Goal: Task Accomplishment & Management: Use online tool/utility

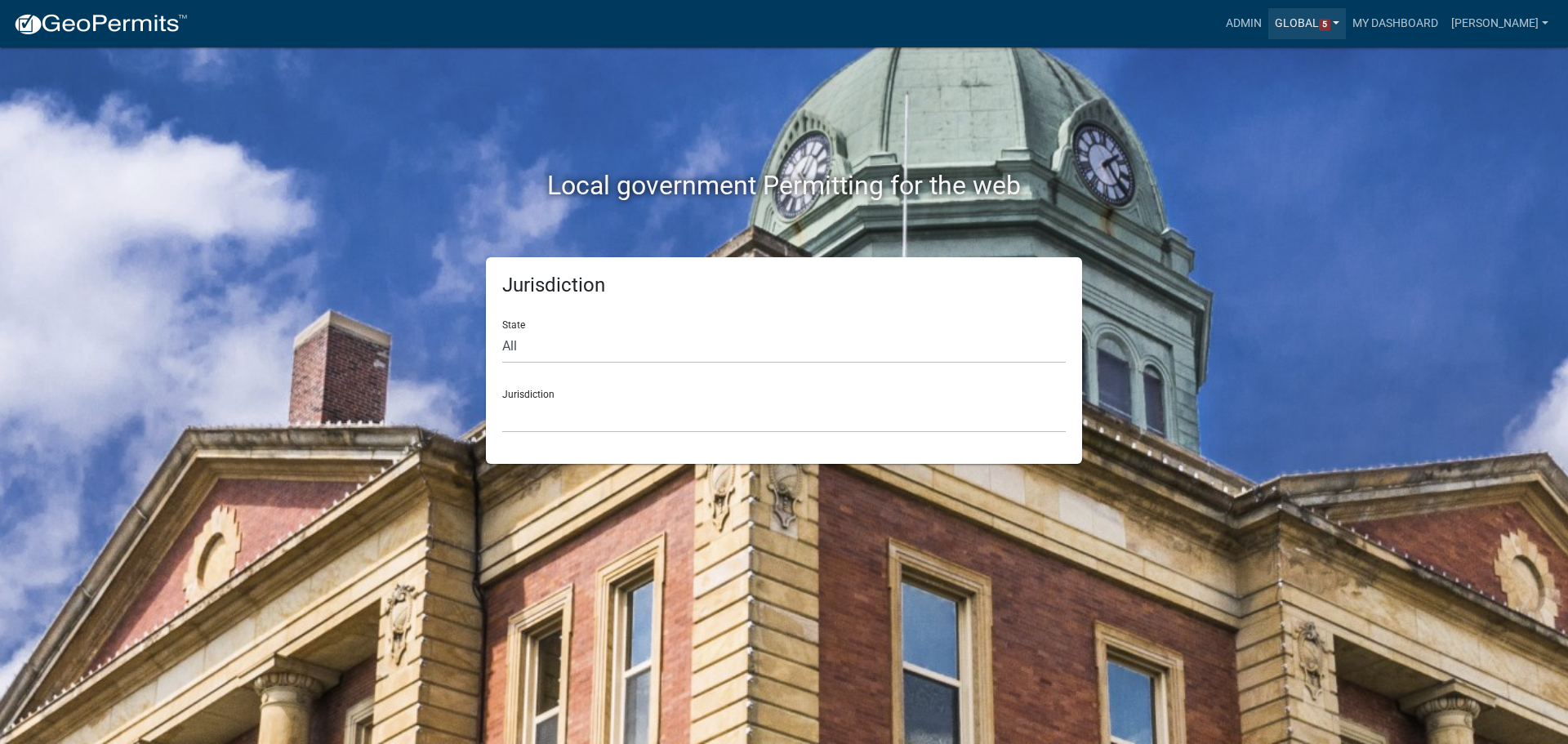
click at [1311, 23] on link "Global 5" at bounding box center [1307, 24] width 79 height 31
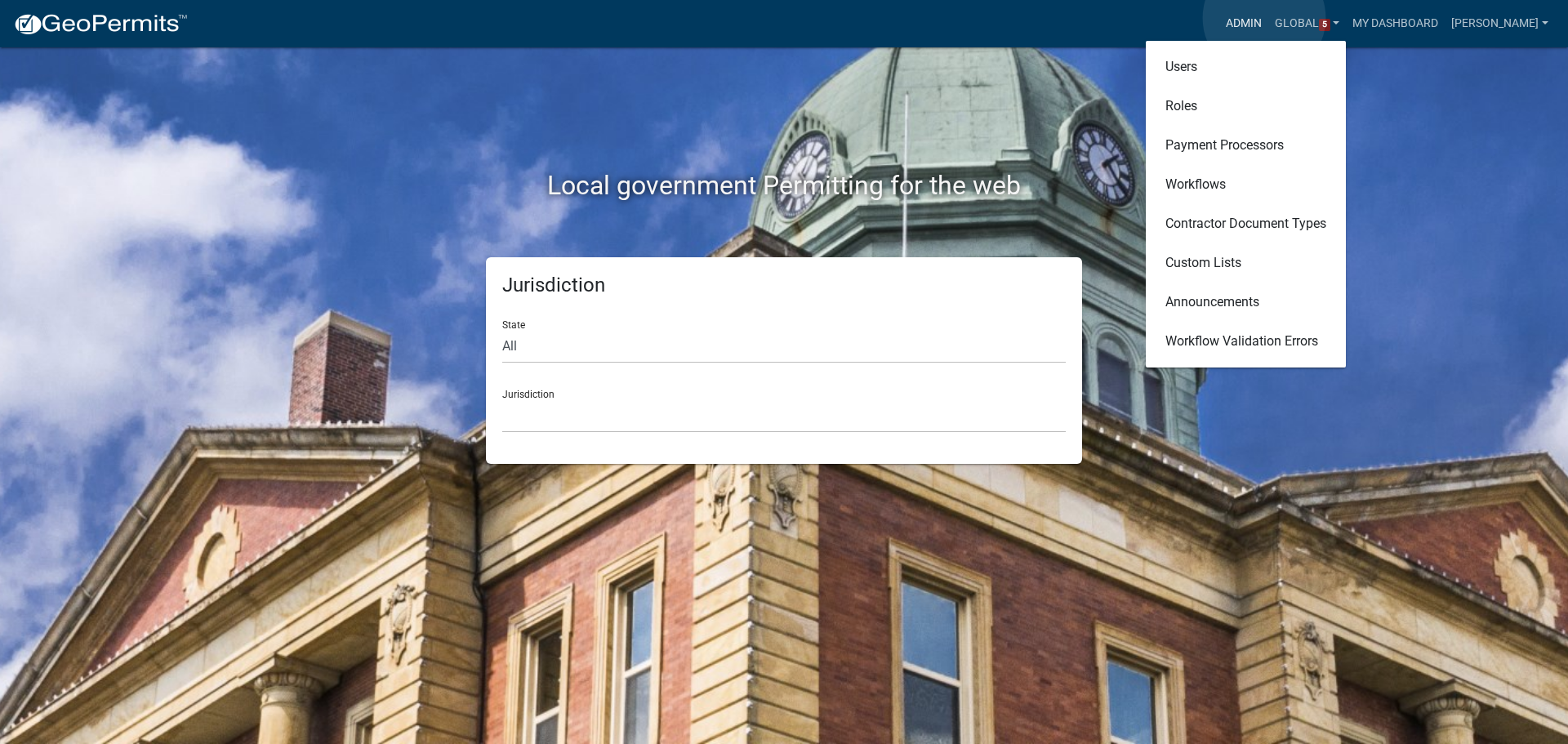
click at [1264, 18] on link "Admin" at bounding box center [1243, 24] width 49 height 31
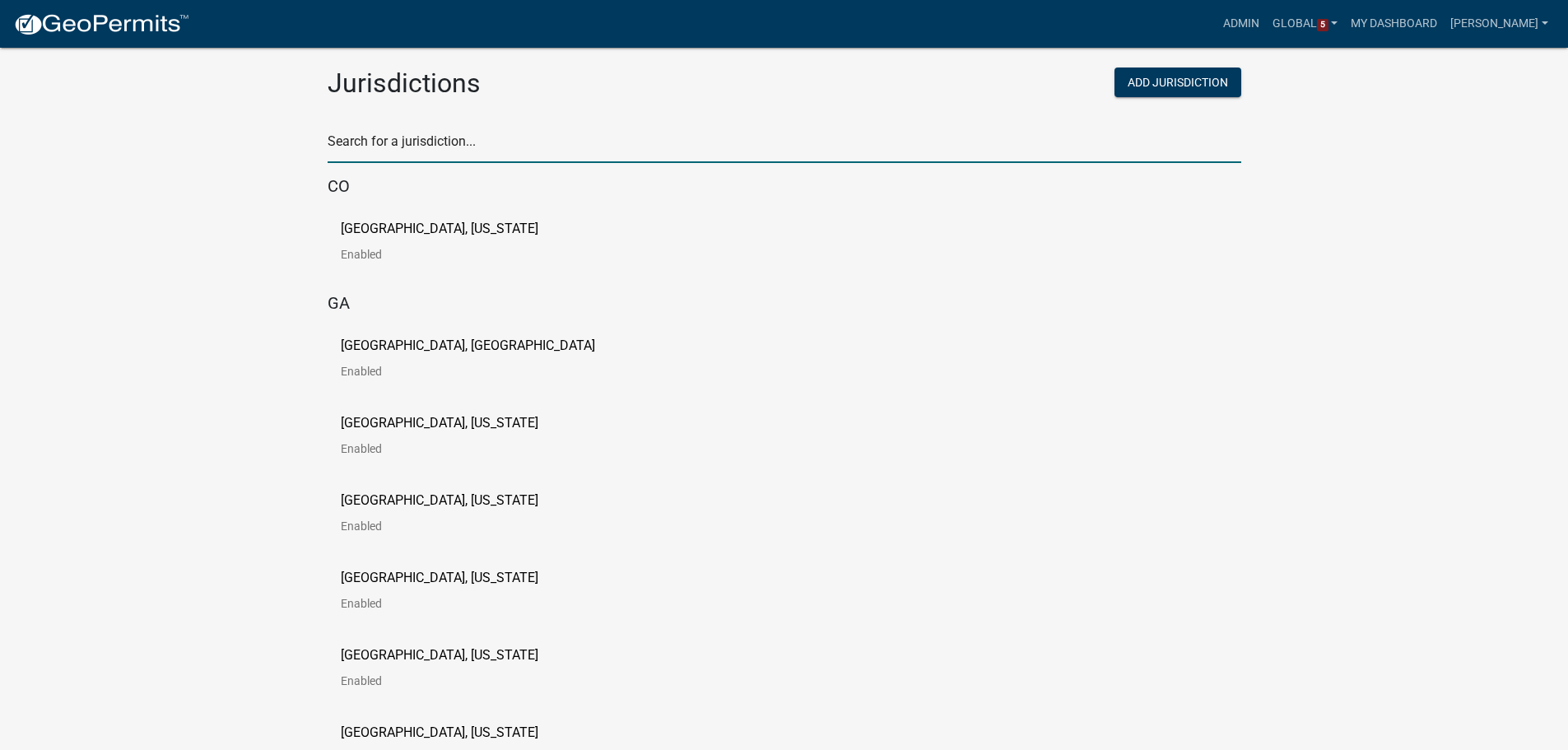
click at [410, 142] on input "text" at bounding box center [784, 146] width 914 height 34
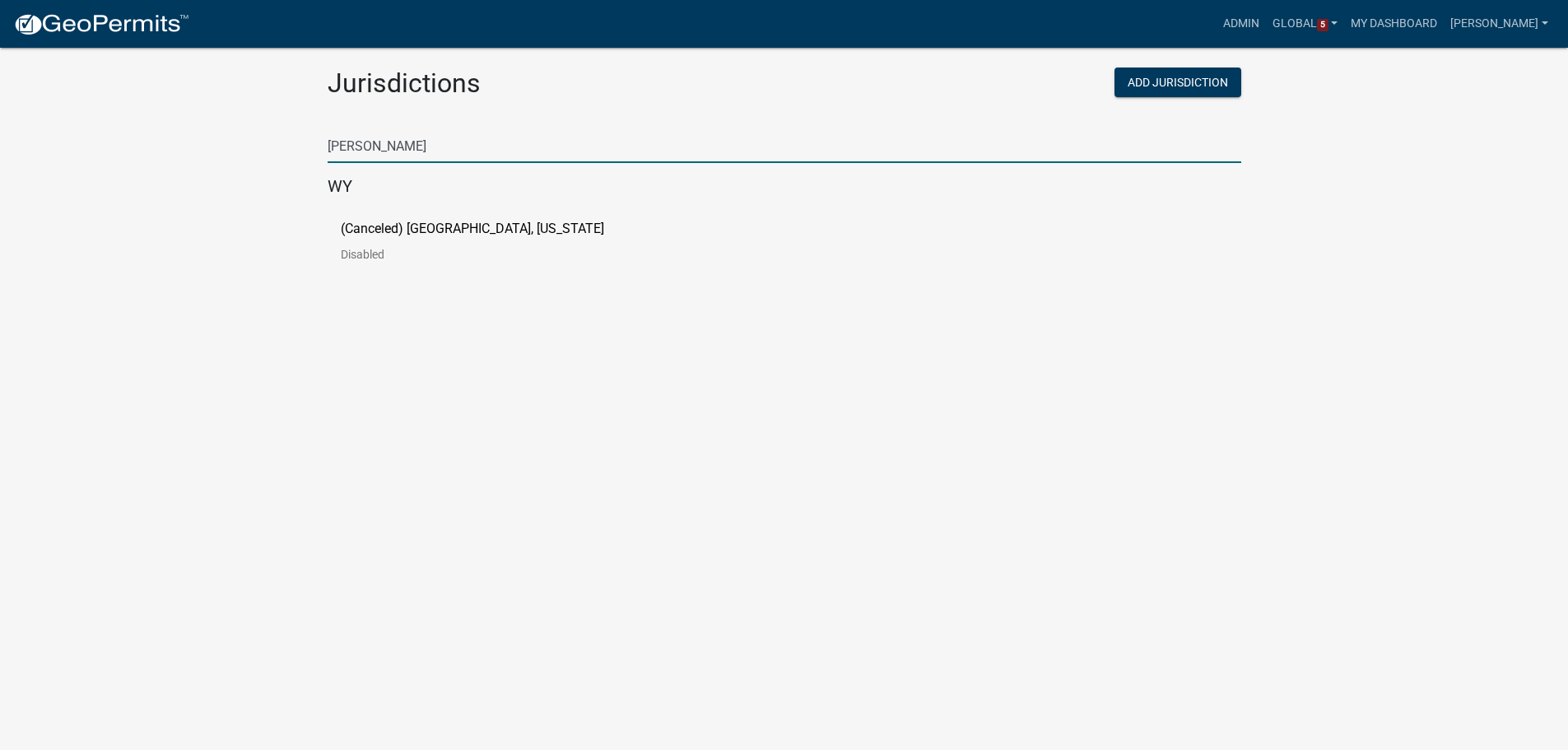
click at [529, 142] on input "gordon" at bounding box center [784, 146] width 914 height 34
type input "g"
type input "otter"
click at [465, 230] on p "Otter Tail County, Minnesota" at bounding box center [439, 229] width 197 height 13
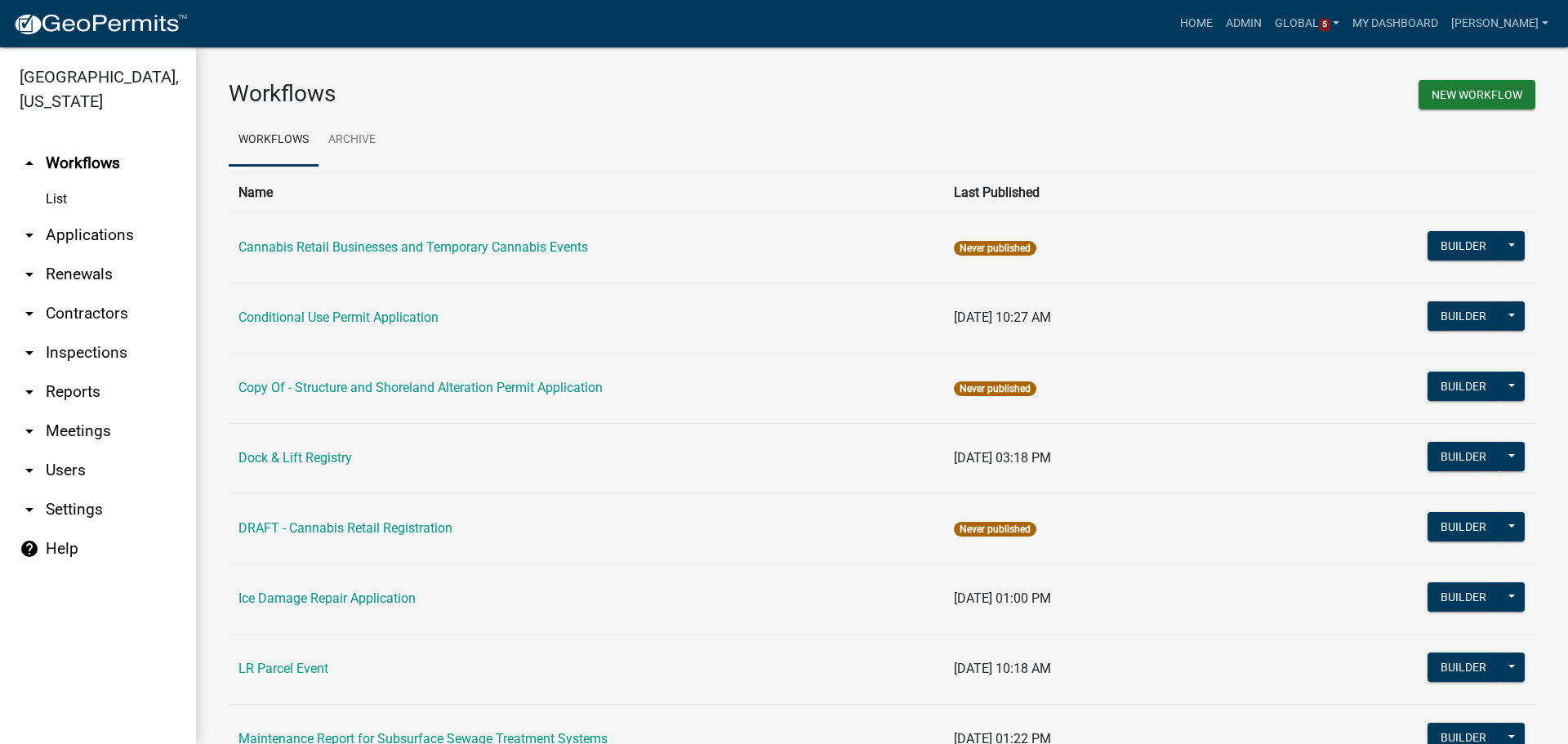
click at [83, 237] on link "arrow_drop_down Applications" at bounding box center [98, 235] width 196 height 39
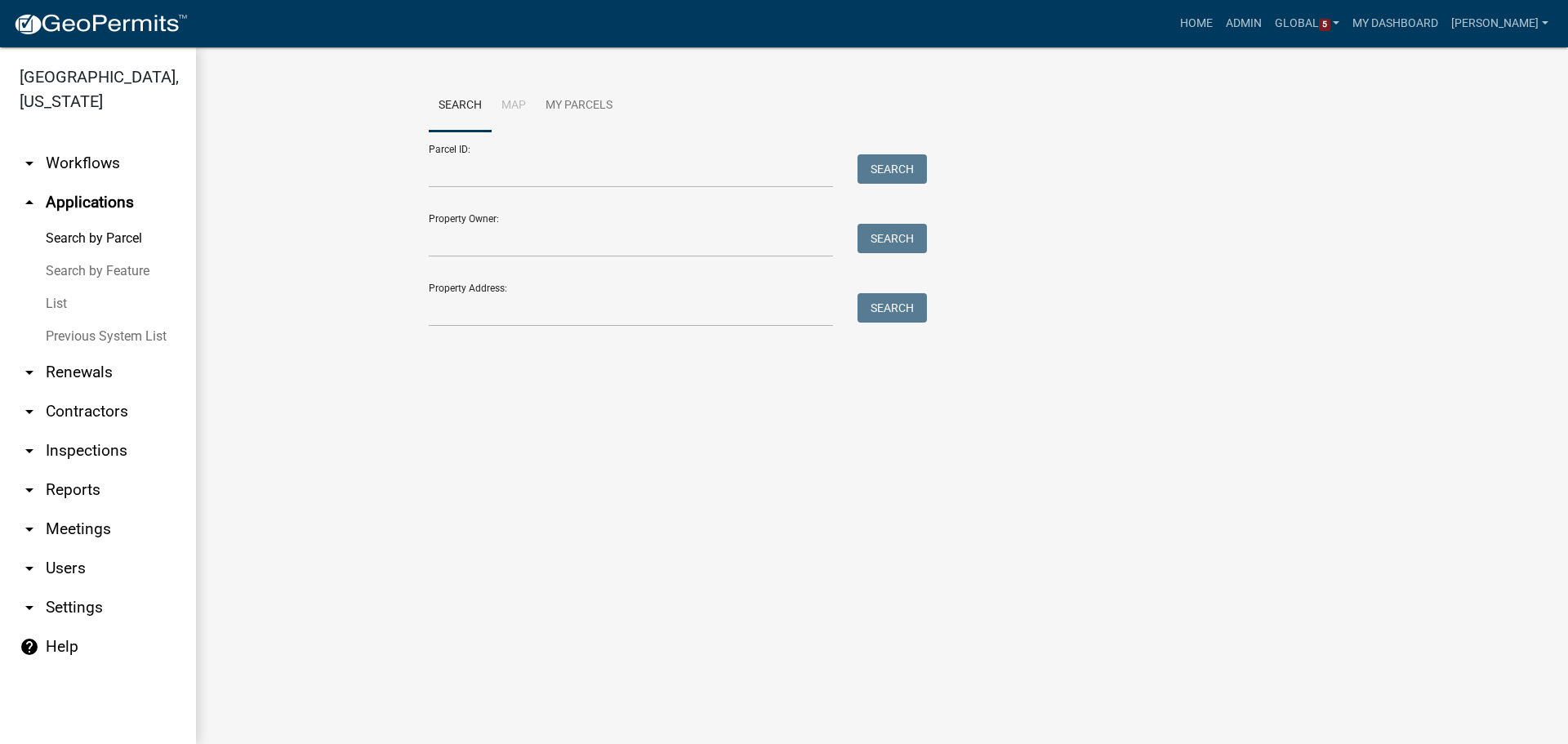
click at [50, 305] on link "List" at bounding box center [98, 304] width 196 height 33
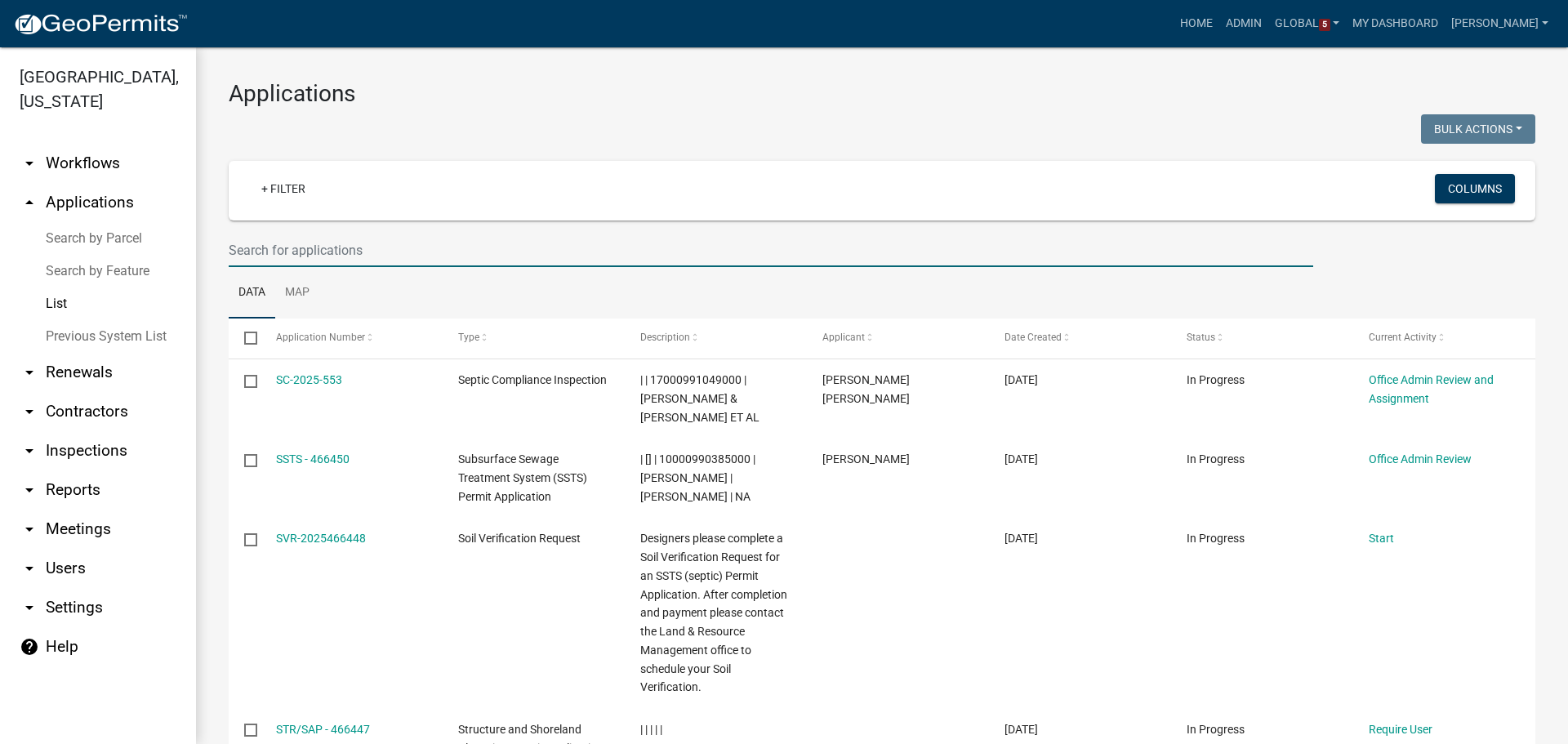
click at [456, 255] on input "text" at bounding box center [771, 250] width 1084 height 34
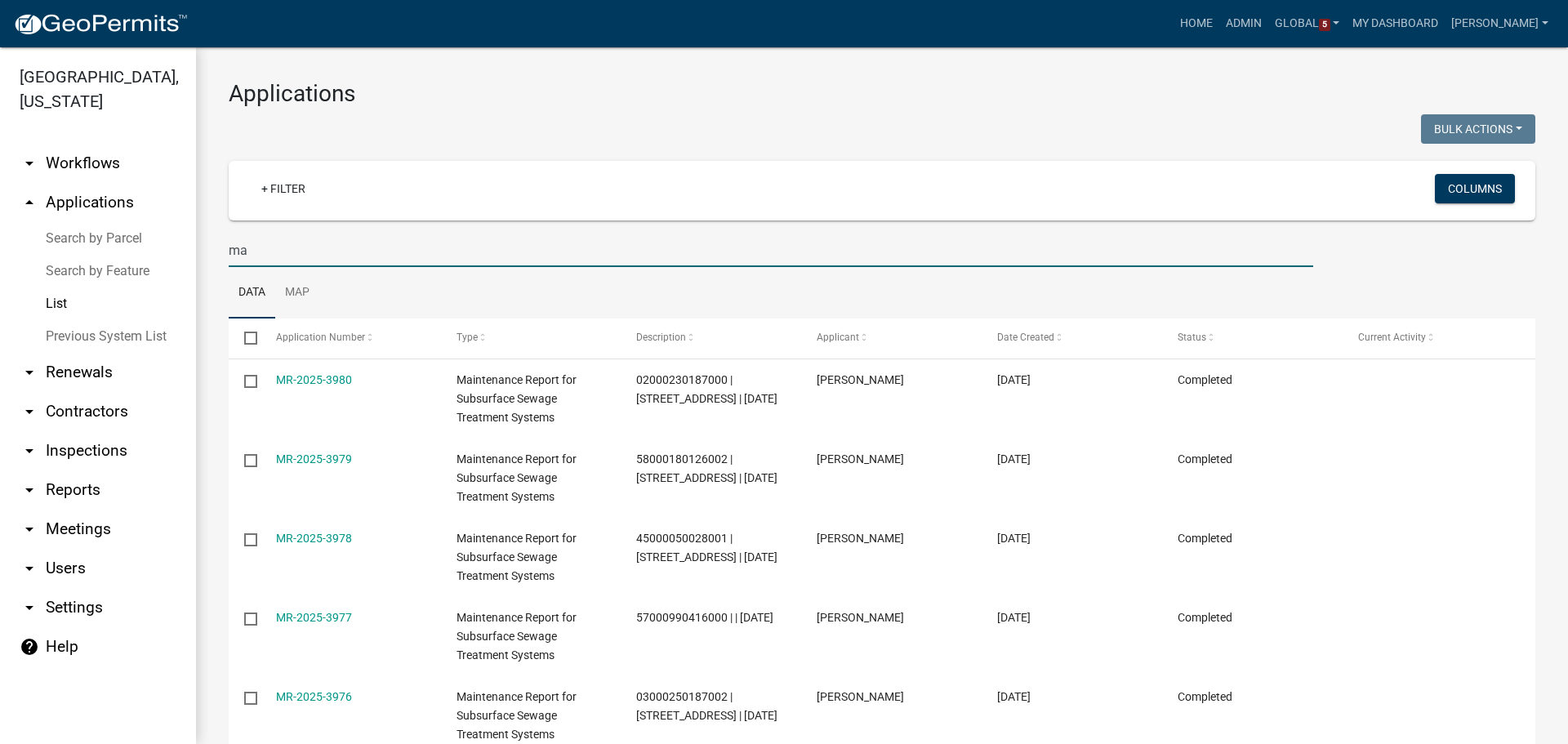
type input "m"
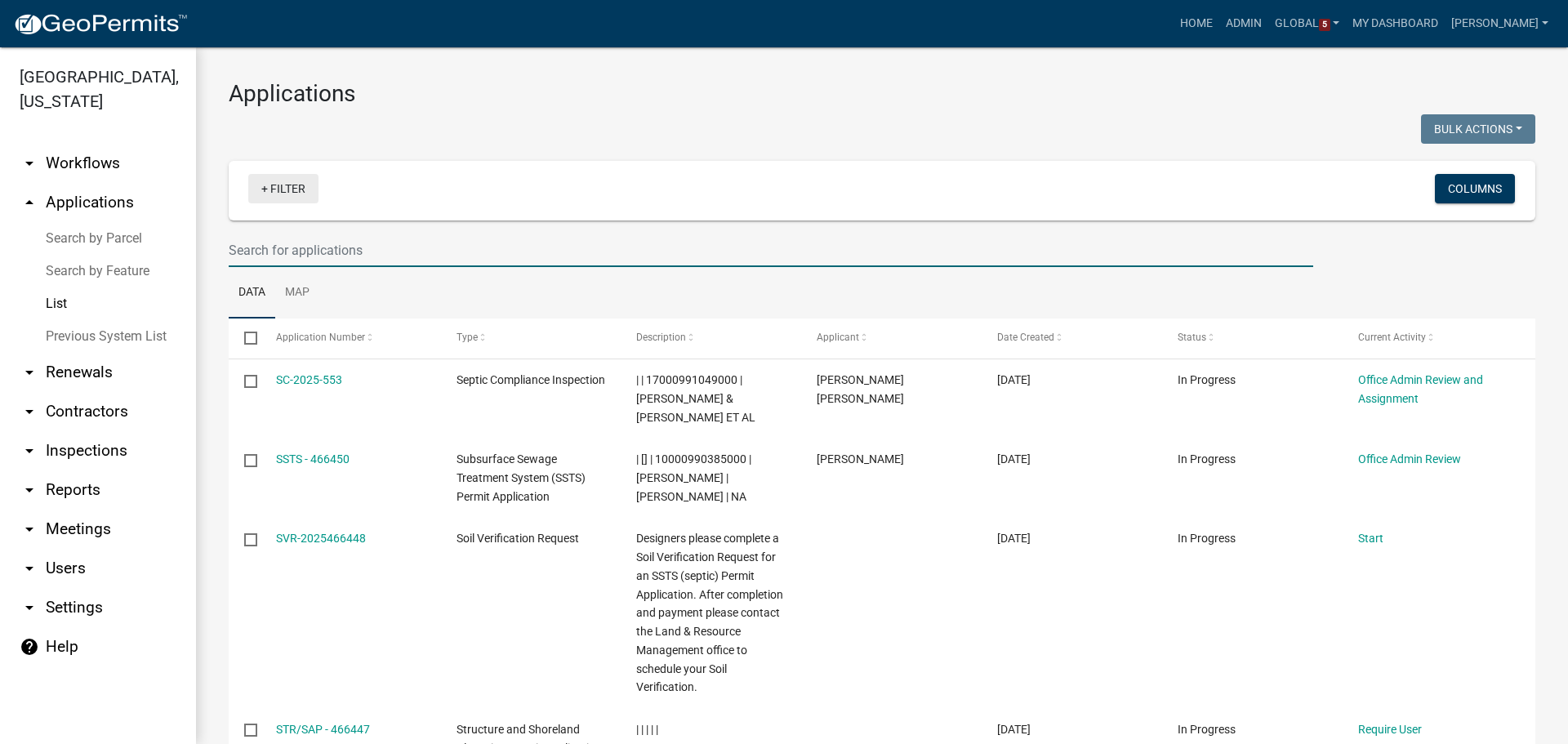
click at [286, 191] on link "+ Filter" at bounding box center [283, 188] width 70 height 30
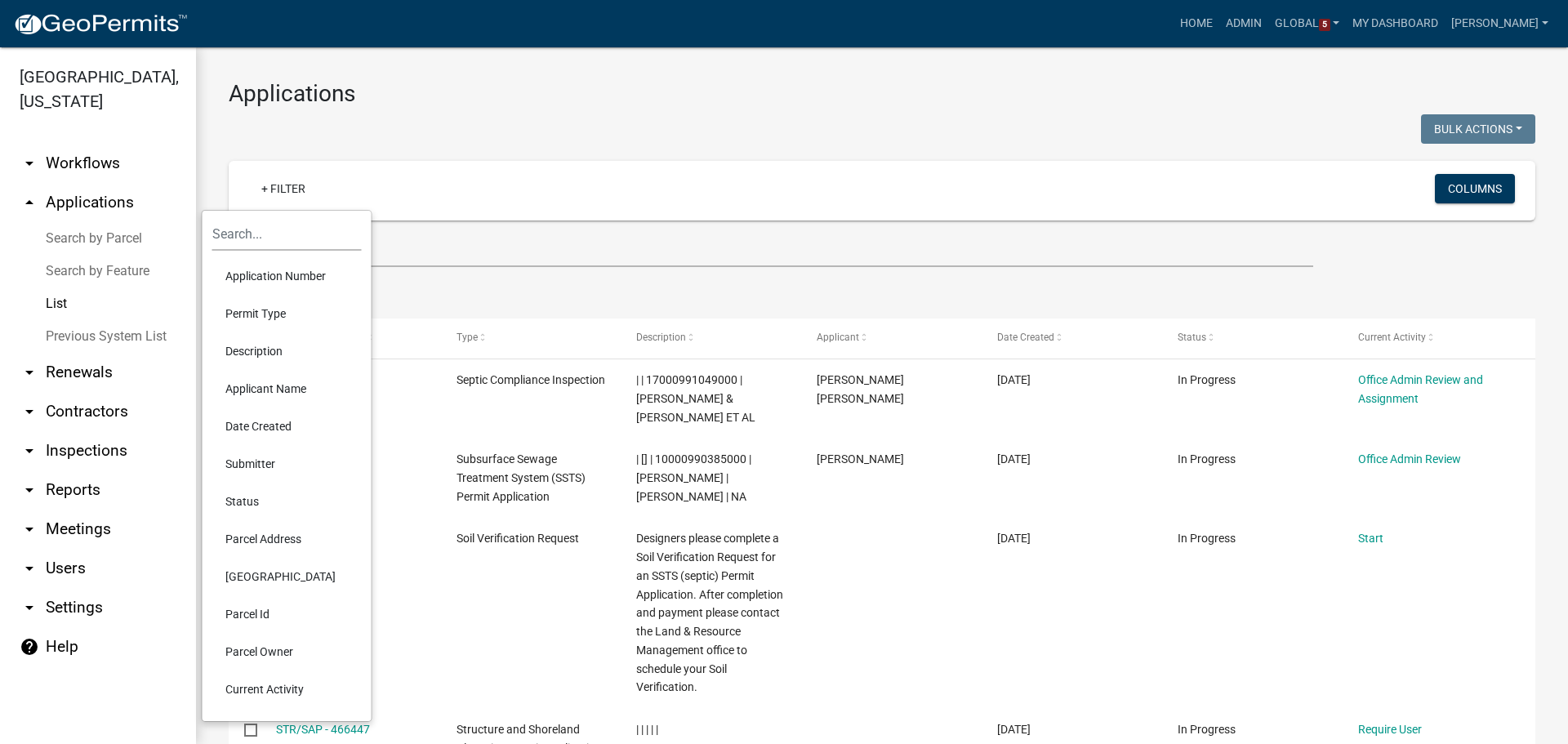
click at [258, 311] on li "Permit Type" at bounding box center [287, 313] width 150 height 37
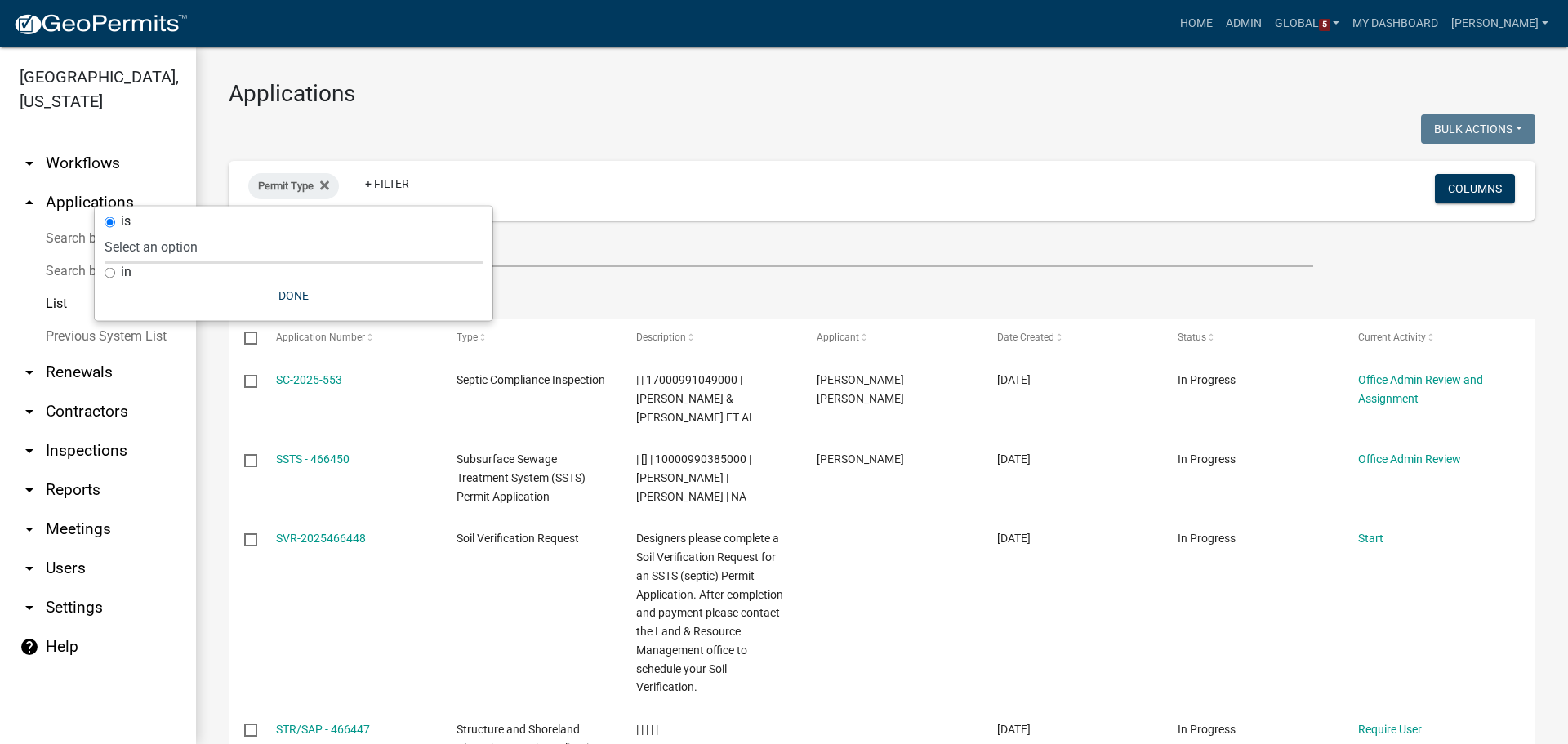
click at [192, 249] on select "Select an option Building Contractor / Excavators (Registration) Building Contr…" at bounding box center [293, 247] width 378 height 34
select select "e5dc422b-2b65-4bde-9954-4b6594930e1e"
click at [262, 231] on select "Select an option Building Contractor / Excavators (Registration) Building Contr…" at bounding box center [293, 247] width 378 height 34
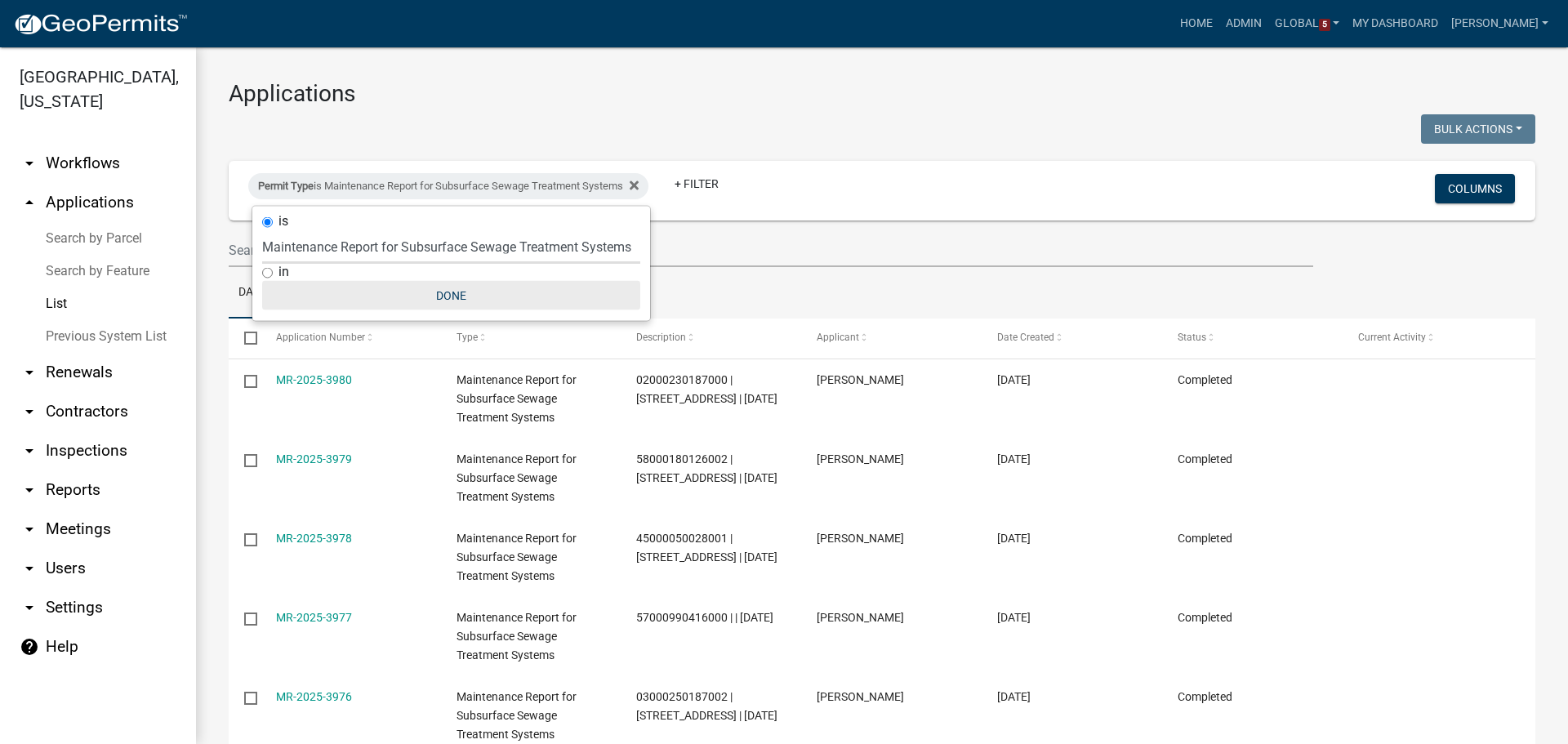
click at [446, 293] on button "Done" at bounding box center [450, 296] width 378 height 30
click at [250, 342] on input "checkbox" at bounding box center [249, 336] width 11 height 11
checkbox input "true"
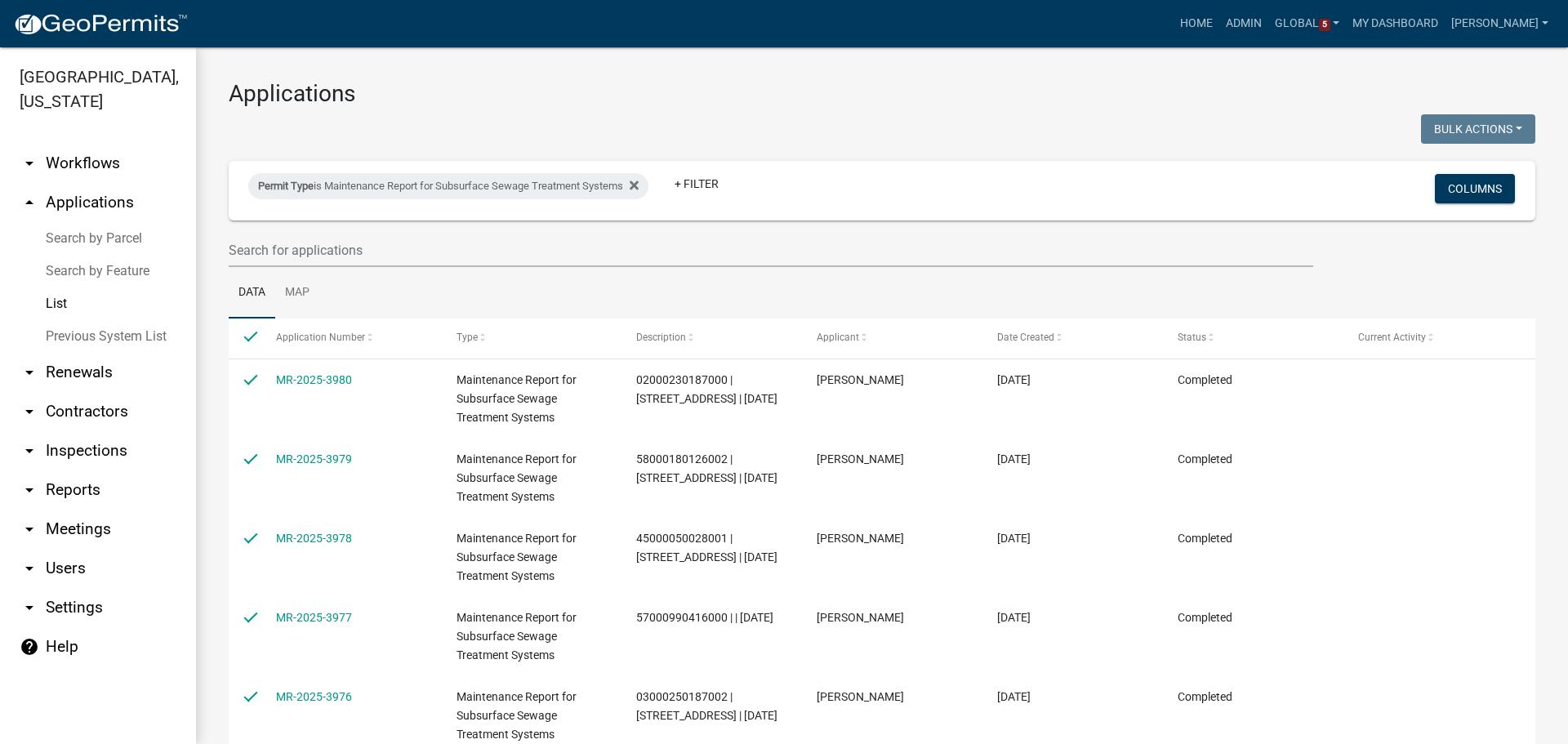
checkbox input "true"
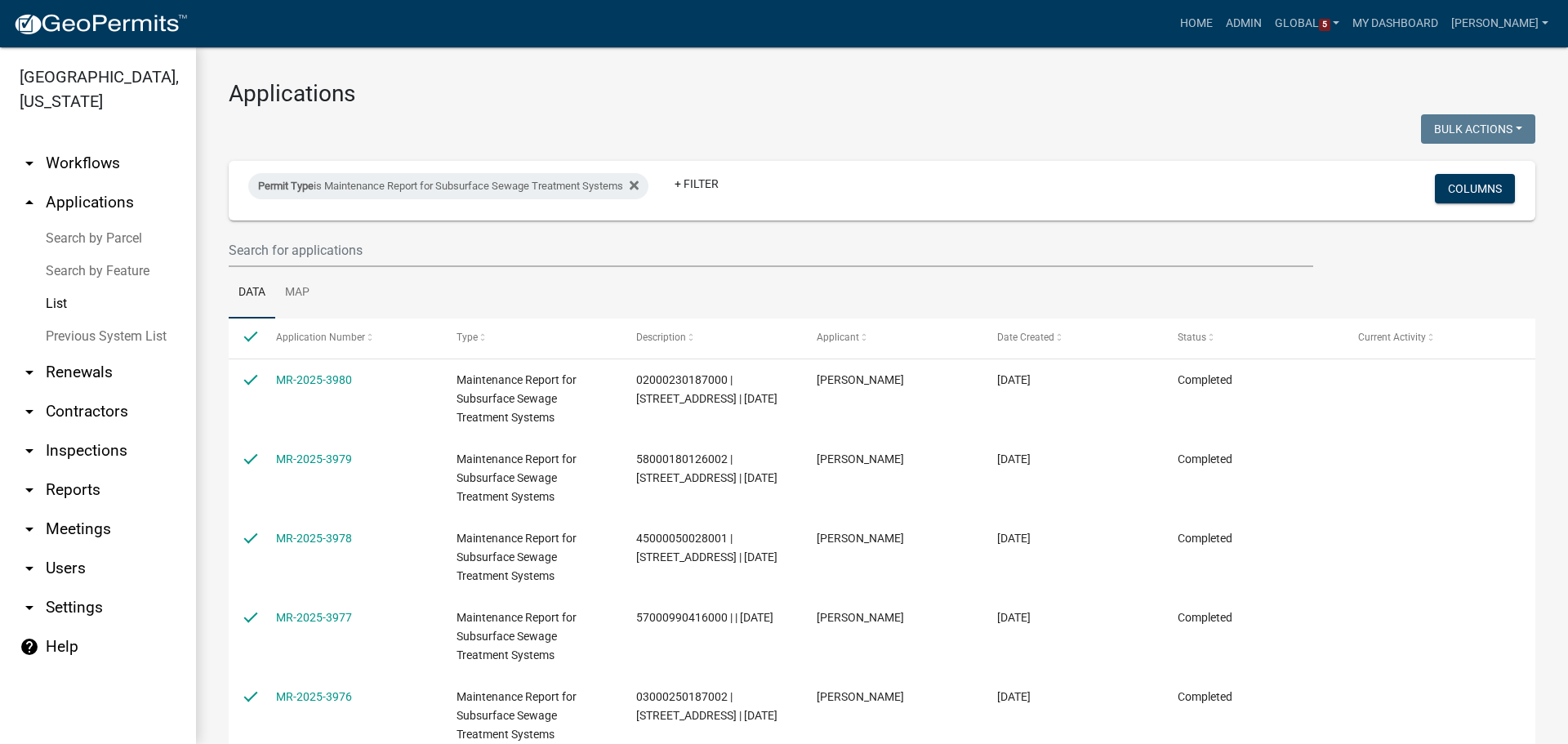
checkbox input "true"
click at [1487, 122] on button "Bulk Actions" at bounding box center [1478, 129] width 114 height 30
click at [1255, 103] on h3 "Applications" at bounding box center [882, 94] width 1307 height 28
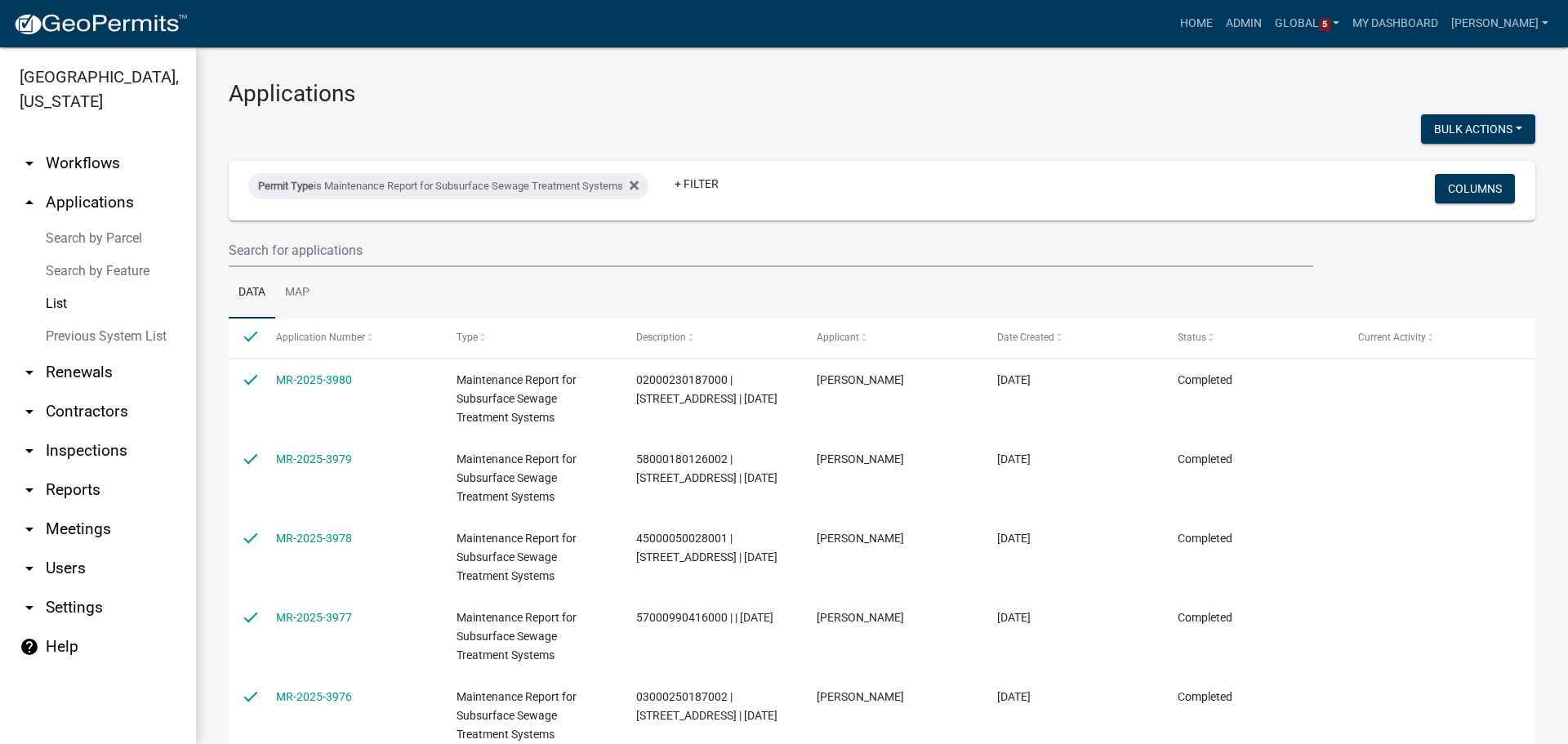
click at [244, 334] on input "checkbox" at bounding box center [249, 336] width 11 height 11
checkbox input "false"
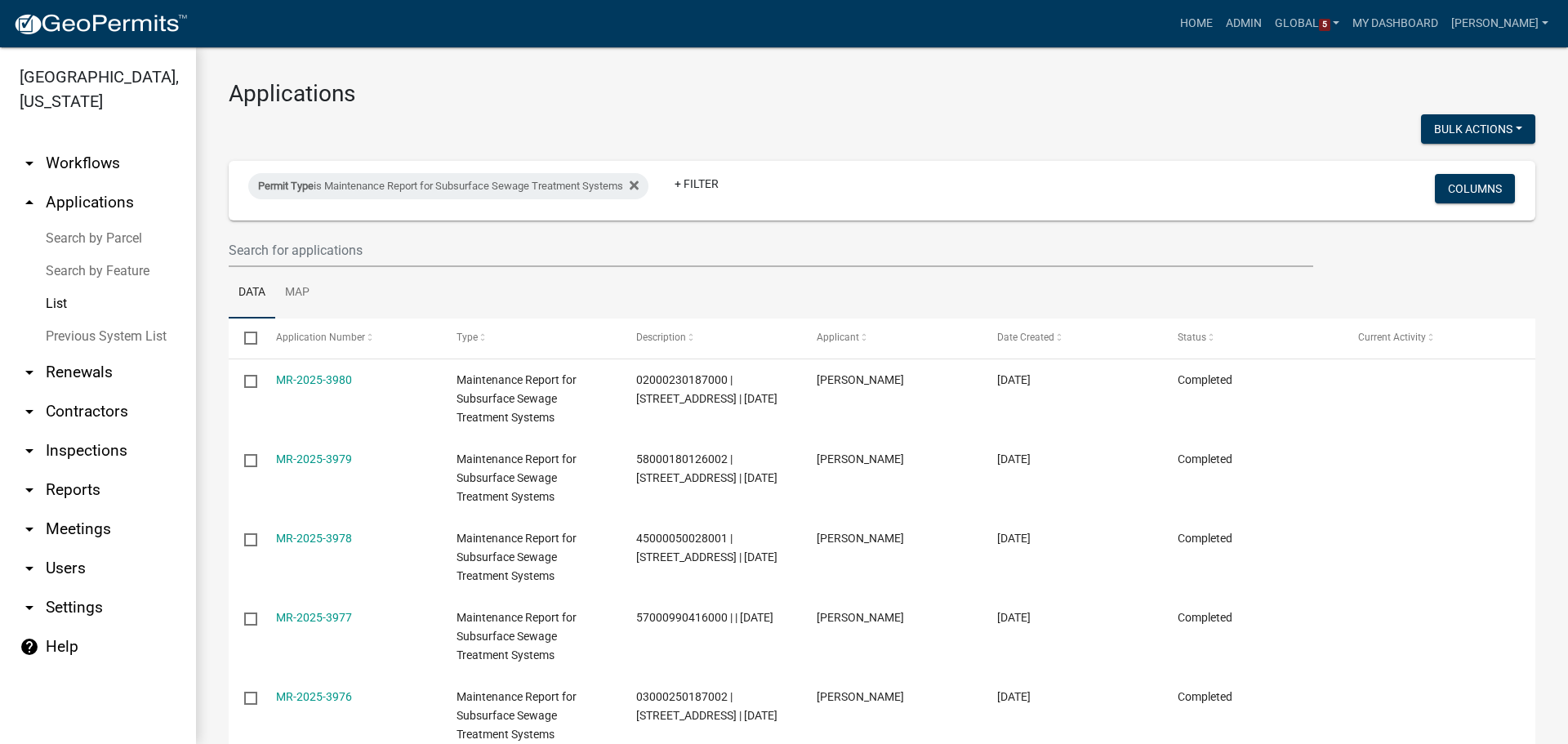
checkbox input "false"
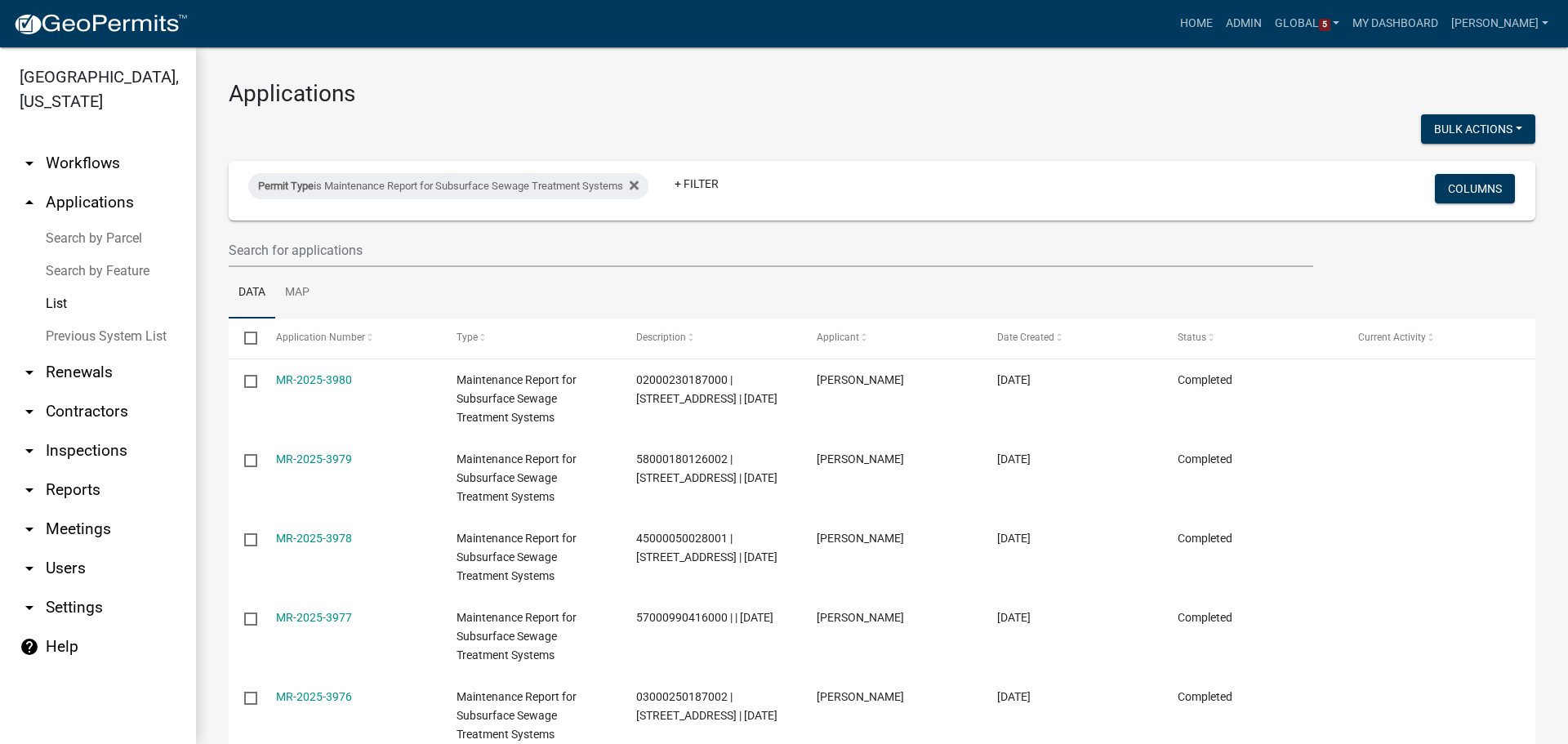
checkbox input "false"
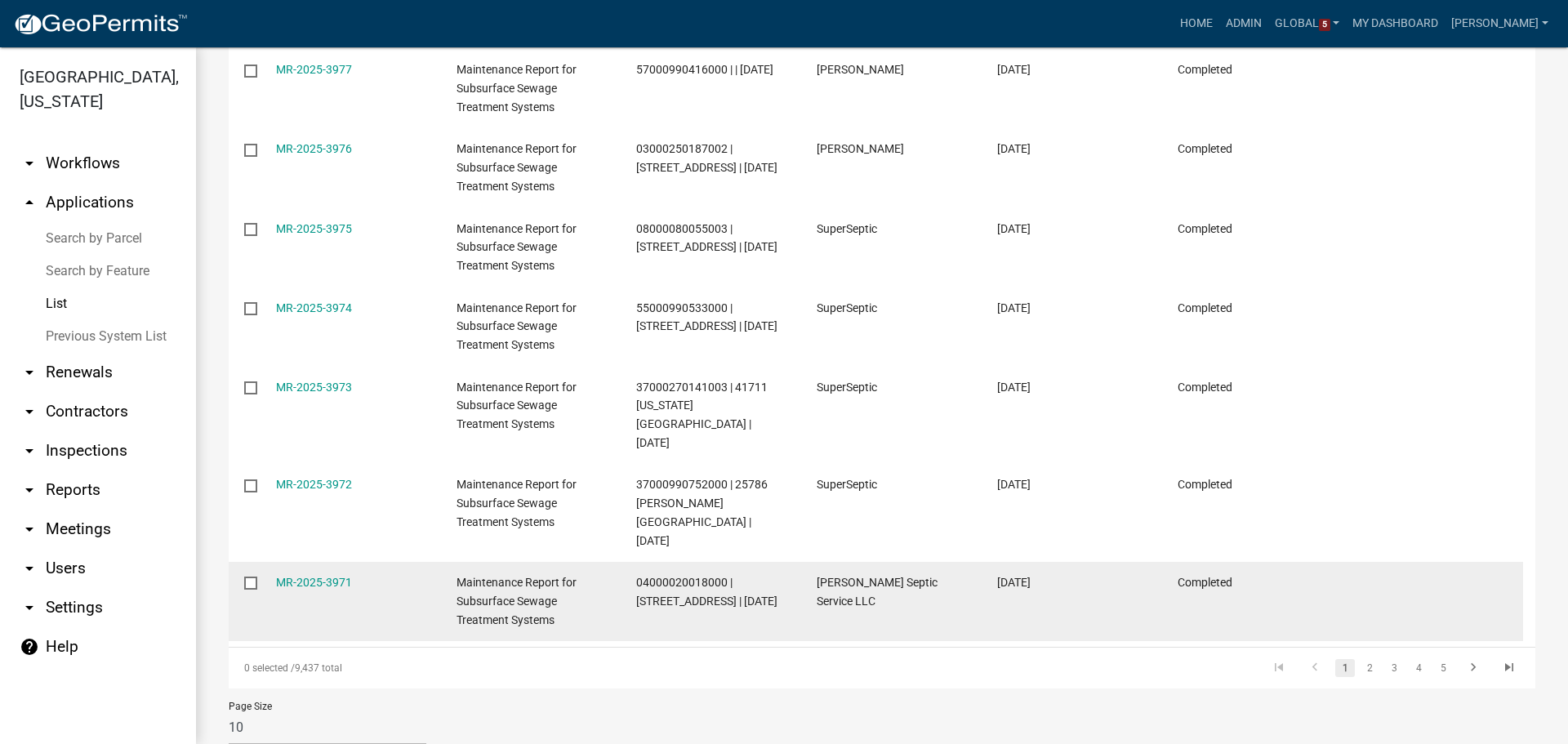
scroll to position [556, 0]
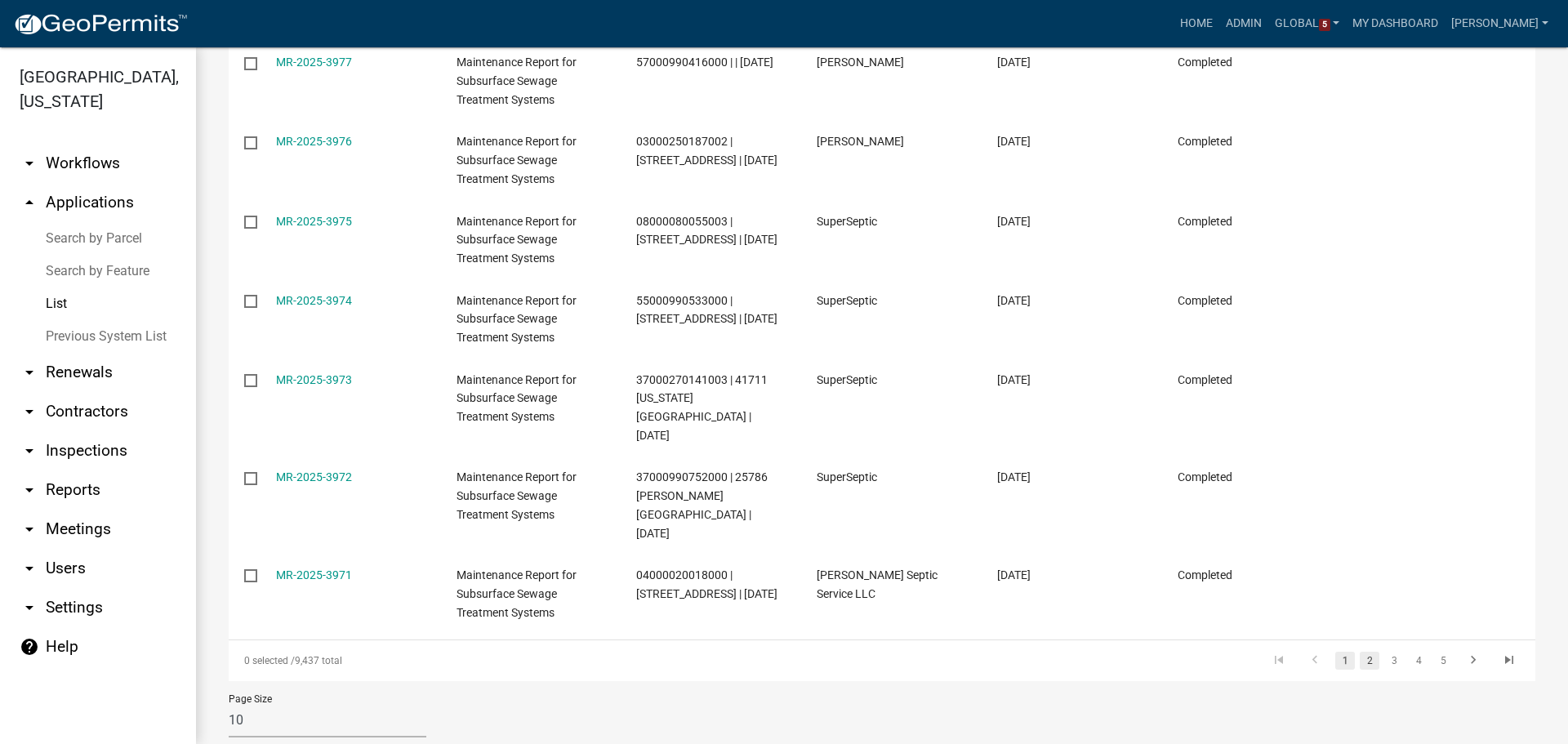
click at [1360, 651] on link "2" at bounding box center [1370, 661] width 20 height 18
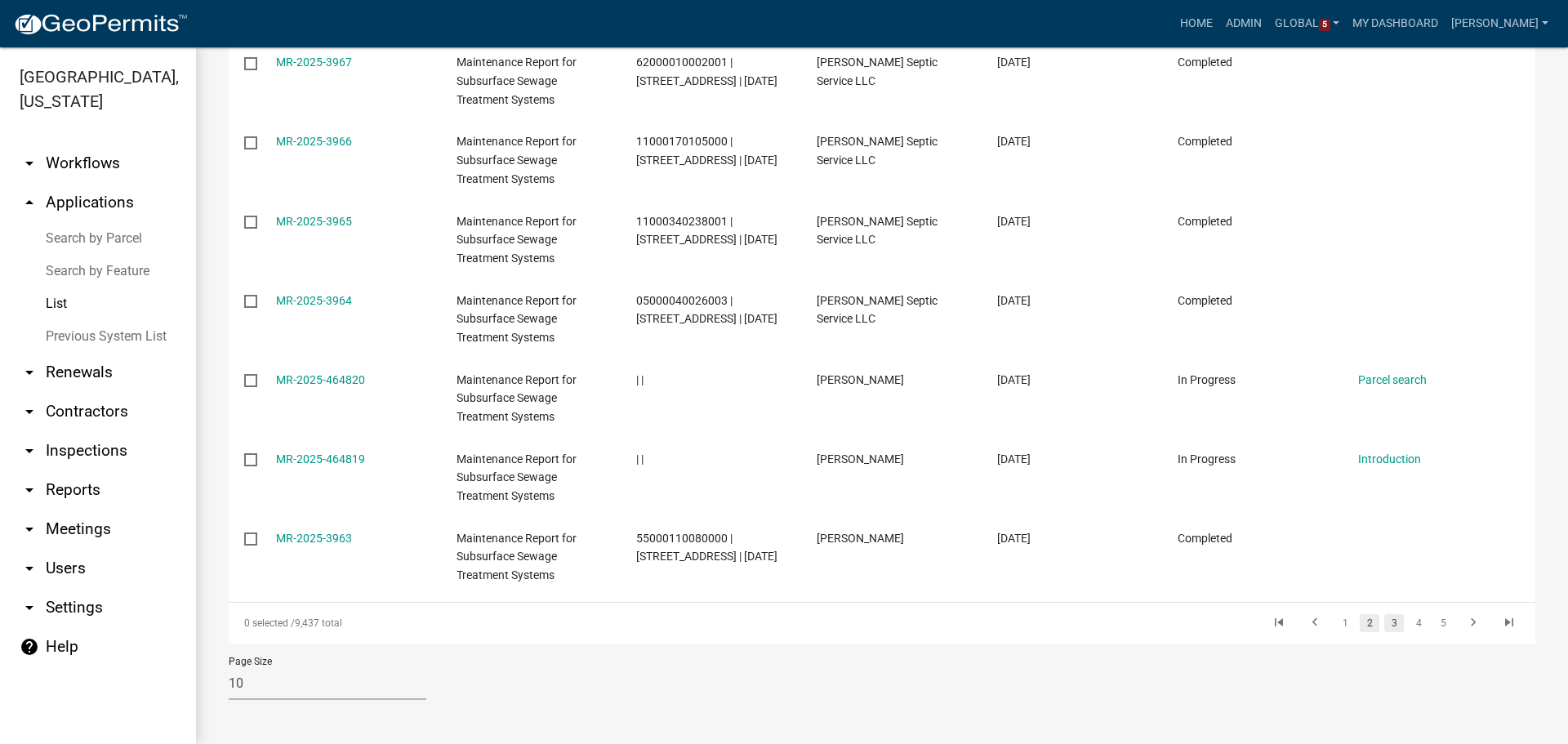
click at [1385, 627] on link "3" at bounding box center [1394, 623] width 20 height 18
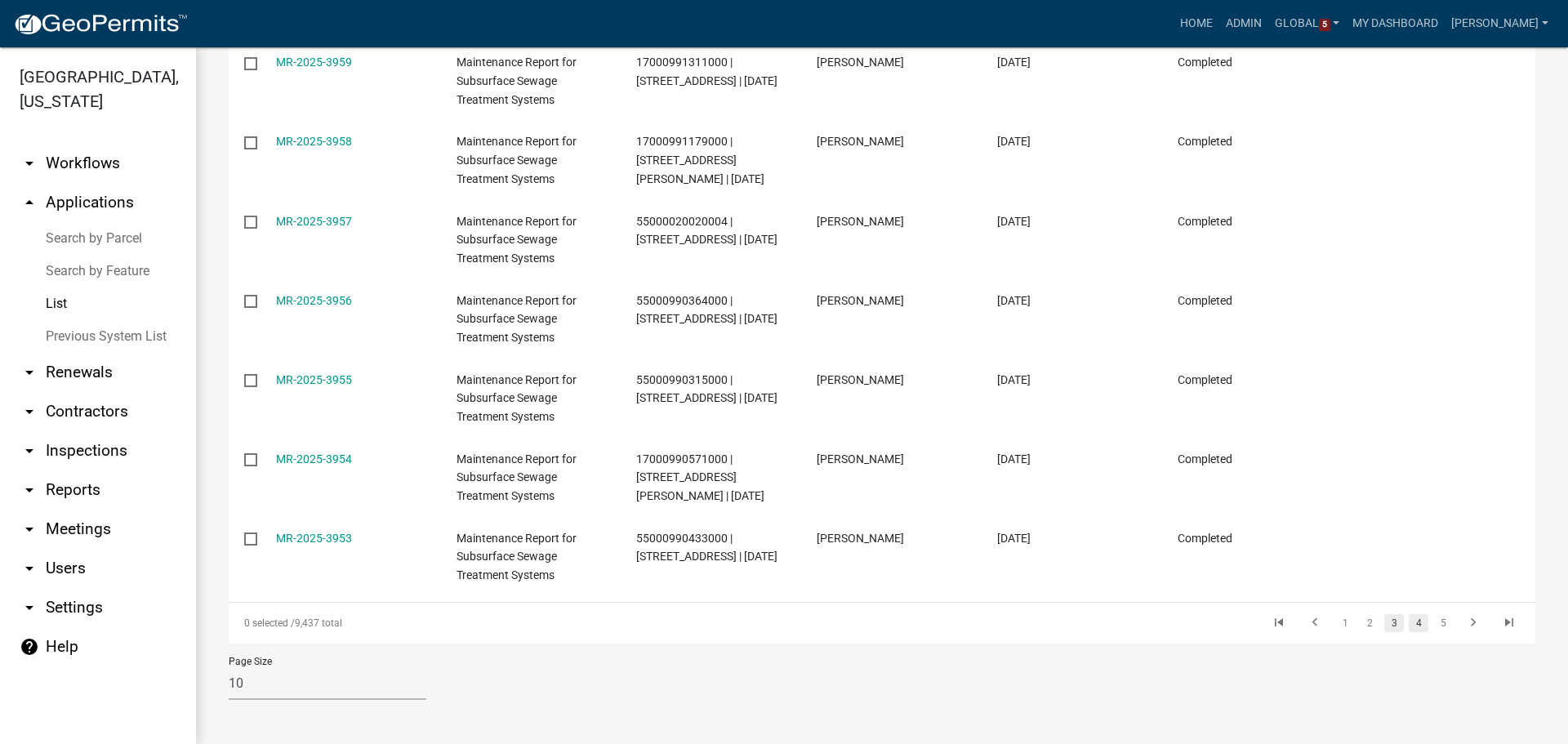
click at [1412, 627] on link "4" at bounding box center [1418, 623] width 20 height 18
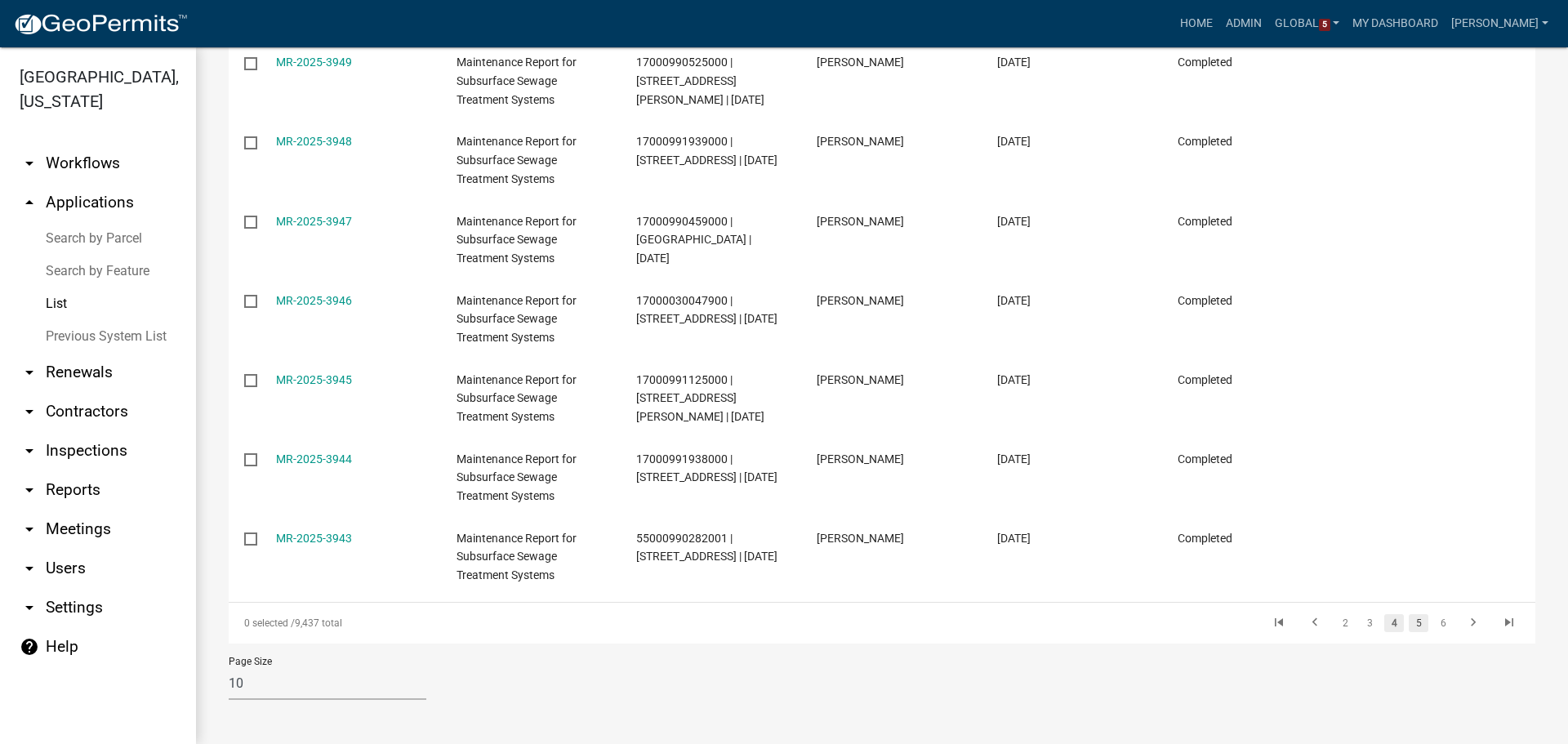
click at [1411, 622] on link "5" at bounding box center [1418, 623] width 20 height 18
click at [1412, 623] on link "6" at bounding box center [1418, 623] width 20 height 18
click at [1412, 622] on link "7" at bounding box center [1418, 623] width 20 height 18
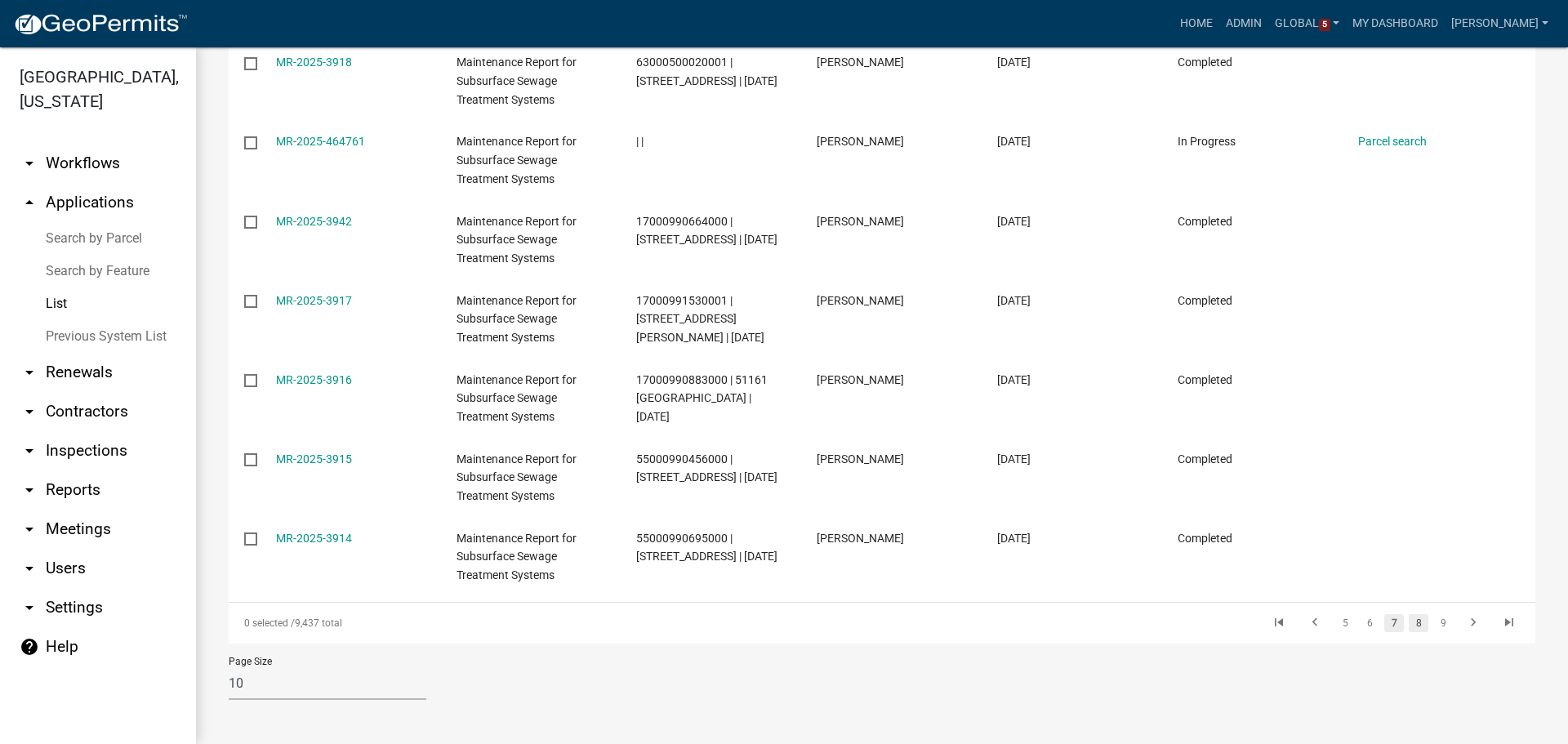
click at [1408, 624] on link "8" at bounding box center [1418, 623] width 20 height 18
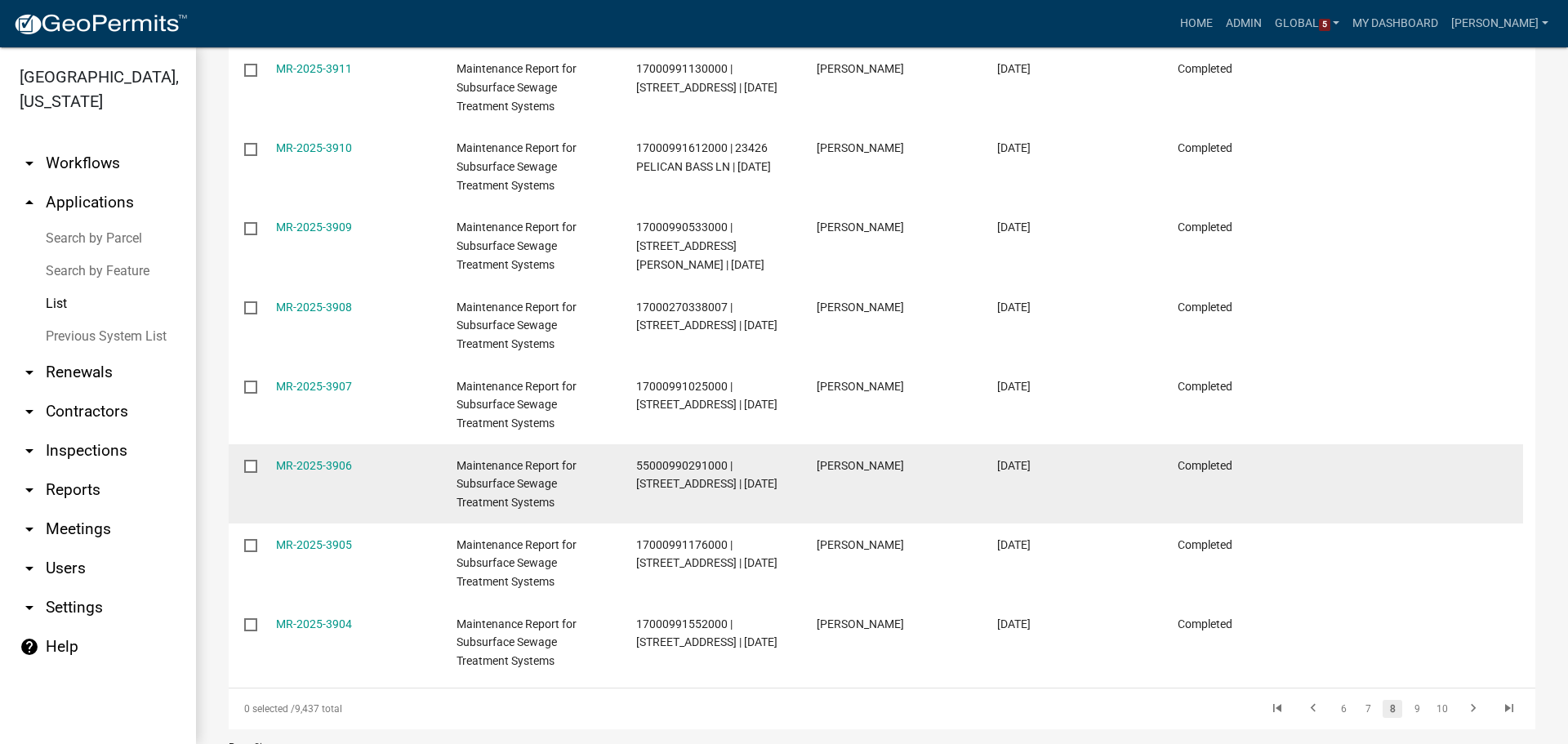
scroll to position [474, 0]
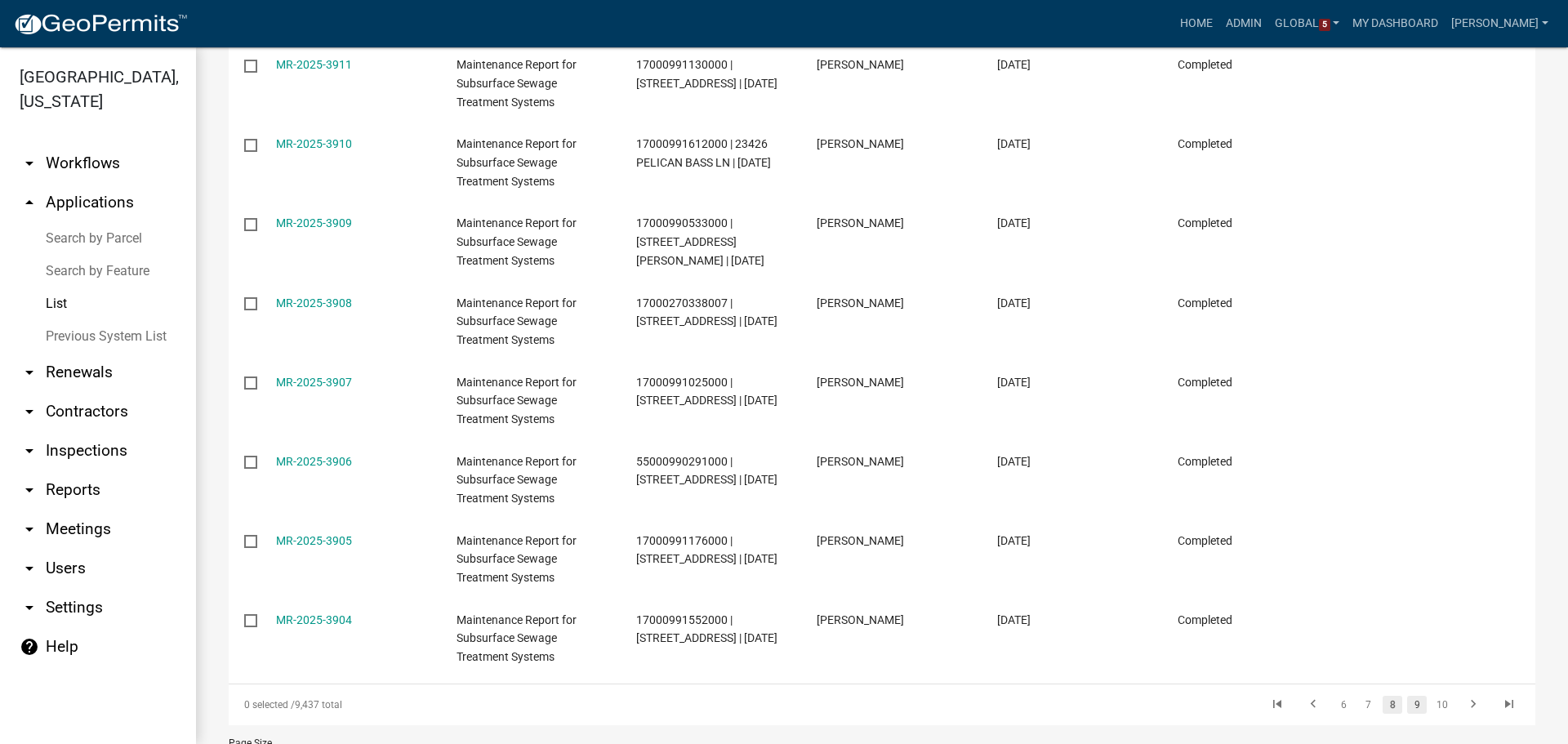
click at [1407, 699] on link "9" at bounding box center [1417, 705] width 20 height 18
click at [1405, 702] on link "10" at bounding box center [1416, 705] width 21 height 18
click at [1462, 703] on icon "go to next page" at bounding box center [1473, 707] width 21 height 20
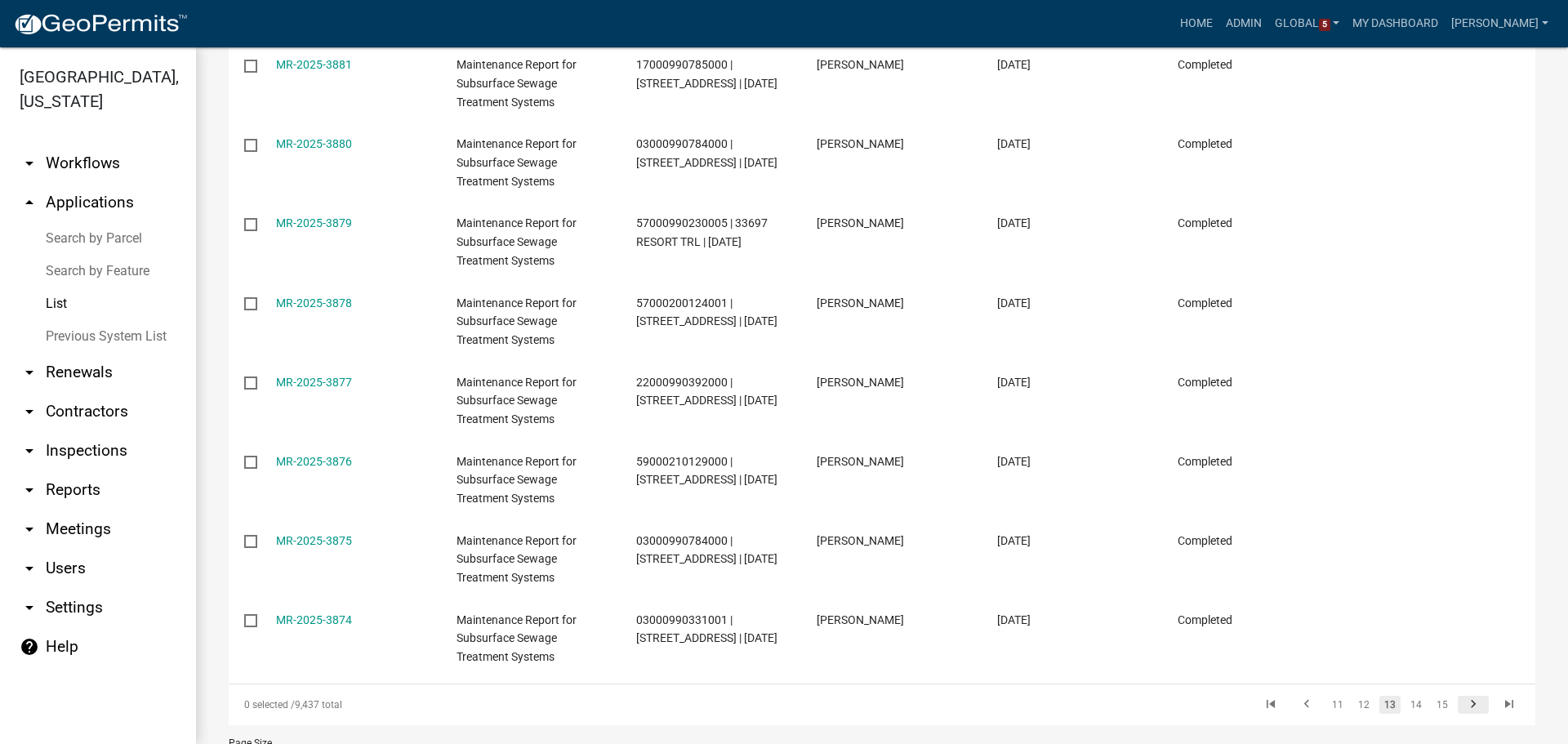
click at [1462, 703] on icon "go to next page" at bounding box center [1473, 707] width 21 height 20
click at [1405, 701] on link "17" at bounding box center [1416, 705] width 21 height 18
click at [1462, 702] on icon "go to next page" at bounding box center [1473, 707] width 21 height 20
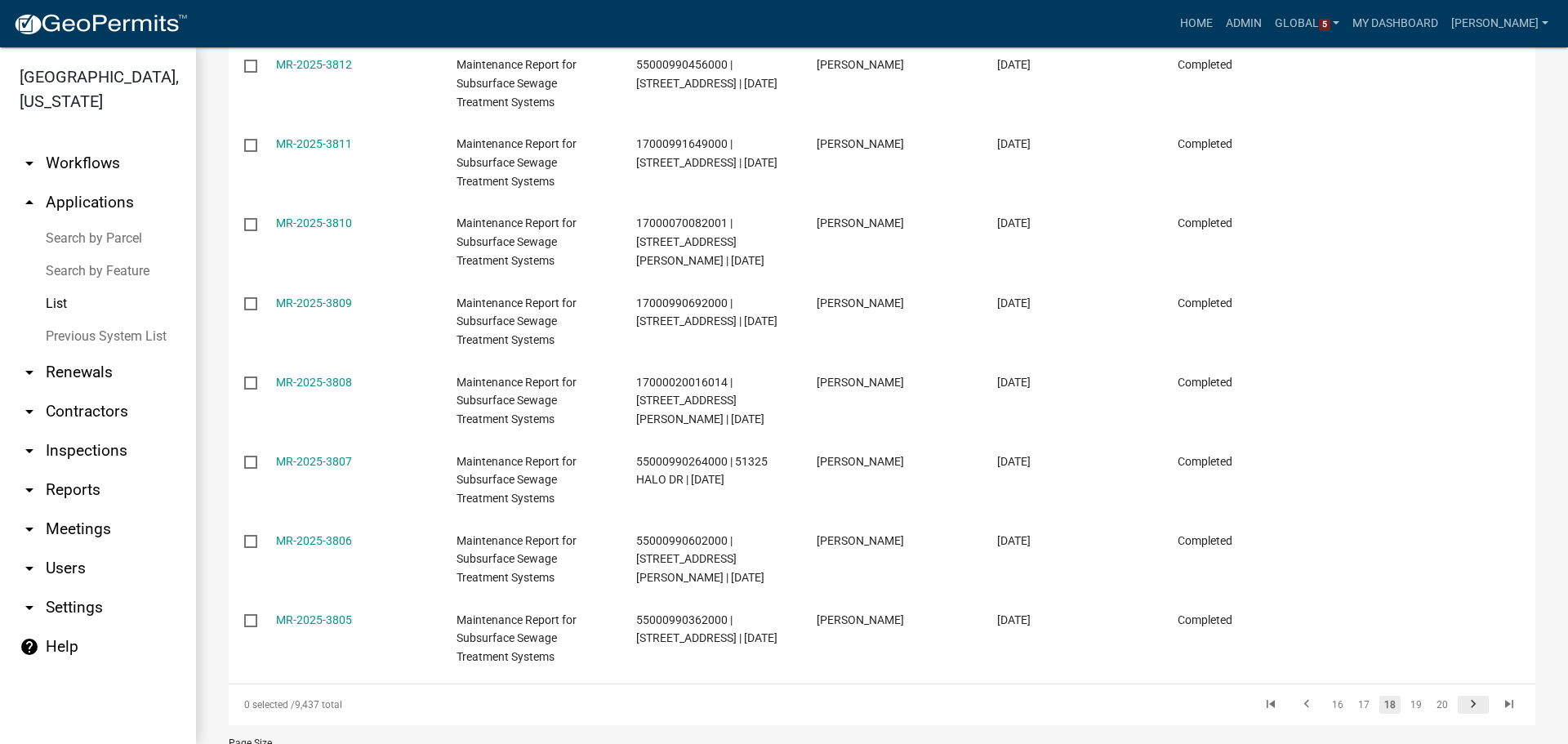
click at [1462, 702] on icon "go to next page" at bounding box center [1473, 707] width 21 height 20
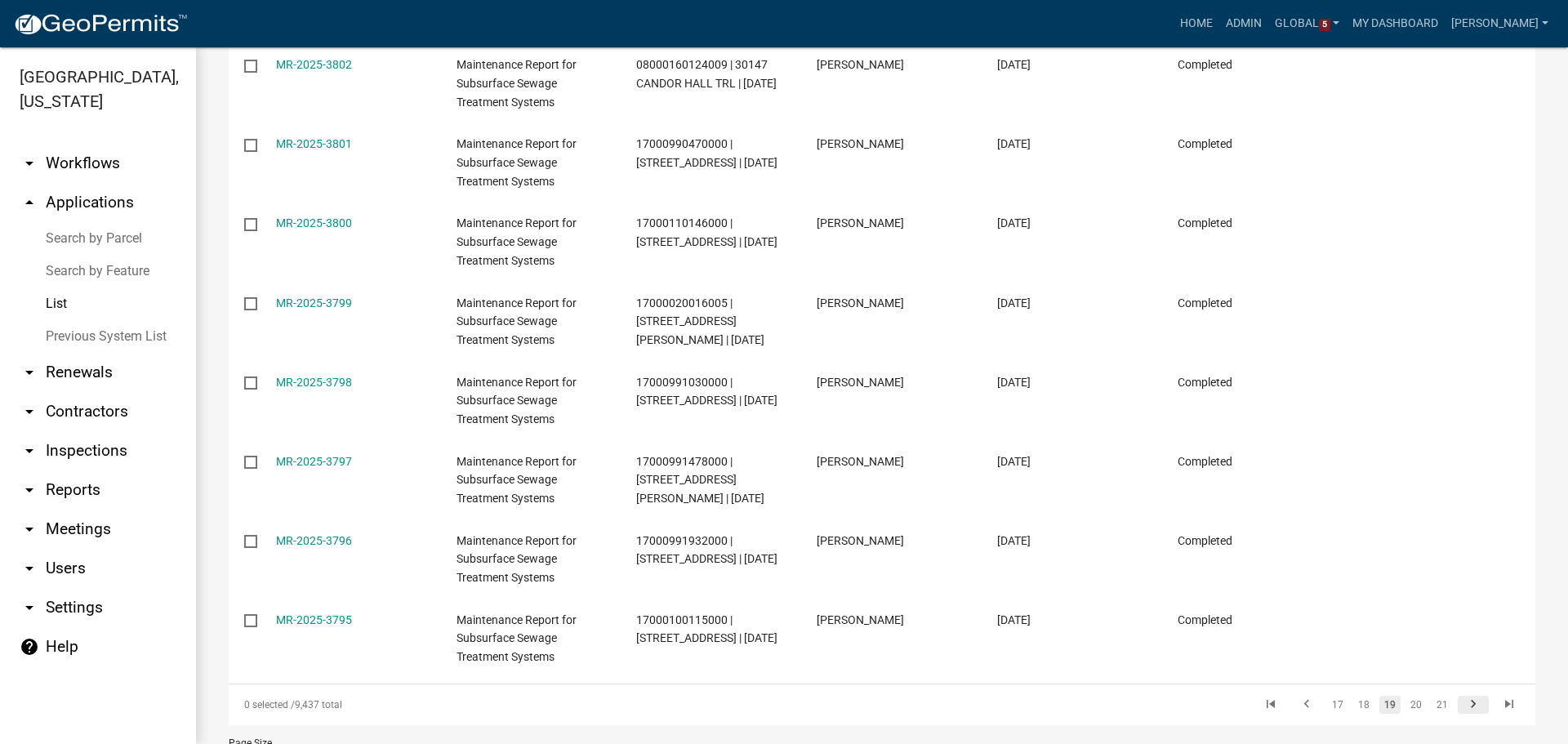
click at [1462, 702] on icon "go to next page" at bounding box center [1473, 707] width 21 height 20
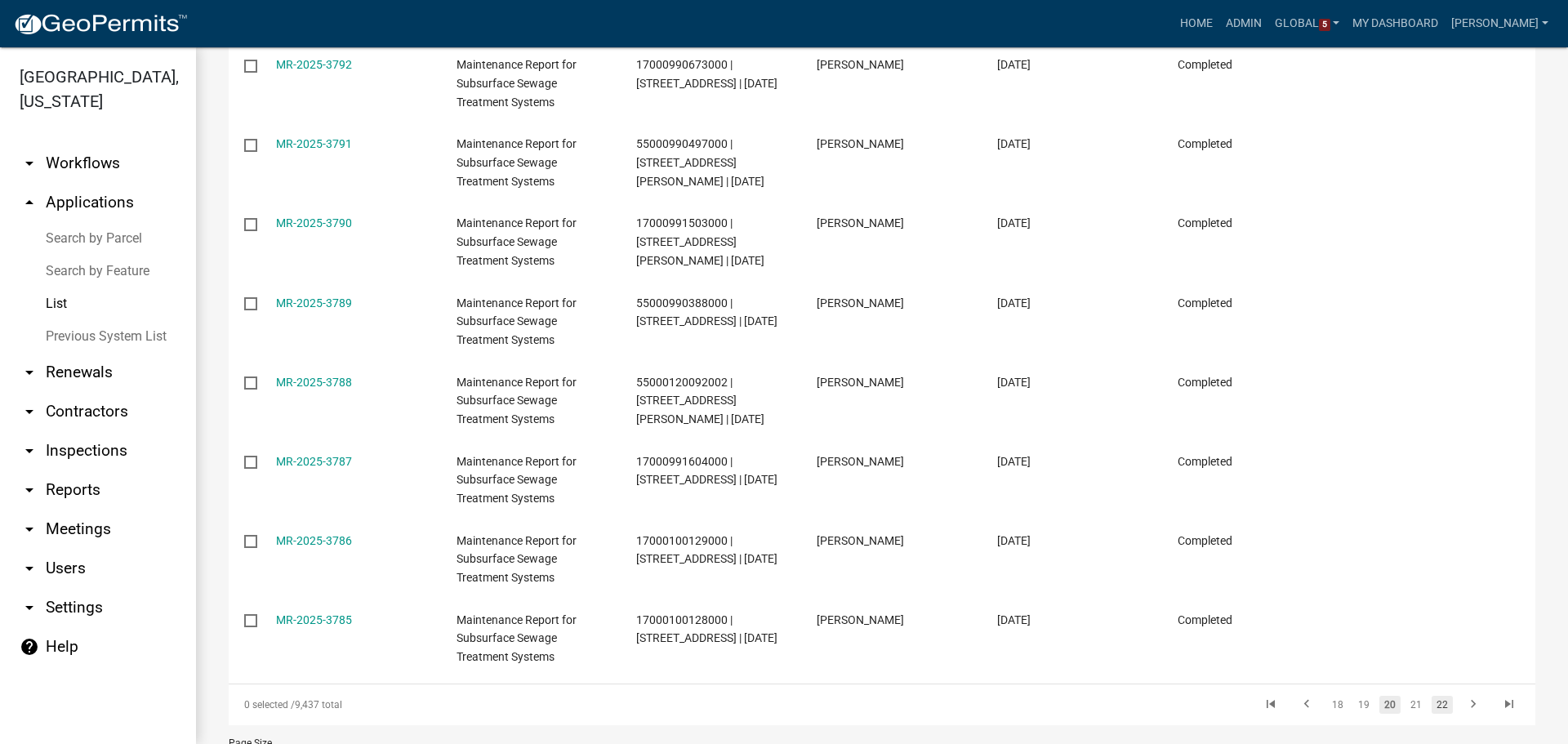
click at [1435, 702] on link "22" at bounding box center [1442, 705] width 21 height 18
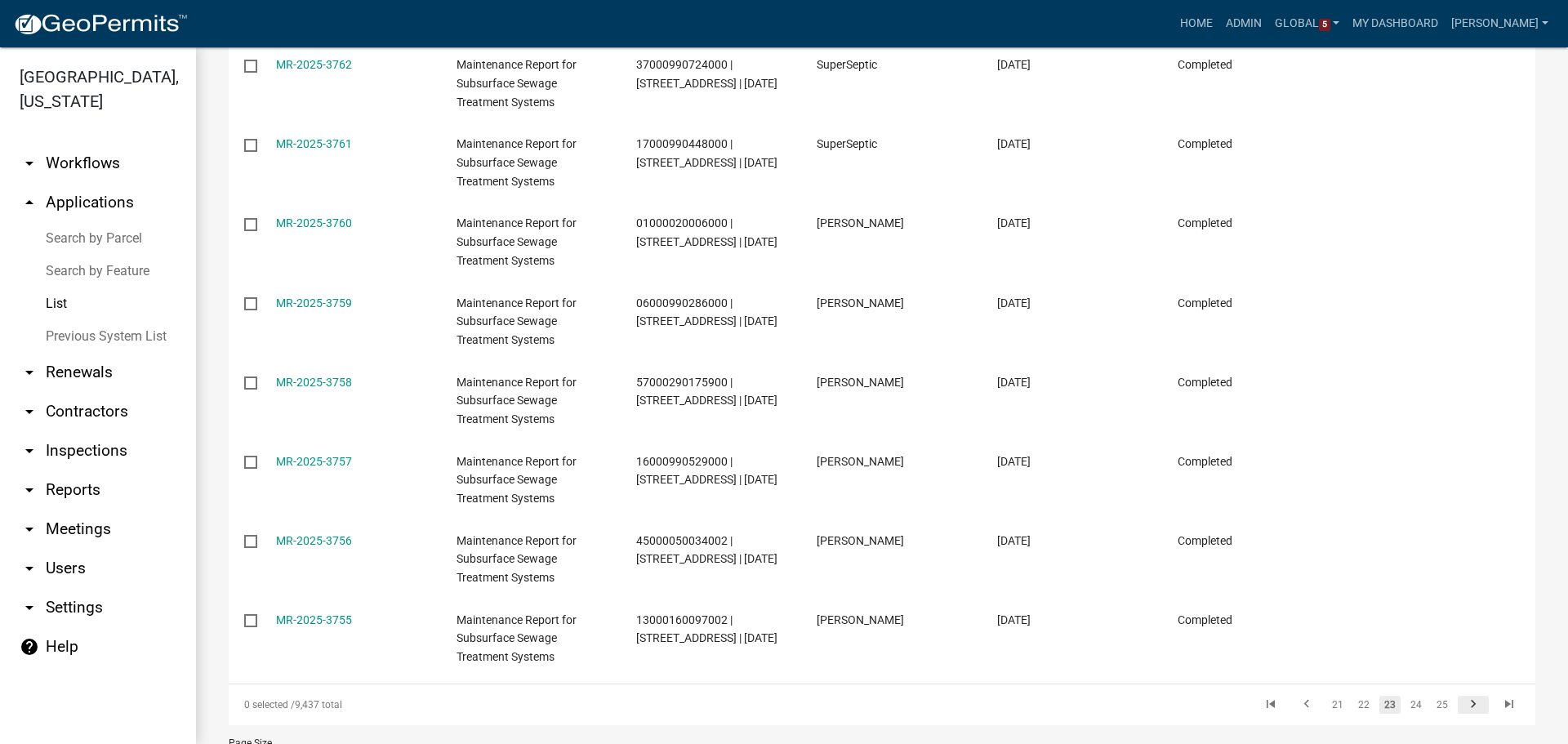
click at [1465, 708] on icon "go to next page" at bounding box center [1473, 707] width 21 height 20
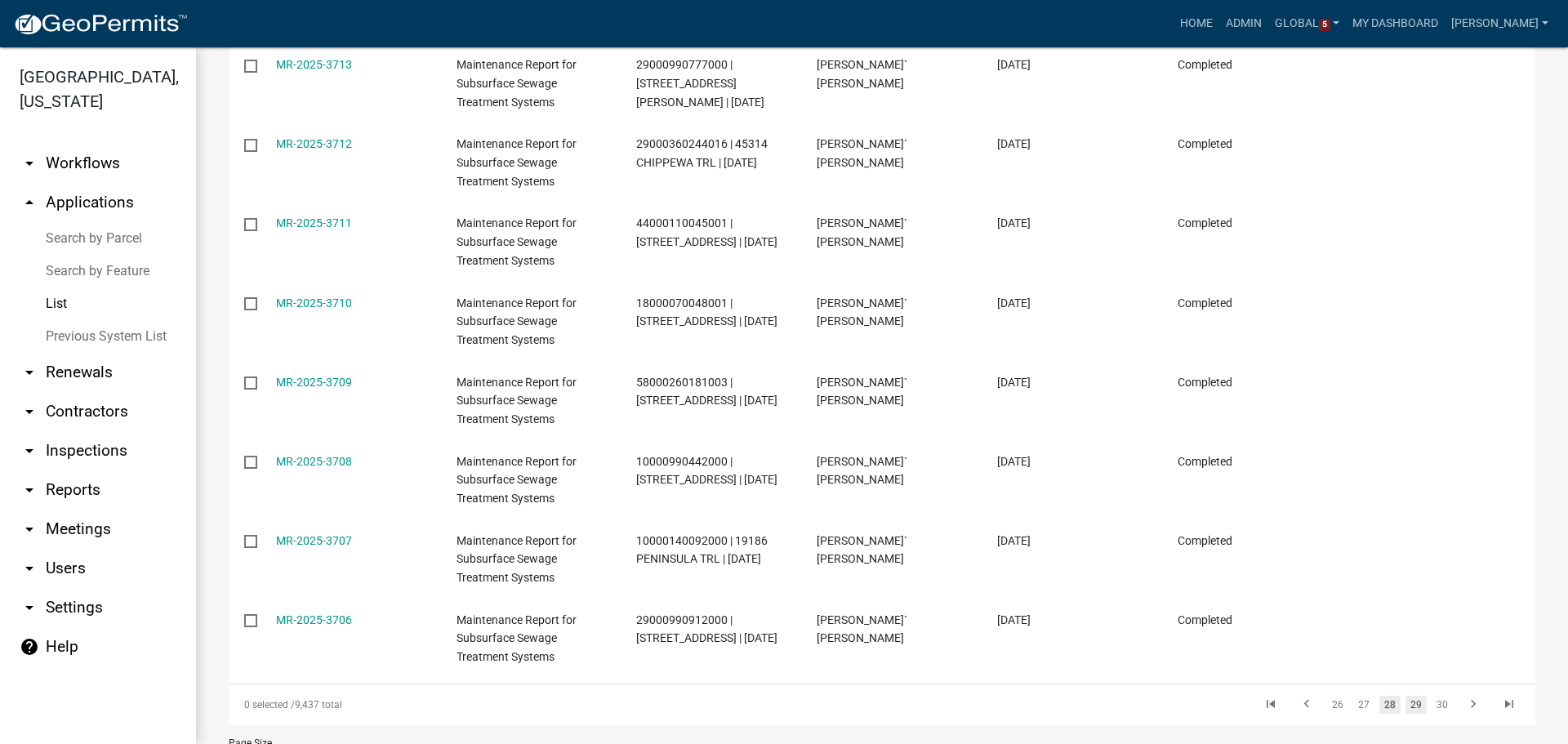
click at [1405, 701] on link "29" at bounding box center [1416, 705] width 21 height 18
click at [1463, 703] on icon "go to next page" at bounding box center [1473, 707] width 21 height 20
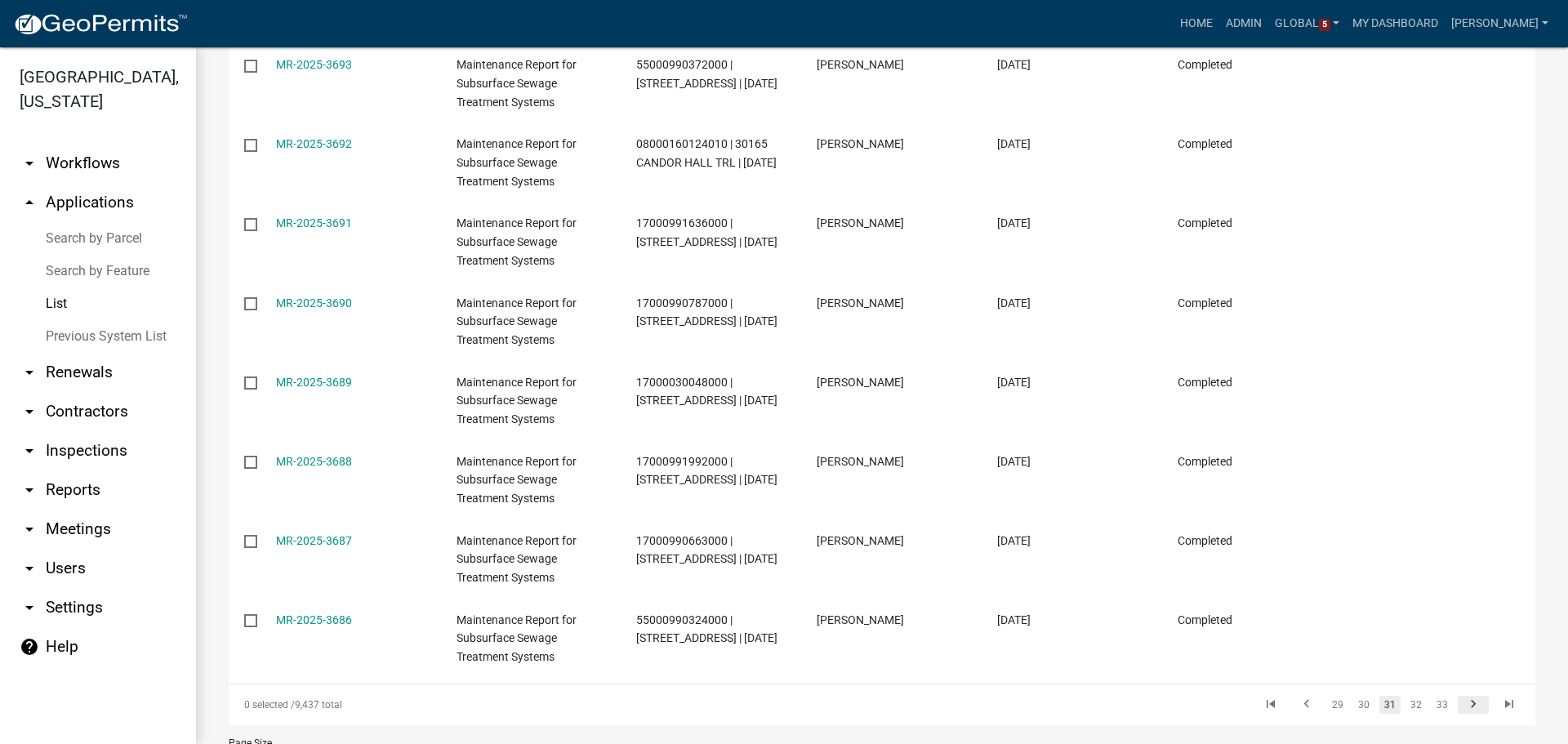
click at [1463, 703] on icon "go to next page" at bounding box center [1473, 707] width 21 height 20
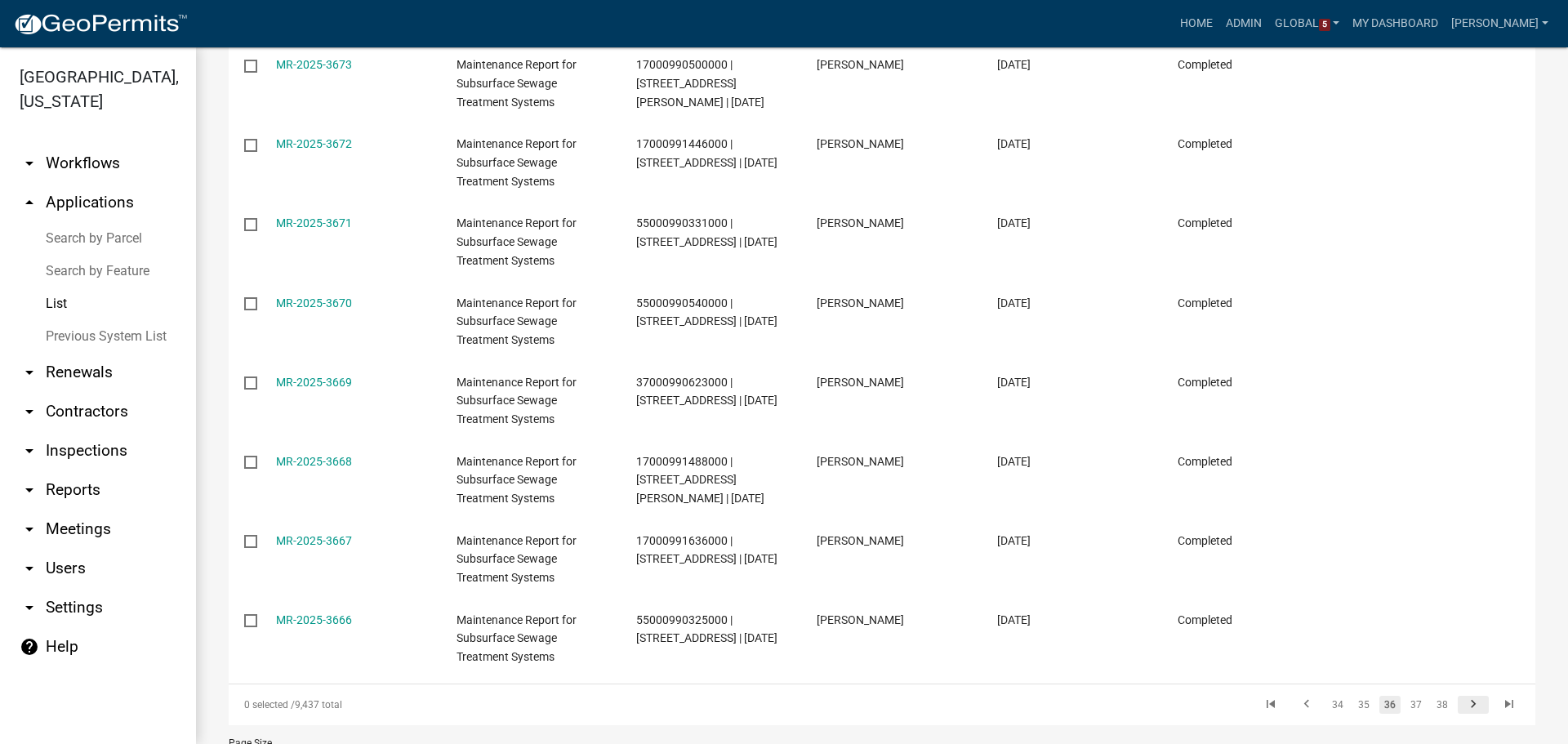
click at [1463, 703] on icon "go to next page" at bounding box center [1473, 707] width 21 height 20
click at [1432, 703] on link "41" at bounding box center [1442, 705] width 21 height 18
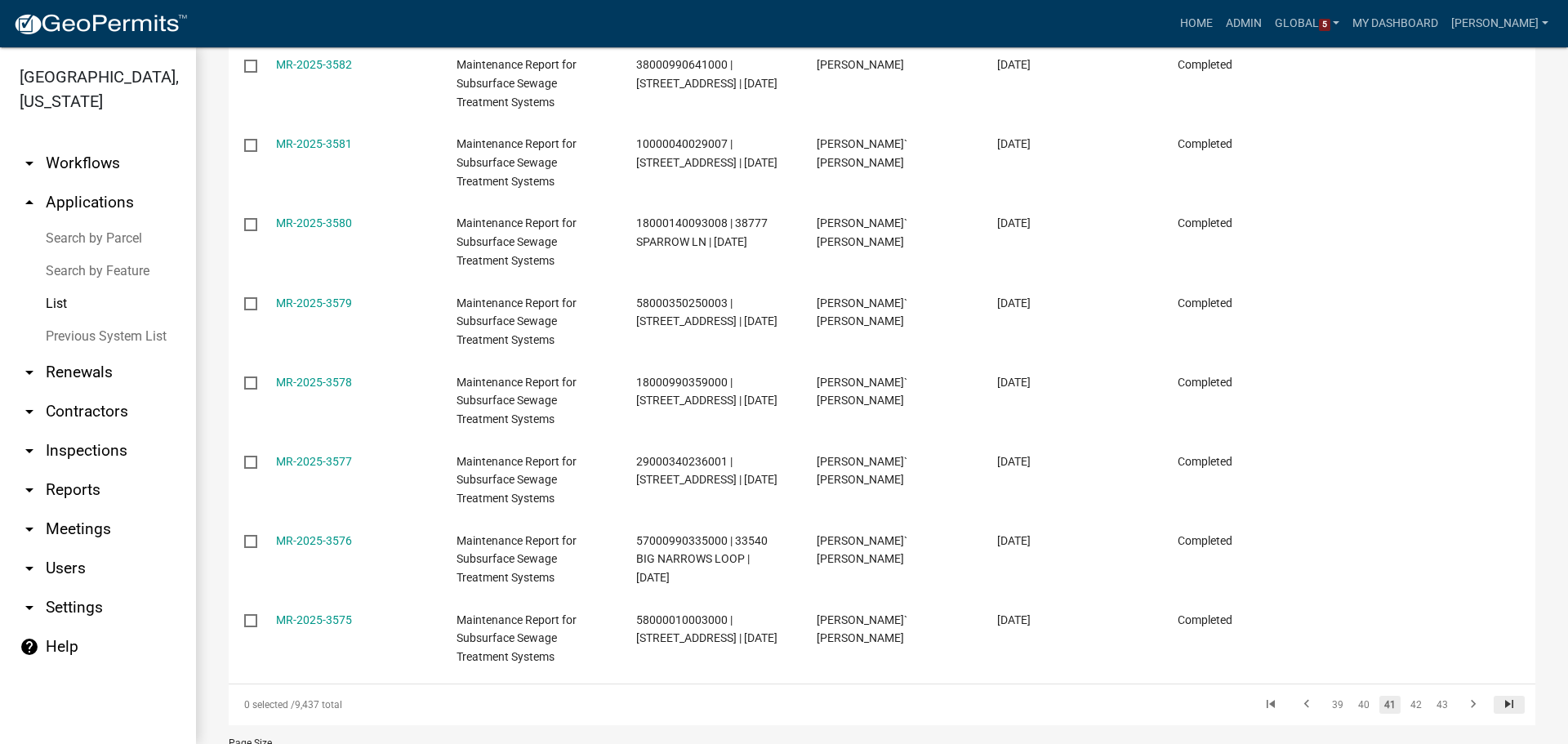
click at [1499, 708] on icon "go to last page" at bounding box center [1509, 707] width 21 height 20
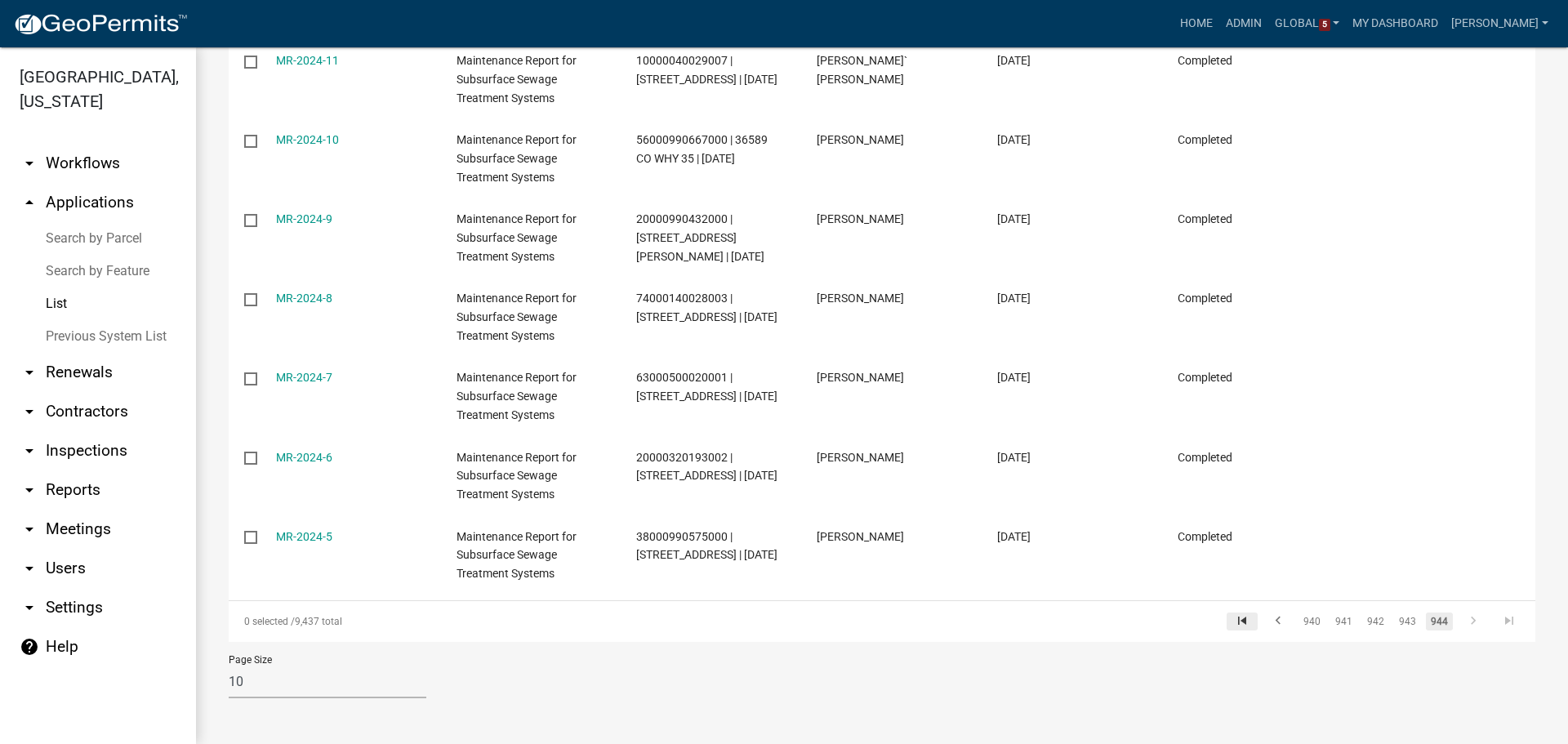
click at [1232, 618] on icon "go to first page" at bounding box center [1242, 623] width 21 height 20
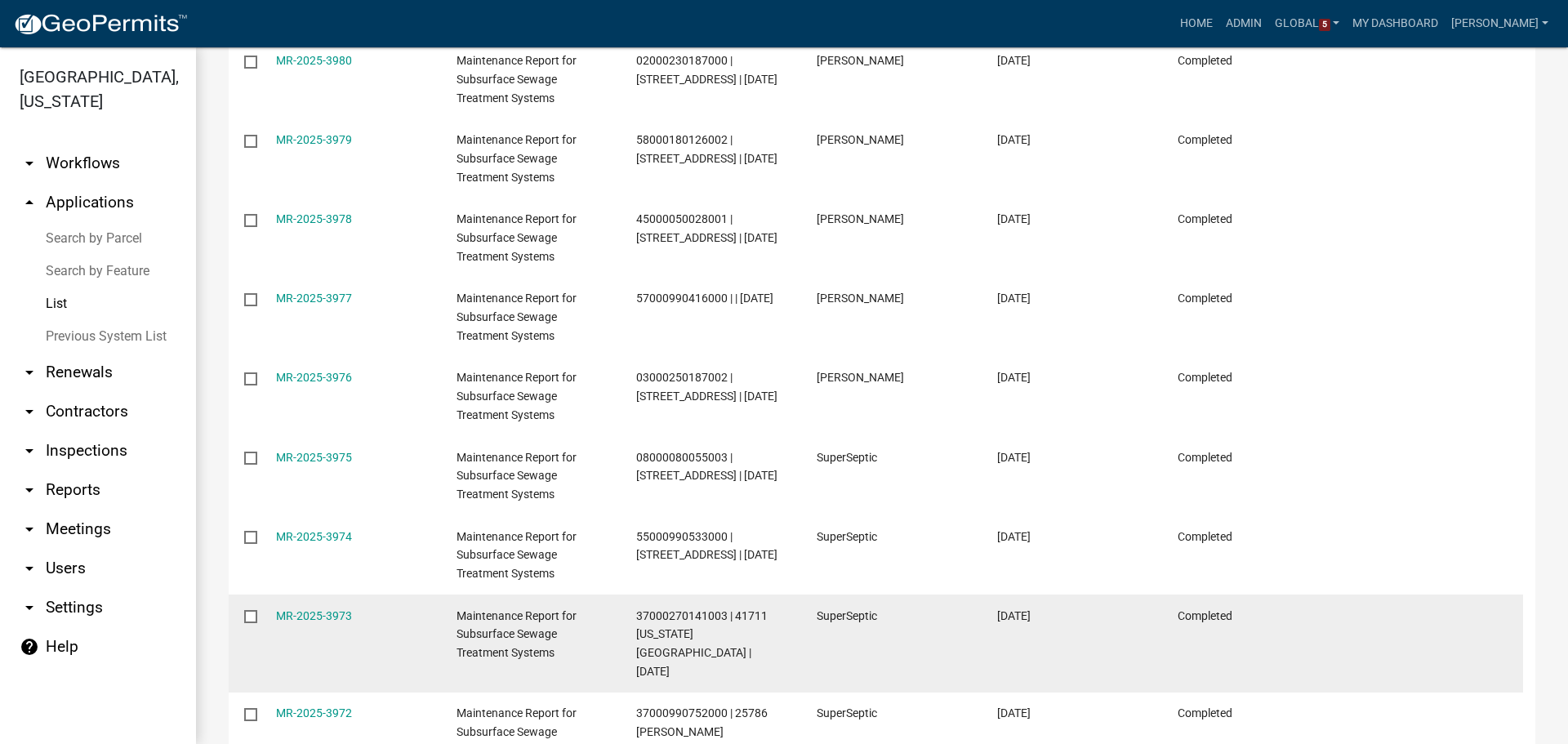
scroll to position [557, 0]
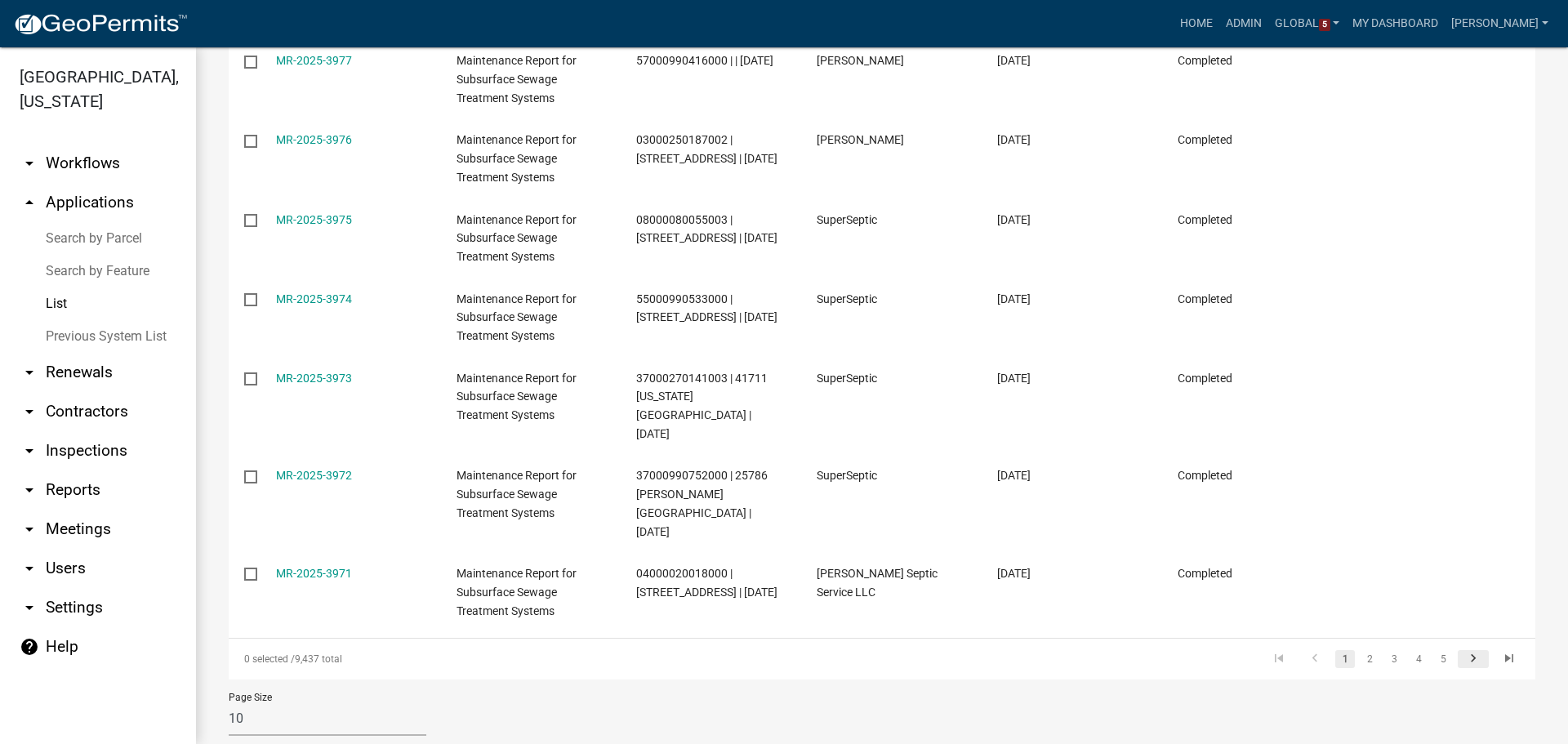
click at [1462, 651] on icon "go to next page" at bounding box center [1473, 661] width 21 height 20
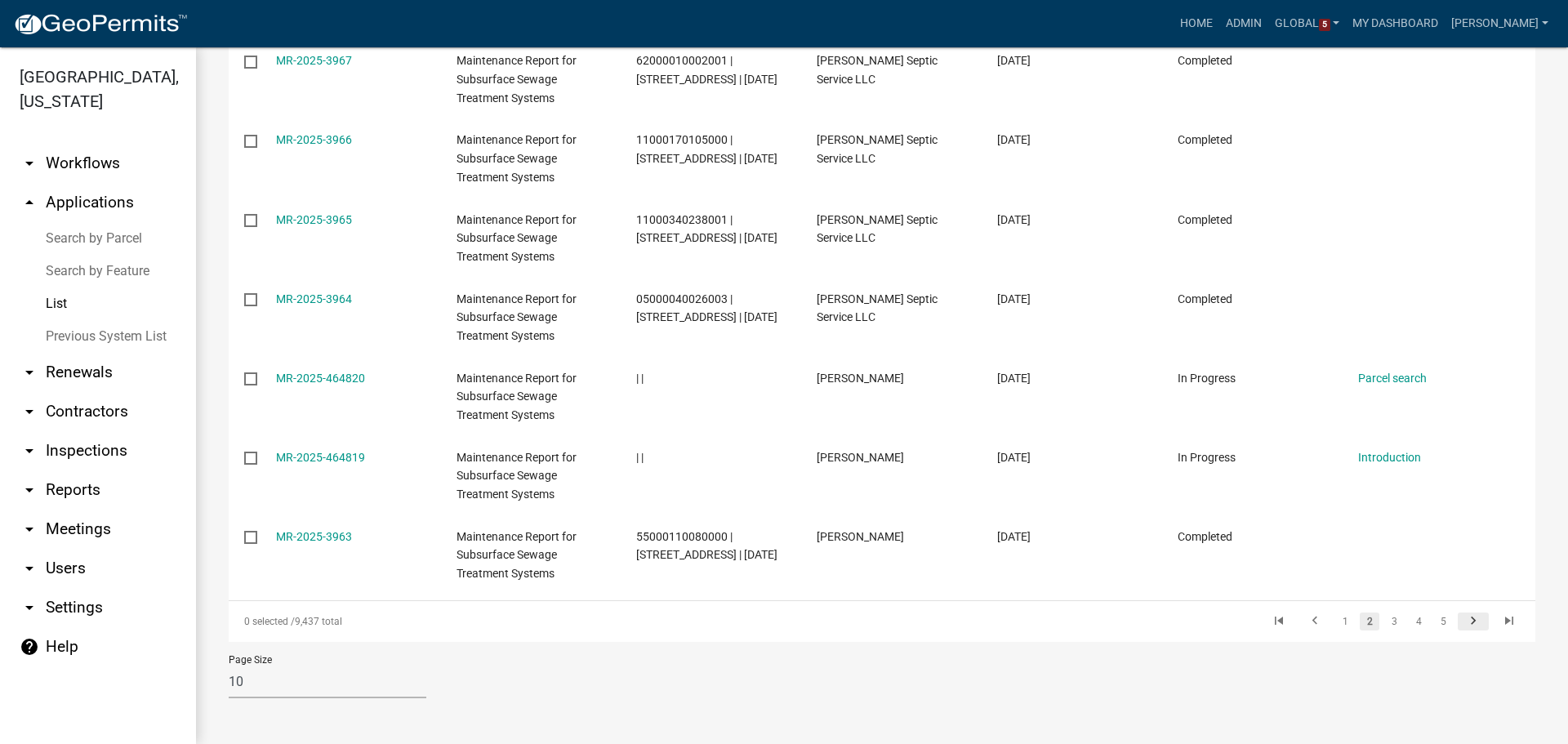
click at [1462, 620] on icon "go to next page" at bounding box center [1473, 623] width 21 height 20
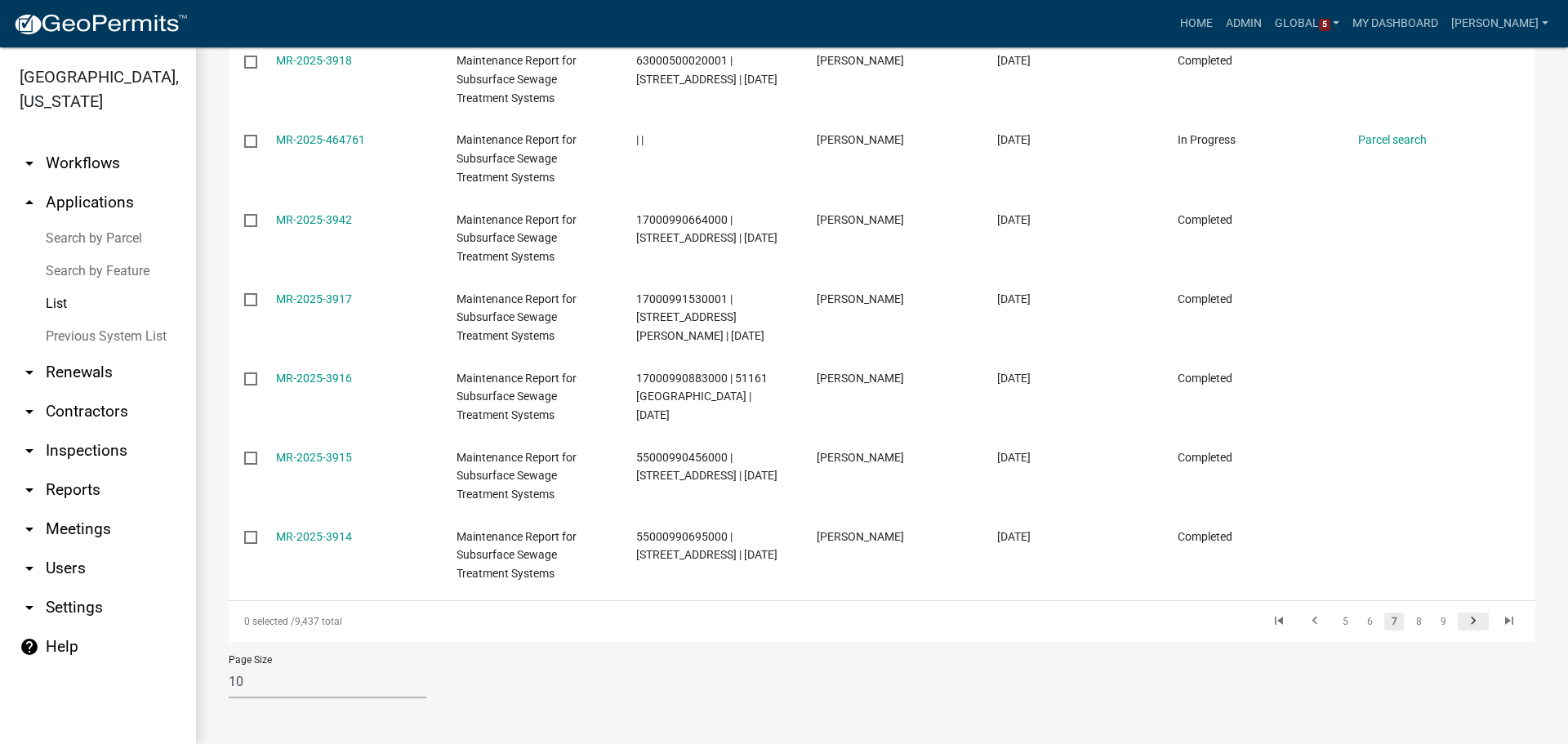
click at [1462, 620] on icon "go to next page" at bounding box center [1473, 623] width 21 height 20
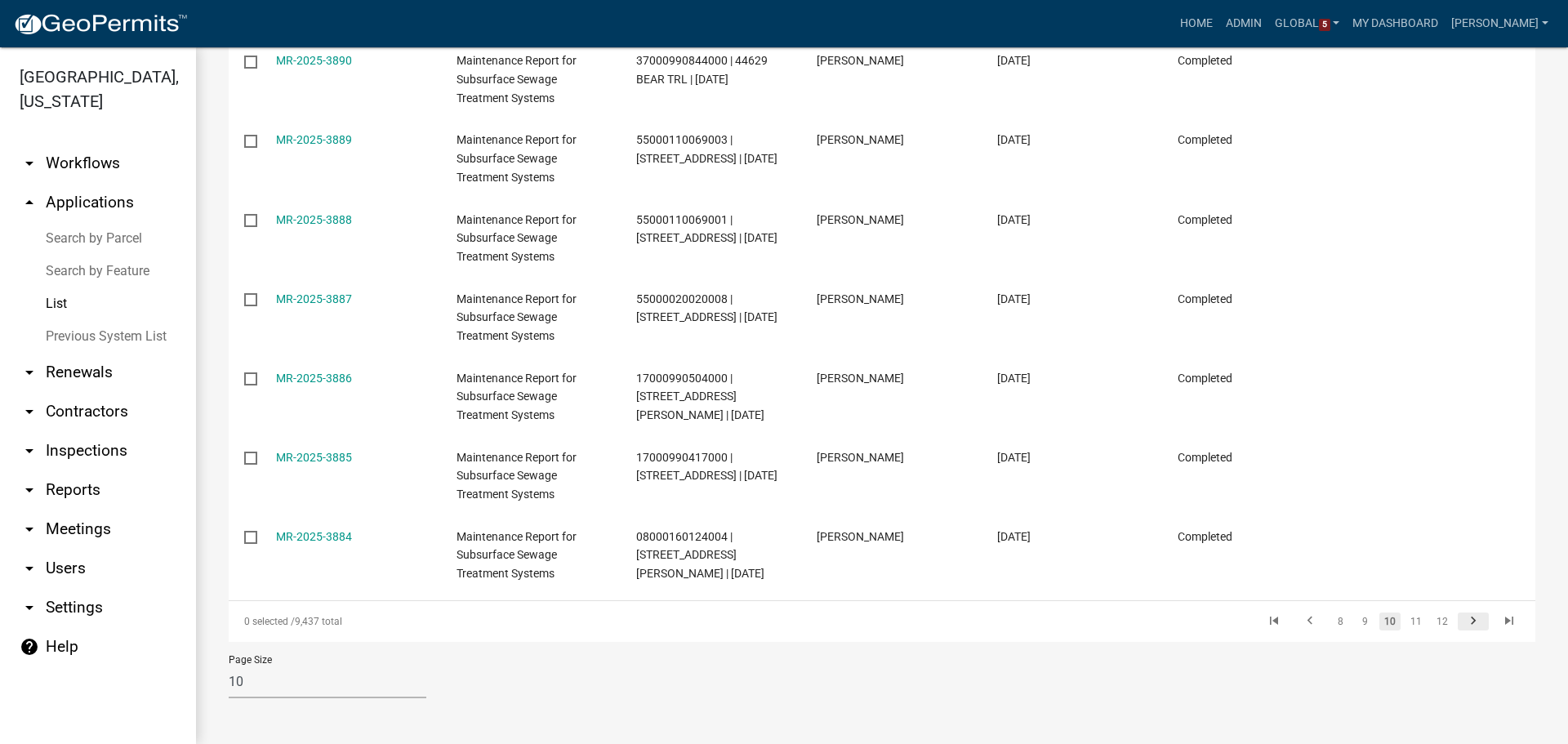
click at [1462, 620] on icon "go to next page" at bounding box center [1473, 623] width 21 height 20
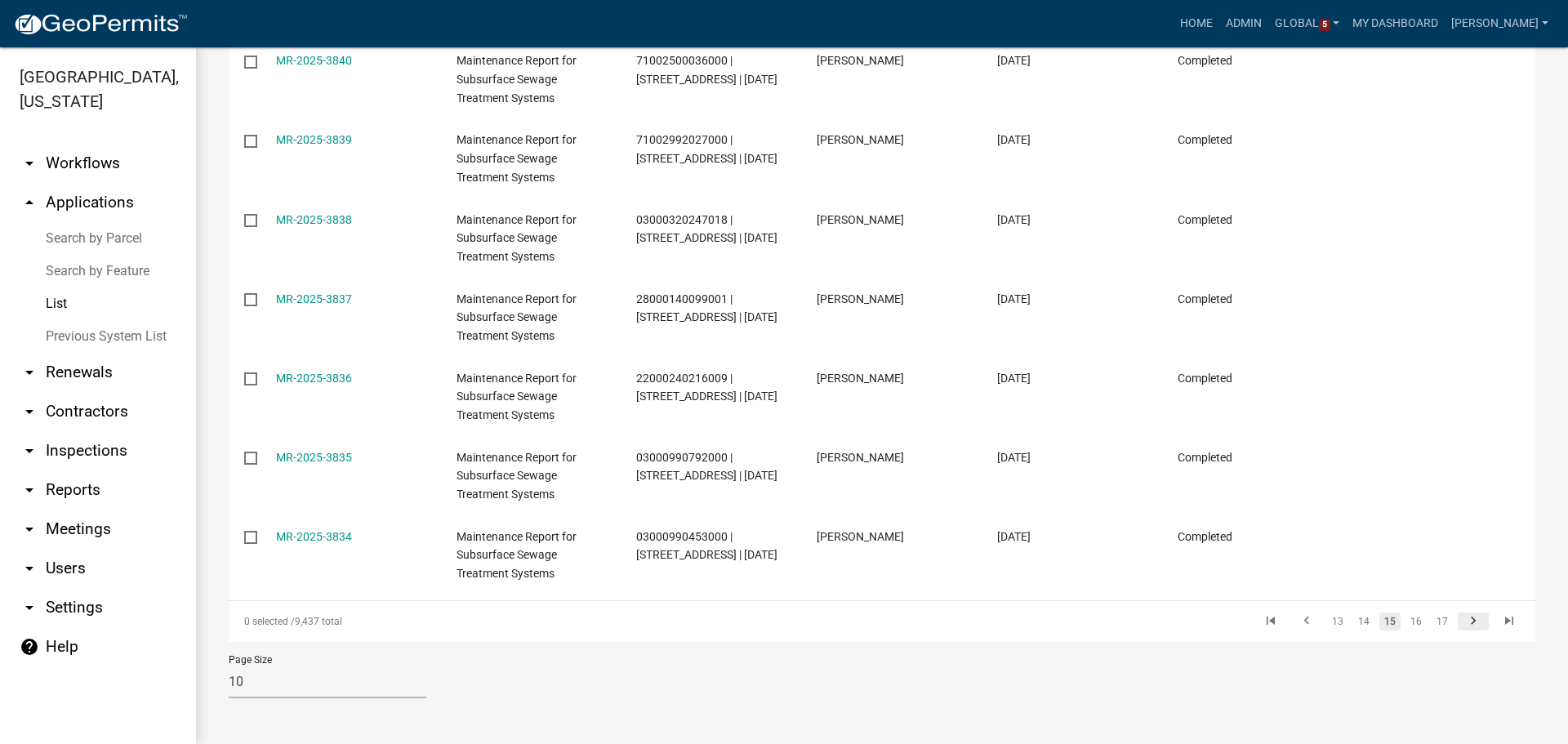
click at [1462, 620] on icon "go to next page" at bounding box center [1473, 623] width 21 height 20
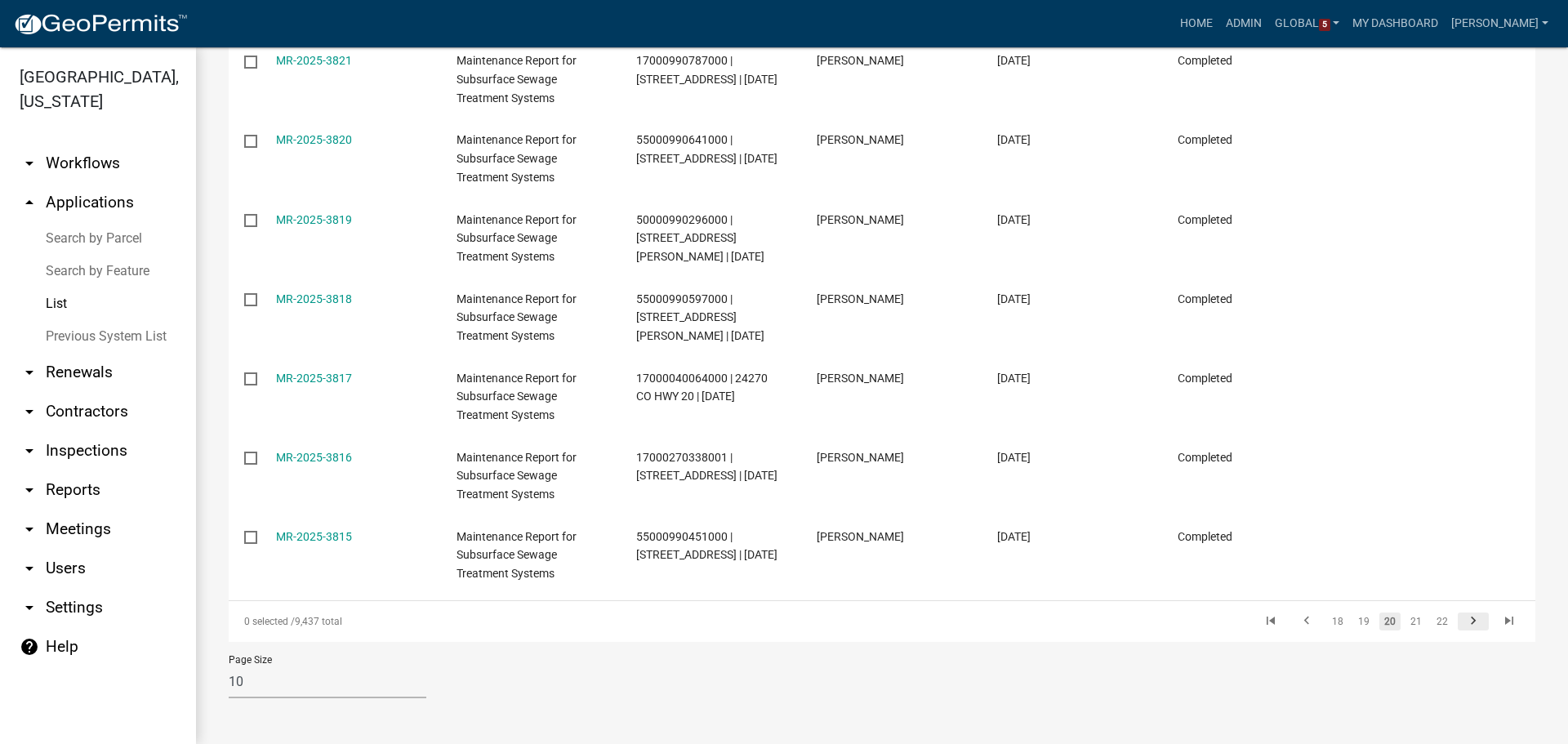
click at [1462, 620] on icon "go to next page" at bounding box center [1473, 623] width 21 height 20
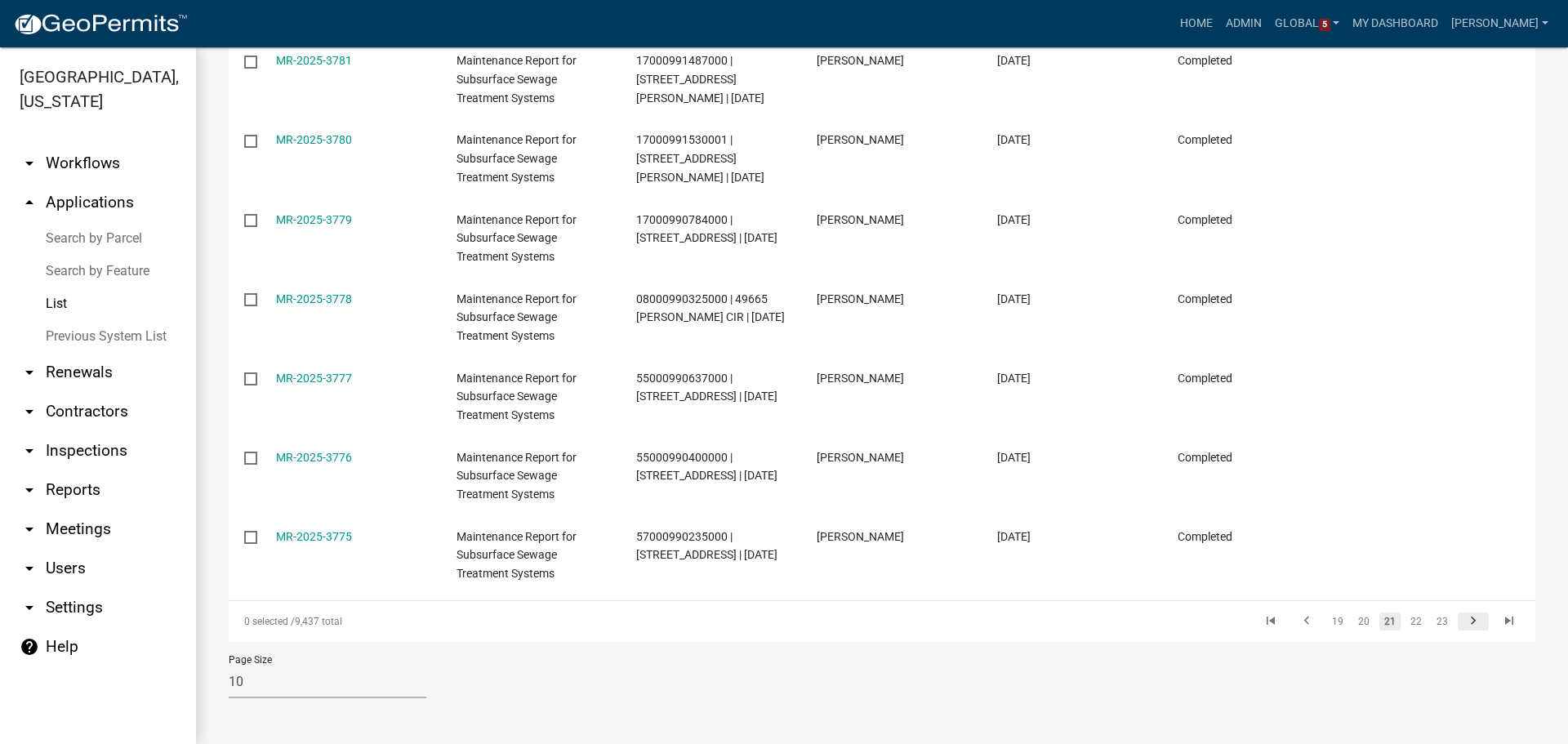
click at [1462, 620] on icon "go to next page" at bounding box center [1473, 623] width 21 height 20
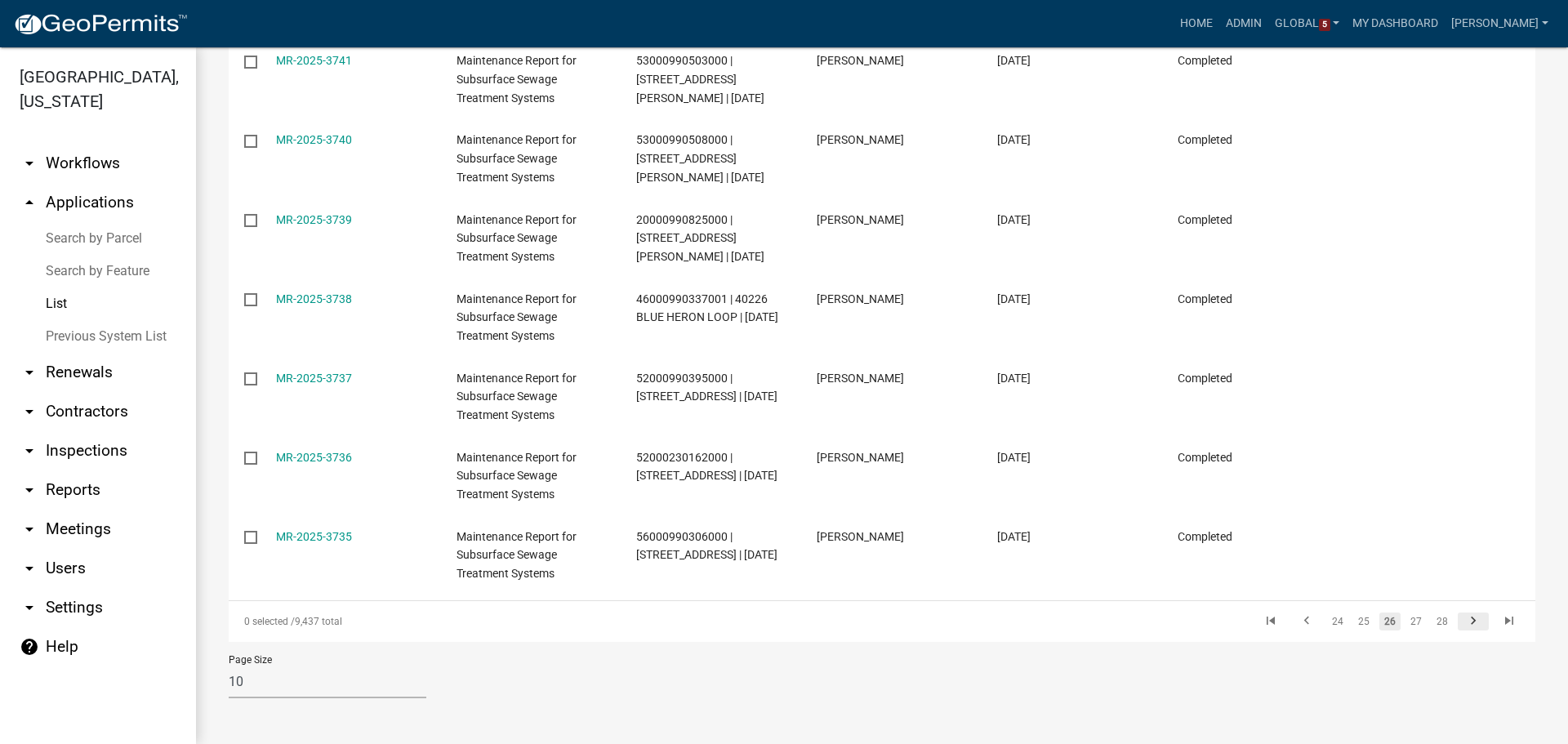
click at [1462, 620] on icon "go to next page" at bounding box center [1473, 623] width 21 height 20
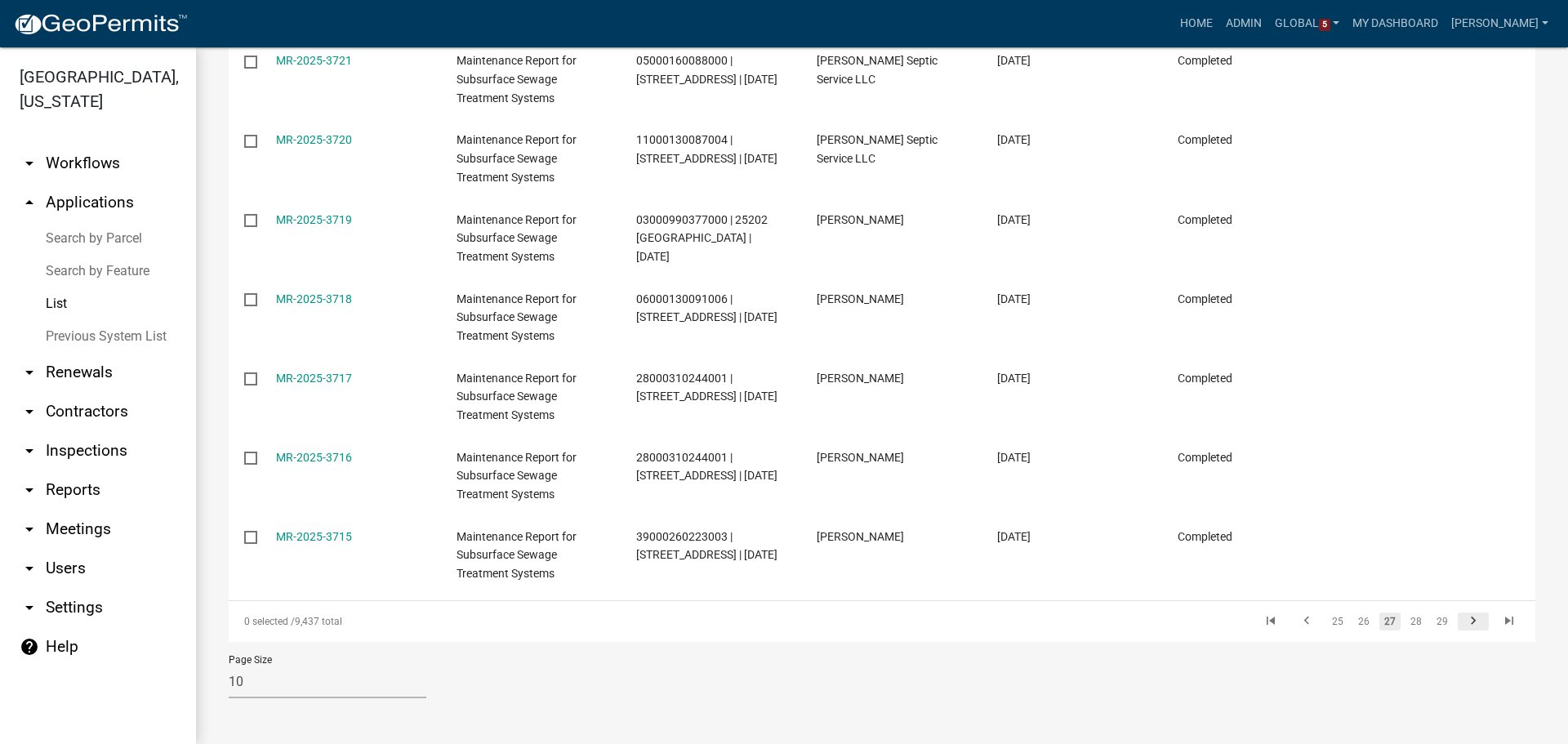
click at [1462, 620] on icon "go to next page" at bounding box center [1473, 623] width 21 height 20
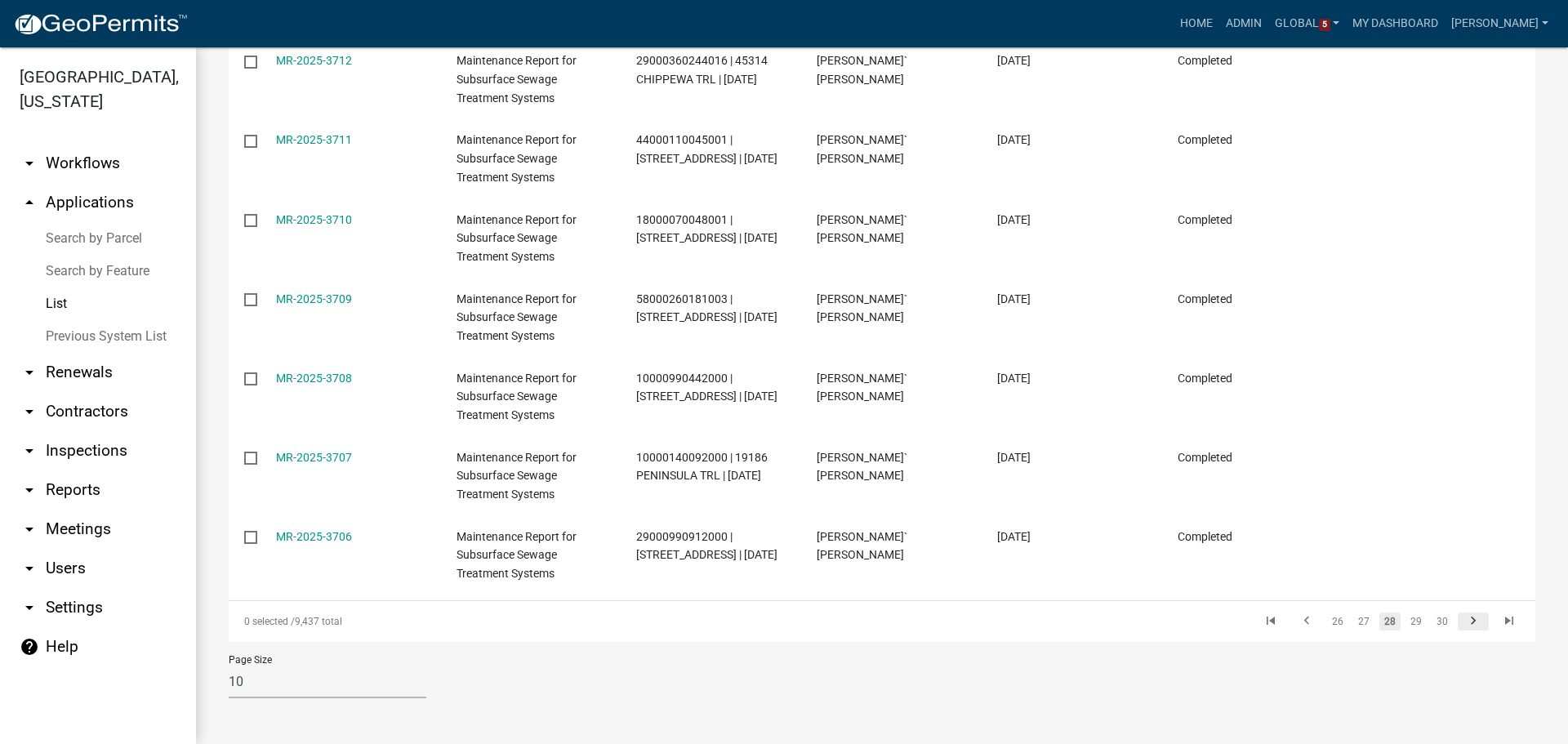
click at [1462, 620] on icon "go to next page" at bounding box center [1473, 623] width 21 height 20
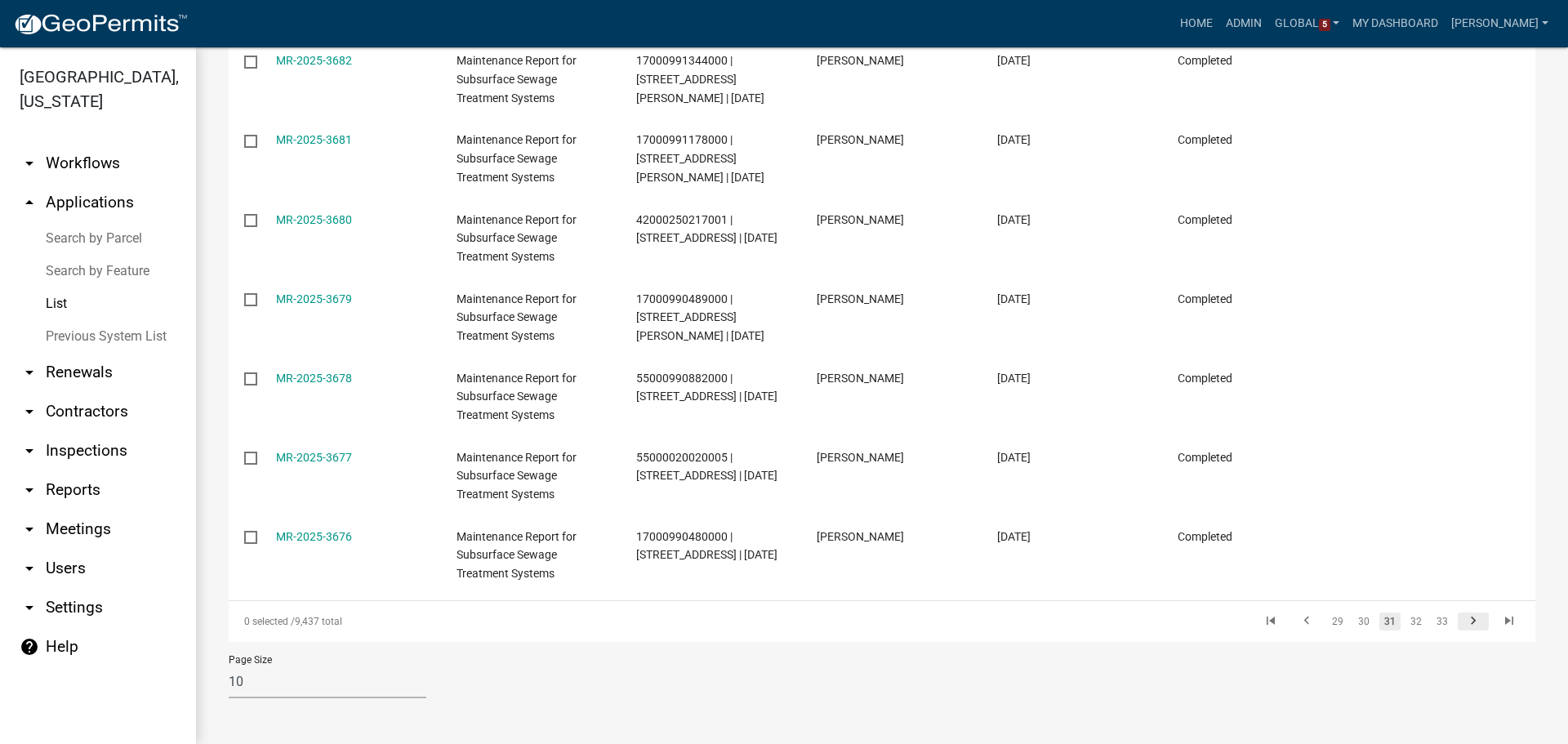
click at [1462, 620] on icon "go to next page" at bounding box center [1473, 623] width 21 height 20
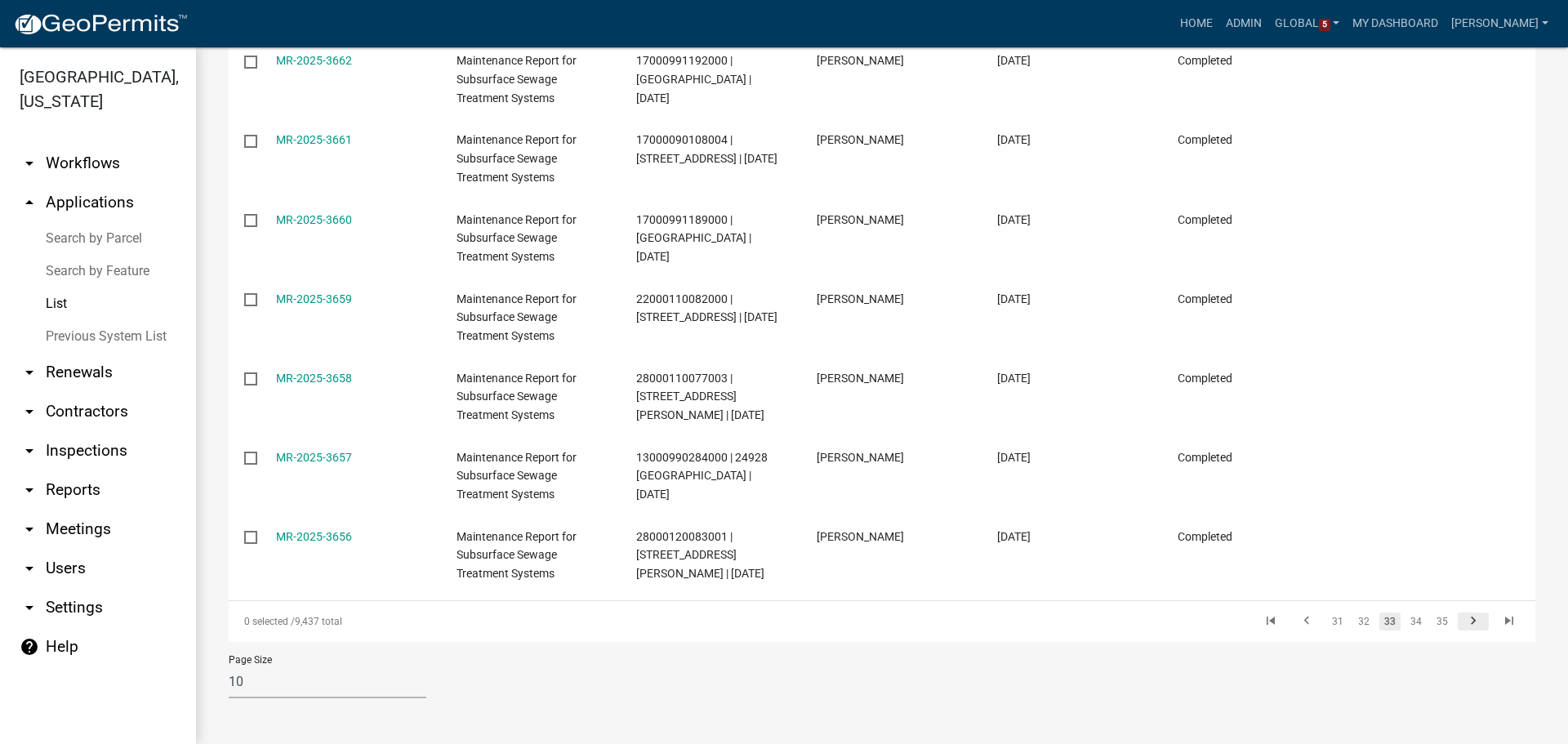
click at [1462, 620] on icon "go to next page" at bounding box center [1473, 623] width 21 height 20
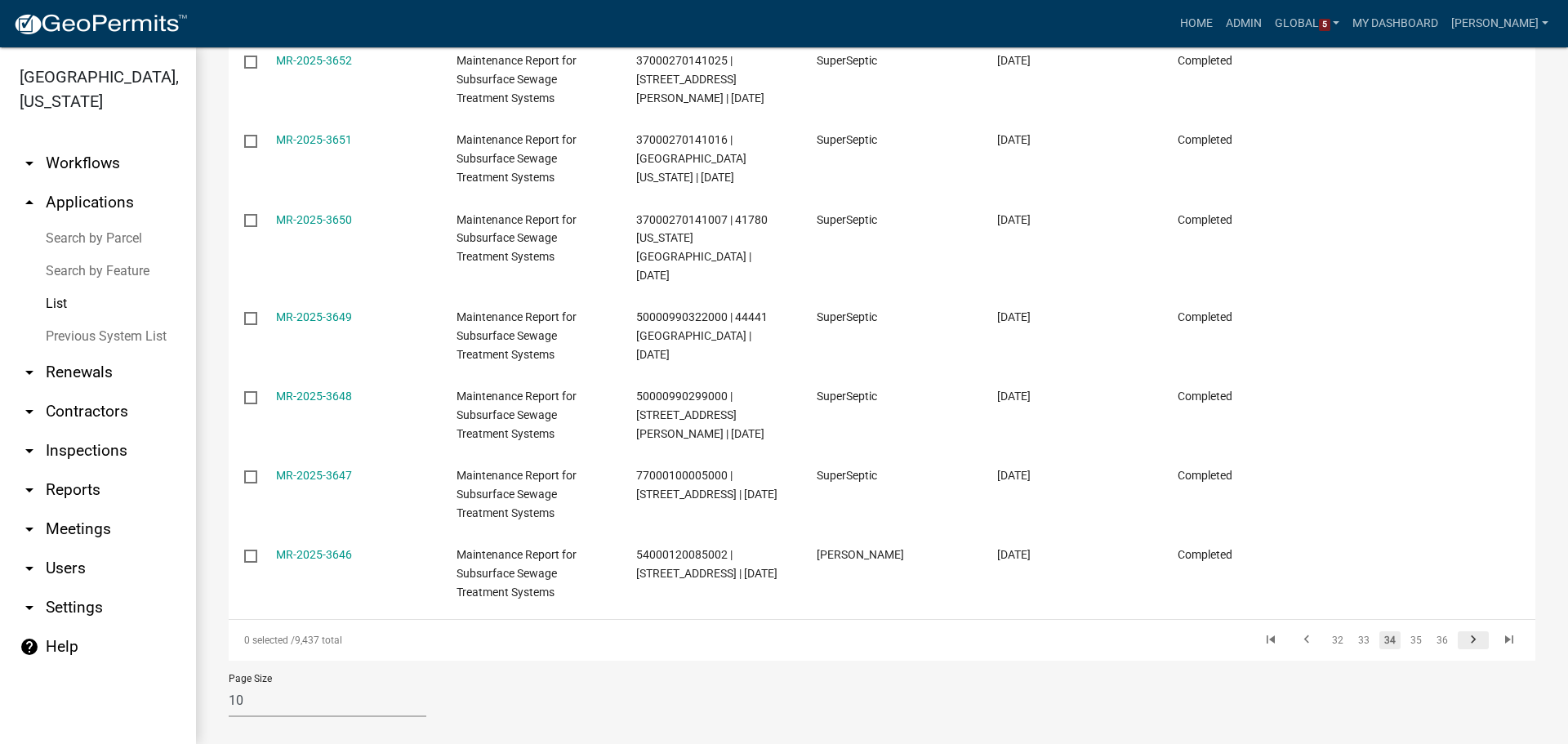
click at [1462, 632] on icon "go to next page" at bounding box center [1473, 642] width 21 height 20
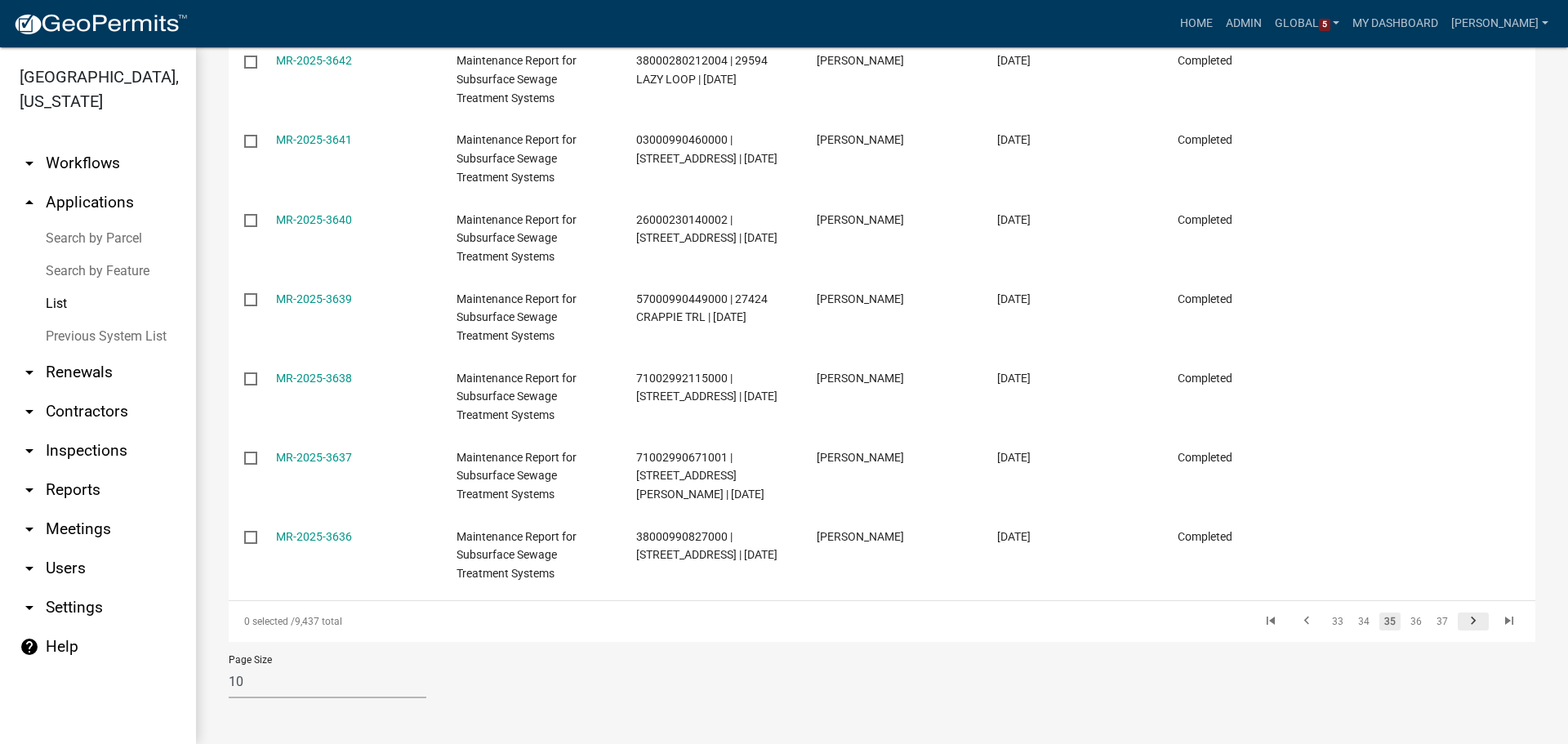
click at [1462, 620] on icon "go to next page" at bounding box center [1473, 623] width 21 height 20
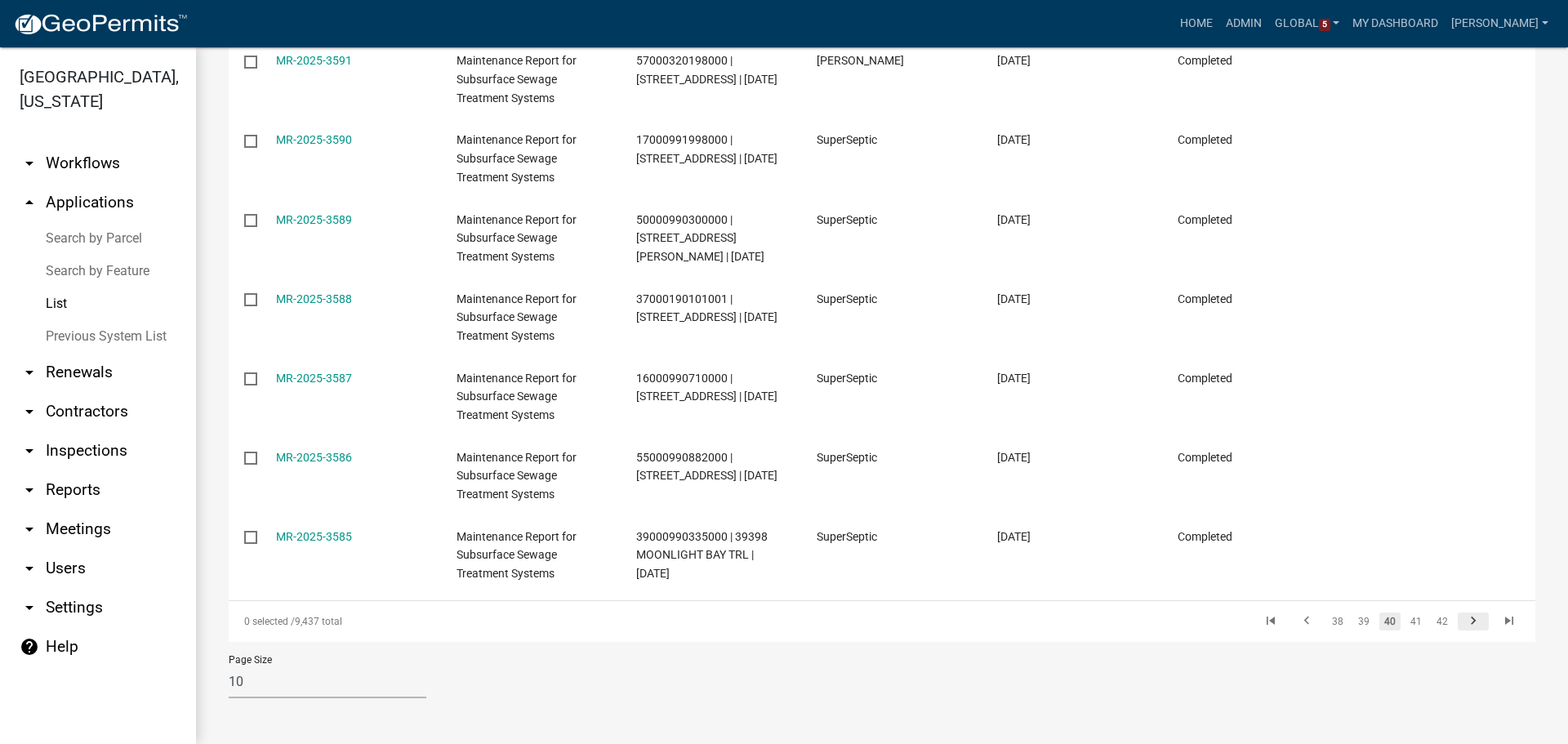
click at [1462, 622] on icon "go to next page" at bounding box center [1473, 623] width 21 height 20
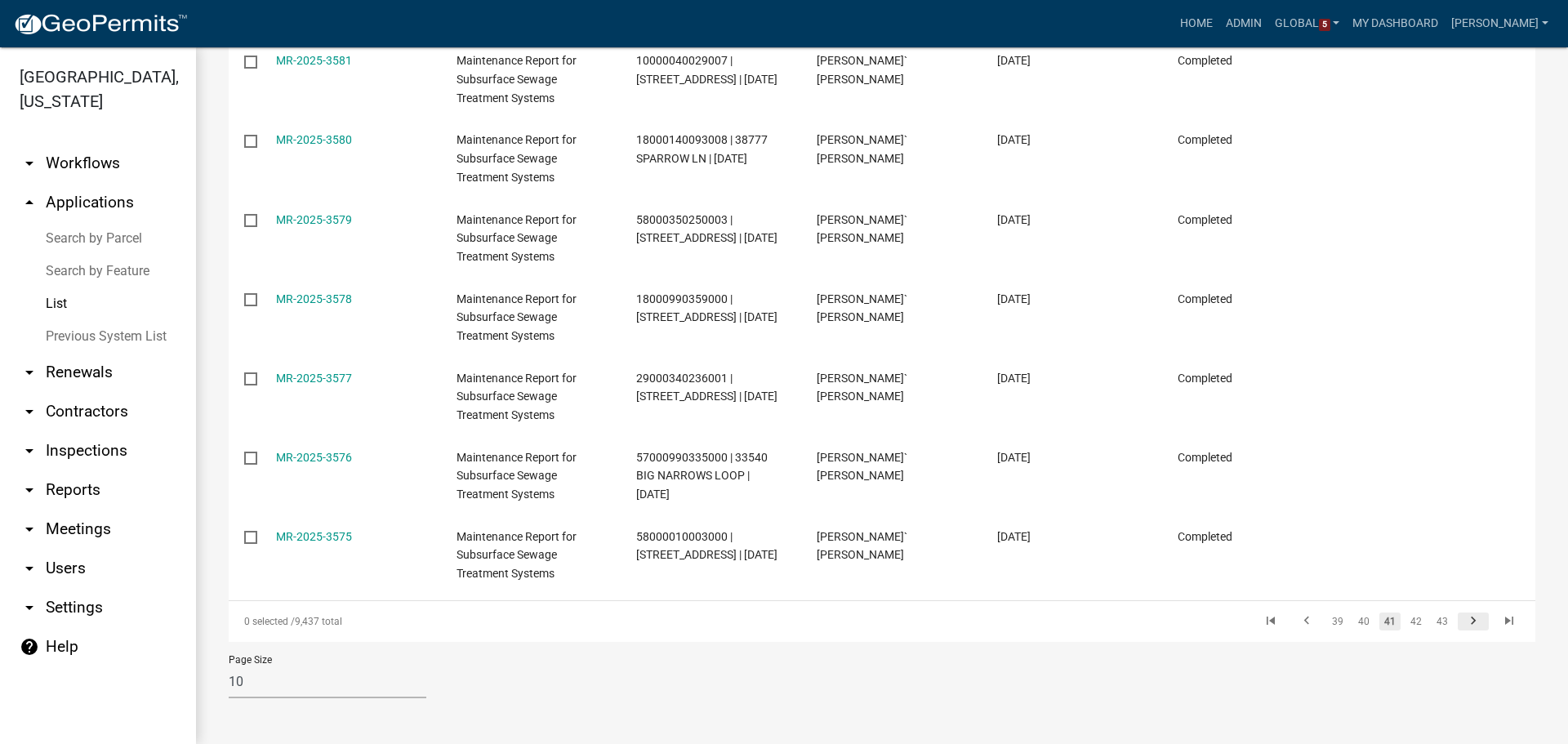
click at [1462, 622] on icon "go to next page" at bounding box center [1473, 623] width 21 height 20
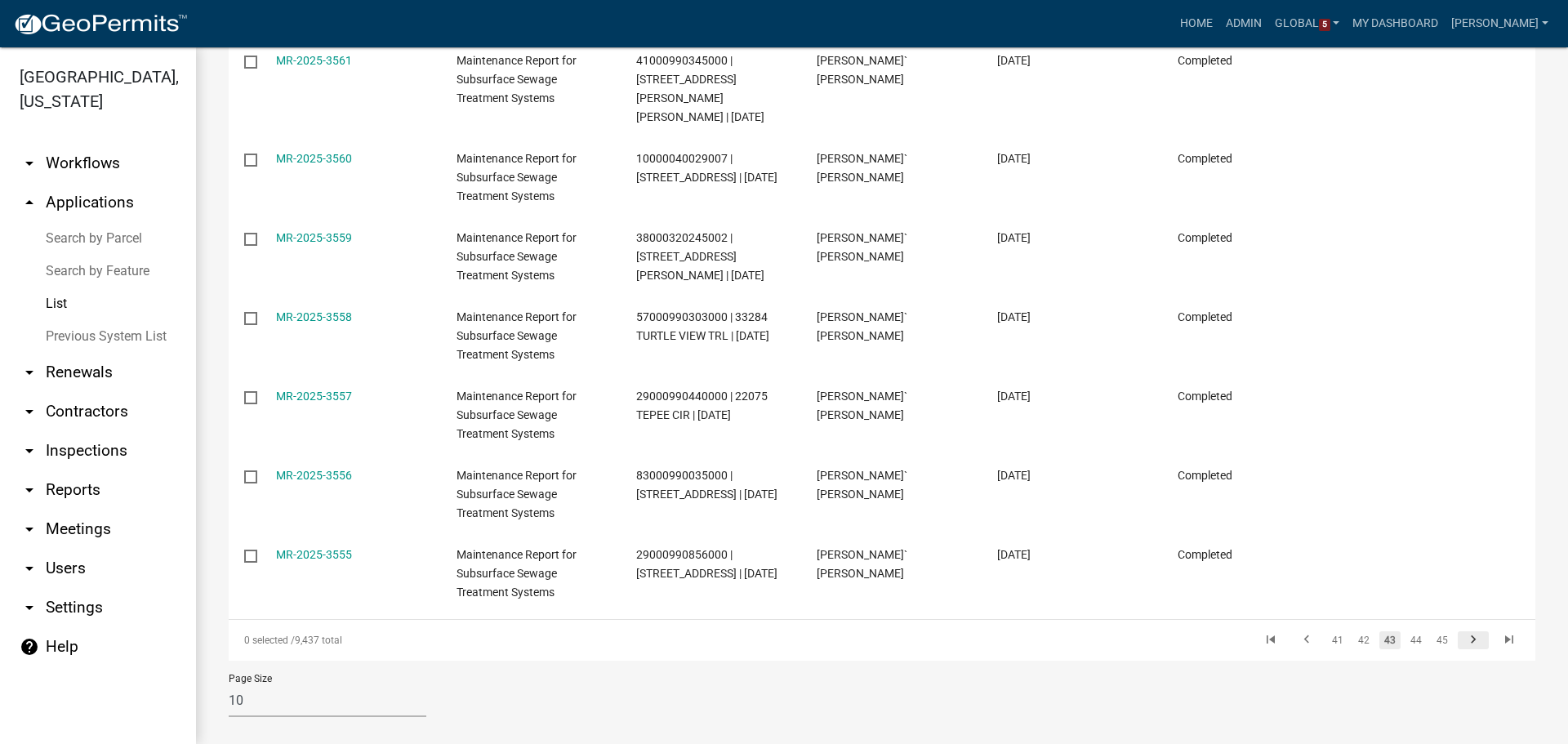
click at [1462, 632] on icon "go to next page" at bounding box center [1473, 642] width 21 height 20
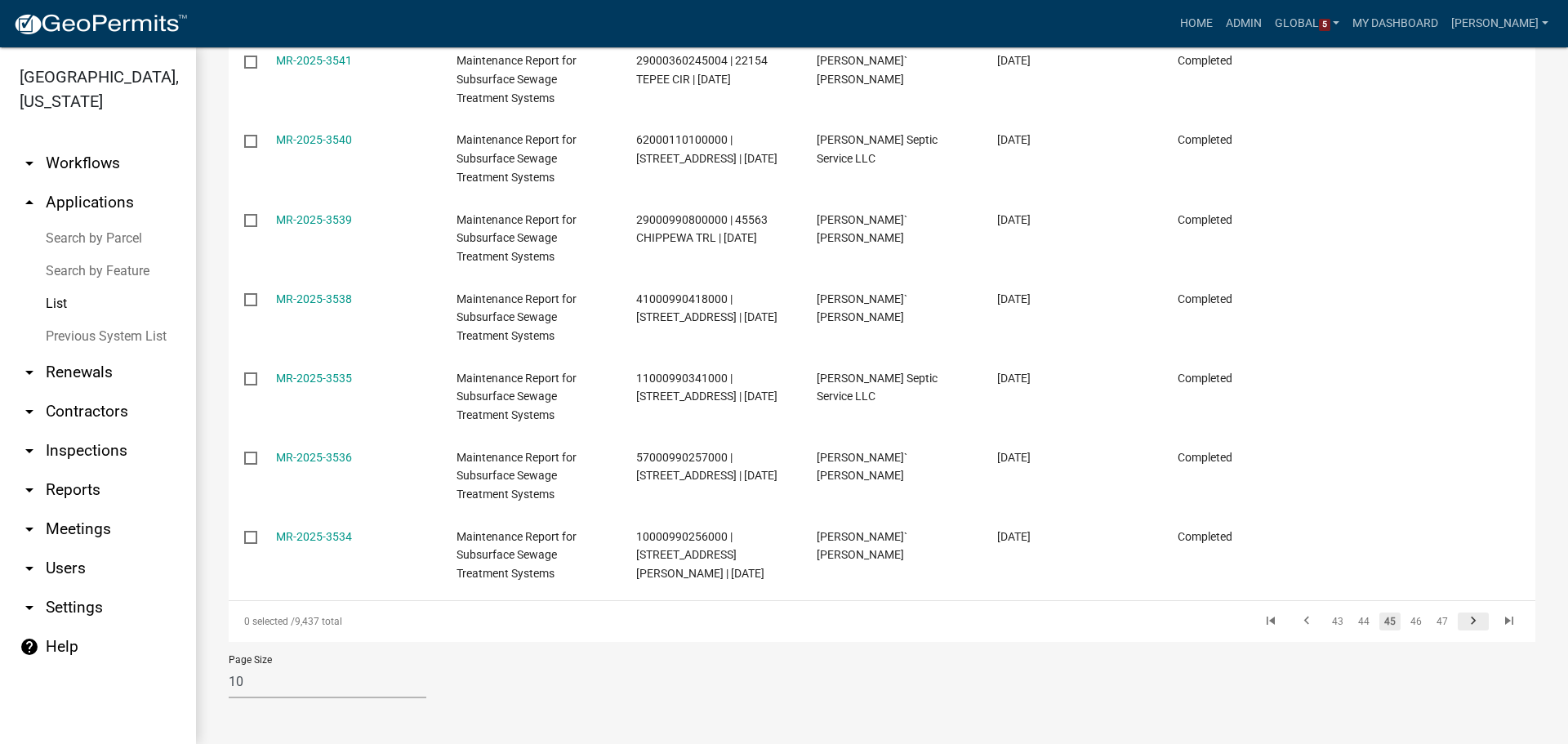
click at [1462, 622] on icon "go to next page" at bounding box center [1473, 623] width 21 height 20
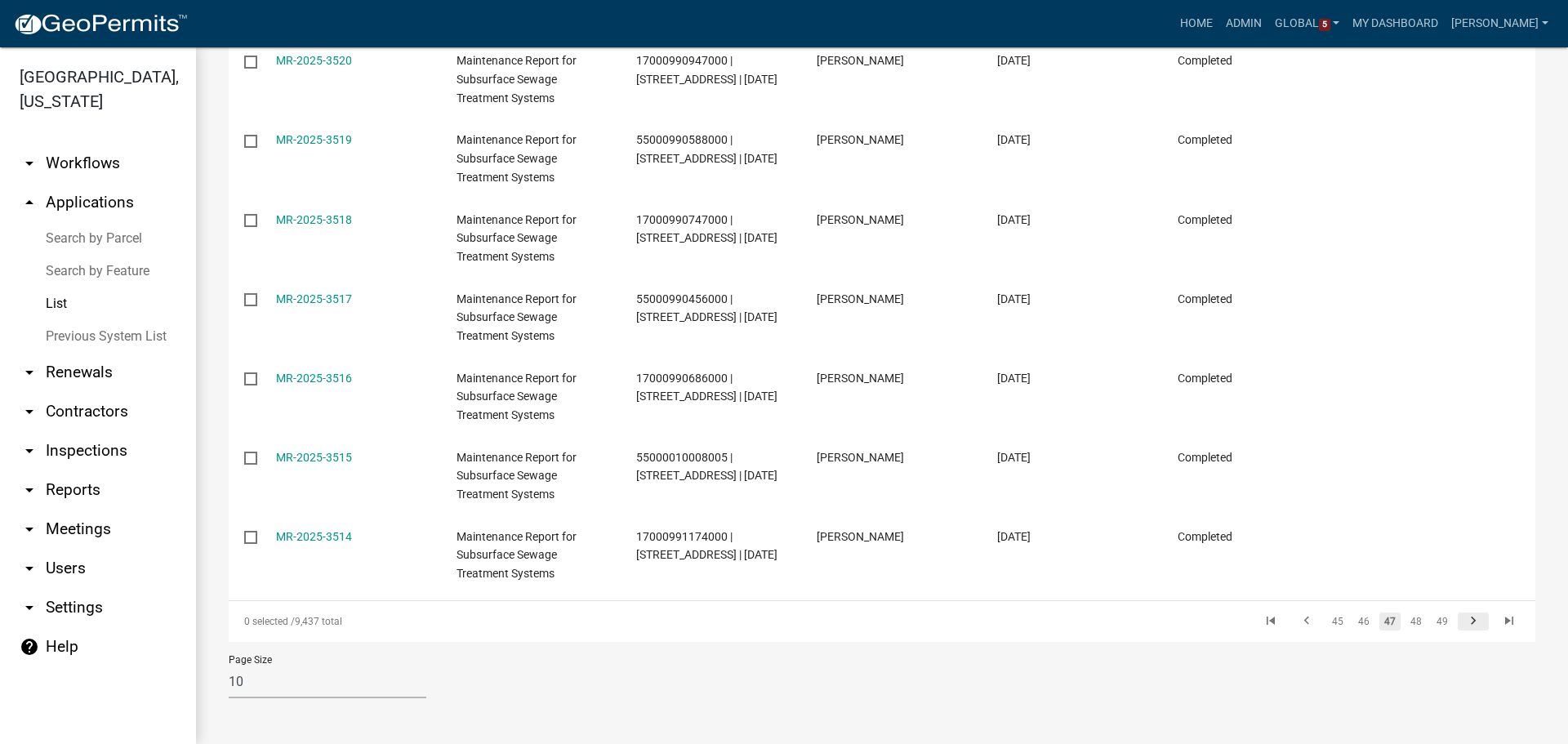
click at [1462, 622] on icon "go to next page" at bounding box center [1473, 623] width 21 height 20
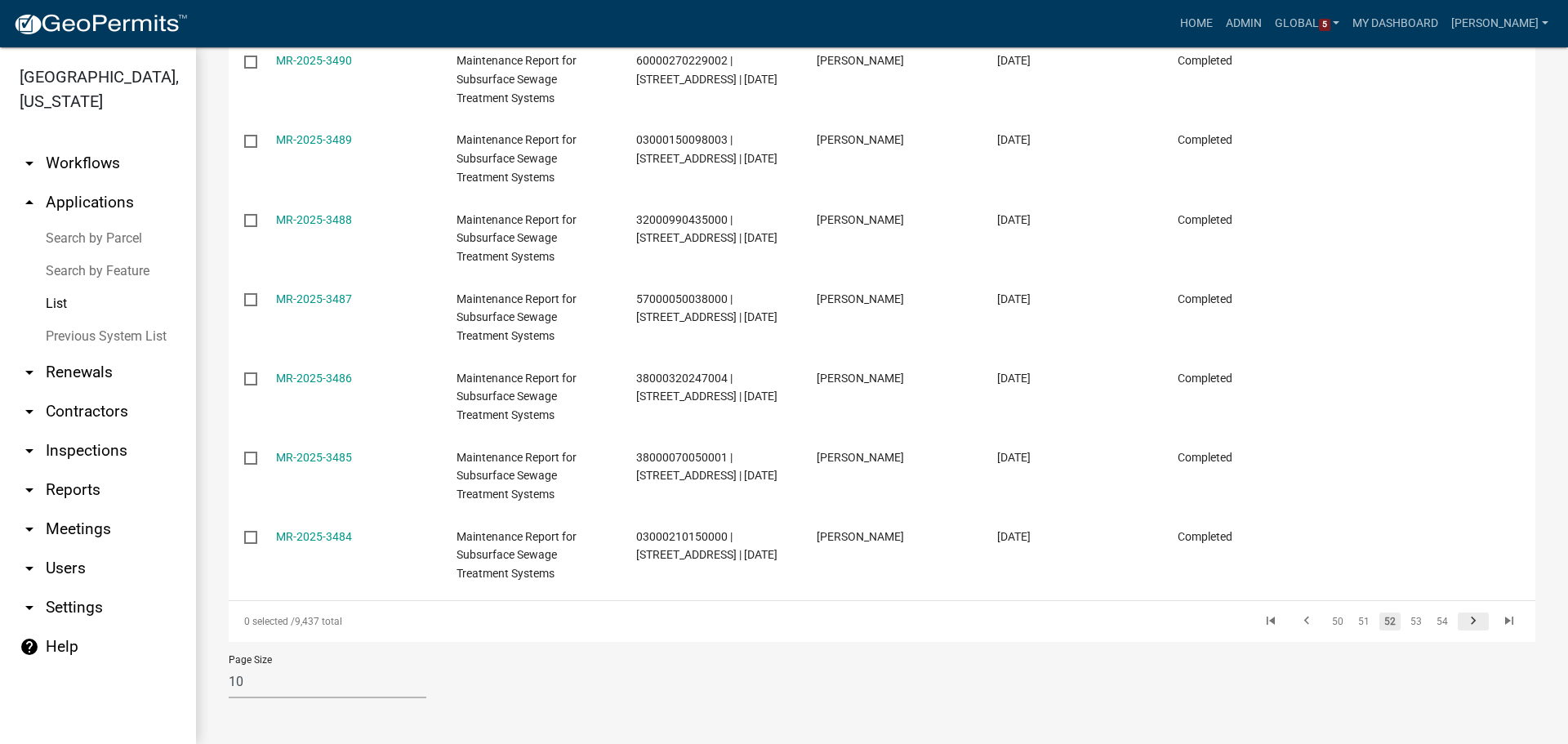
click at [1462, 622] on icon "go to next page" at bounding box center [1473, 623] width 21 height 20
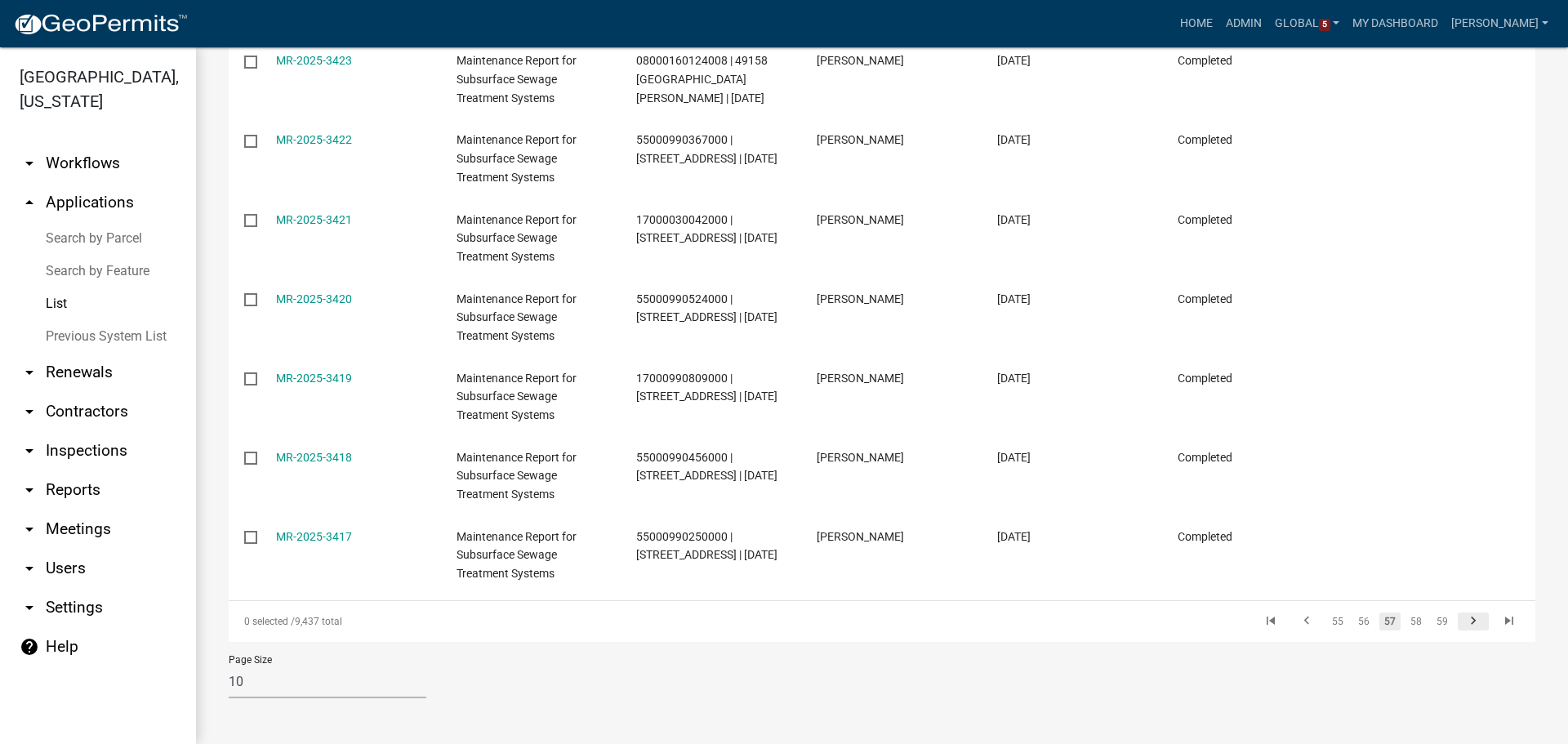
click at [1462, 622] on icon "go to next page" at bounding box center [1473, 623] width 21 height 20
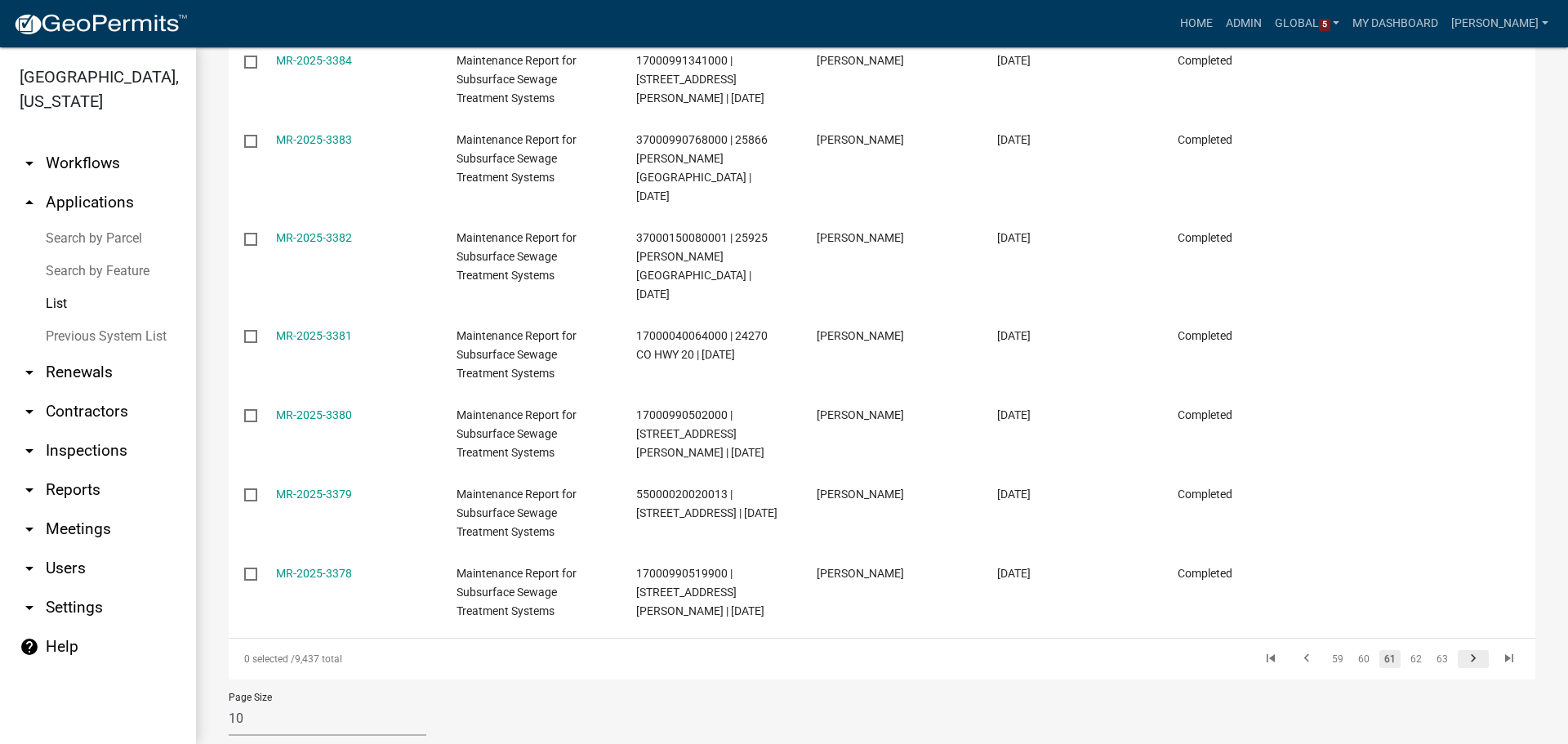
click at [1462, 651] on icon "go to next page" at bounding box center [1473, 661] width 21 height 20
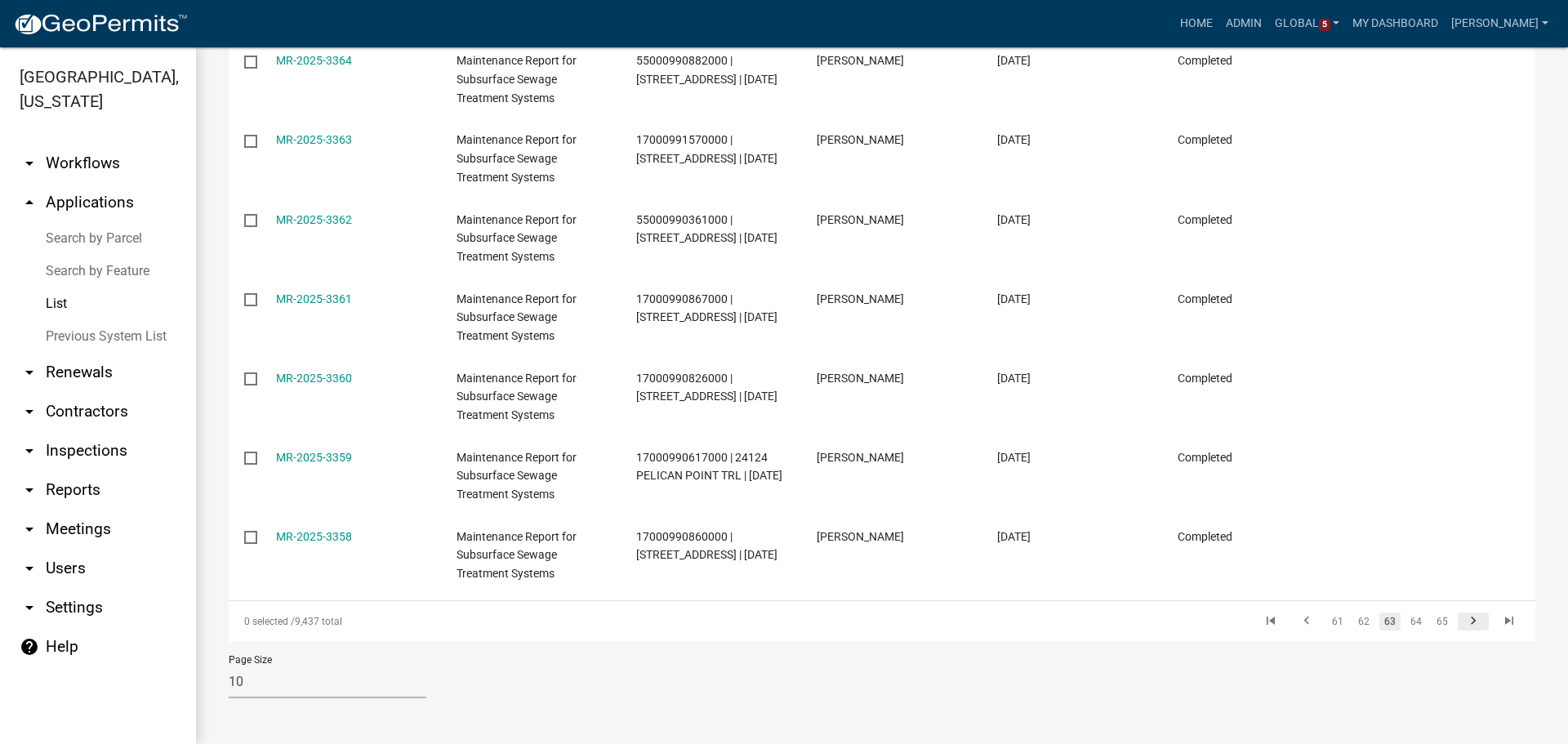
click at [1462, 622] on icon "go to next page" at bounding box center [1473, 623] width 21 height 20
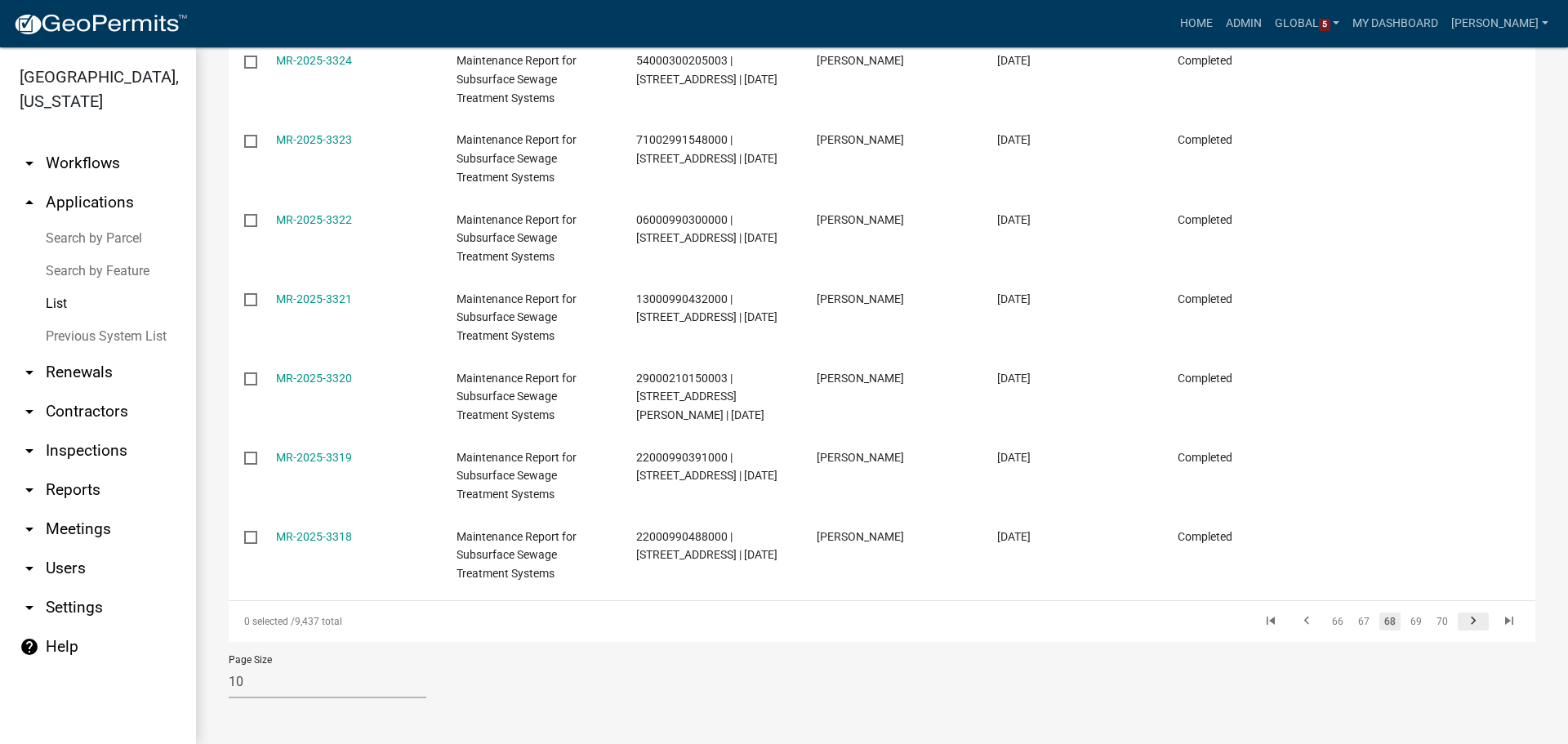
click at [1462, 622] on icon "go to next page" at bounding box center [1473, 623] width 21 height 20
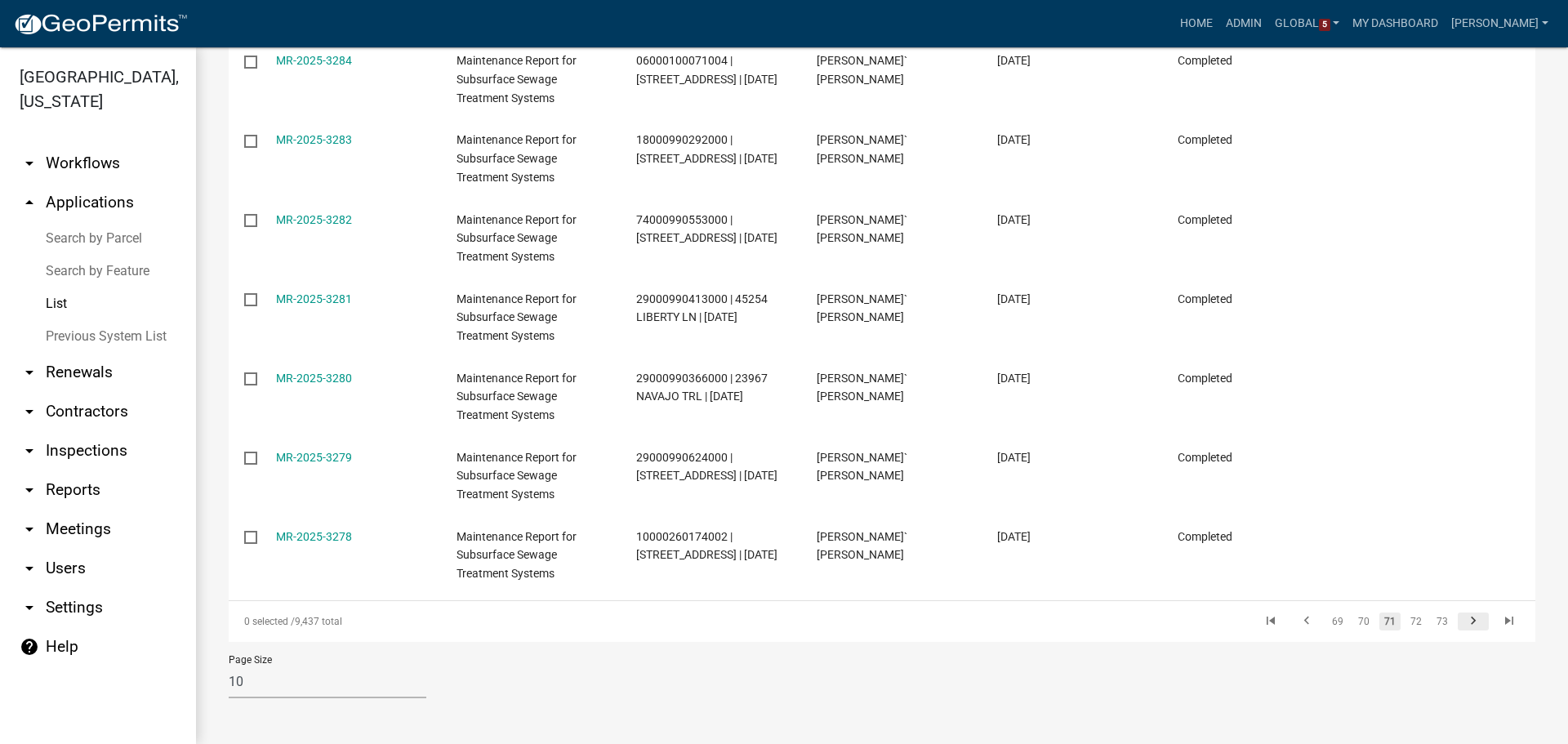
click at [1462, 622] on icon "go to next page" at bounding box center [1473, 623] width 21 height 20
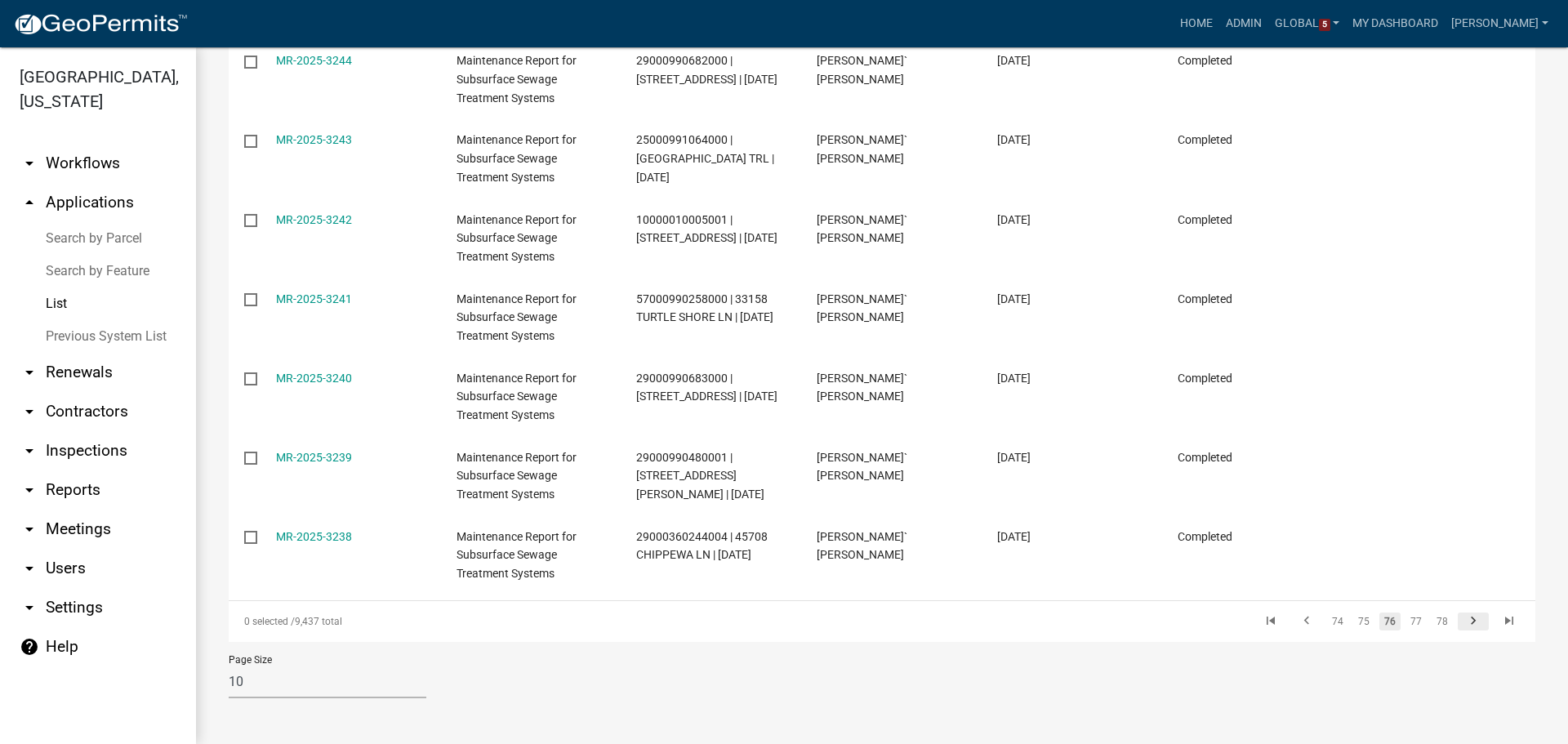
click at [1462, 622] on icon "go to next page" at bounding box center [1473, 623] width 21 height 20
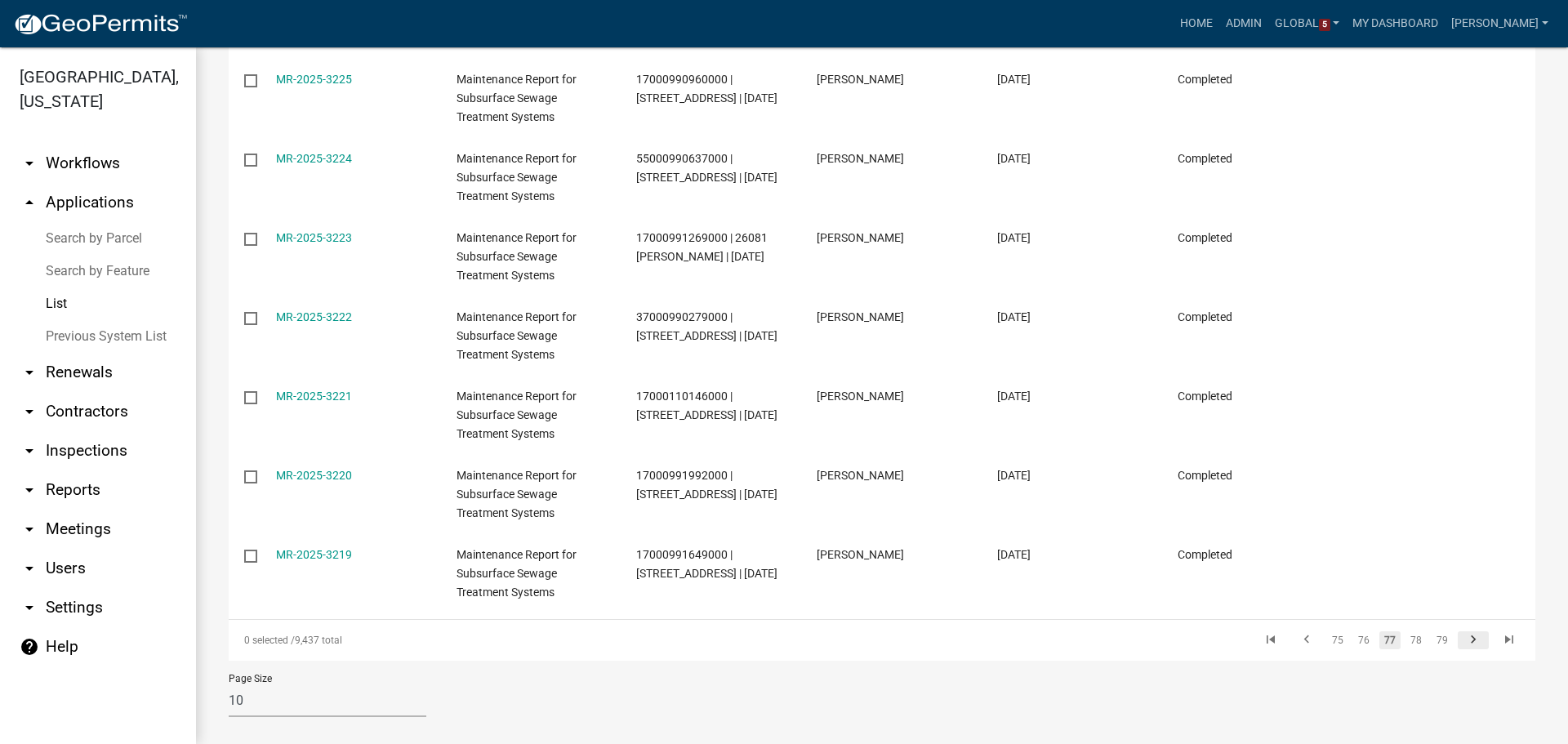
click at [1462, 632] on icon "go to next page" at bounding box center [1473, 642] width 21 height 20
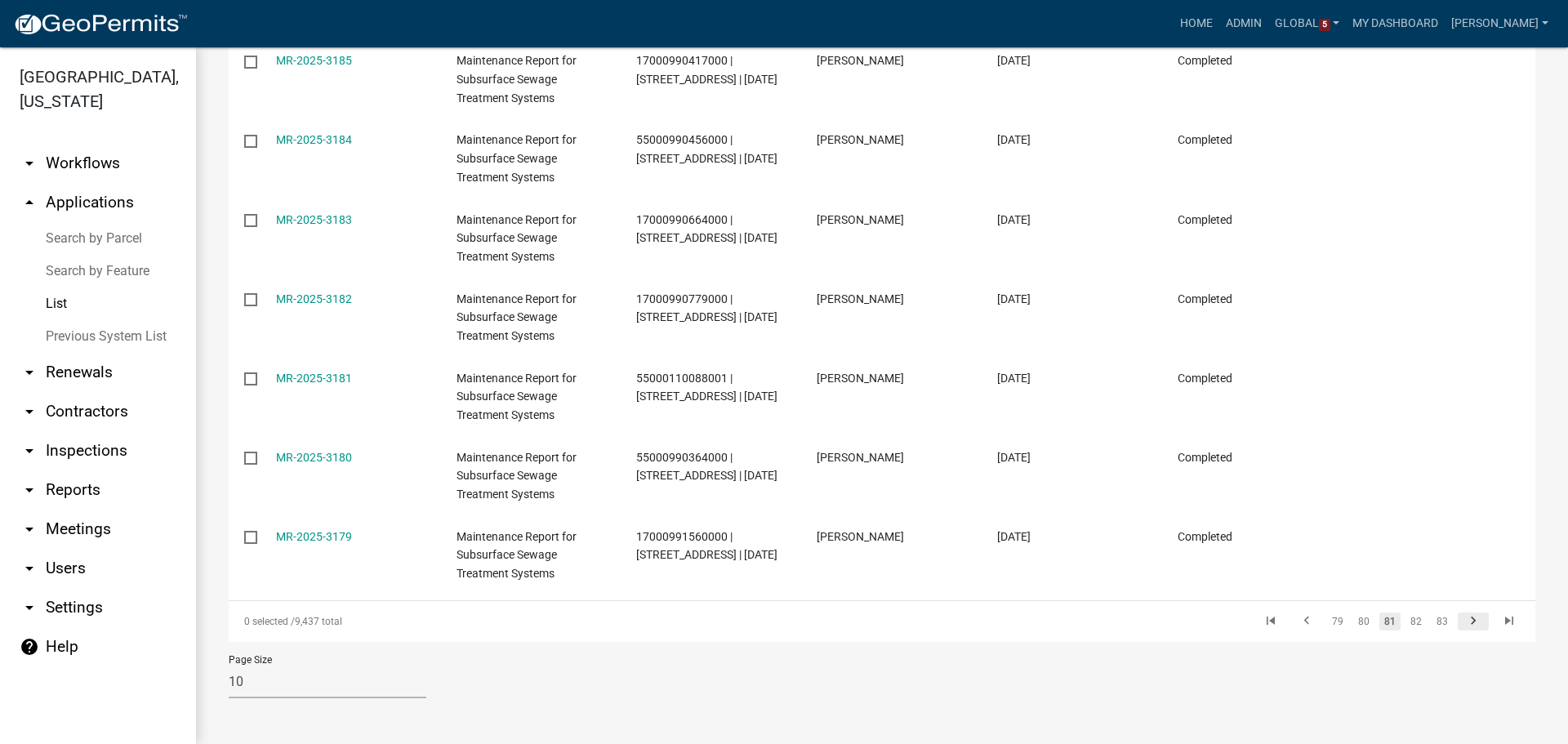
click at [1462, 622] on icon "go to next page" at bounding box center [1473, 623] width 21 height 20
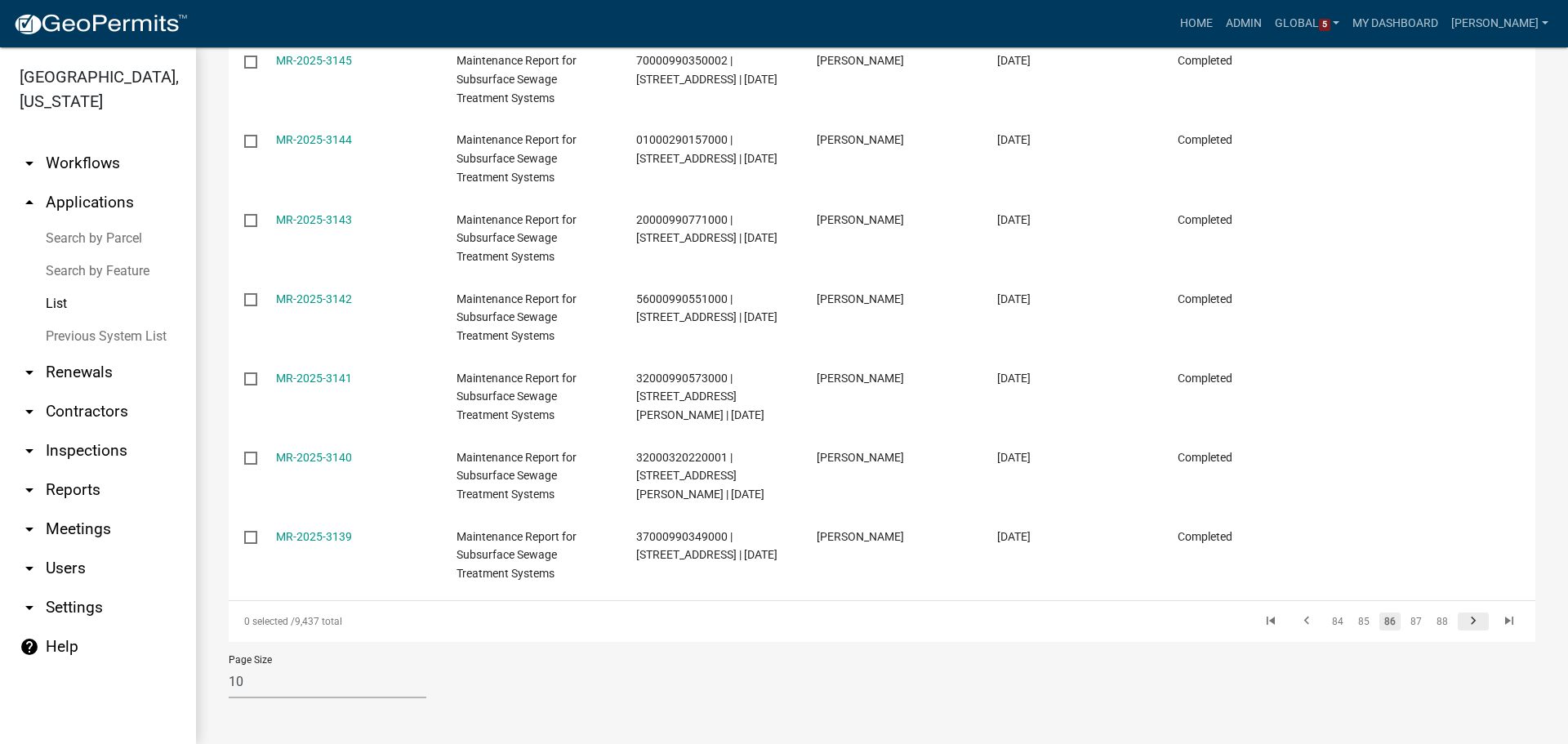
click at [1462, 622] on icon "go to next page" at bounding box center [1473, 623] width 21 height 20
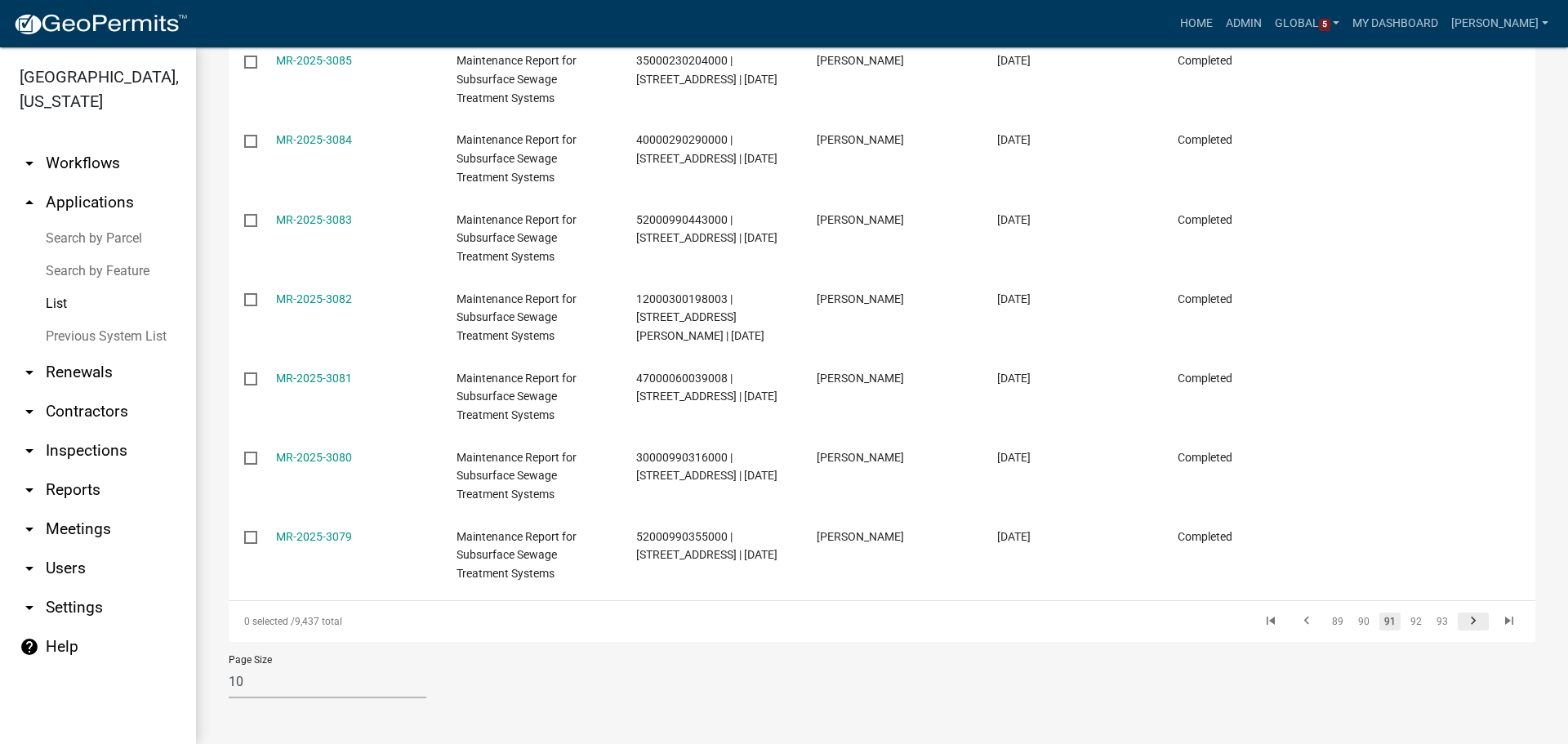
click at [1462, 622] on icon "go to next page" at bounding box center [1473, 623] width 21 height 20
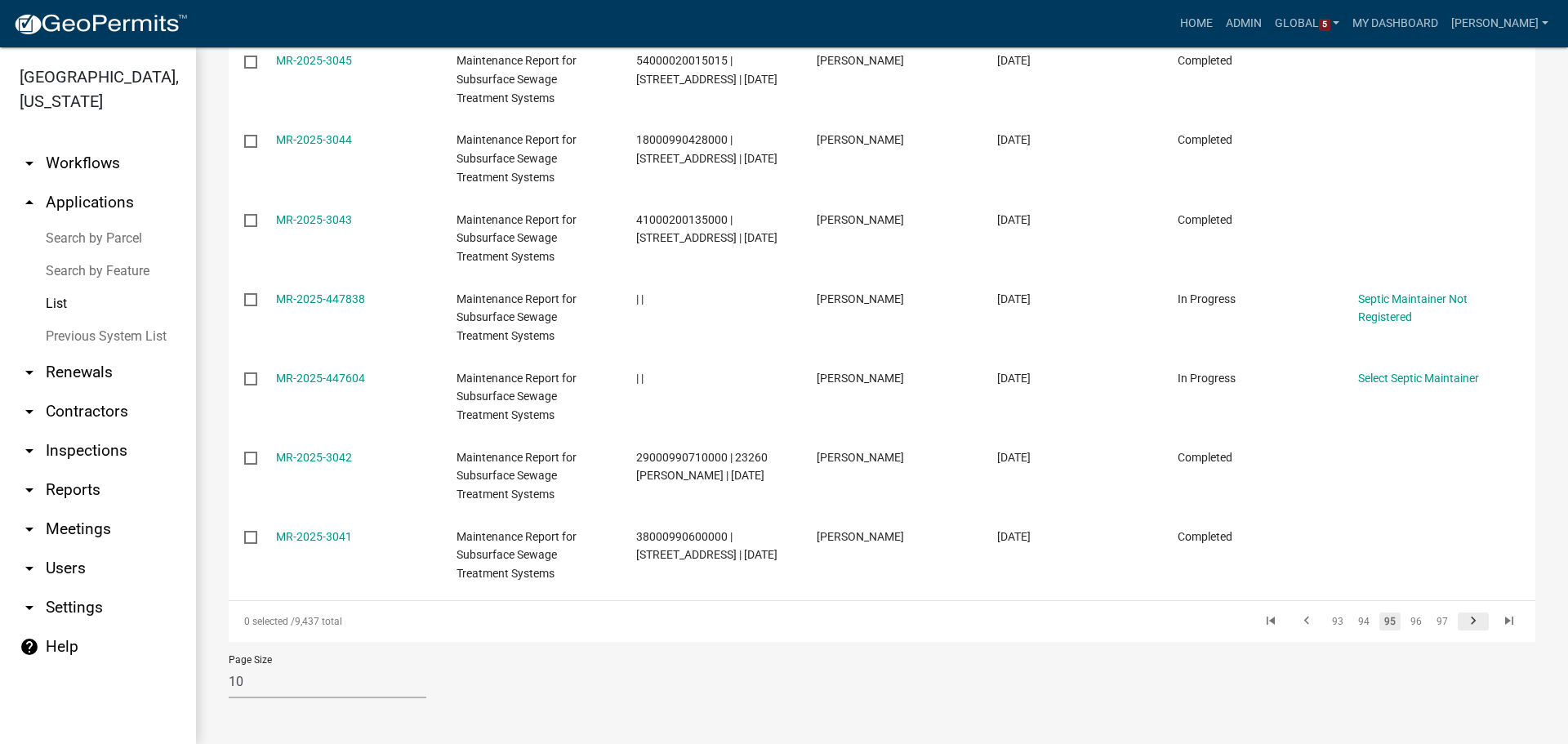
click at [1462, 622] on icon "go to next page" at bounding box center [1473, 623] width 21 height 20
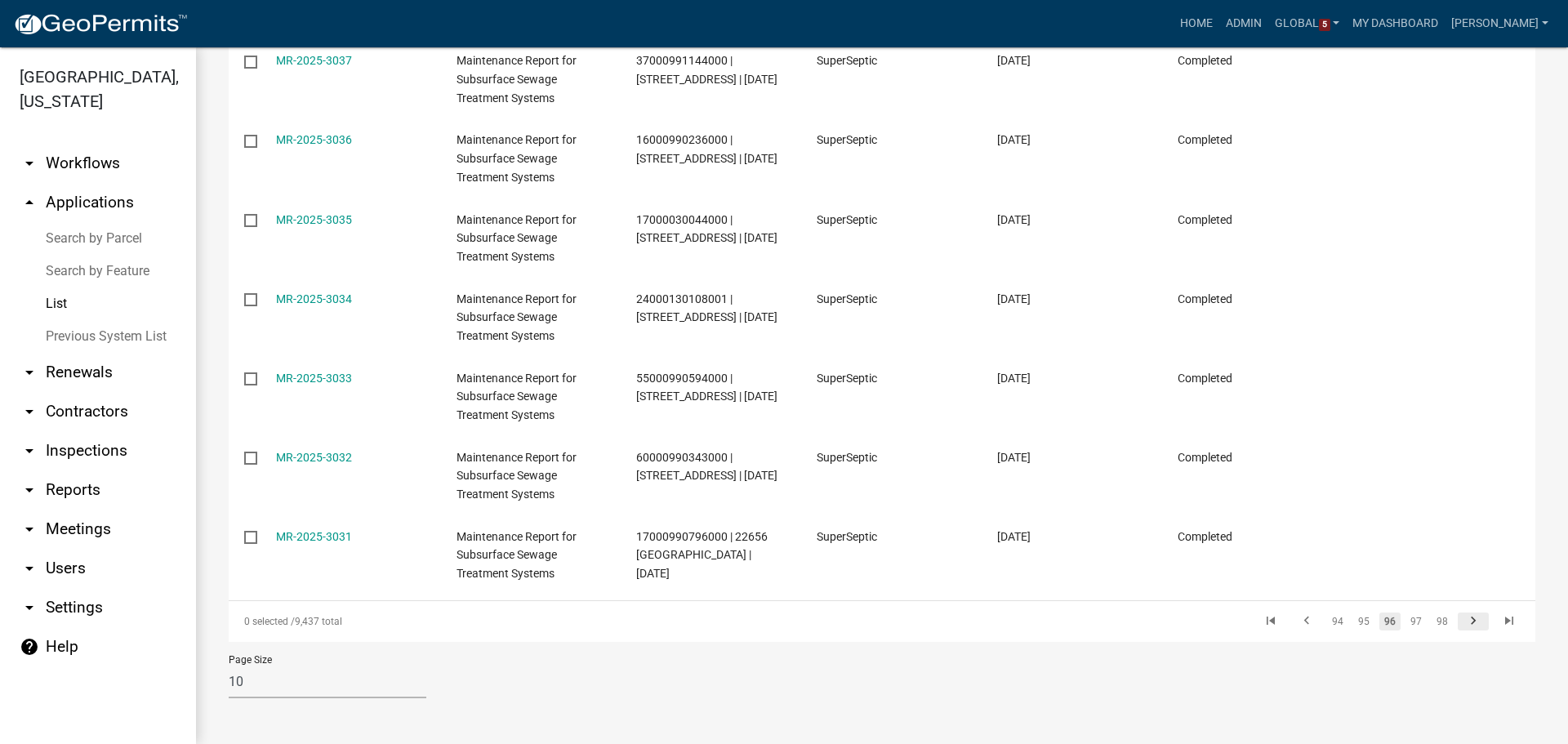
click at [1462, 622] on icon "go to next page" at bounding box center [1473, 623] width 21 height 20
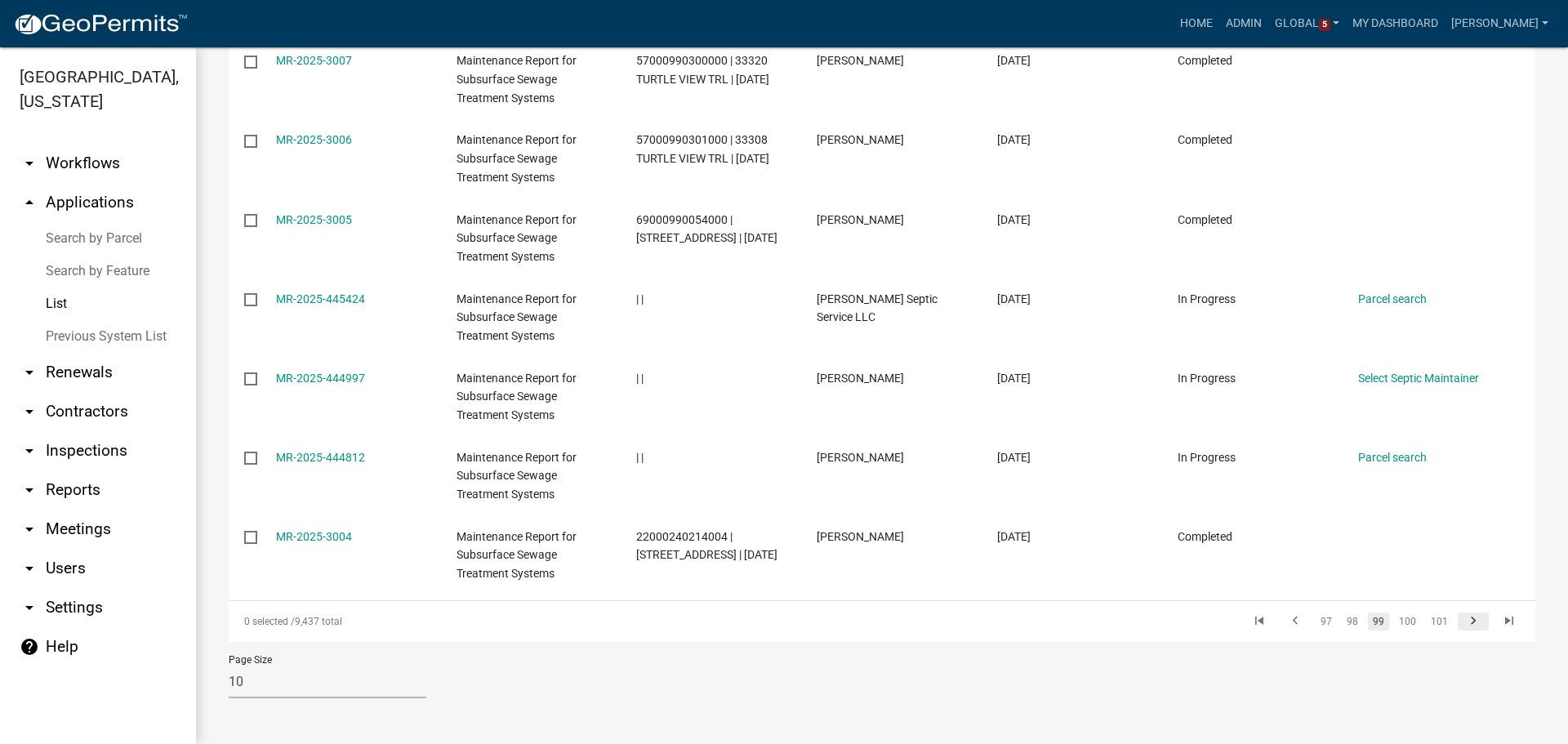
click at [1462, 622] on icon "go to next page" at bounding box center [1473, 623] width 21 height 20
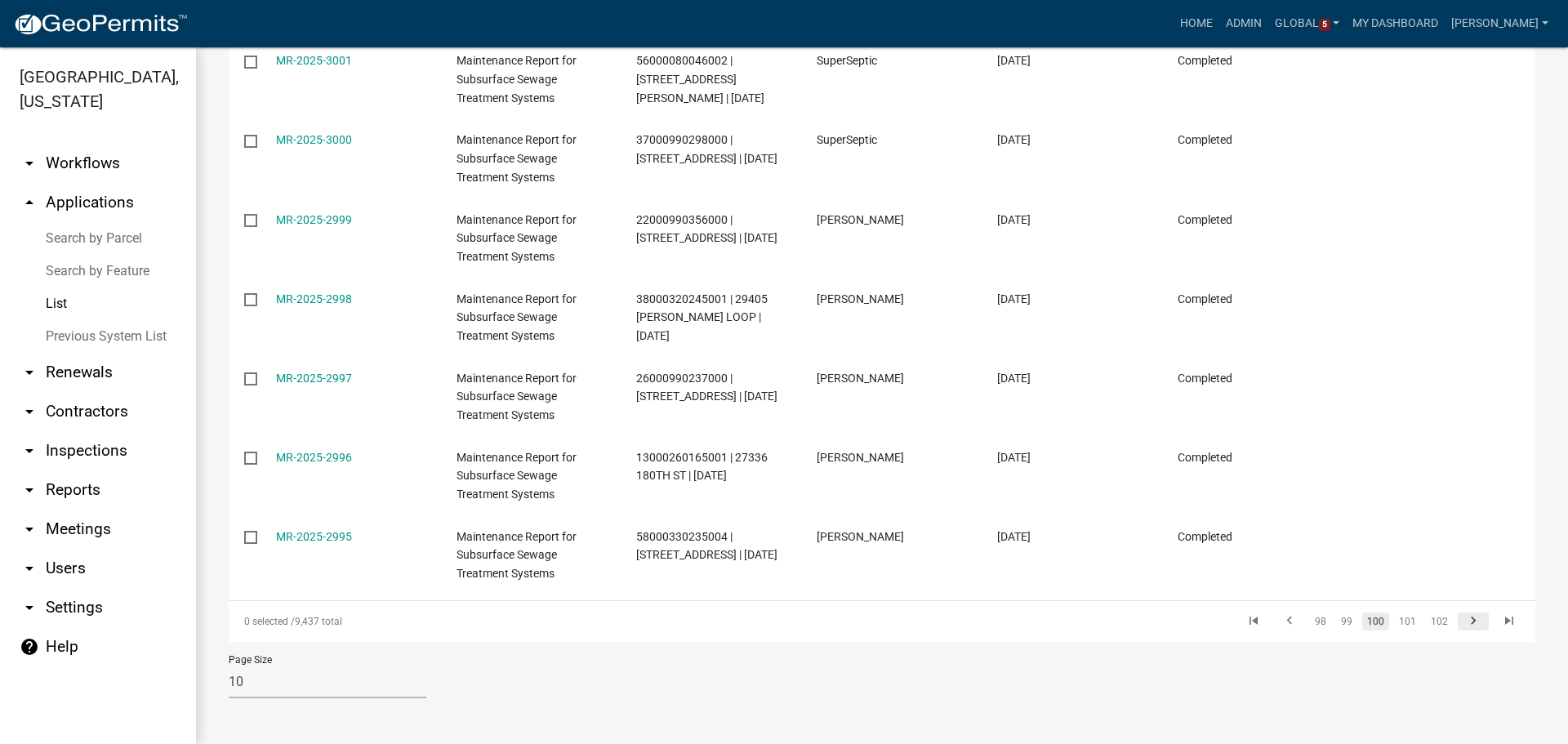
click at [1462, 622] on icon "go to next page" at bounding box center [1473, 623] width 21 height 20
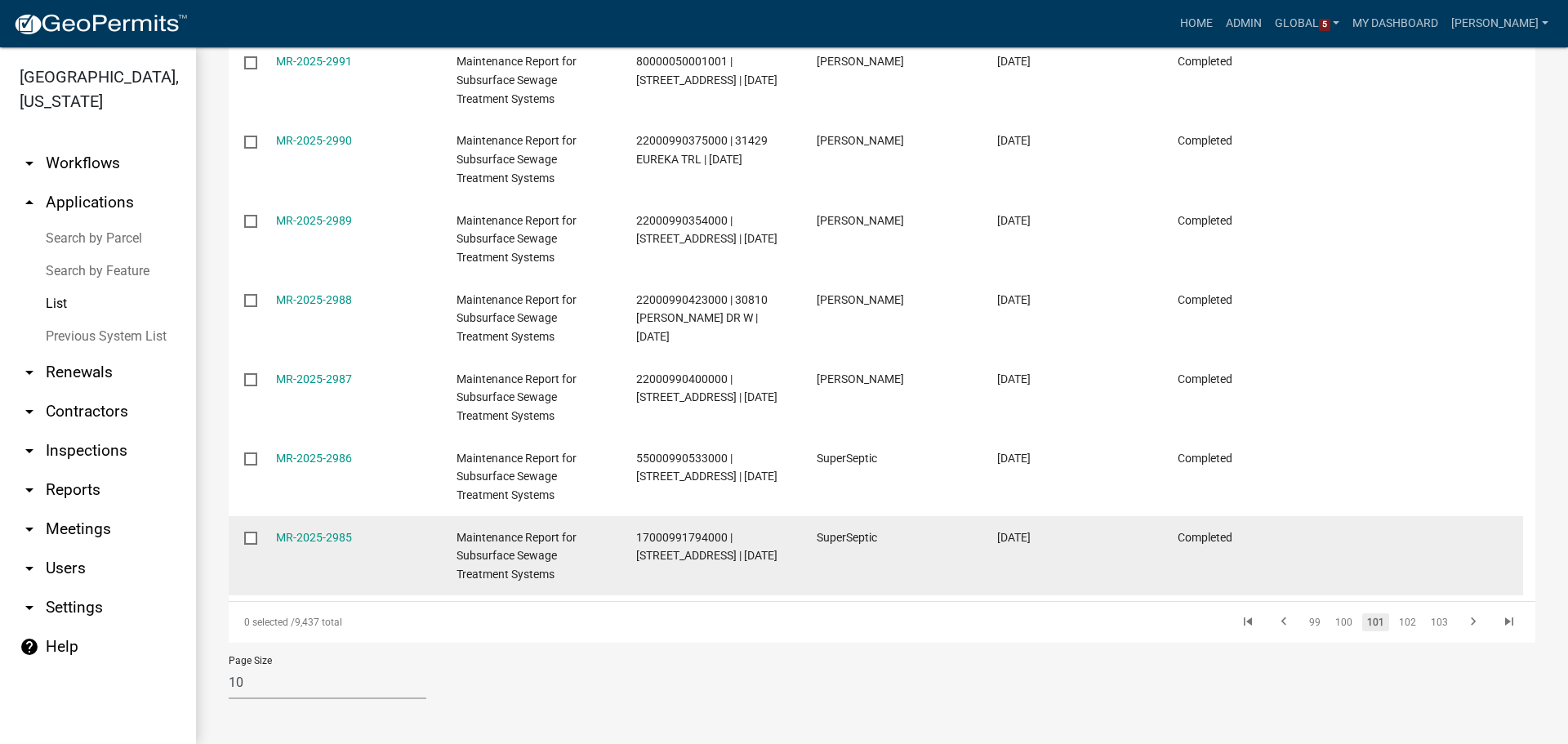
scroll to position [557, 0]
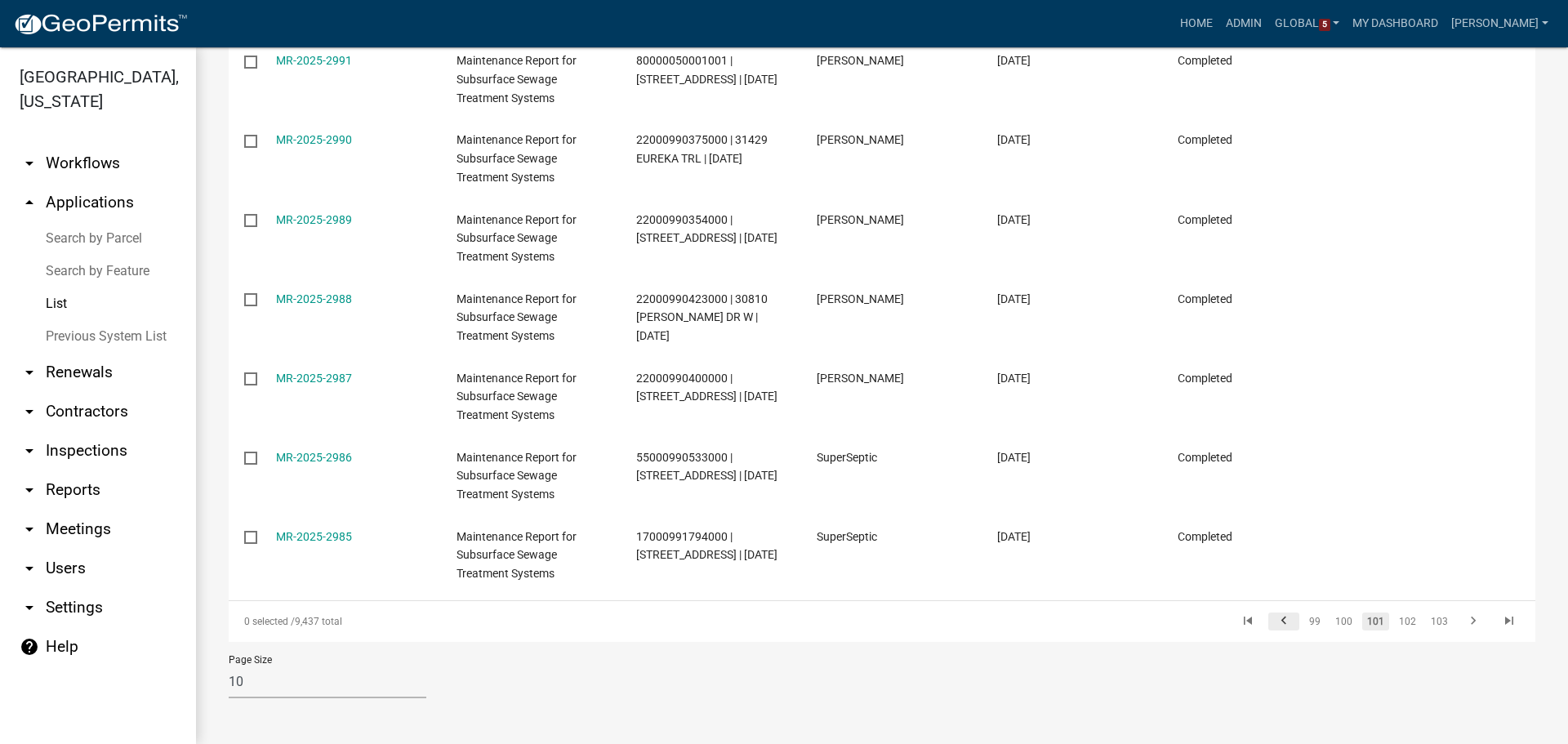
click at [1276, 621] on icon "go to previous page" at bounding box center [1284, 623] width 21 height 20
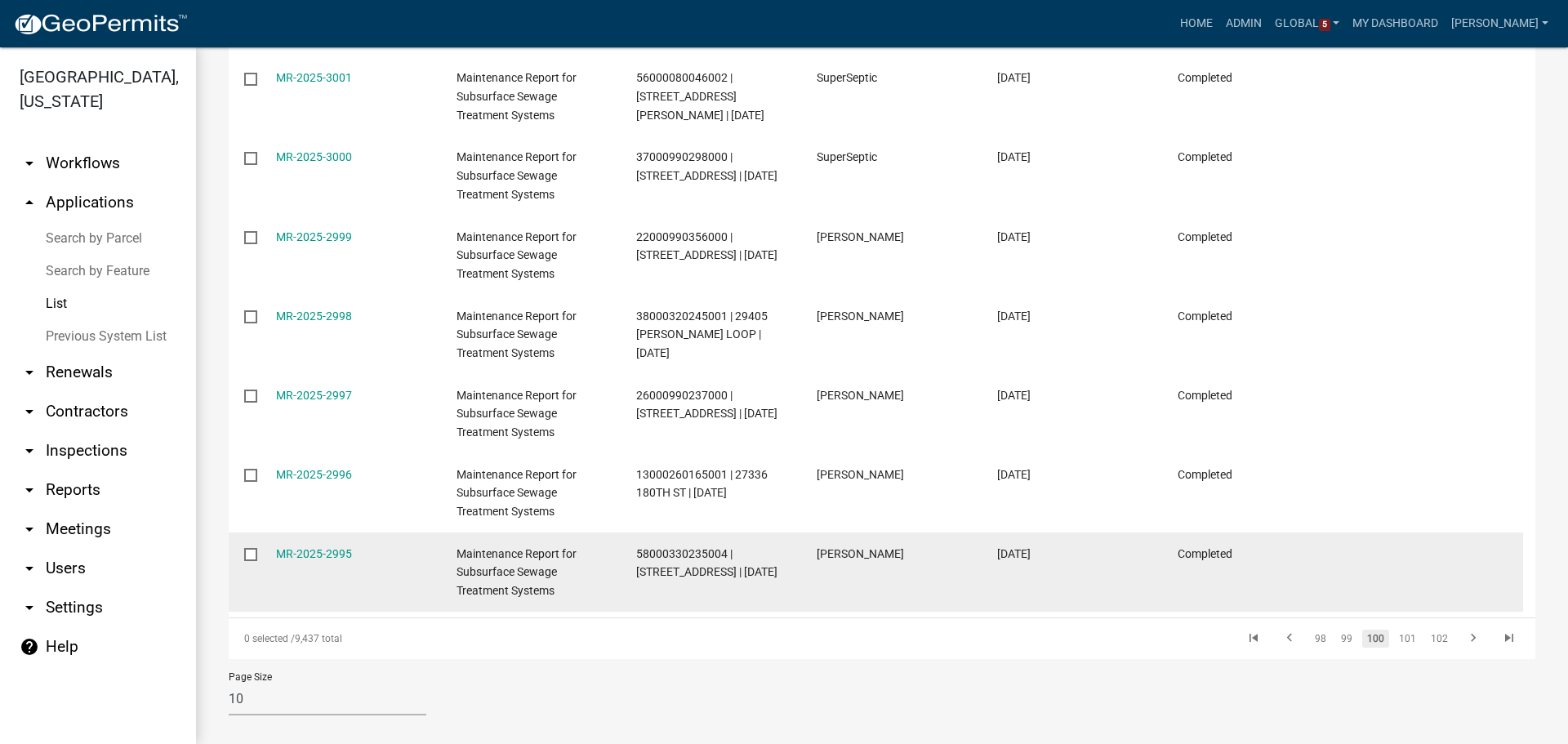
scroll to position [557, 0]
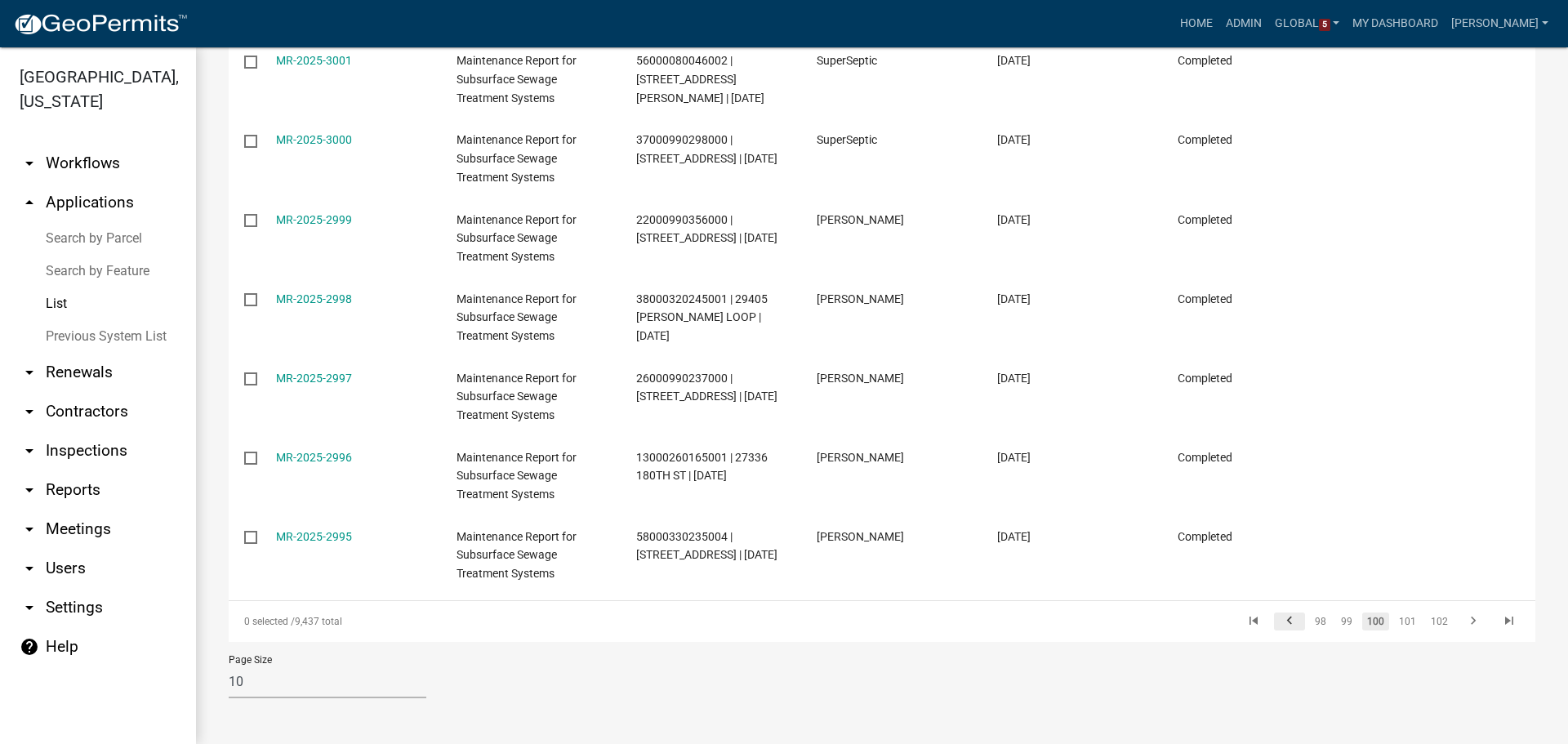
click at [1279, 623] on icon "go to previous page" at bounding box center [1289, 623] width 21 height 20
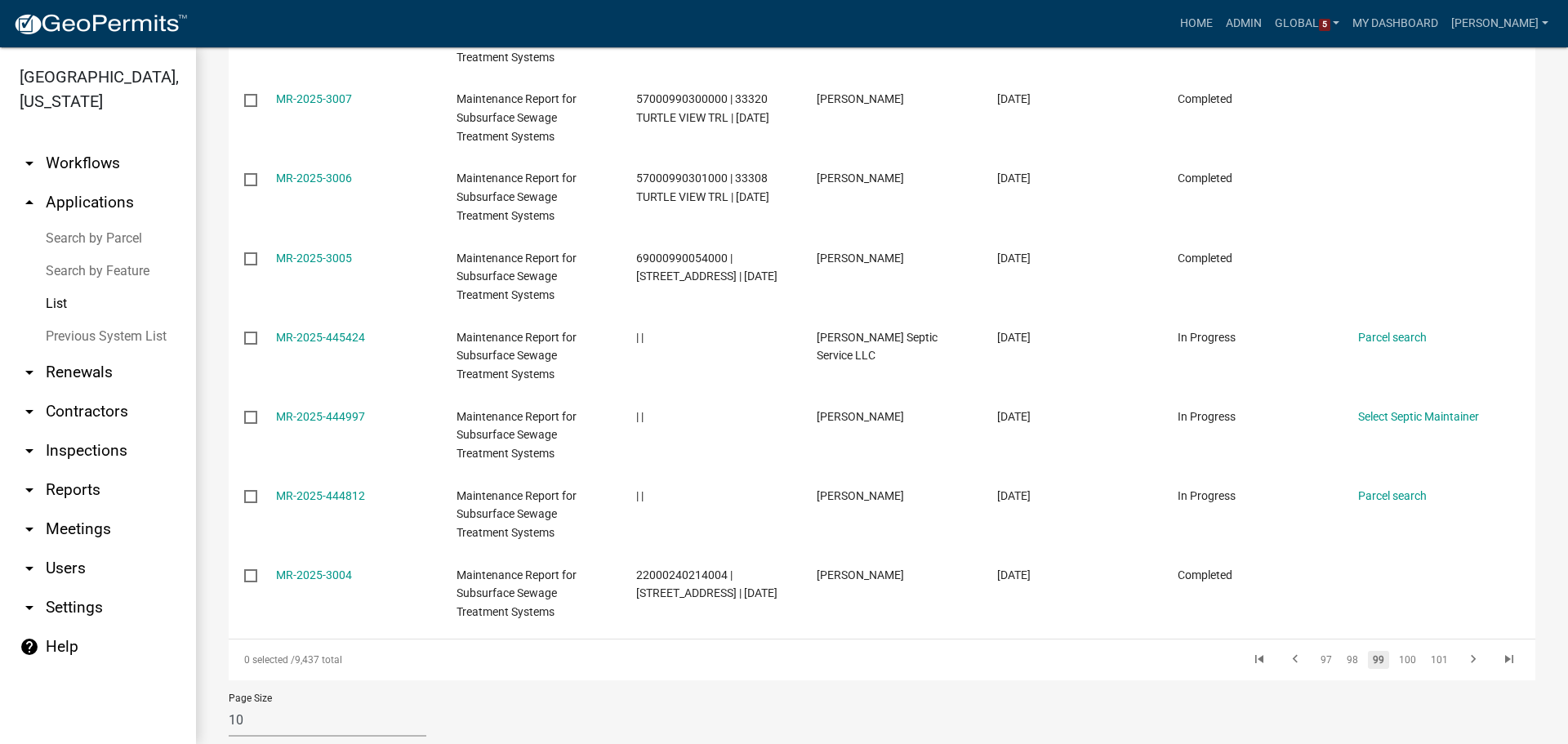
scroll to position [557, 0]
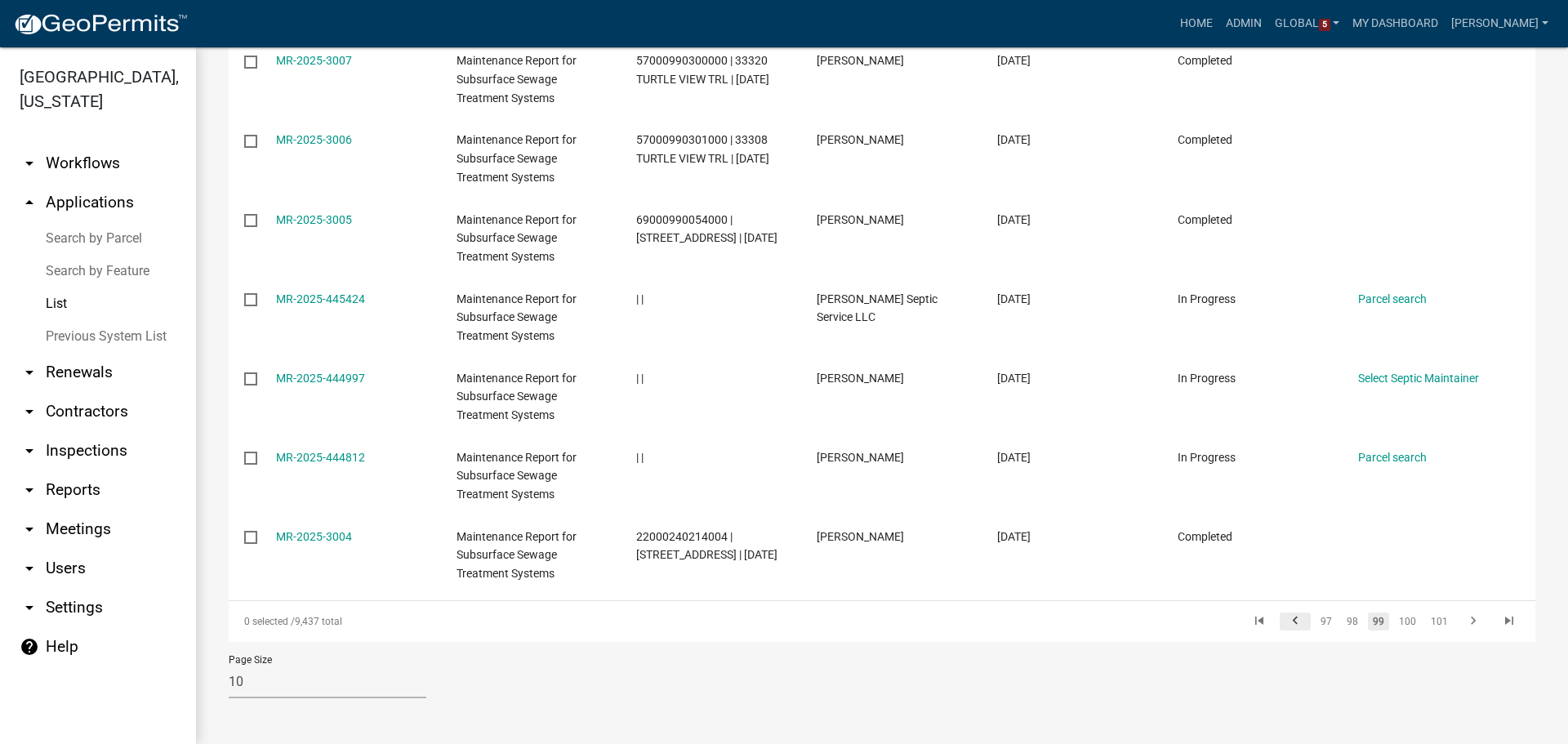
click at [1286, 618] on icon "go to previous page" at bounding box center [1295, 623] width 21 height 20
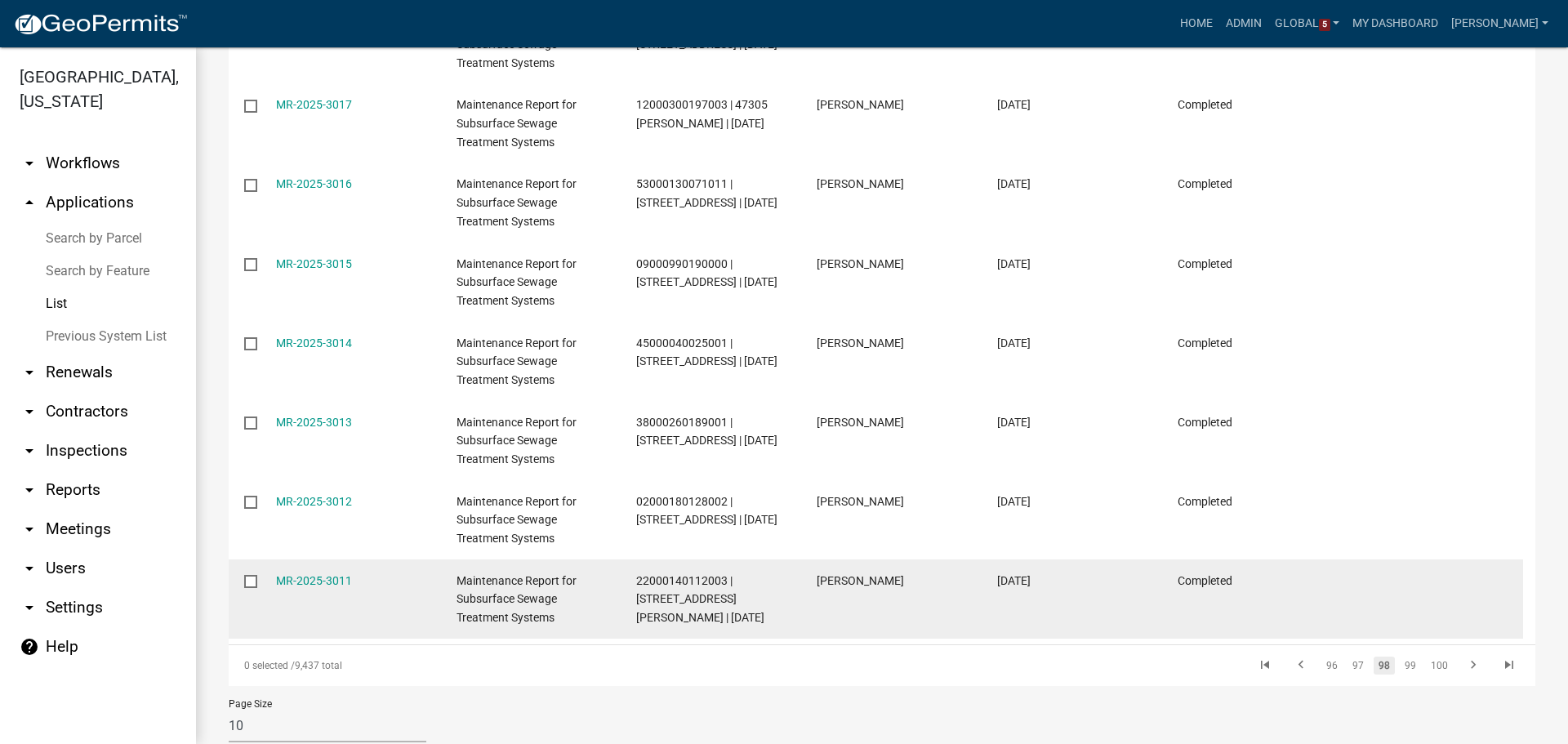
scroll to position [557, 0]
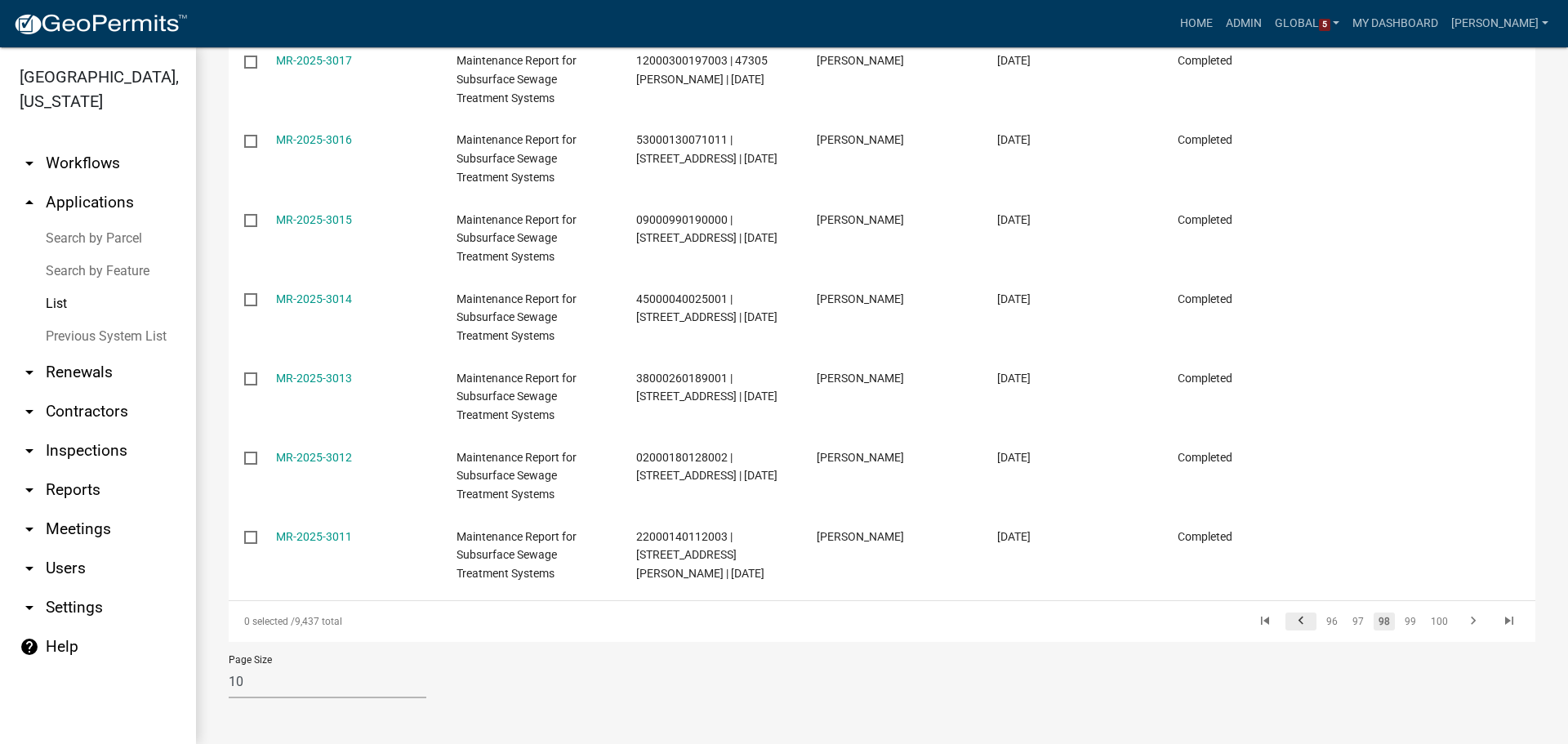
click at [1290, 614] on icon "go to previous page" at bounding box center [1301, 623] width 21 height 20
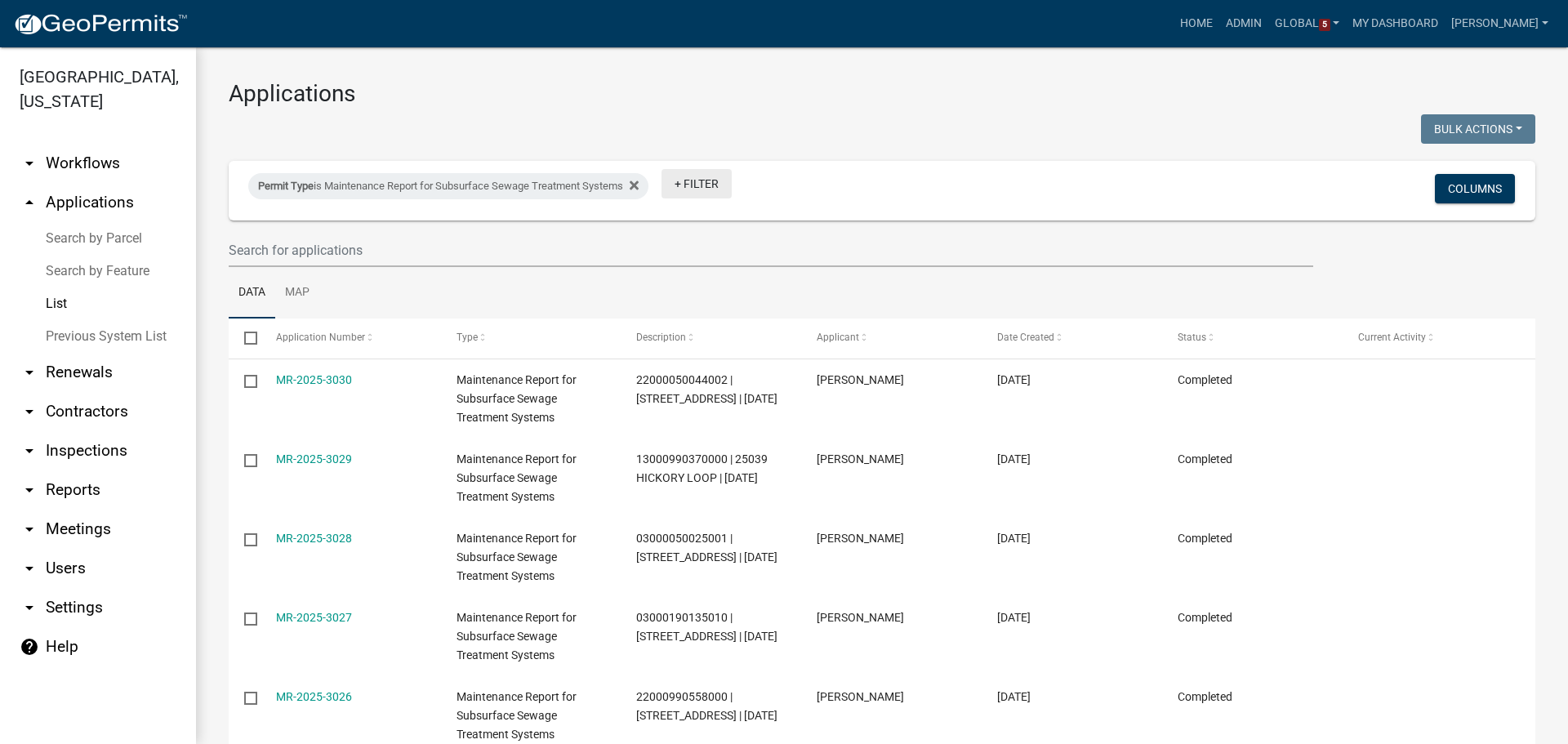
click at [699, 177] on link "+ Filter" at bounding box center [696, 184] width 70 height 30
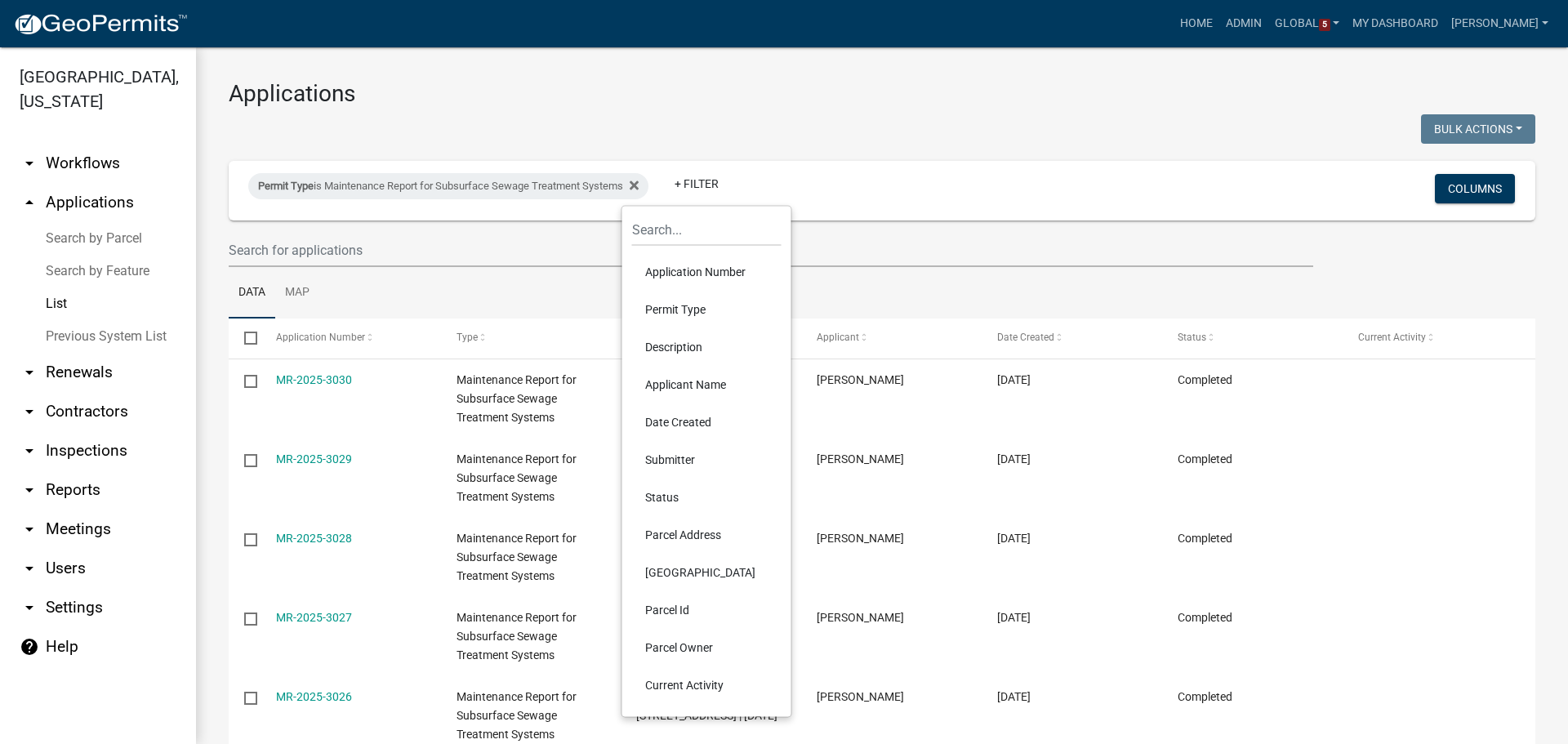
click at [674, 497] on li "Status" at bounding box center [707, 497] width 150 height 37
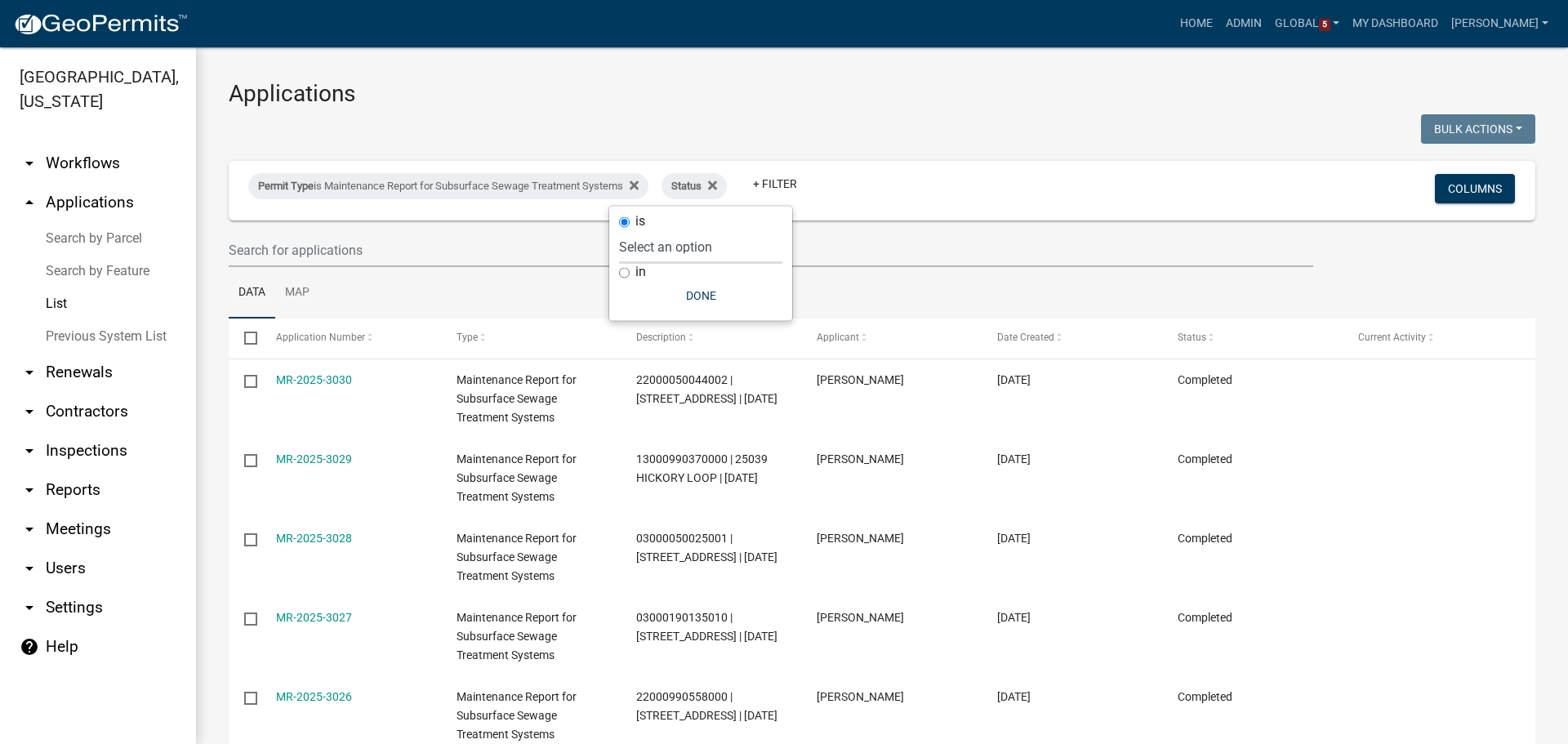
click at [704, 250] on select "Select an option Not Started In Progress Completed Expired Locked Withdrawn Voi…" at bounding box center [701, 247] width 164 height 34
select select "2"
click at [651, 231] on select "Select an option Not Started In Progress Completed Expired Locked Withdrawn Voi…" at bounding box center [701, 247] width 164 height 34
click at [746, 296] on button "Done" at bounding box center [733, 296] width 164 height 30
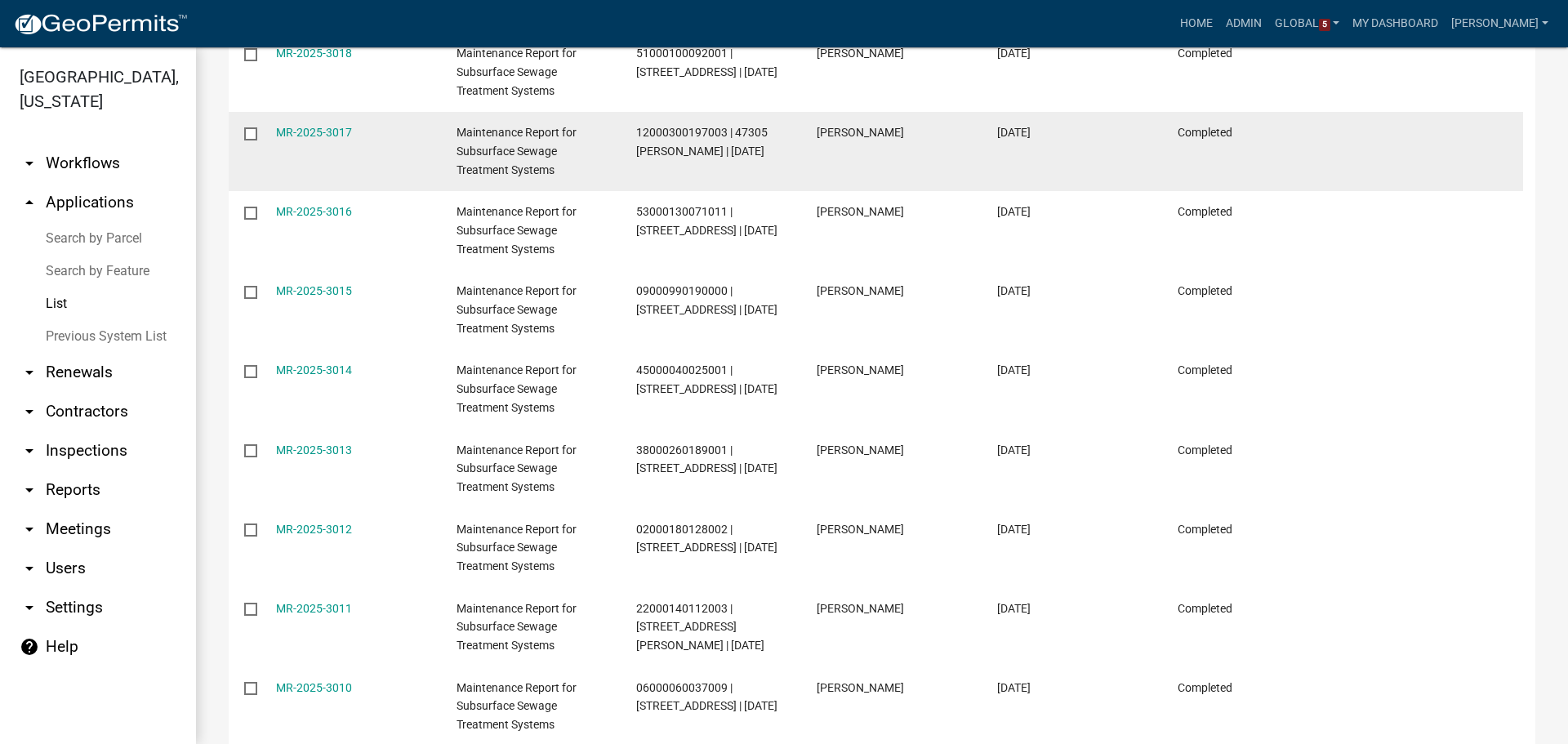
scroll to position [557, 0]
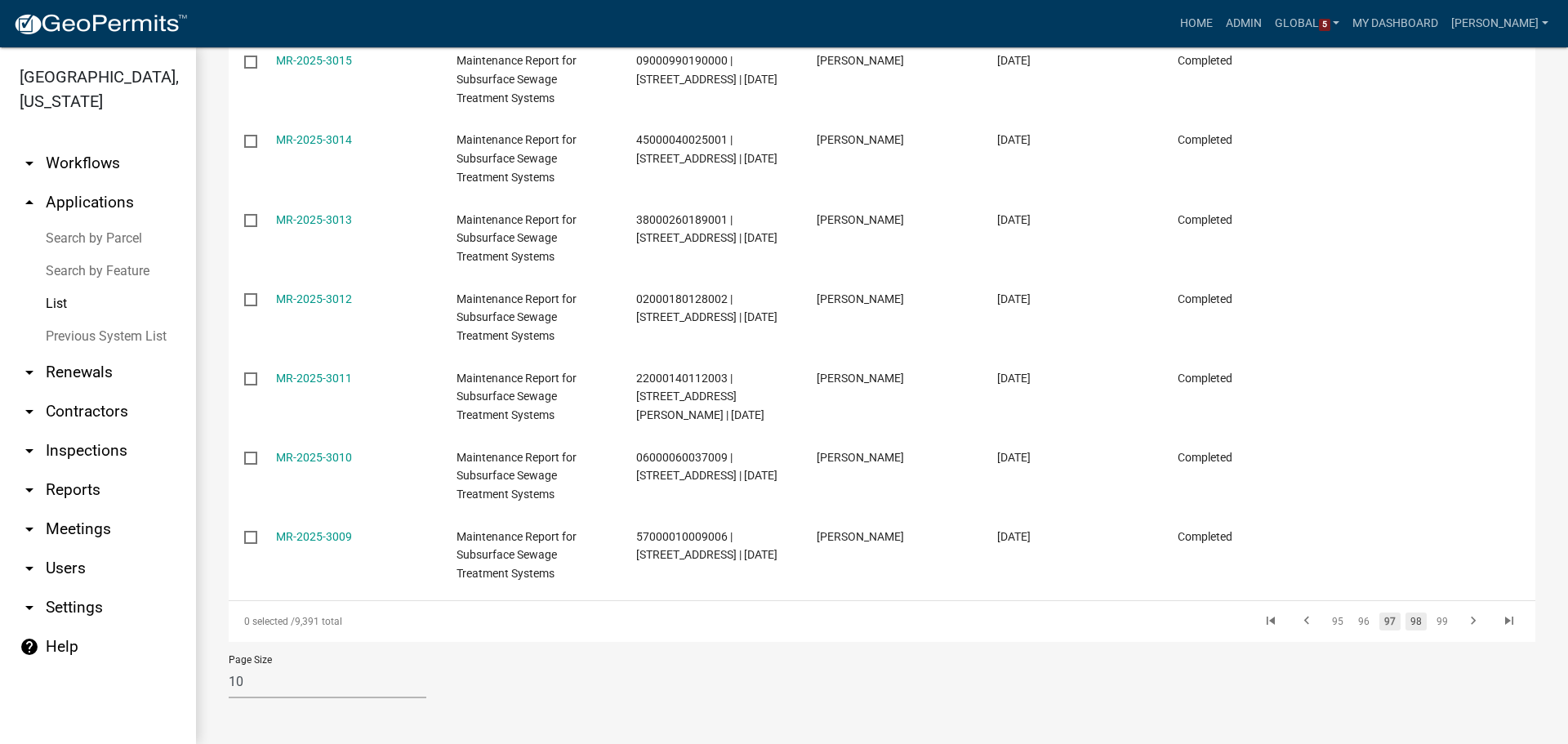
click at [1405, 623] on link "98" at bounding box center [1416, 622] width 21 height 18
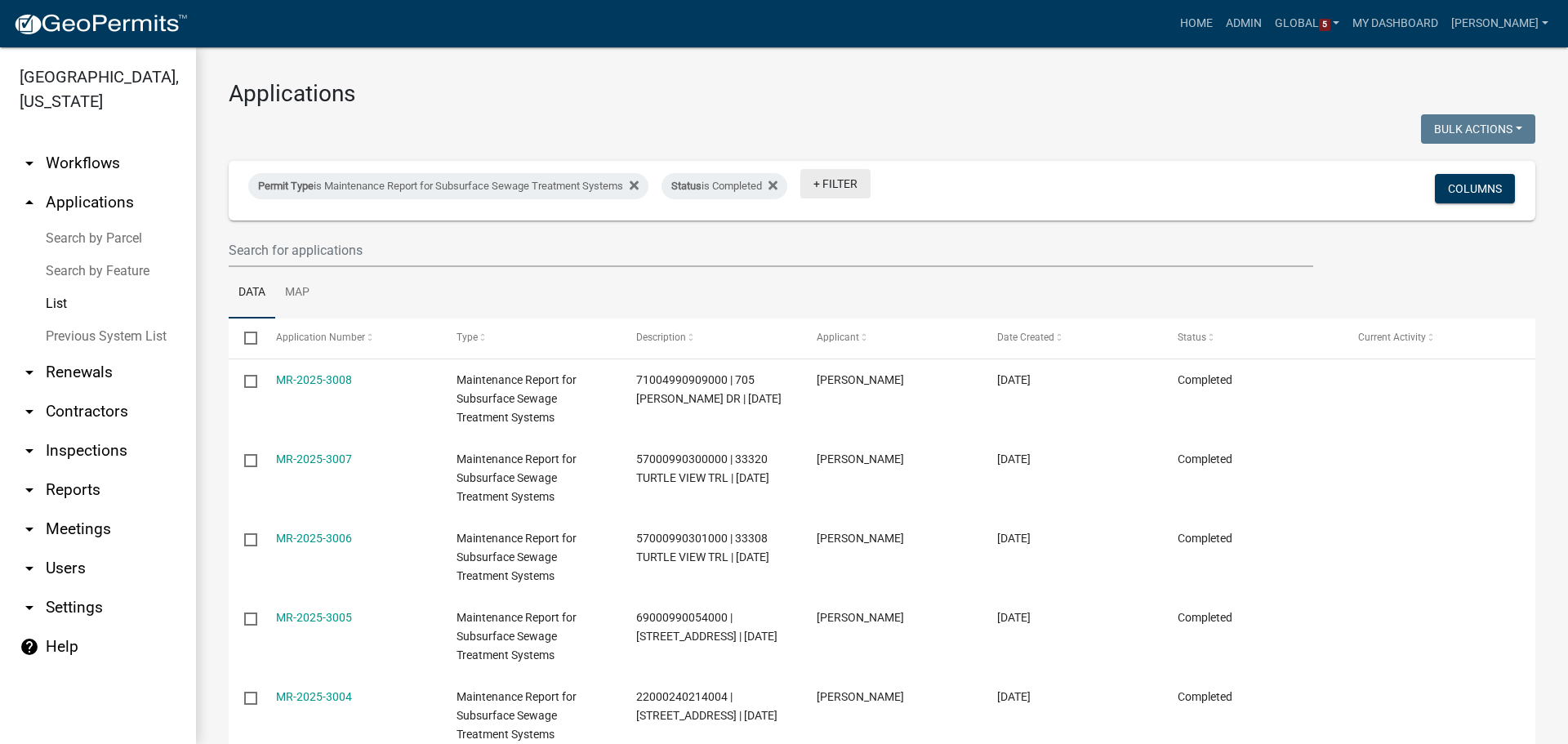
click at [831, 187] on link "+ Filter" at bounding box center [835, 184] width 70 height 30
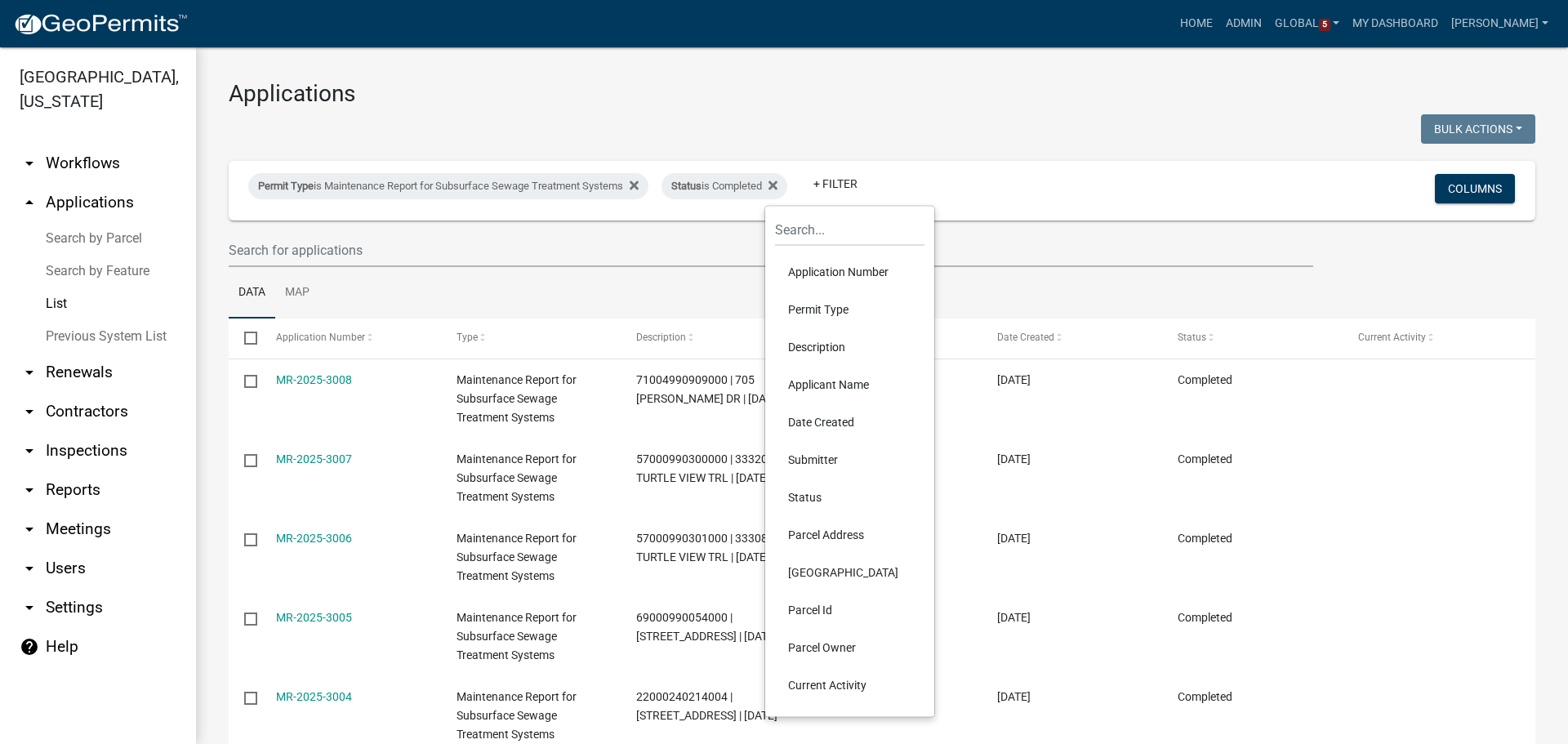
click at [832, 423] on li "Date Created" at bounding box center [850, 422] width 150 height 37
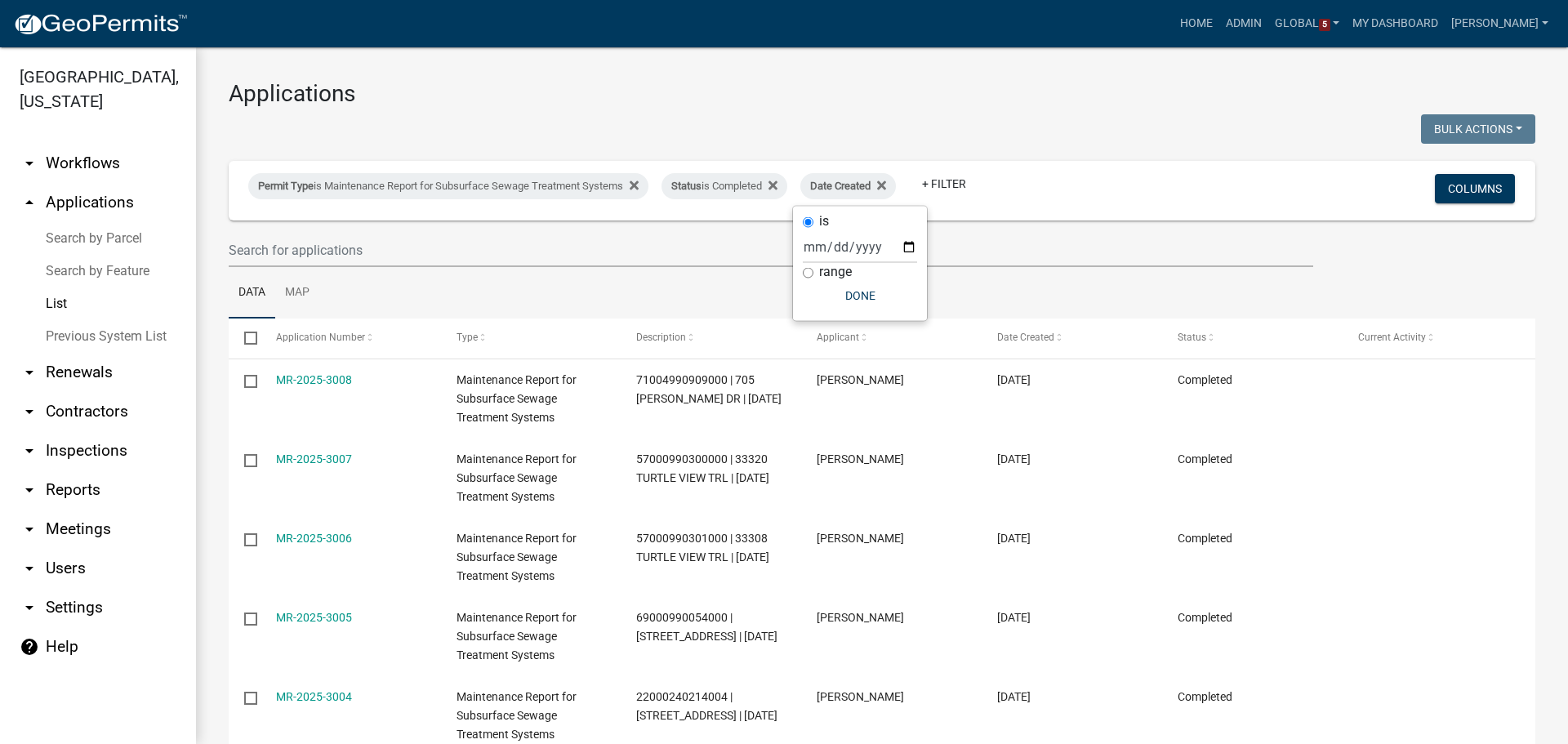
click at [809, 274] on input "range" at bounding box center [808, 272] width 11 height 11
radio input "true"
click at [847, 246] on select "Today Yesterday Current Week Previous Week Current Month Last Month Current Cal…" at bounding box center [915, 252] width 164 height 34
select select "custom"
click at [833, 236] on select "Today Yesterday Current Week Previous Week Current Month Last Month Current Cal…" at bounding box center [915, 252] width 164 height 34
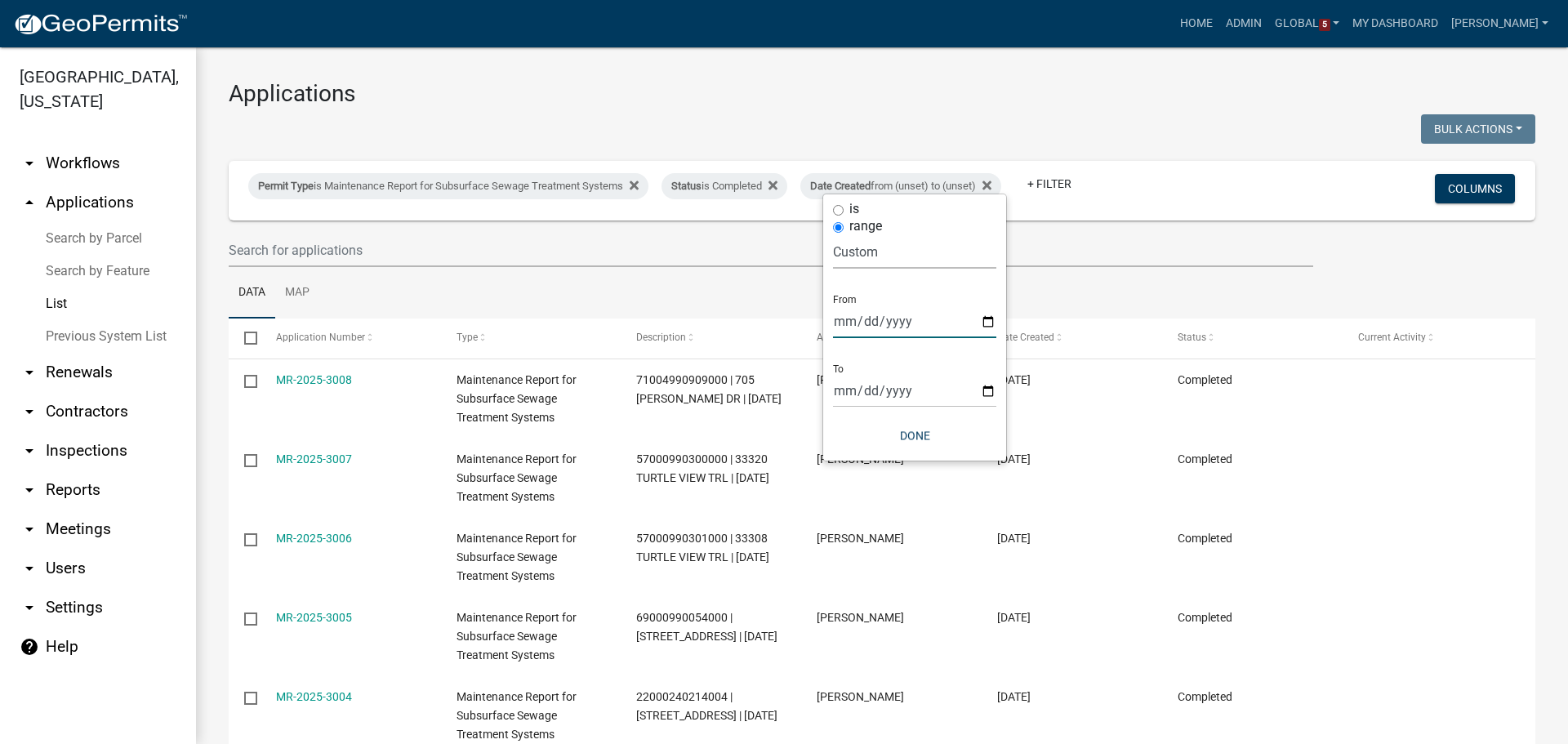
click at [848, 319] on input "date" at bounding box center [915, 322] width 164 height 34
click at [988, 322] on input "date" at bounding box center [915, 322] width 164 height 34
type input "2025-07-01"
click at [1000, 389] on input "date" at bounding box center [927, 390] width 164 height 34
type input "2025-08-13"
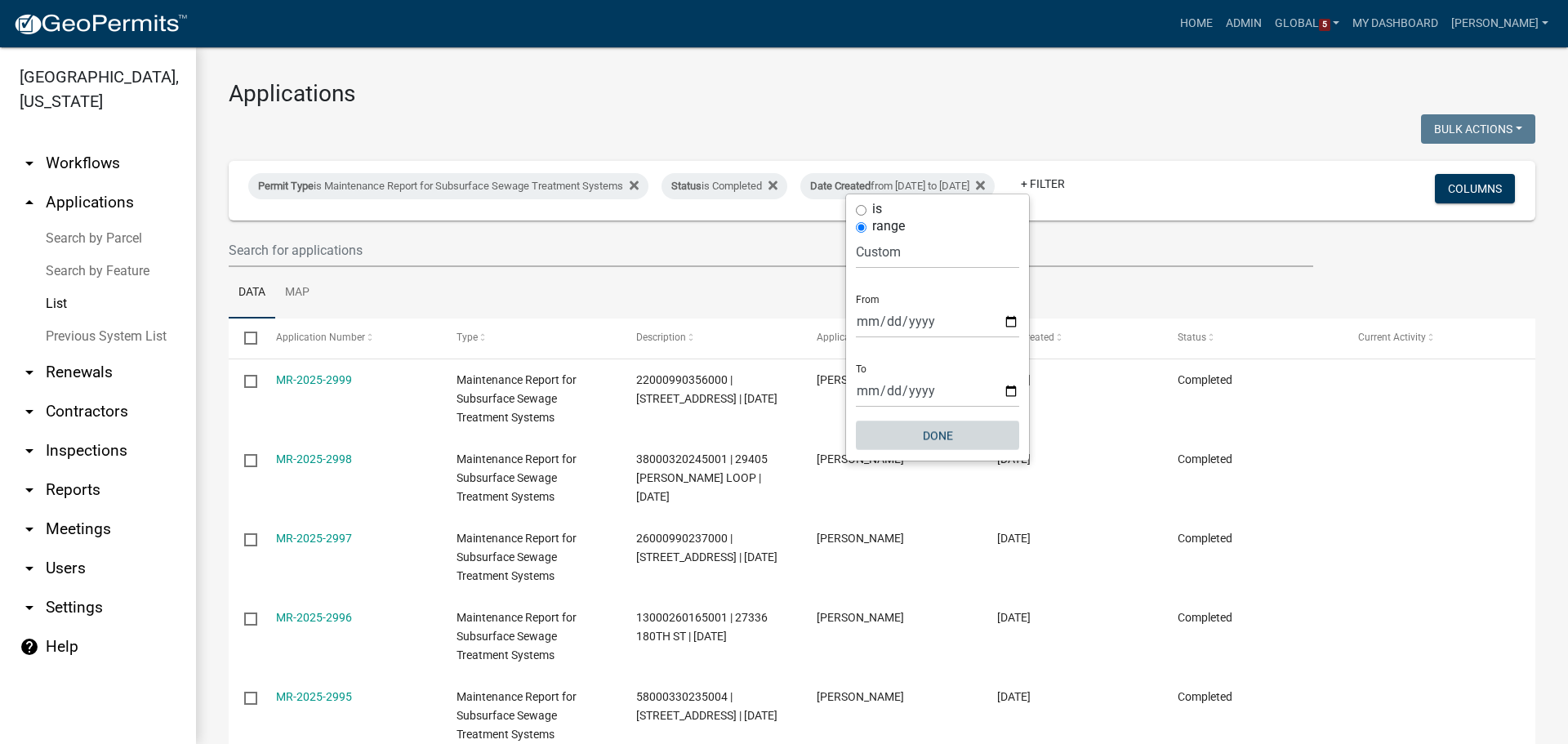
click at [939, 430] on button "Done" at bounding box center [937, 436] width 164 height 30
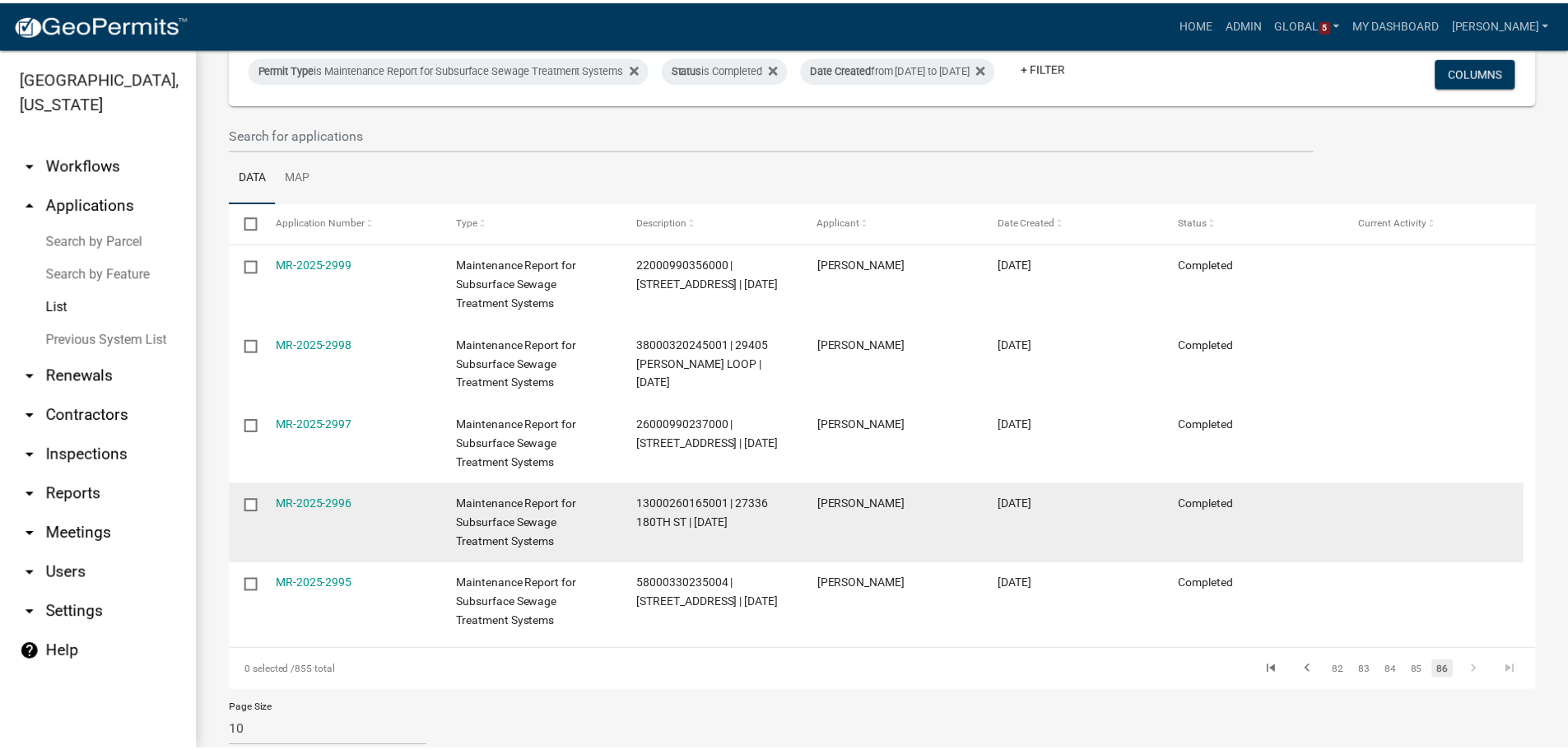
scroll to position [174, 0]
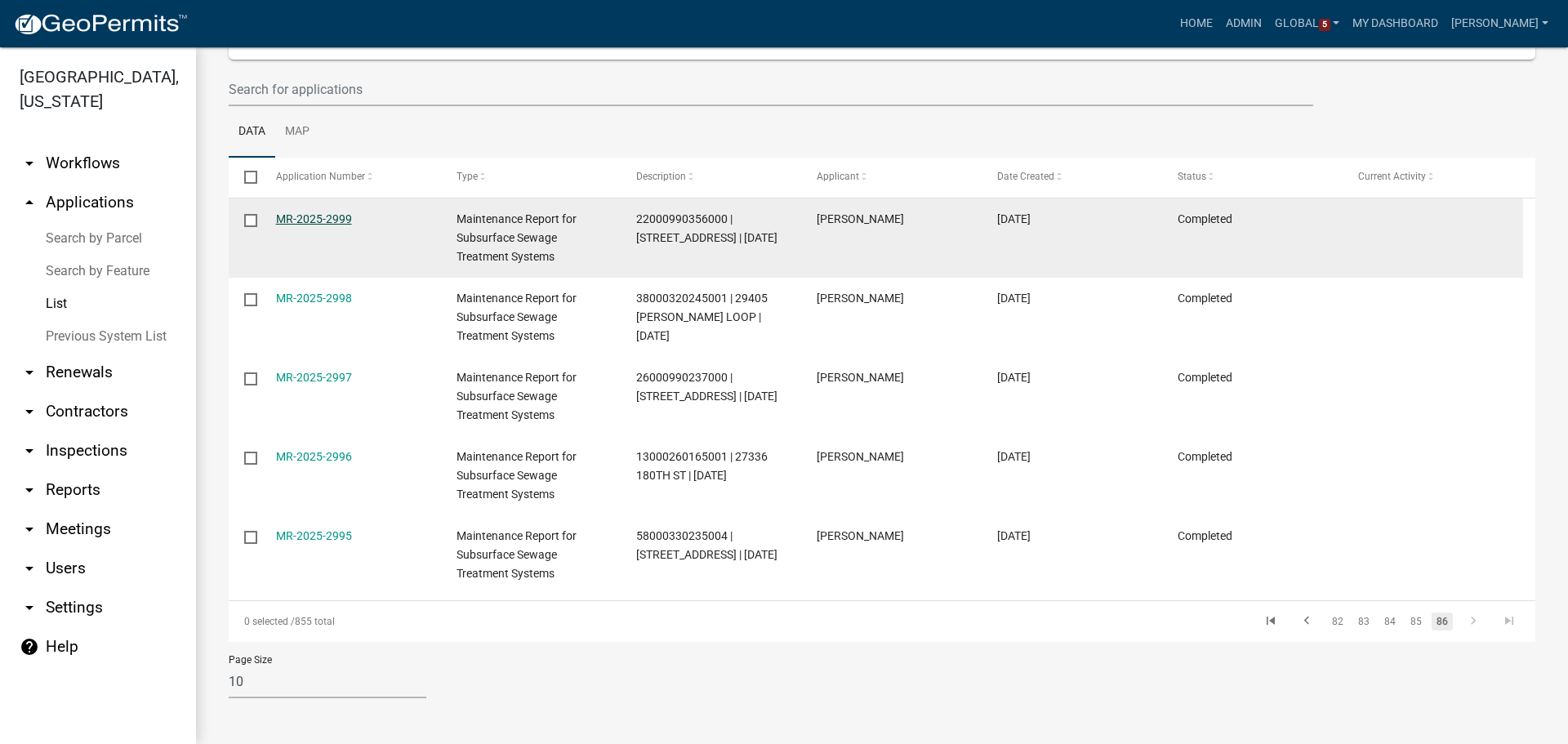
click at [305, 218] on link "MR-2025-2999" at bounding box center [314, 219] width 76 height 13
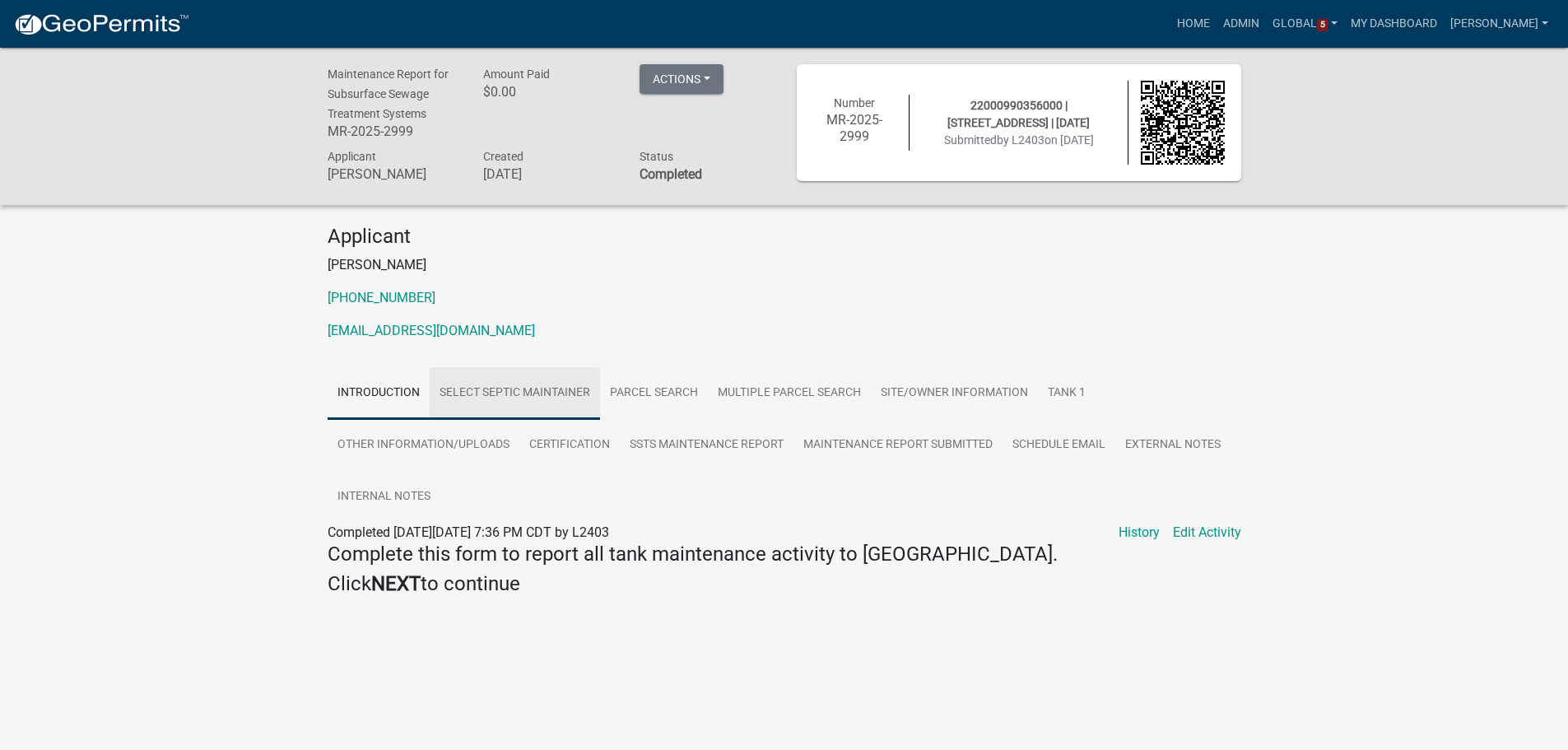
click at [482, 392] on link "Select Septic Maintainer" at bounding box center [515, 393] width 171 height 52
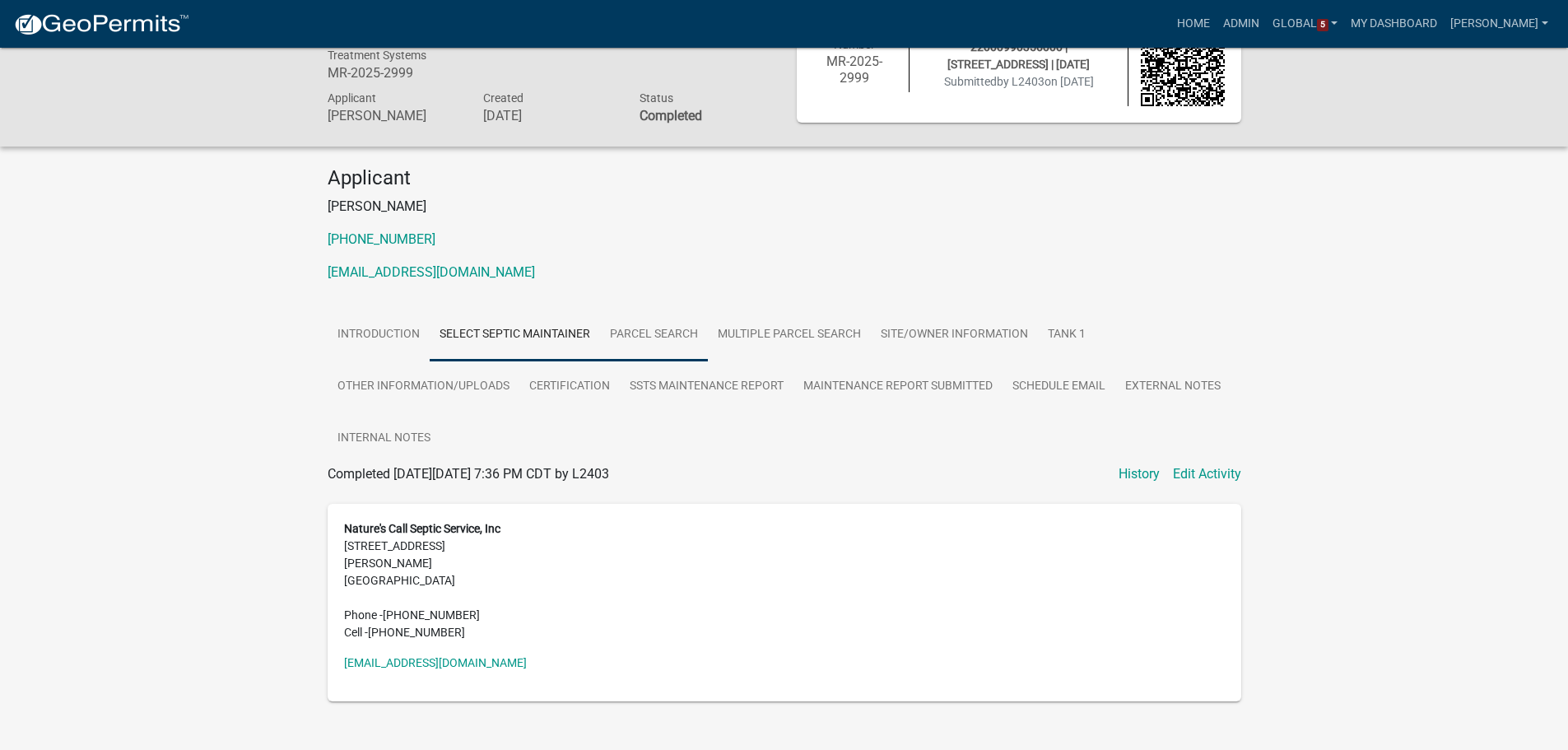
scroll to position [78, 0]
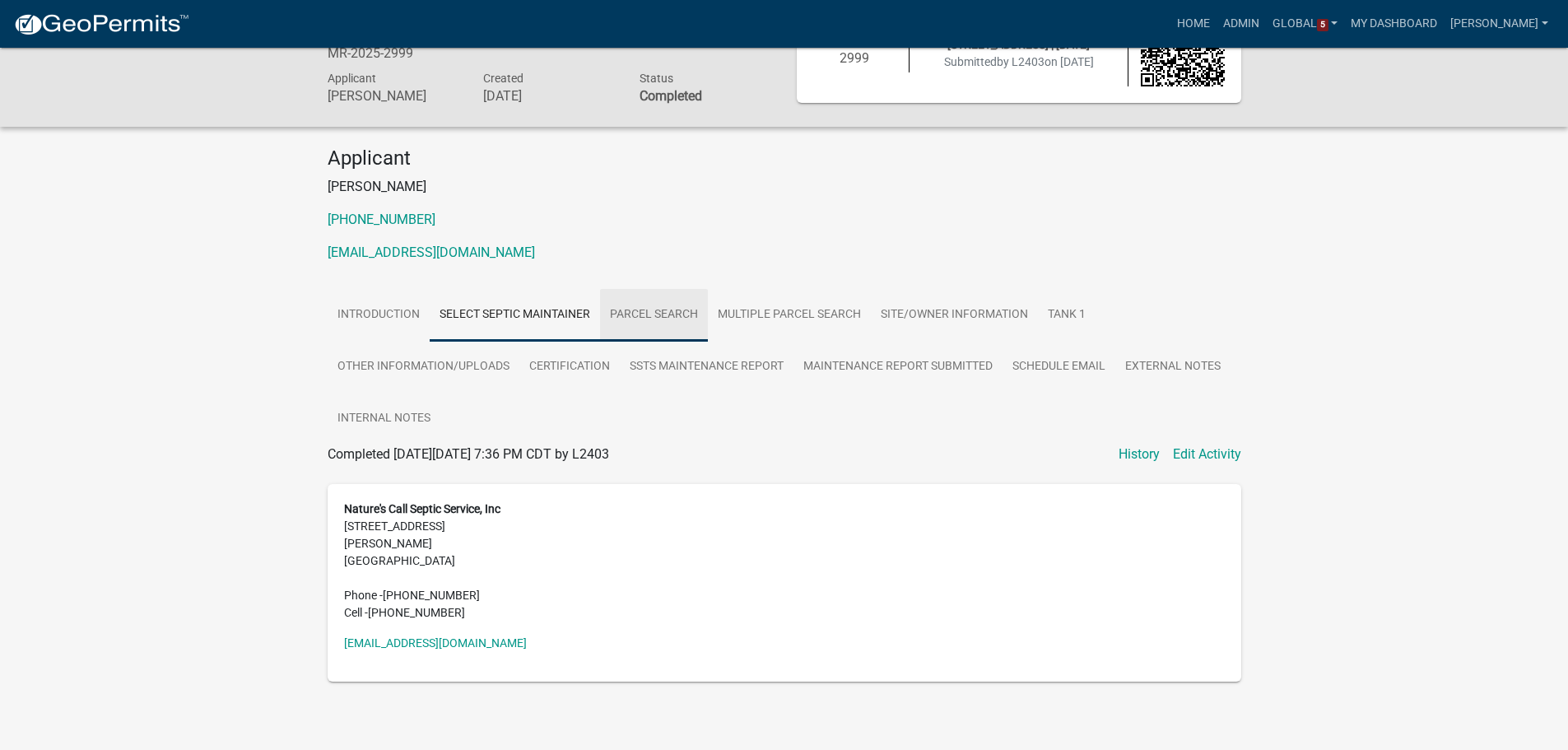
click at [655, 313] on link "Parcel search" at bounding box center [653, 315] width 107 height 52
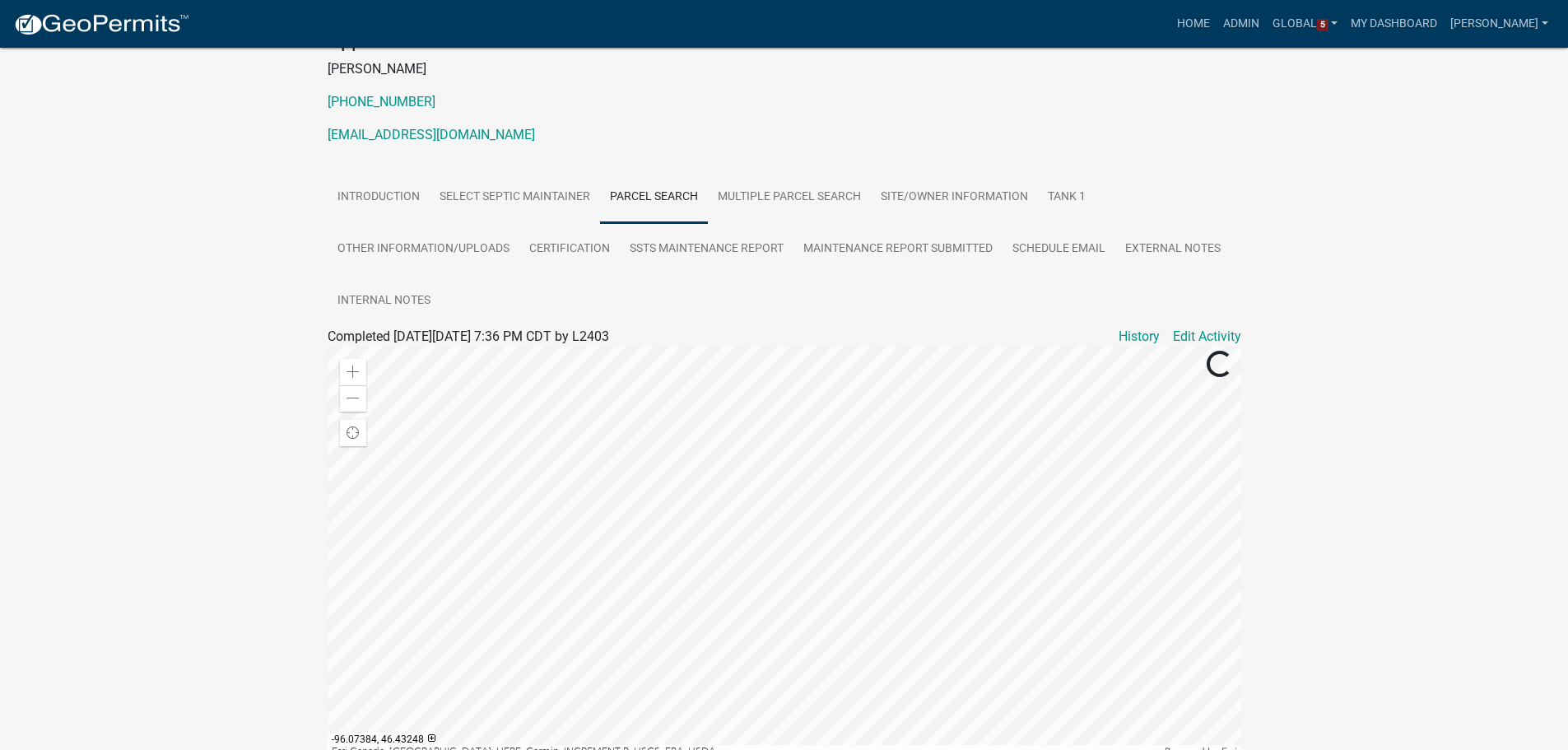
scroll to position [242, 0]
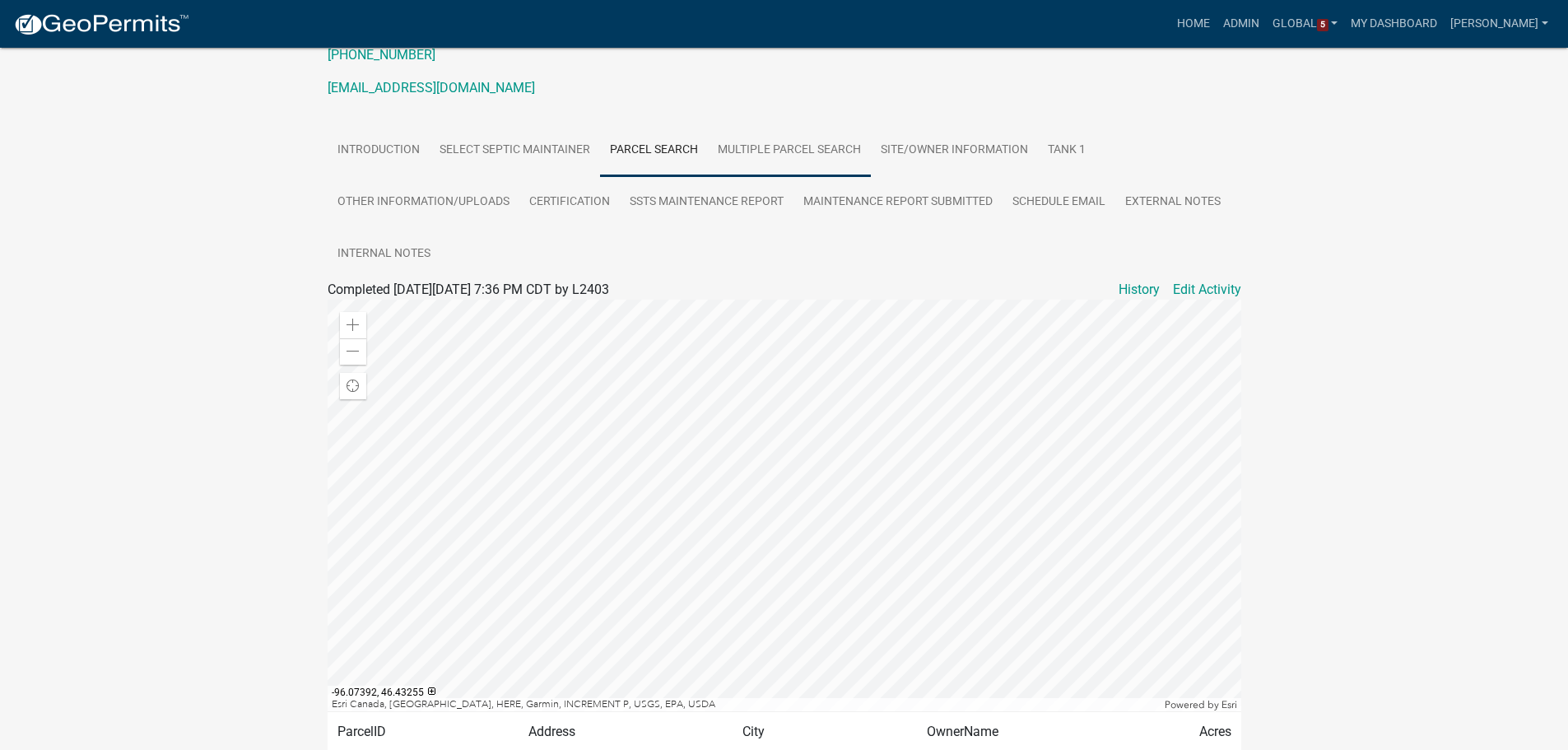
click at [785, 157] on link "Multiple Parcel Search" at bounding box center [790, 150] width 163 height 52
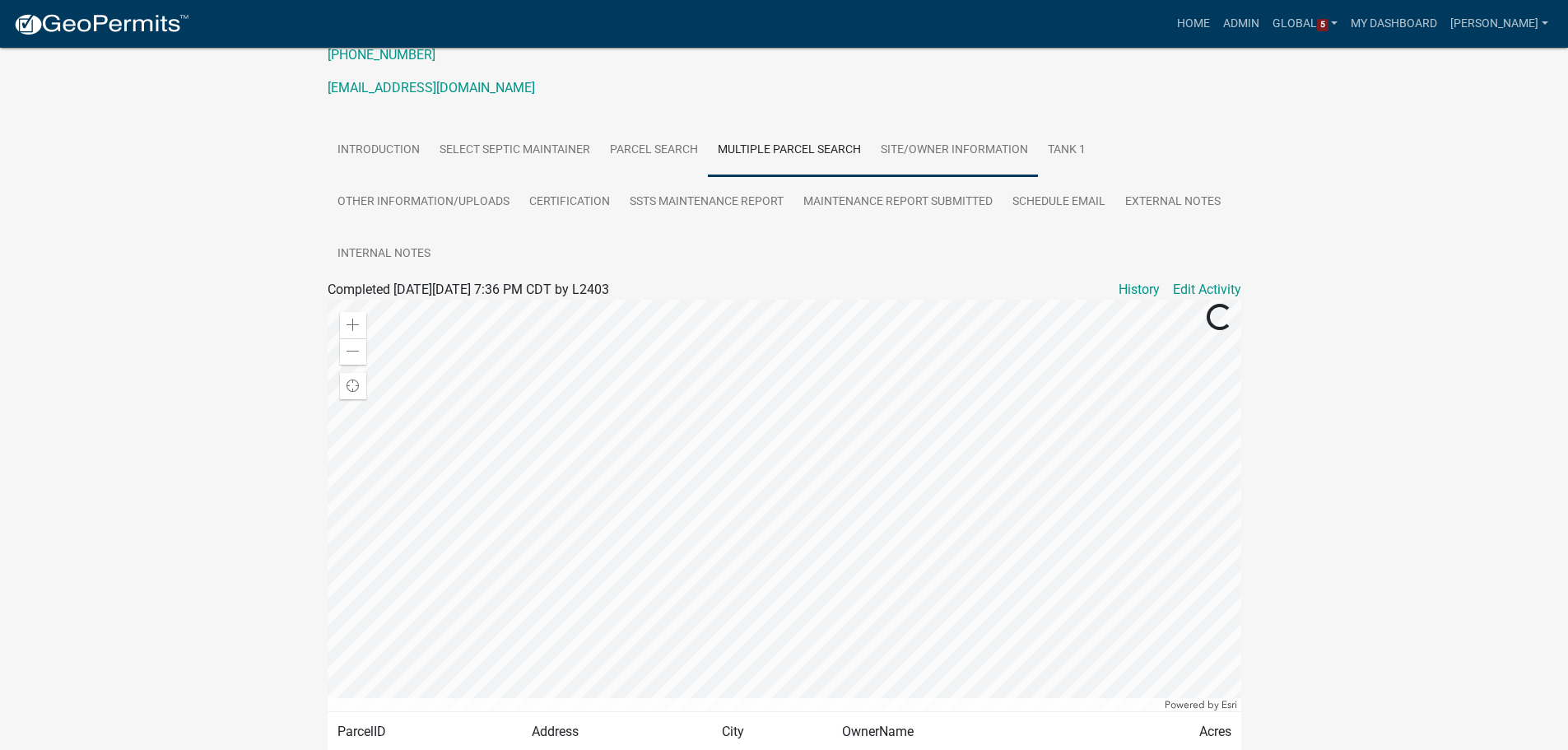
click at [944, 144] on link "Site/Owner Information" at bounding box center [954, 150] width 167 height 52
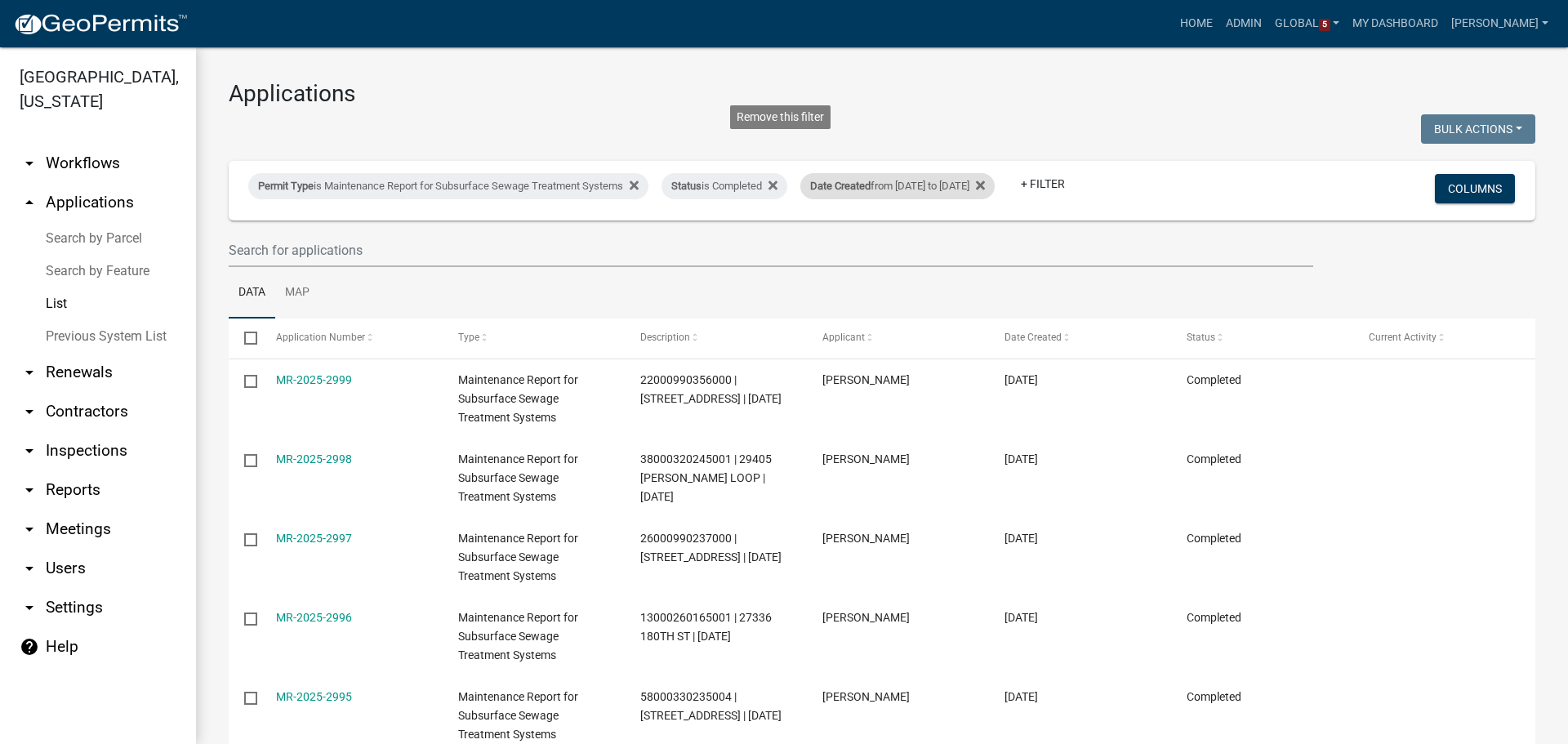
click at [778, 180] on icon at bounding box center [773, 184] width 9 height 9
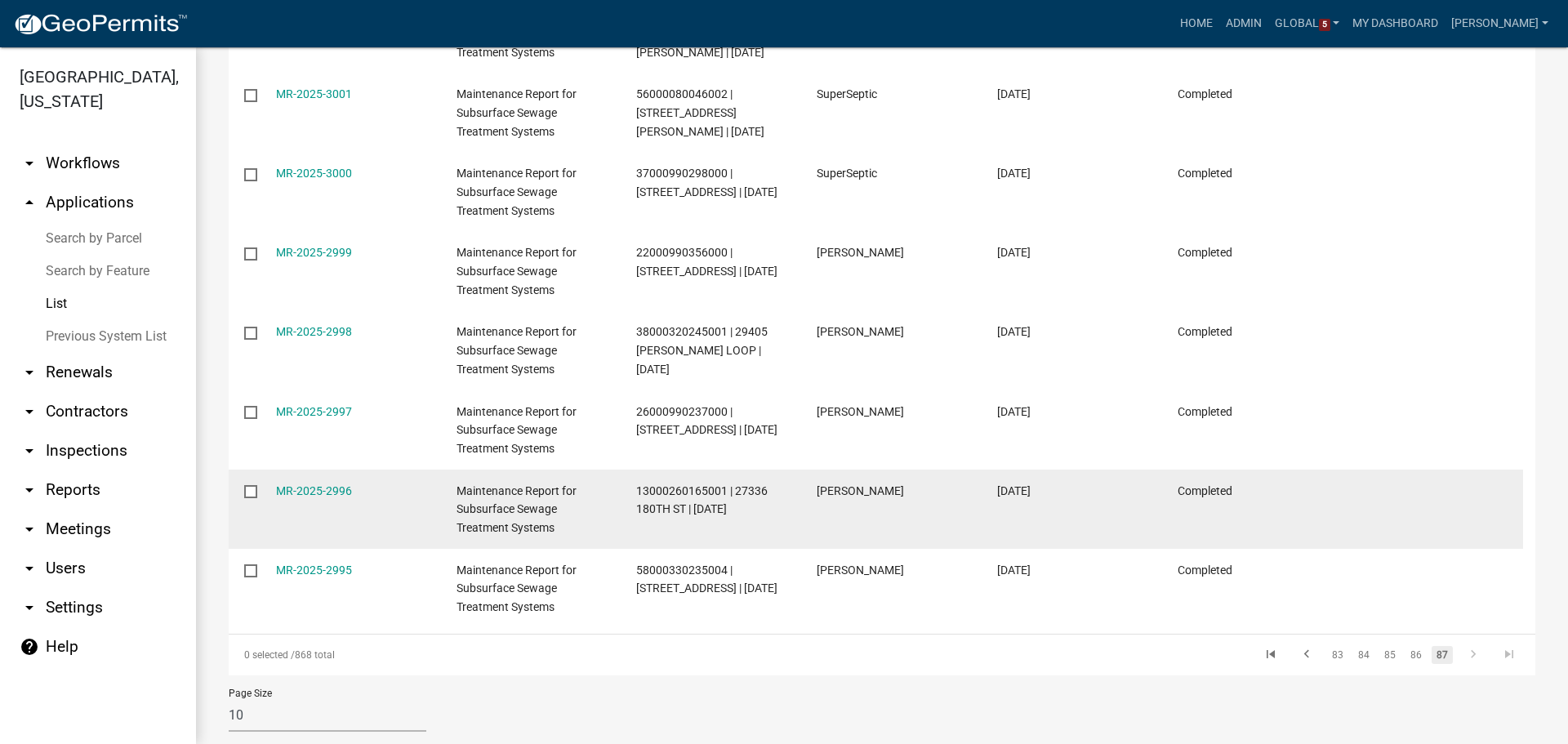
scroll to position [398, 0]
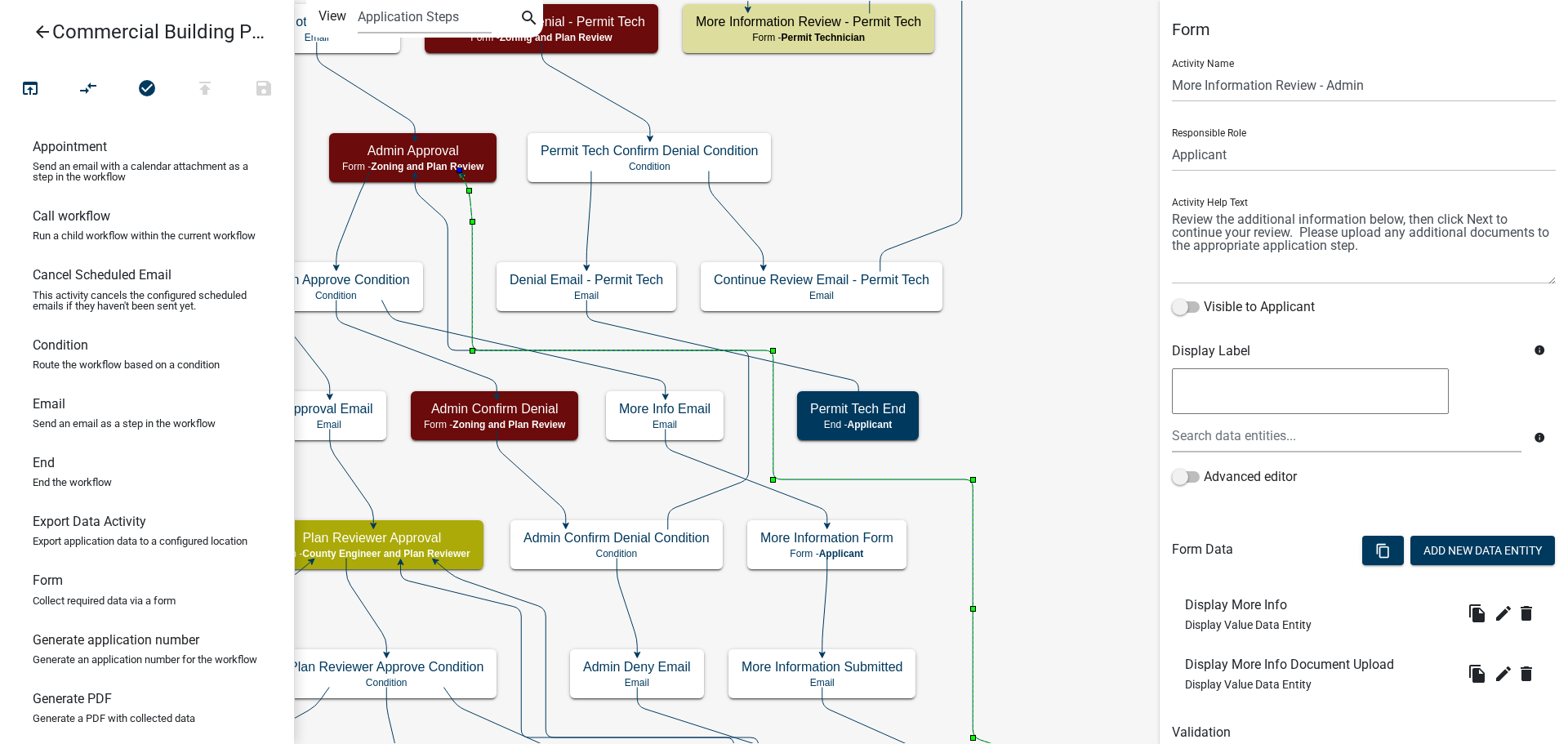
scroll to position [66, 0]
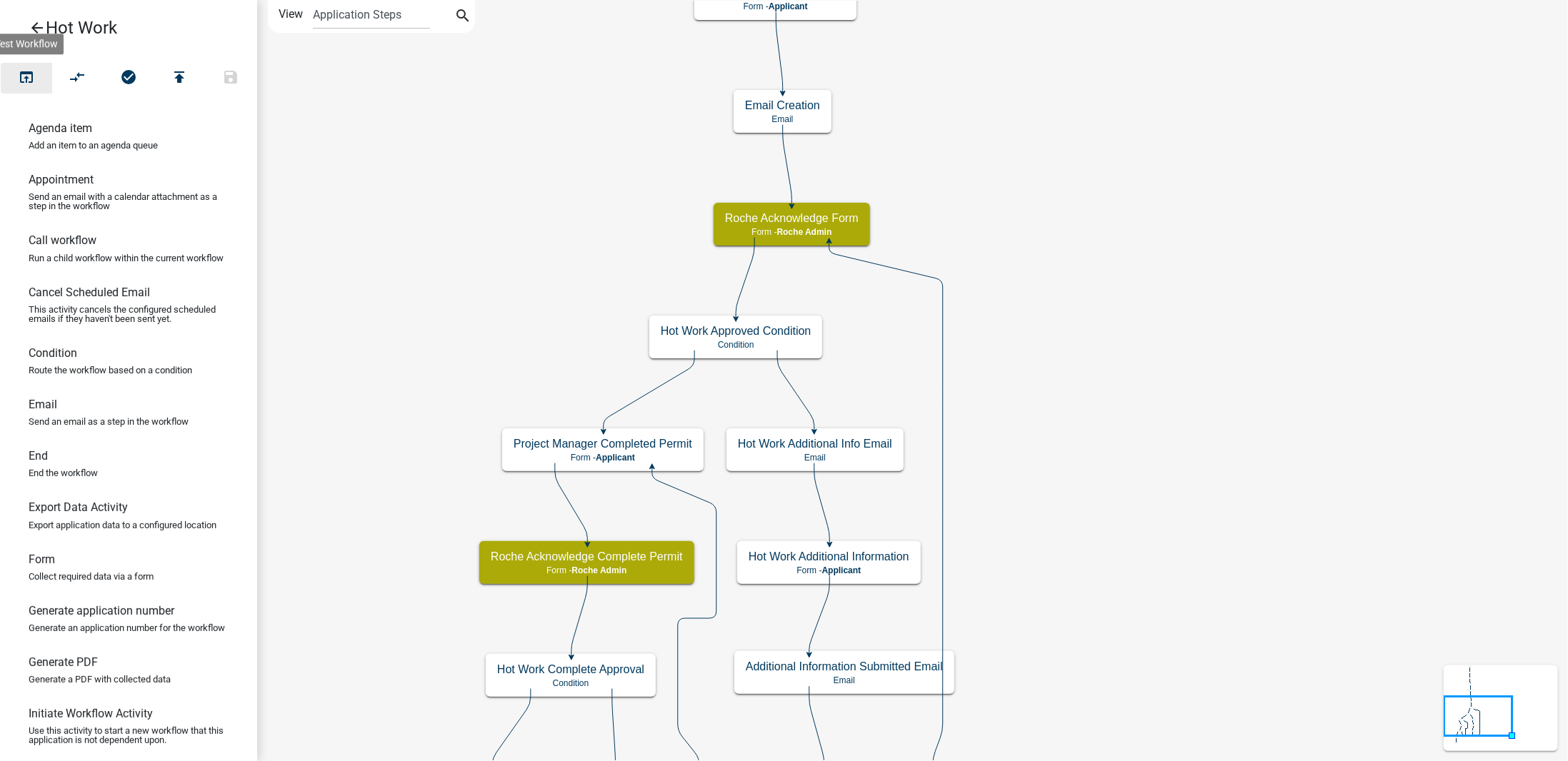
click at [24, 72] on icon "open_in_browser" at bounding box center [27, 79] width 17 height 20
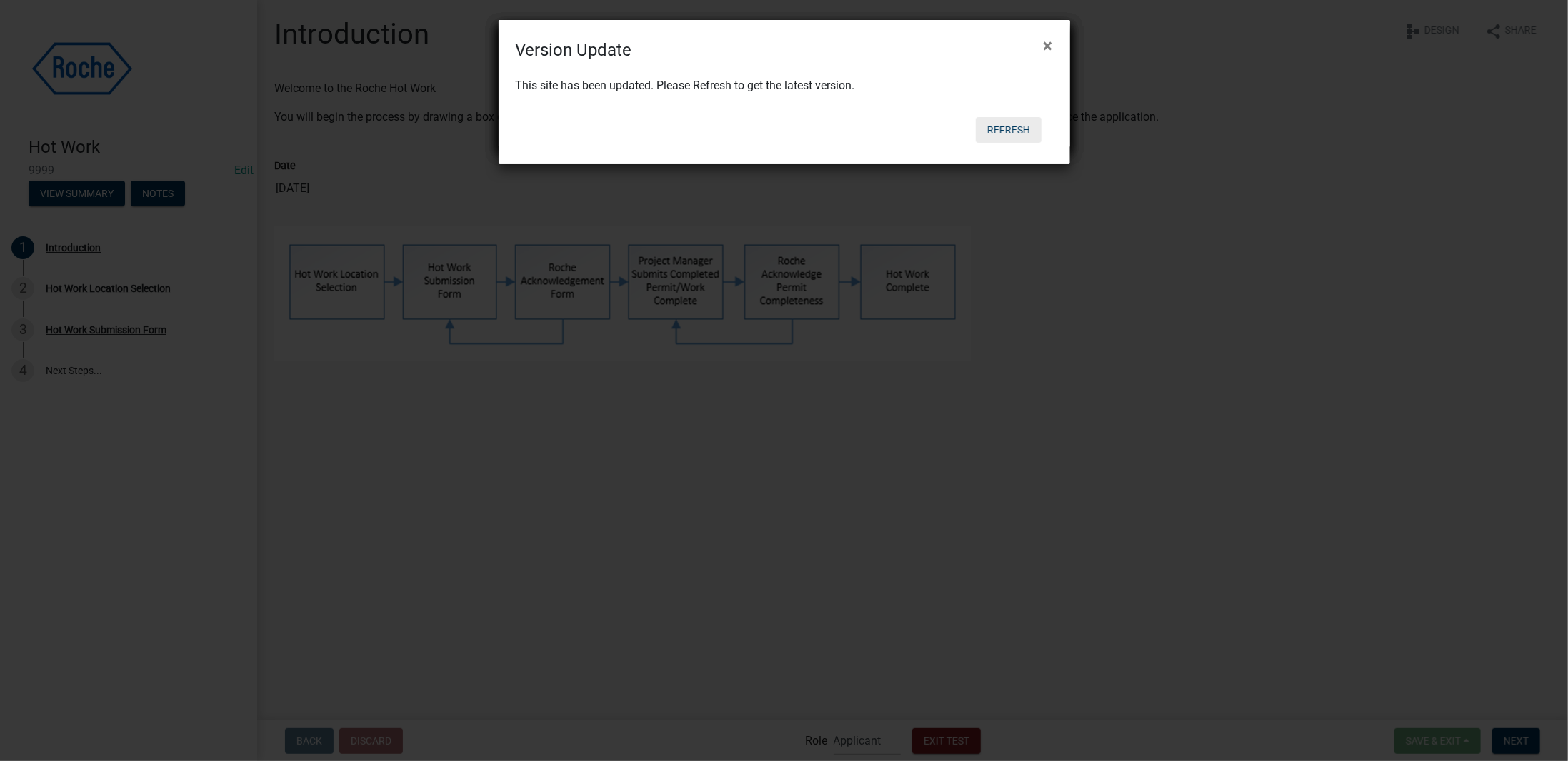
click at [1008, 136] on button "Refresh" at bounding box center [1008, 130] width 66 height 26
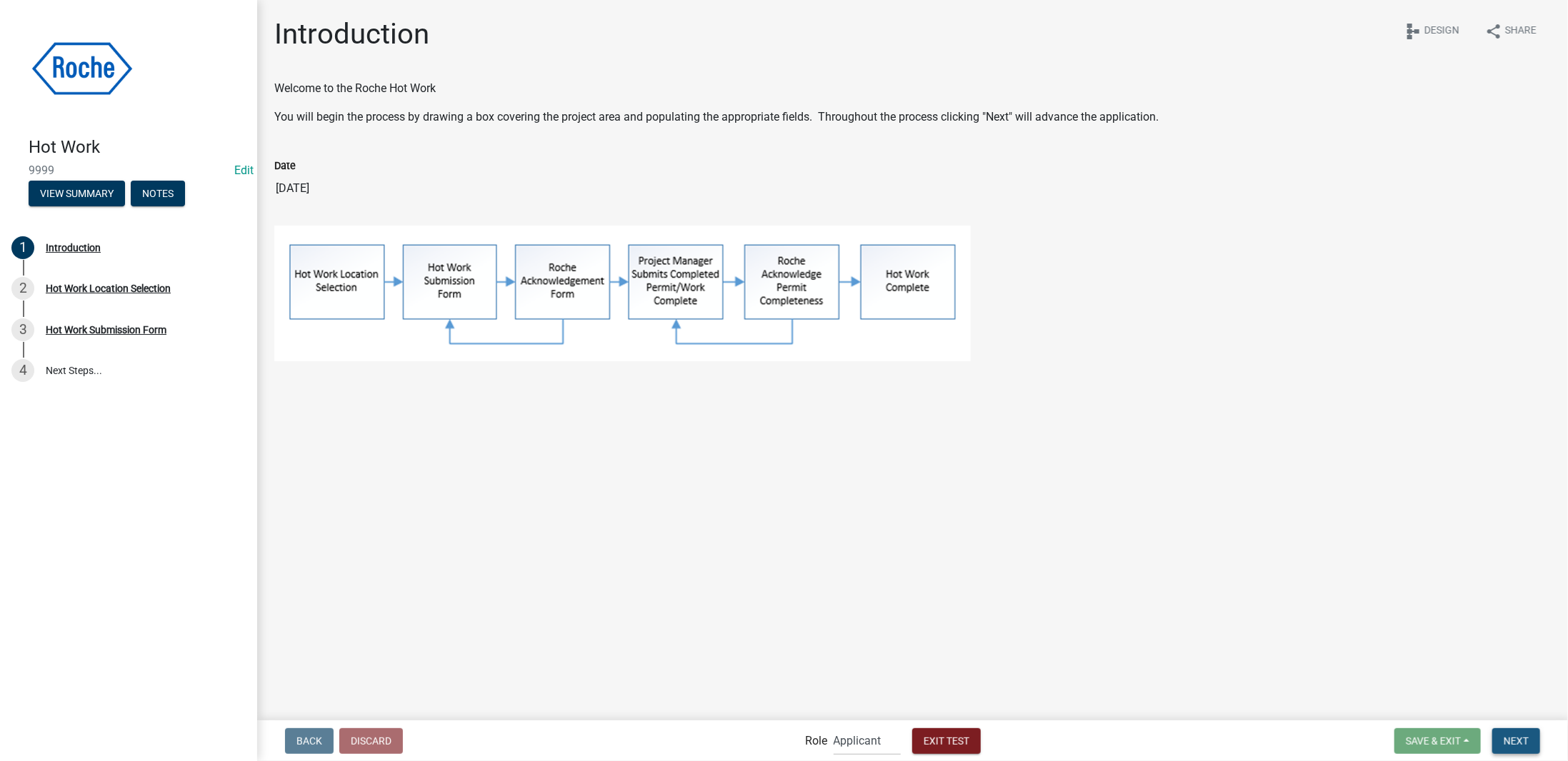
click at [1528, 740] on span "Next" at bounding box center [1516, 741] width 25 height 12
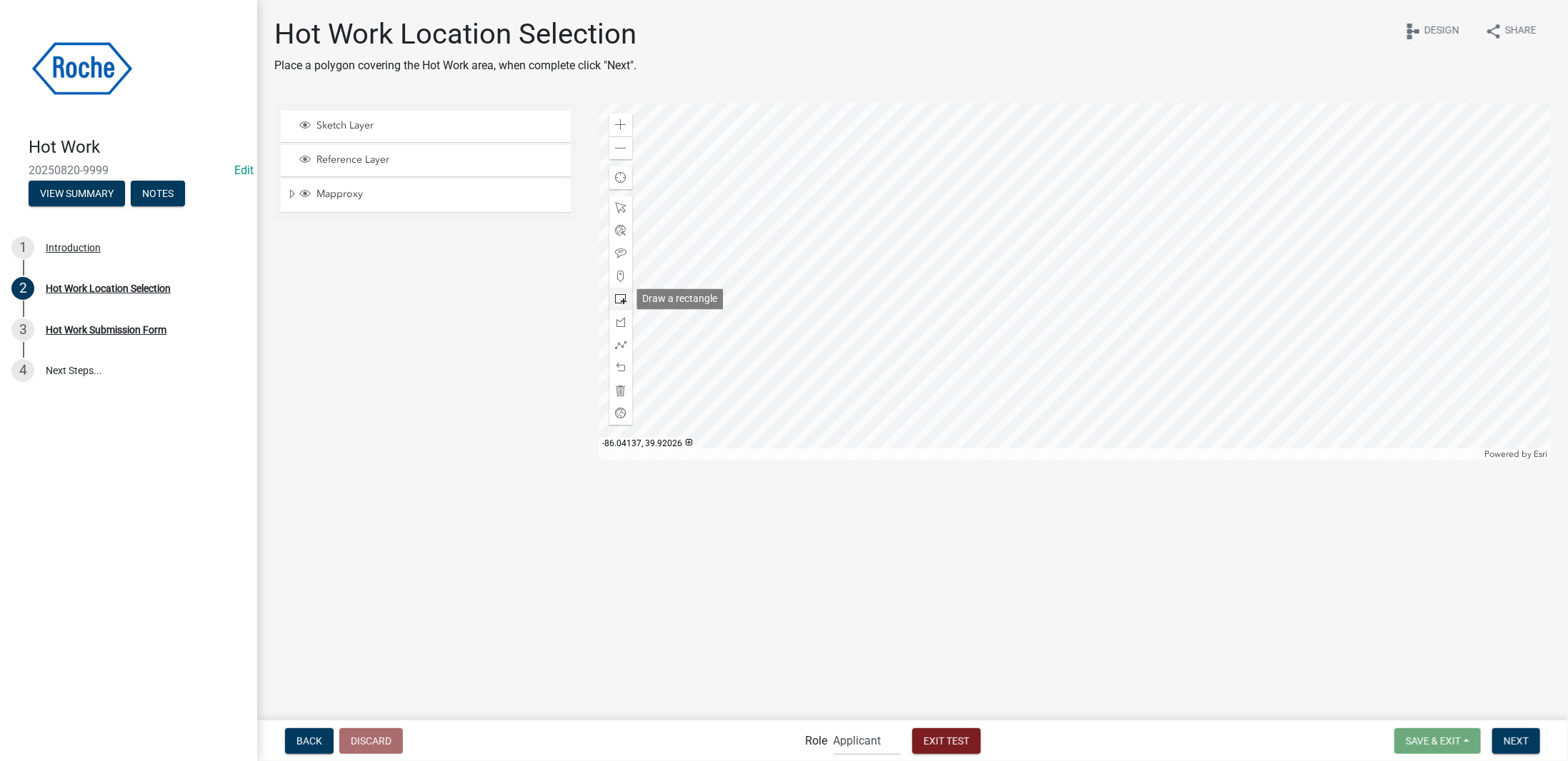
click at [617, 298] on span at bounding box center [621, 299] width 12 height 12
click at [1154, 210] on div at bounding box center [1074, 281] width 952 height 357
click at [1534, 745] on button "Next" at bounding box center [1516, 741] width 48 height 26
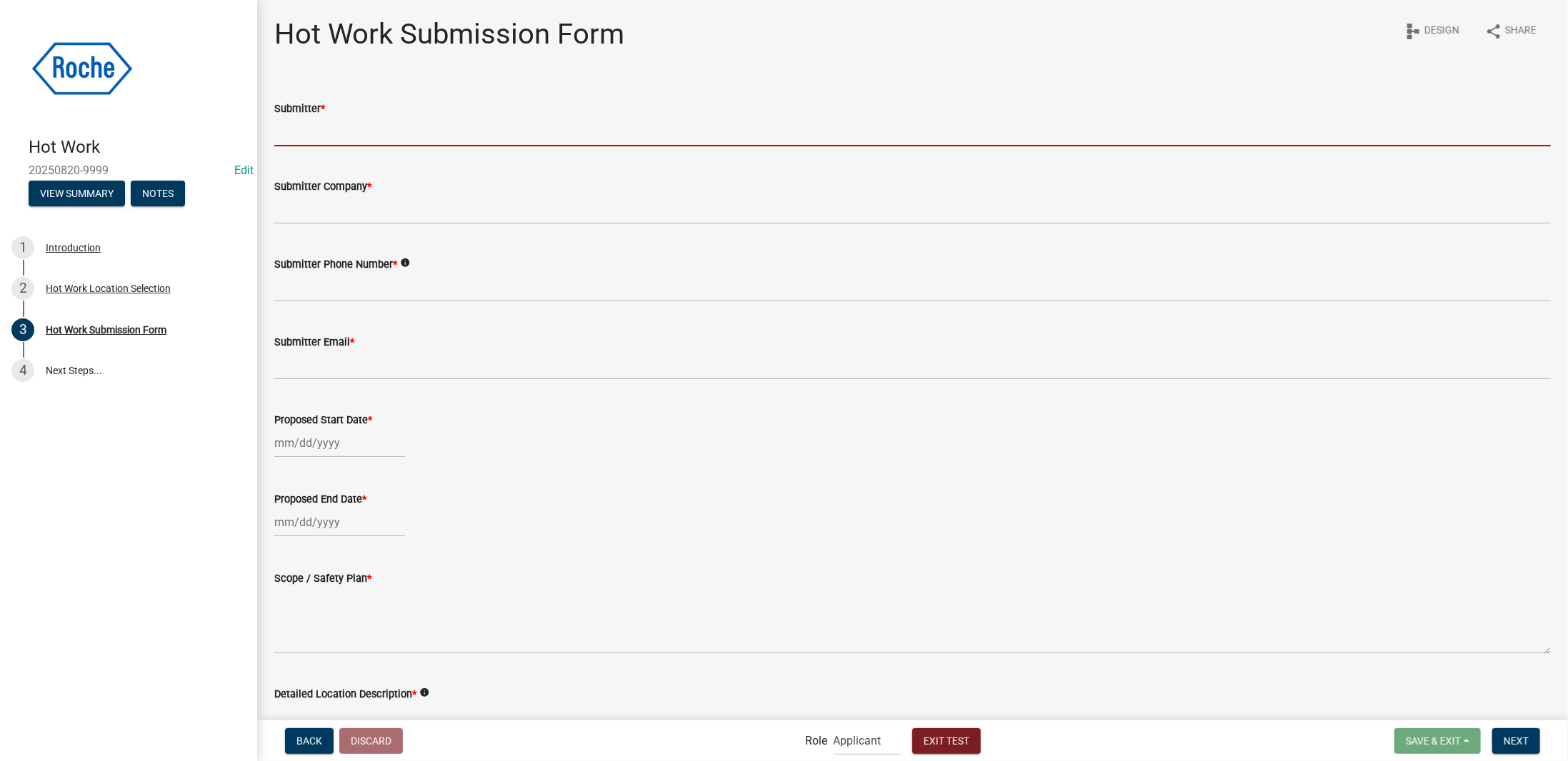
click at [343, 134] on input "Submitter *" at bounding box center [912, 132] width 1276 height 30
click at [316, 132] on input "Submitter *" at bounding box center [912, 132] width 1276 height 30
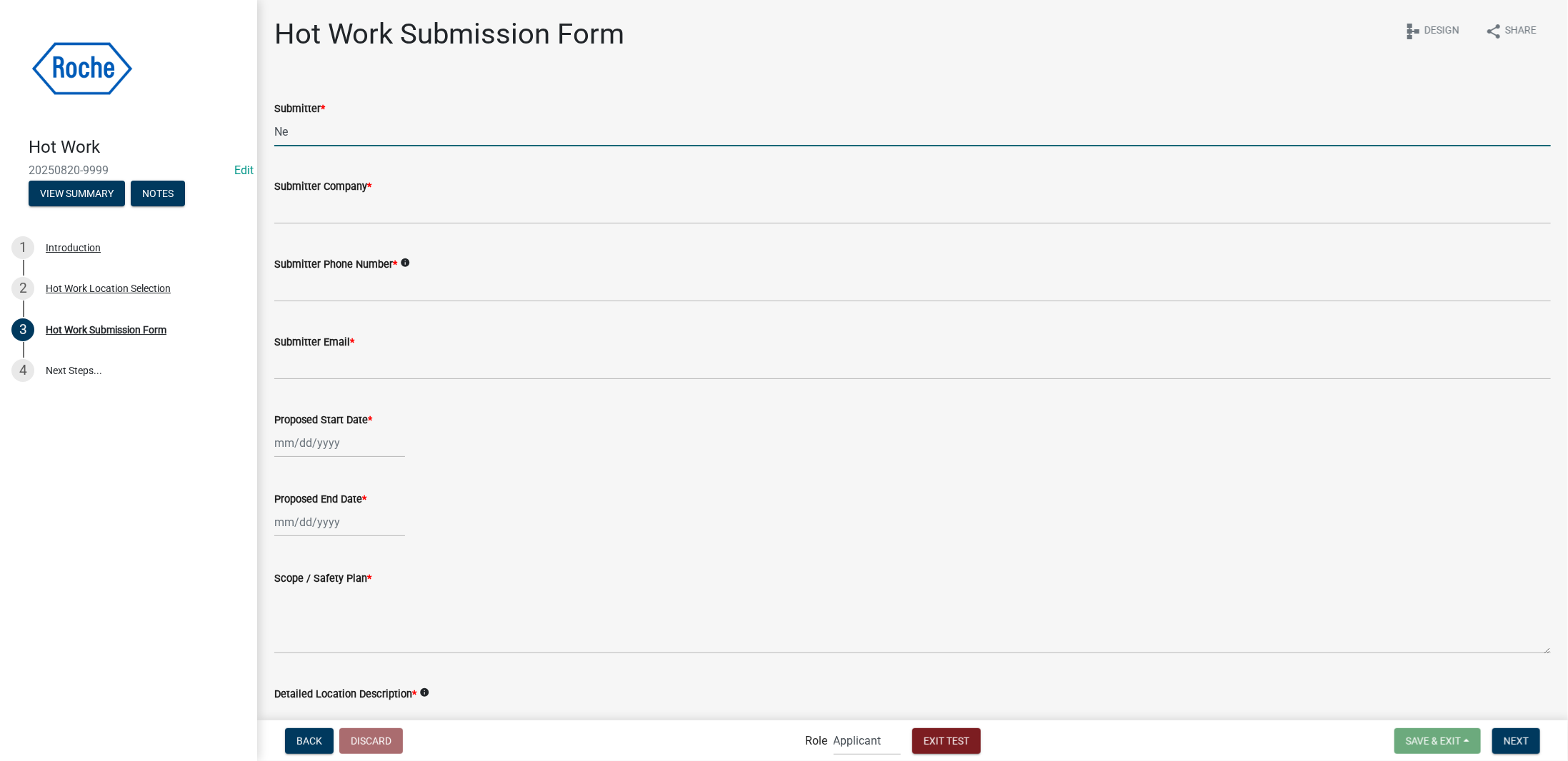
type input "N"
type input "Me"
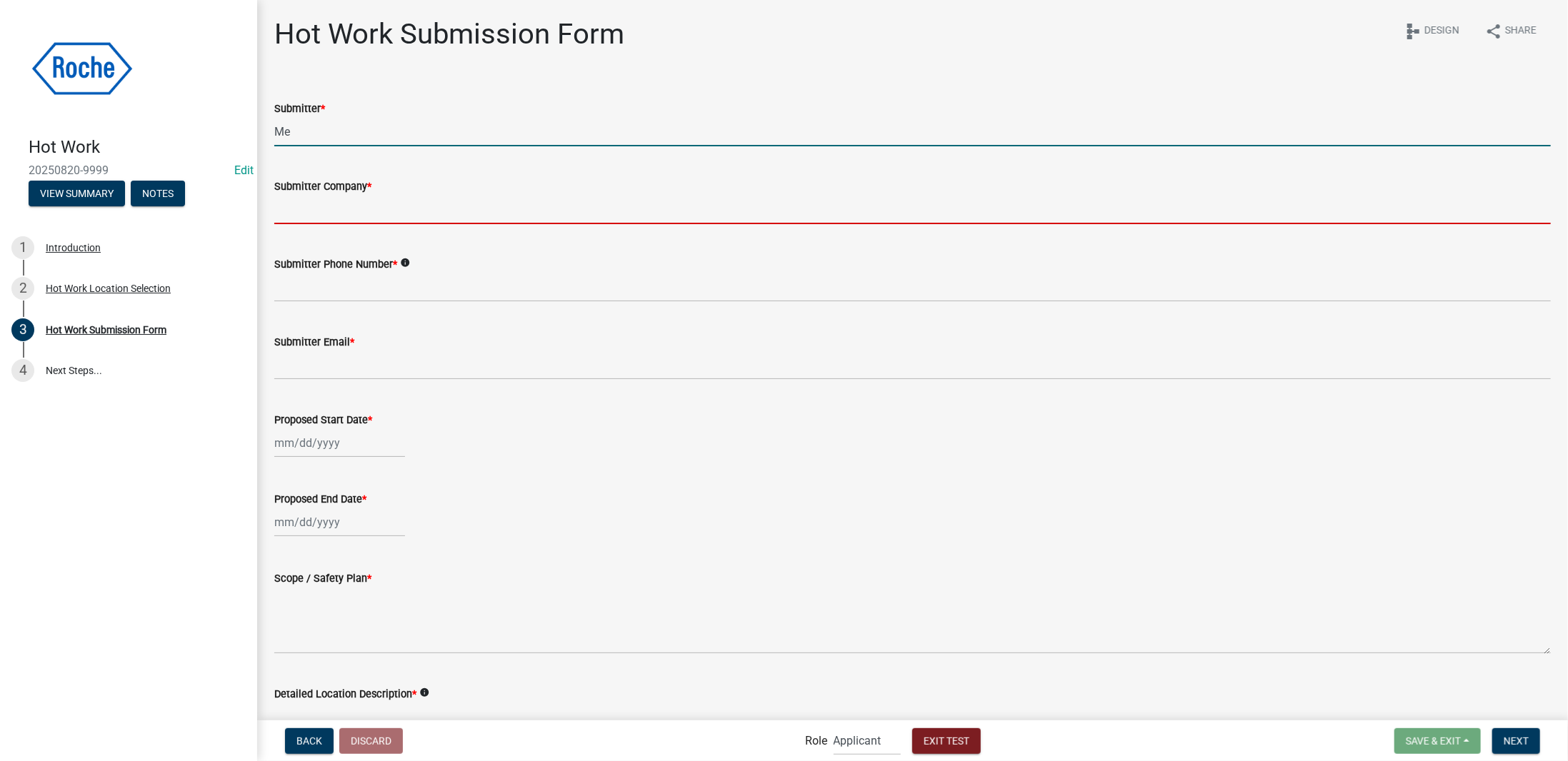
click at [320, 202] on input "Submitter Company *" at bounding box center [912, 210] width 1276 height 30
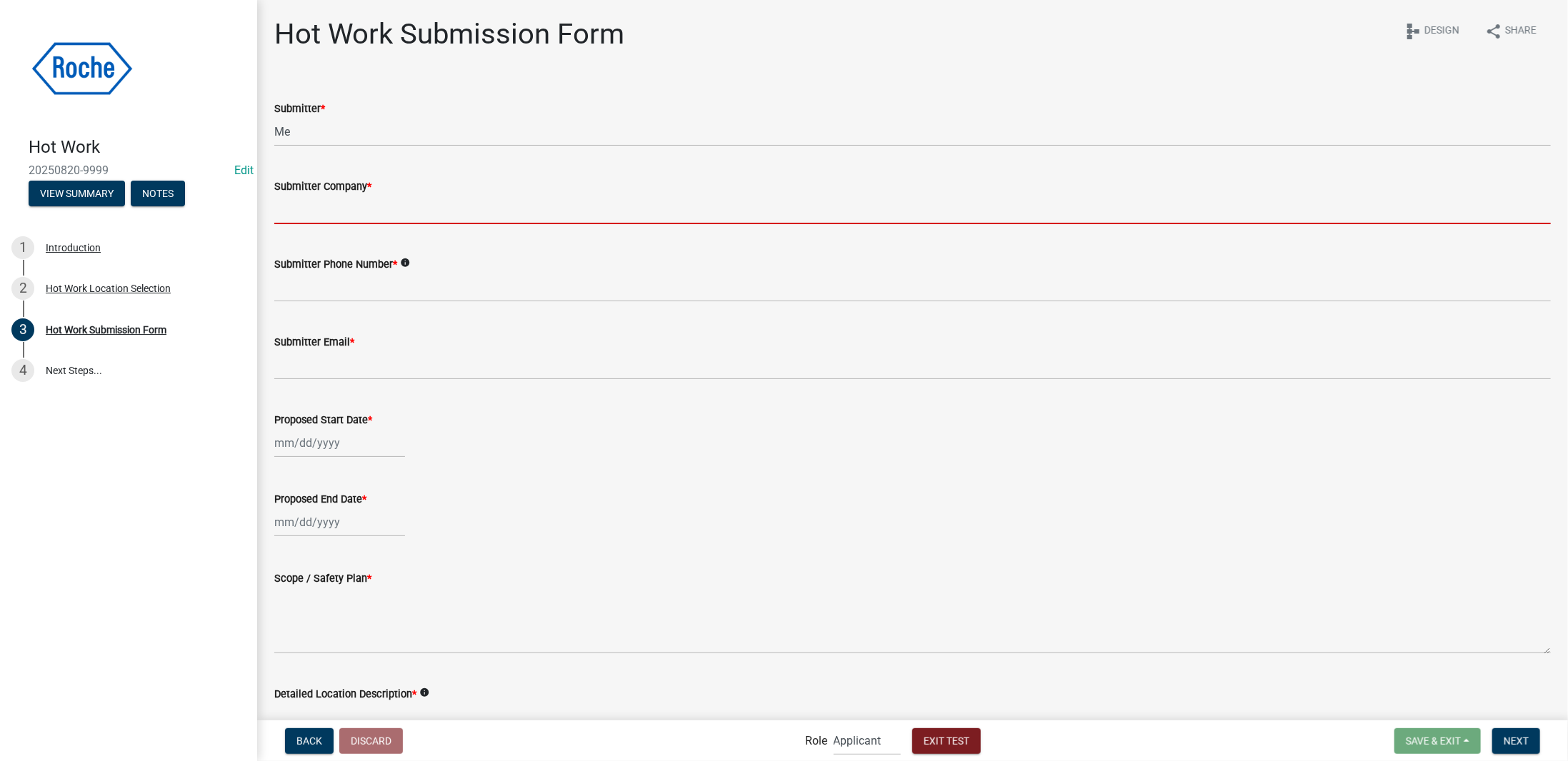
type input "here"
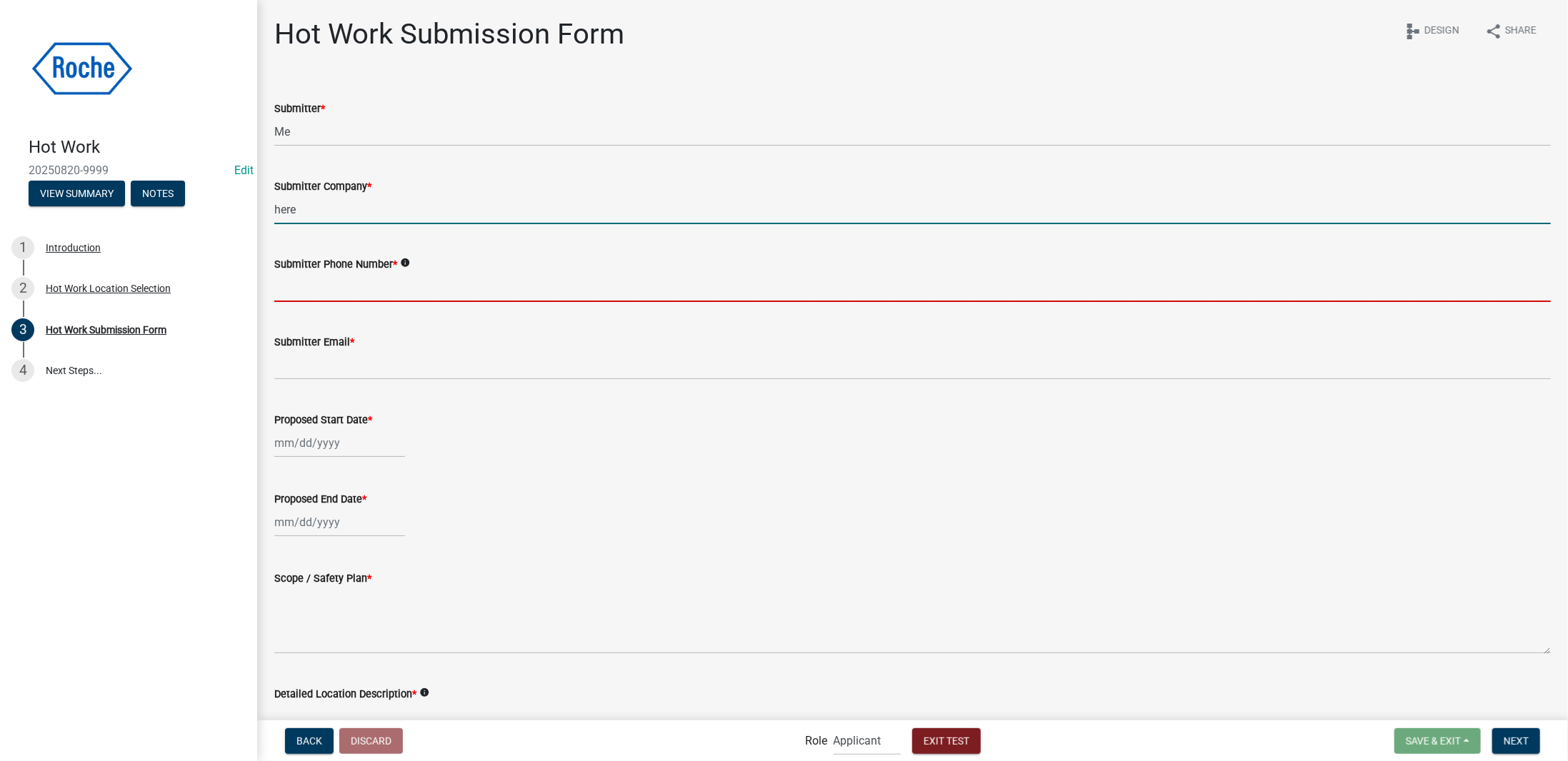
click at [359, 282] on input "Submitter Phone Number *" at bounding box center [912, 287] width 1276 height 30
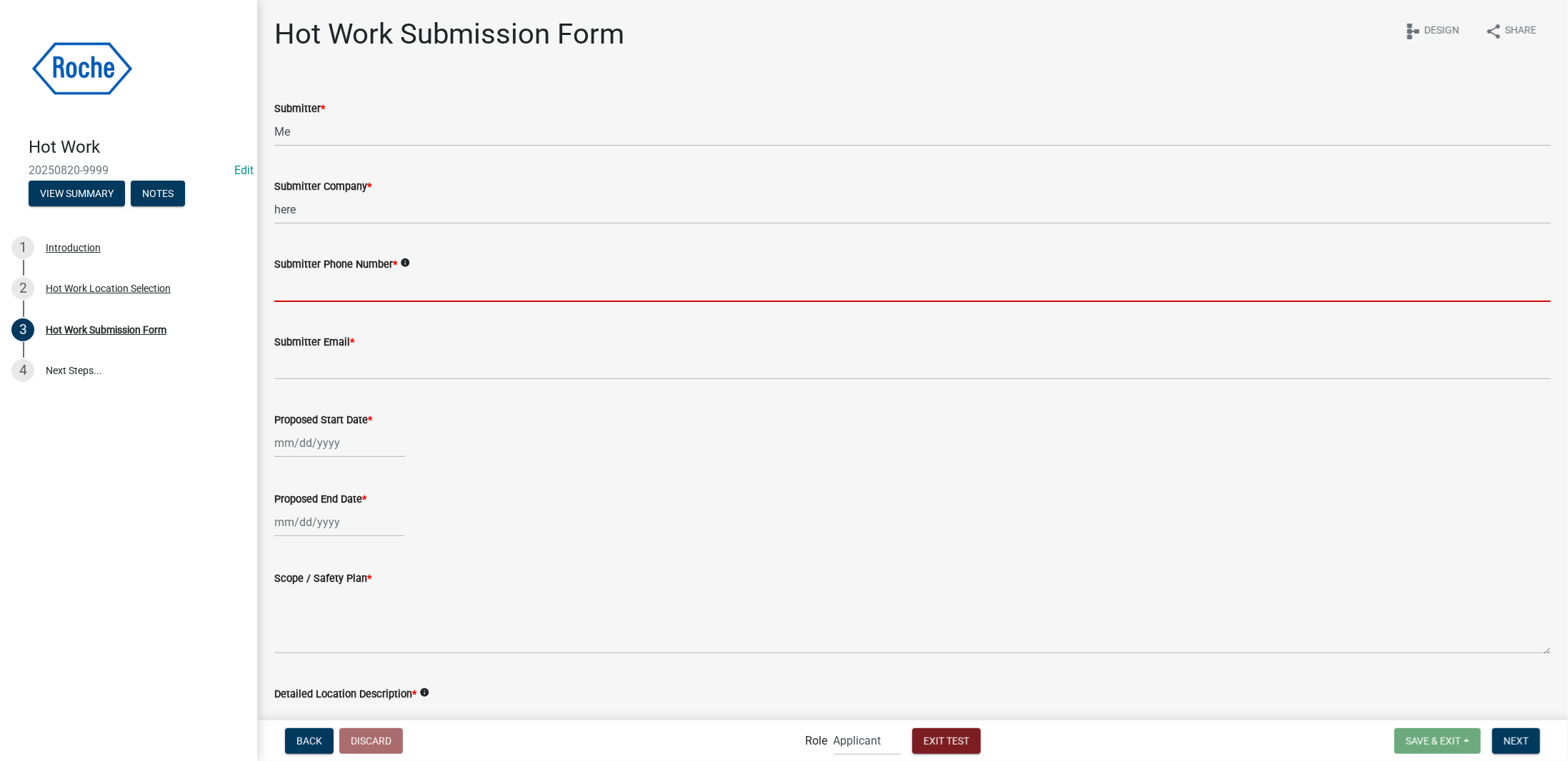
type input "5555555555"
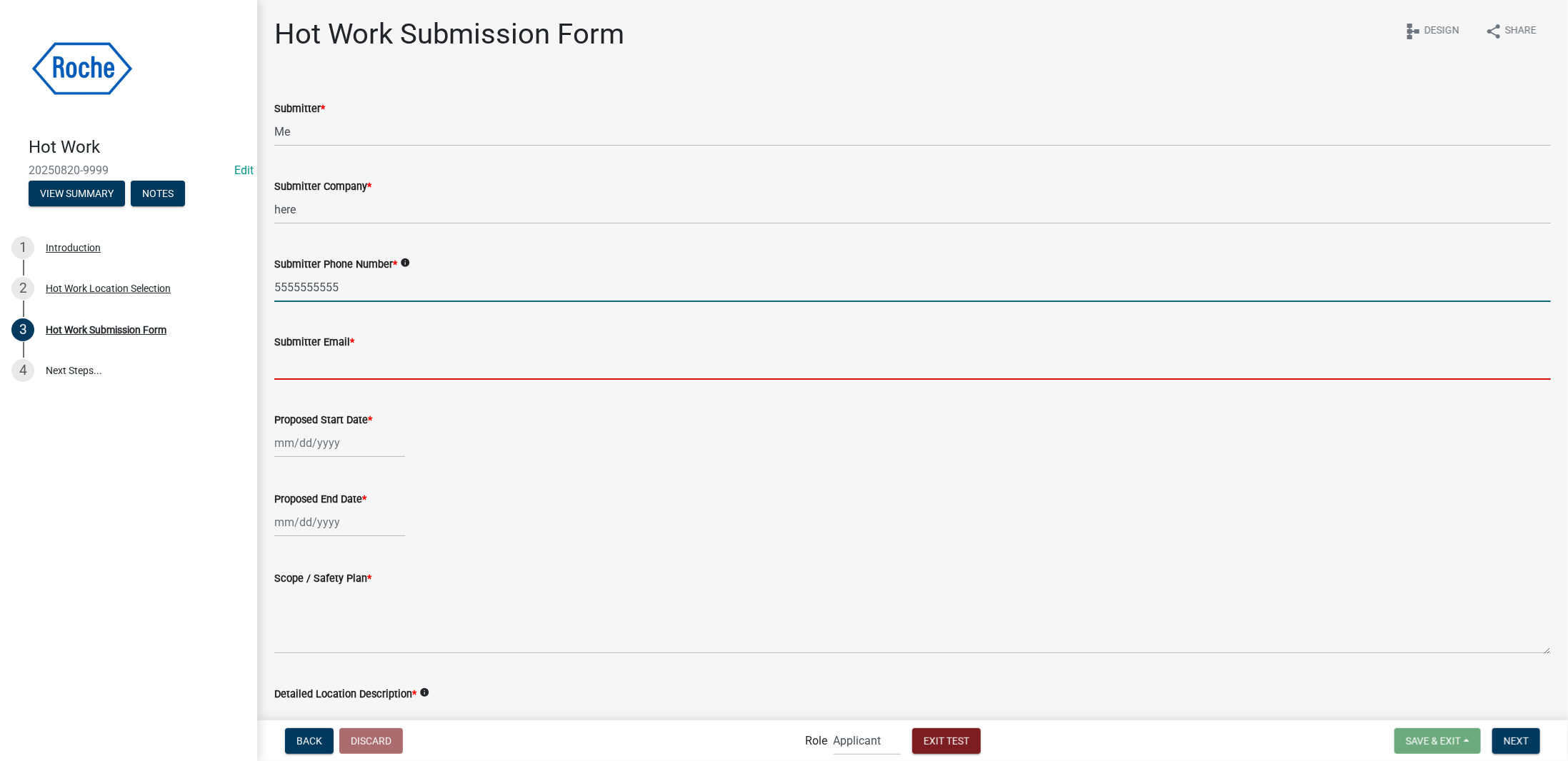
click at [354, 364] on input "Submitter Email *" at bounding box center [912, 365] width 1276 height 30
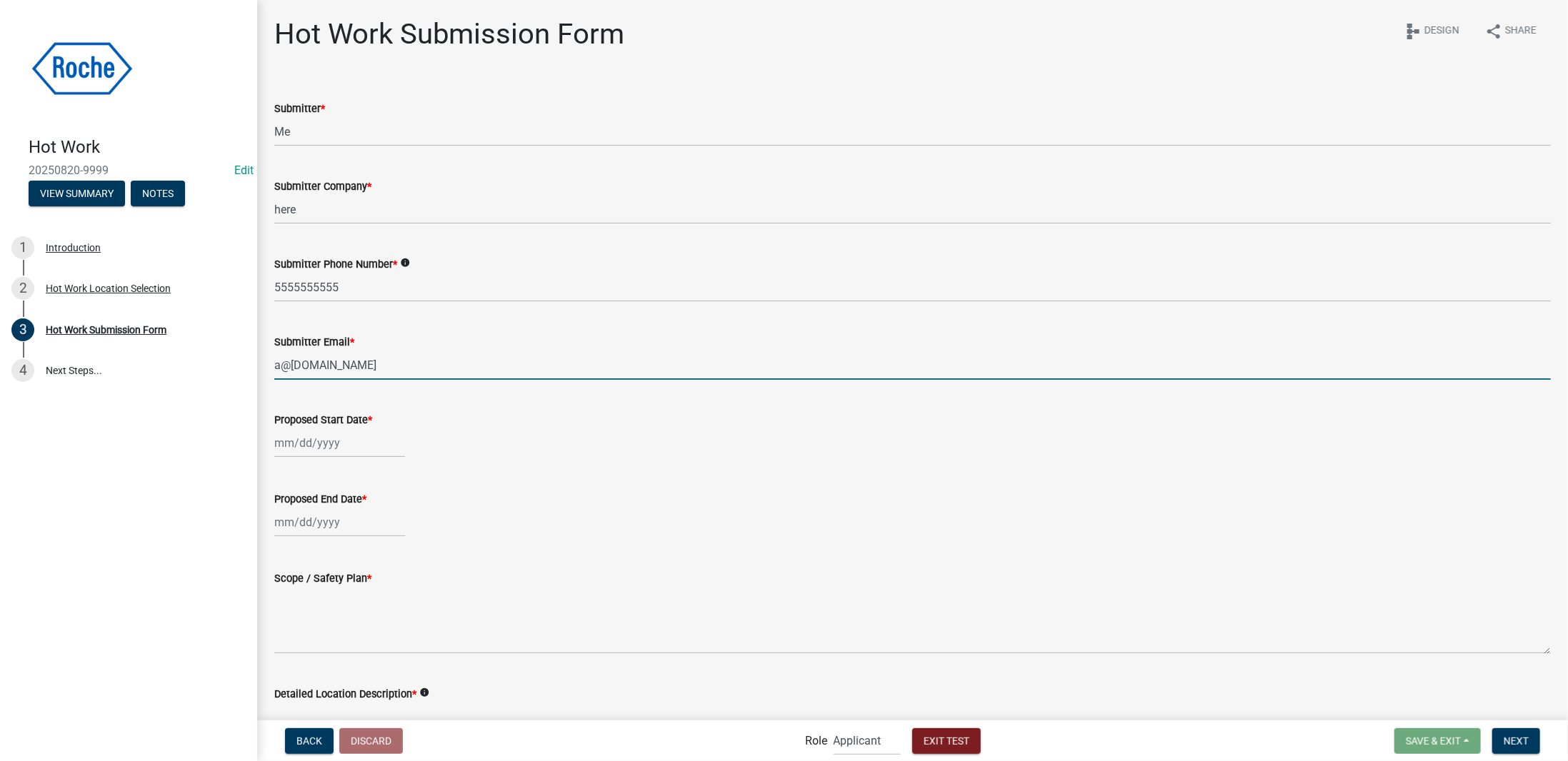
type input "a@b.com"
click at [352, 453] on div at bounding box center [339, 443] width 131 height 30
select select "8"
select select "2025"
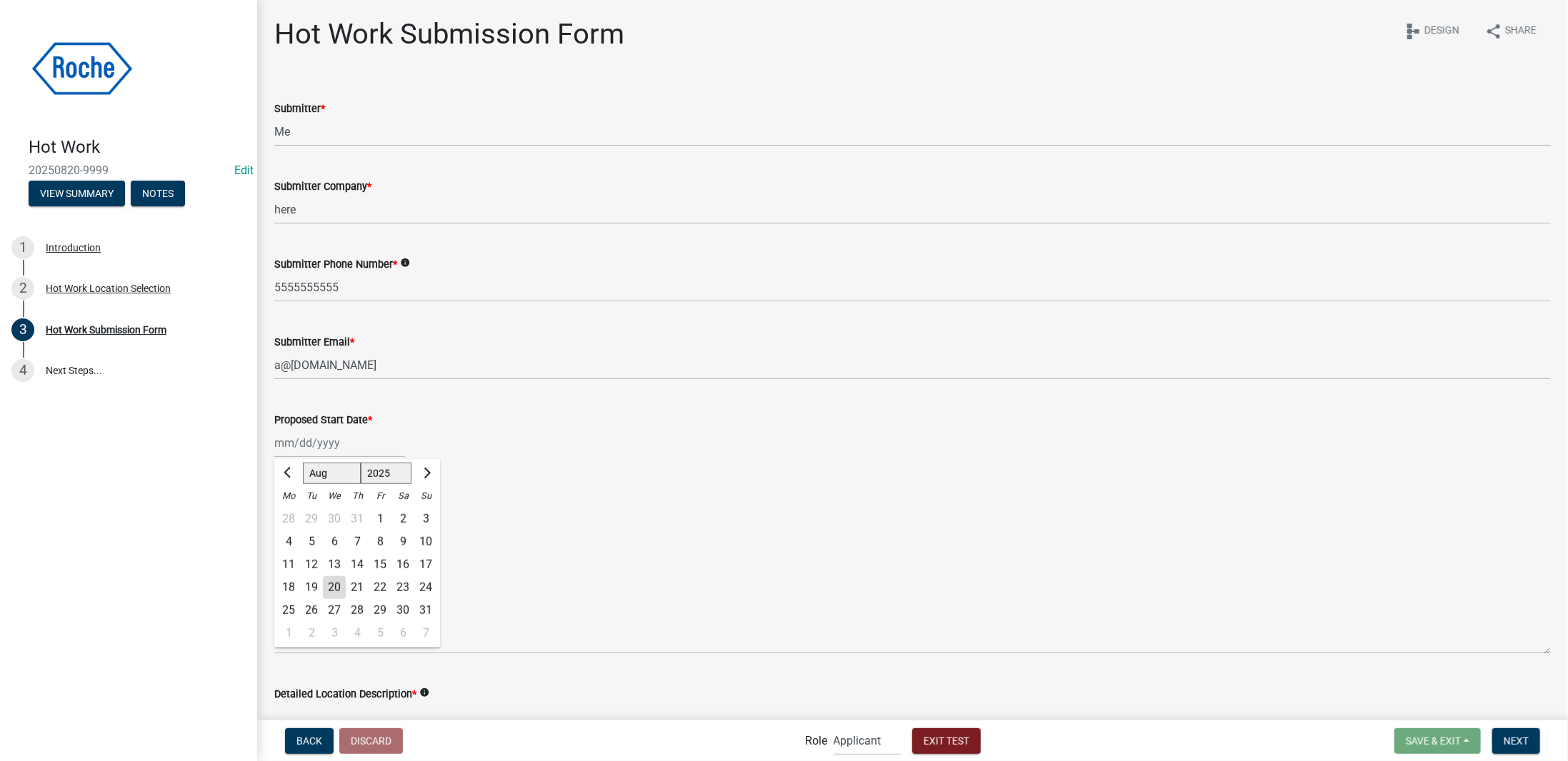
click at [336, 585] on div "20" at bounding box center [335, 588] width 23 height 23
type input "08/20/2025"
click at [341, 532] on input "Proposed End Date *" at bounding box center [339, 522] width 131 height 30
select select "8"
select select "2025"
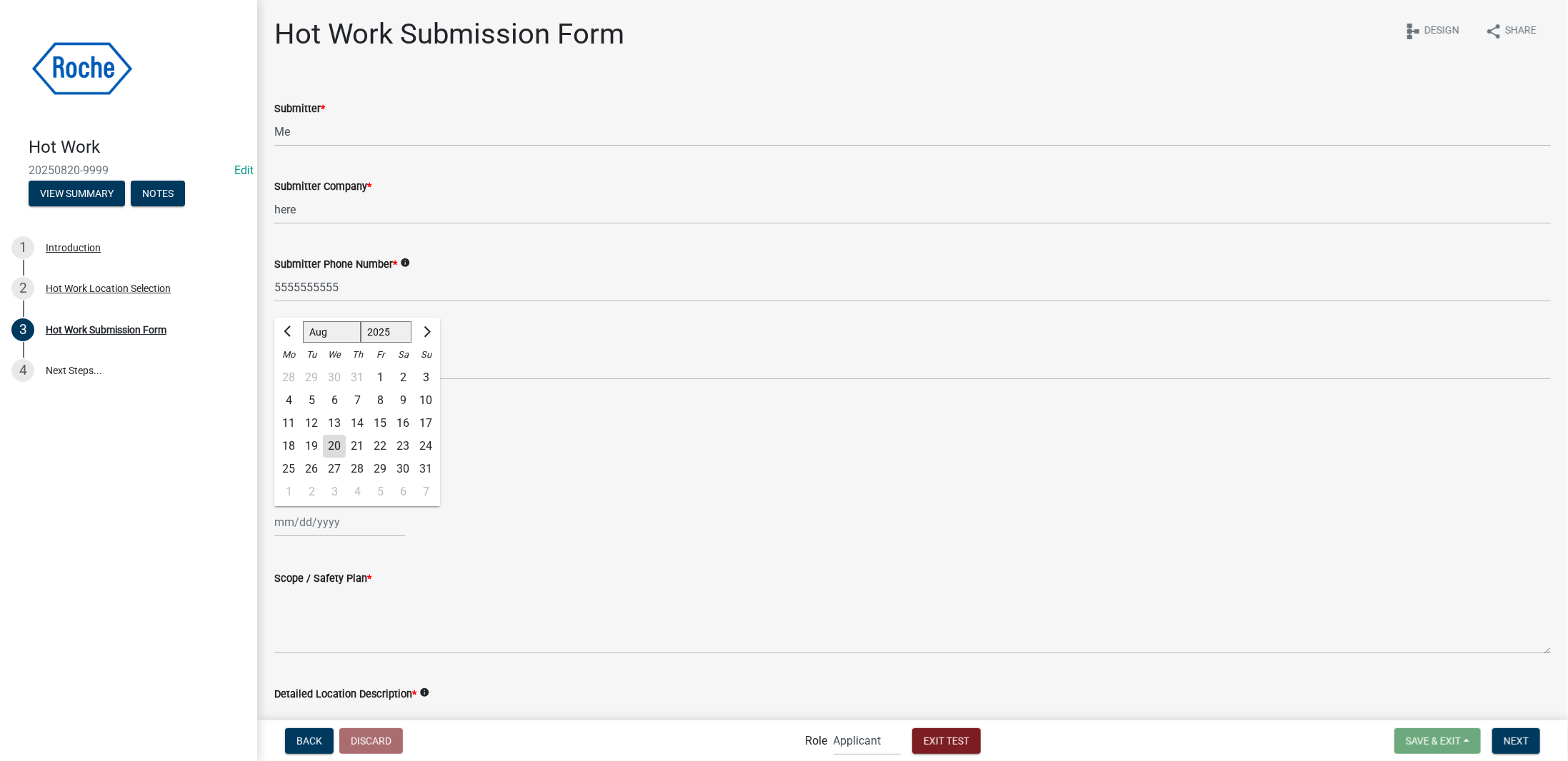
click at [355, 447] on div "21" at bounding box center [357, 447] width 23 height 23
type input "08/21/2025"
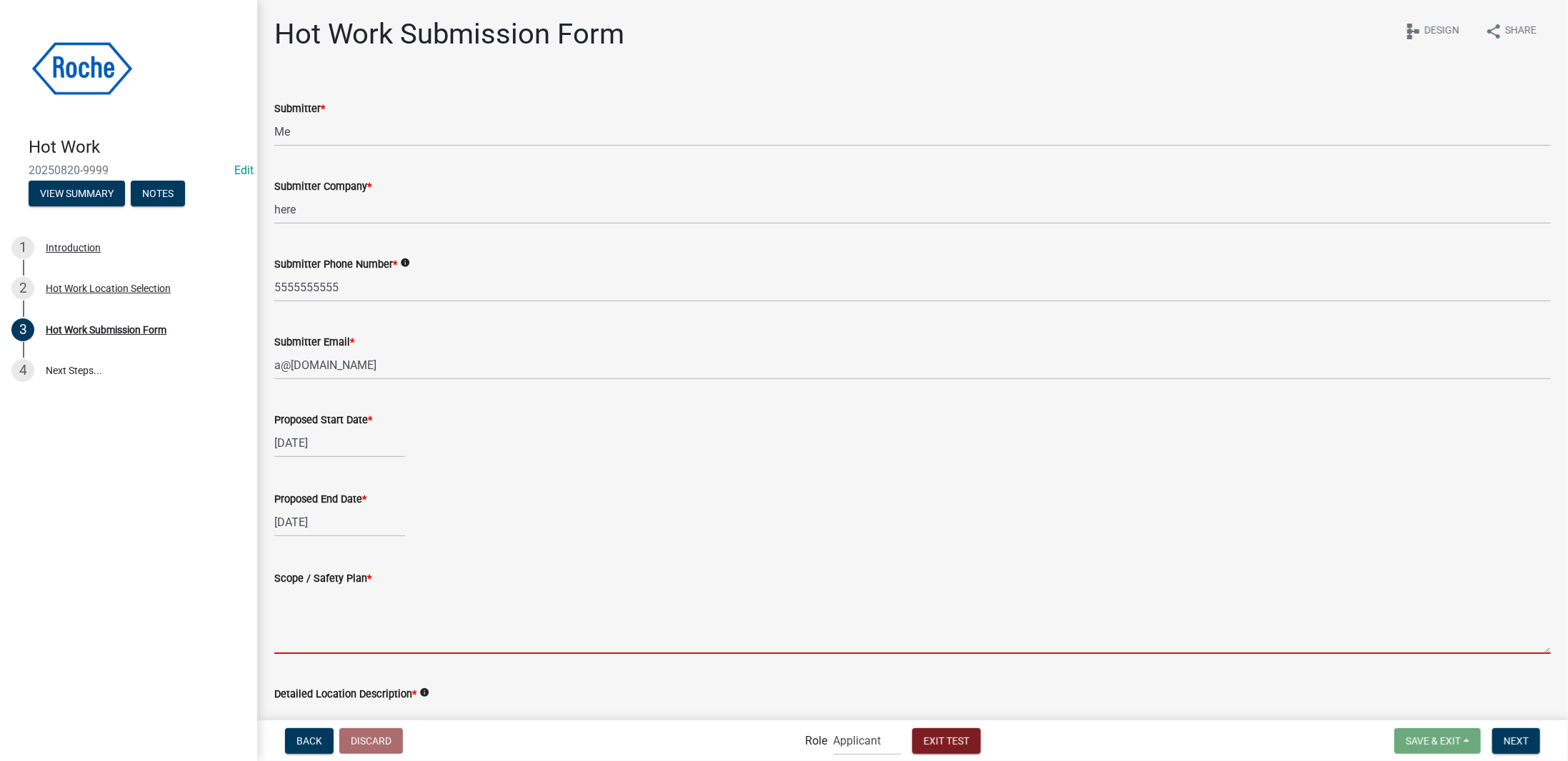
click at [367, 593] on textarea "Scope / Safety Plan *" at bounding box center [912, 620] width 1276 height 67
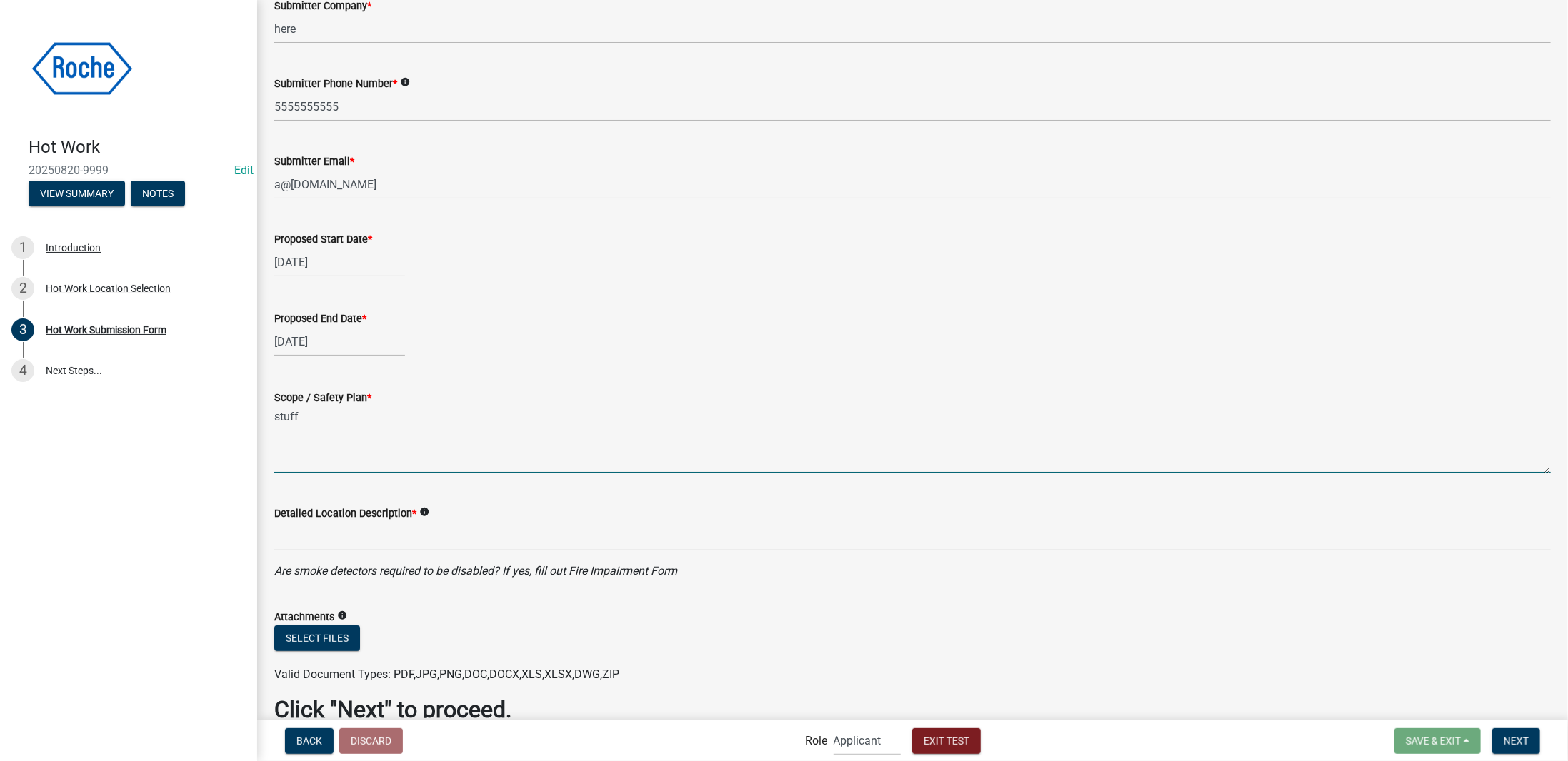
scroll to position [214, 0]
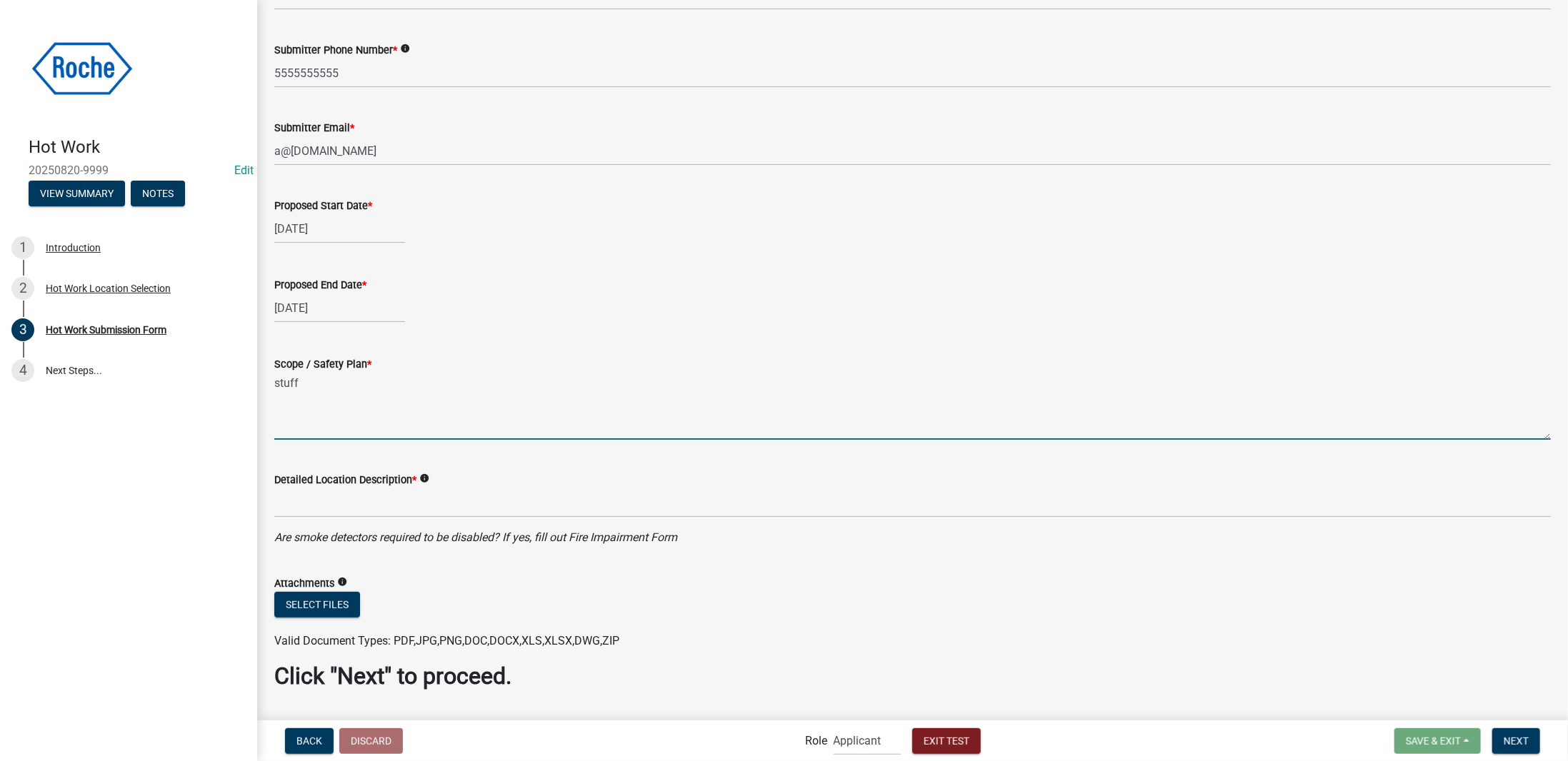
type textarea "stuff"
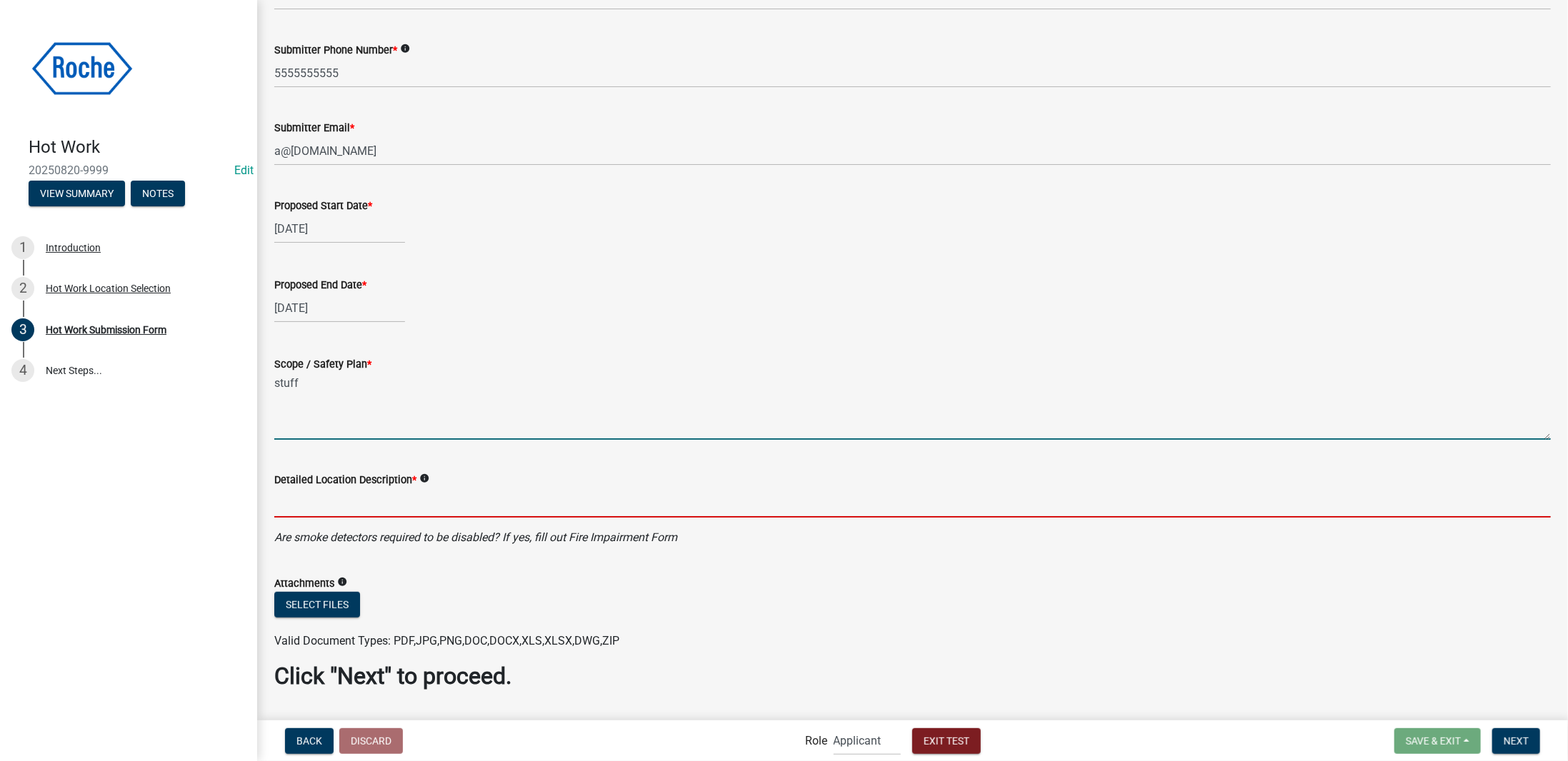
click at [370, 496] on input "Detailed Location Description *" at bounding box center [912, 503] width 1276 height 30
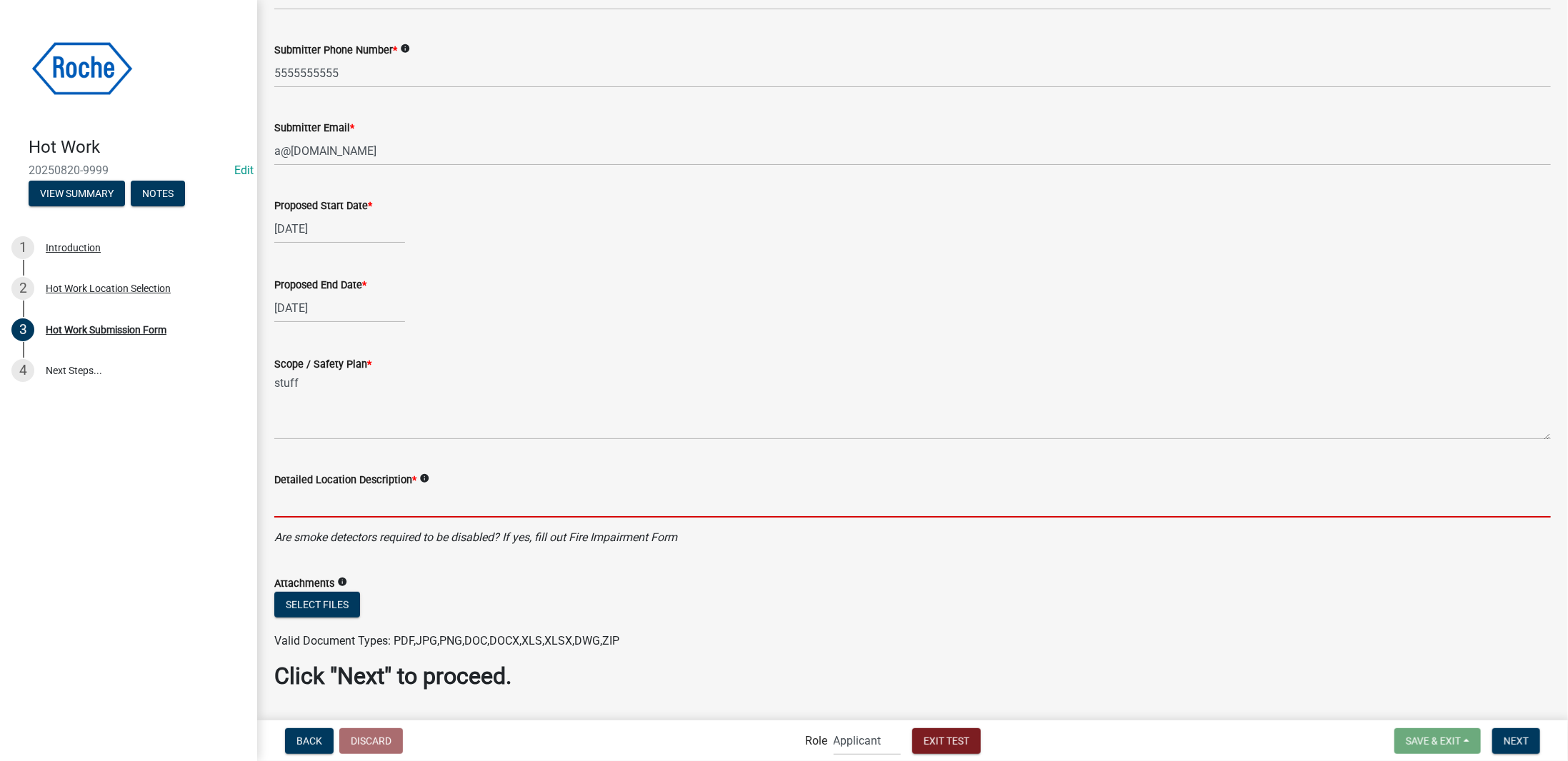
type input "work here"
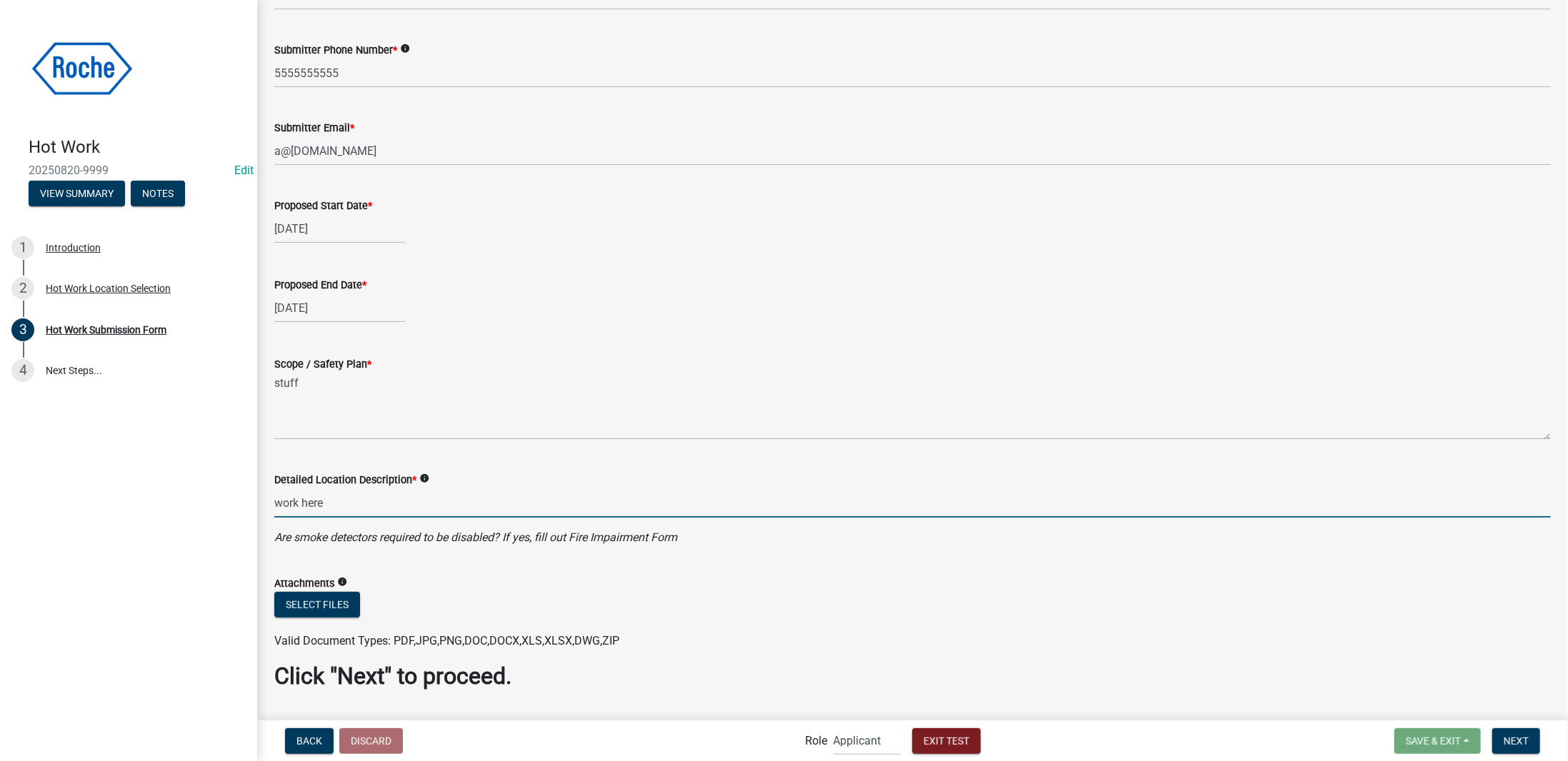
scroll to position [275, 0]
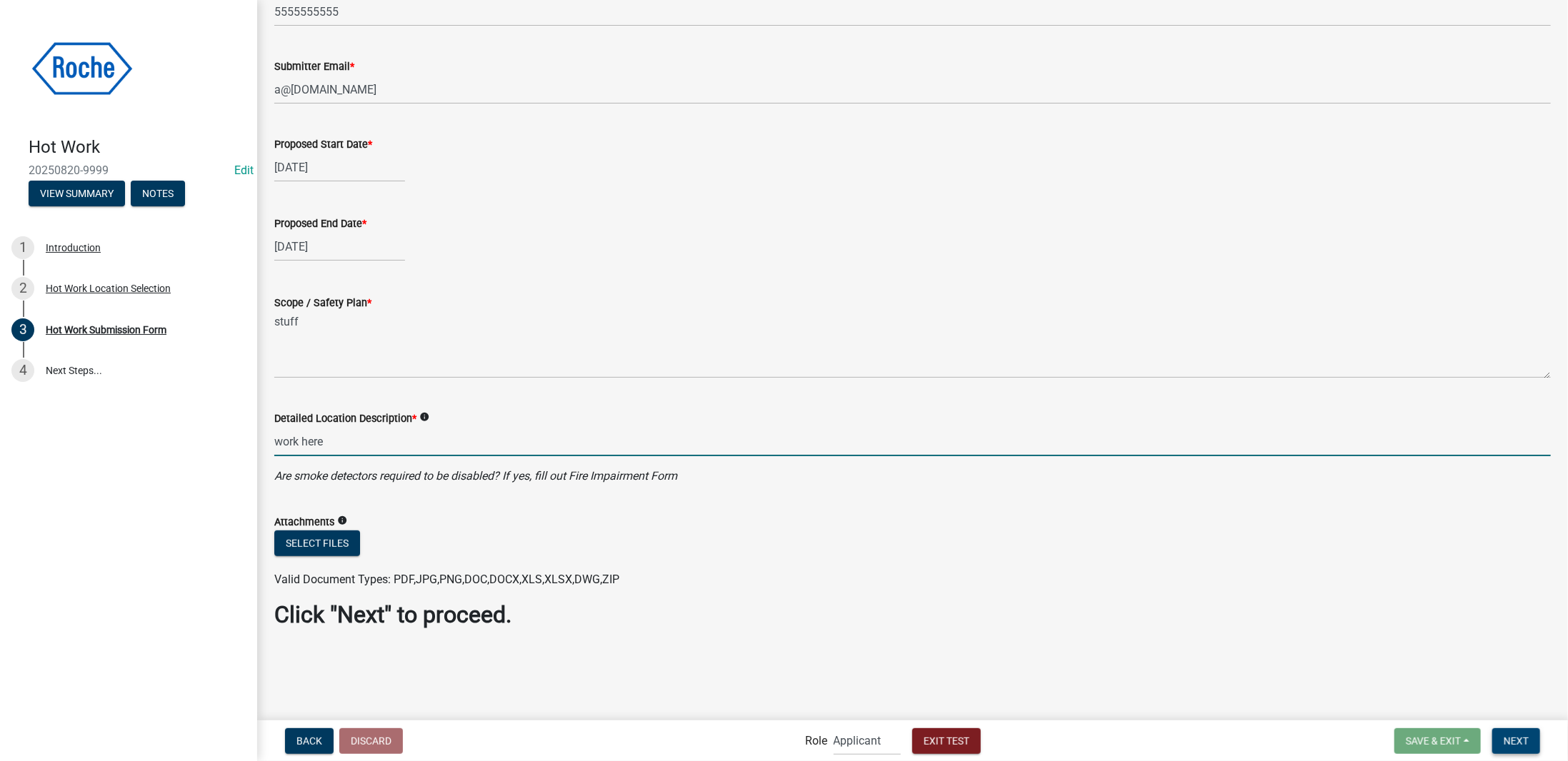
click at [1508, 734] on button "Next" at bounding box center [1516, 741] width 48 height 26
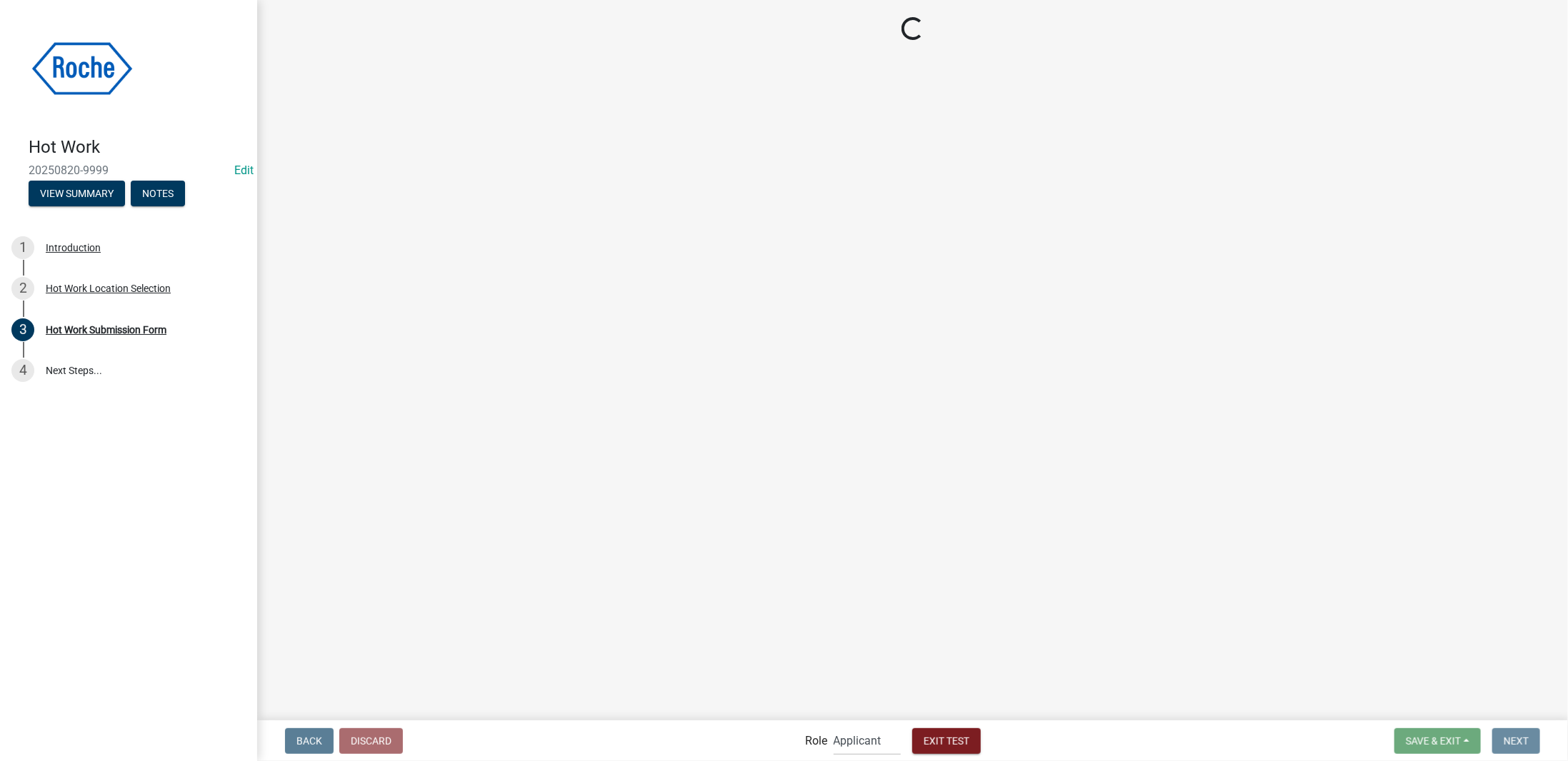
scroll to position [0, 0]
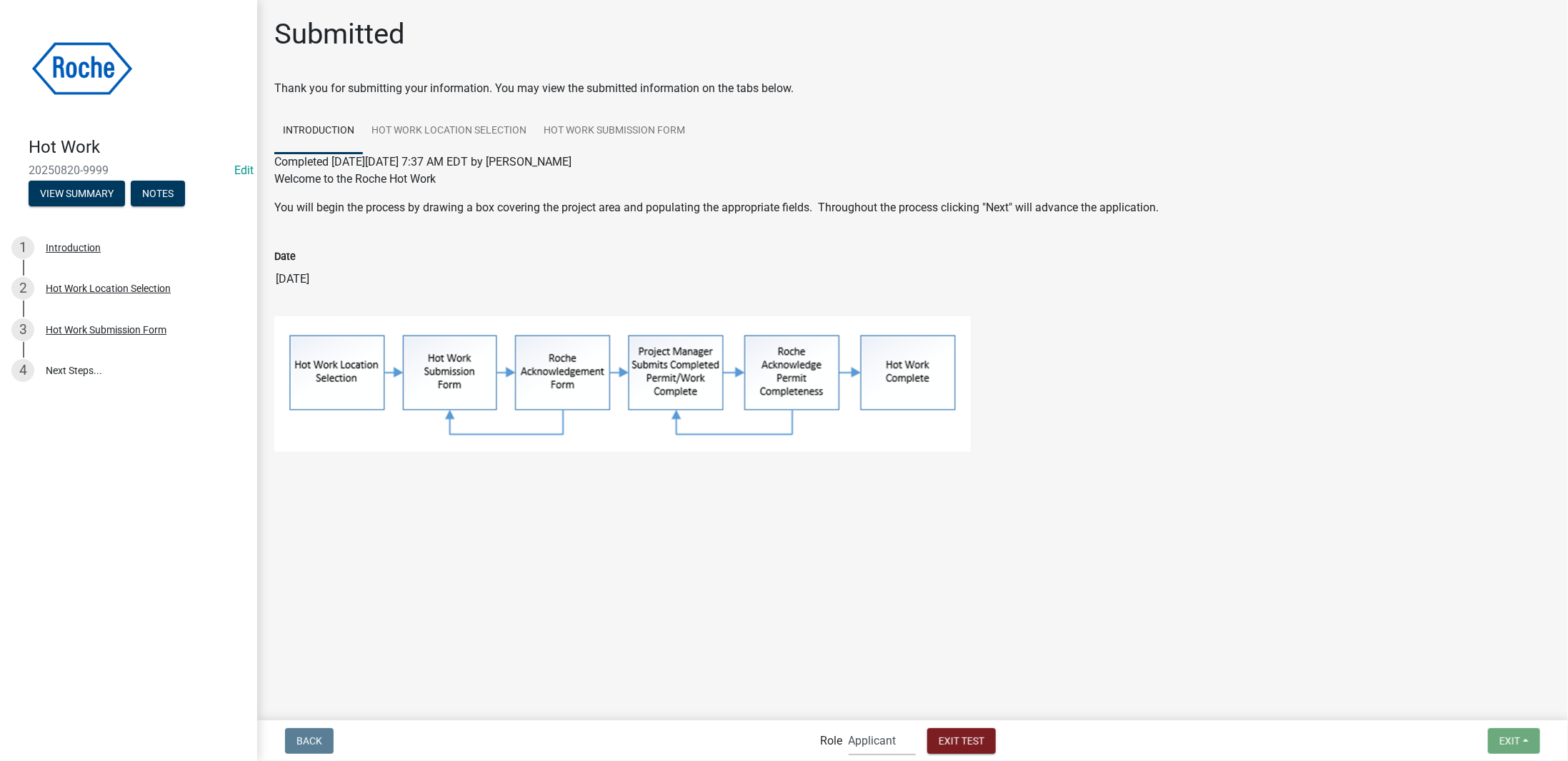
click at [878, 738] on select "Applicant Admin Roche Admin" at bounding box center [882, 741] width 67 height 30
select select "d20d79fc-ab05-4f19-8227-1124630df30e"
click at [849, 726] on select "Applicant Admin Roche Admin" at bounding box center [882, 741] width 67 height 30
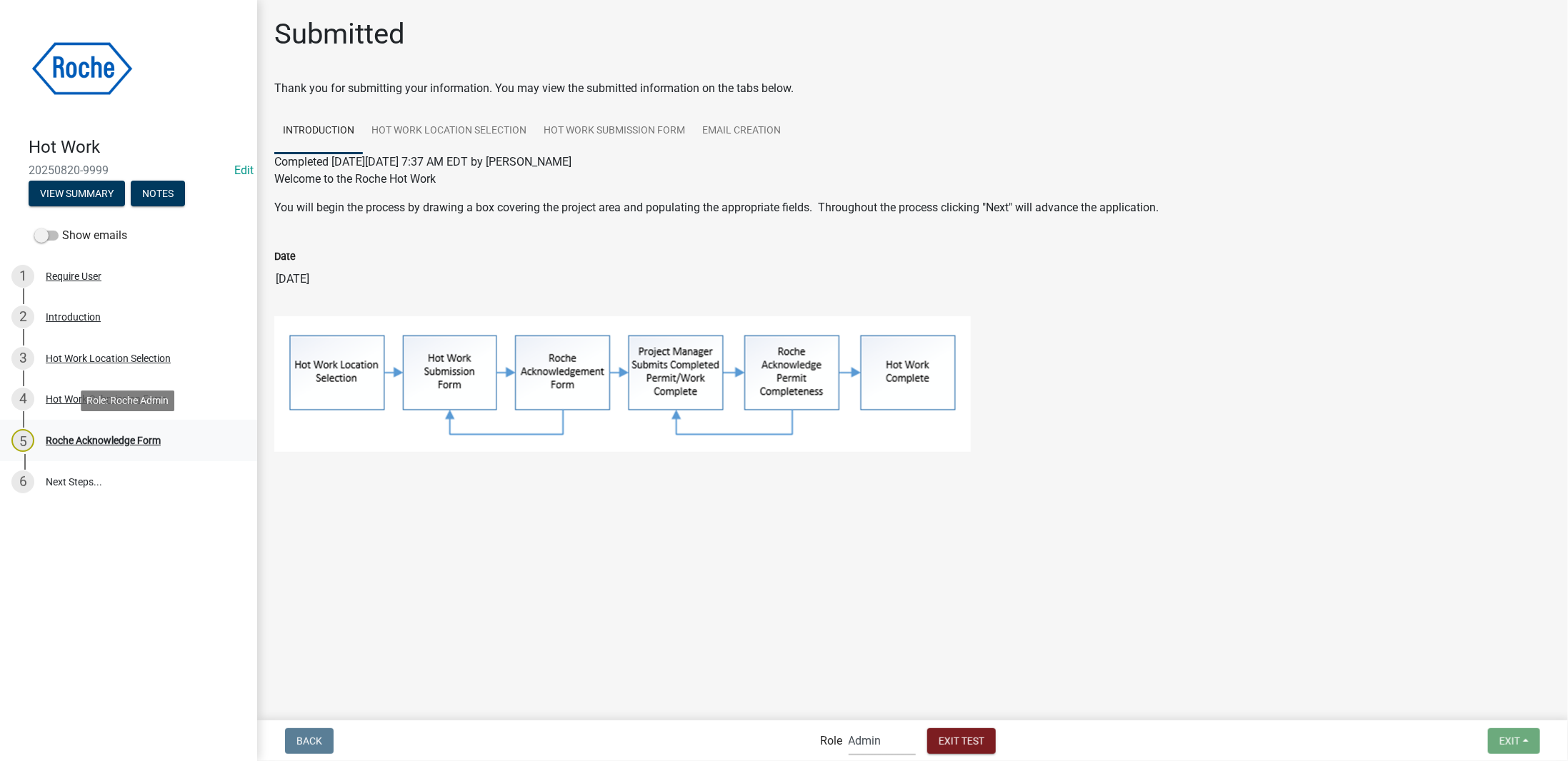
click at [129, 440] on div "Roche Acknowledge Form" at bounding box center [103, 441] width 115 height 10
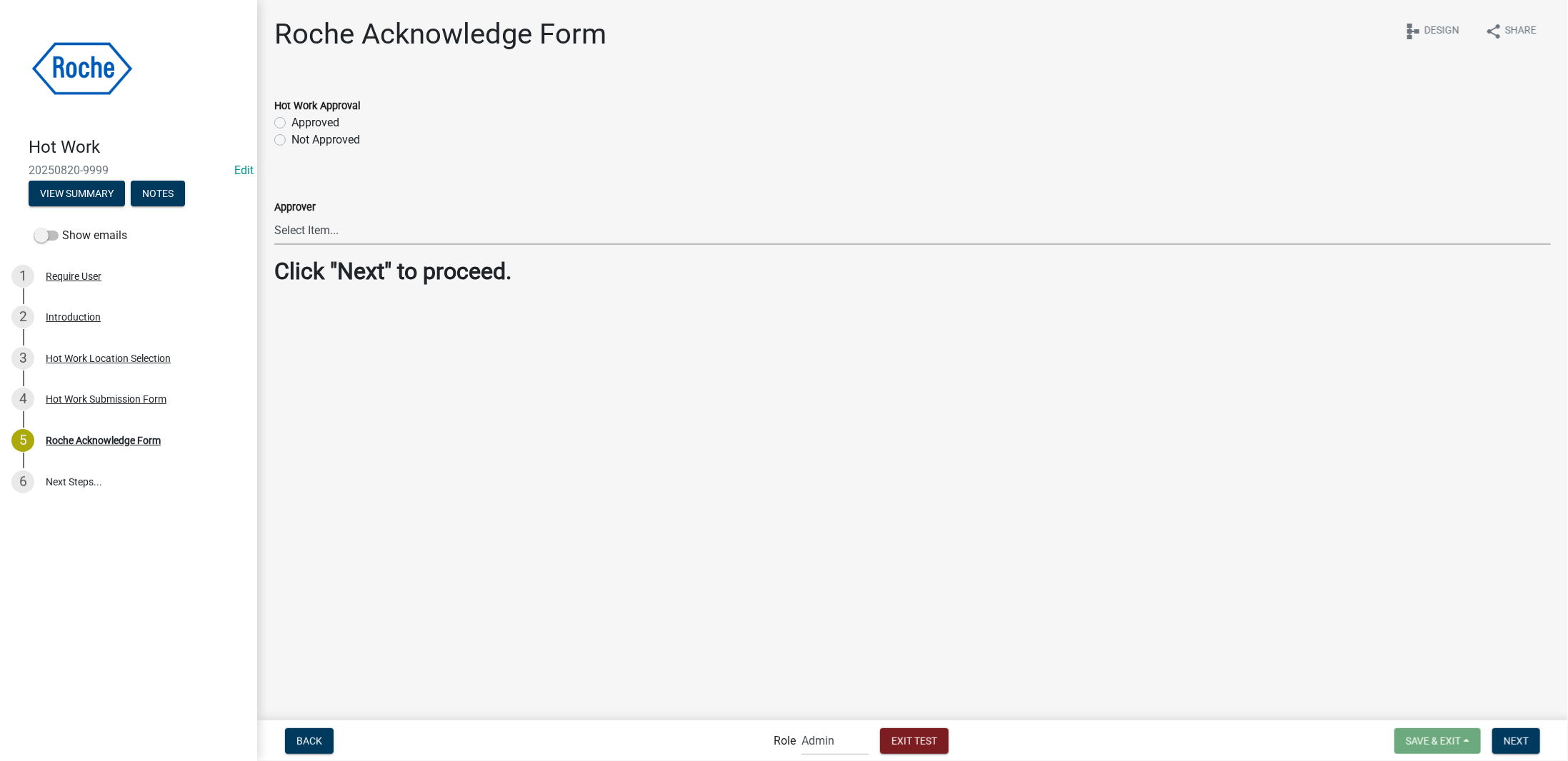
click at [286, 225] on select "Select Item... Benson Kelley Bill Fenton Boyd Harris Brad Greeman Chad Sumner C…" at bounding box center [912, 230] width 1276 height 30
click at [274, 215] on select "Select Item... Benson Kelley Bill Fenton Boyd Harris Brad Greeman Chad Sumner C…" at bounding box center [912, 230] width 1276 height 30
select select "f19913a2-524a-49d8-913a-7b7c9d44418c"
click at [291, 137] on label "Not Approved" at bounding box center [325, 140] width 69 height 17
click at [291, 137] on input "Not Approved" at bounding box center [296, 136] width 9 height 9
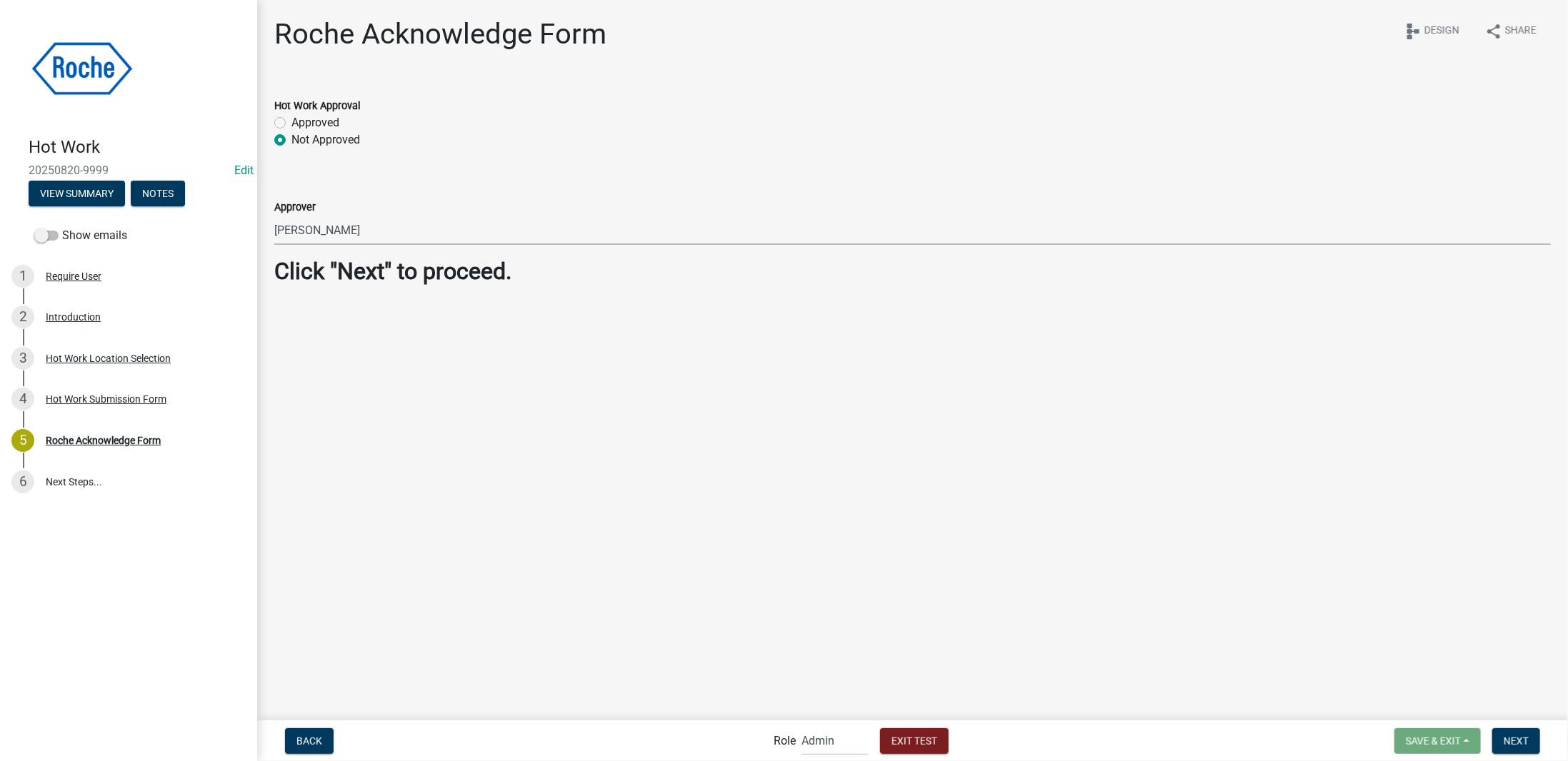
radio input "true"
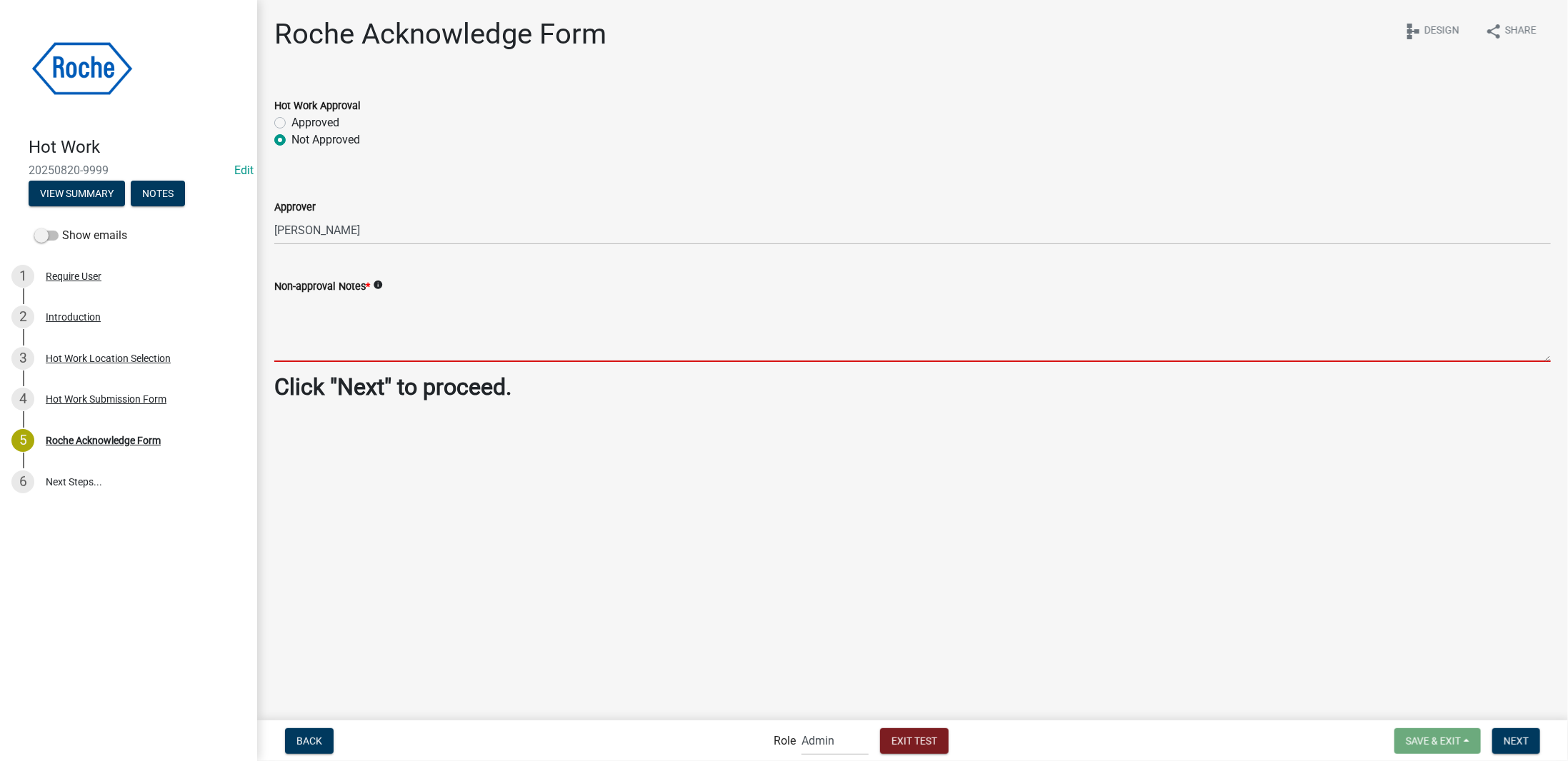
click at [396, 331] on textarea "Non-approval Notes *" at bounding box center [912, 328] width 1276 height 67
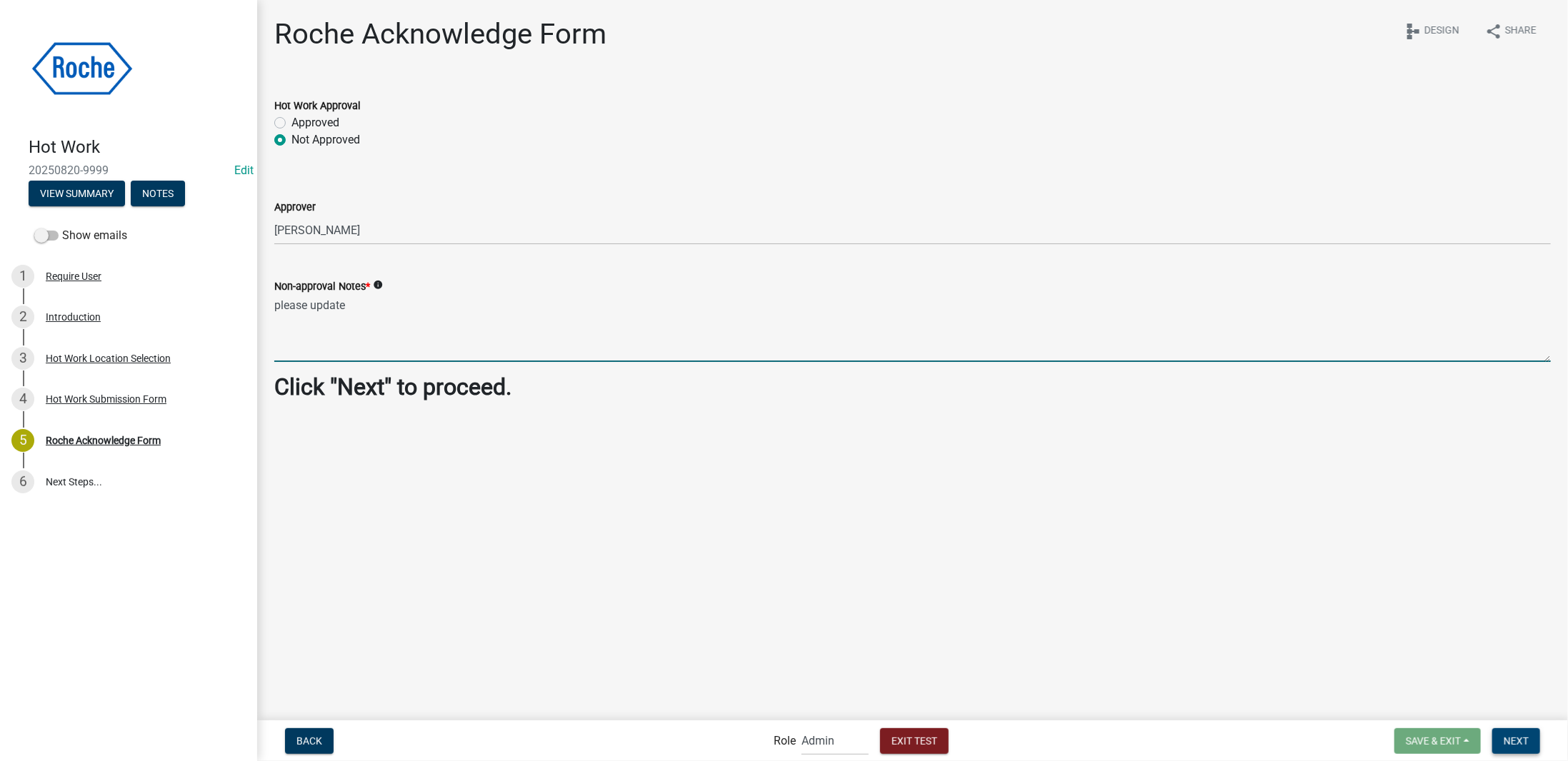
type textarea "please update"
click at [1531, 741] on button "Next" at bounding box center [1516, 741] width 48 height 26
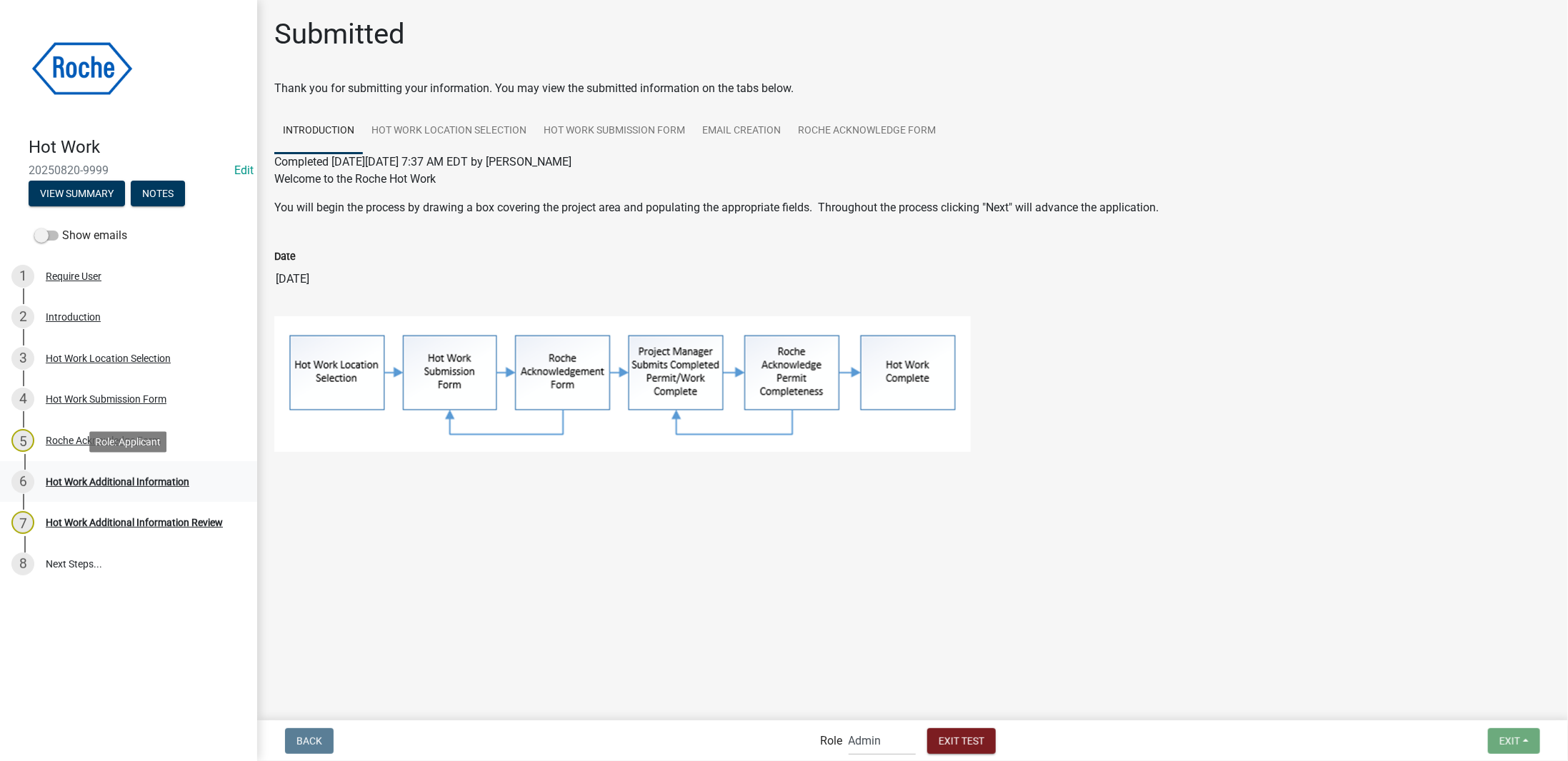
click at [98, 480] on div "Hot Work Additional Information" at bounding box center [117, 482] width 144 height 10
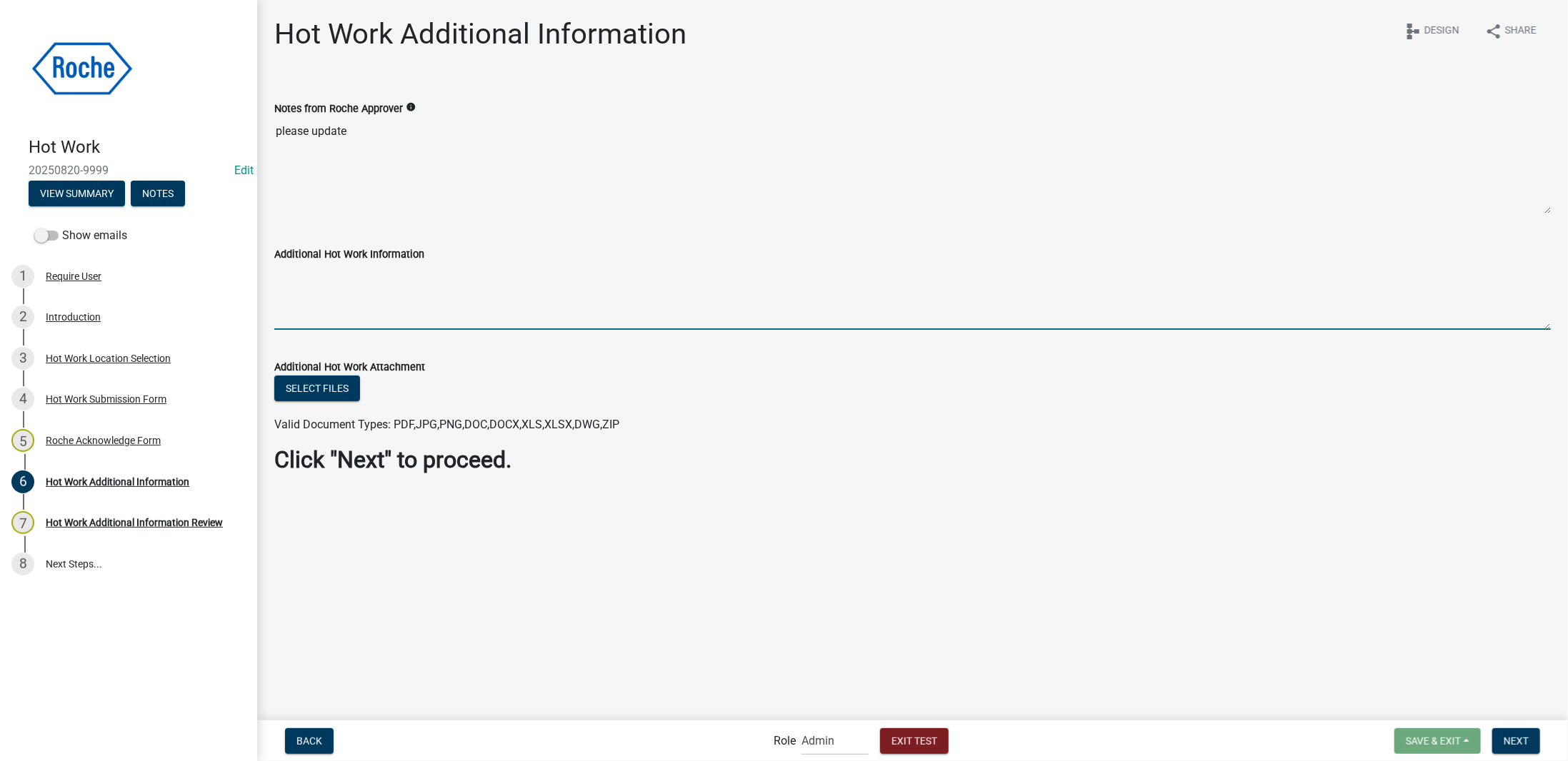
click at [386, 296] on textarea "Additional Hot Work Information" at bounding box center [912, 296] width 1276 height 67
type textarea "I updated it."
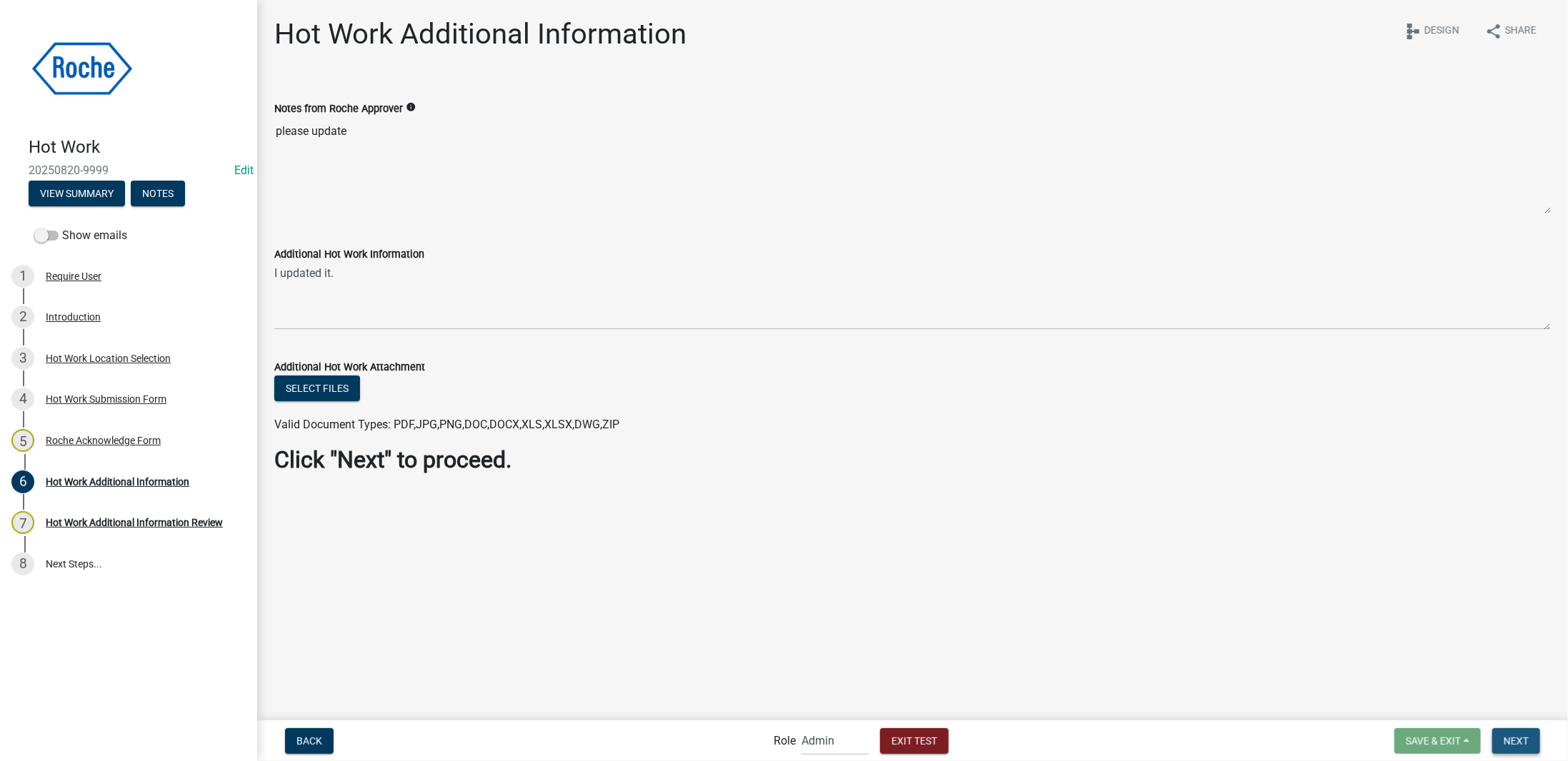
click at [1522, 742] on span "Next" at bounding box center [1516, 741] width 25 height 12
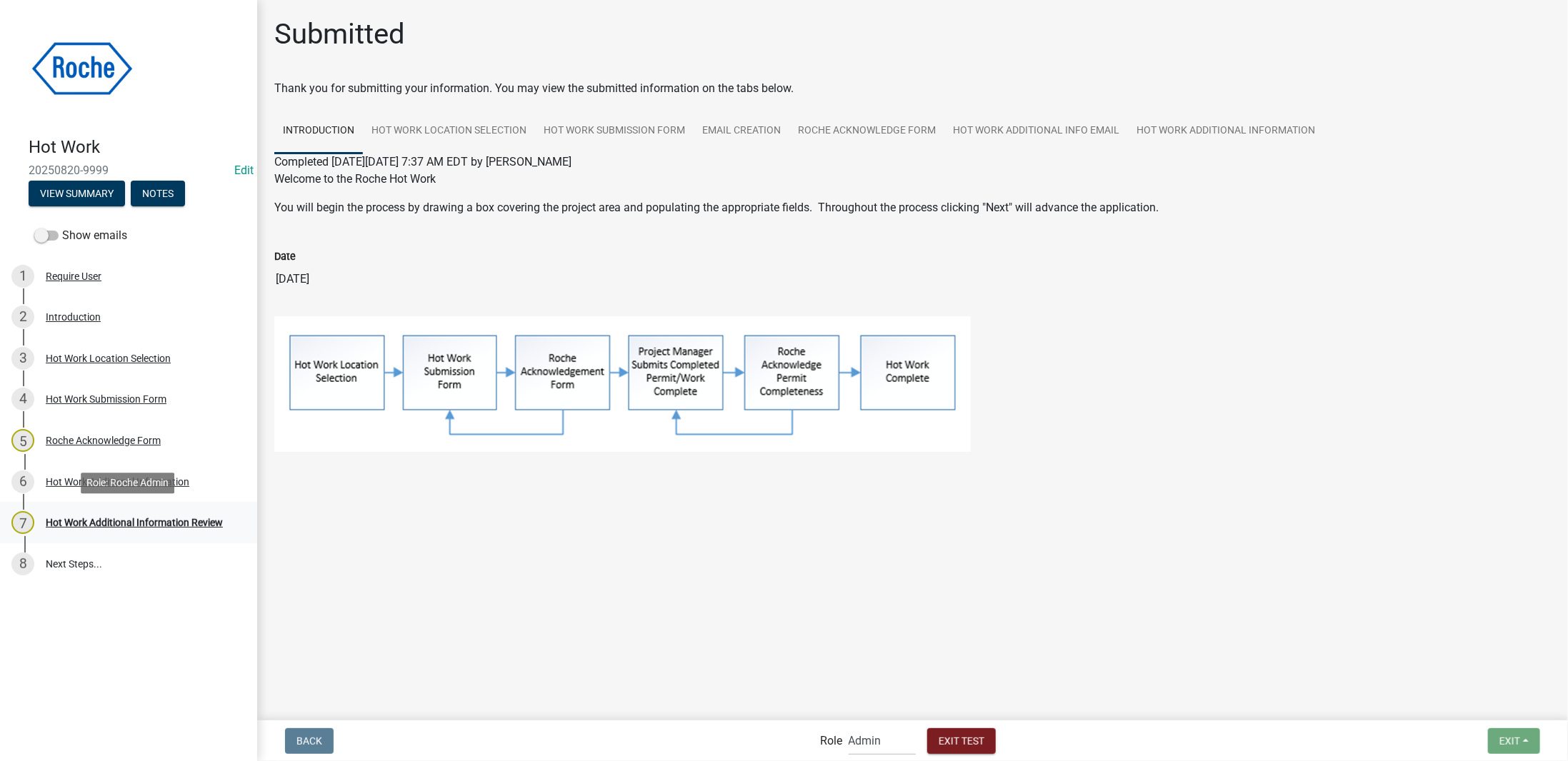
click at [90, 518] on div "Hot Work Additional Information Review" at bounding box center [134, 523] width 177 height 10
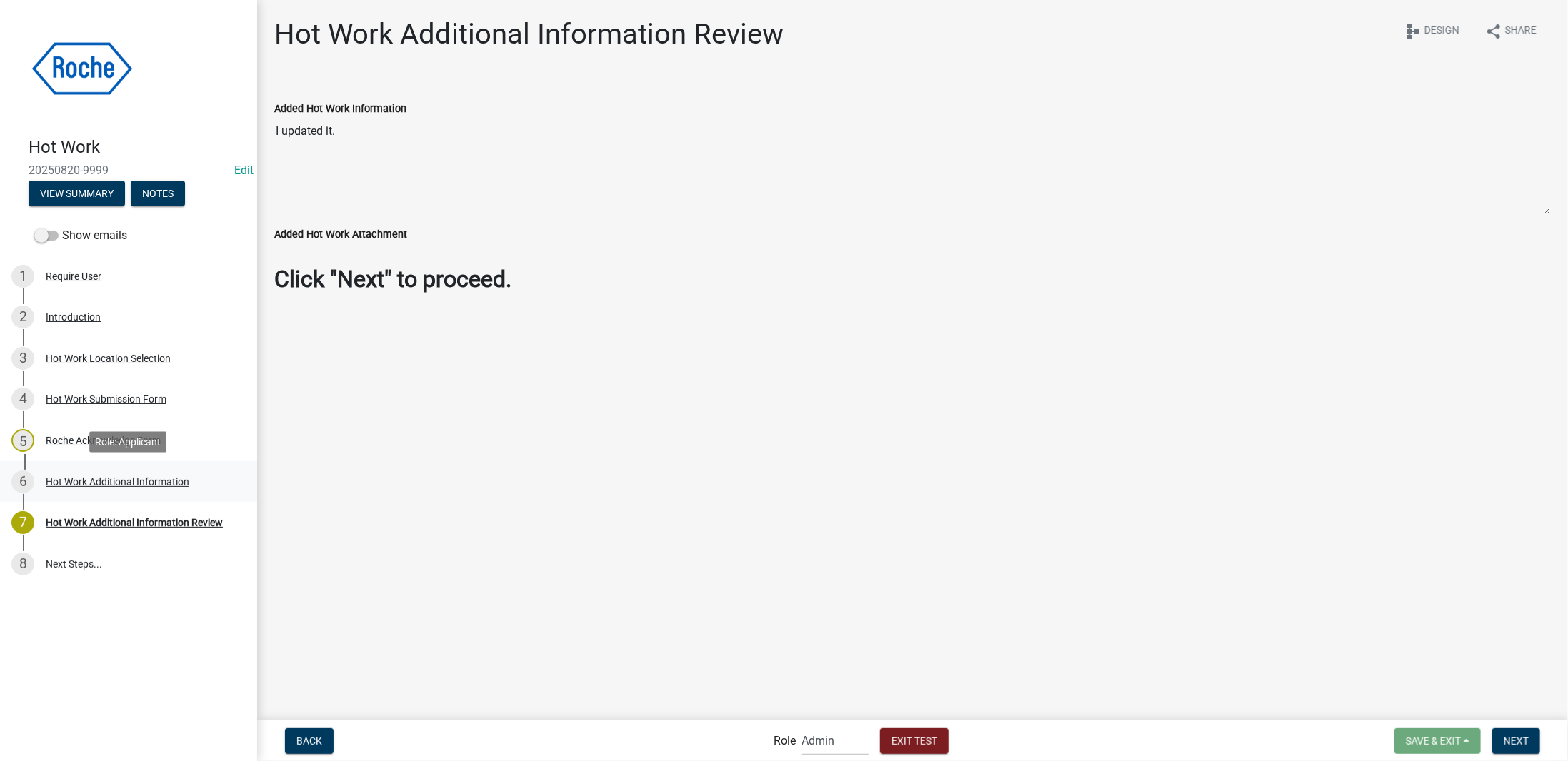
click at [132, 485] on div "Hot Work Additional Information" at bounding box center [117, 482] width 144 height 10
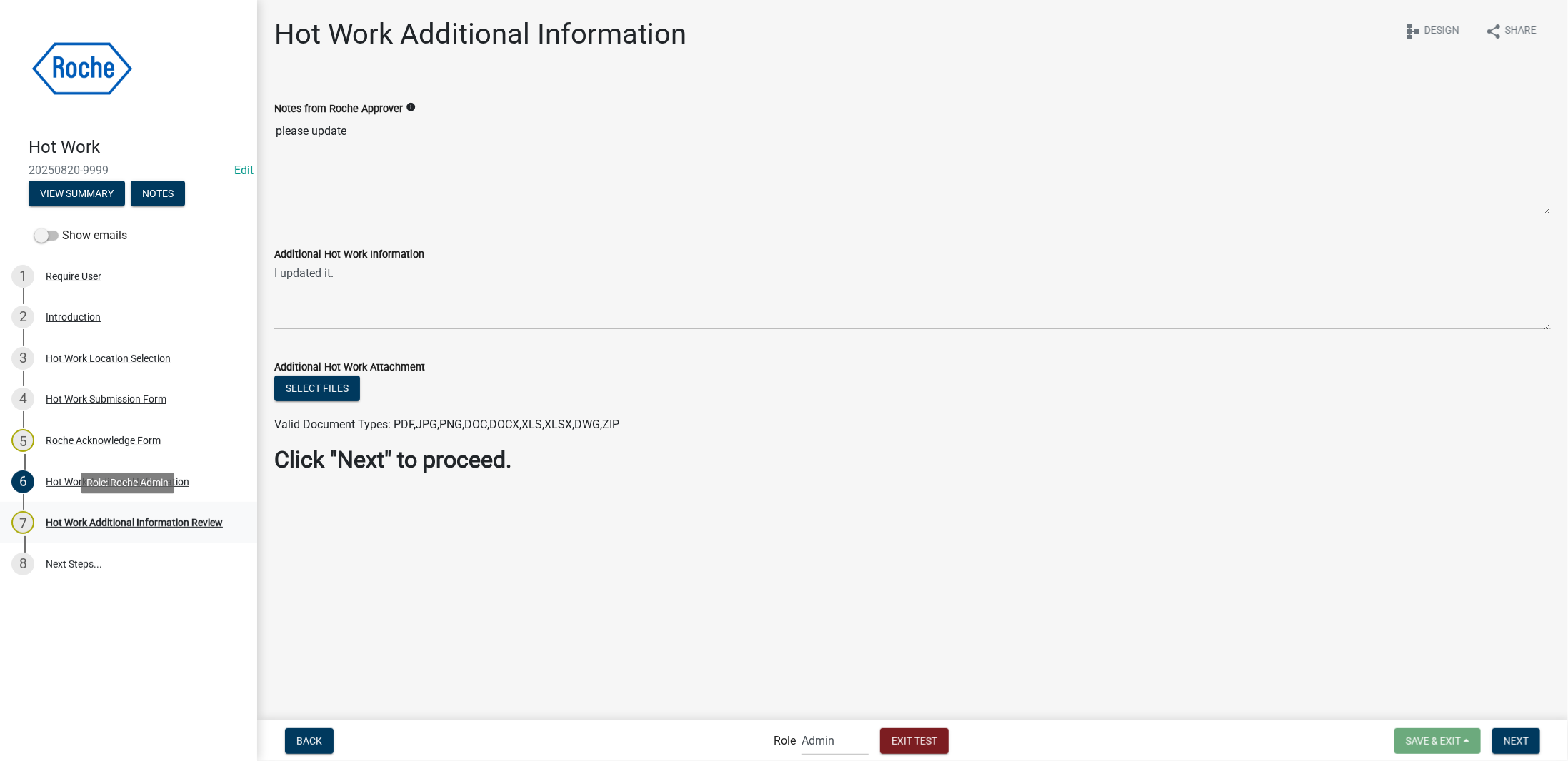
click at [129, 517] on div "Hot Work Additional Information Review" at bounding box center [134, 523] width 177 height 10
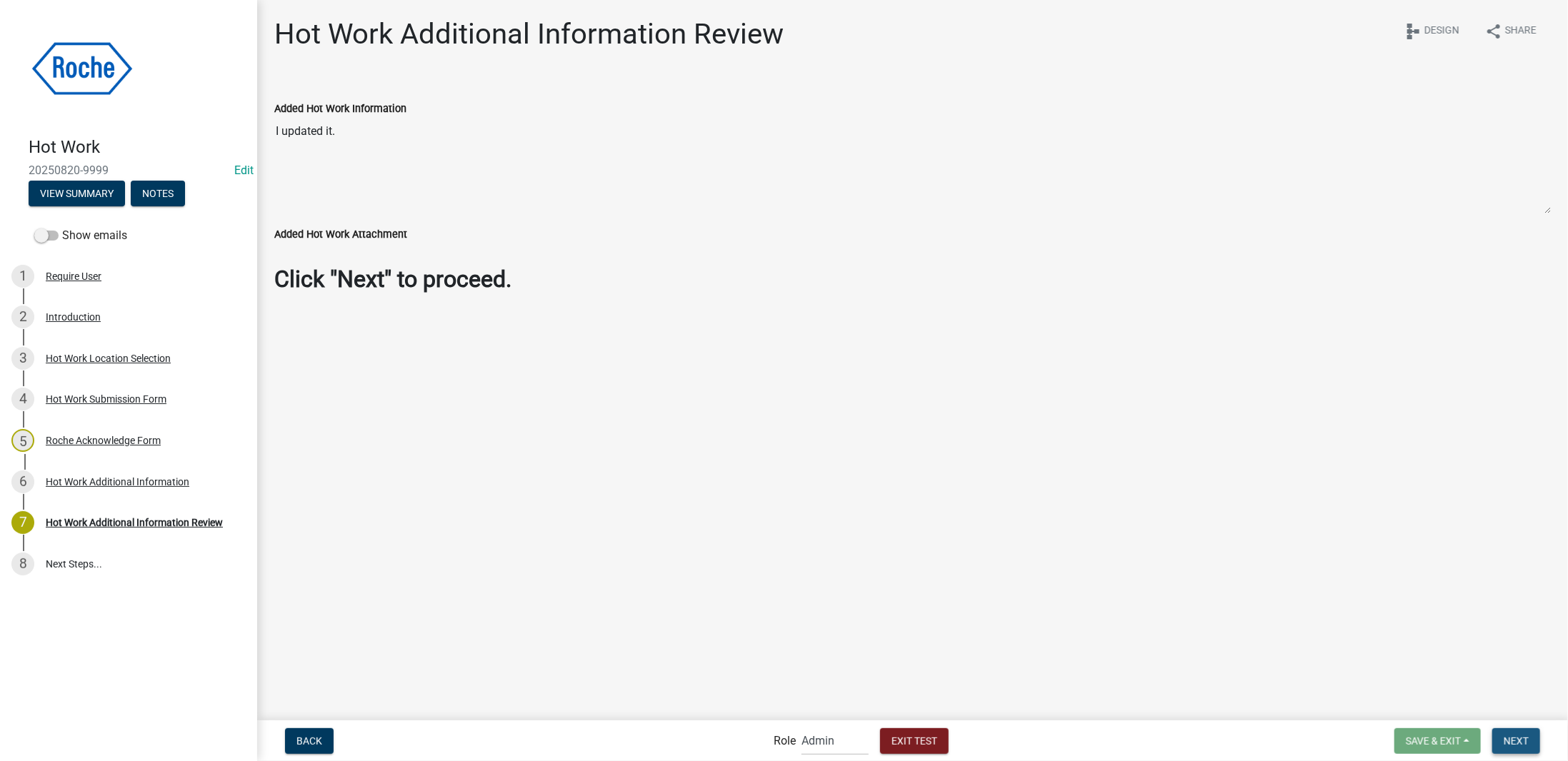
click at [1523, 742] on span "Next" at bounding box center [1516, 741] width 25 height 12
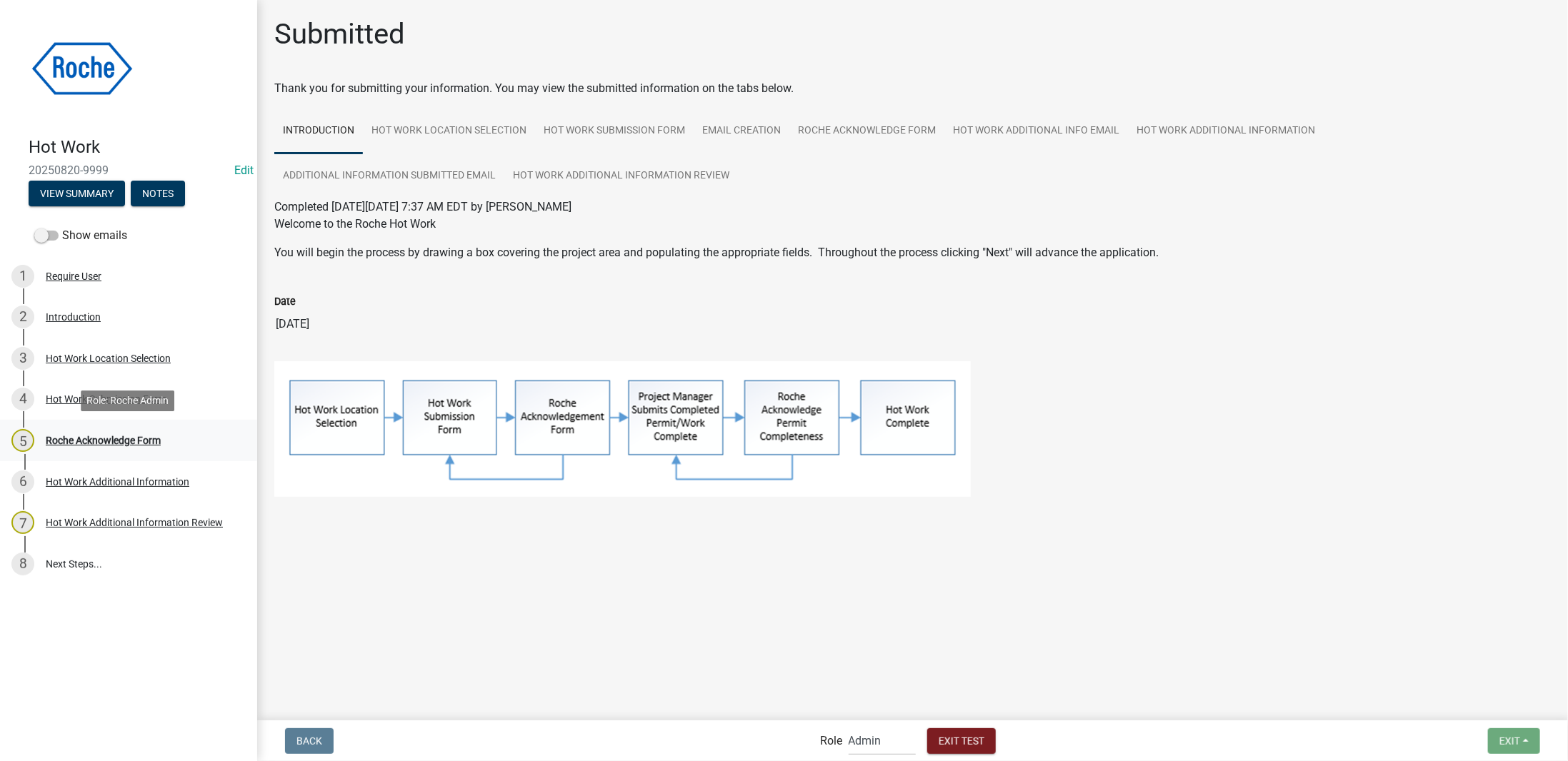
click at [106, 437] on div "Roche Acknowledge Form" at bounding box center [103, 441] width 115 height 10
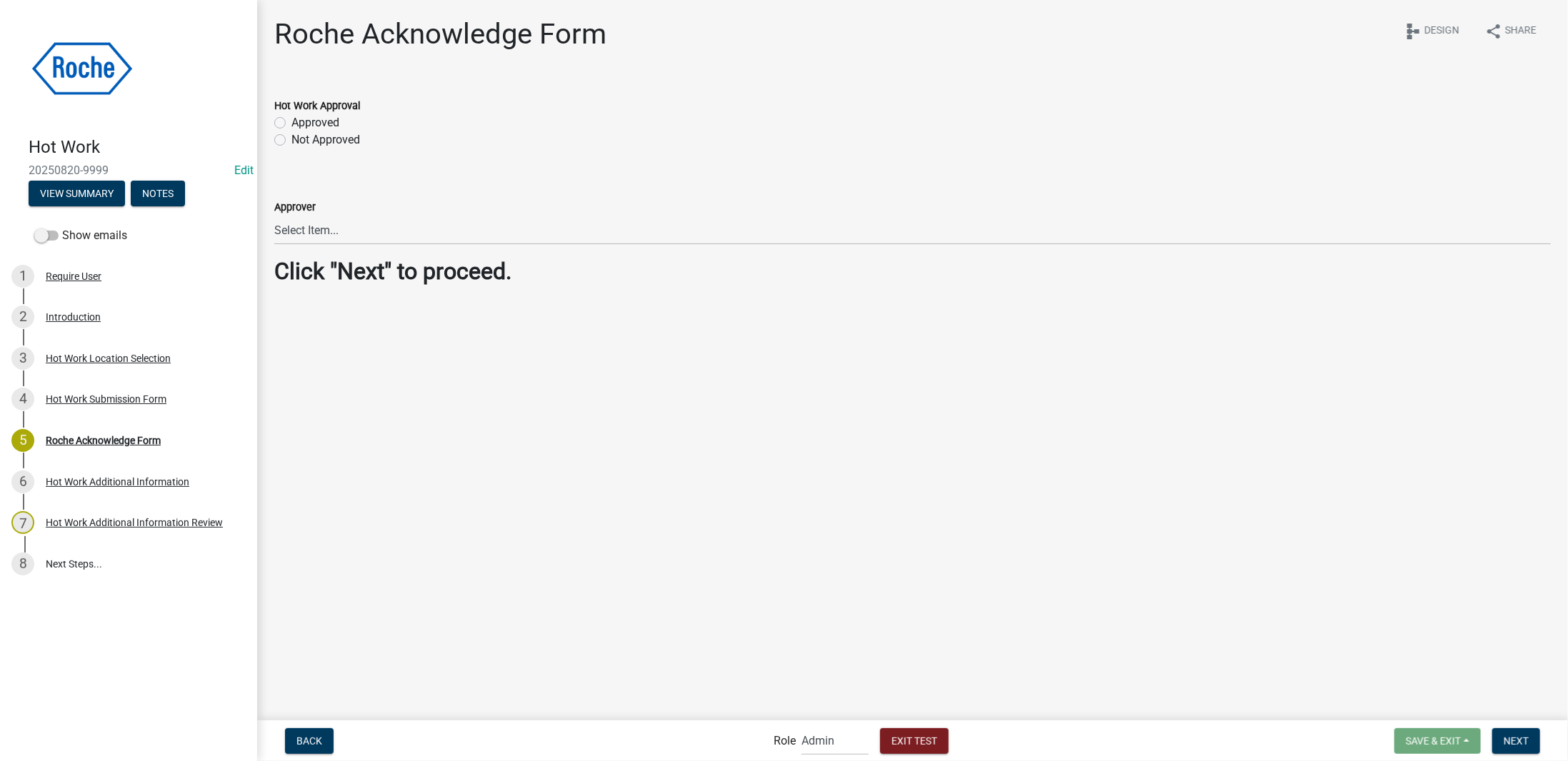
click at [291, 121] on label "Approved" at bounding box center [315, 123] width 48 height 17
click at [291, 121] on input "Approved" at bounding box center [296, 119] width 9 height 9
radio input "true"
click at [318, 225] on select "Select Item... Benson Kelley Bill Fenton Boyd Harris Brad Greeman Chad Sumner C…" at bounding box center [912, 230] width 1276 height 30
click at [274, 215] on select "Select Item... Benson Kelley Bill Fenton Boyd Harris Brad Greeman Chad Sumner C…" at bounding box center [912, 230] width 1276 height 30
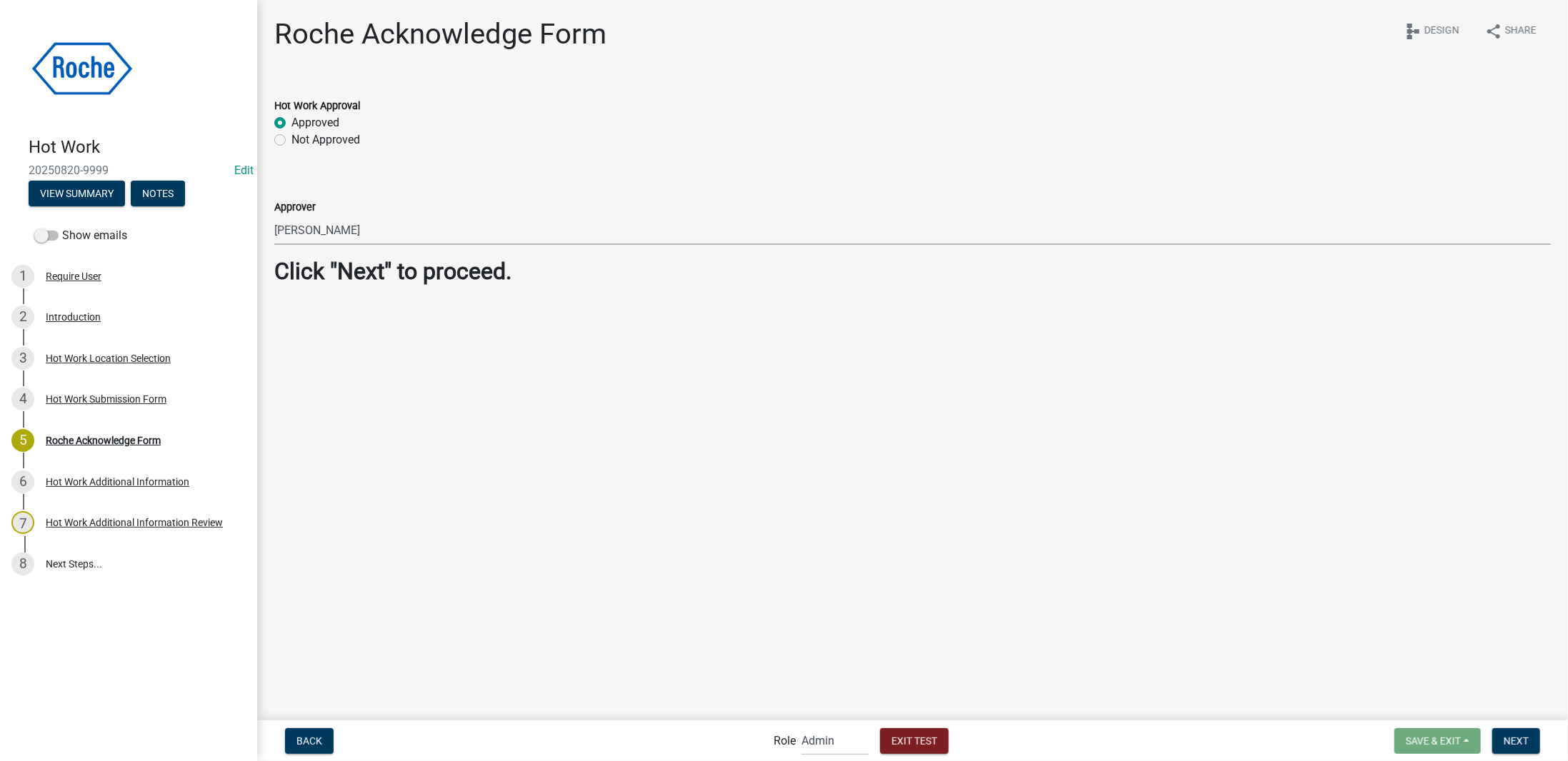
select select "f19913a2-524a-49d8-913a-7b7c9d44418c"
click at [1514, 736] on span "Next" at bounding box center [1516, 741] width 25 height 12
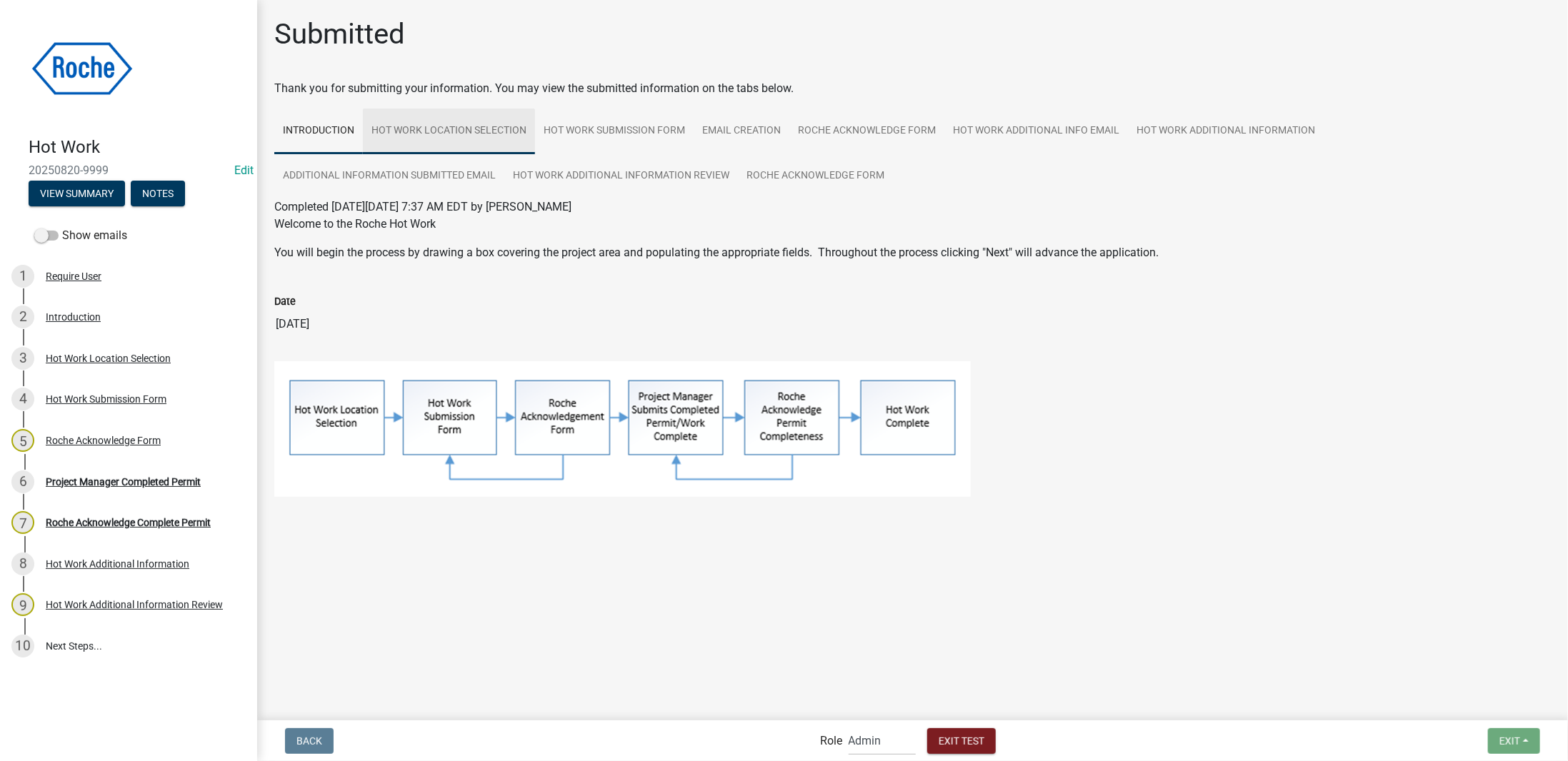
click at [411, 132] on link "Hot Work Location Selection" at bounding box center [449, 131] width 172 height 46
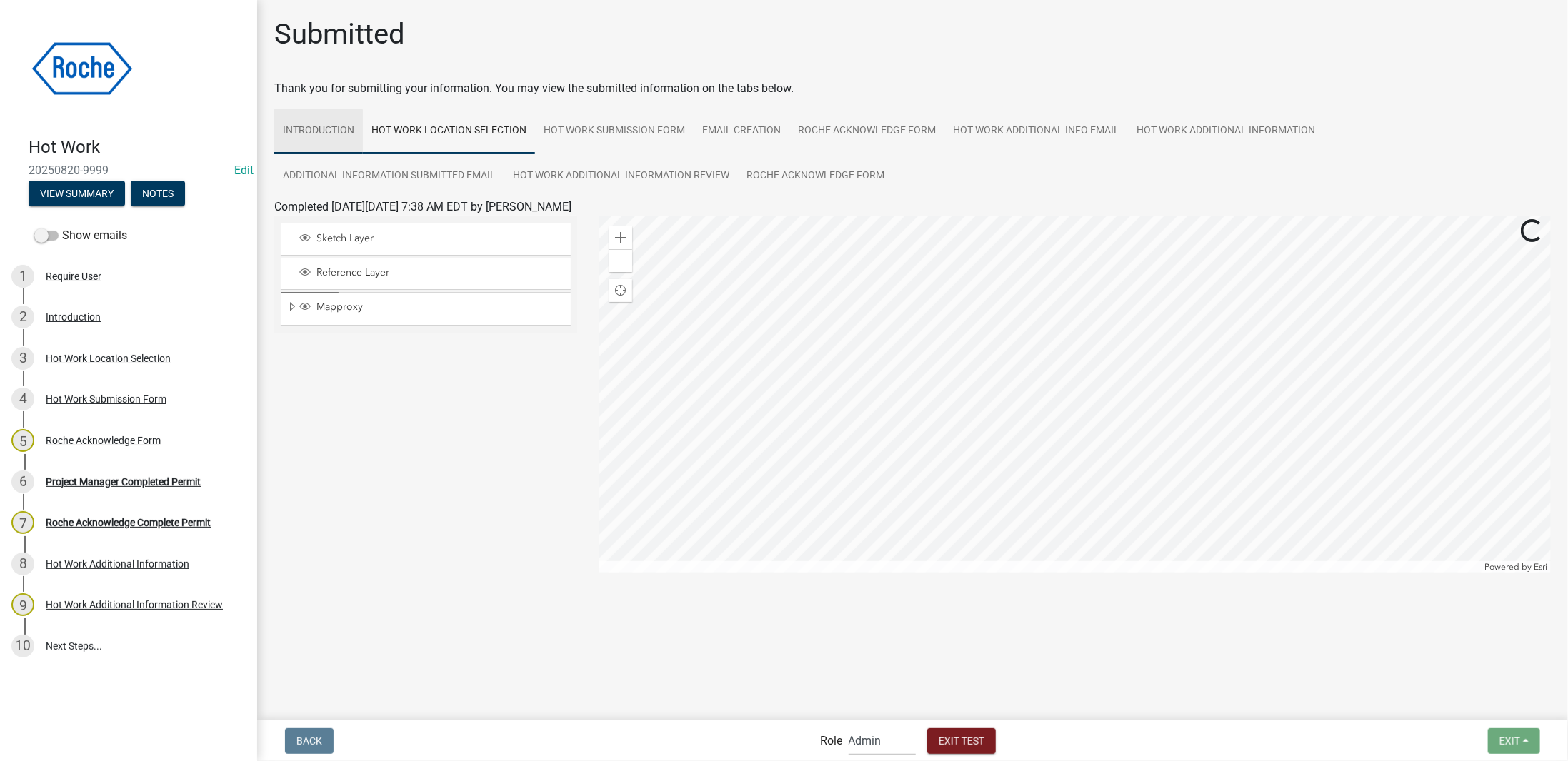
click at [308, 124] on link "Introduction" at bounding box center [318, 131] width 89 height 46
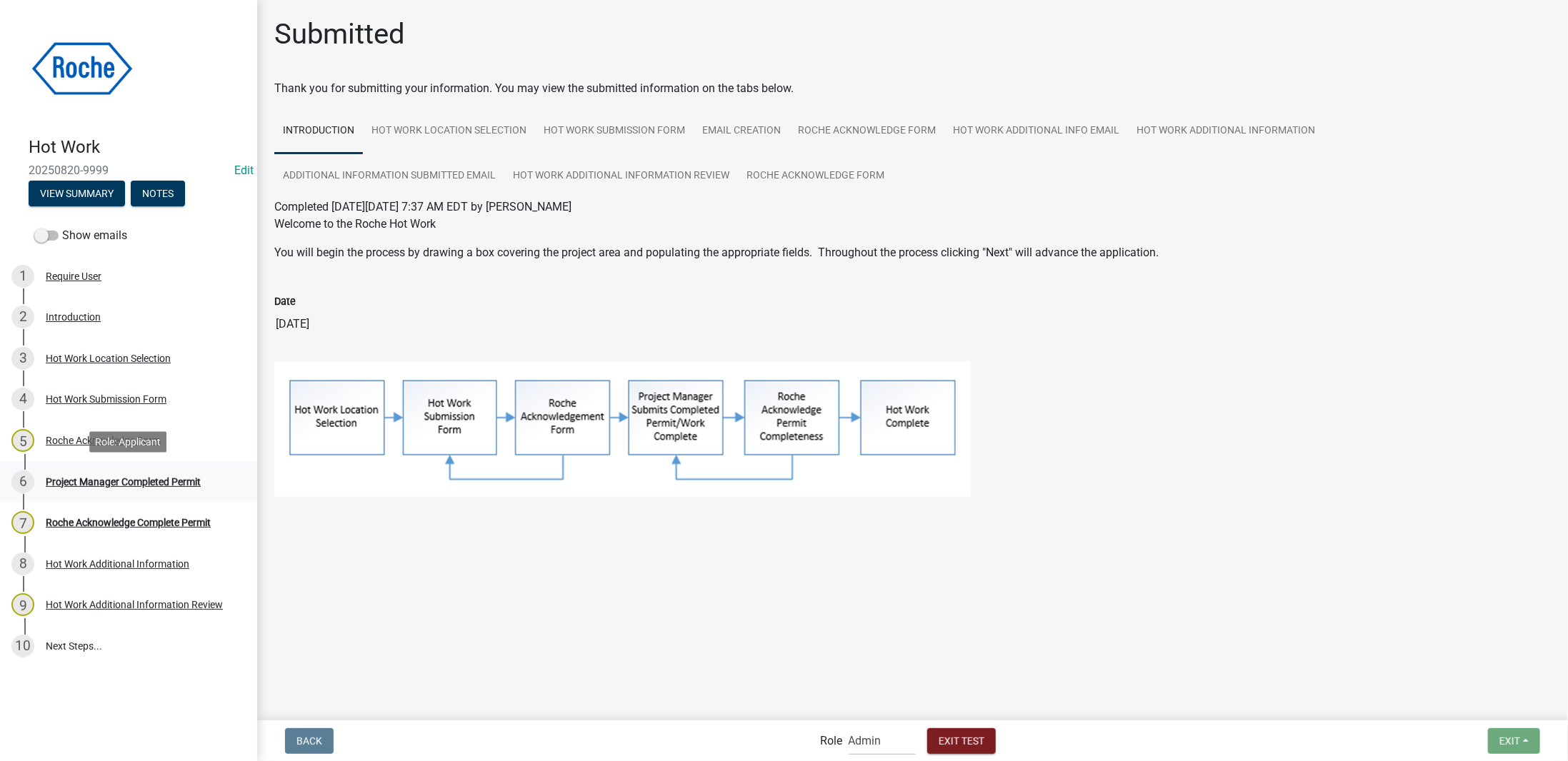
click at [129, 477] on div "Project Manager Completed Permit" at bounding box center [123, 482] width 155 height 10
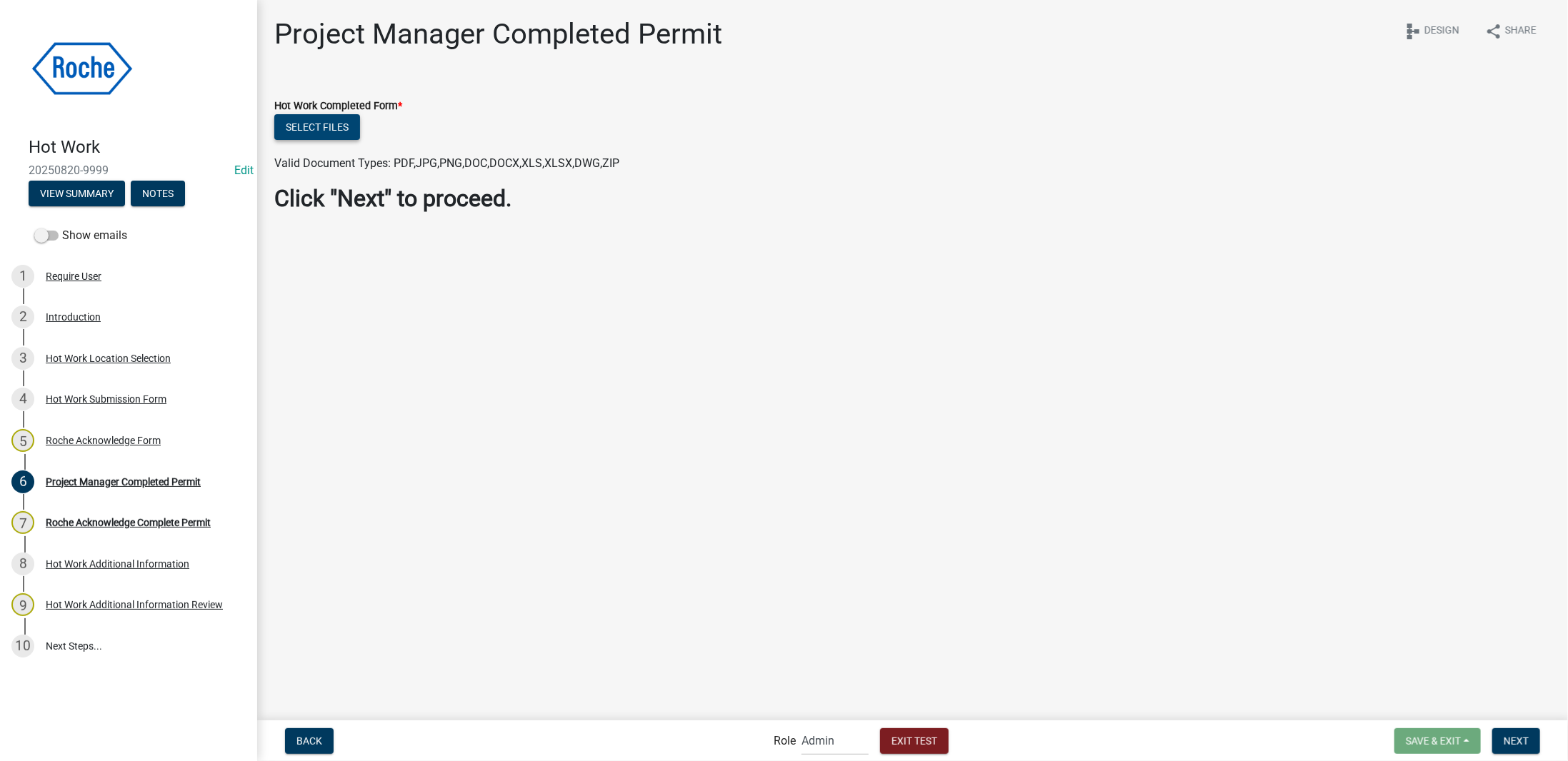
click at [315, 119] on button "Select files" at bounding box center [317, 127] width 86 height 26
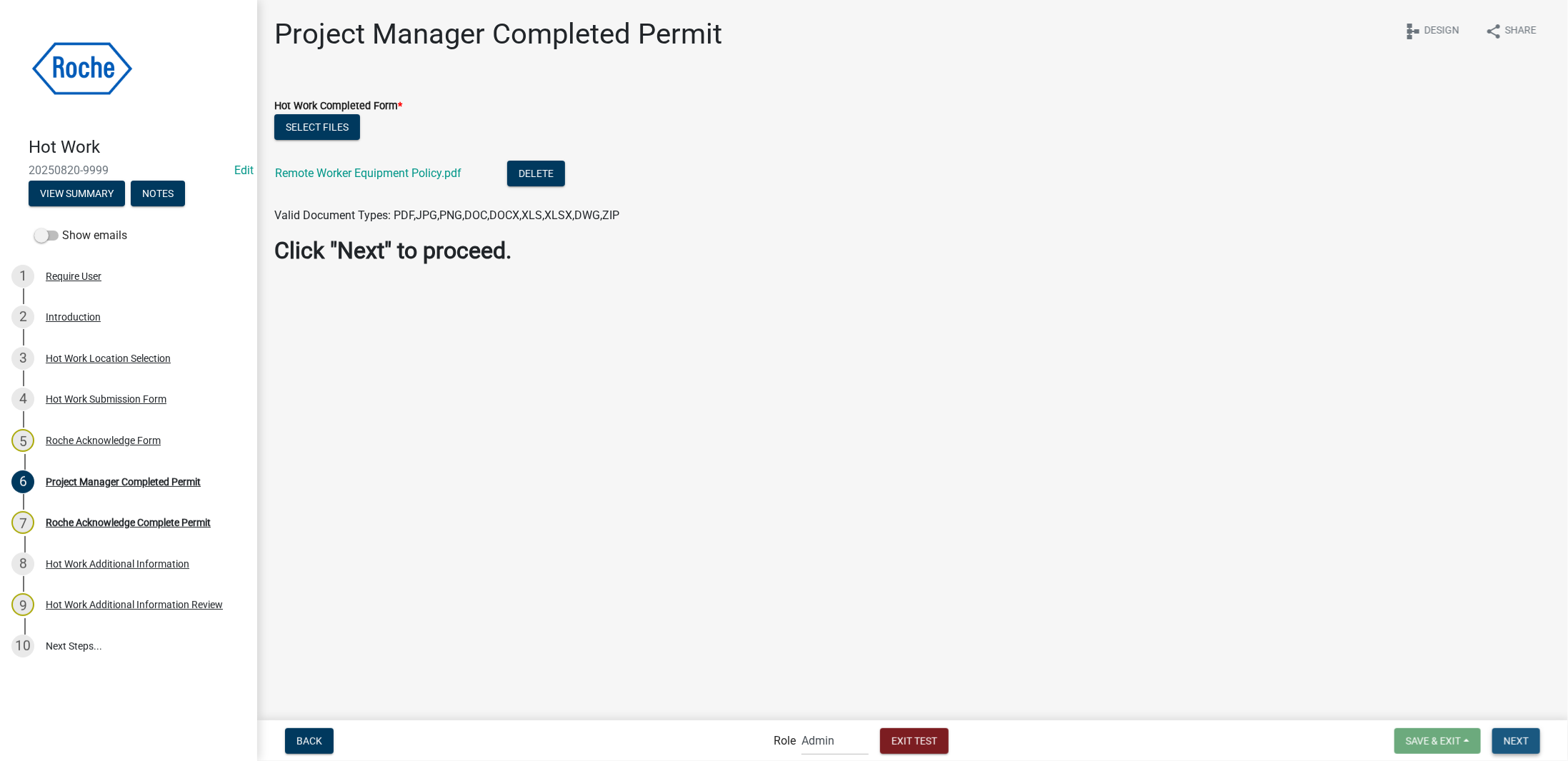
click at [1526, 738] on span "Next" at bounding box center [1516, 741] width 25 height 12
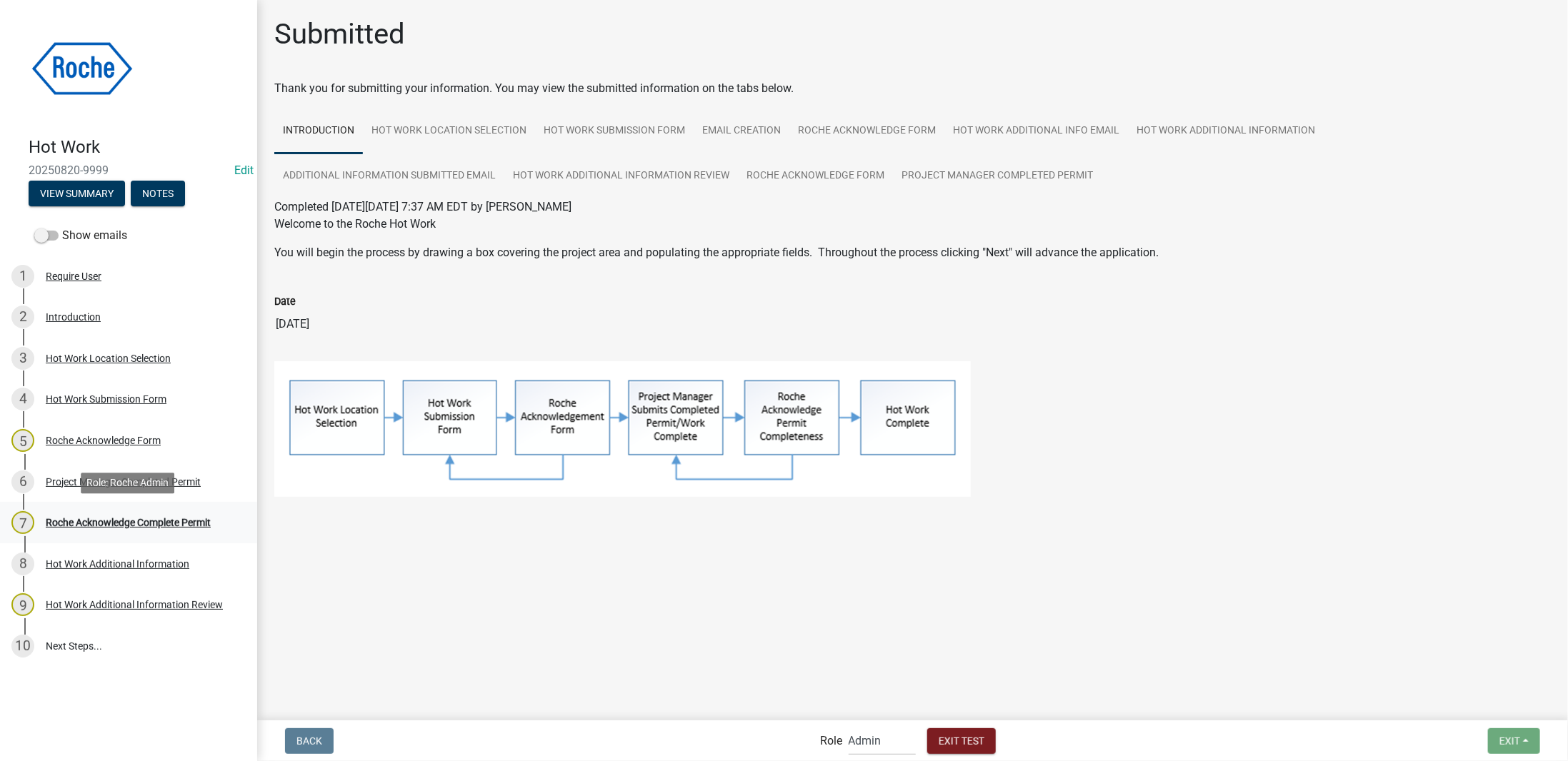
click at [116, 517] on div "Roche Acknowledge Complete Permit" at bounding box center [128, 523] width 165 height 10
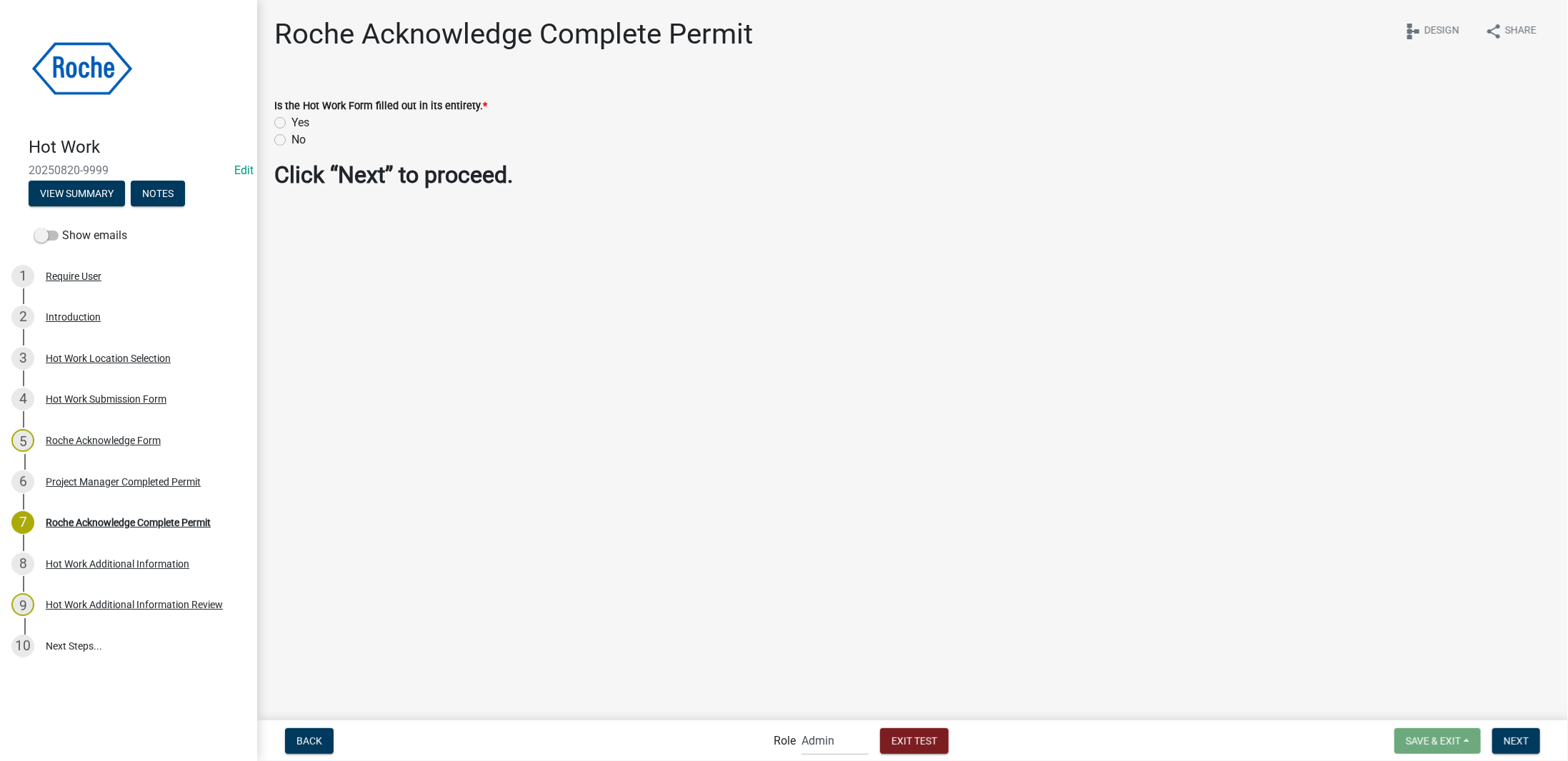
click at [291, 139] on label "No" at bounding box center [299, 140] width 14 height 17
click at [291, 139] on input "No" at bounding box center [296, 136] width 9 height 9
radio input "true"
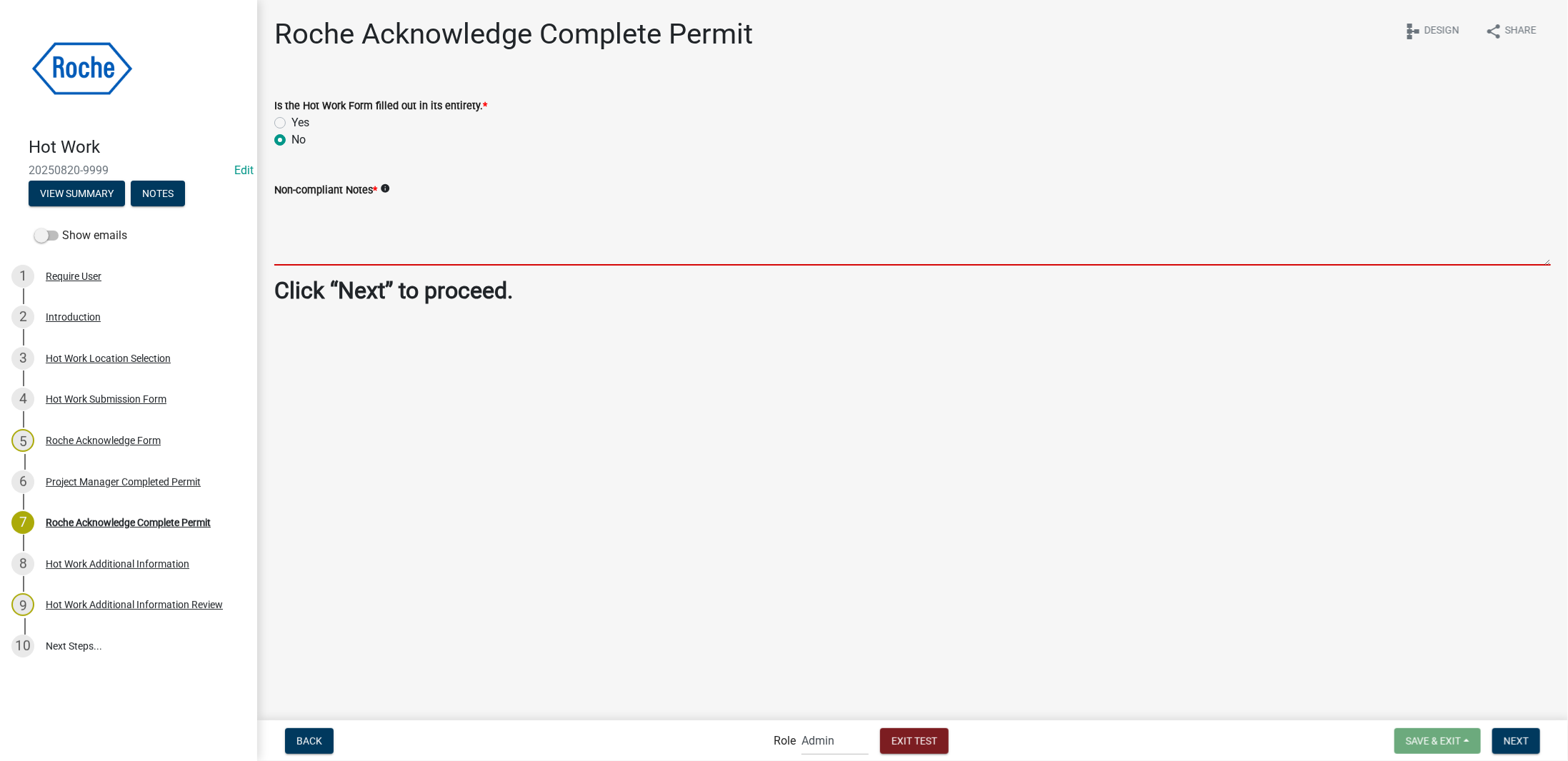
click at [320, 228] on textarea "Non-compliant Notes *" at bounding box center [912, 232] width 1276 height 67
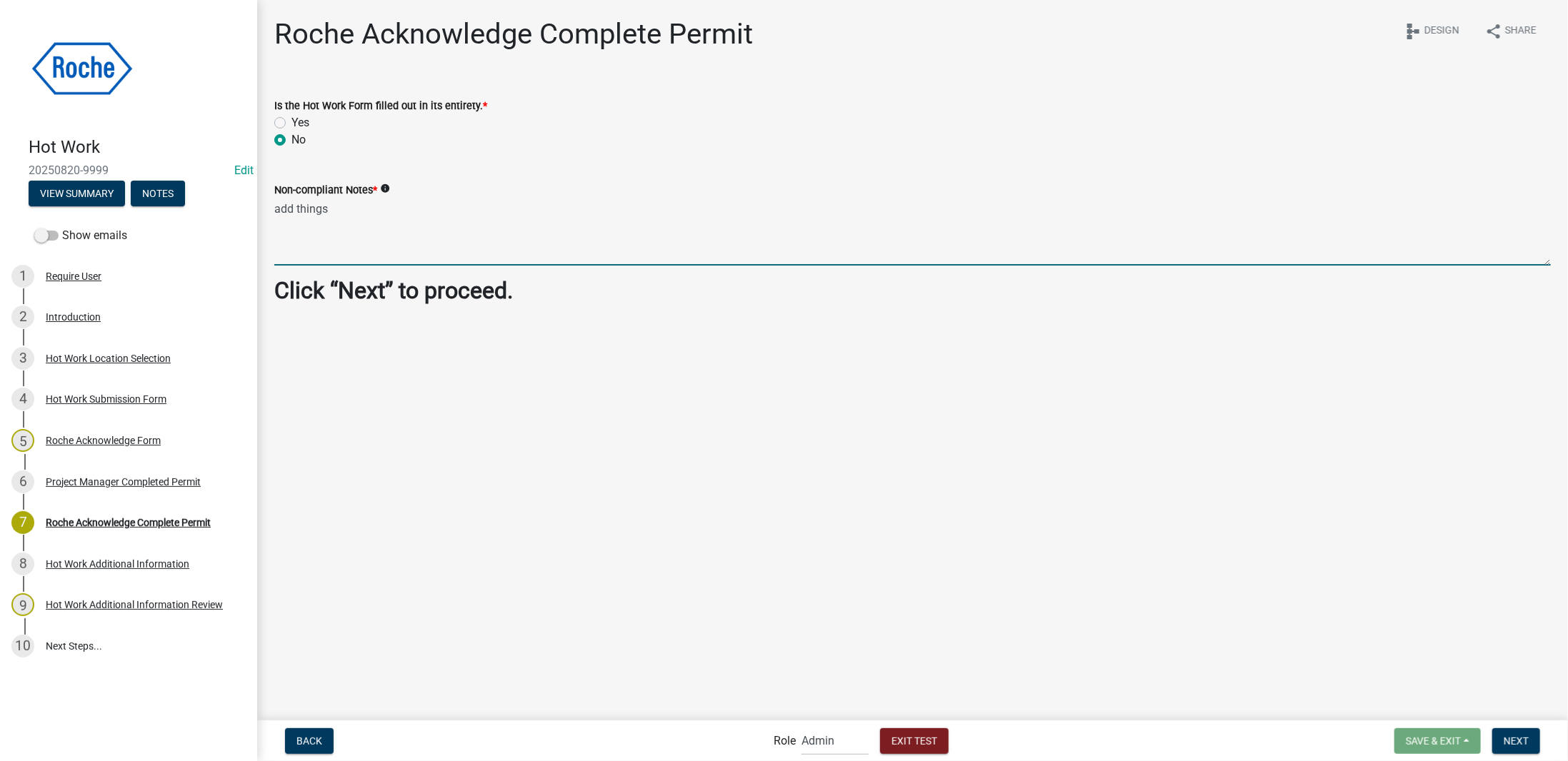
type textarea "add things"
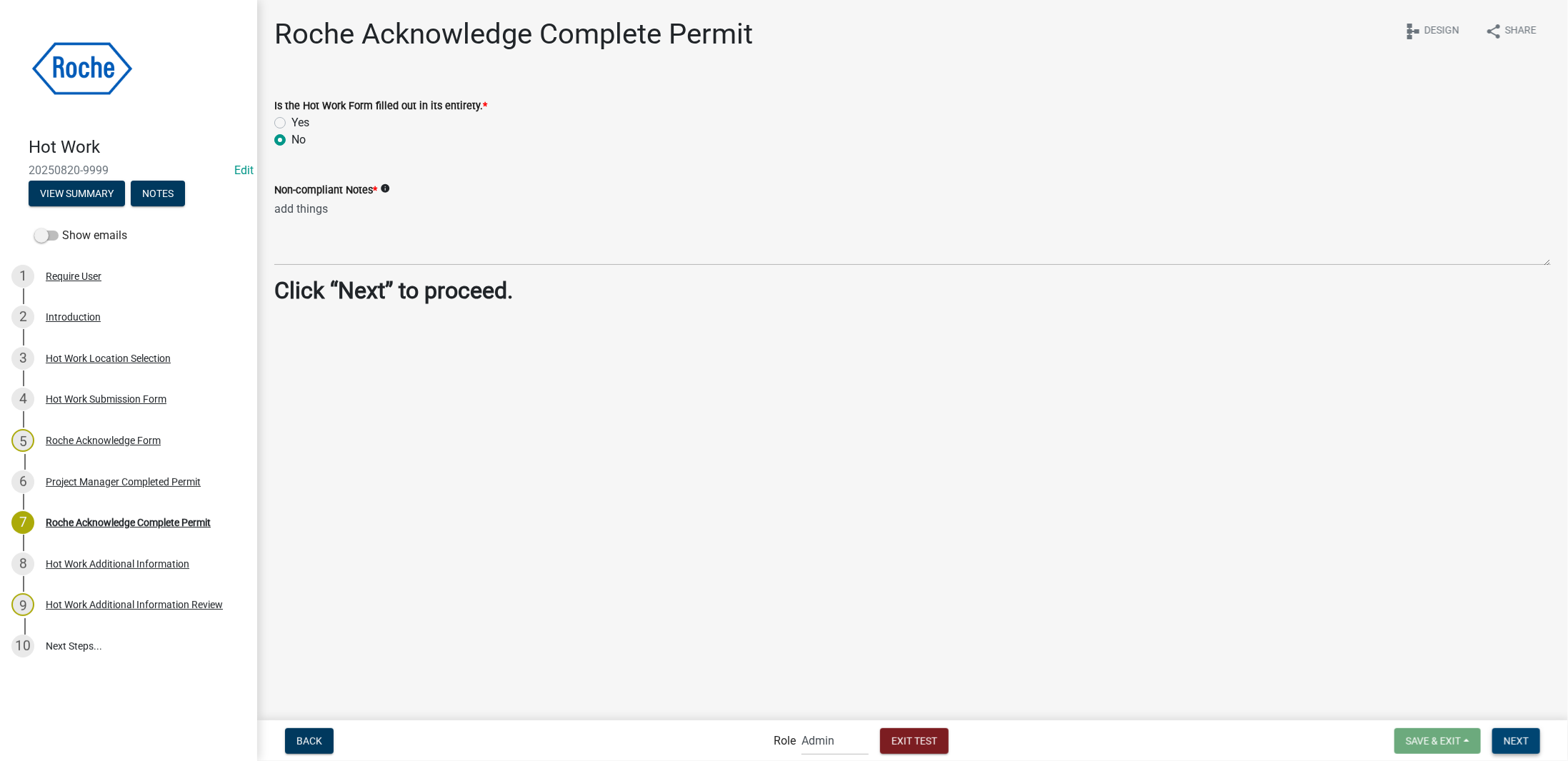
click at [1525, 729] on div "Back Role Applicant Admin Roche Admin Exit Test Save & Exit Save Save & Exit Ne…" at bounding box center [912, 741] width 1288 height 30
click at [1514, 739] on span "Next" at bounding box center [1516, 741] width 25 height 12
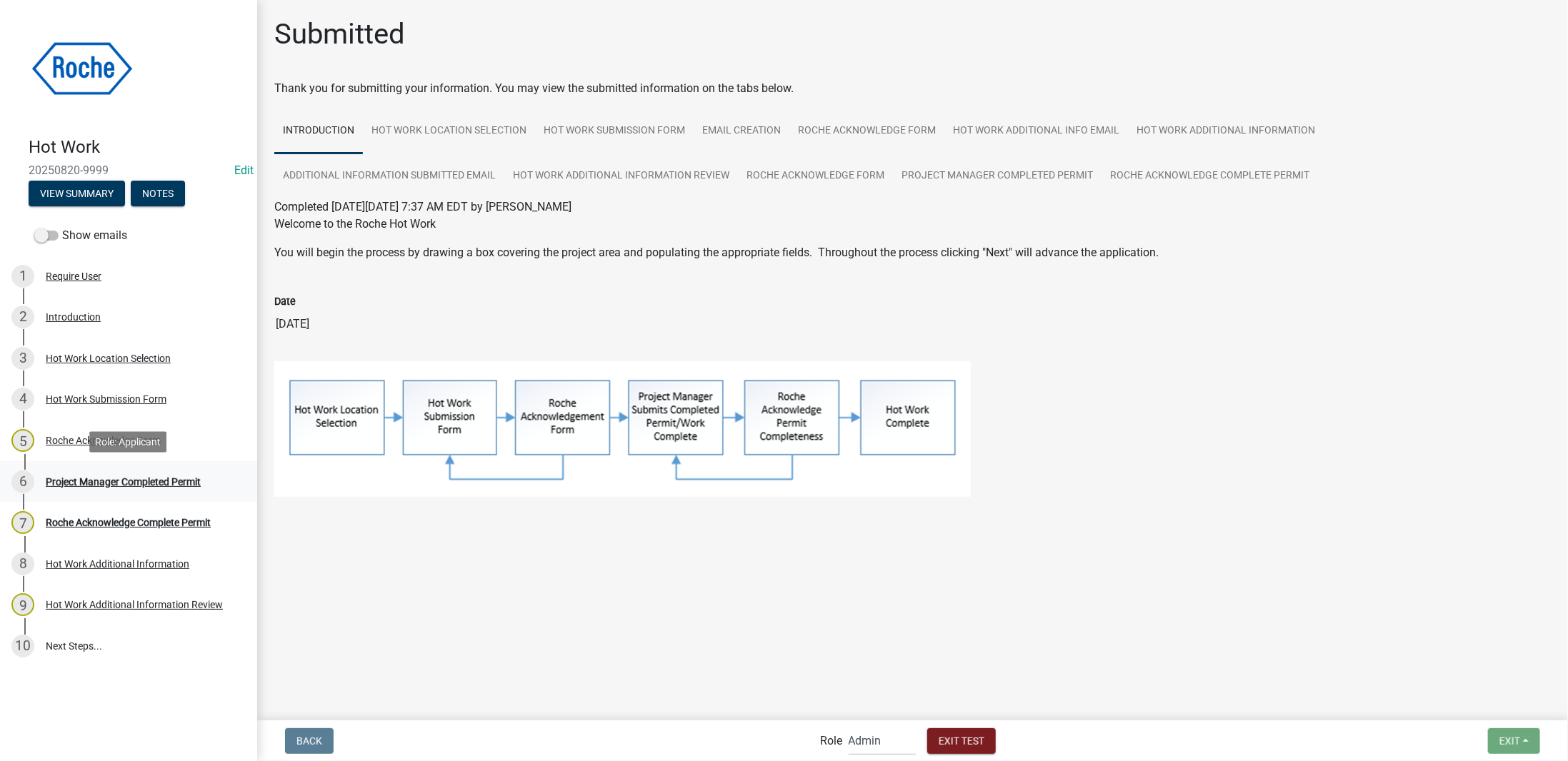
click at [171, 489] on div "6 Project Manager Completed Permit" at bounding box center [123, 482] width 223 height 23
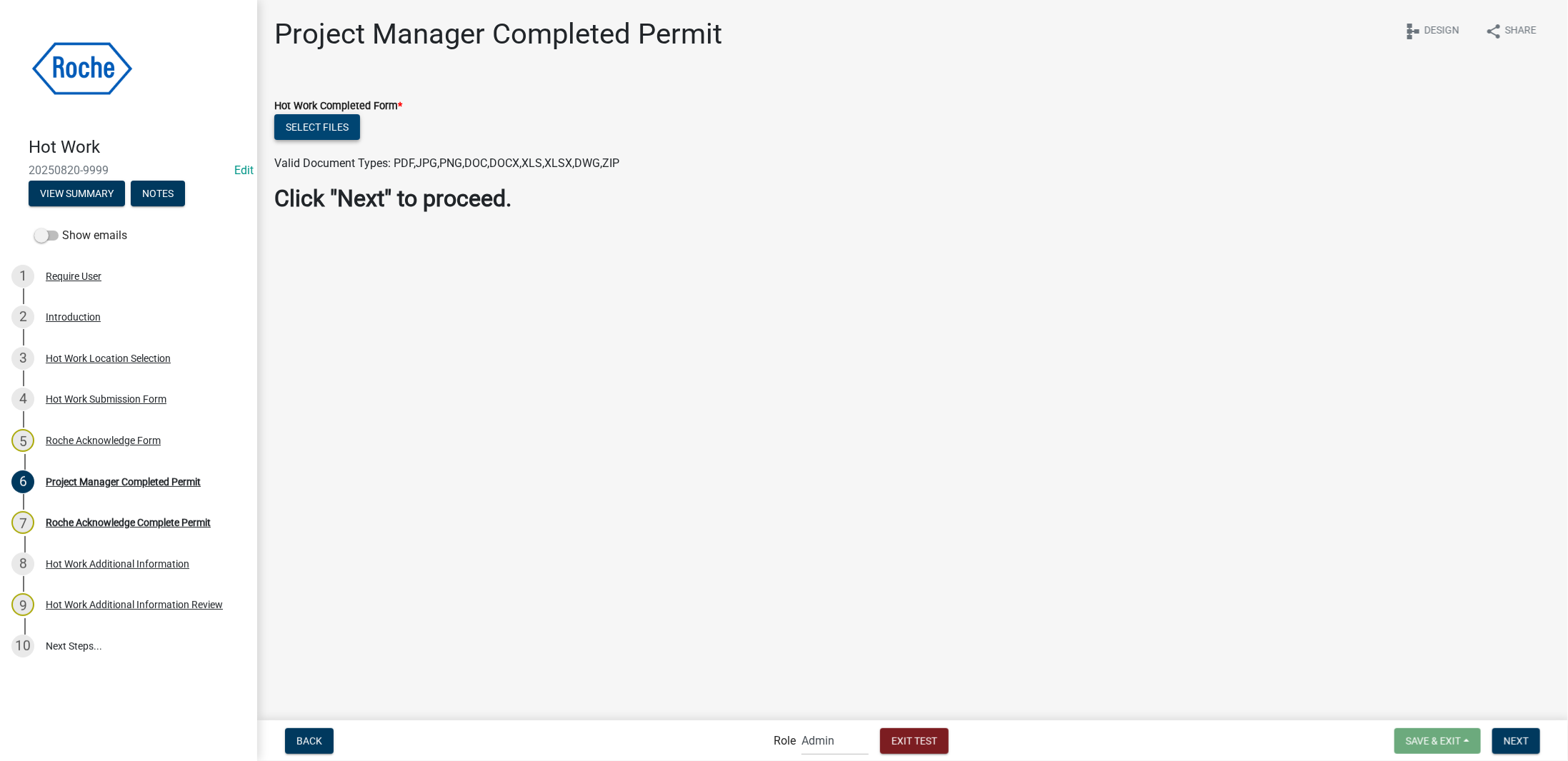
click at [327, 133] on button "Select files" at bounding box center [317, 127] width 86 height 26
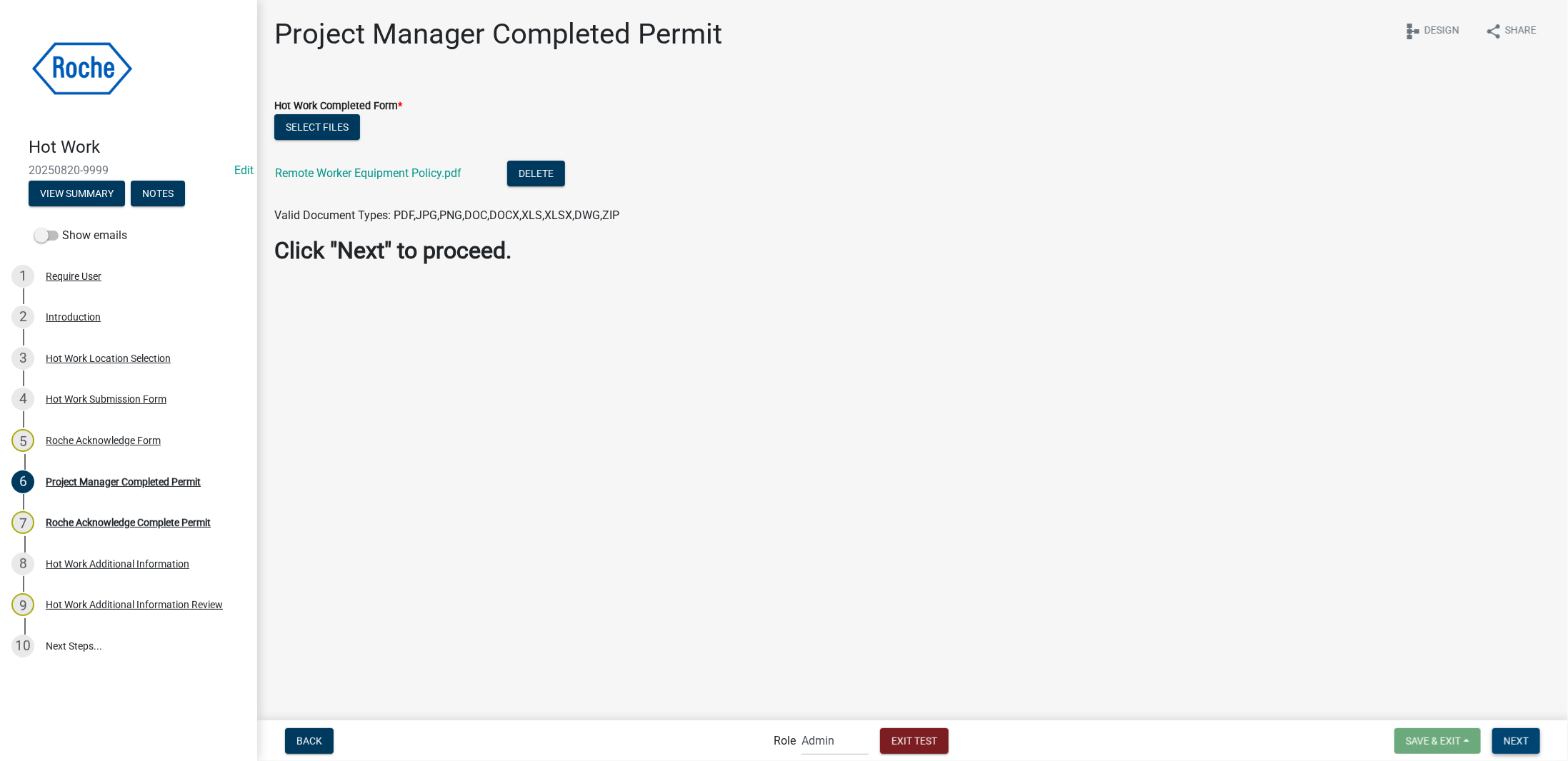
click at [1527, 740] on span "Next" at bounding box center [1516, 741] width 25 height 12
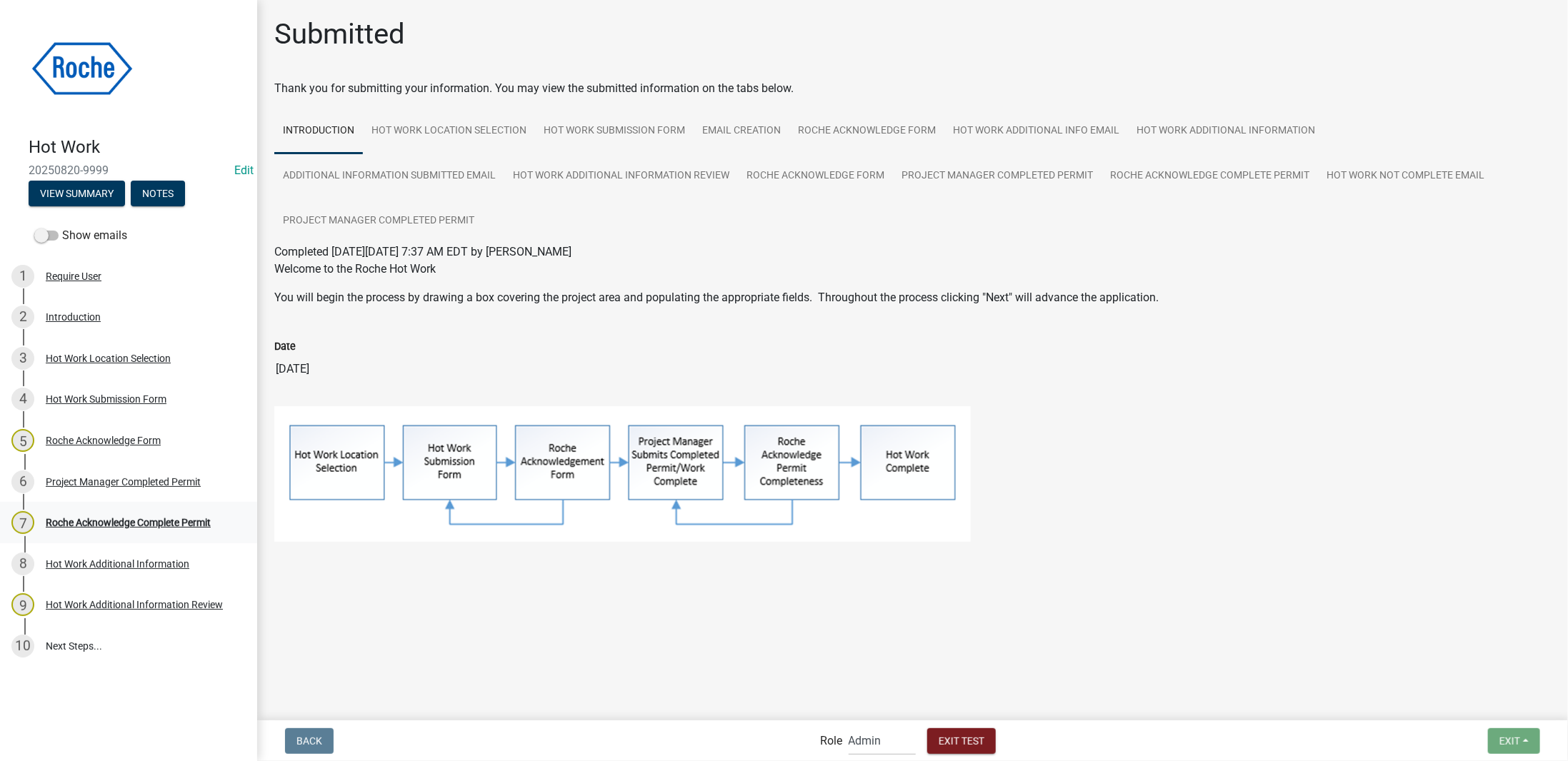
click at [132, 522] on div "Roche Acknowledge Complete Permit" at bounding box center [128, 523] width 165 height 10
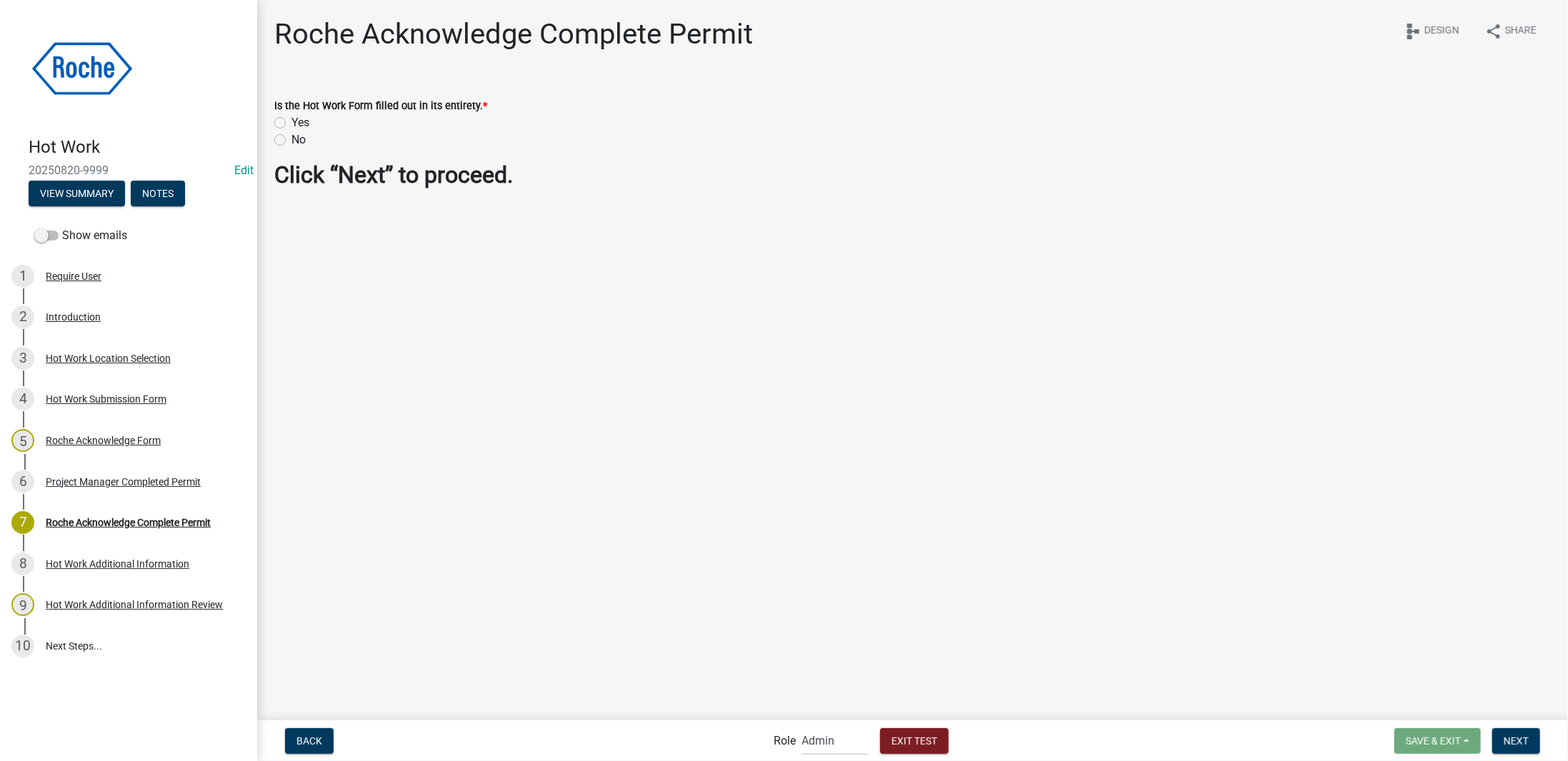
click at [291, 124] on label "Yes" at bounding box center [300, 123] width 18 height 17
click at [291, 124] on input "Yes" at bounding box center [296, 119] width 9 height 9
radio input "true"
click at [1514, 736] on span "Next" at bounding box center [1516, 741] width 25 height 12
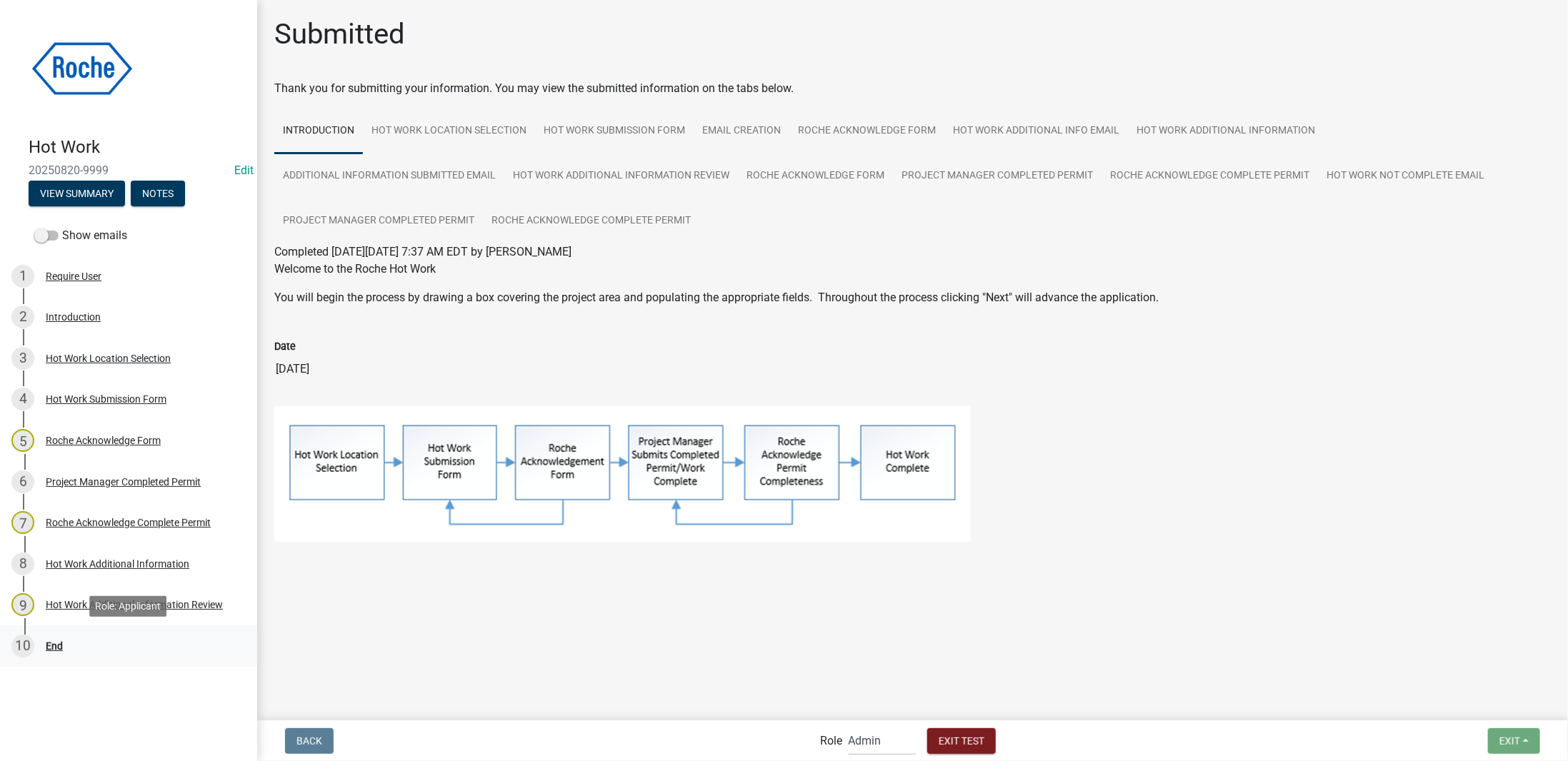
click at [79, 650] on div "10 End" at bounding box center [123, 646] width 223 height 23
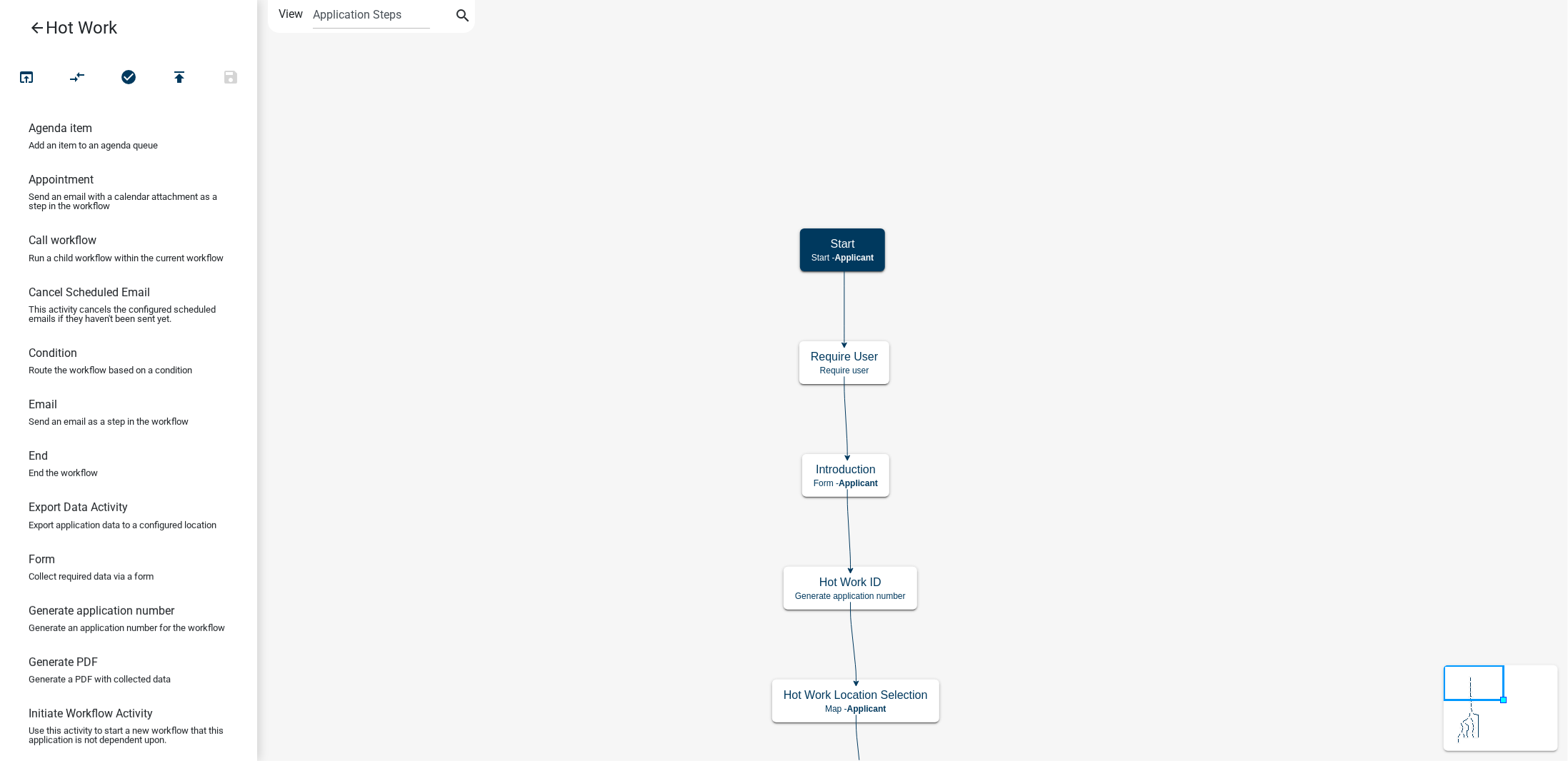
click at [35, 30] on icon "arrow_back" at bounding box center [38, 30] width 17 height 20
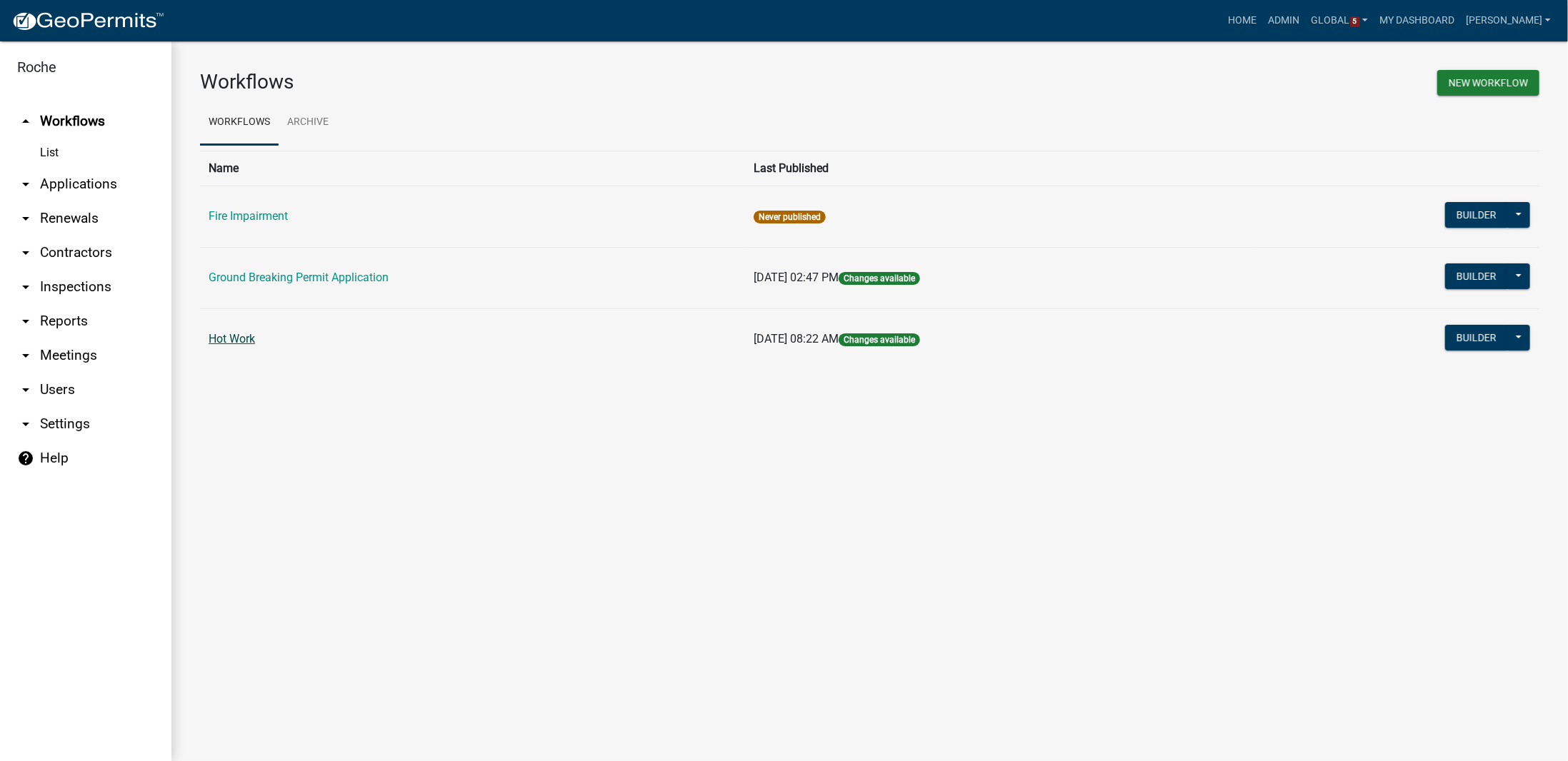
click at [234, 342] on link "Hot Work" at bounding box center [231, 338] width 46 height 14
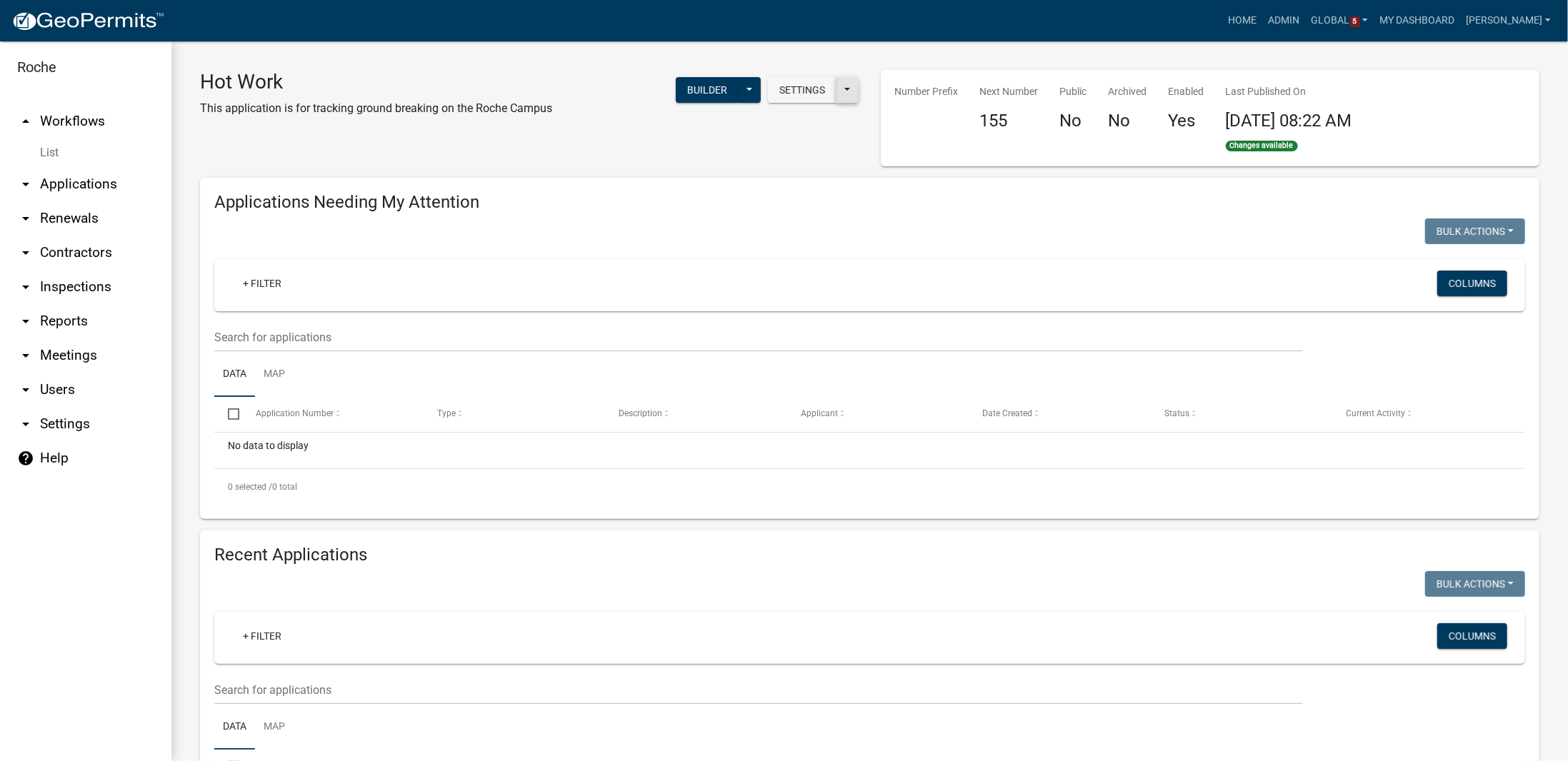
click at [845, 90] on button at bounding box center [847, 90] width 23 height 26
click at [784, 130] on div "Hot Work This application is for tracking ground breaking on the Roche Campus S…" at bounding box center [530, 118] width 681 height 96
click at [749, 95] on button at bounding box center [750, 90] width 23 height 26
click at [800, 125] on div "Settings Start Application URL Start Application URL With Parcel ID Builder Pub…" at bounding box center [716, 99] width 307 height 59
click at [799, 91] on button "Settings" at bounding box center [802, 90] width 69 height 26
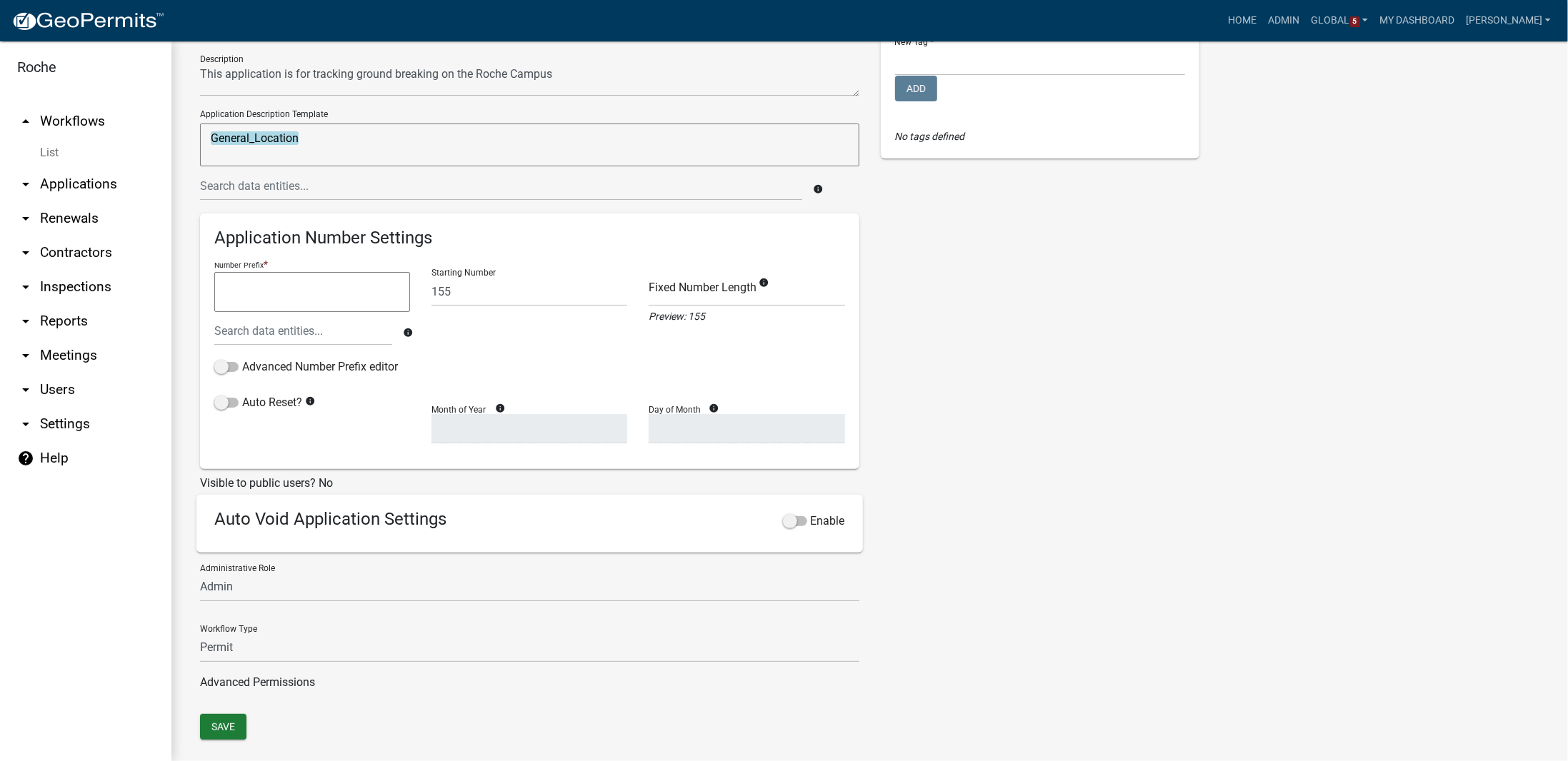
scroll to position [138, 0]
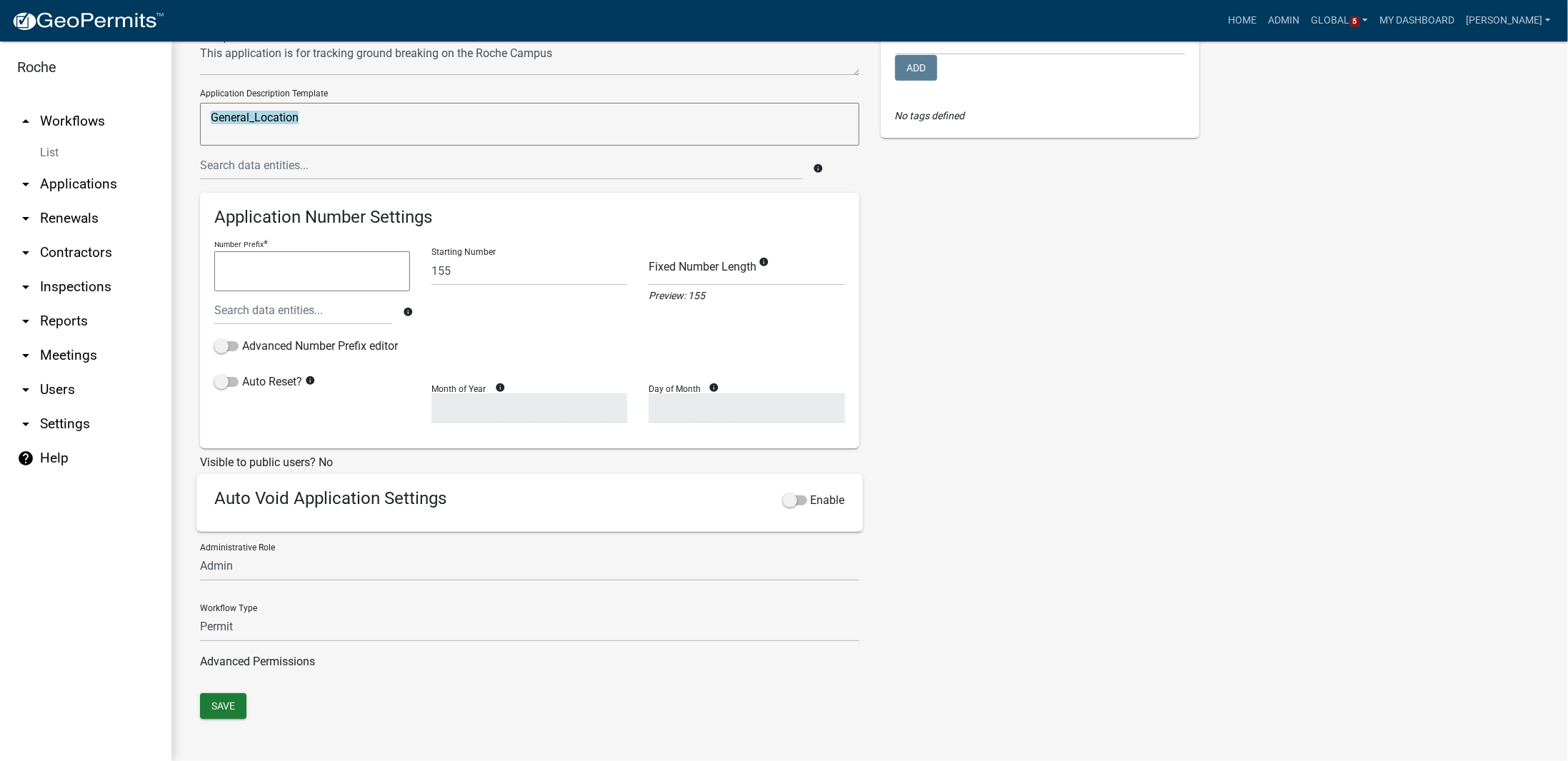
click at [285, 660] on link "Advanced Permissions" at bounding box center [257, 661] width 115 height 14
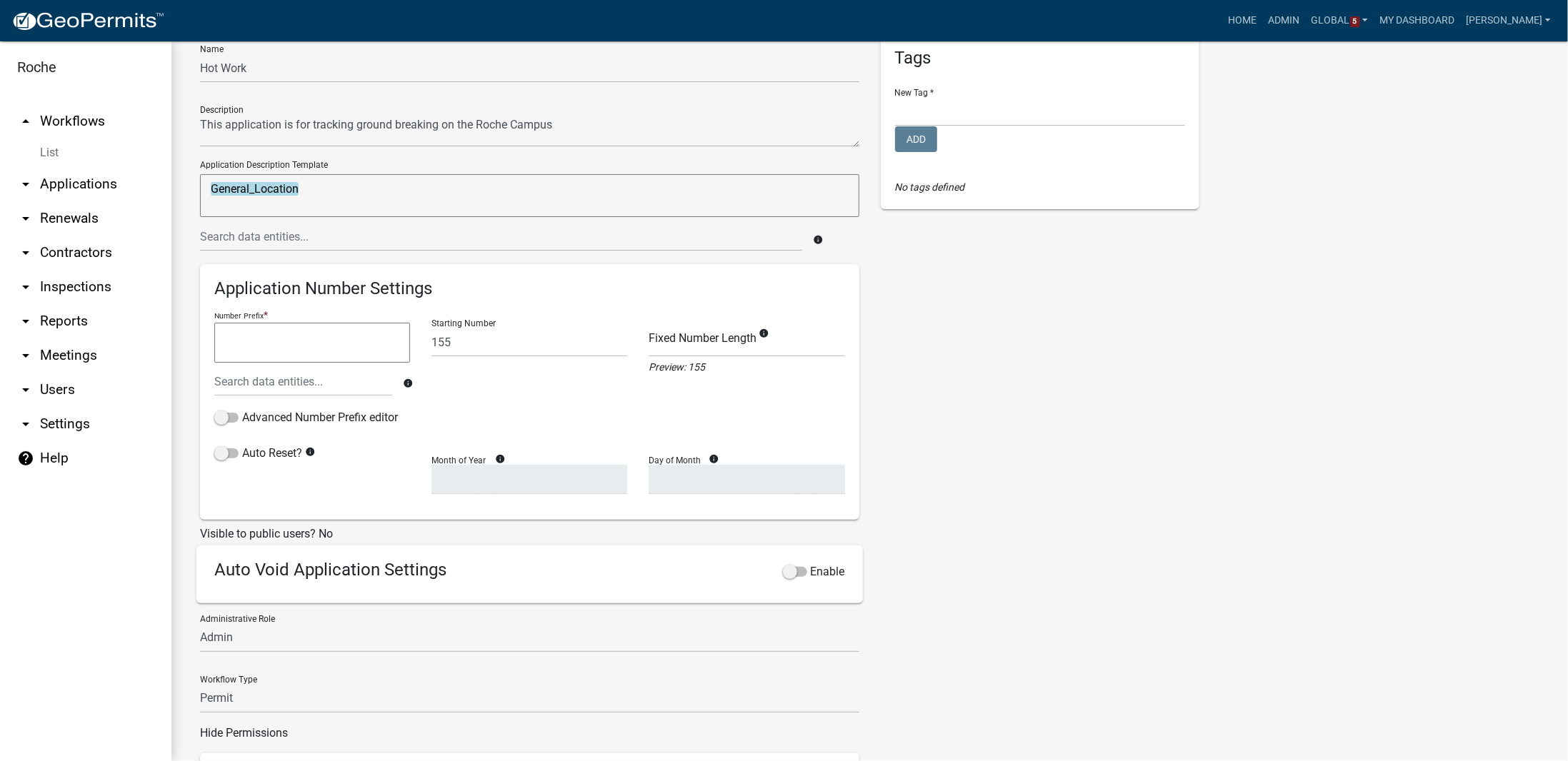
scroll to position [0, 0]
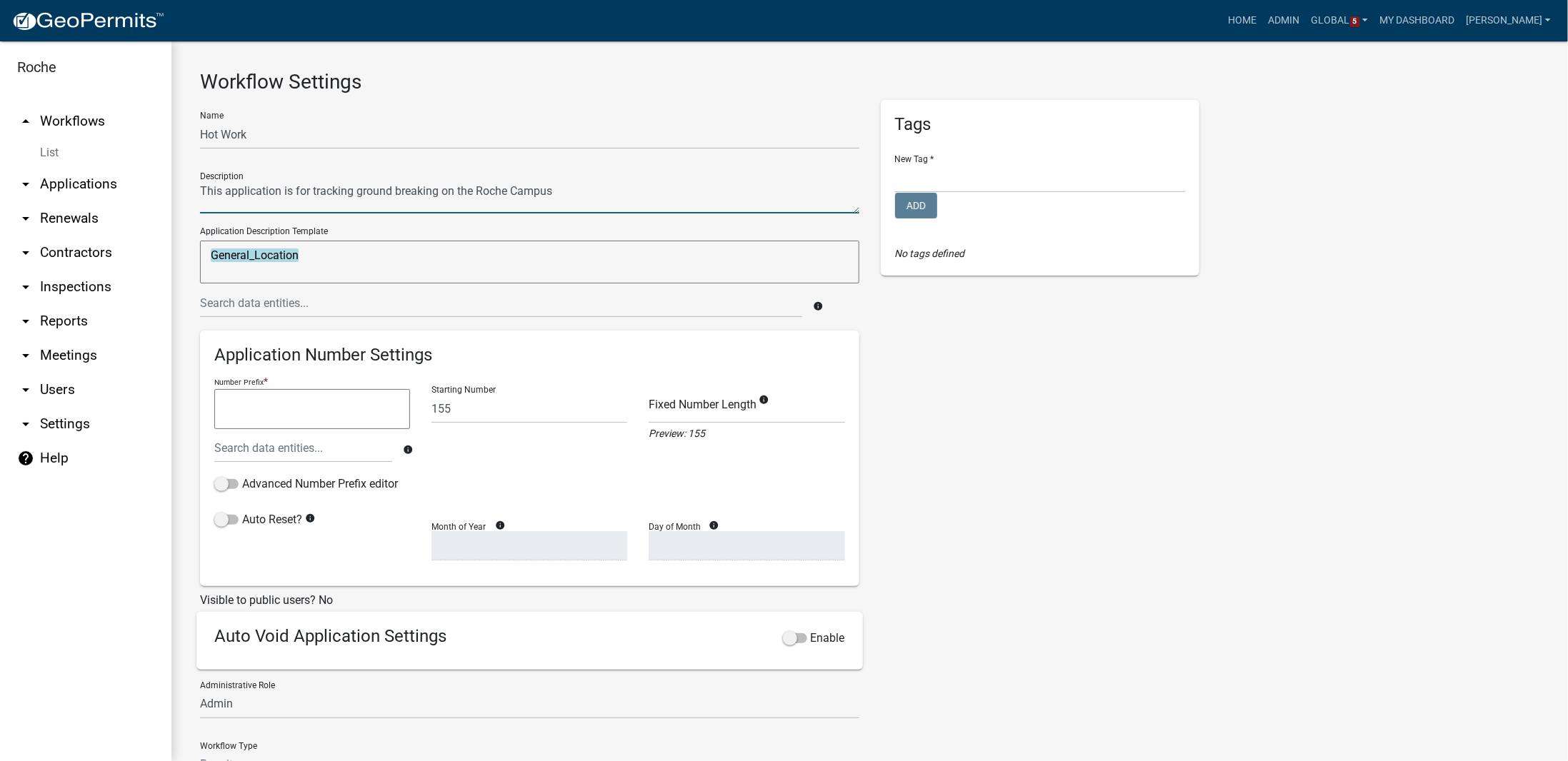
click at [267, 195] on textarea at bounding box center [530, 197] width 659 height 33
drag, startPoint x: 311, startPoint y: 192, endPoint x: 472, endPoint y: 204, distance: 161.4
click at [472, 204] on textarea at bounding box center [530, 197] width 659 height 33
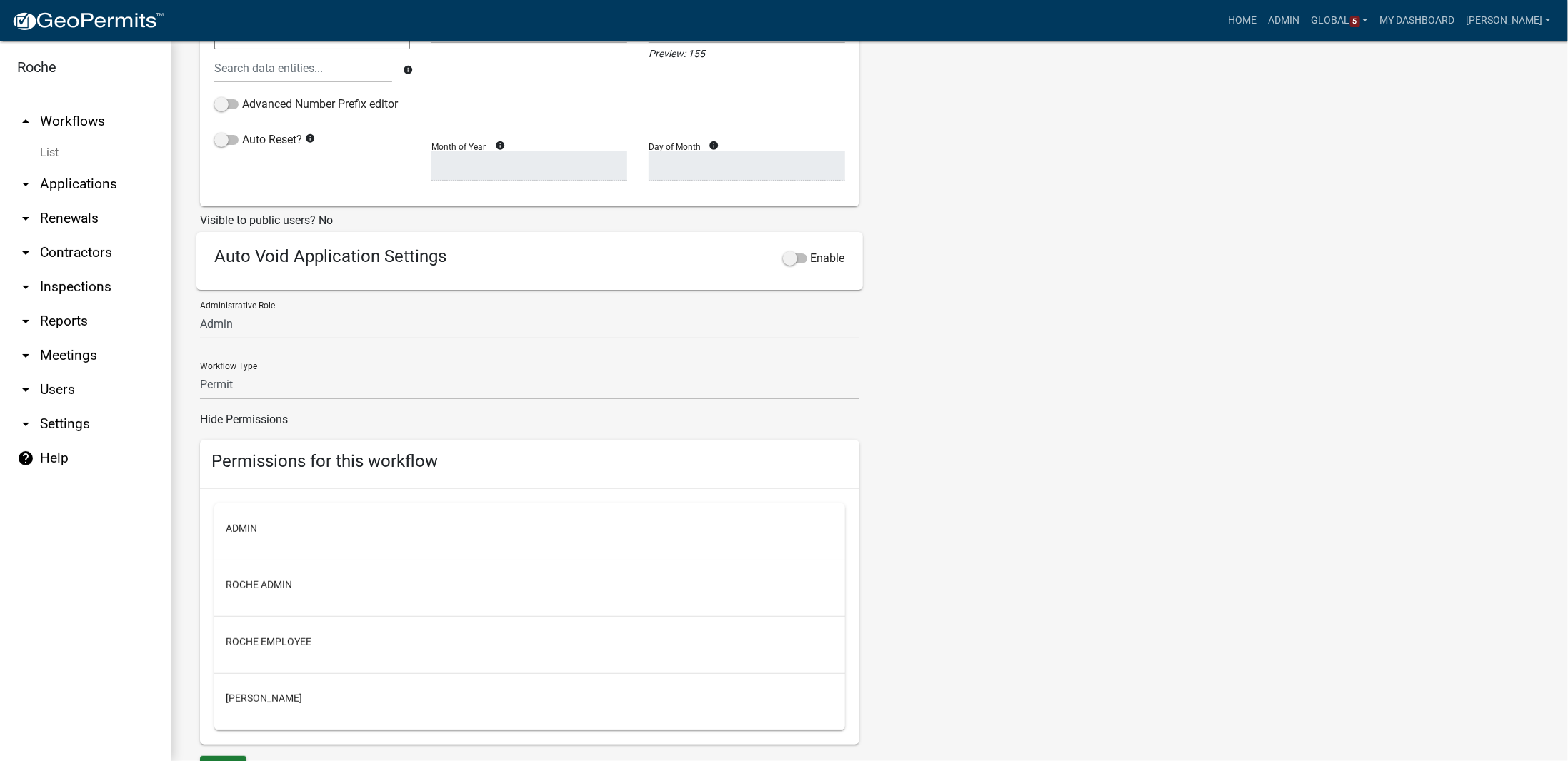
scroll to position [442, 0]
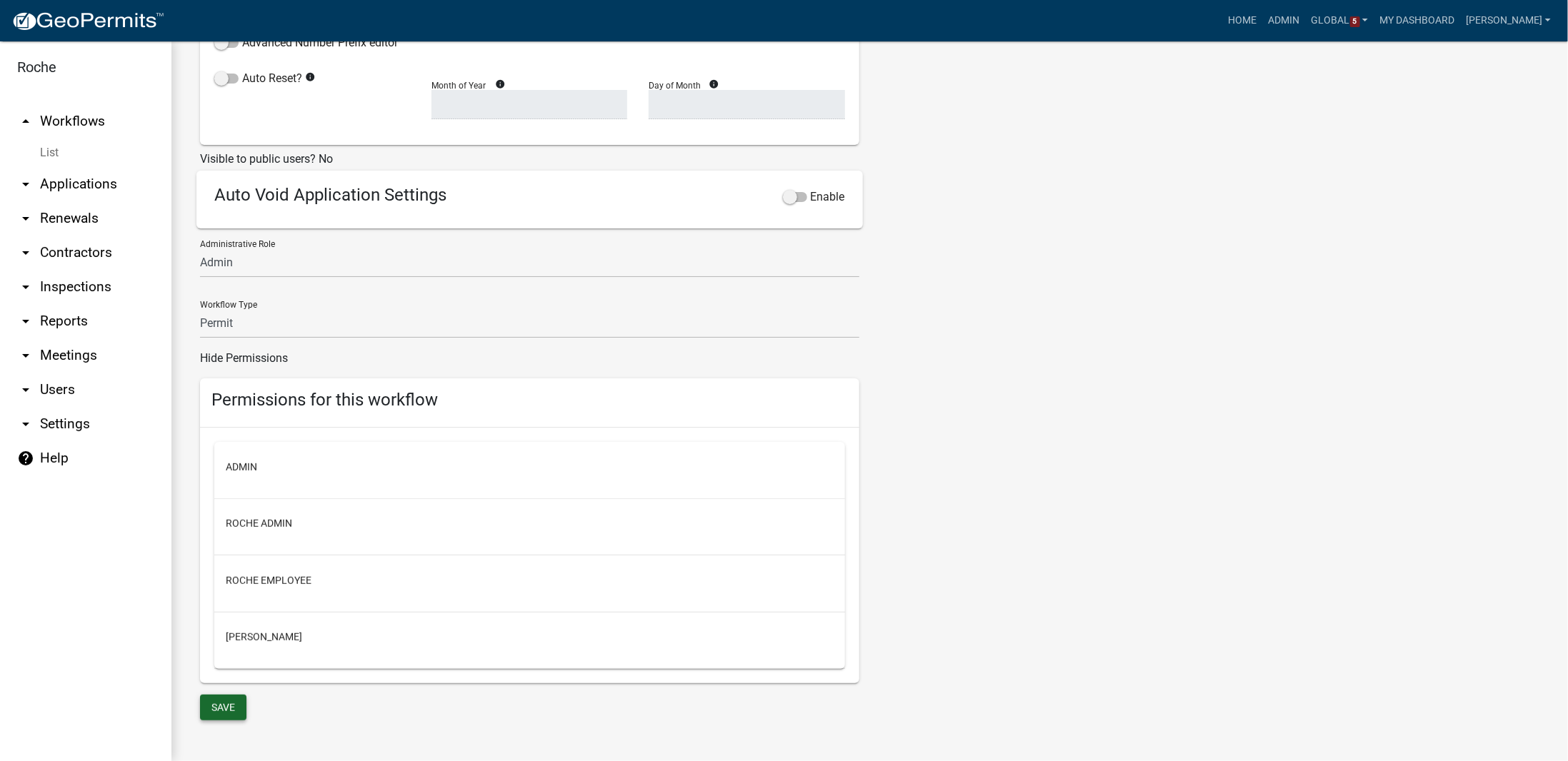
type textarea "This application is for Hot Work on the Roche Campus"
click at [227, 703] on button "Save" at bounding box center [223, 708] width 46 height 26
click at [67, 188] on link "arrow_drop_down Applications" at bounding box center [85, 184] width 171 height 34
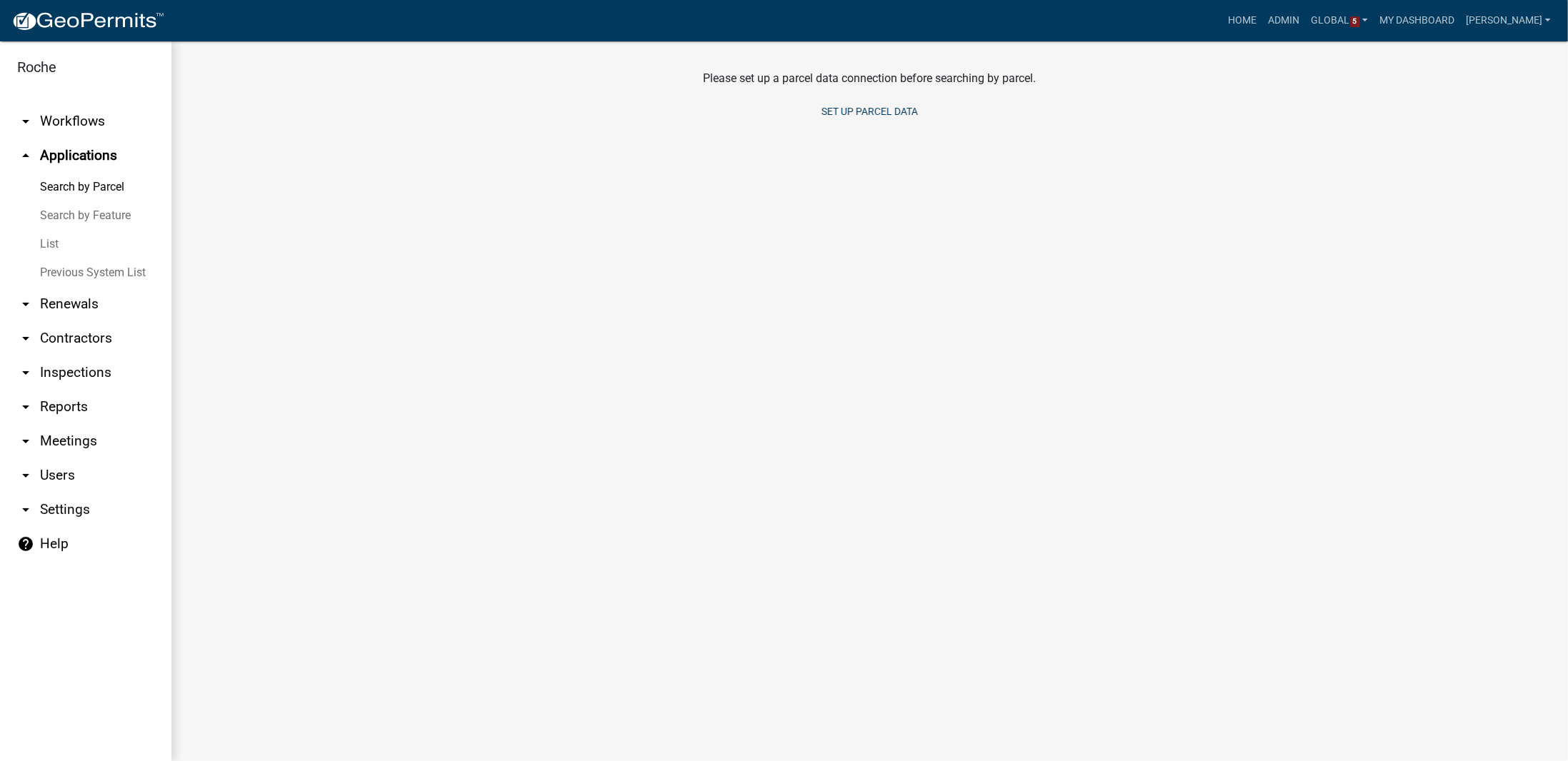
click at [49, 246] on link "List" at bounding box center [85, 244] width 171 height 29
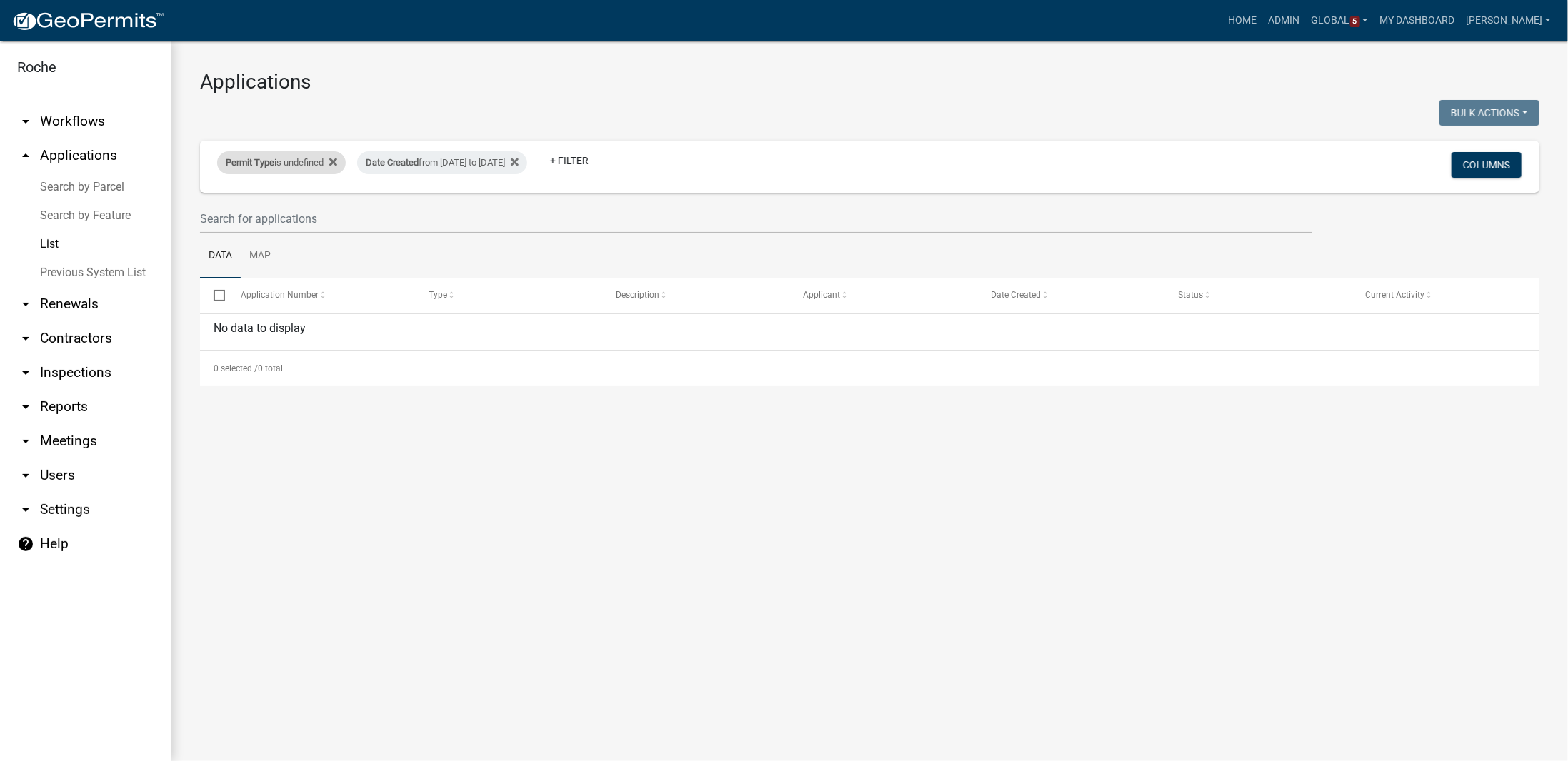
click at [341, 163] on div "Permit Type is undefined" at bounding box center [281, 163] width 129 height 23
select select
click at [337, 160] on icon at bounding box center [333, 161] width 8 height 8
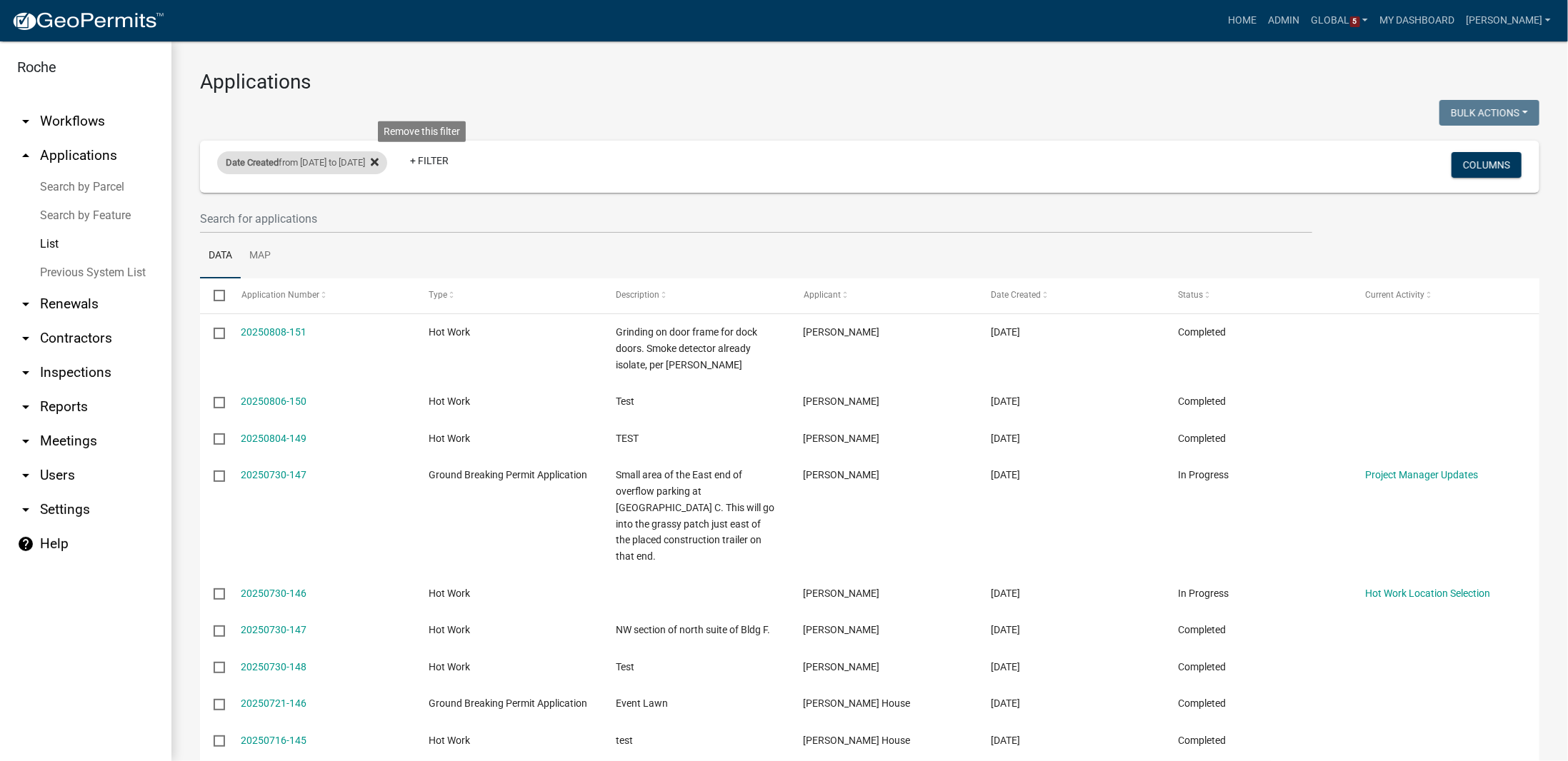
click at [379, 163] on icon at bounding box center [374, 161] width 8 height 8
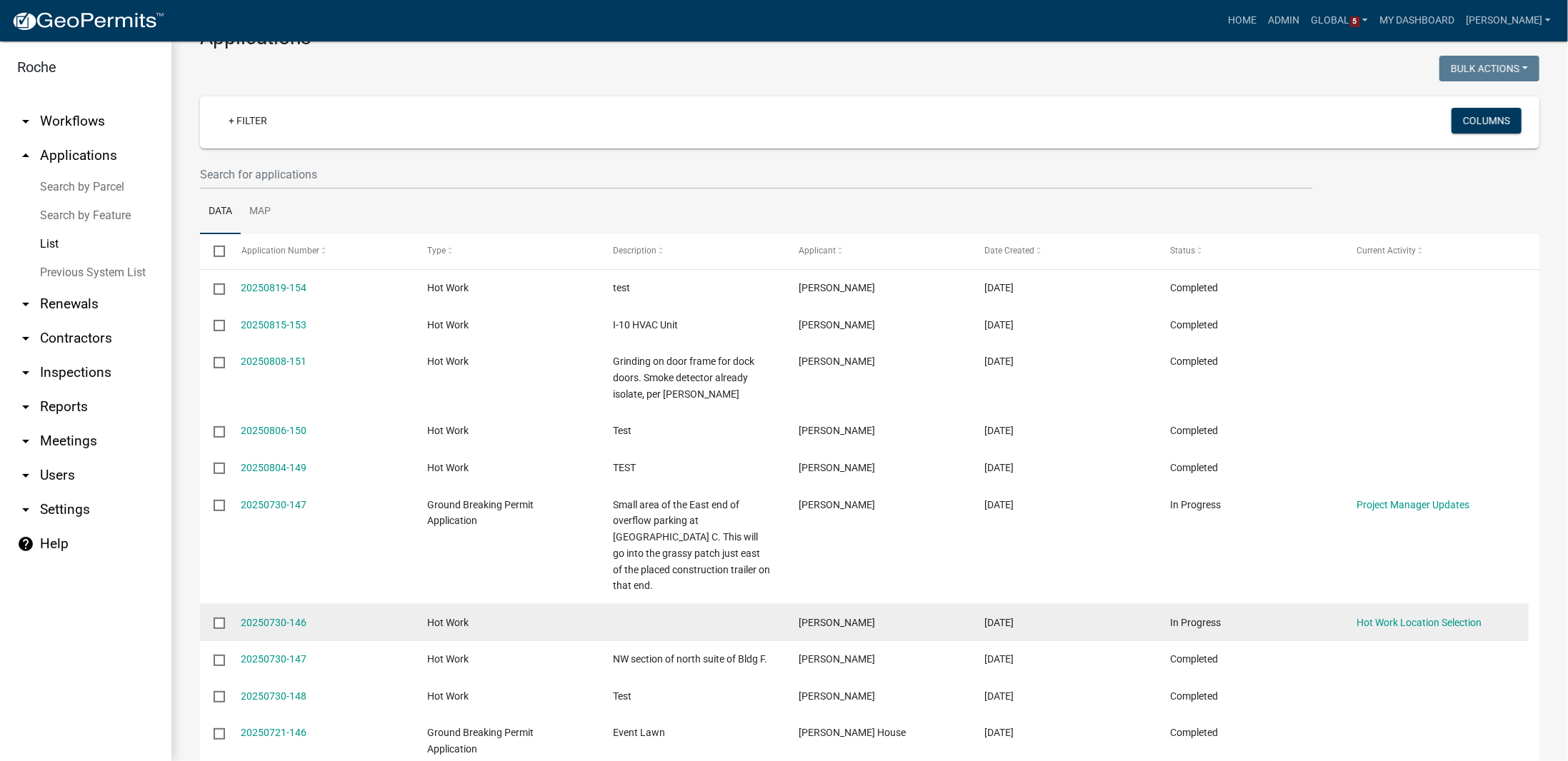
scroll to position [72, 0]
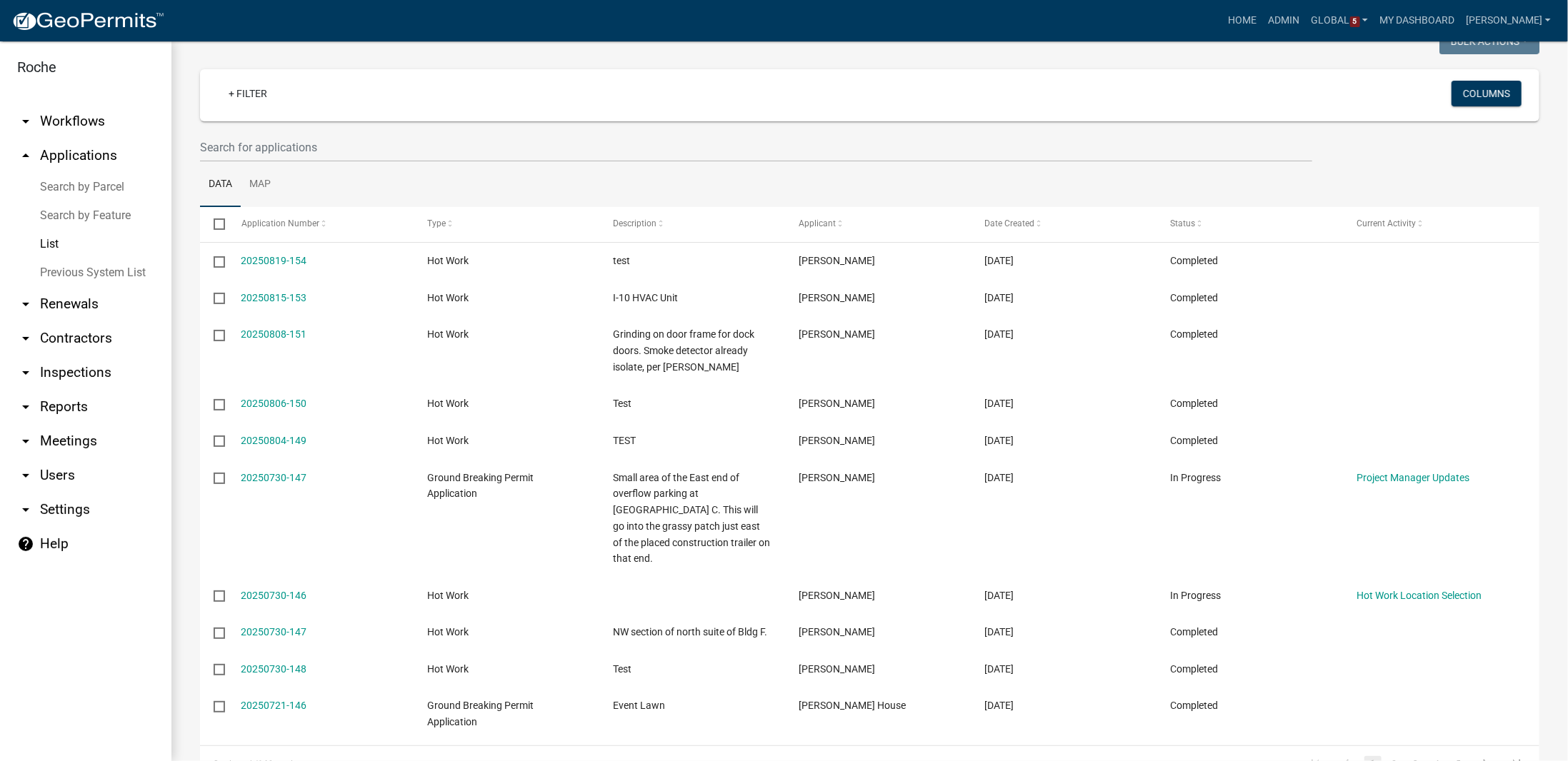
click at [79, 513] on link "arrow_drop_down Settings" at bounding box center [85, 510] width 171 height 34
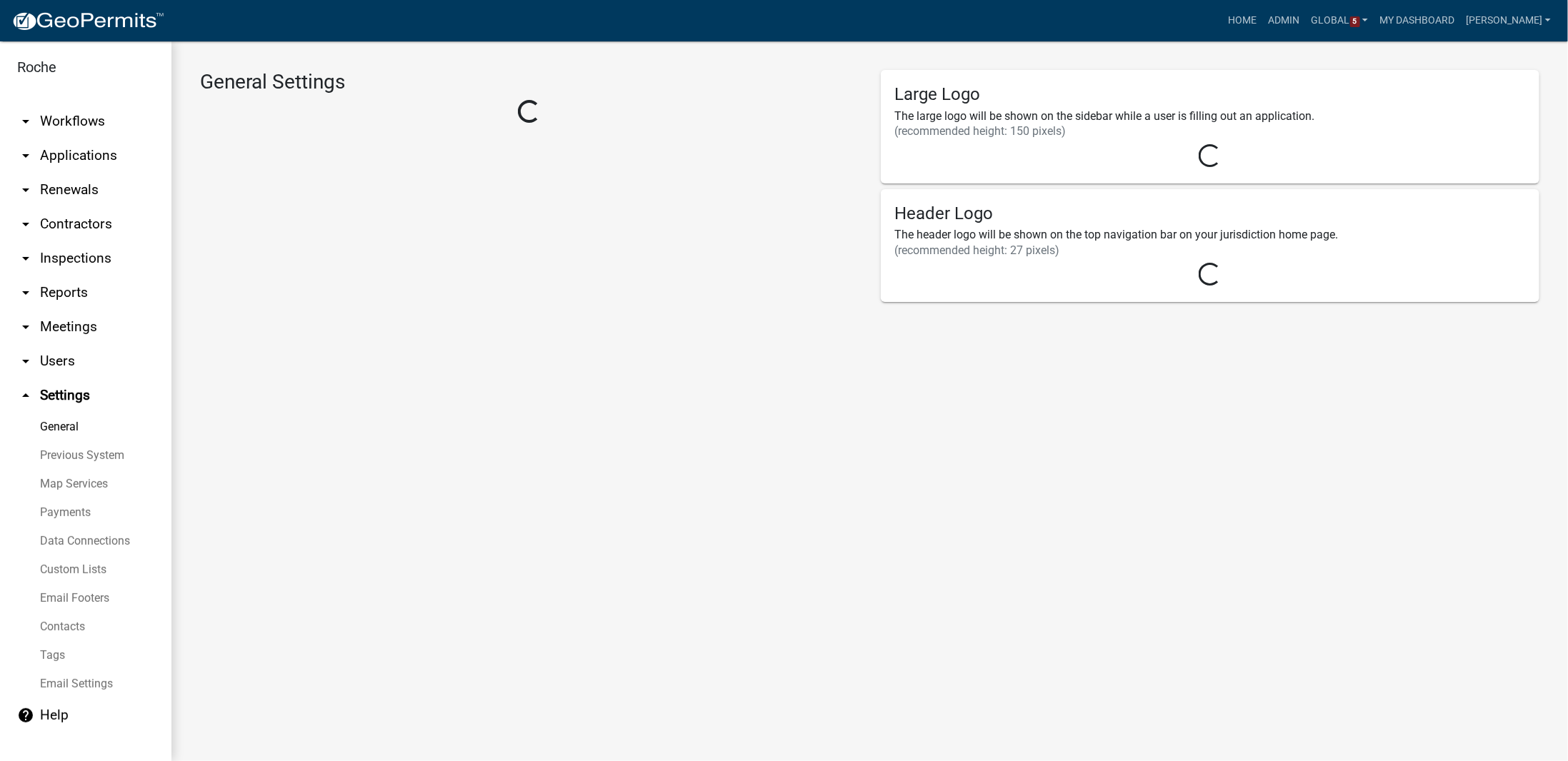
select select "IN"
select select "Eastern Standard Time"
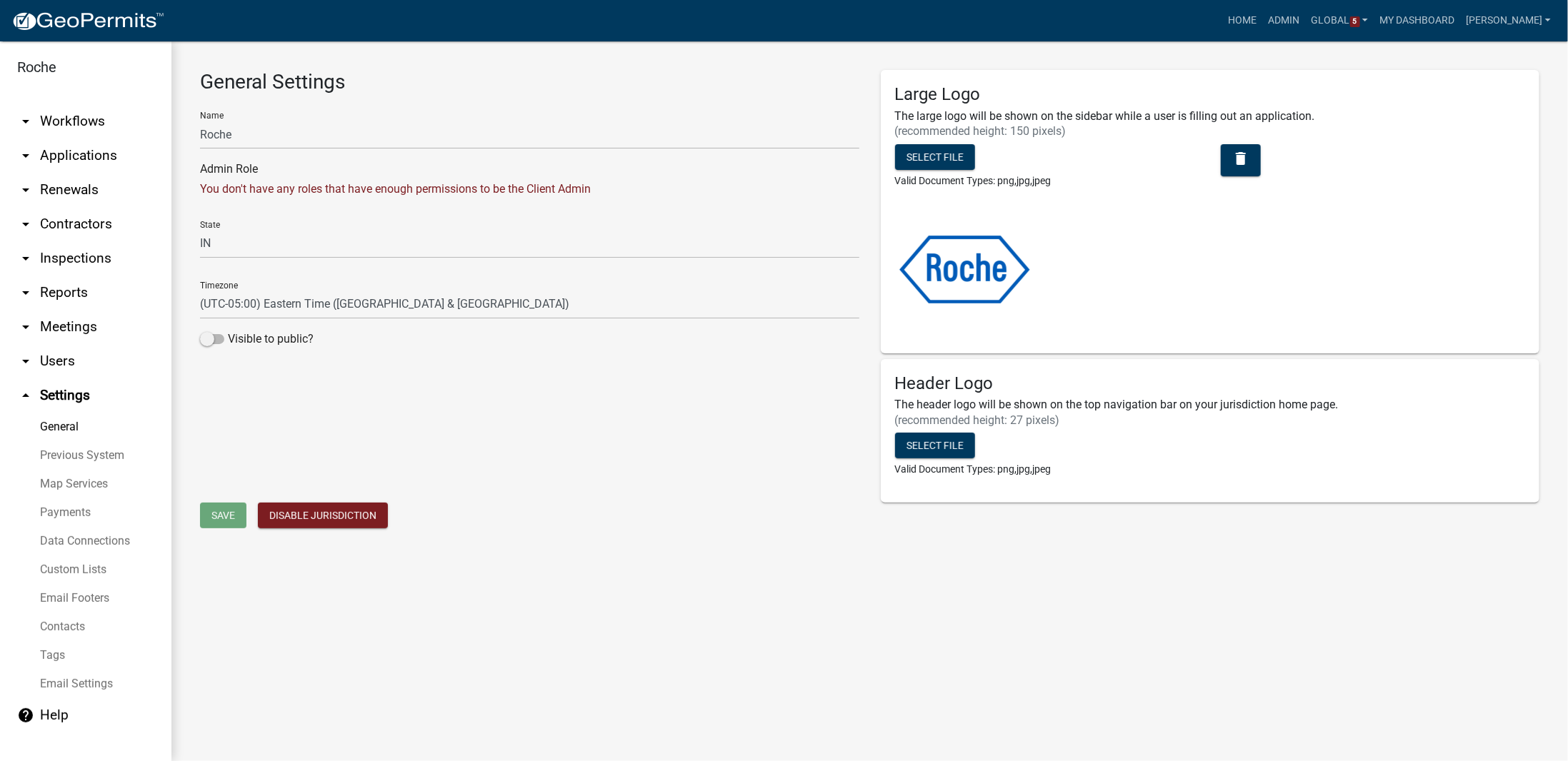
click at [72, 155] on link "arrow_drop_down Applications" at bounding box center [85, 155] width 171 height 34
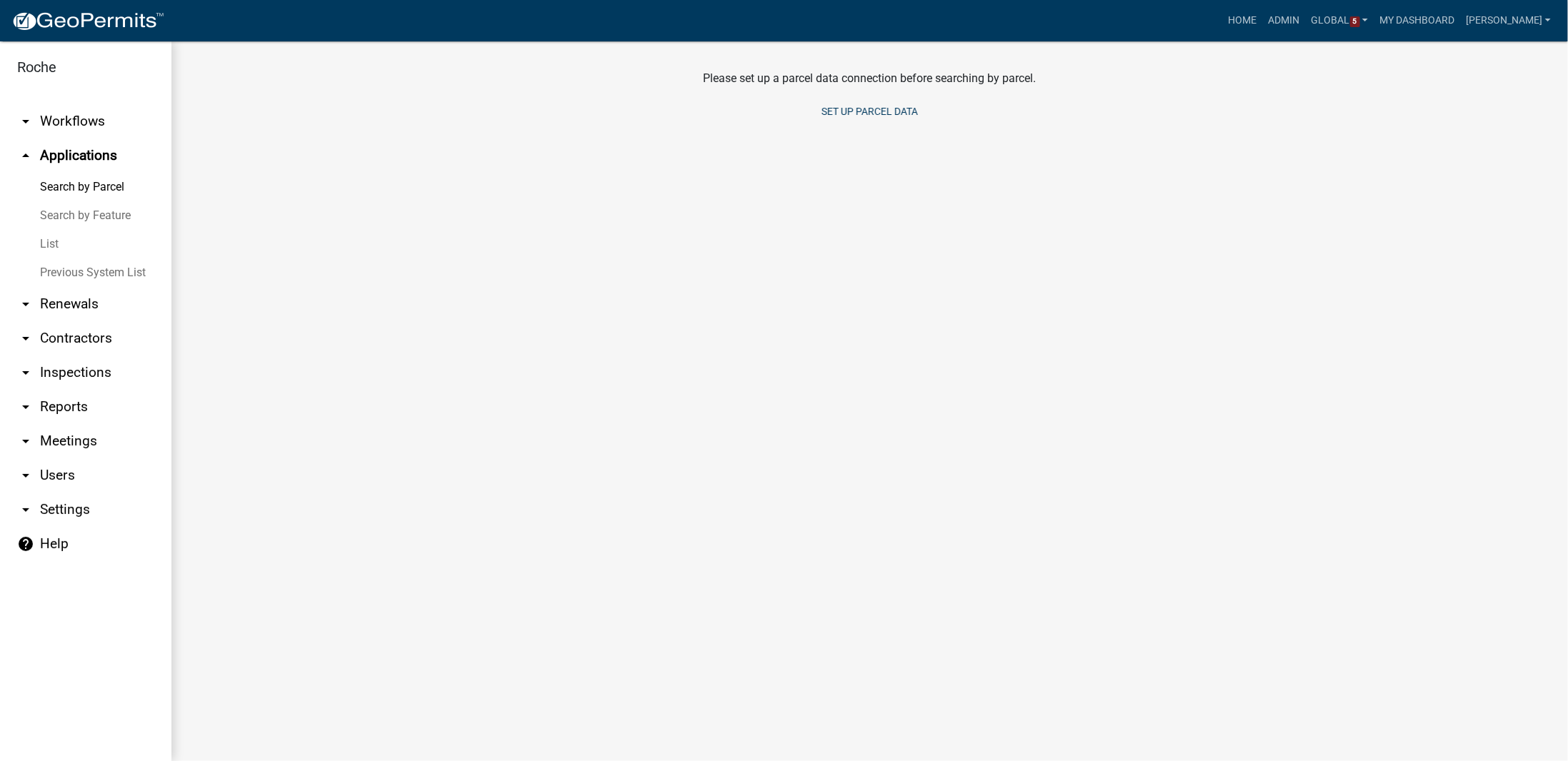
click at [67, 116] on link "arrow_drop_down Workflows" at bounding box center [85, 121] width 171 height 34
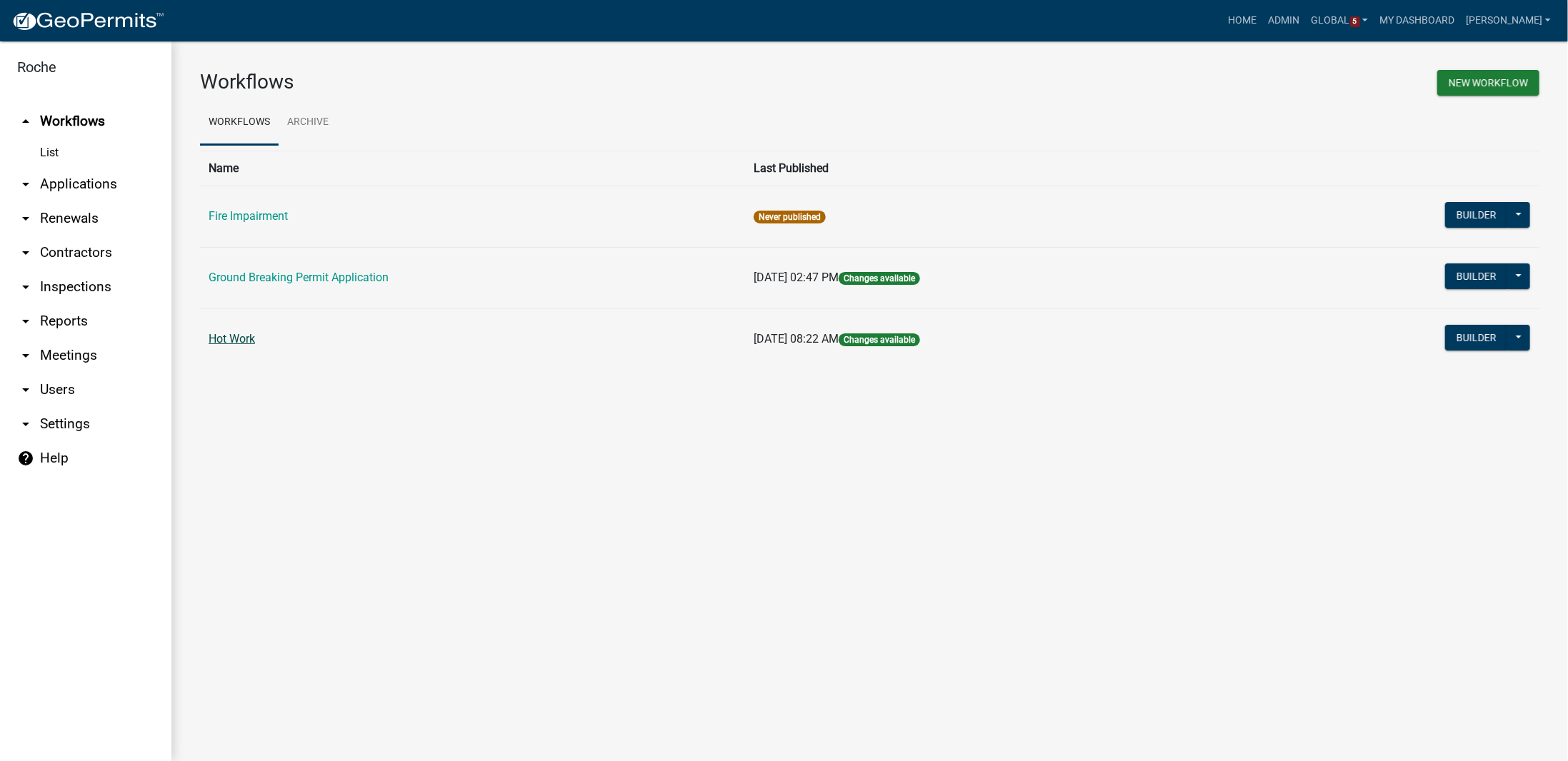
click at [239, 335] on link "Hot Work" at bounding box center [231, 338] width 46 height 14
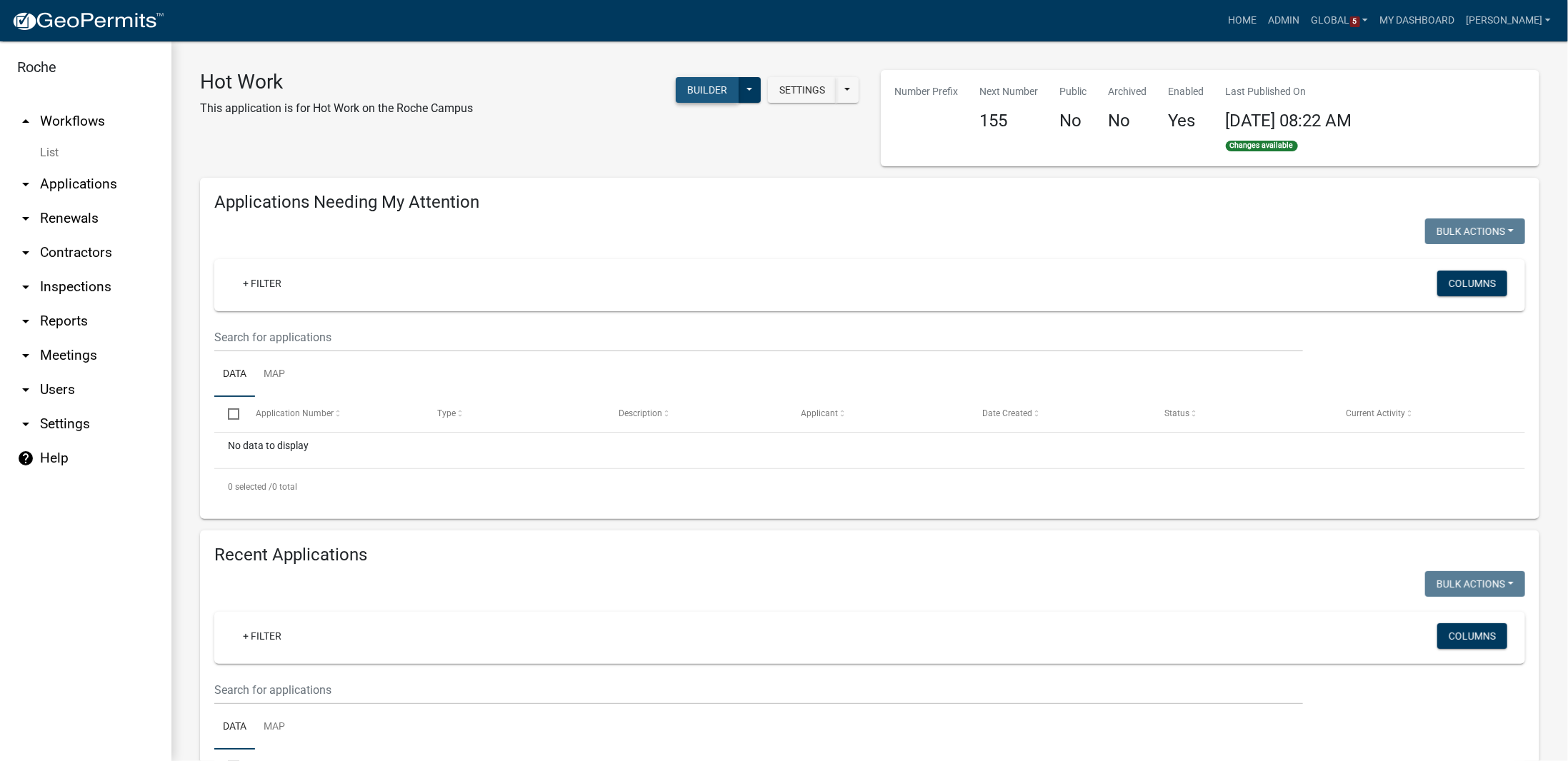
click at [708, 95] on button "Builder" at bounding box center [707, 90] width 63 height 26
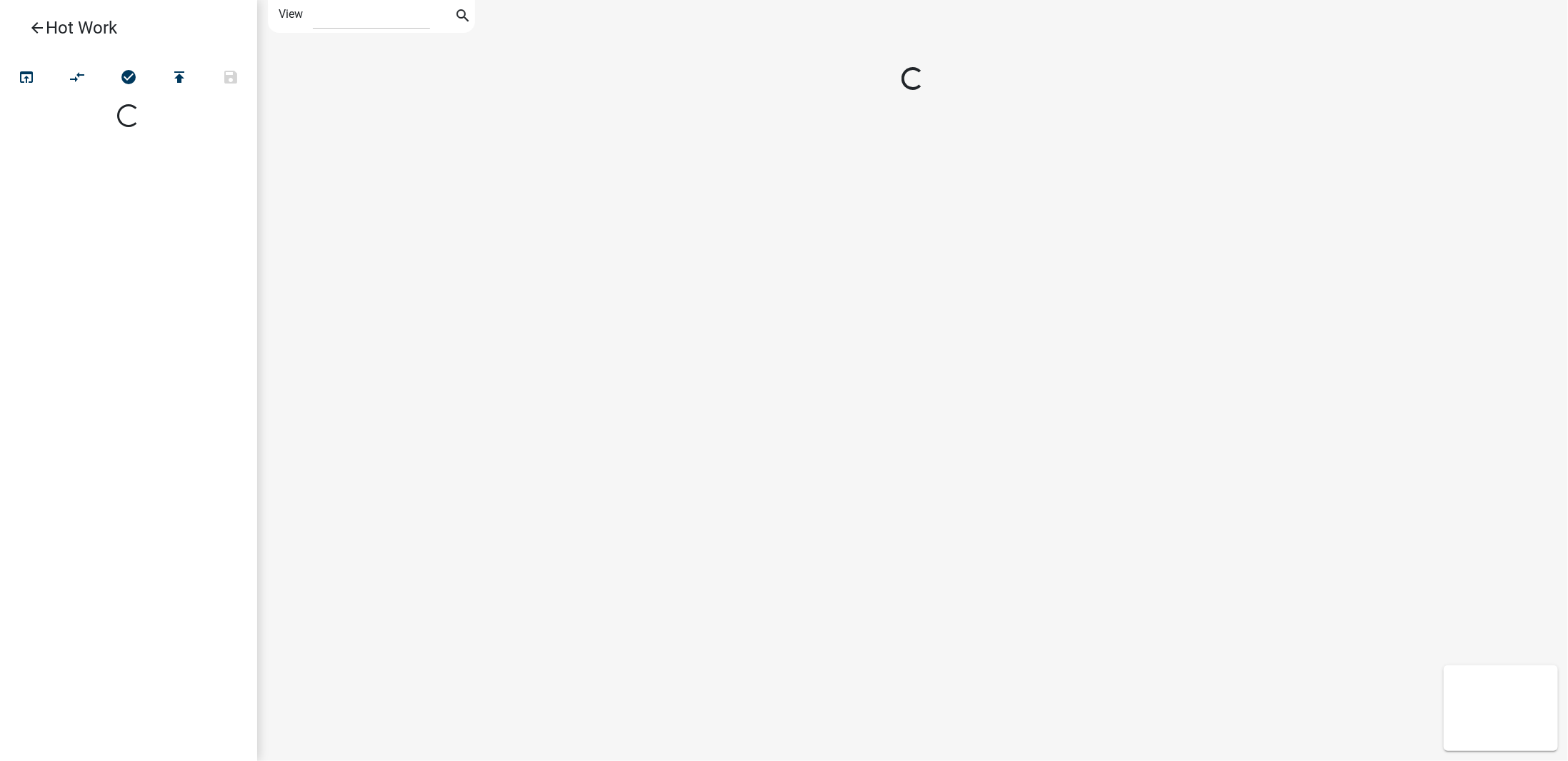
select select "1"
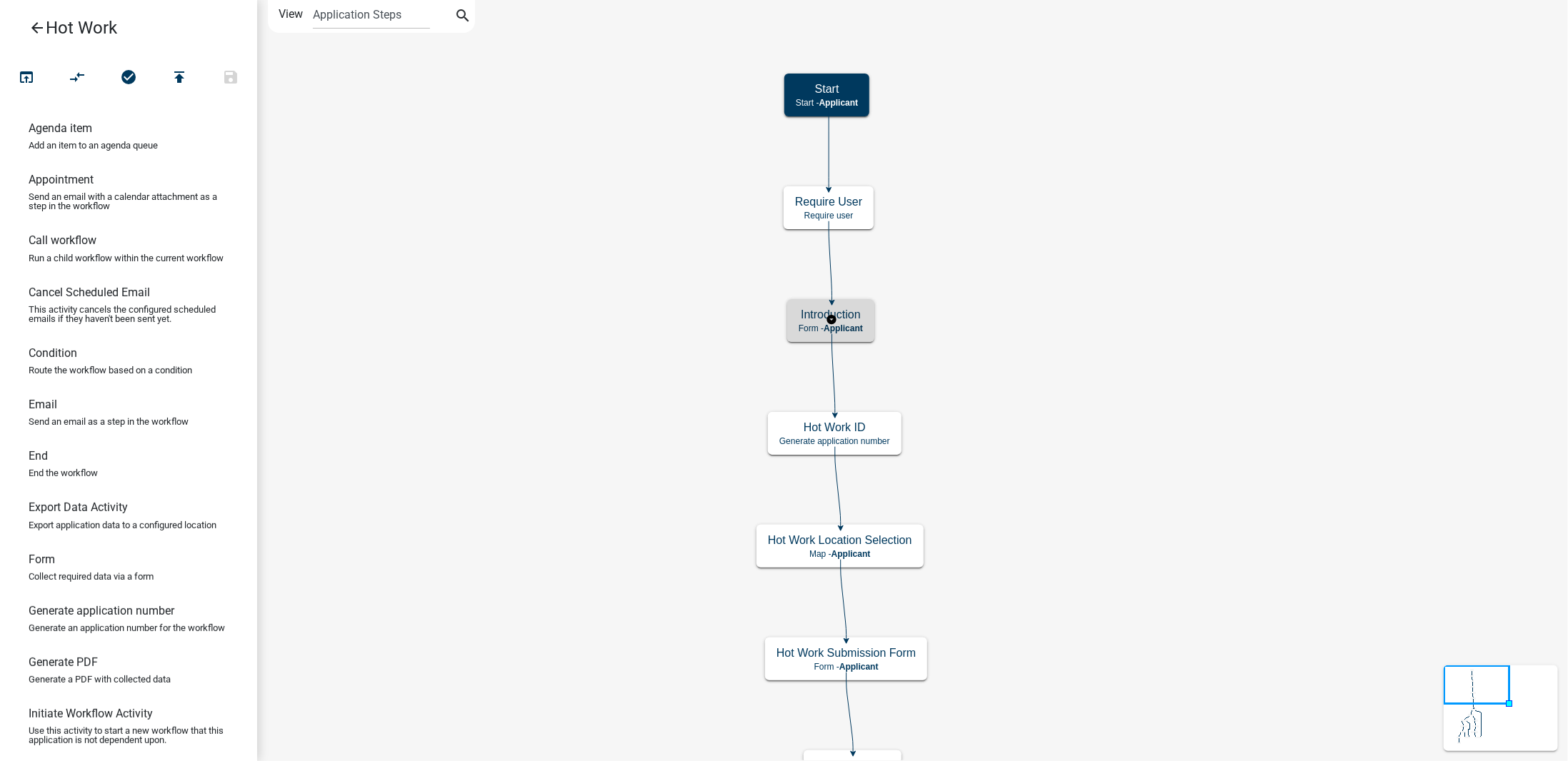
click at [800, 324] on p "Form - Applicant" at bounding box center [831, 329] width 64 height 10
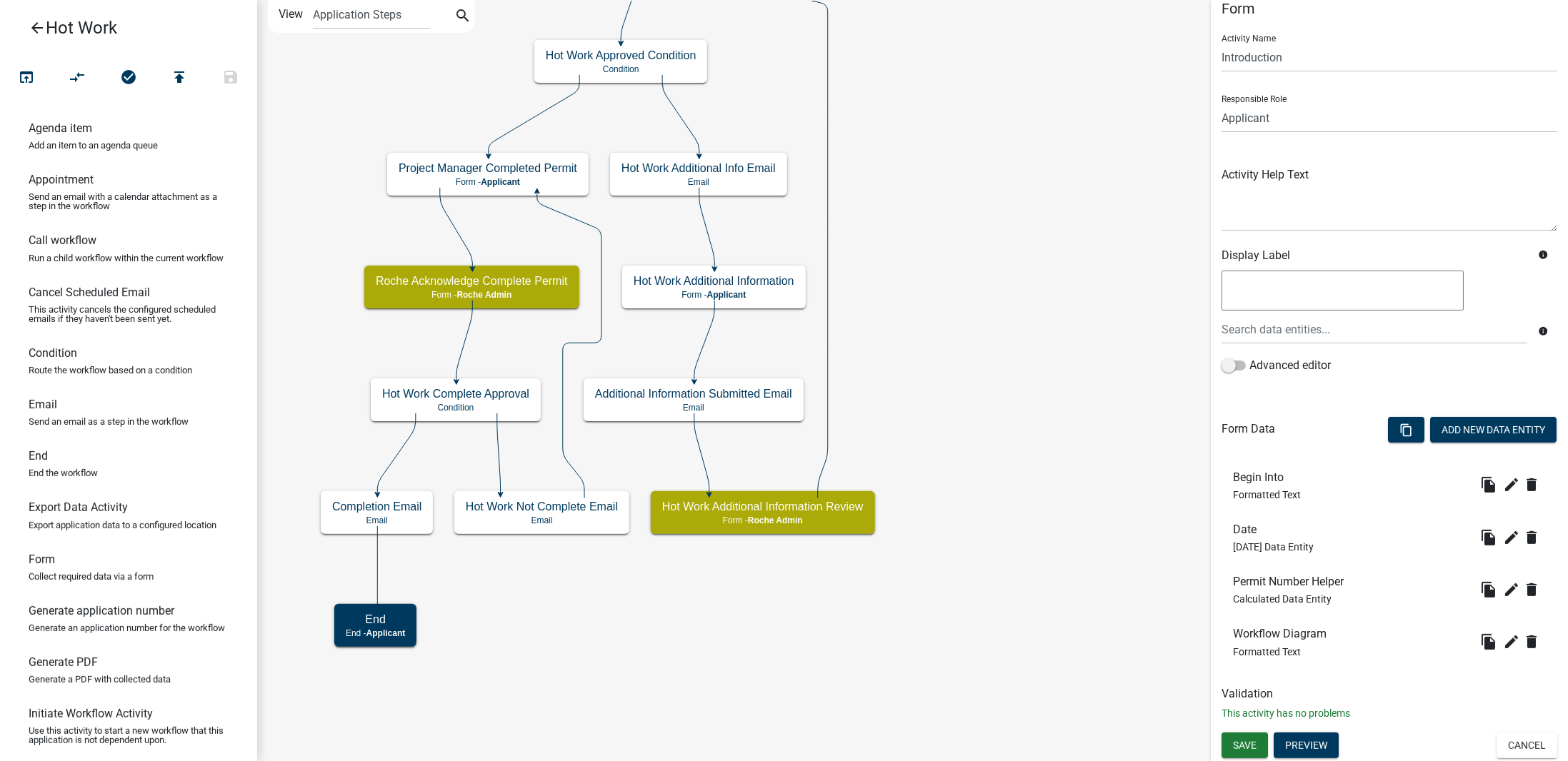
click at [43, 31] on icon "arrow_back" at bounding box center [38, 30] width 17 height 20
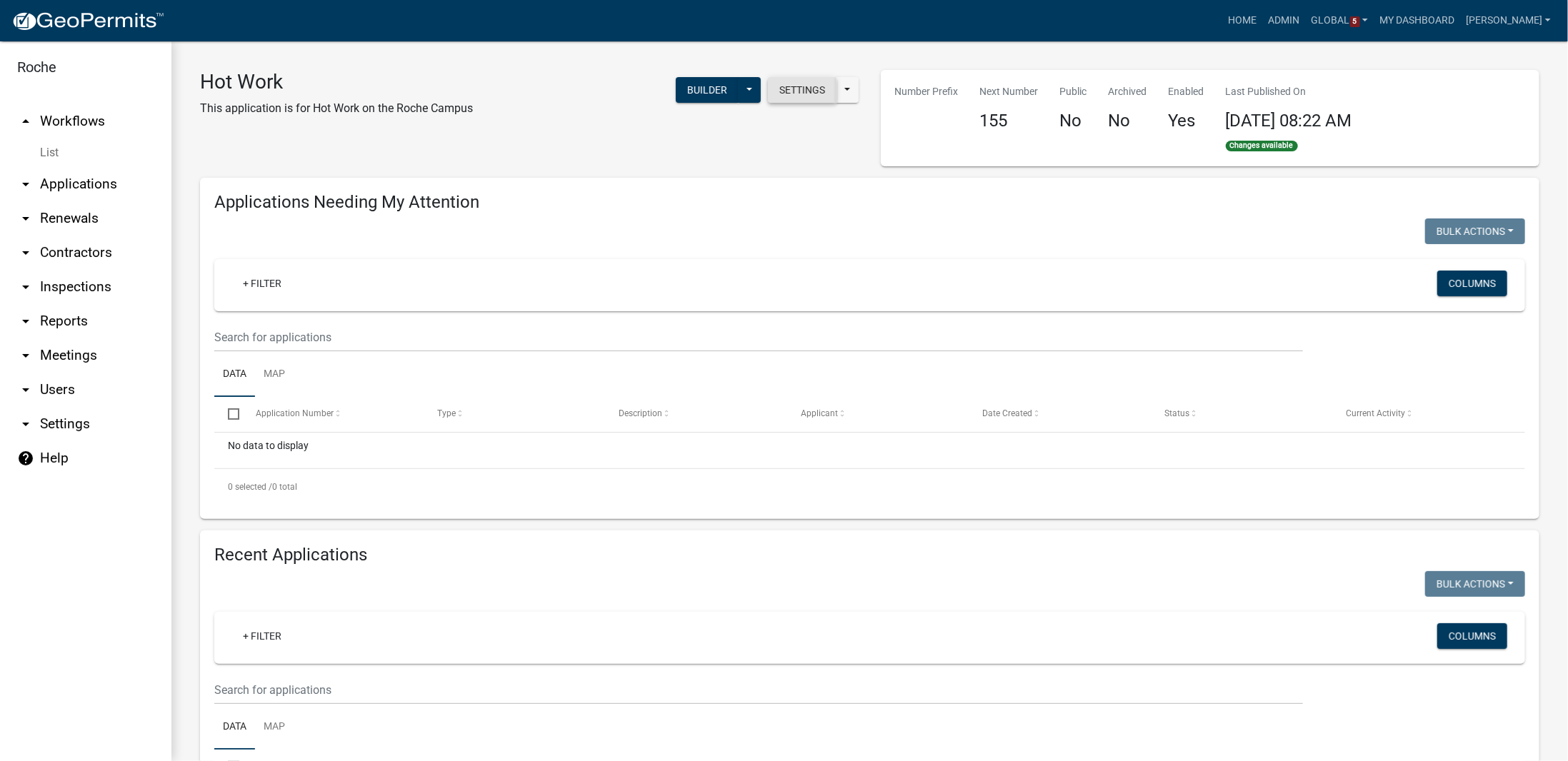
click at [787, 91] on button "Settings" at bounding box center [802, 90] width 69 height 26
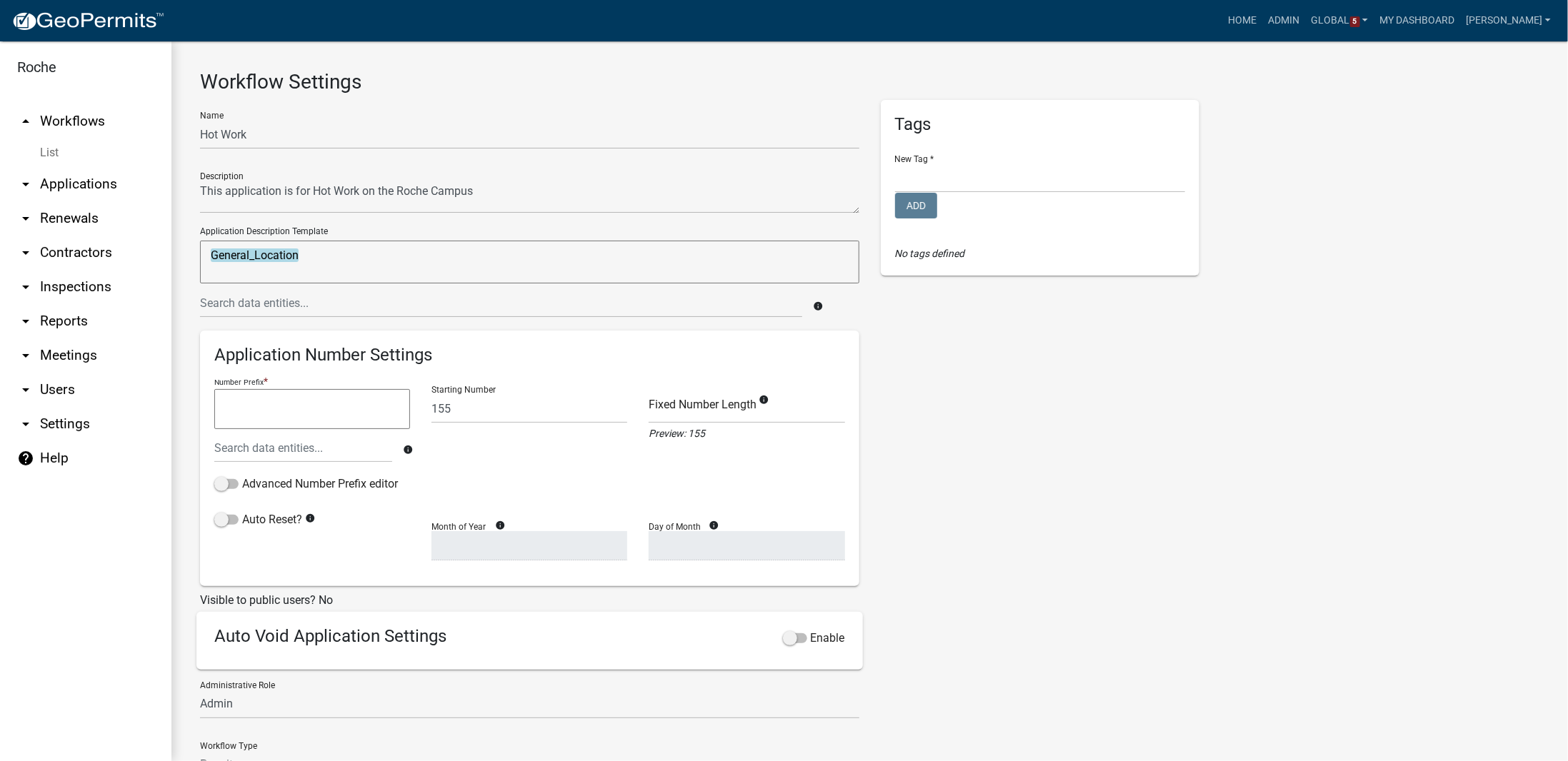
click at [75, 123] on link "arrow_drop_up Workflows" at bounding box center [85, 121] width 171 height 34
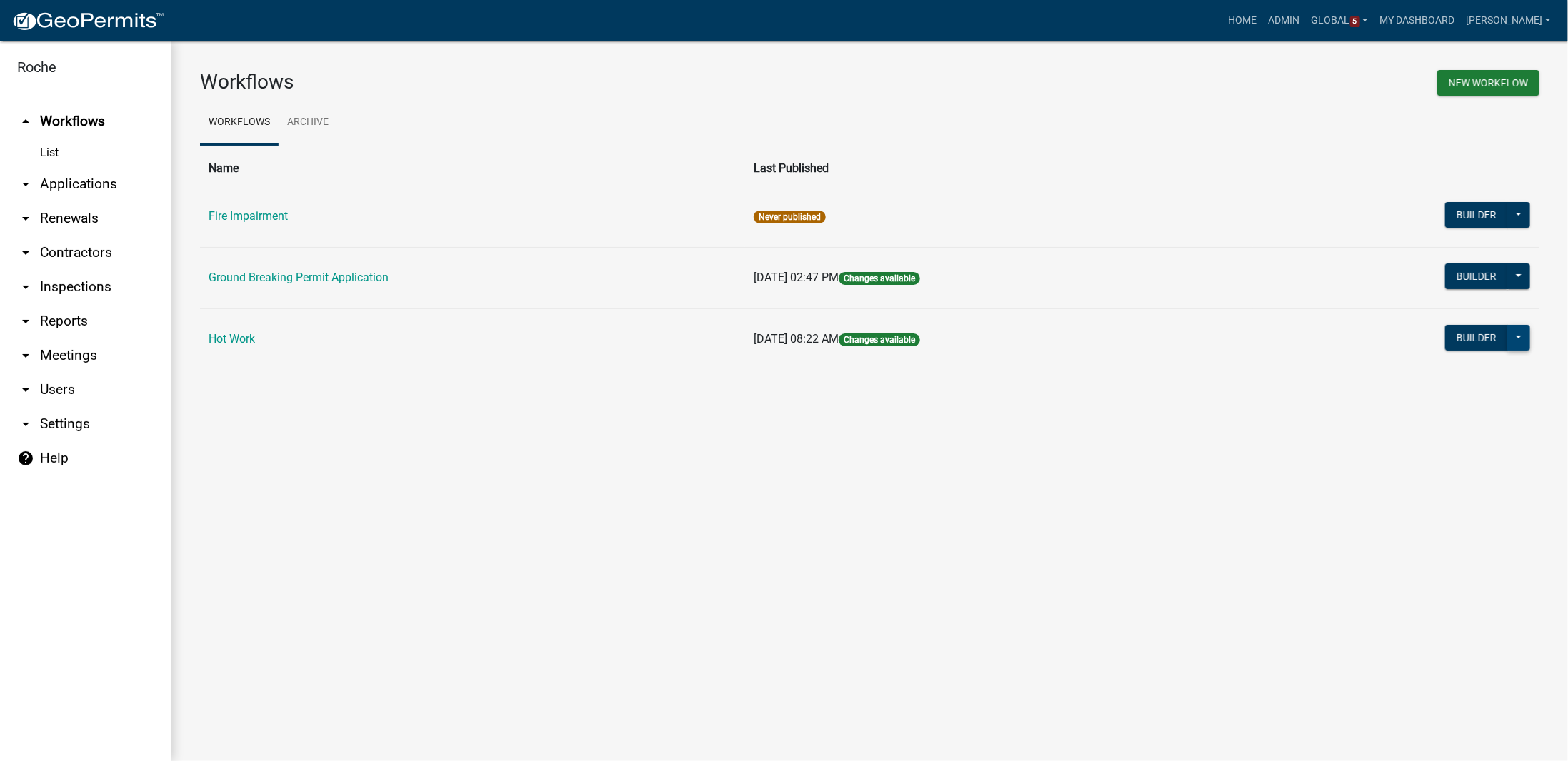
click at [1526, 336] on button at bounding box center [1519, 338] width 23 height 26
click at [1017, 429] on main "Workflows New Workflow Workflows Archive Name Last Published Fire Impairment Ne…" at bounding box center [869, 401] width 1396 height 720
click at [43, 159] on link "List" at bounding box center [85, 153] width 171 height 29
click at [47, 152] on link "List" at bounding box center [85, 153] width 171 height 29
click at [51, 156] on link "List" at bounding box center [85, 153] width 171 height 29
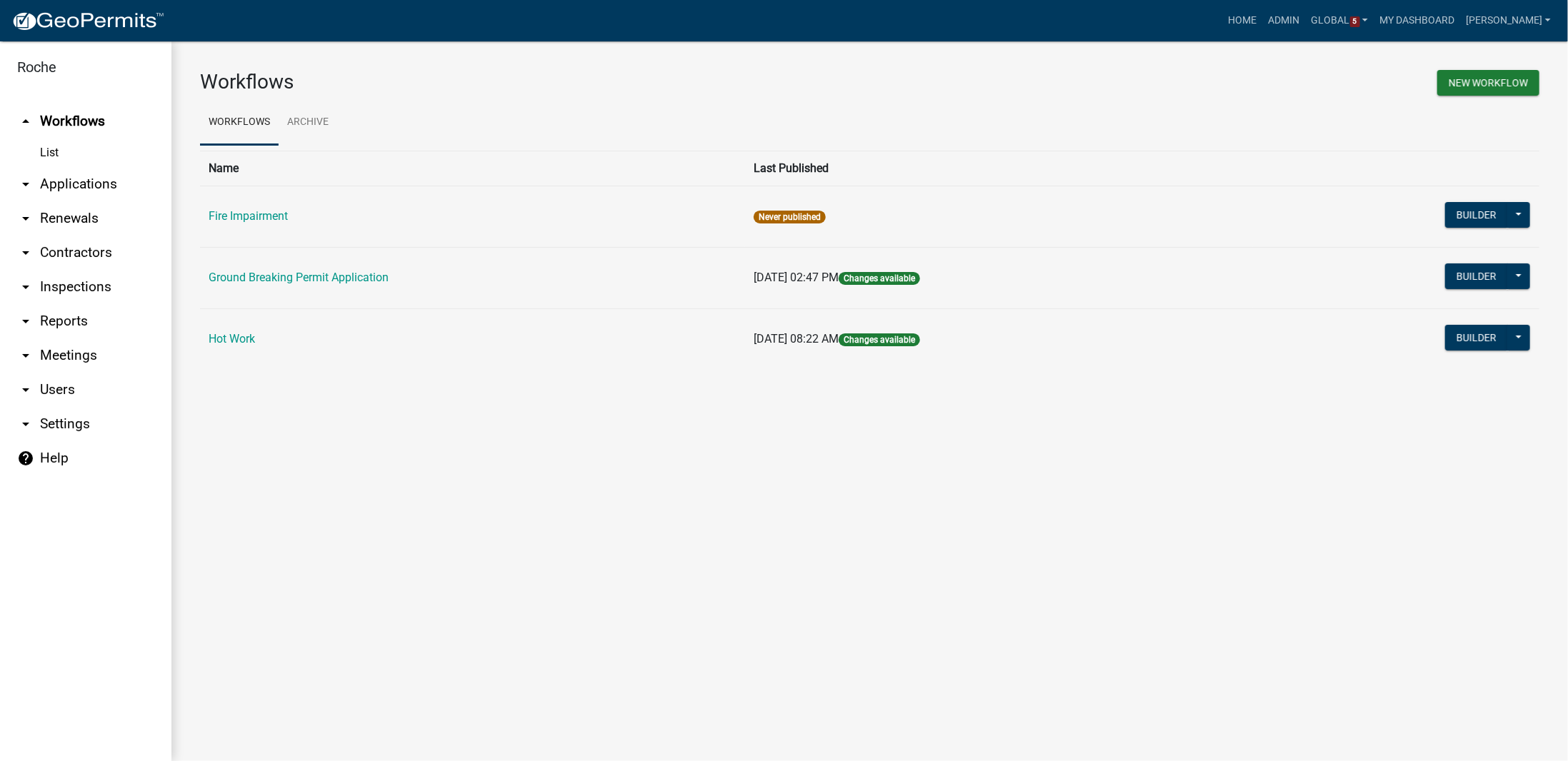
click at [59, 183] on link "arrow_drop_down Applications" at bounding box center [85, 184] width 171 height 34
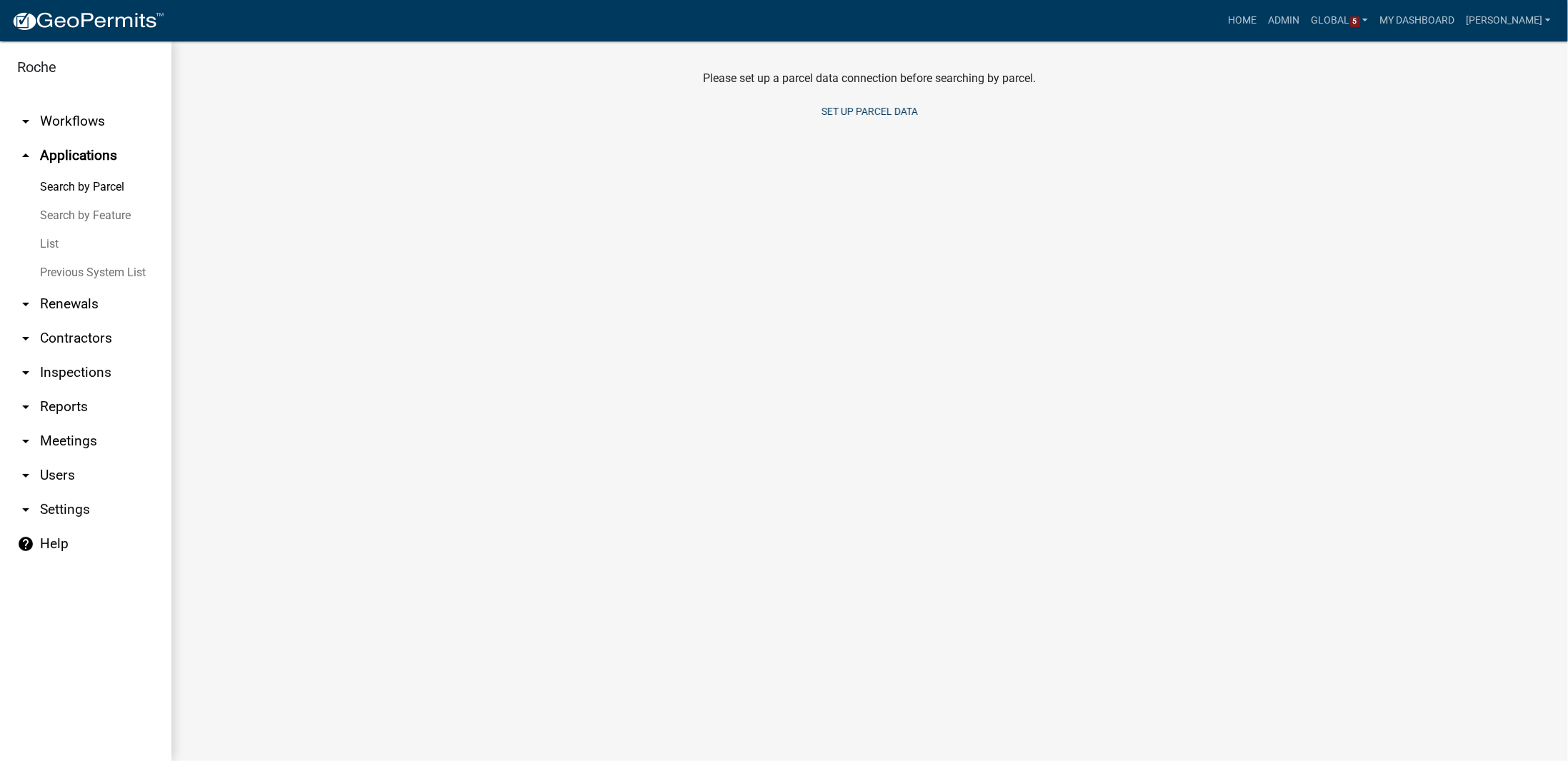
click at [52, 244] on link "List" at bounding box center [85, 244] width 171 height 29
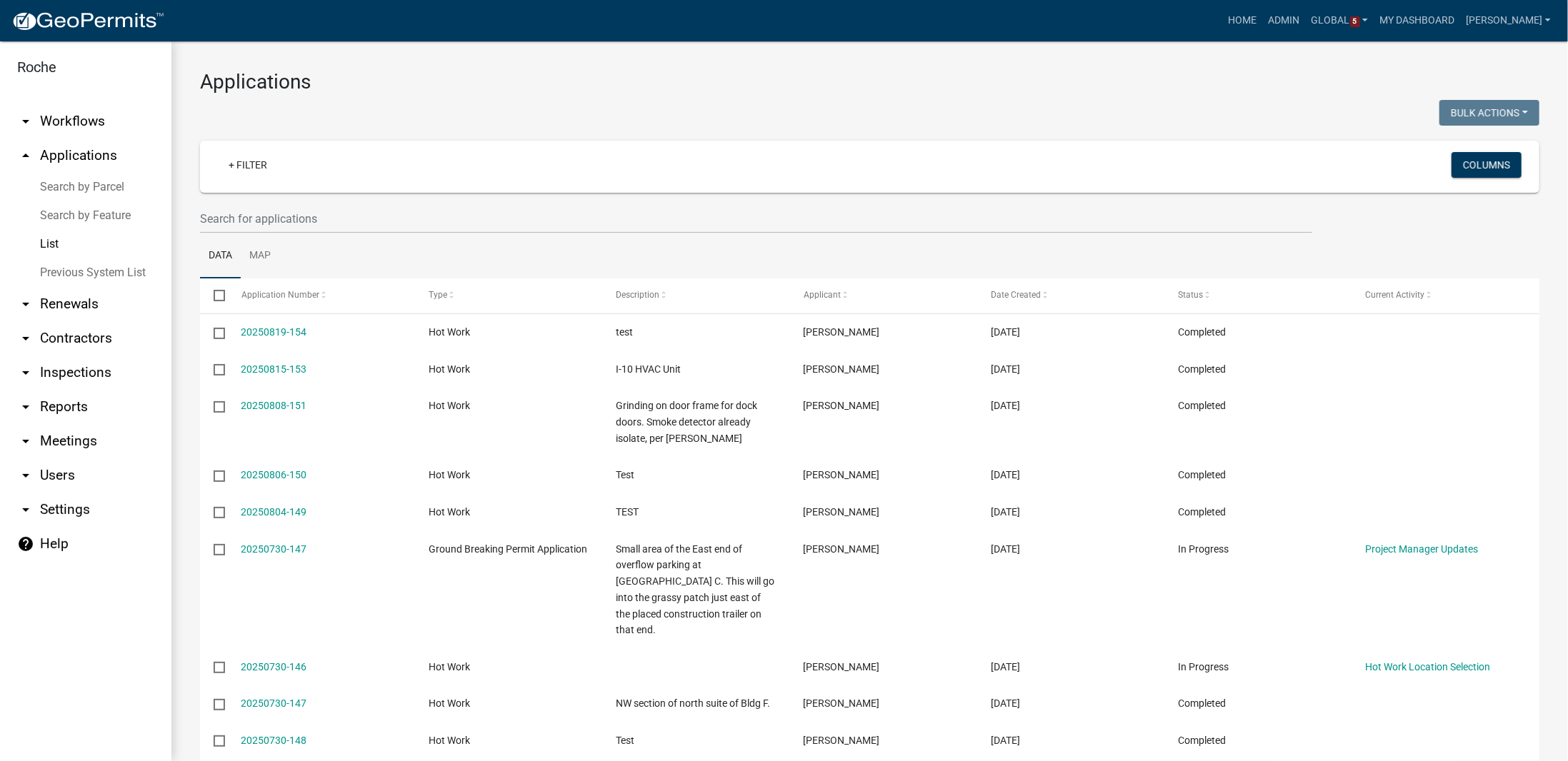
click at [70, 123] on link "arrow_drop_down Workflows" at bounding box center [85, 121] width 171 height 34
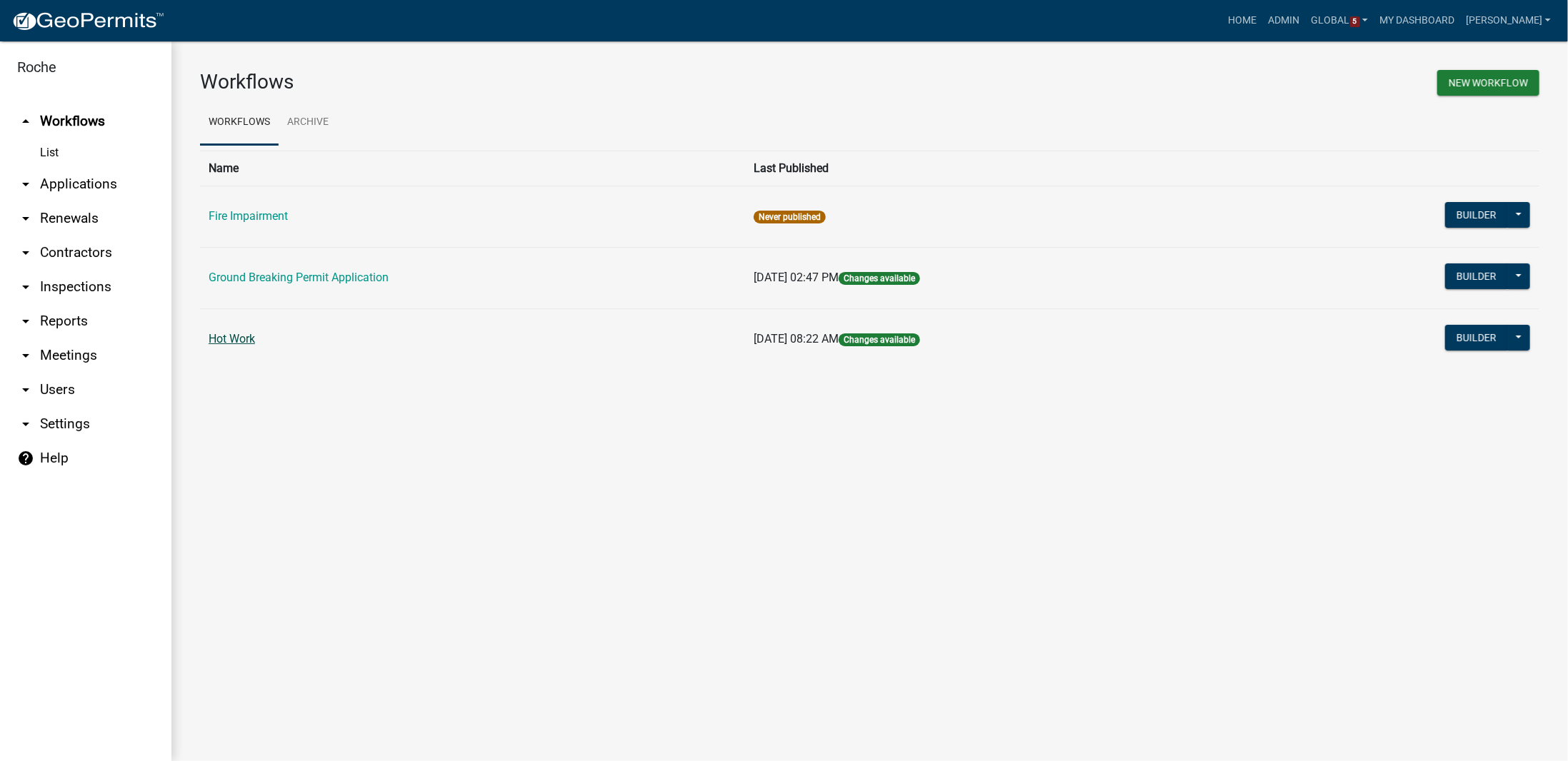
click at [244, 340] on link "Hot Work" at bounding box center [231, 338] width 46 height 14
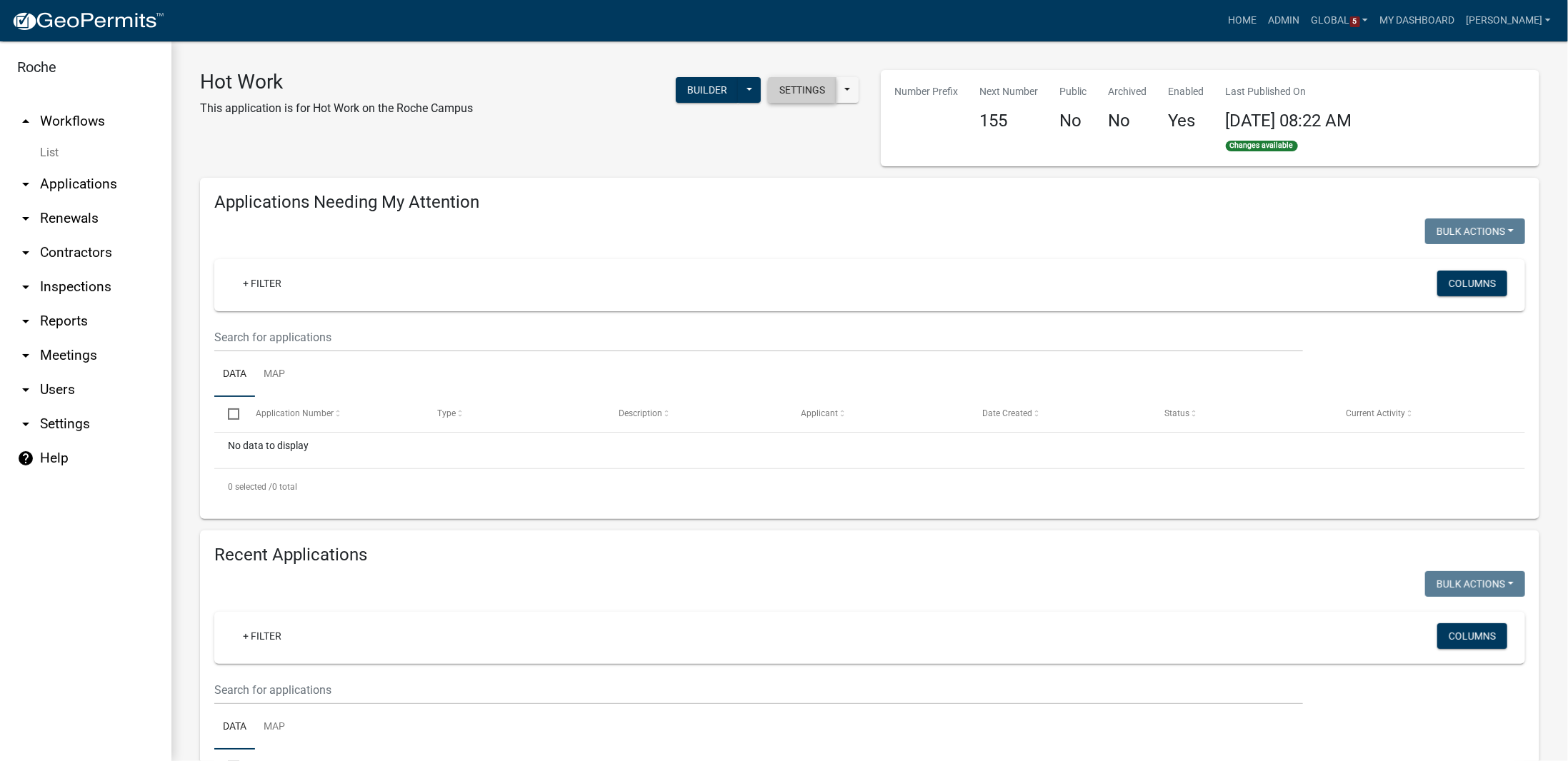
click at [809, 90] on button "Settings" at bounding box center [802, 90] width 69 height 26
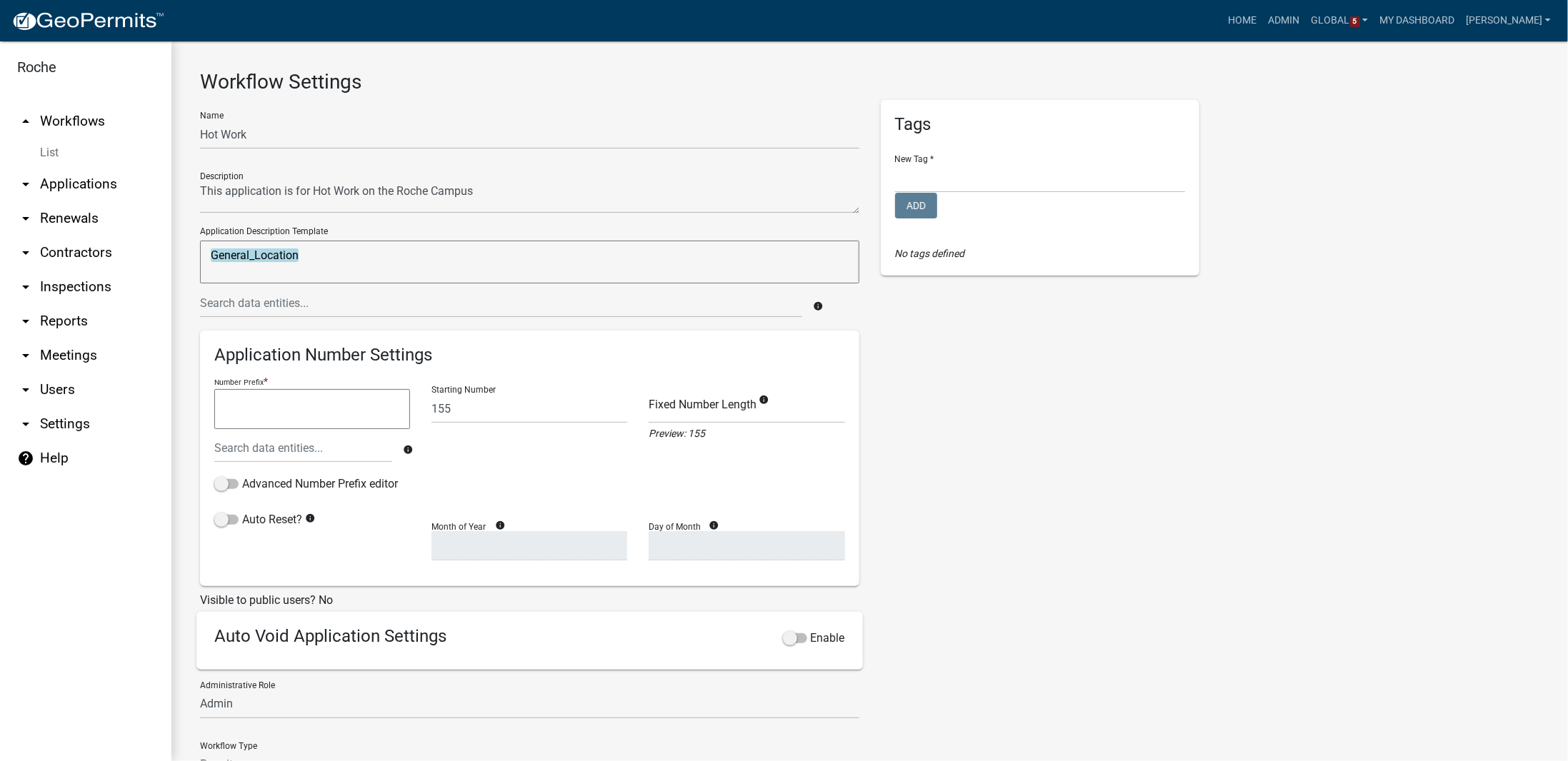
click at [277, 412] on textarea at bounding box center [312, 408] width 196 height 40
type textarea "HW-"
click at [993, 468] on div "Tags New Tag * Add No tags defined" at bounding box center [1040, 465] width 340 height 731
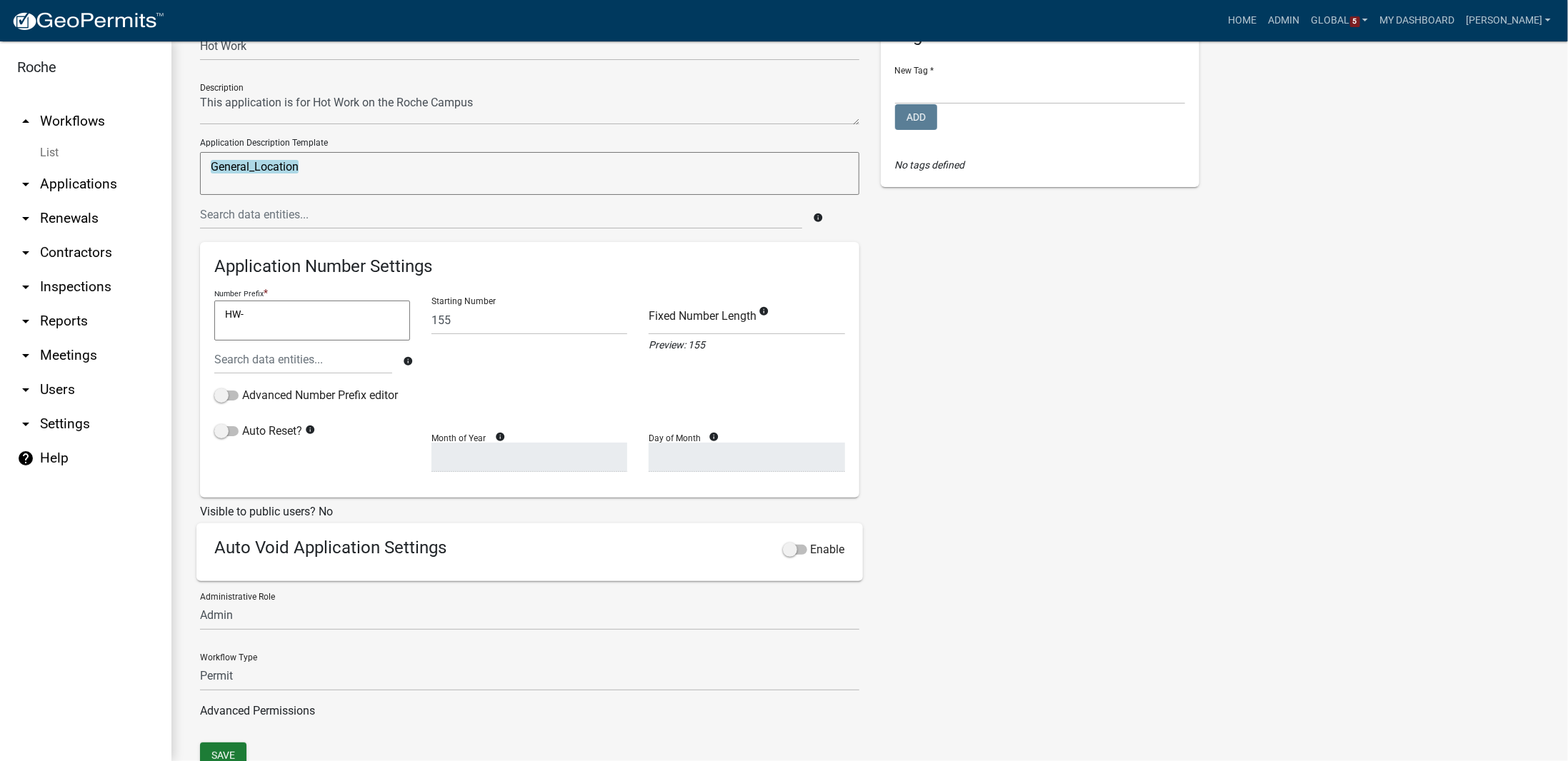
scroll to position [138, 0]
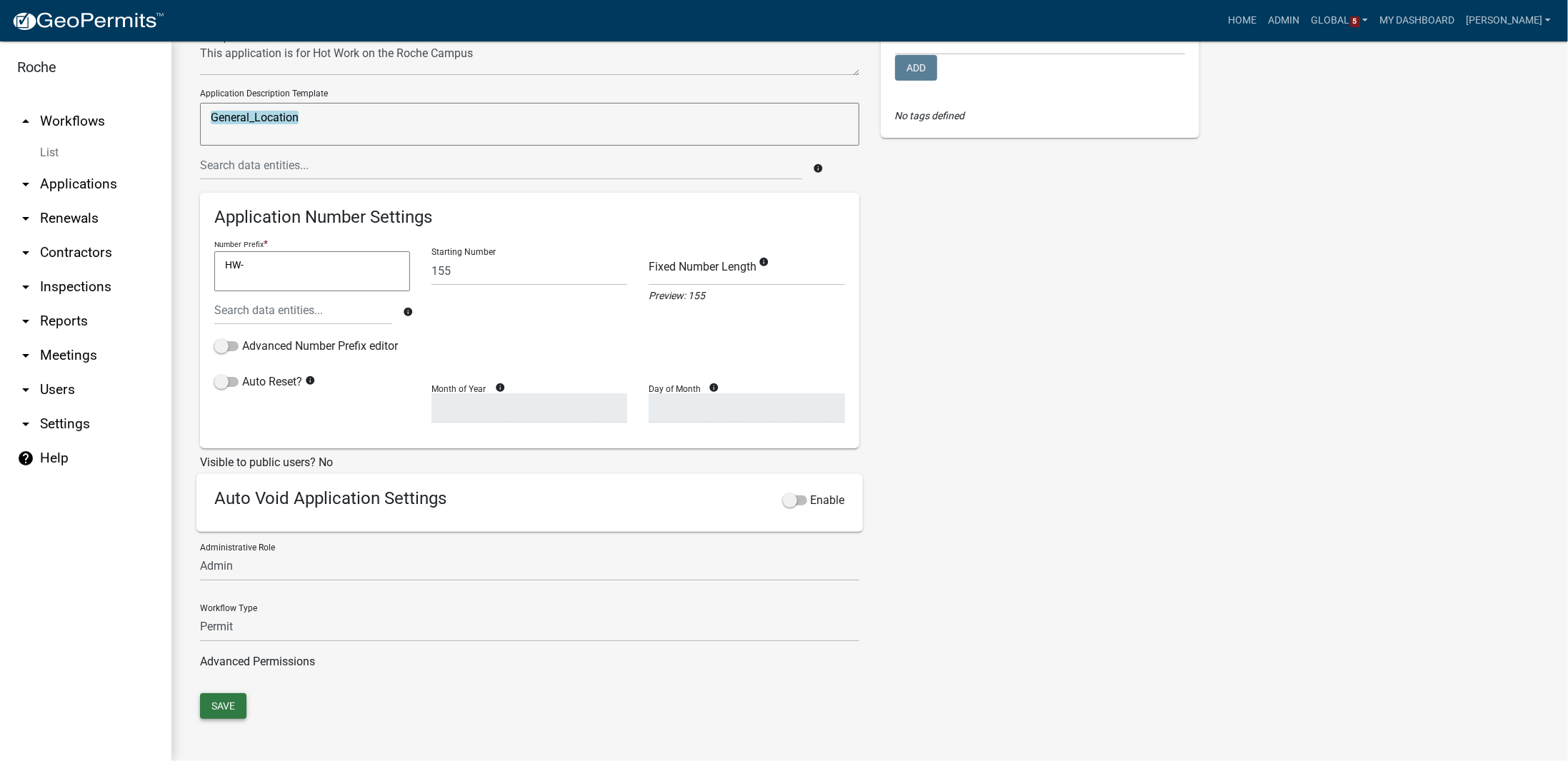
click at [215, 715] on button "Save" at bounding box center [223, 706] width 46 height 26
click at [73, 119] on link "arrow_drop_up Workflows" at bounding box center [85, 121] width 171 height 34
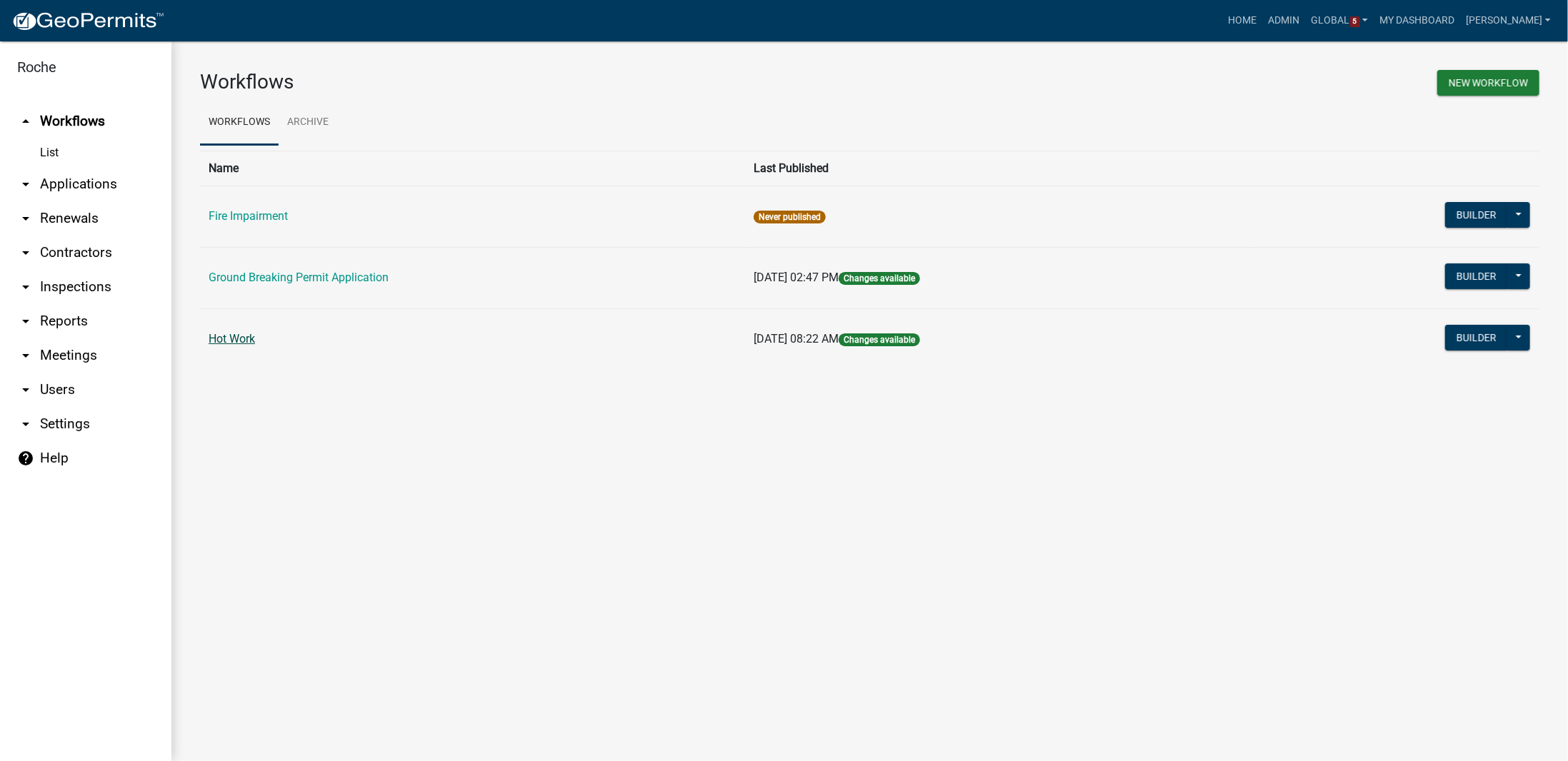
click at [244, 337] on link "Hot Work" at bounding box center [231, 338] width 46 height 14
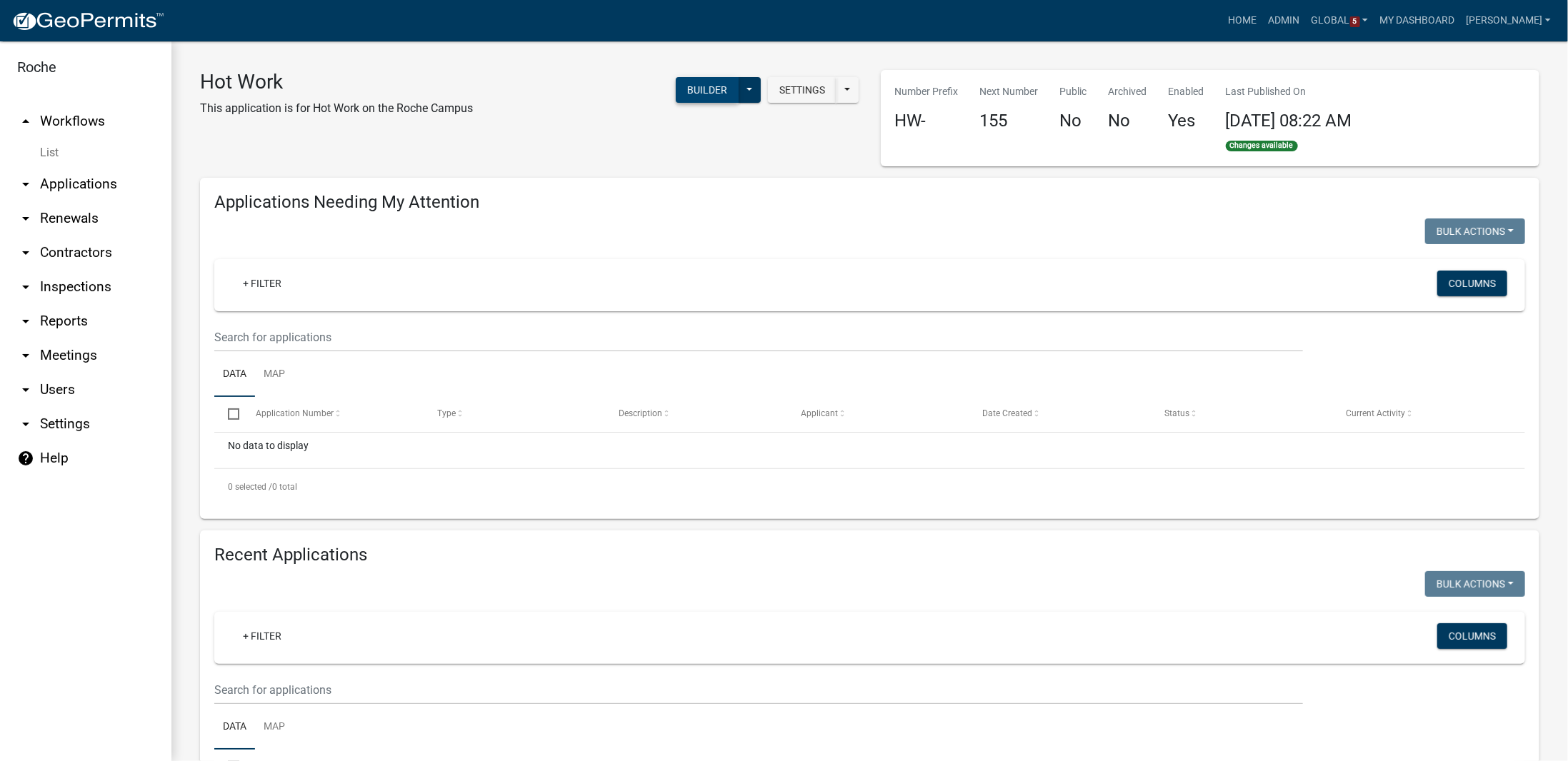
click at [700, 90] on button "Builder" at bounding box center [707, 90] width 63 height 26
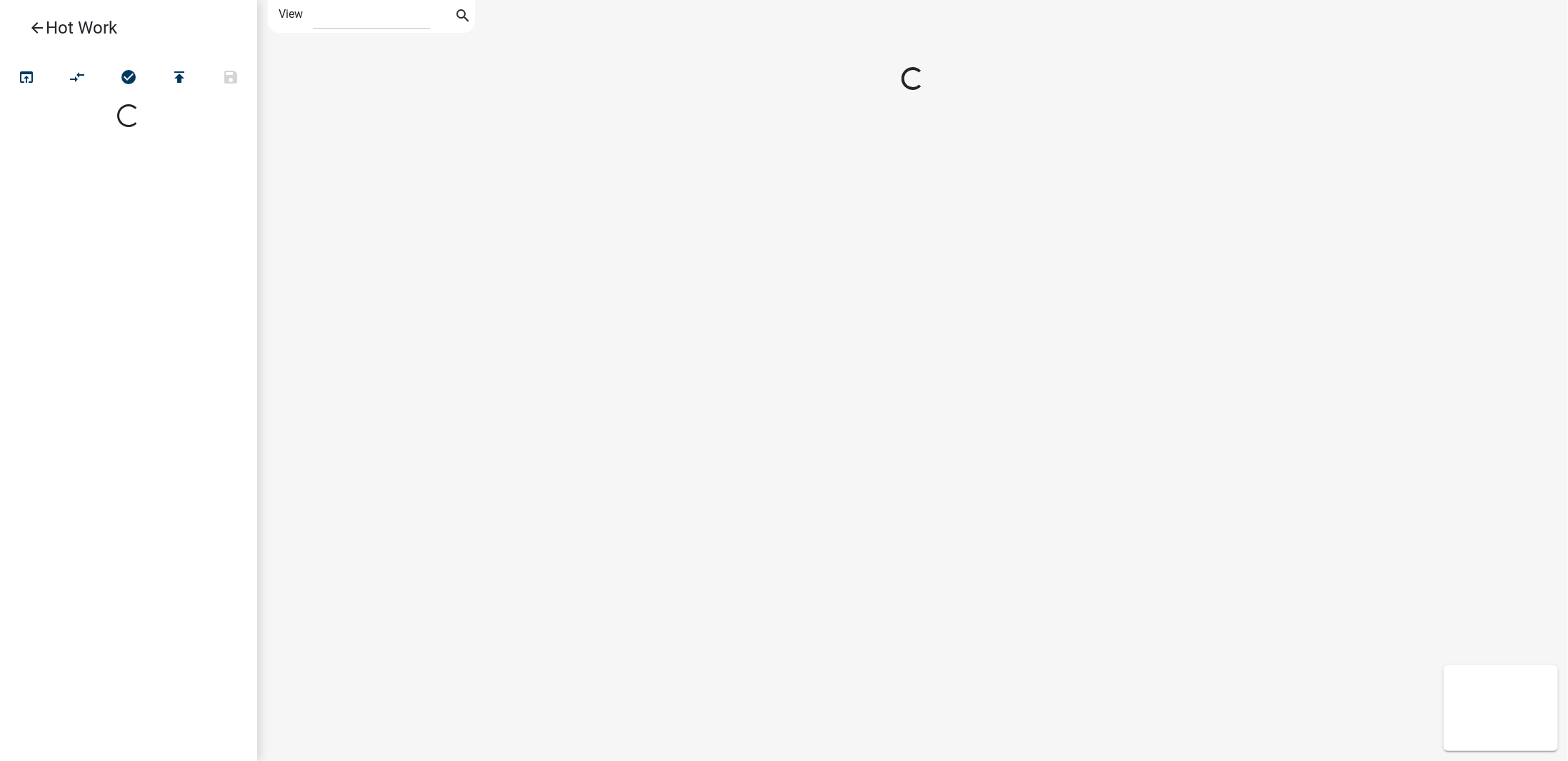
select select "1"
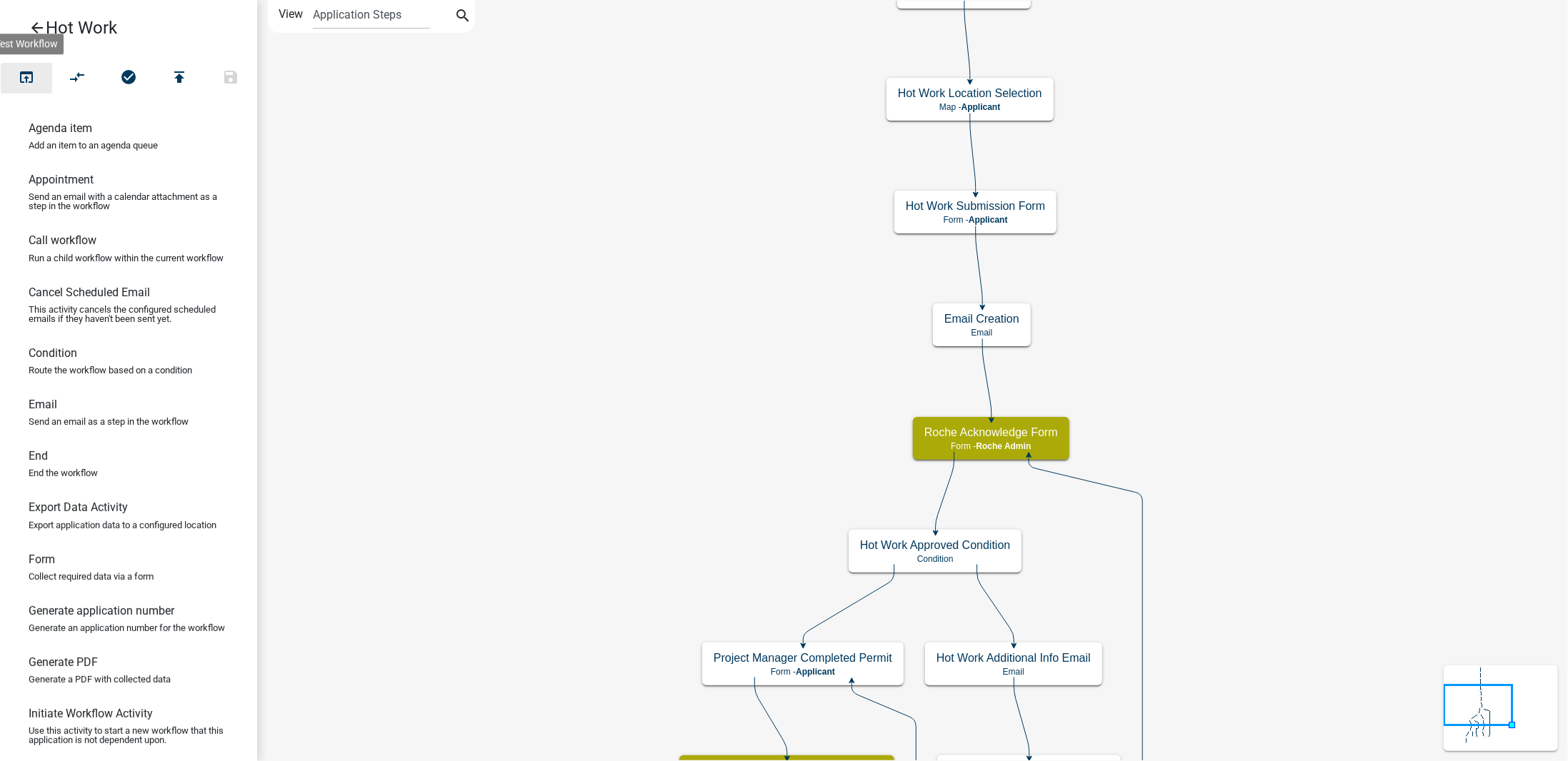
click at [30, 79] on icon "open_in_browser" at bounding box center [27, 79] width 17 height 20
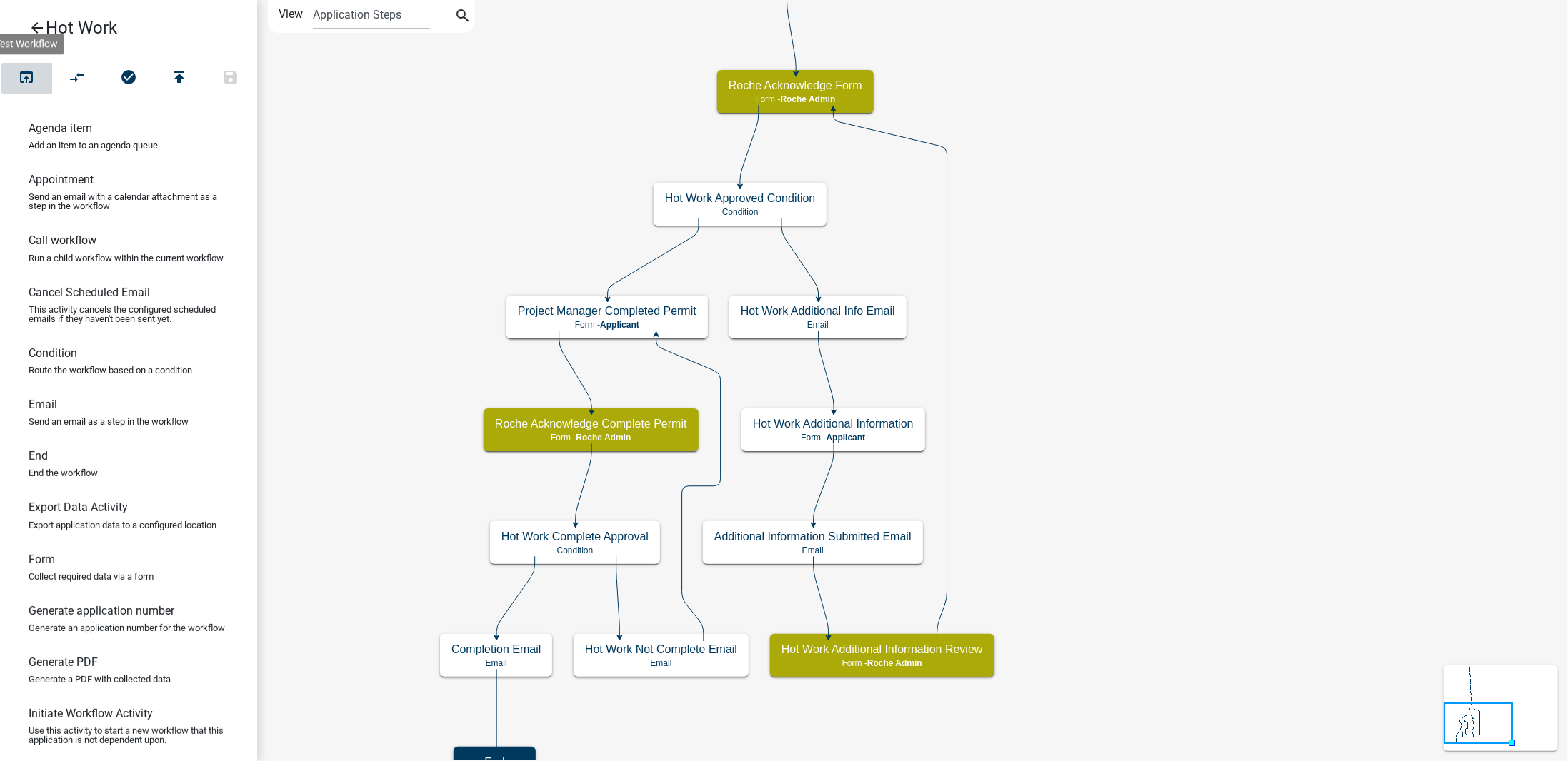
click at [23, 77] on icon "open_in_browser" at bounding box center [27, 79] width 17 height 20
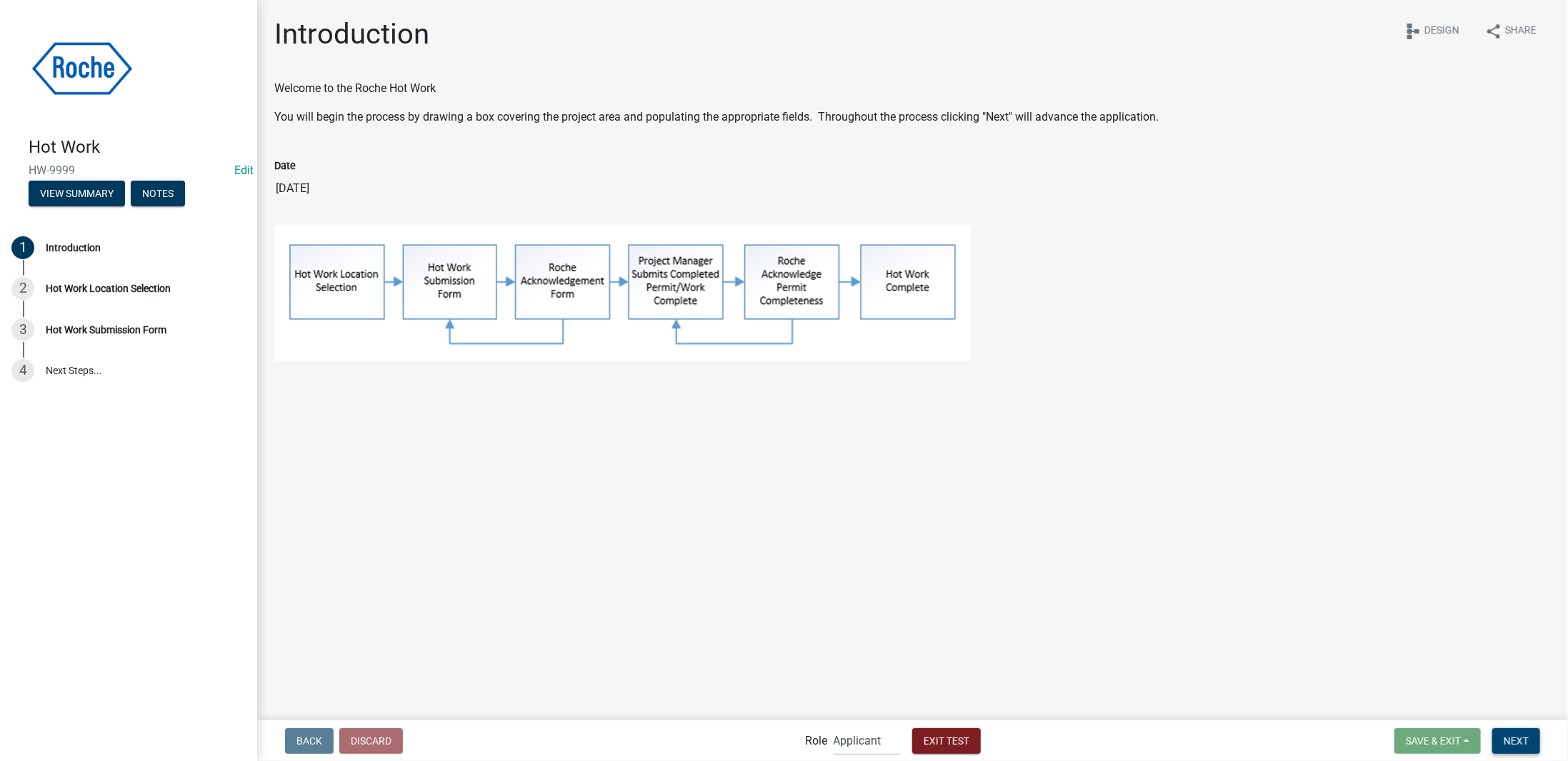
click at [1509, 739] on span "Next" at bounding box center [1516, 741] width 25 height 12
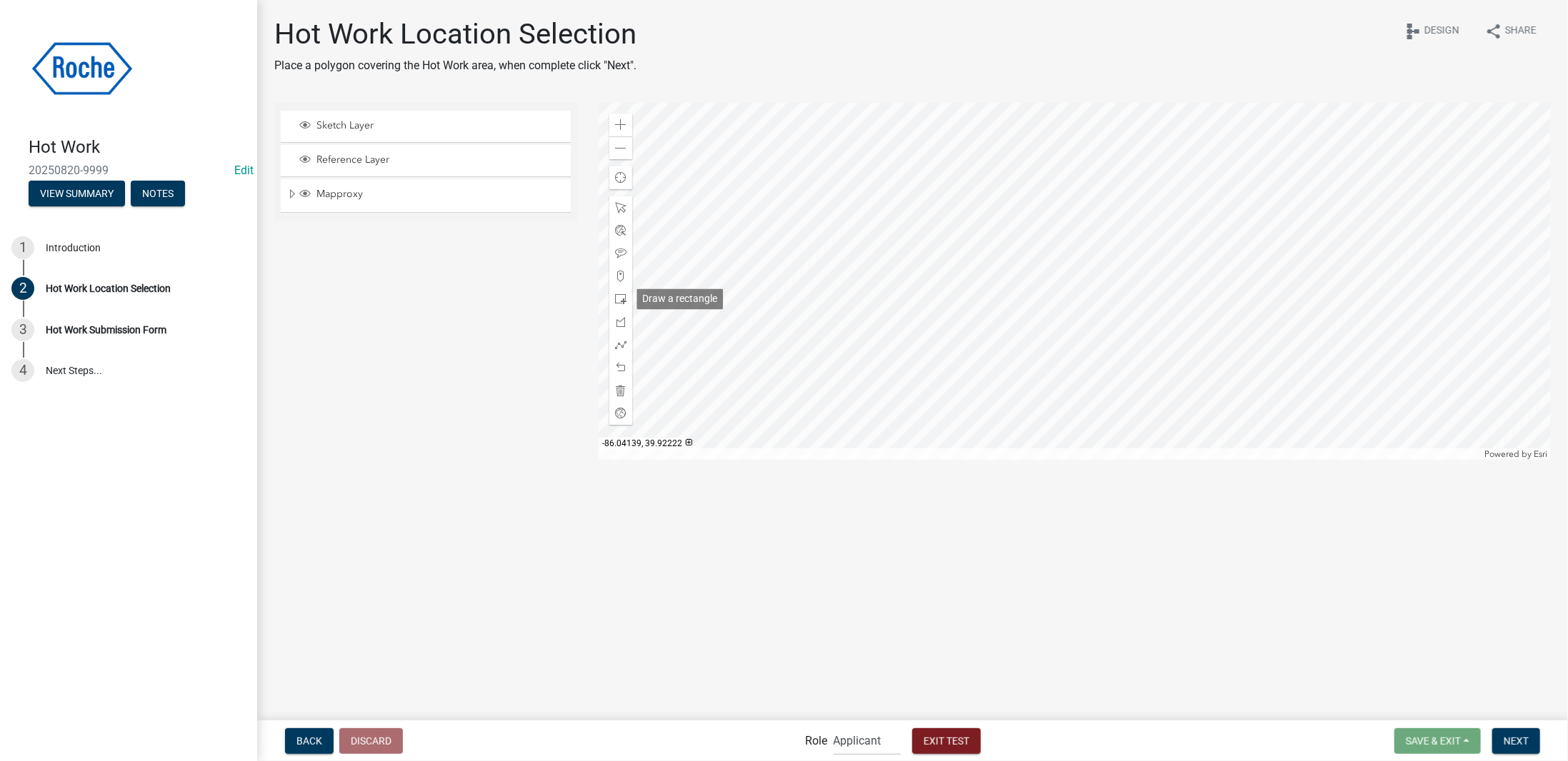
drag, startPoint x: 618, startPoint y: 297, endPoint x: 643, endPoint y: 288, distance: 26.6
click at [618, 296] on span at bounding box center [621, 299] width 12 height 12
click at [1155, 209] on div at bounding box center [1074, 281] width 952 height 357
click at [1533, 742] on button "Next" at bounding box center [1516, 741] width 48 height 26
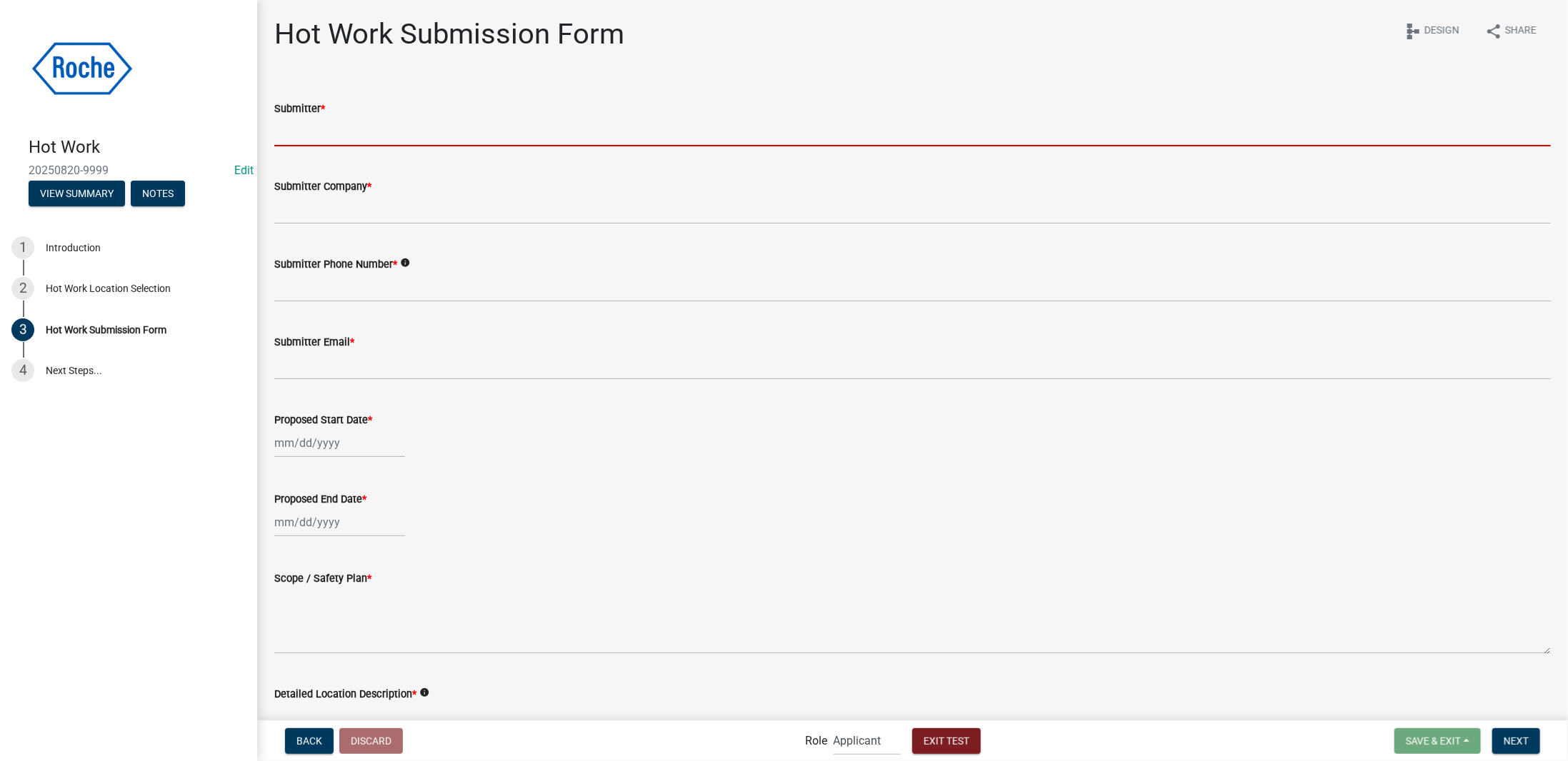
click at [337, 132] on input "Submitter *" at bounding box center [912, 132] width 1276 height 30
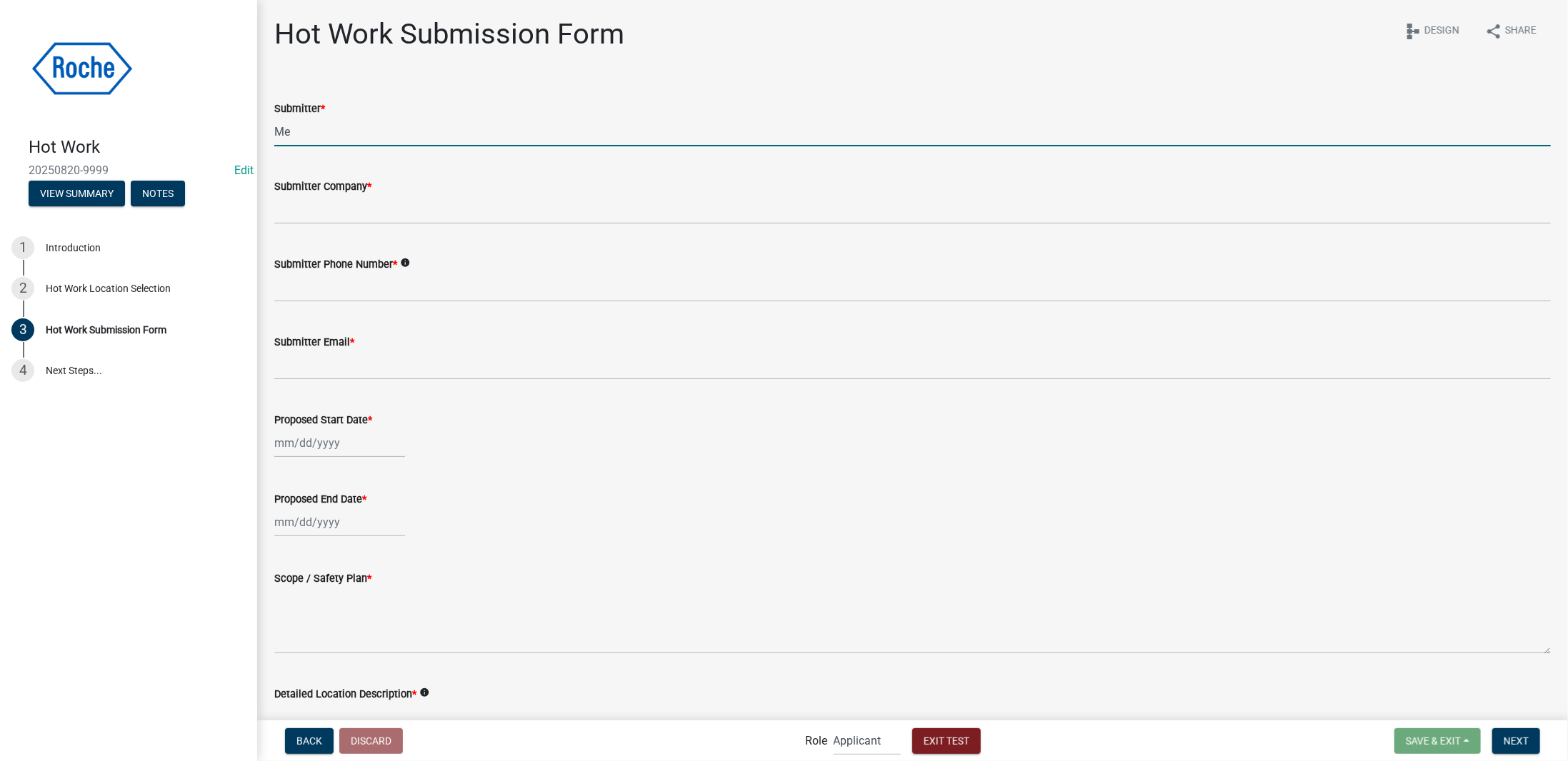
type input "Me"
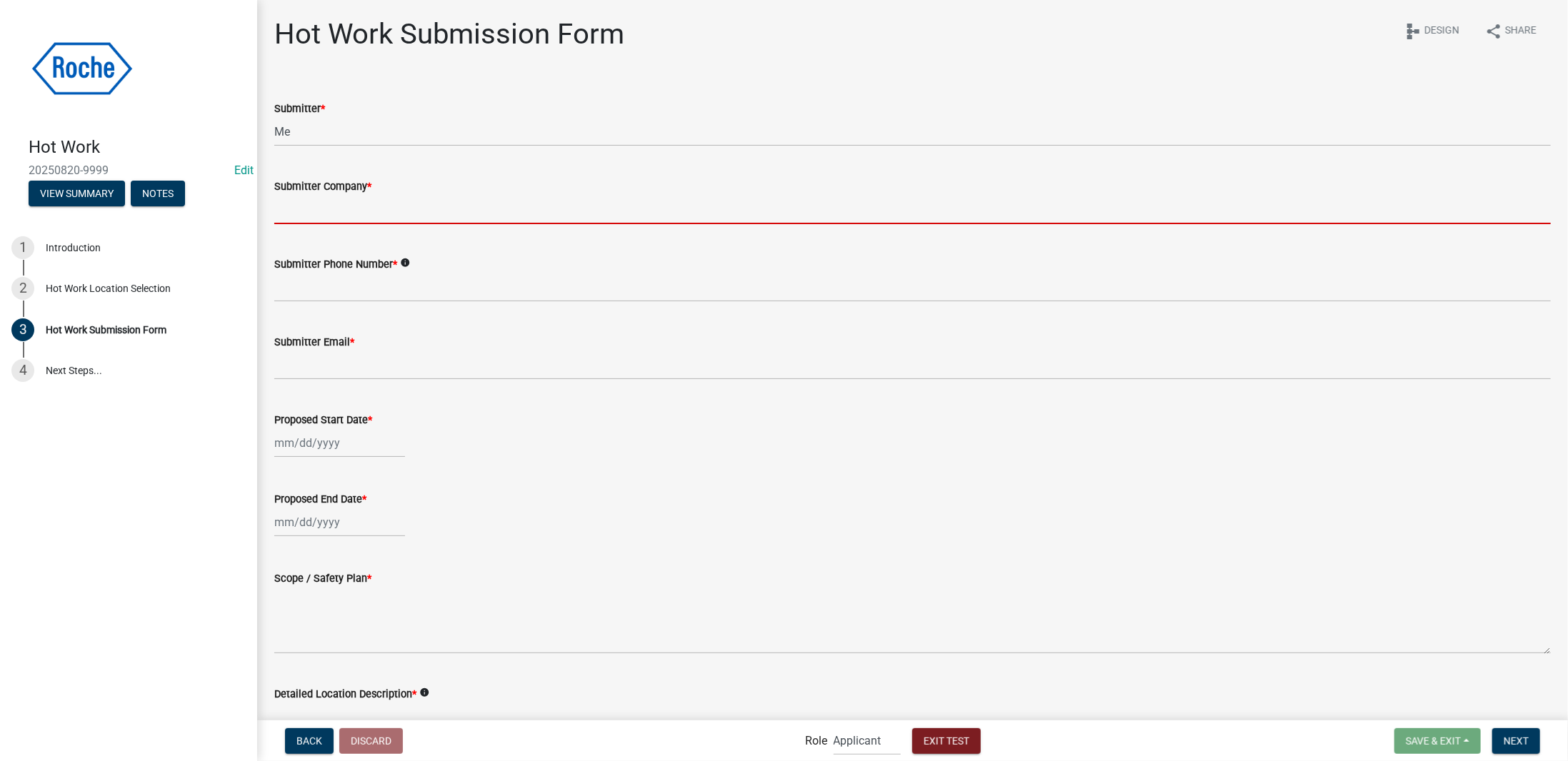
click at [504, 198] on input "Submitter Company *" at bounding box center [912, 210] width 1276 height 30
type input "here"
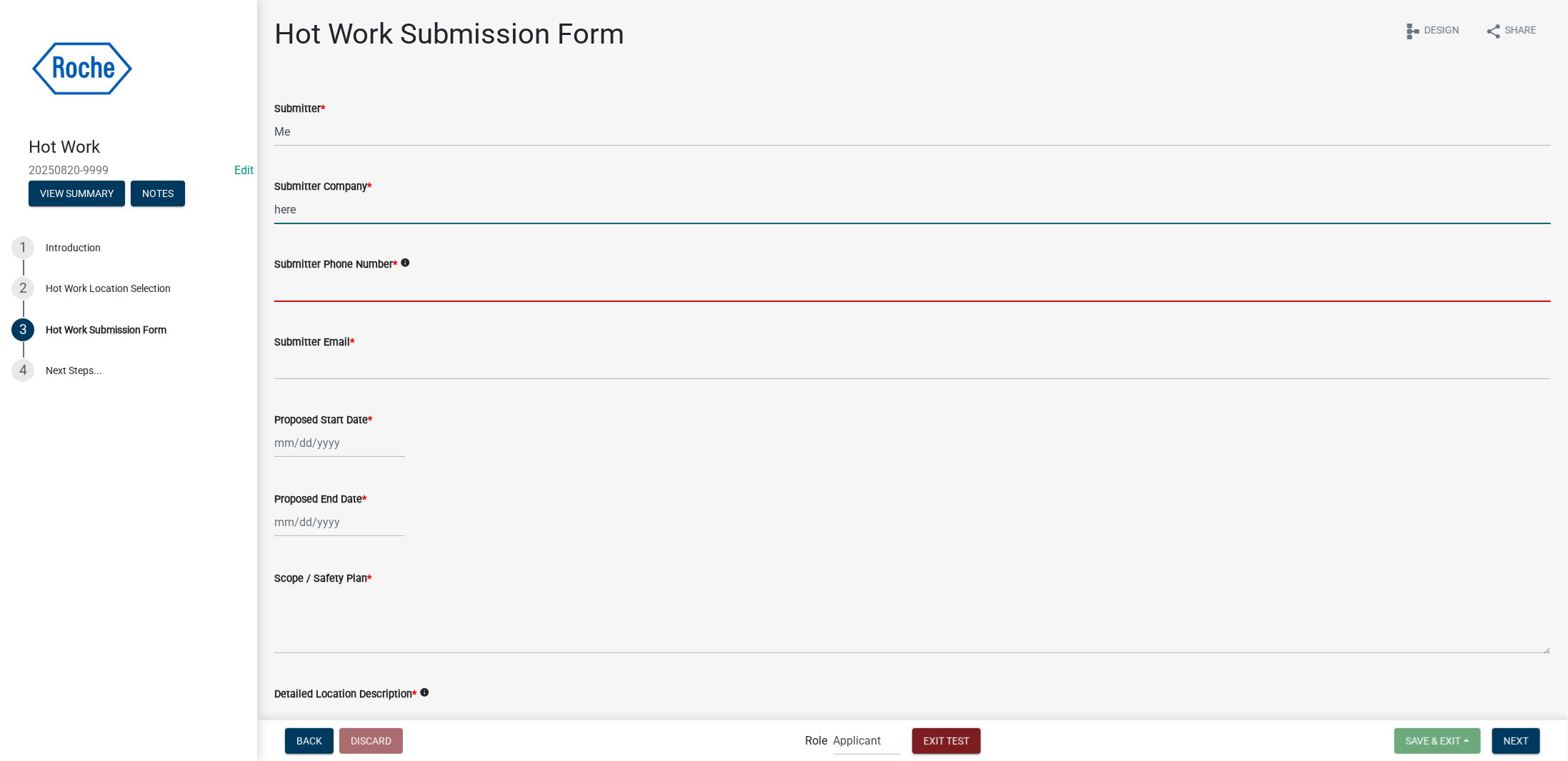
click at [361, 276] on input "Submitter Phone Number *" at bounding box center [912, 287] width 1276 height 30
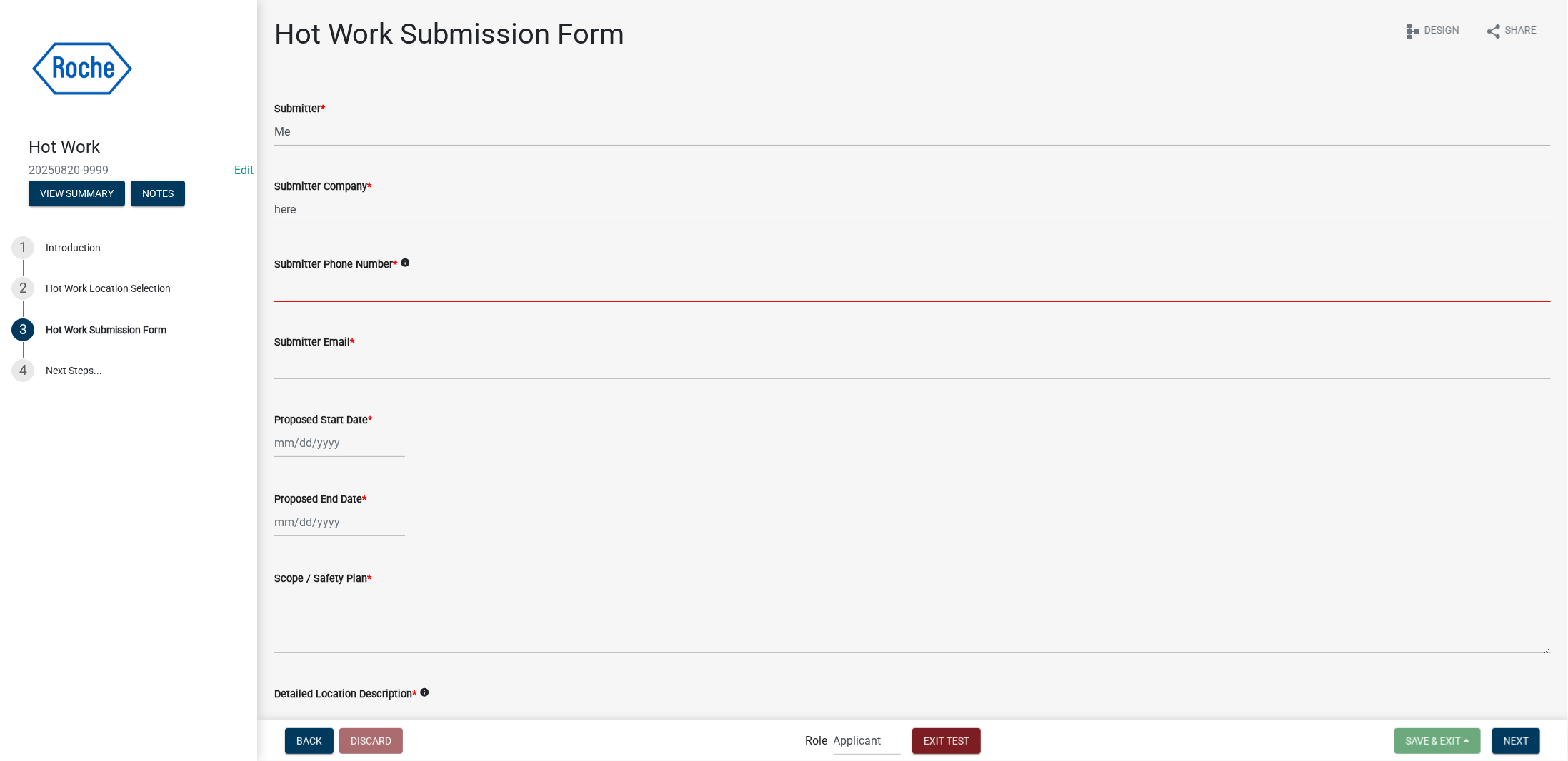
type input "5555555555"
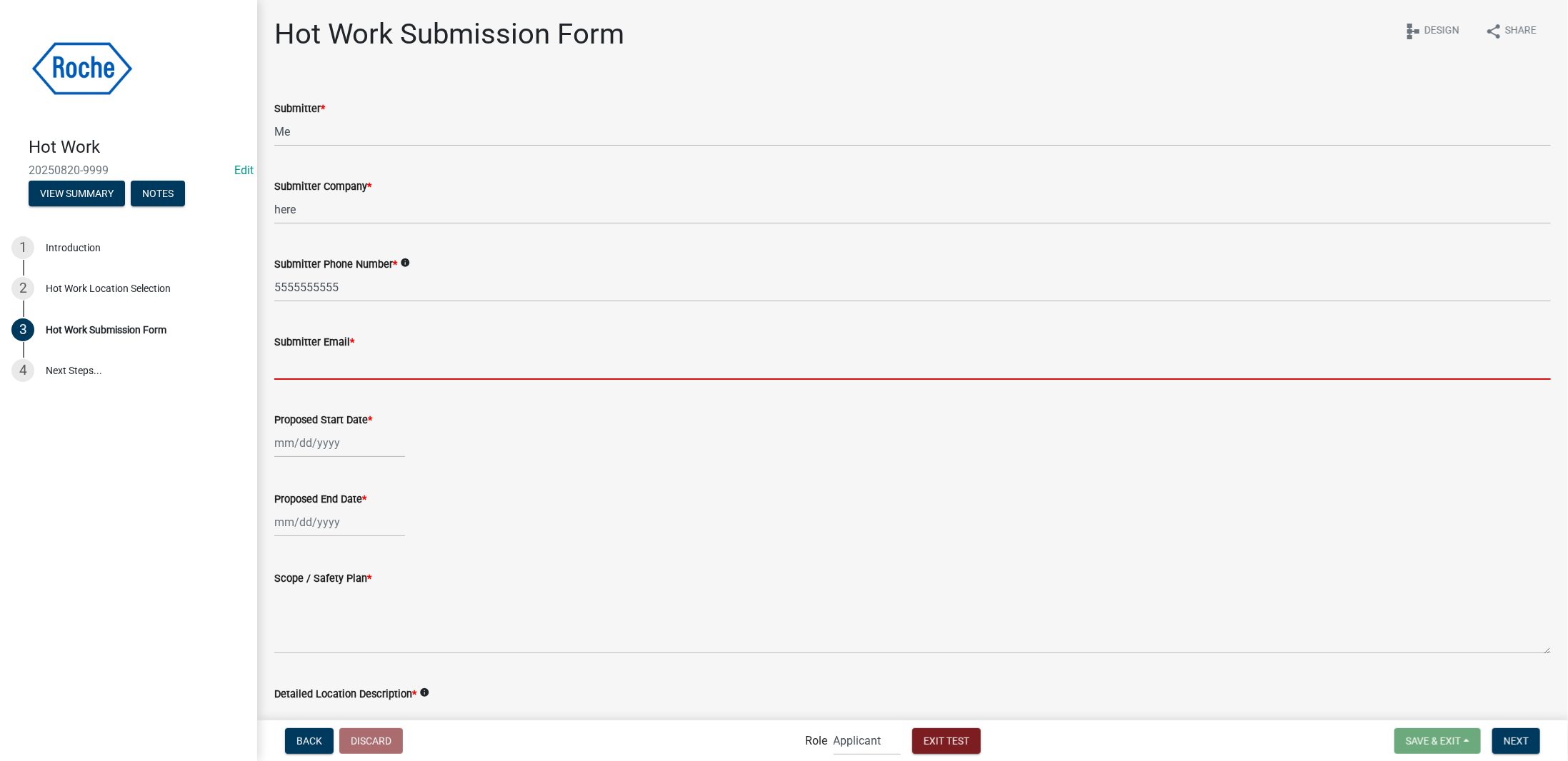
click at [335, 366] on input "Submitter Email *" at bounding box center [912, 365] width 1276 height 30
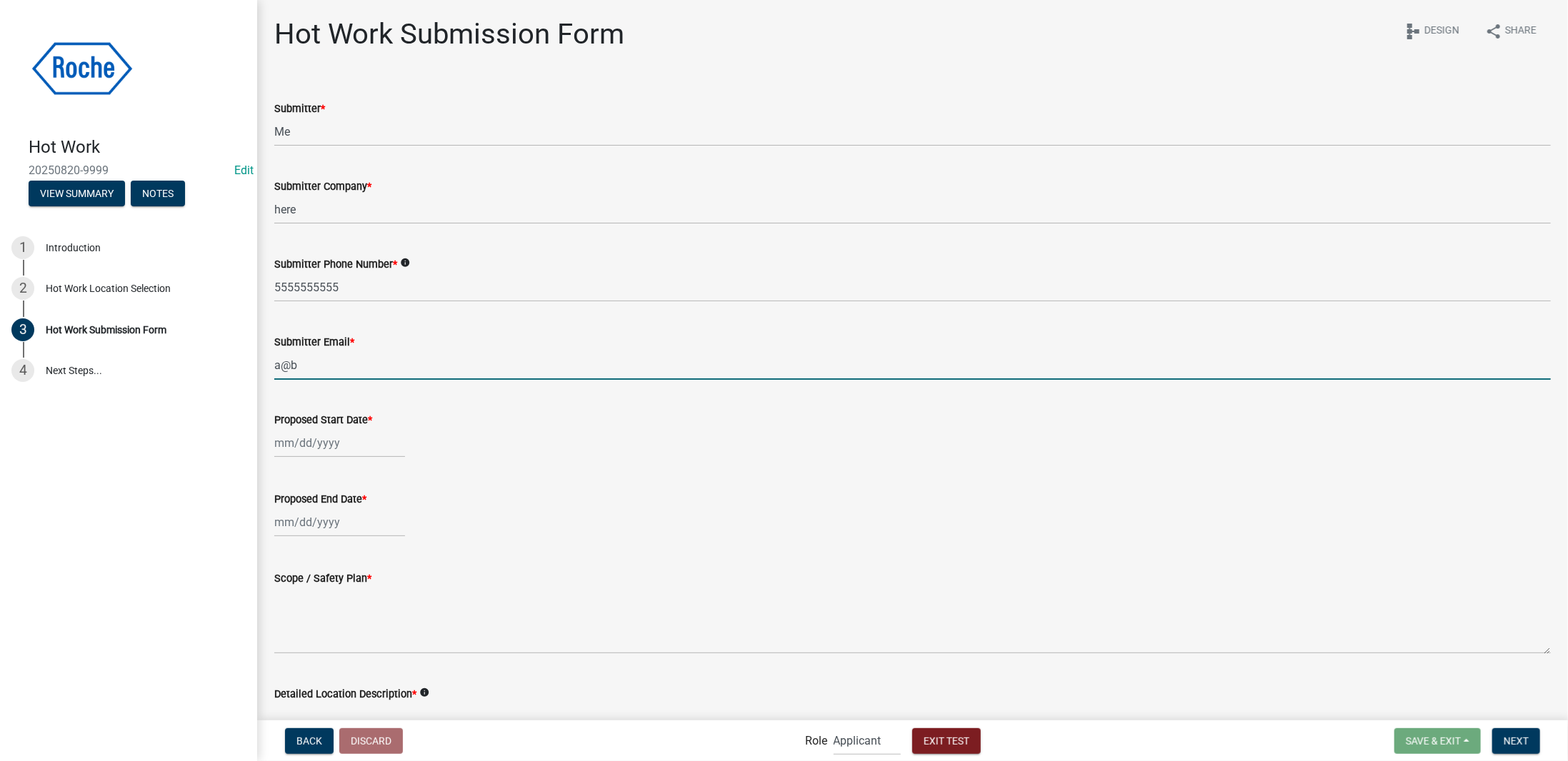
type input "a@b.com"
click at [347, 440] on div at bounding box center [339, 443] width 131 height 30
select select "8"
select select "2025"
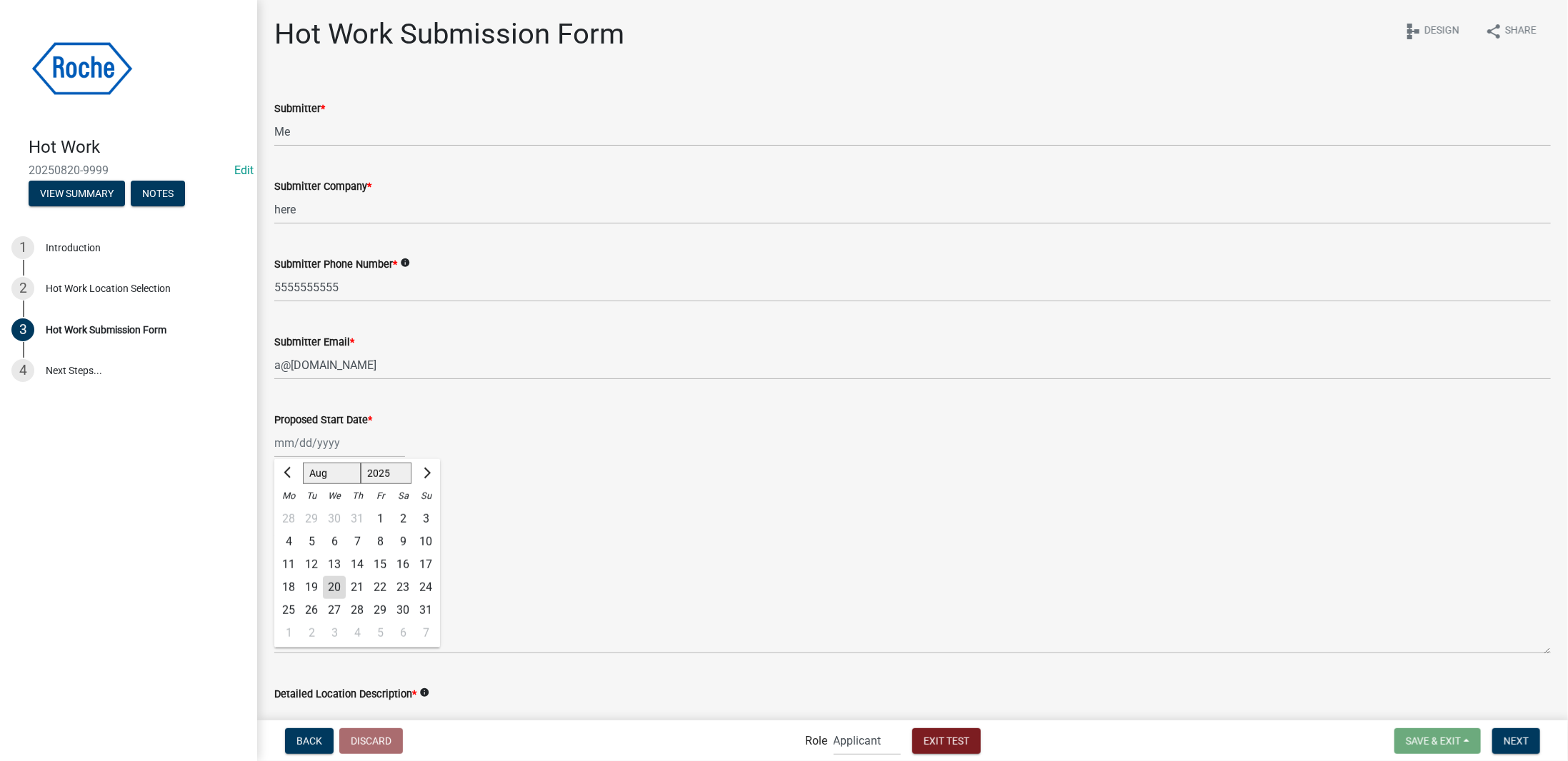
click at [329, 586] on div "20" at bounding box center [335, 588] width 23 height 23
type input "08/20/2025"
click at [322, 520] on div at bounding box center [339, 522] width 131 height 30
select select "8"
select select "2025"
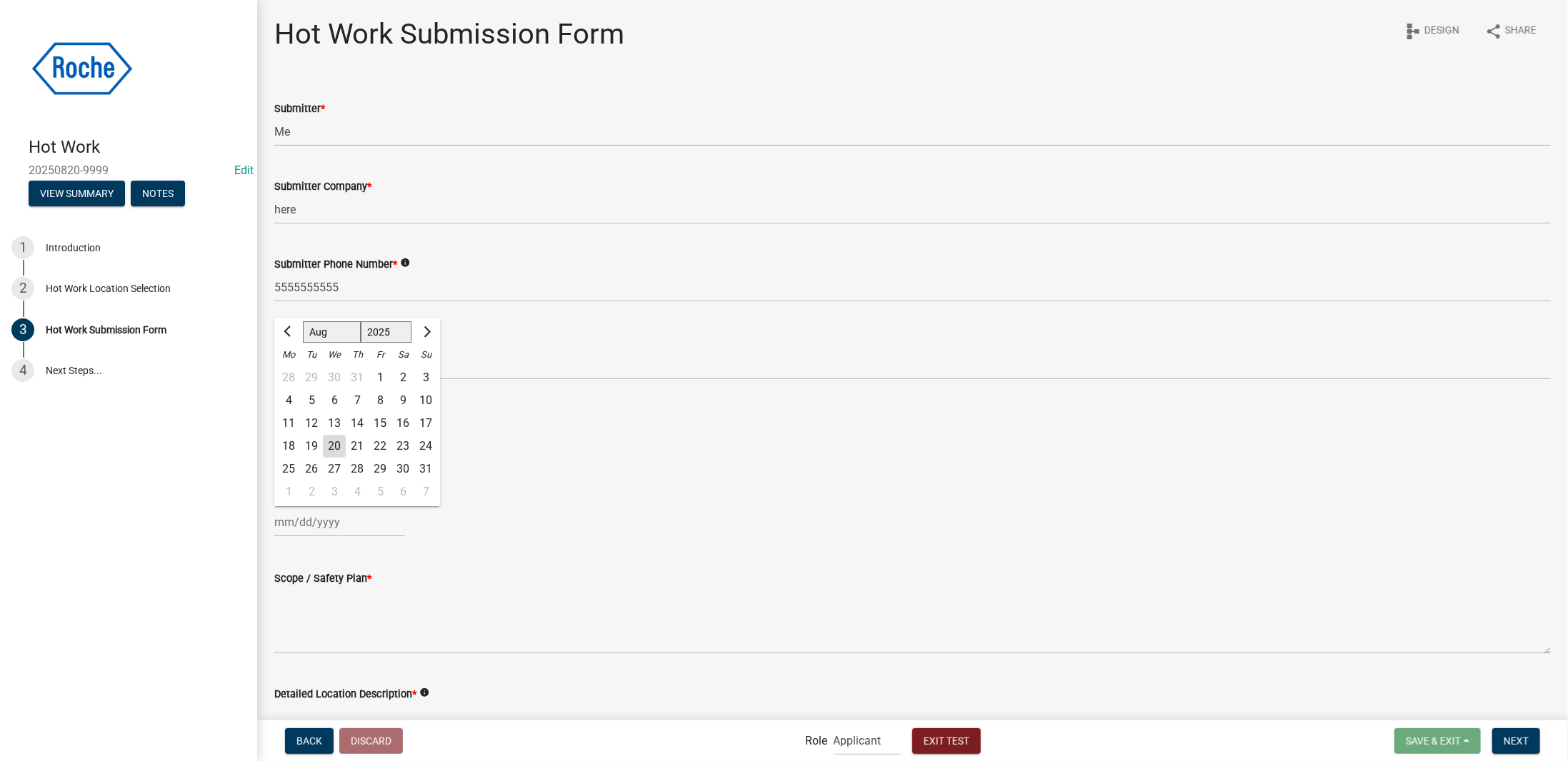
click at [333, 442] on div "20" at bounding box center [335, 447] width 23 height 23
type input "08/20/2025"
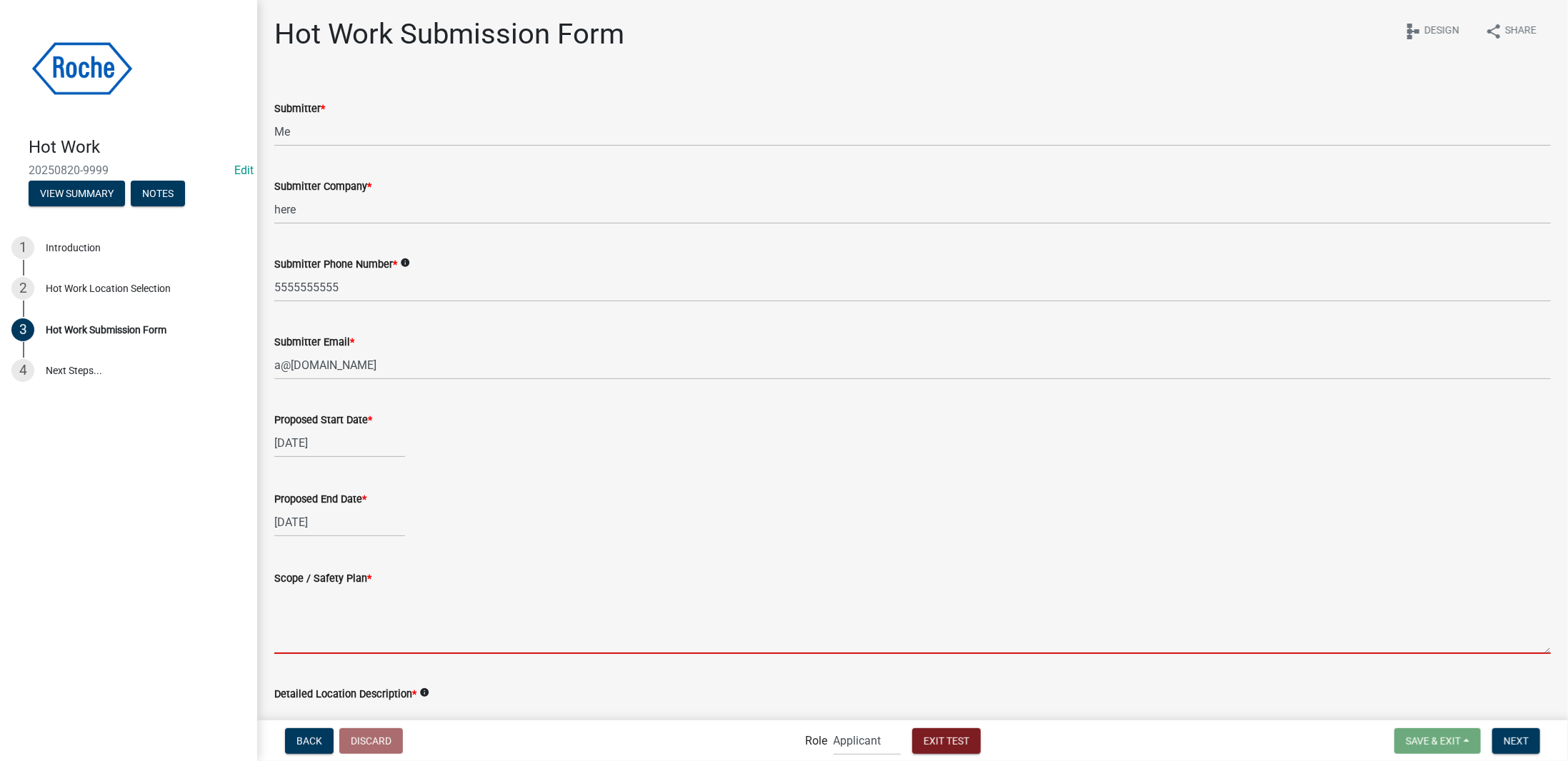
click at [317, 631] on textarea "Scope / Safety Plan *" at bounding box center [912, 620] width 1276 height 67
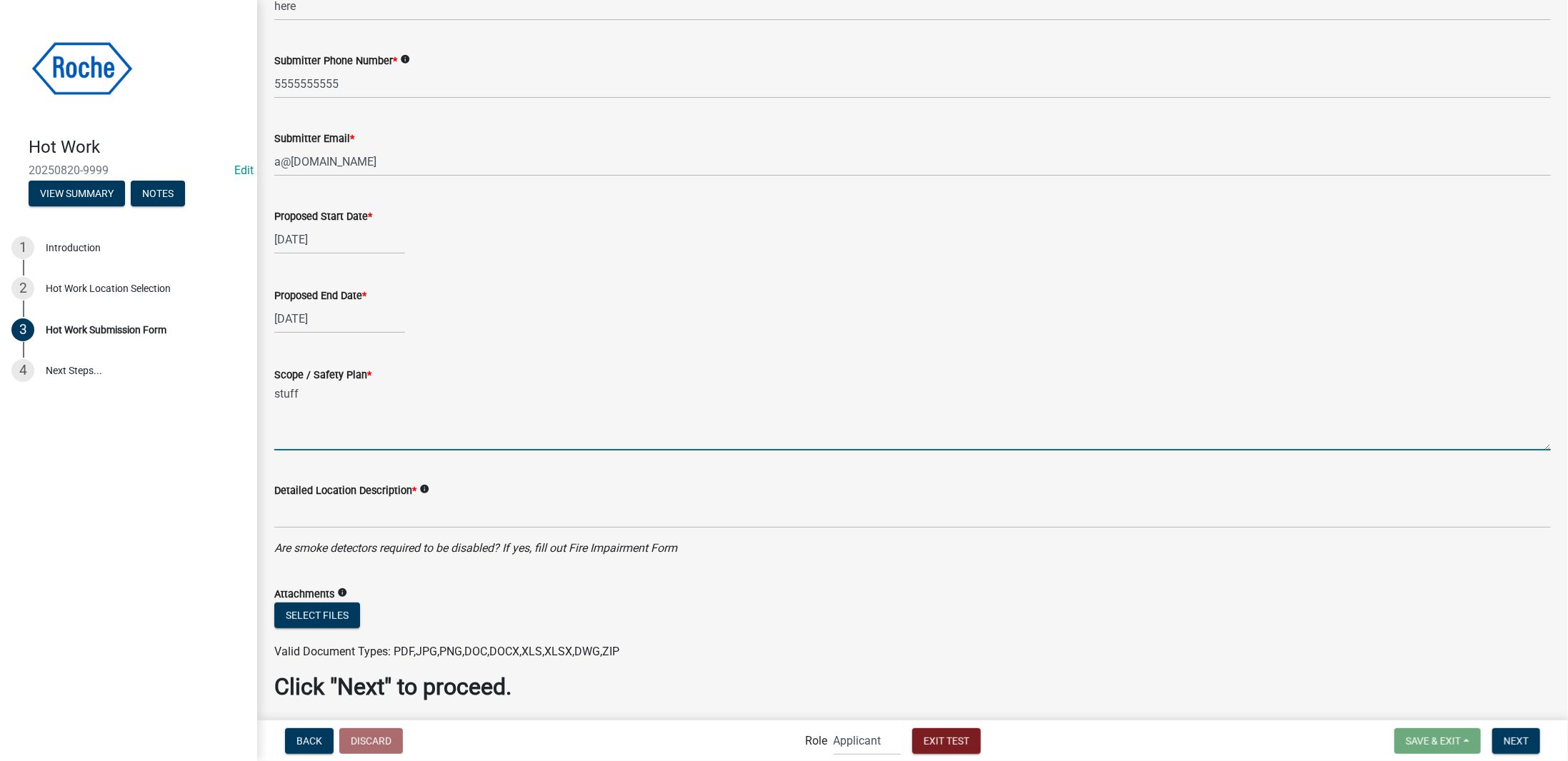
scroll to position [214, 0]
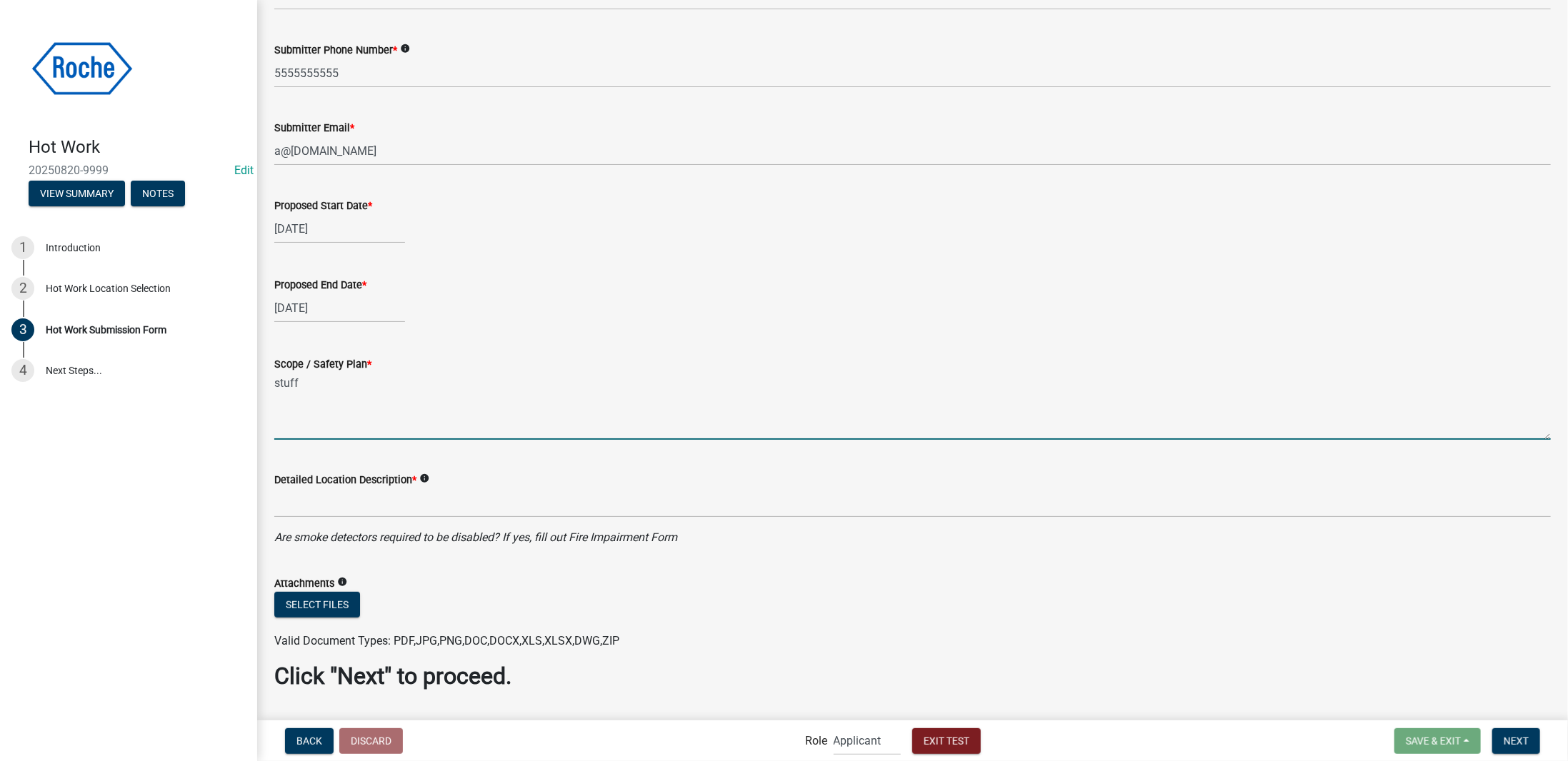
type textarea "stuff"
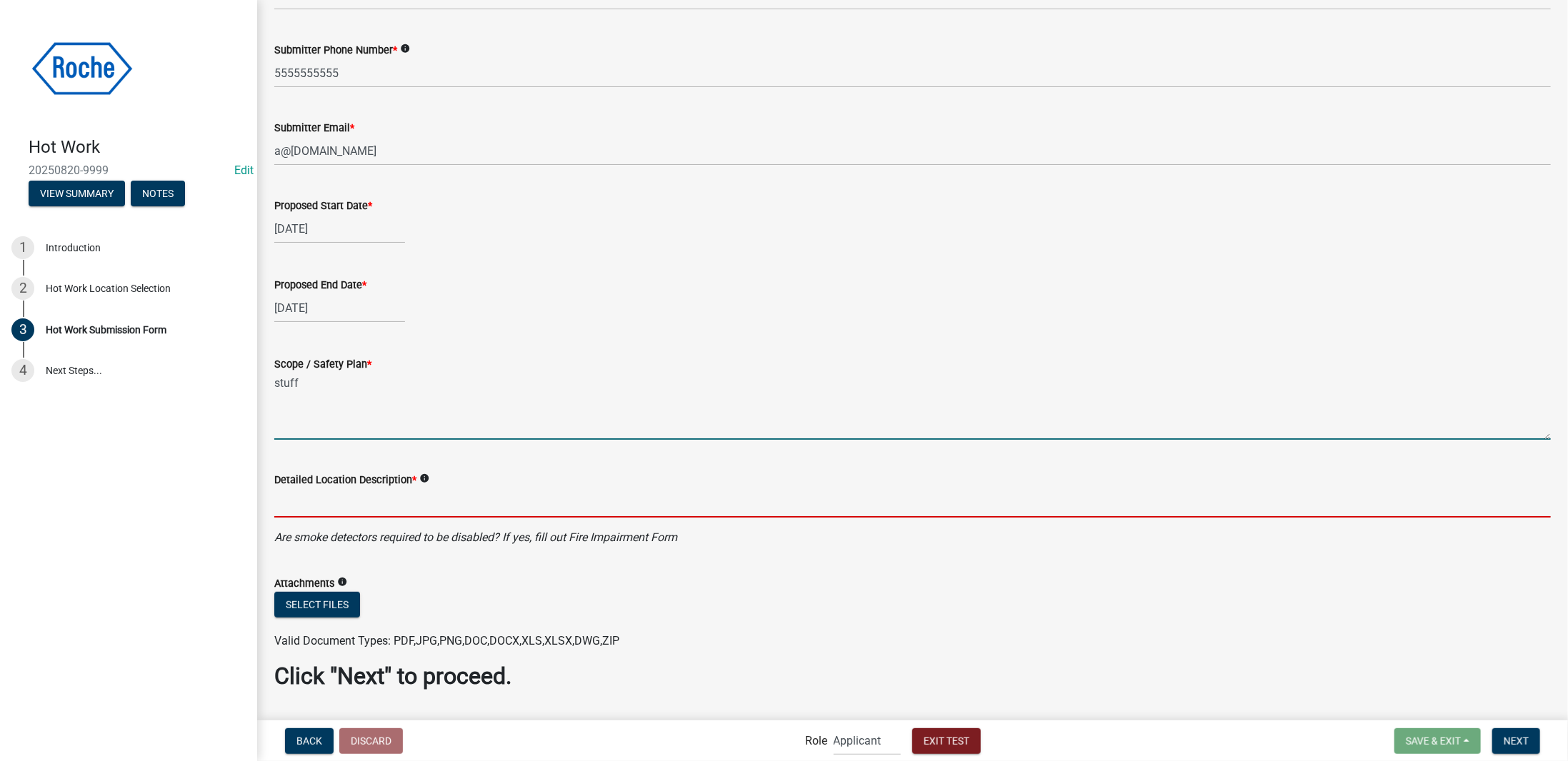
click at [371, 499] on input "Detailed Location Description *" at bounding box center [912, 503] width 1276 height 30
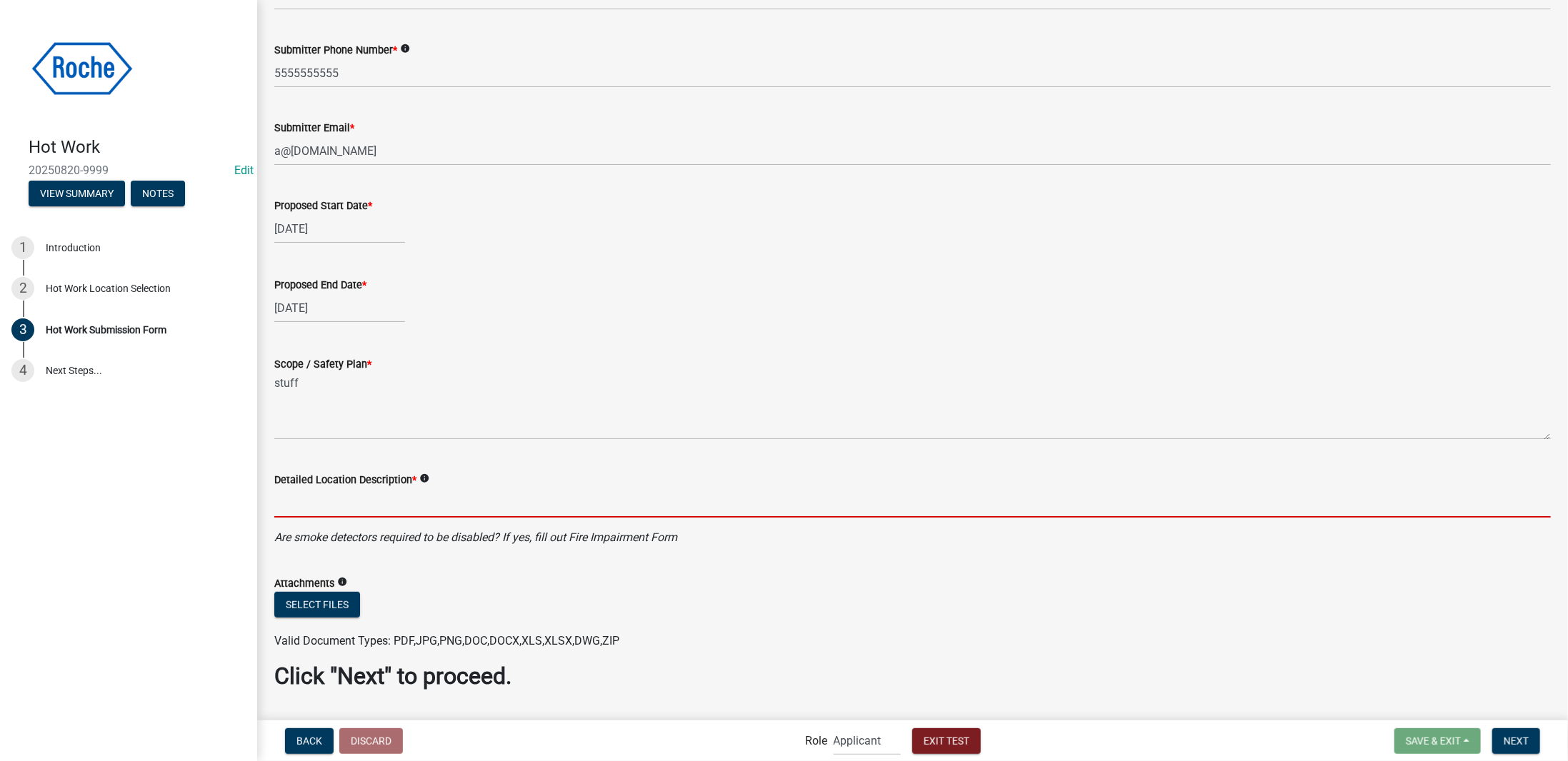
type input "work here"
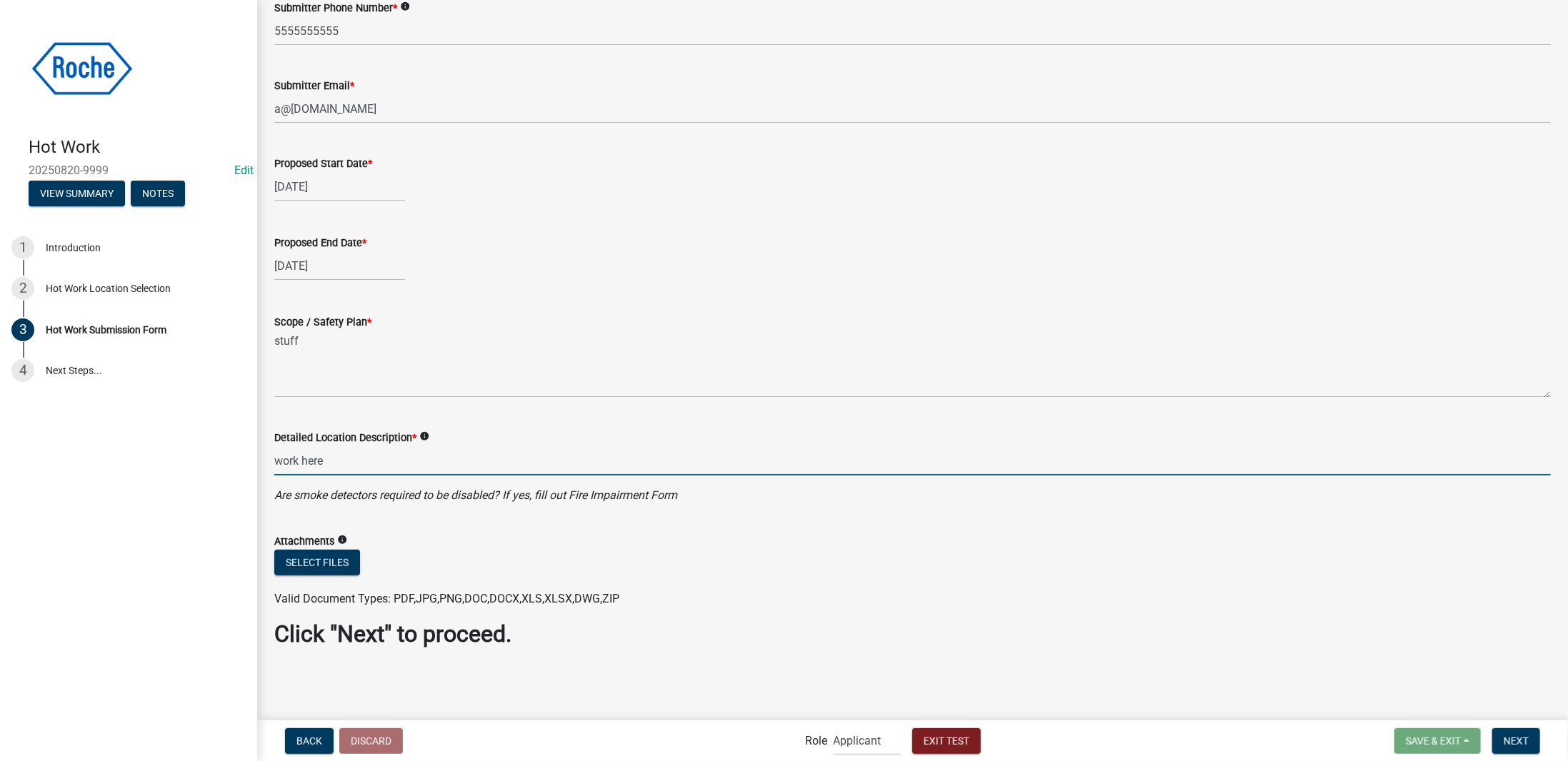
scroll to position [275, 0]
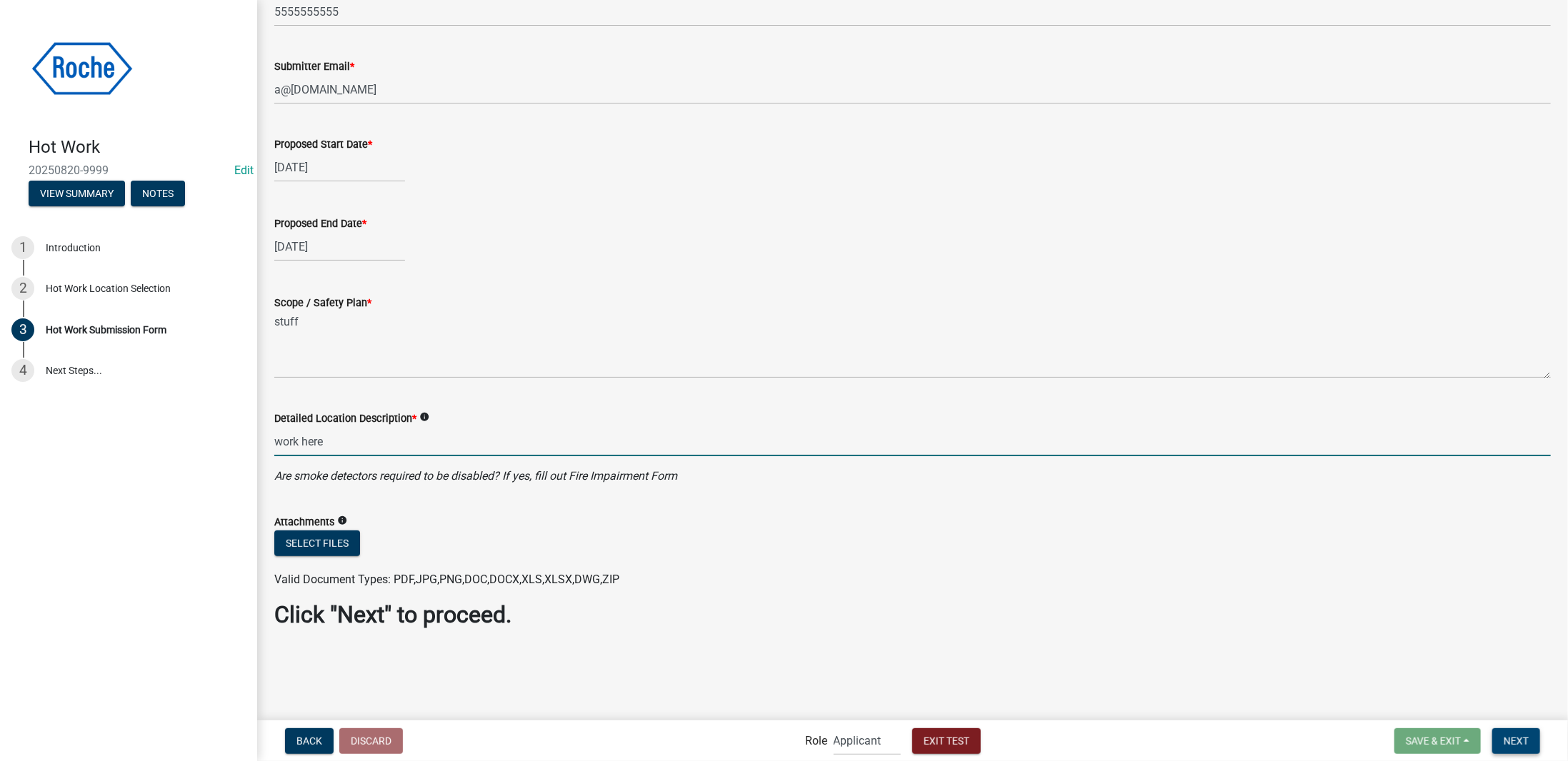
click at [1514, 741] on span "Next" at bounding box center [1516, 741] width 25 height 12
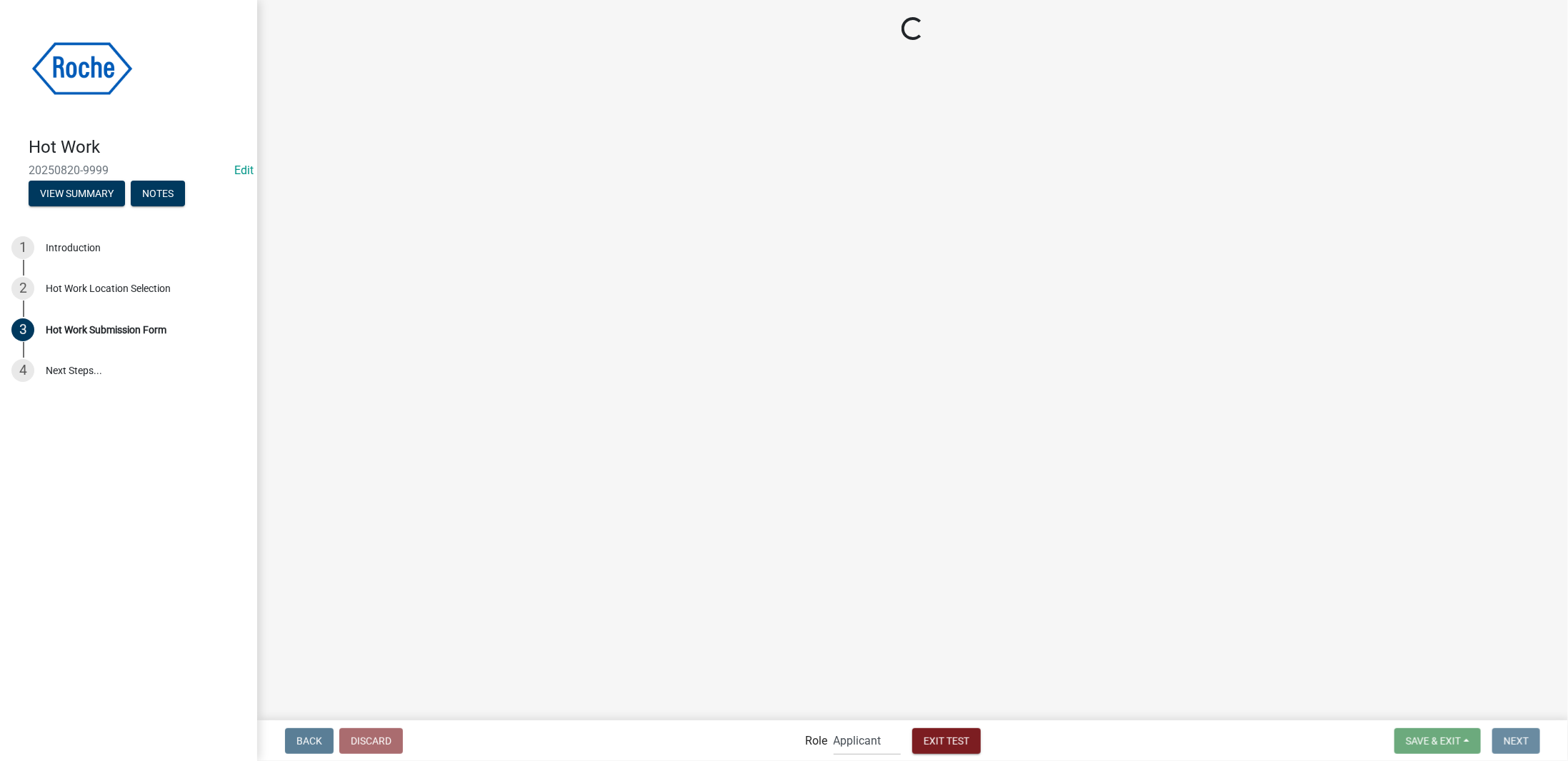
scroll to position [0, 0]
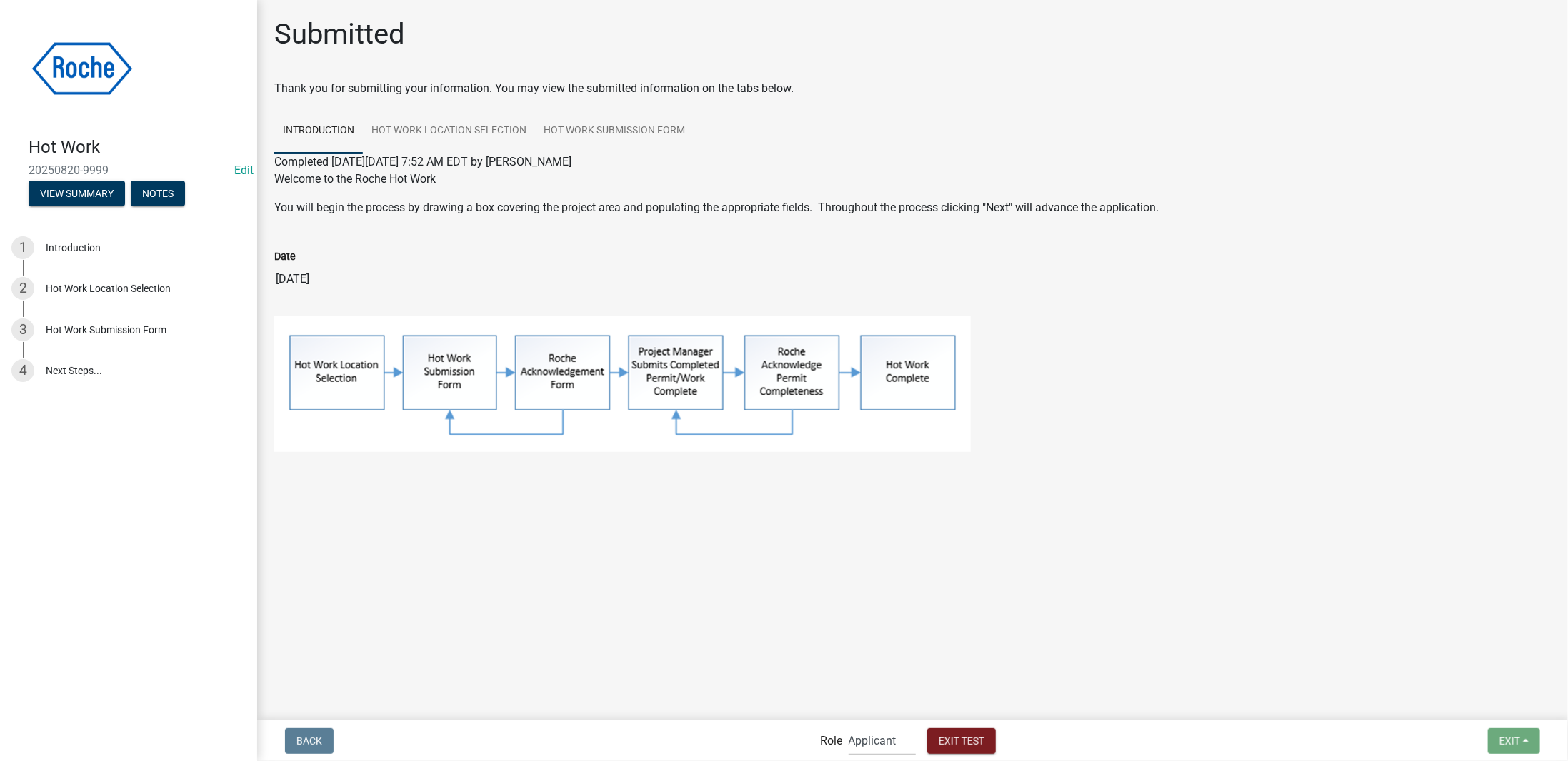
click at [871, 741] on select "Applicant Admin Roche Admin" at bounding box center [882, 741] width 67 height 30
click at [860, 741] on select "Applicant Admin Roche Admin" at bounding box center [882, 741] width 67 height 30
select select "651fac71-2f13-49ce-9091-22980a1986cb"
click at [849, 726] on select "Applicant Admin Roche Admin" at bounding box center [882, 741] width 67 height 30
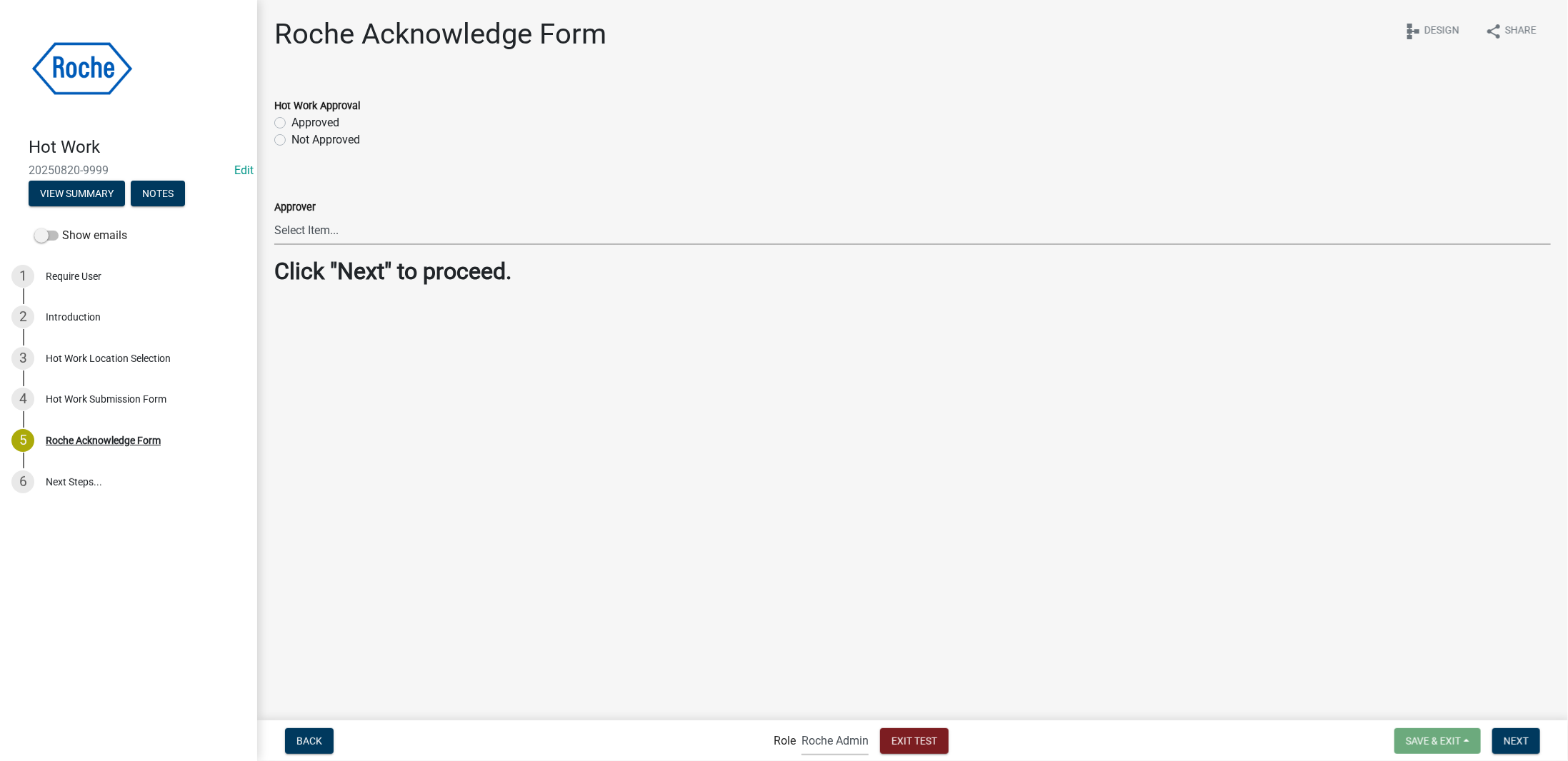
click at [300, 226] on select "Select Item... Benson Kelley Bill Fenton Boyd Harris Brad Greeman Chad Sumner C…" at bounding box center [912, 230] width 1276 height 30
click at [274, 215] on select "Select Item... Benson Kelley Bill Fenton Boyd Harris Brad Greeman Chad Sumner C…" at bounding box center [912, 230] width 1276 height 30
select select "f19913a2-524a-49d8-913a-7b7c9d44418c"
click at [291, 124] on label "Approved" at bounding box center [315, 123] width 48 height 17
click at [291, 124] on input "Approved" at bounding box center [296, 119] width 9 height 9
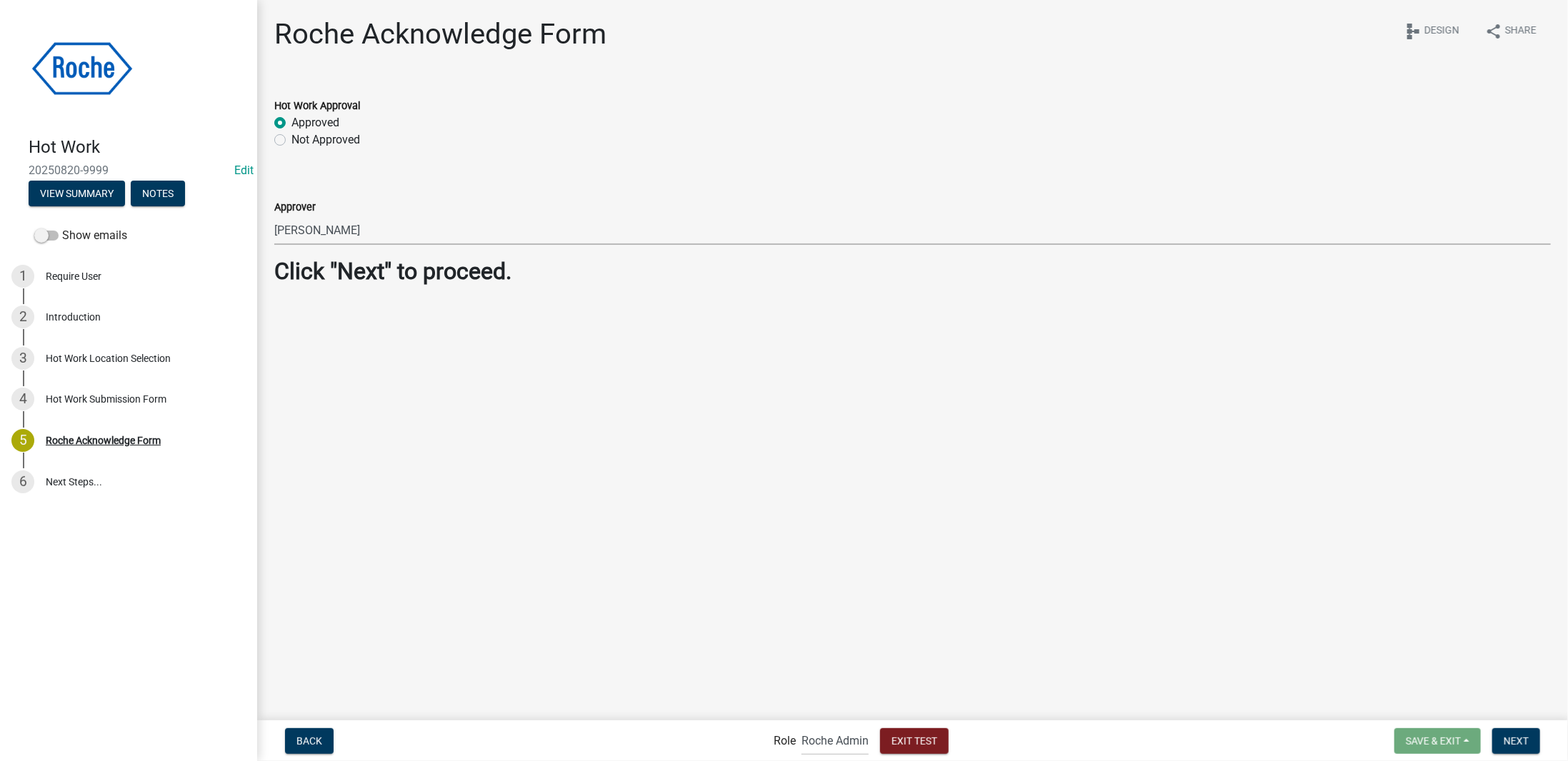
radio input "true"
click at [291, 140] on label "Not Approved" at bounding box center [325, 140] width 69 height 17
click at [291, 140] on input "Not Approved" at bounding box center [296, 136] width 9 height 9
radio input "true"
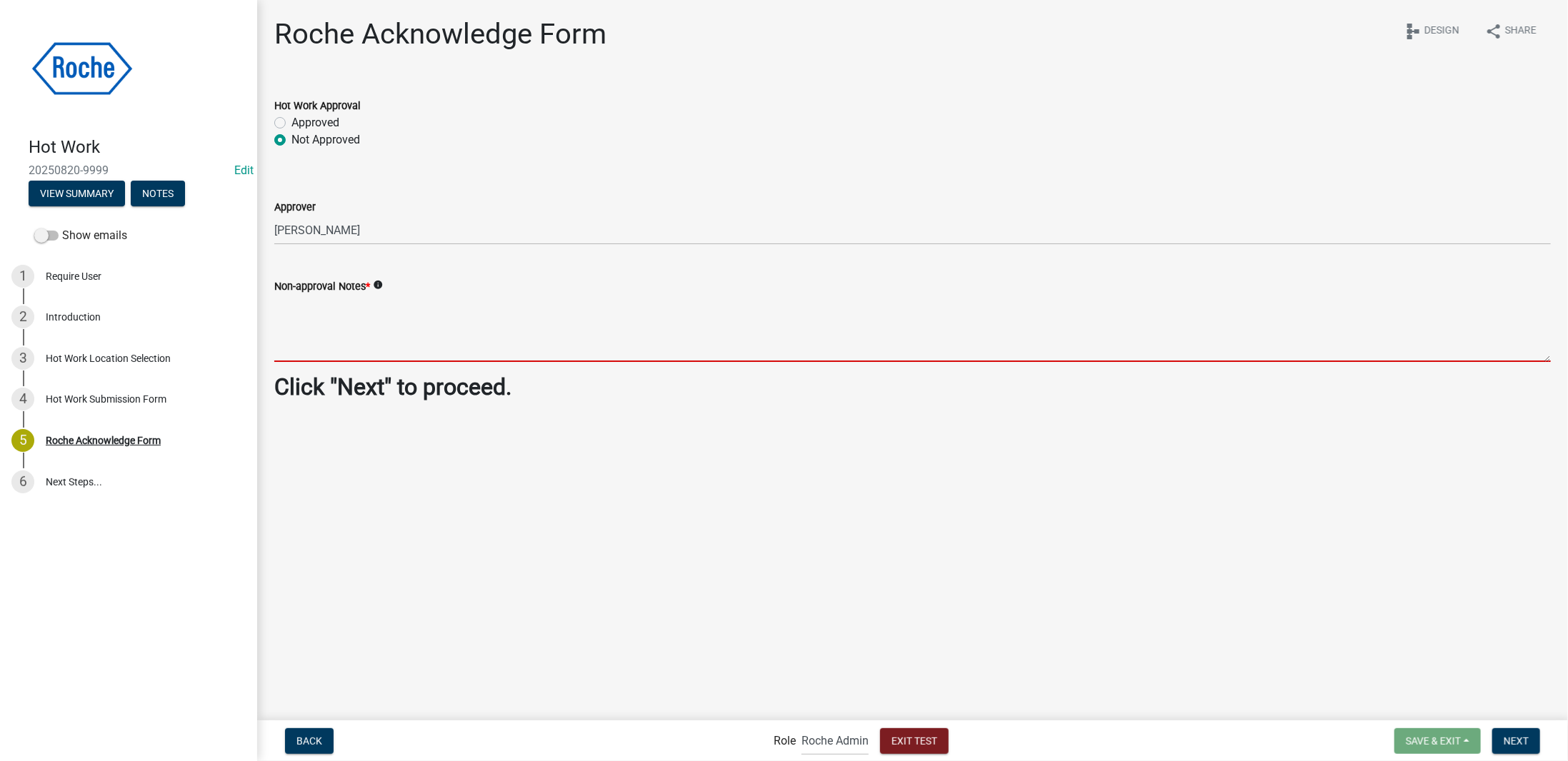
click at [322, 321] on textarea "Non-approval Notes *" at bounding box center [912, 328] width 1276 height 67
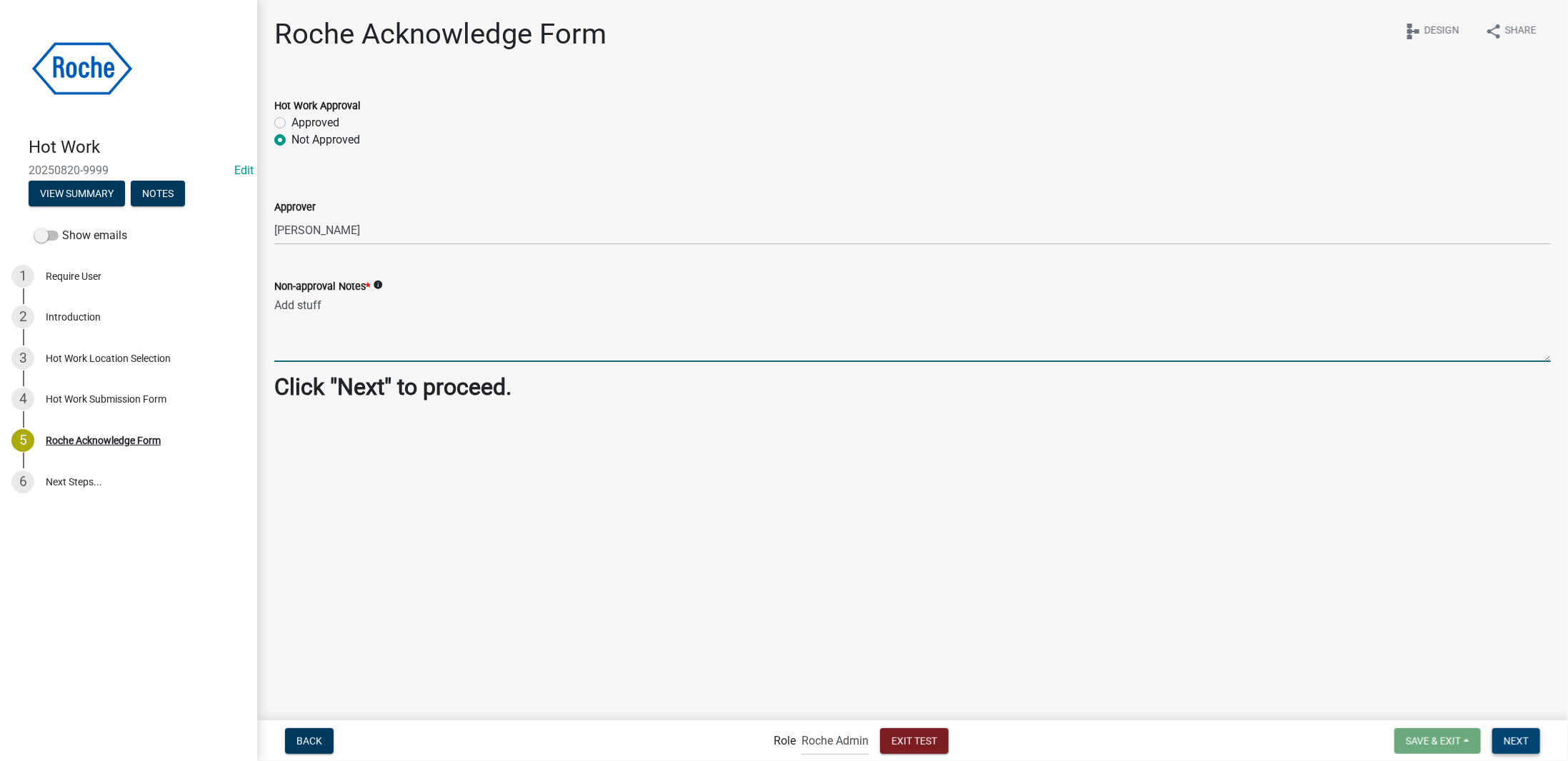
type textarea "Add stuff"
click at [1506, 739] on span "Next" at bounding box center [1516, 741] width 25 height 12
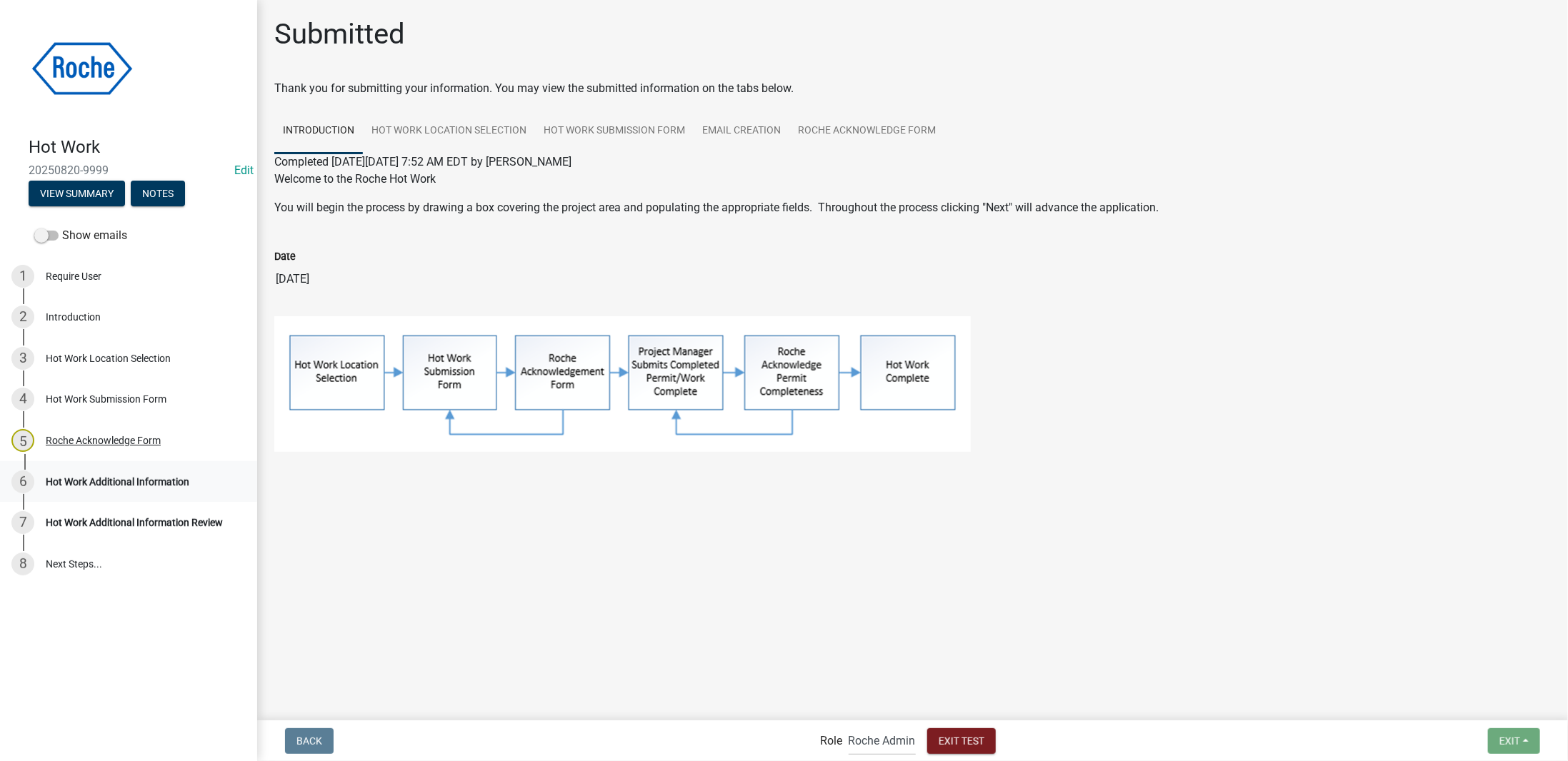
click at [169, 484] on div "Hot Work Additional Information" at bounding box center [117, 482] width 144 height 10
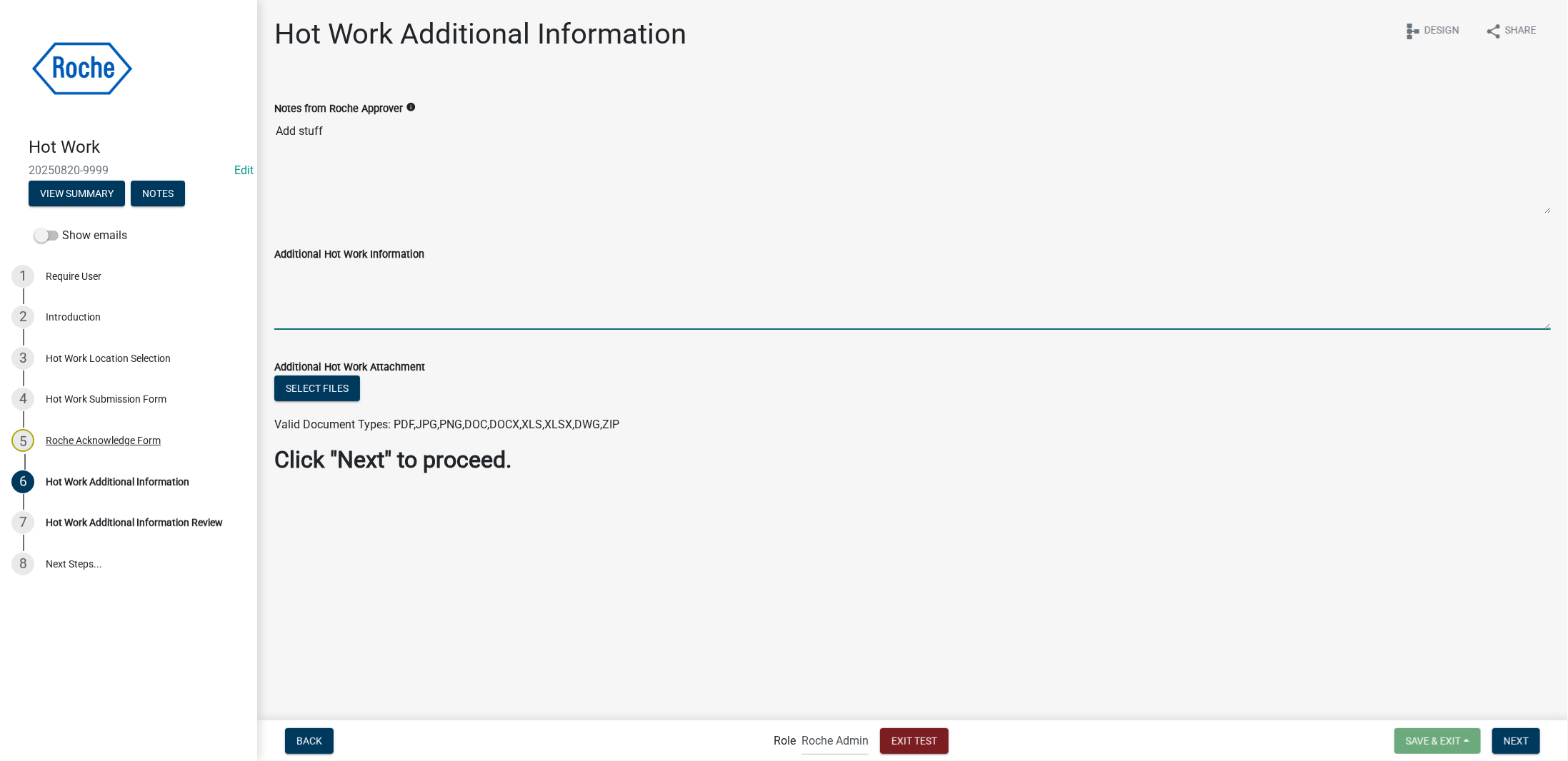
click at [349, 294] on textarea "Additional Hot Work Information" at bounding box center [912, 296] width 1276 height 67
type textarea "added stuff"
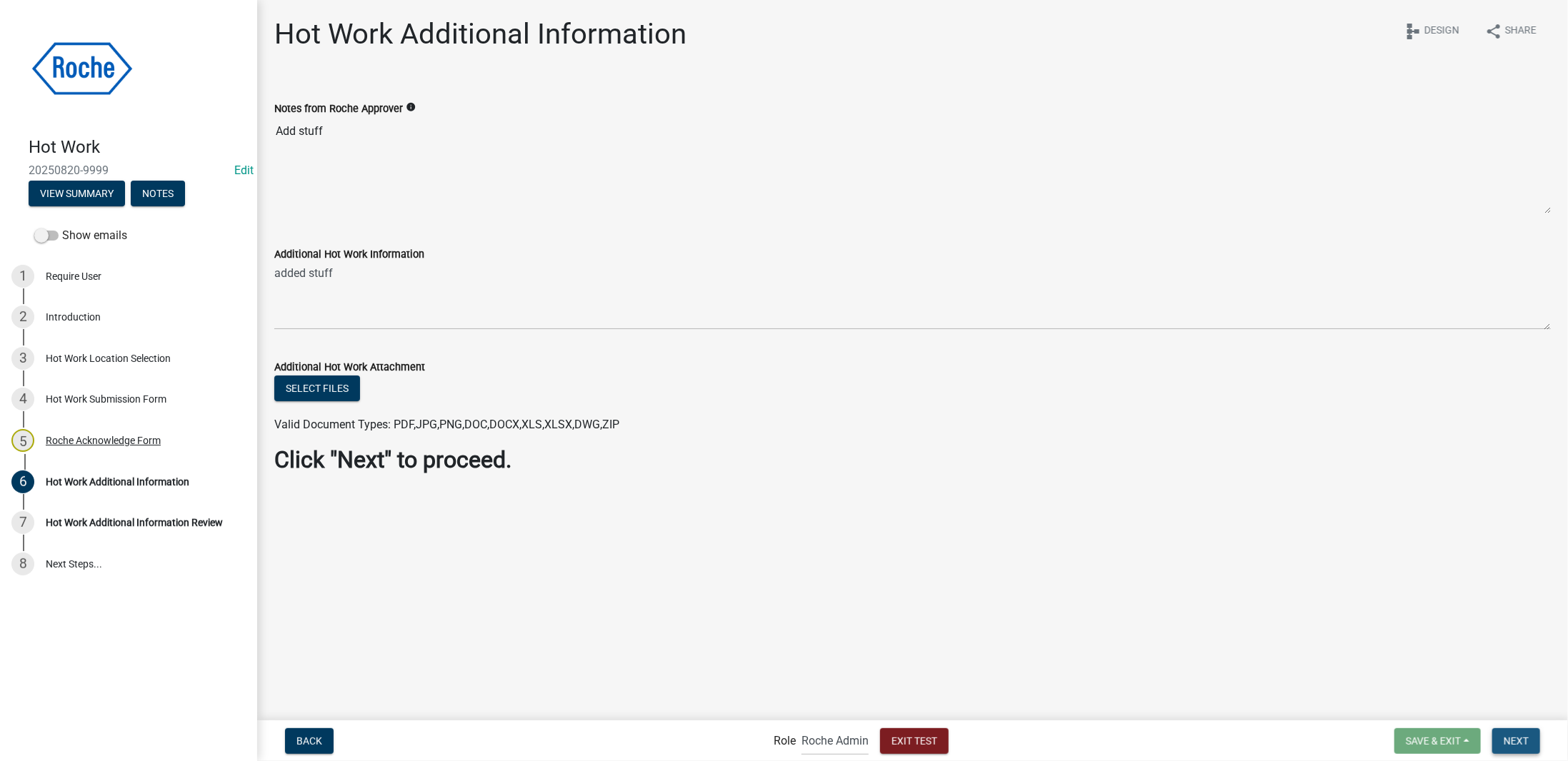
click at [1525, 744] on span "Next" at bounding box center [1516, 741] width 25 height 12
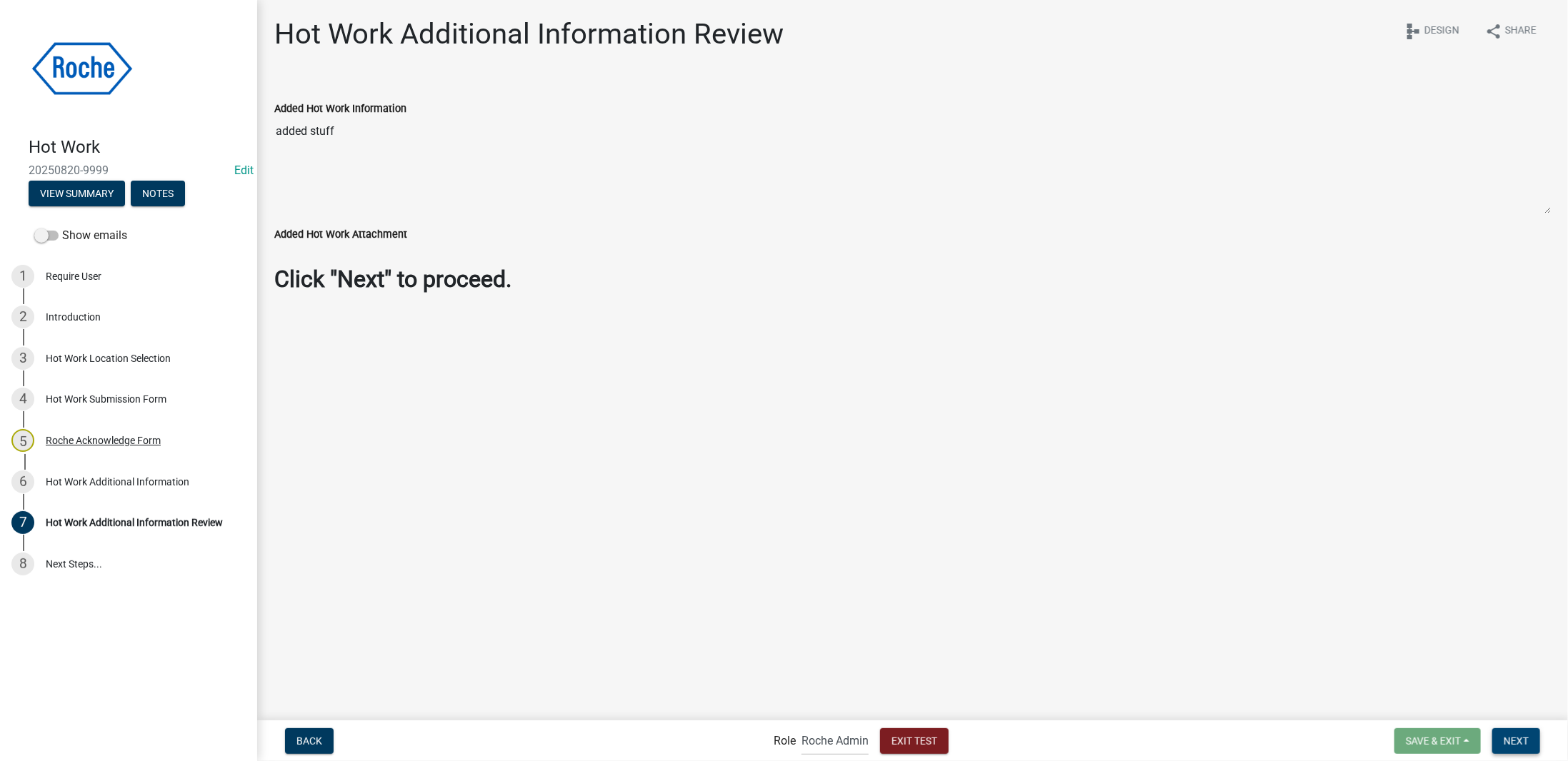
click at [1512, 739] on span "Next" at bounding box center [1516, 741] width 25 height 12
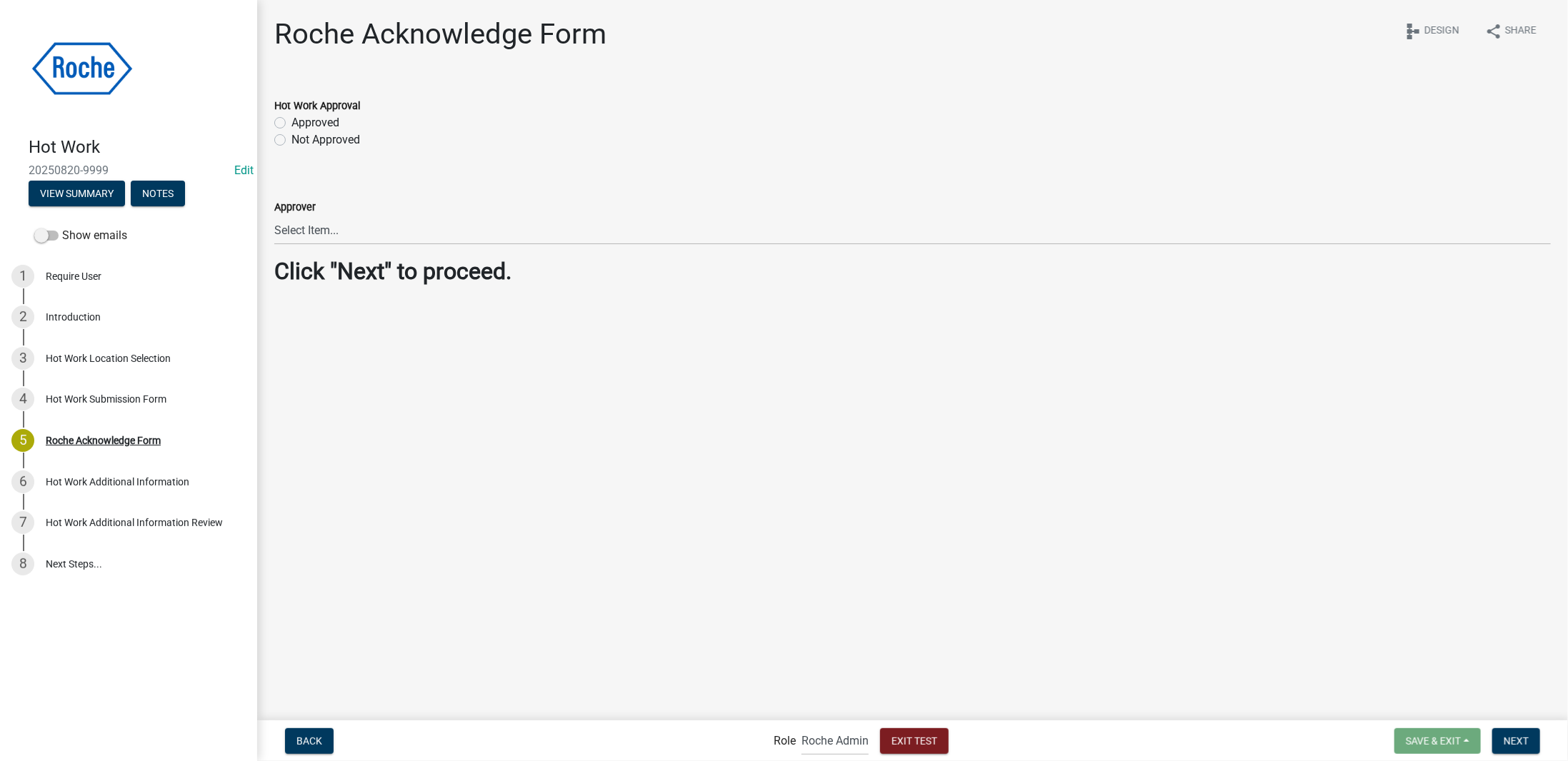
click at [291, 125] on label "Approved" at bounding box center [315, 123] width 48 height 17
click at [291, 124] on input "Approved" at bounding box center [296, 119] width 9 height 9
radio input "true"
click at [340, 233] on select "Select Item... Benson Kelley Bill Fenton Boyd Harris Brad Greeman Chad Sumner C…" at bounding box center [912, 230] width 1276 height 30
click at [274, 215] on select "Select Item... Benson Kelley Bill Fenton Boyd Harris Brad Greeman Chad Sumner C…" at bounding box center [912, 230] width 1276 height 30
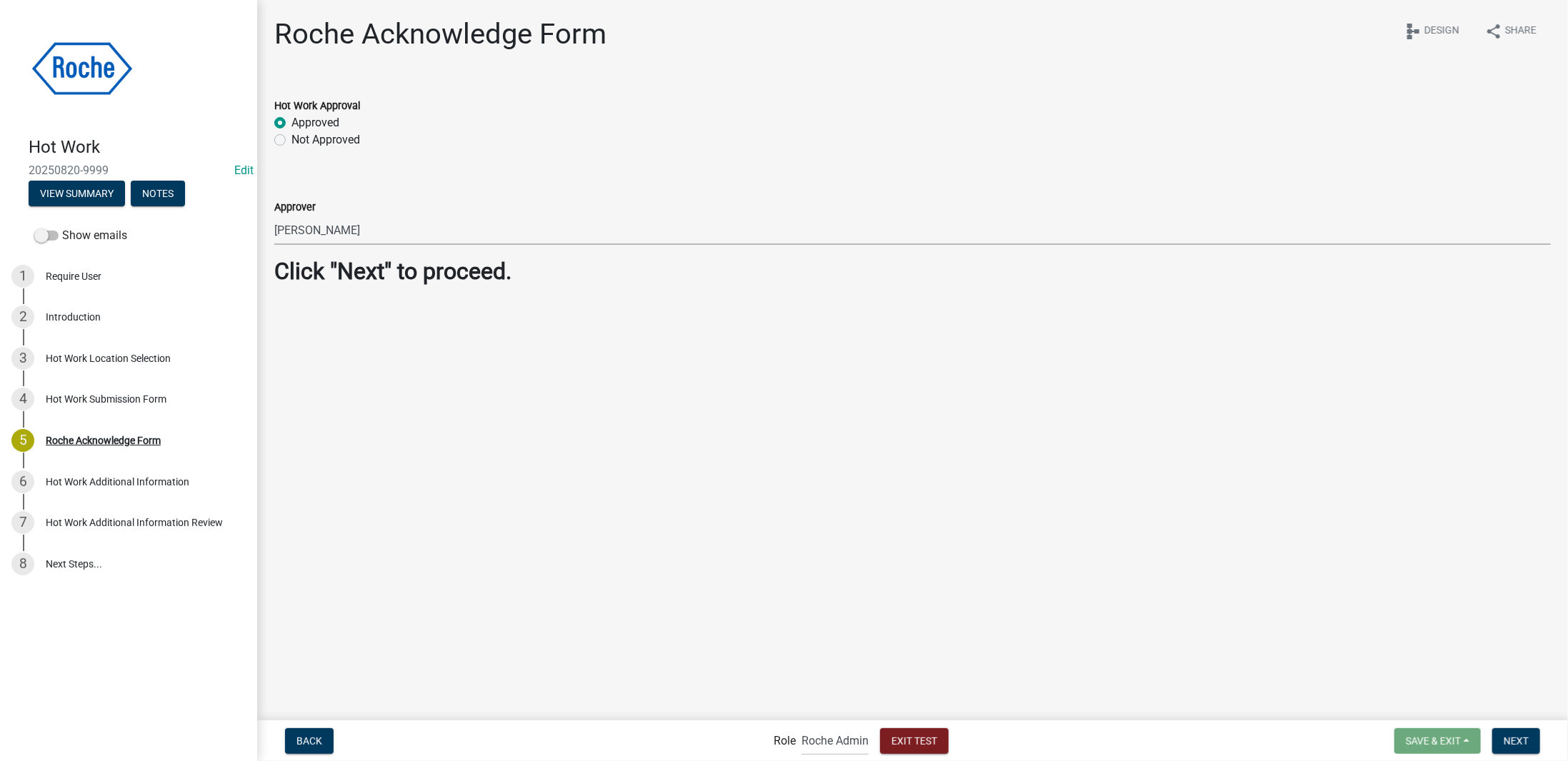
select select "f19913a2-524a-49d8-913a-7b7c9d44418c"
click at [1512, 743] on span "Next" at bounding box center [1516, 741] width 25 height 12
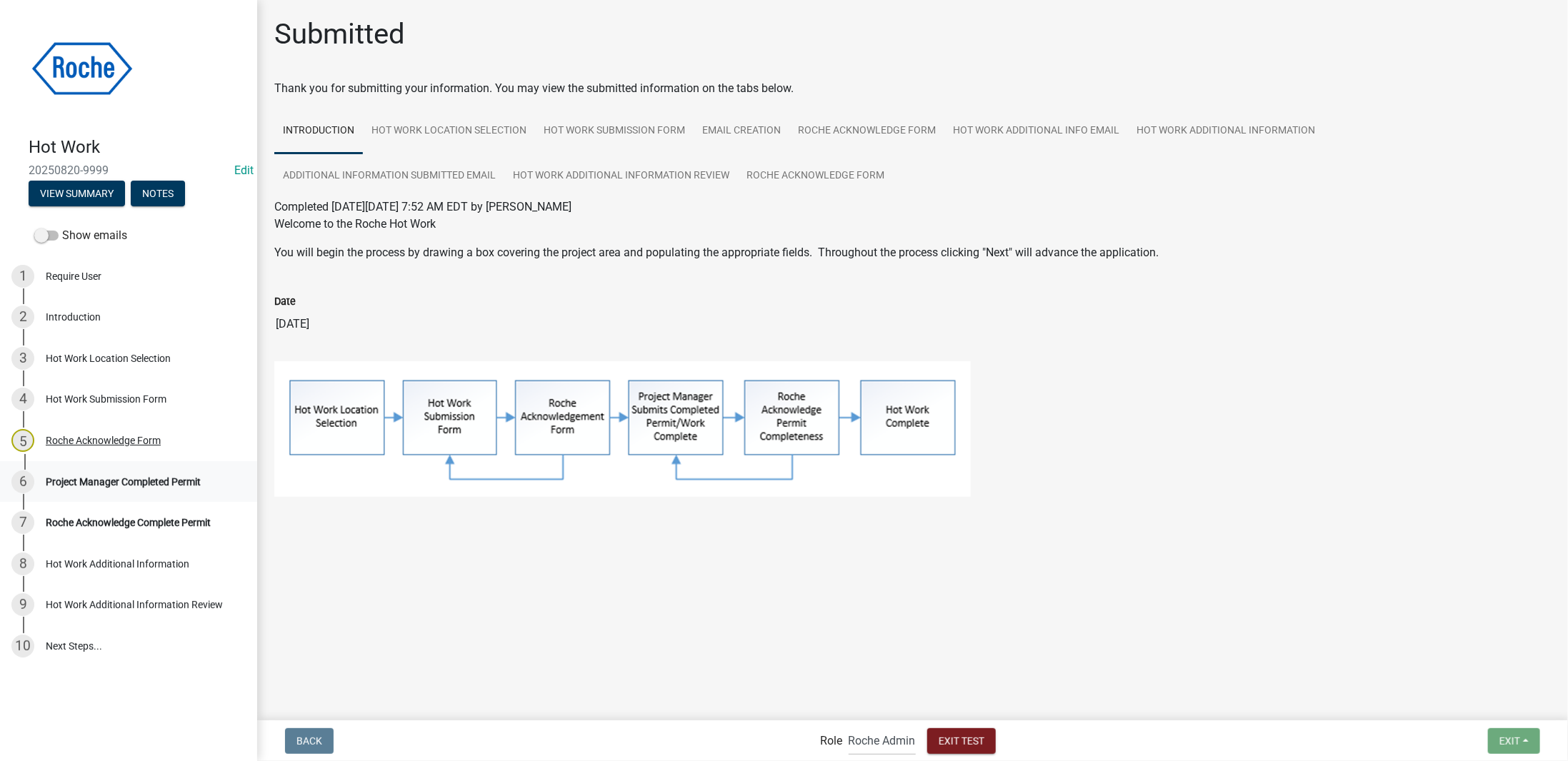
click at [121, 486] on div "Project Manager Completed Permit" at bounding box center [123, 482] width 155 height 10
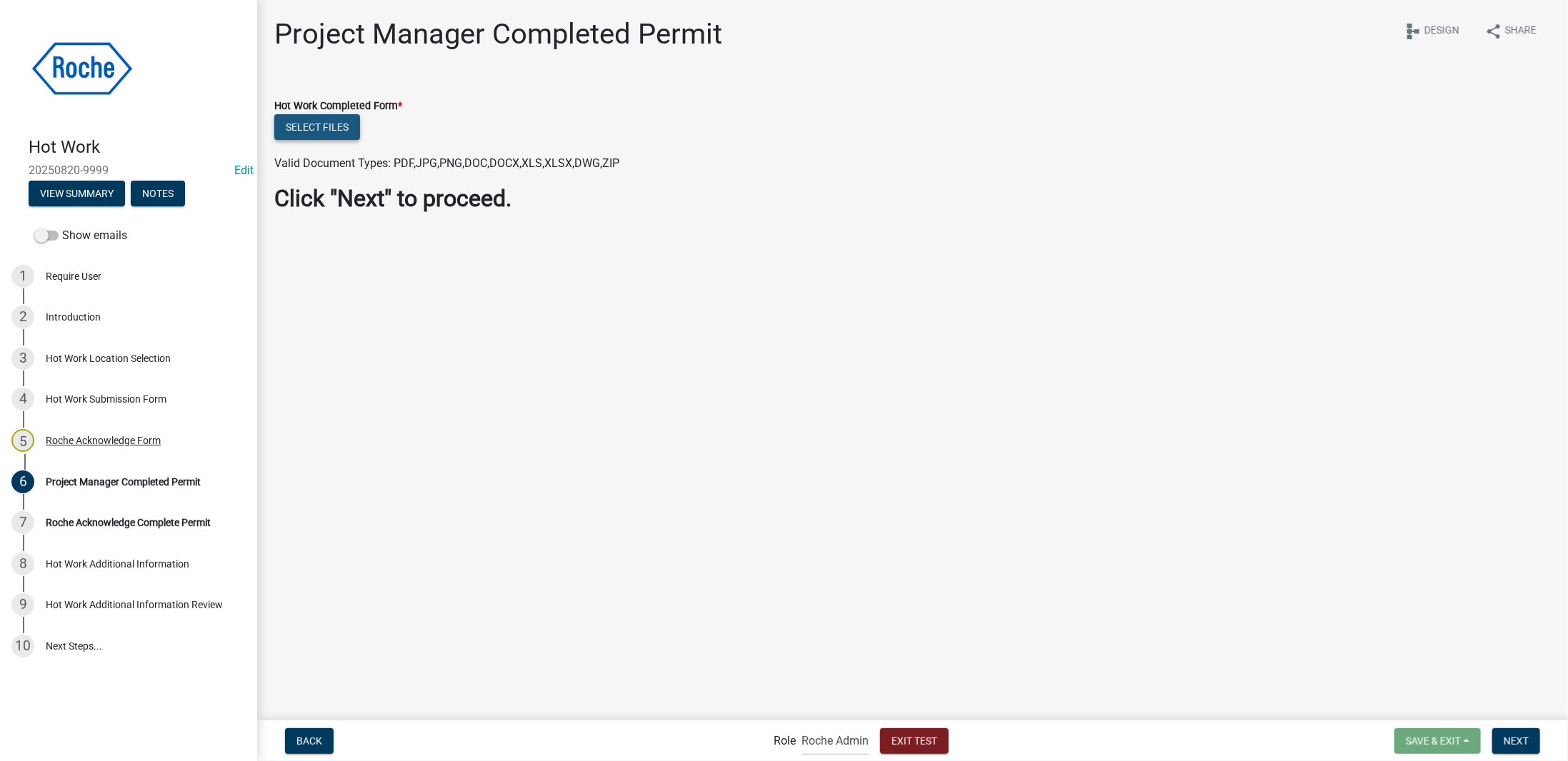
click at [314, 122] on button "Select files" at bounding box center [317, 127] width 86 height 26
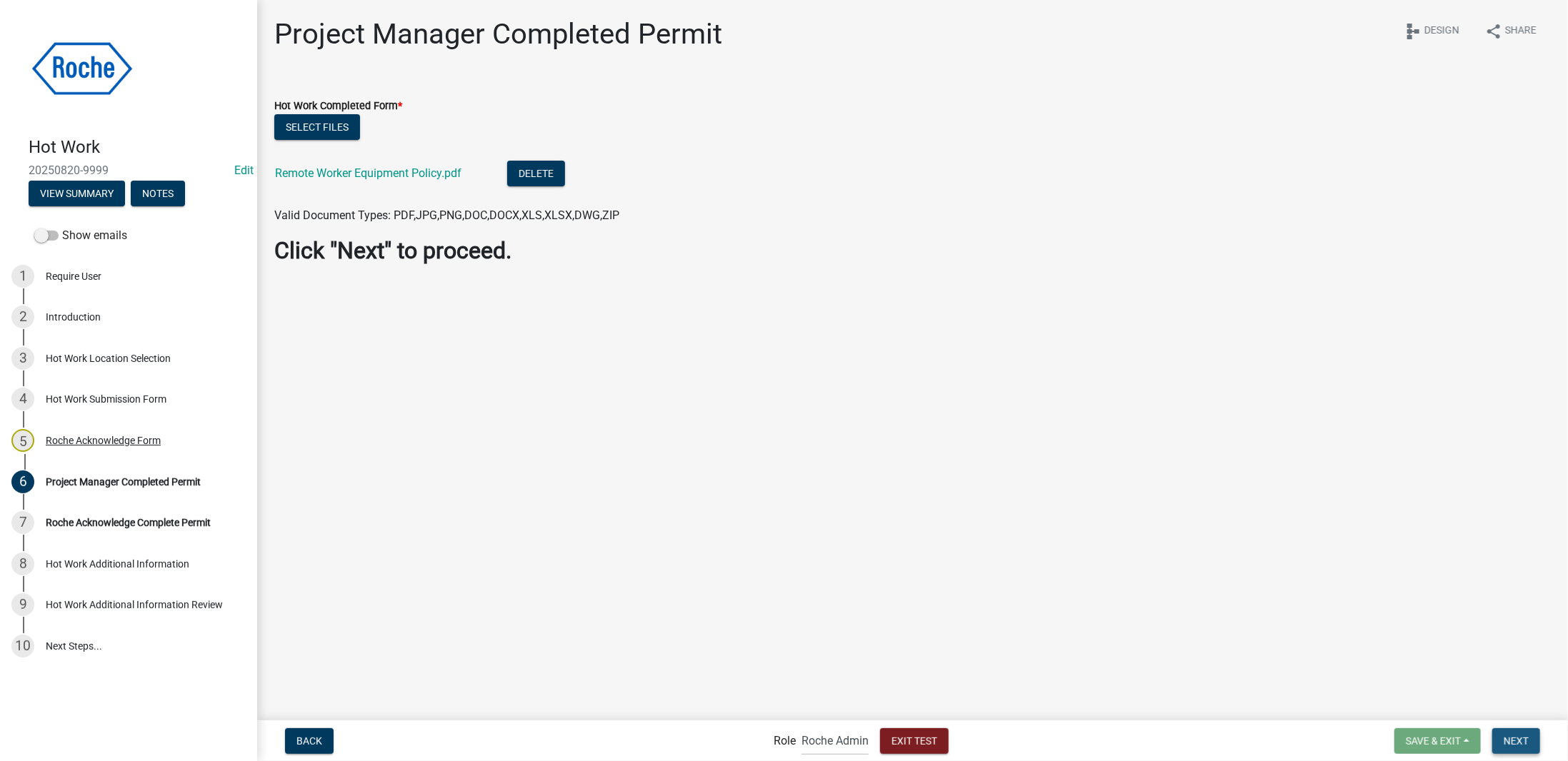
click at [1527, 738] on span "Next" at bounding box center [1516, 741] width 25 height 12
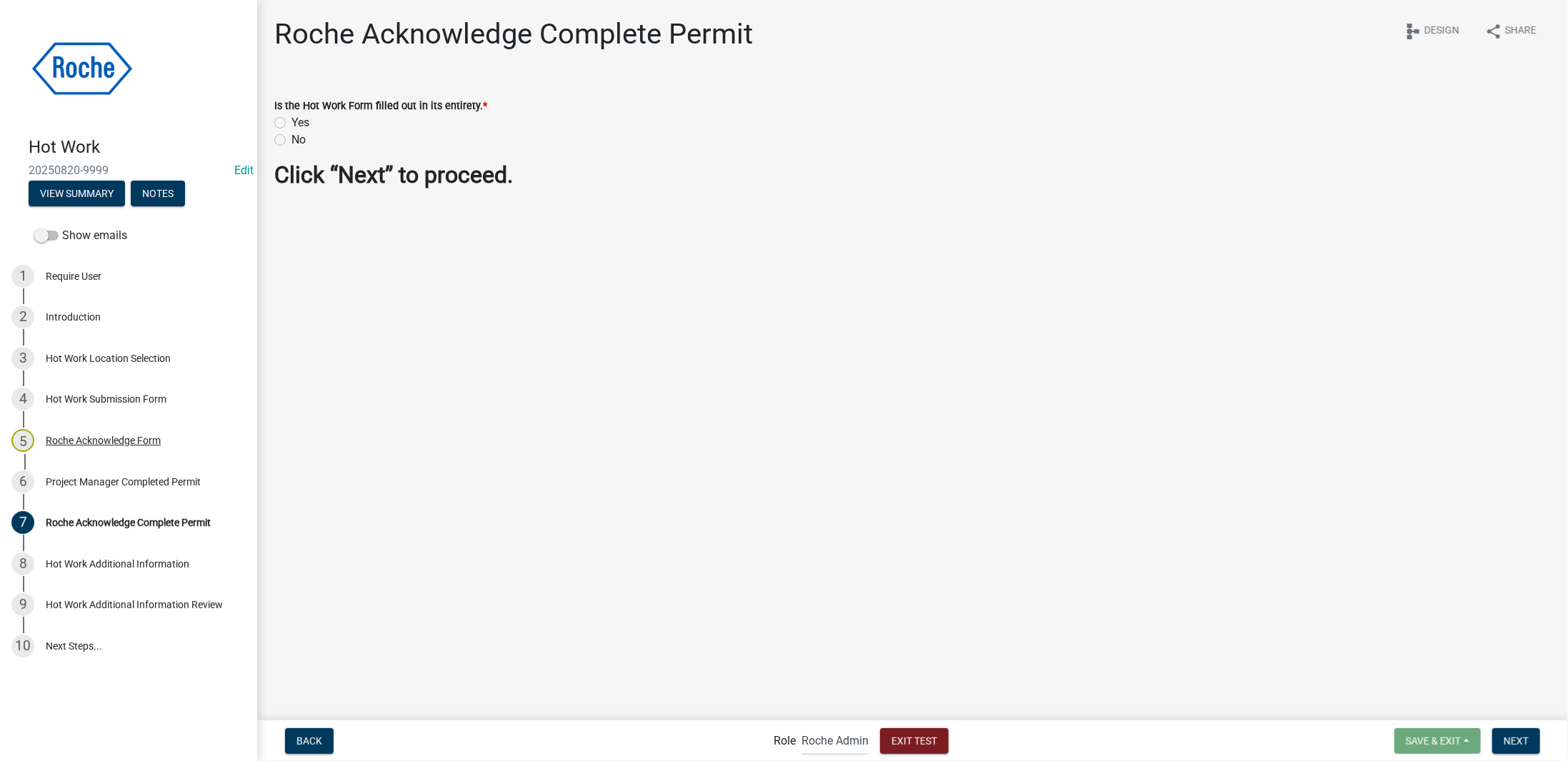
click at [291, 121] on label "Yes" at bounding box center [300, 123] width 18 height 17
click at [291, 121] on input "Yes" at bounding box center [296, 119] width 9 height 9
radio input "true"
drag, startPoint x: 1512, startPoint y: 743, endPoint x: 1465, endPoint y: 725, distance: 50.3
click at [1512, 741] on span "Next" at bounding box center [1516, 741] width 25 height 12
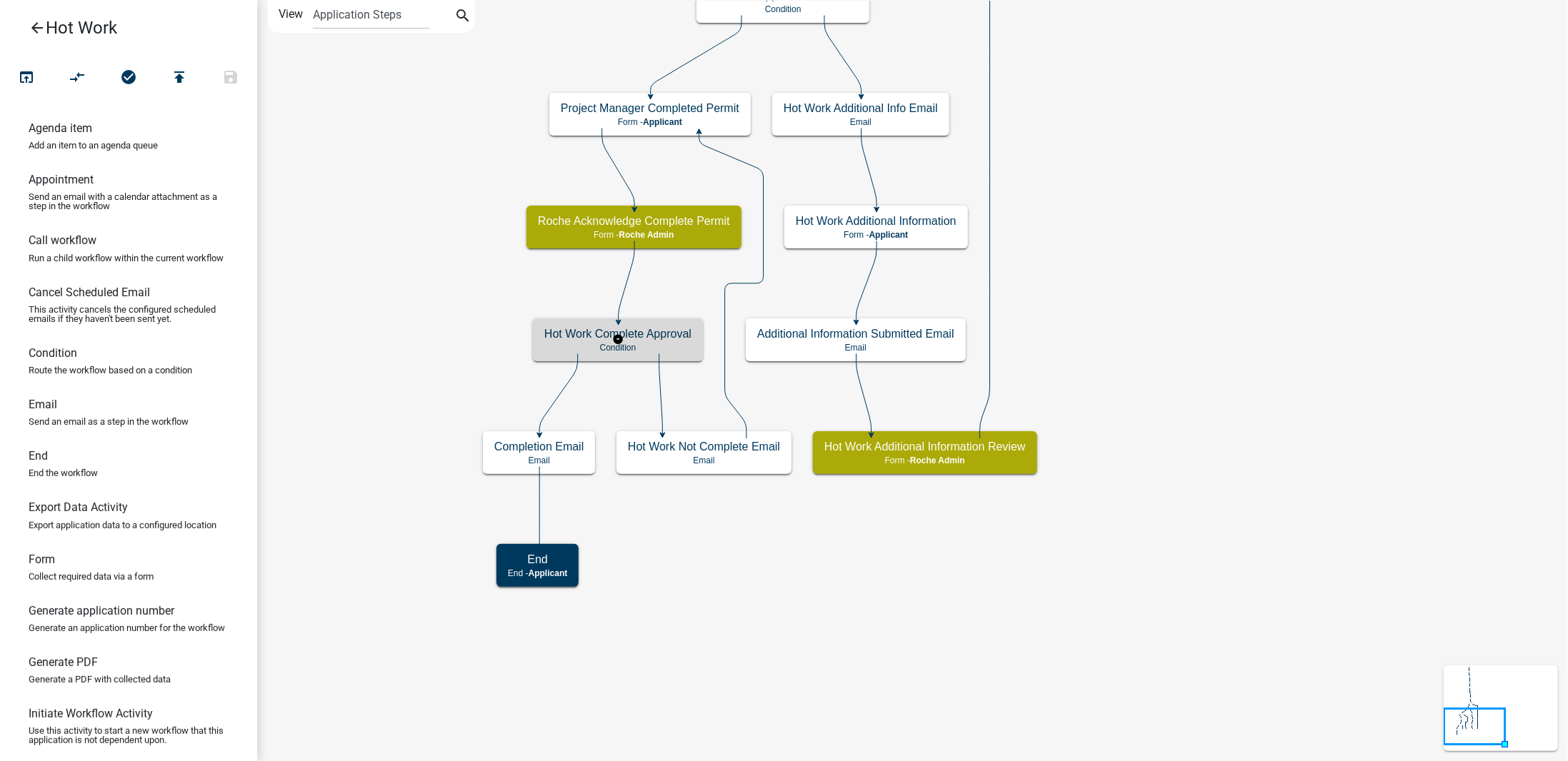
click at [660, 343] on p "Condition" at bounding box center [618, 348] width 147 height 10
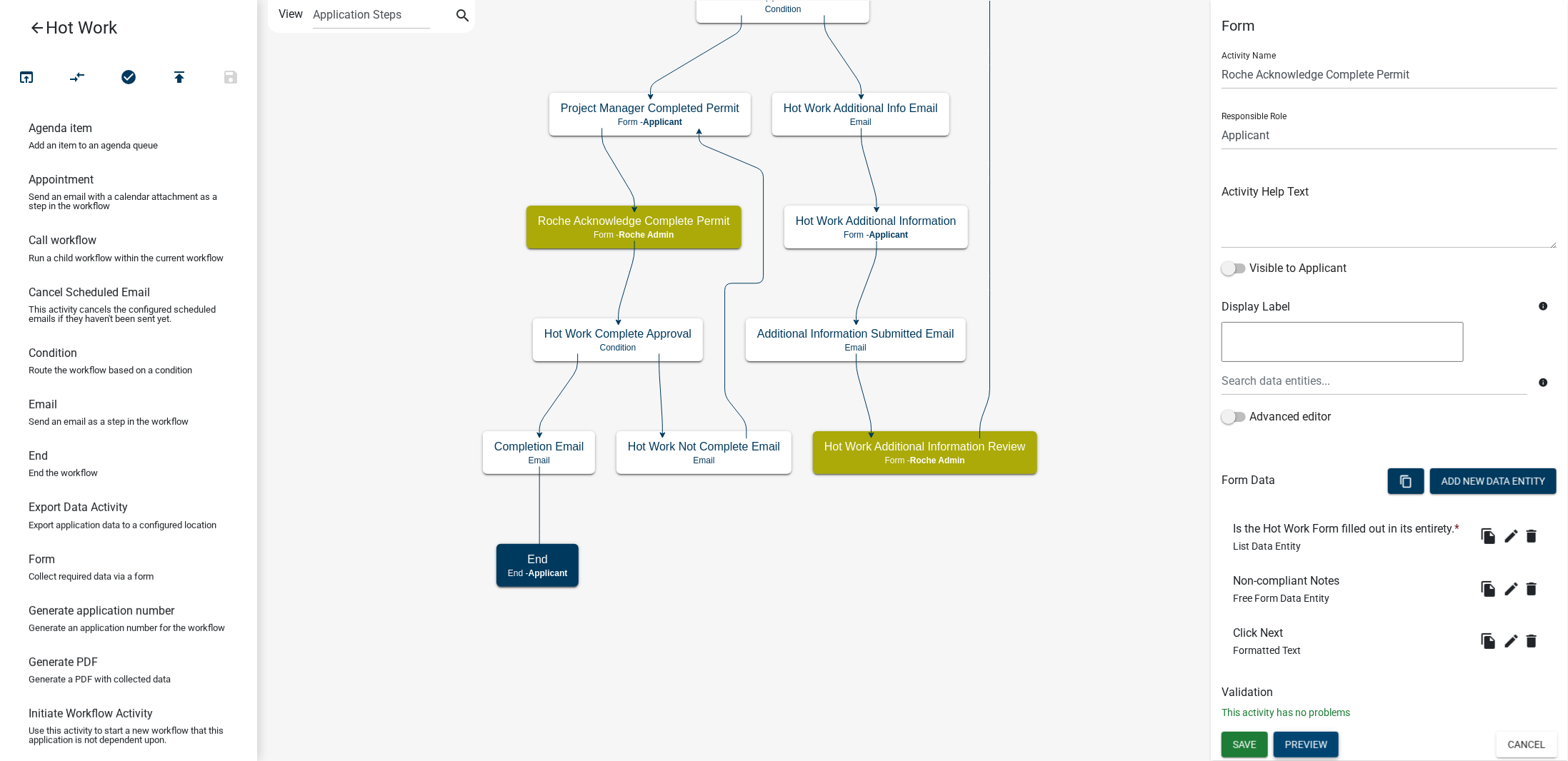
click at [1316, 743] on button "Preview" at bounding box center [1306, 745] width 65 height 26
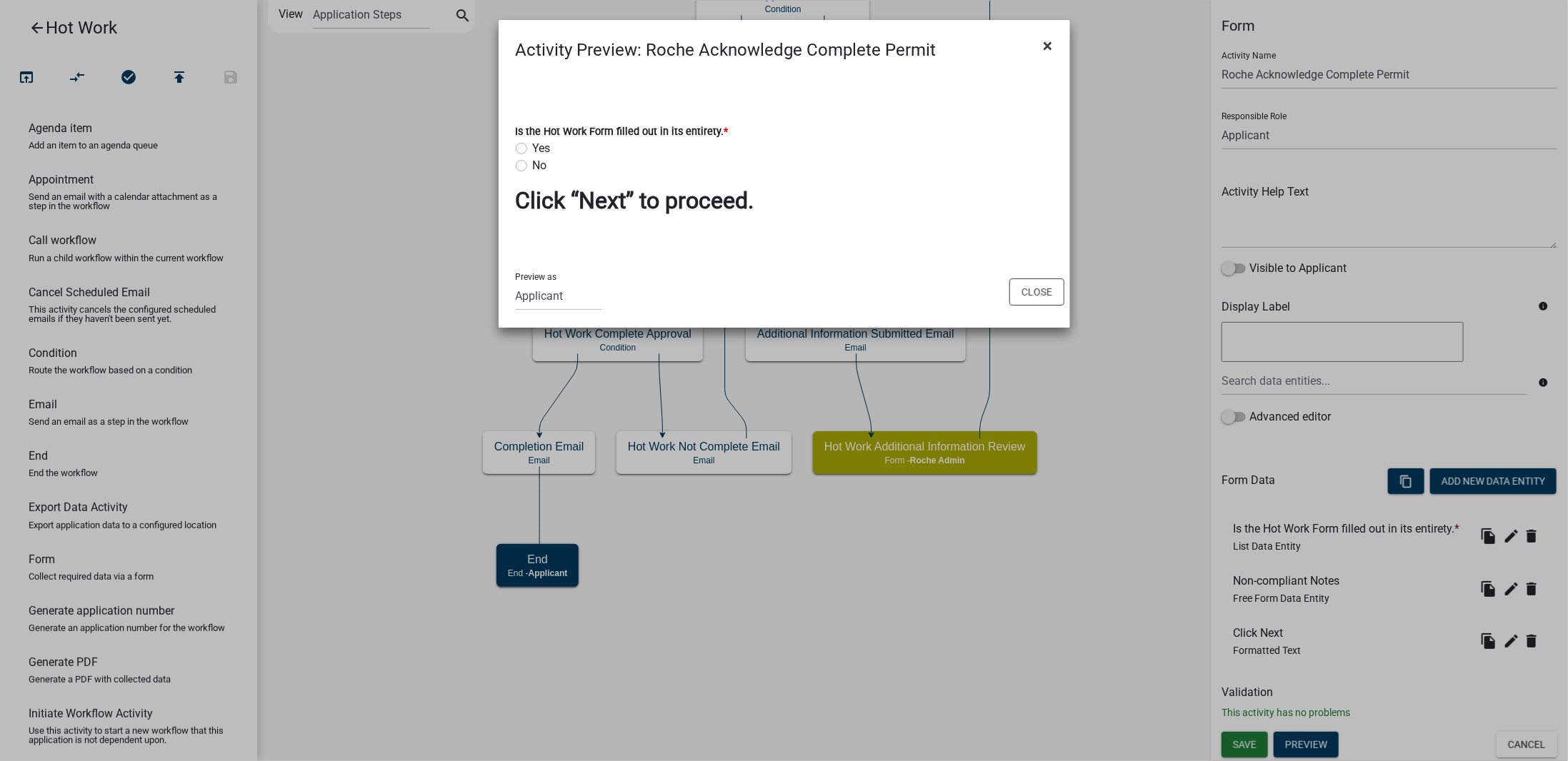
click at [1051, 45] on span "×" at bounding box center [1048, 46] width 9 height 20
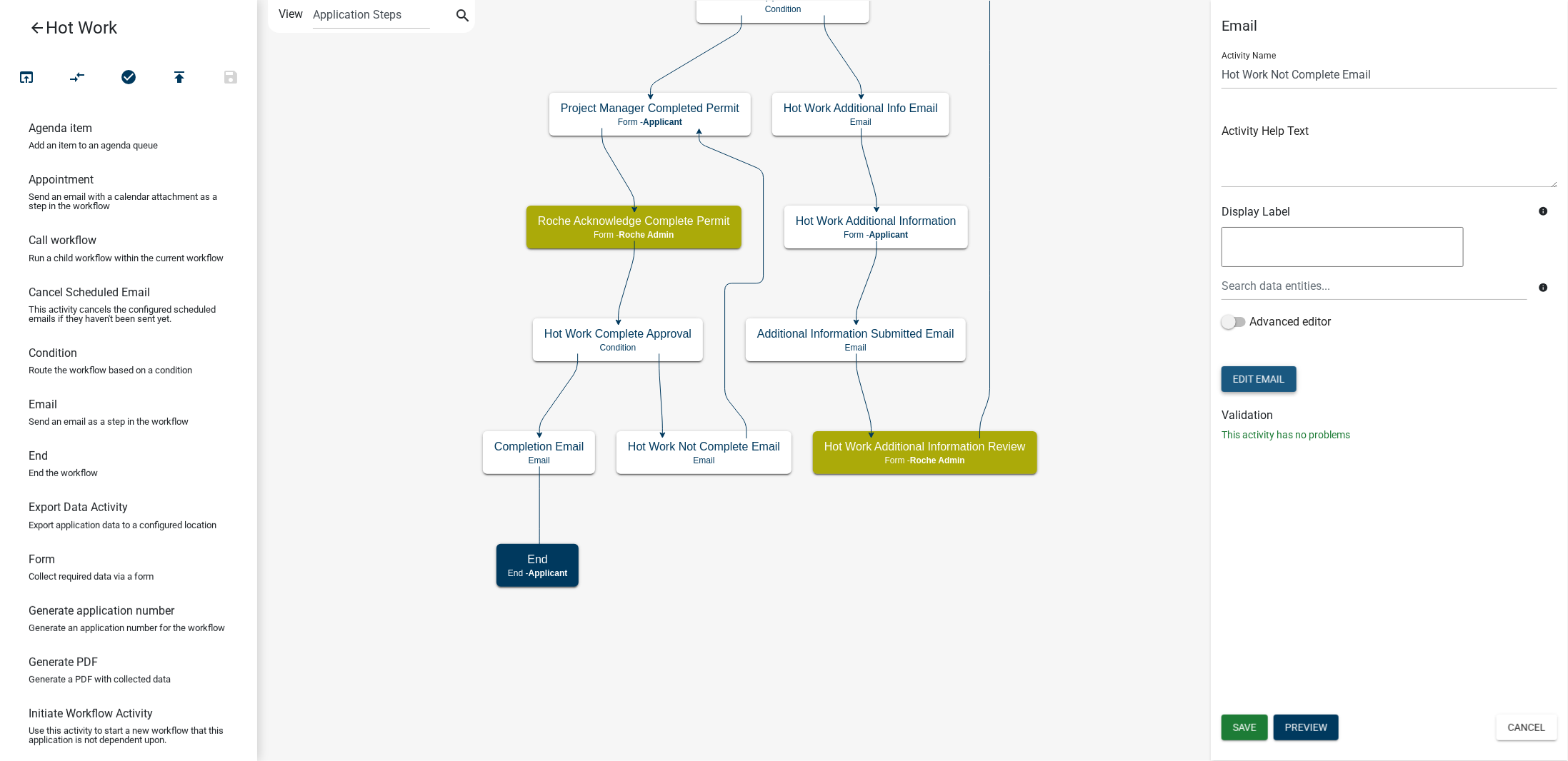
click at [1266, 377] on button "Edit Email" at bounding box center [1259, 379] width 75 height 26
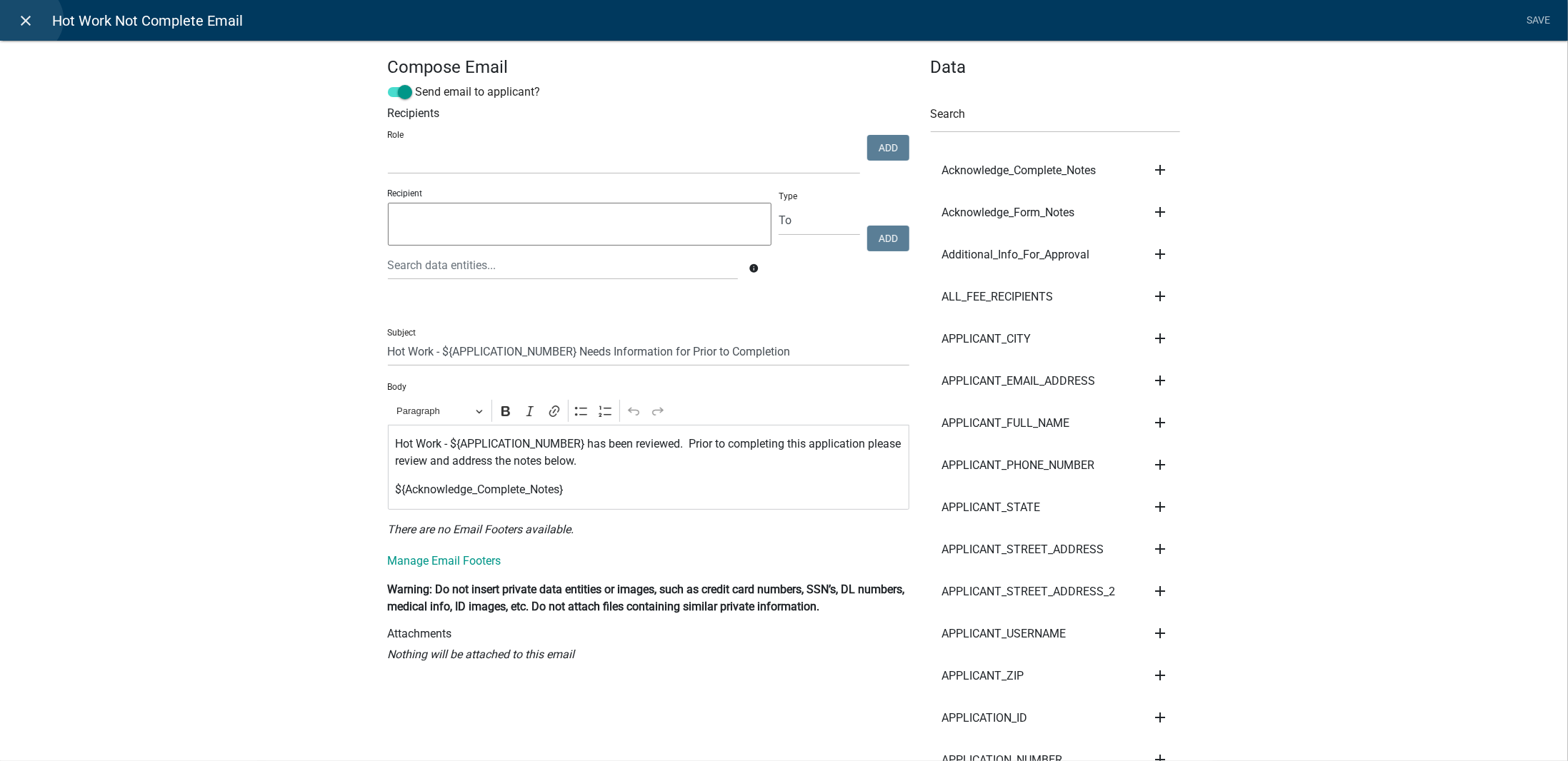
click at [27, 20] on icon "close" at bounding box center [27, 21] width 17 height 17
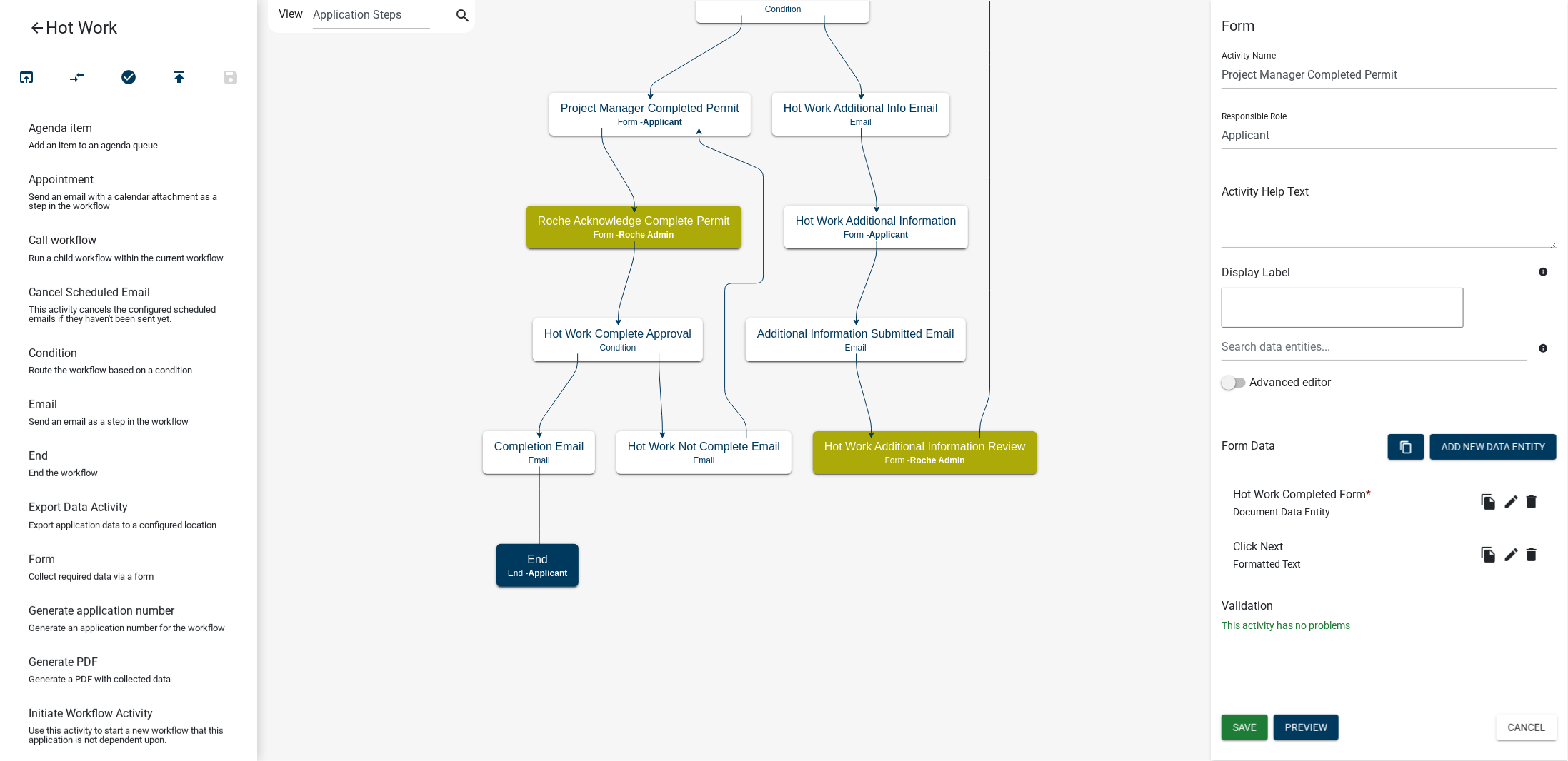
click at [39, 26] on icon "arrow_back" at bounding box center [38, 30] width 17 height 20
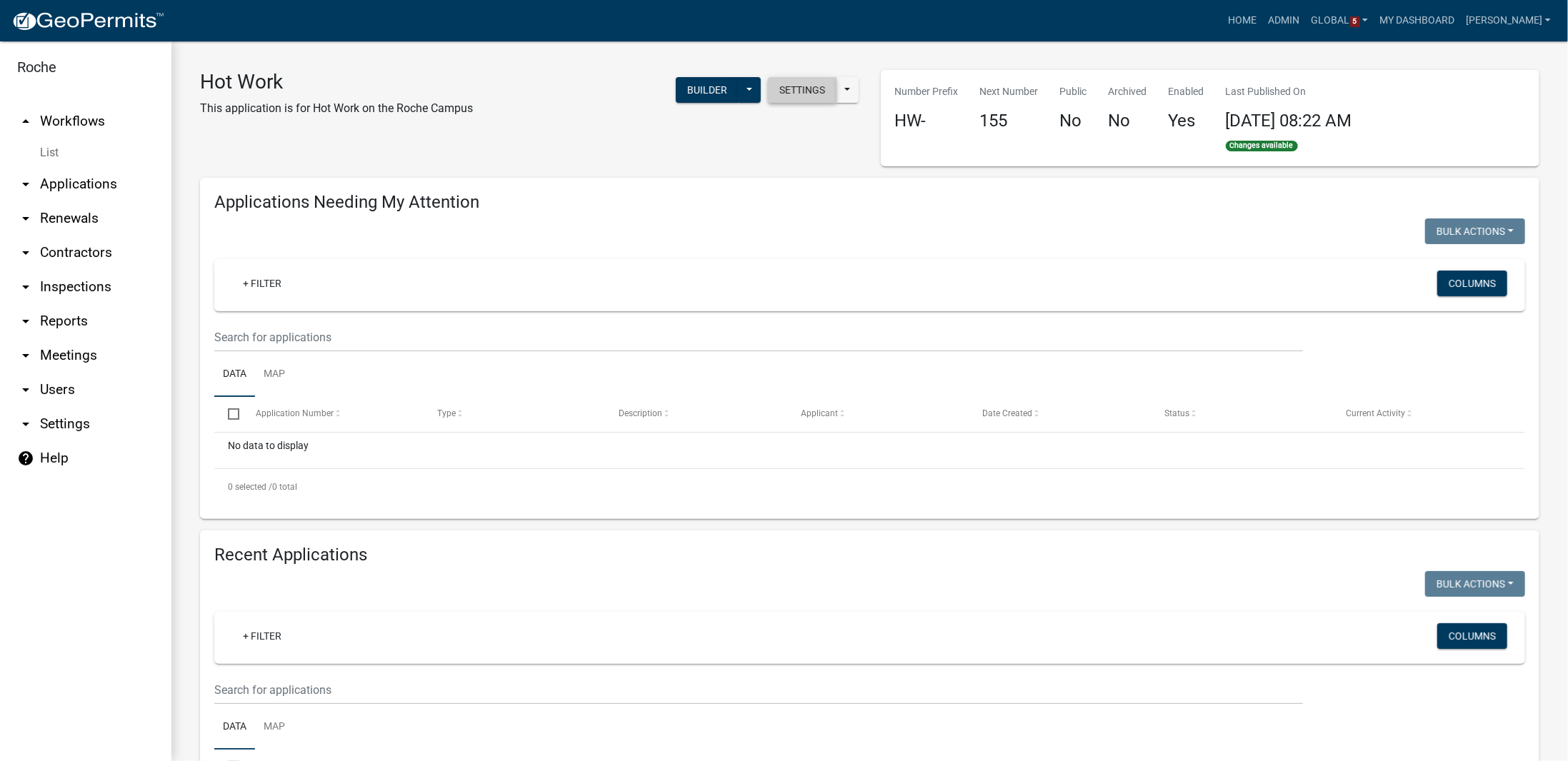
click at [784, 96] on button "Settings" at bounding box center [802, 90] width 69 height 26
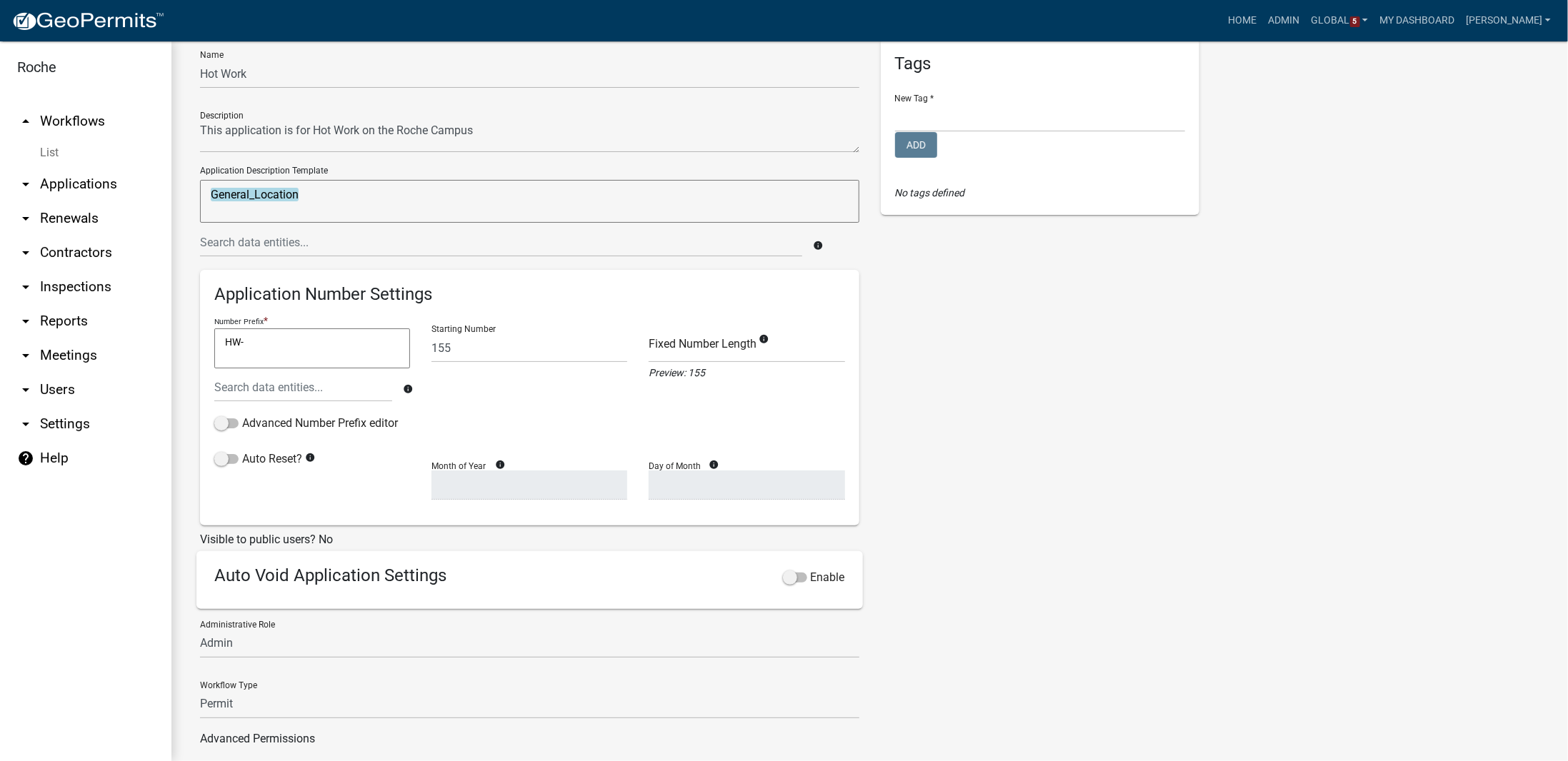
scroll to position [138, 0]
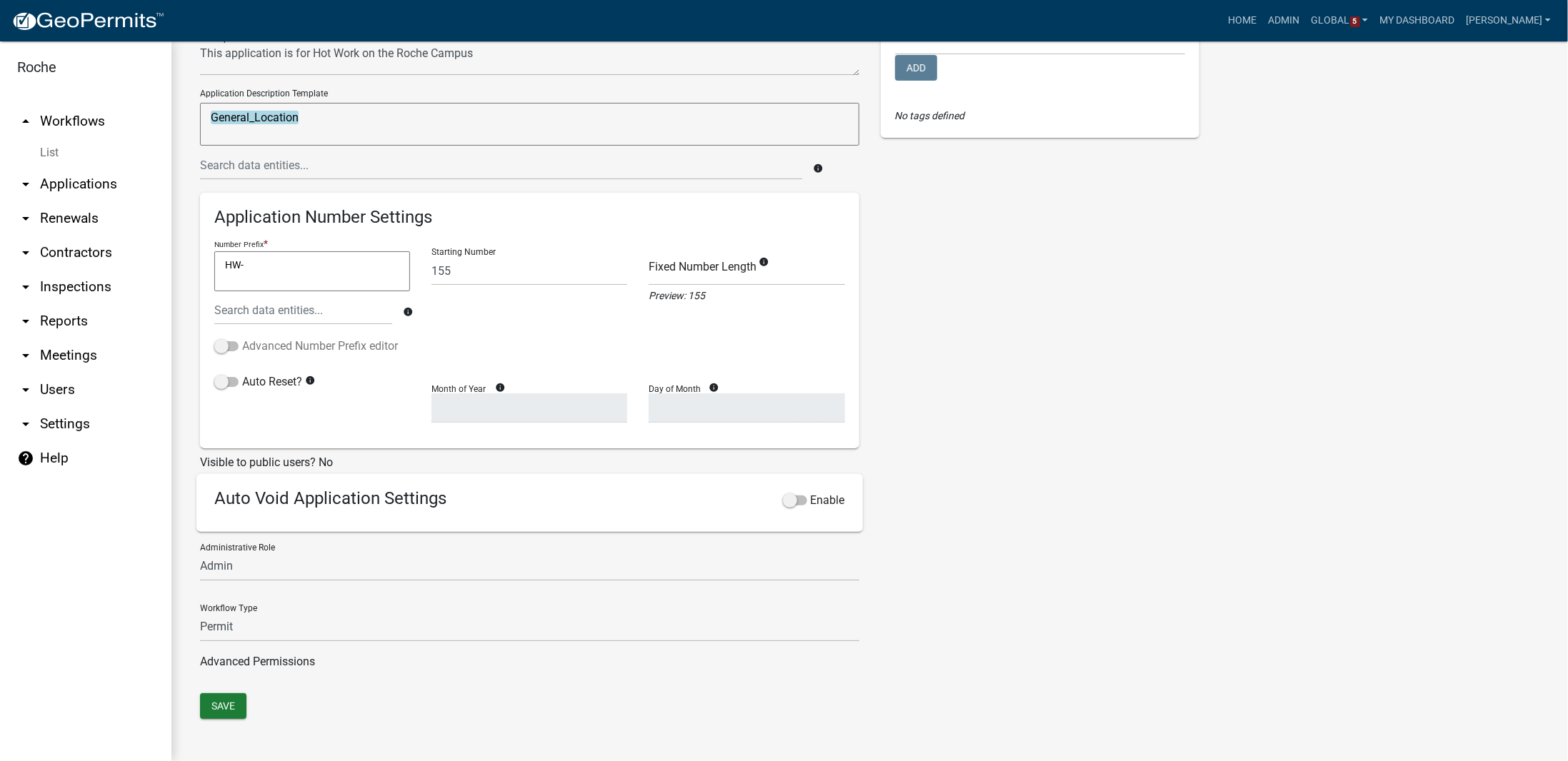
click at [235, 341] on span at bounding box center [226, 346] width 25 height 10
click at [242, 337] on input "Advanced Number Prefix editor" at bounding box center [242, 337] width 0 height 0
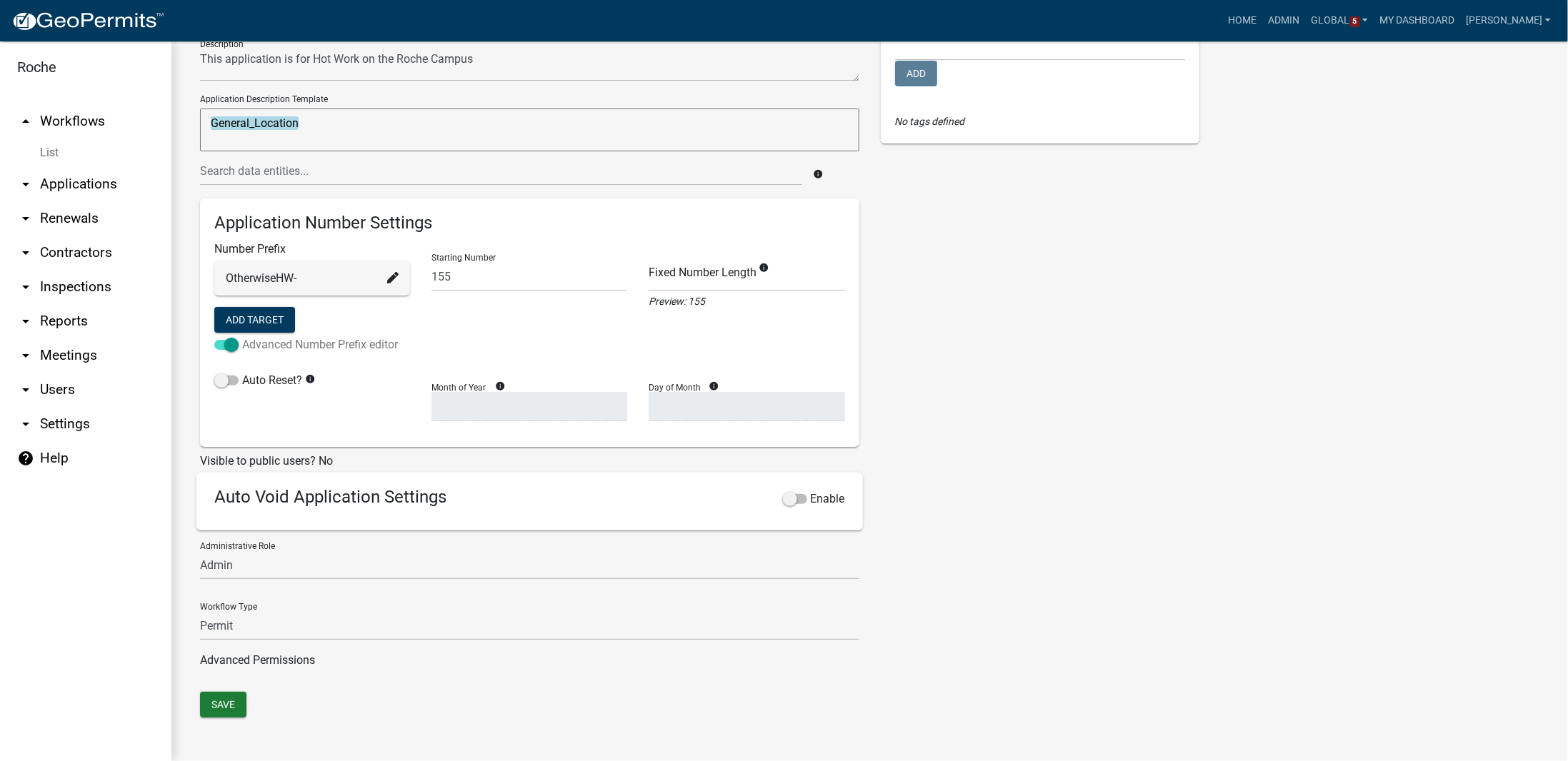
click at [229, 342] on span at bounding box center [226, 345] width 25 height 10
click at [242, 336] on input "Advanced Number Prefix editor" at bounding box center [242, 336] width 0 height 0
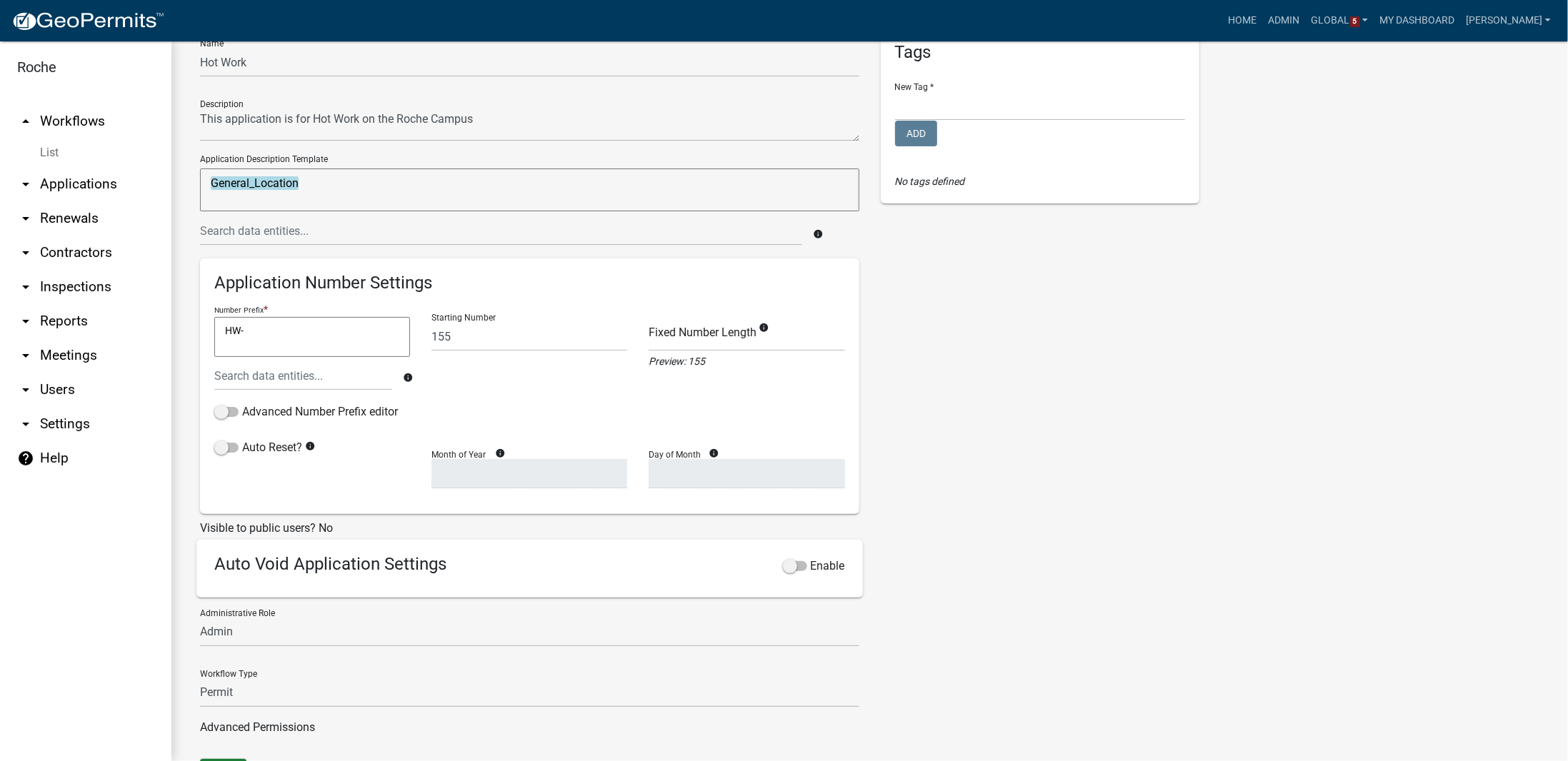
scroll to position [138, 0]
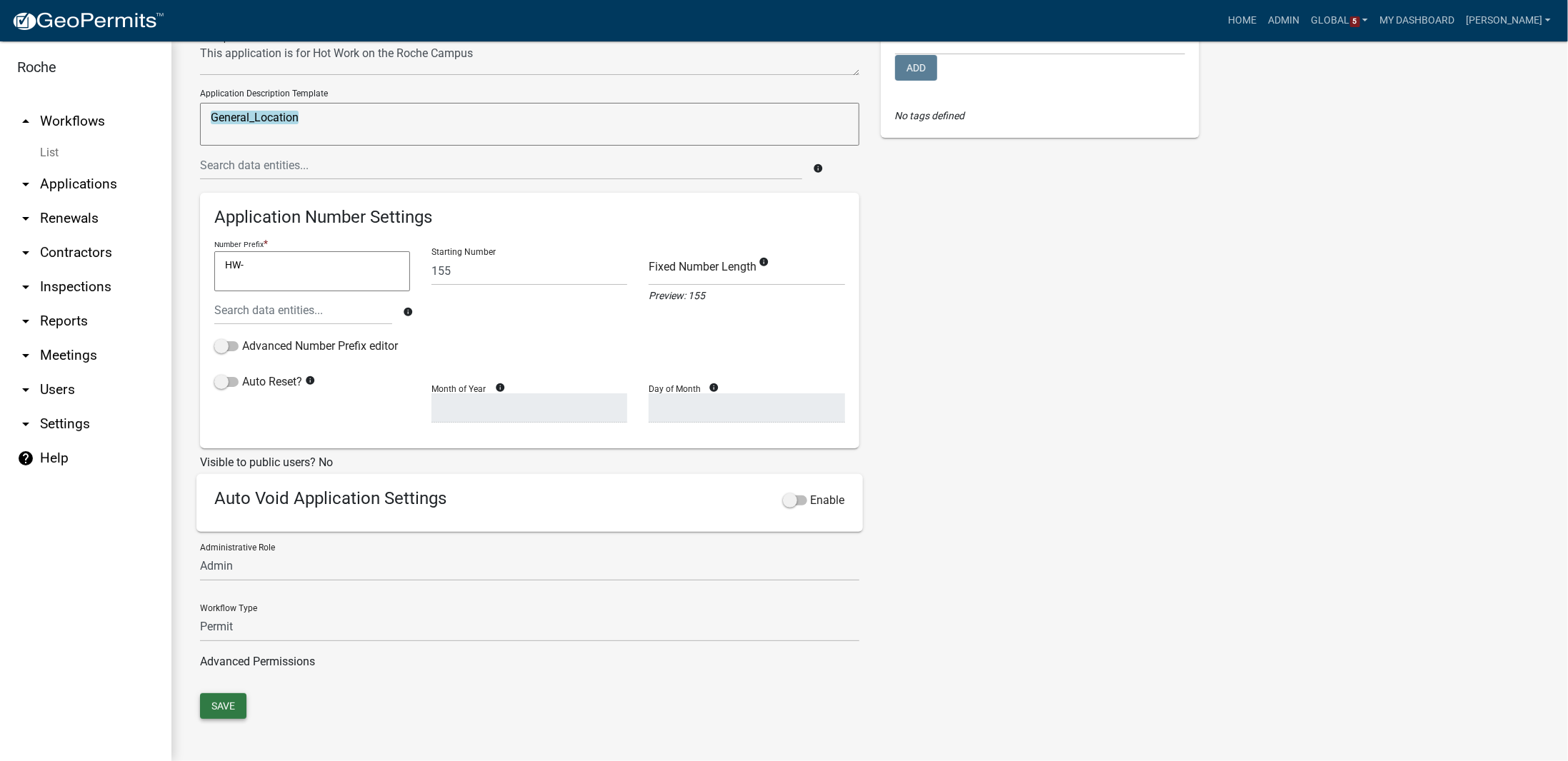
click at [236, 708] on button "Save" at bounding box center [223, 706] width 46 height 26
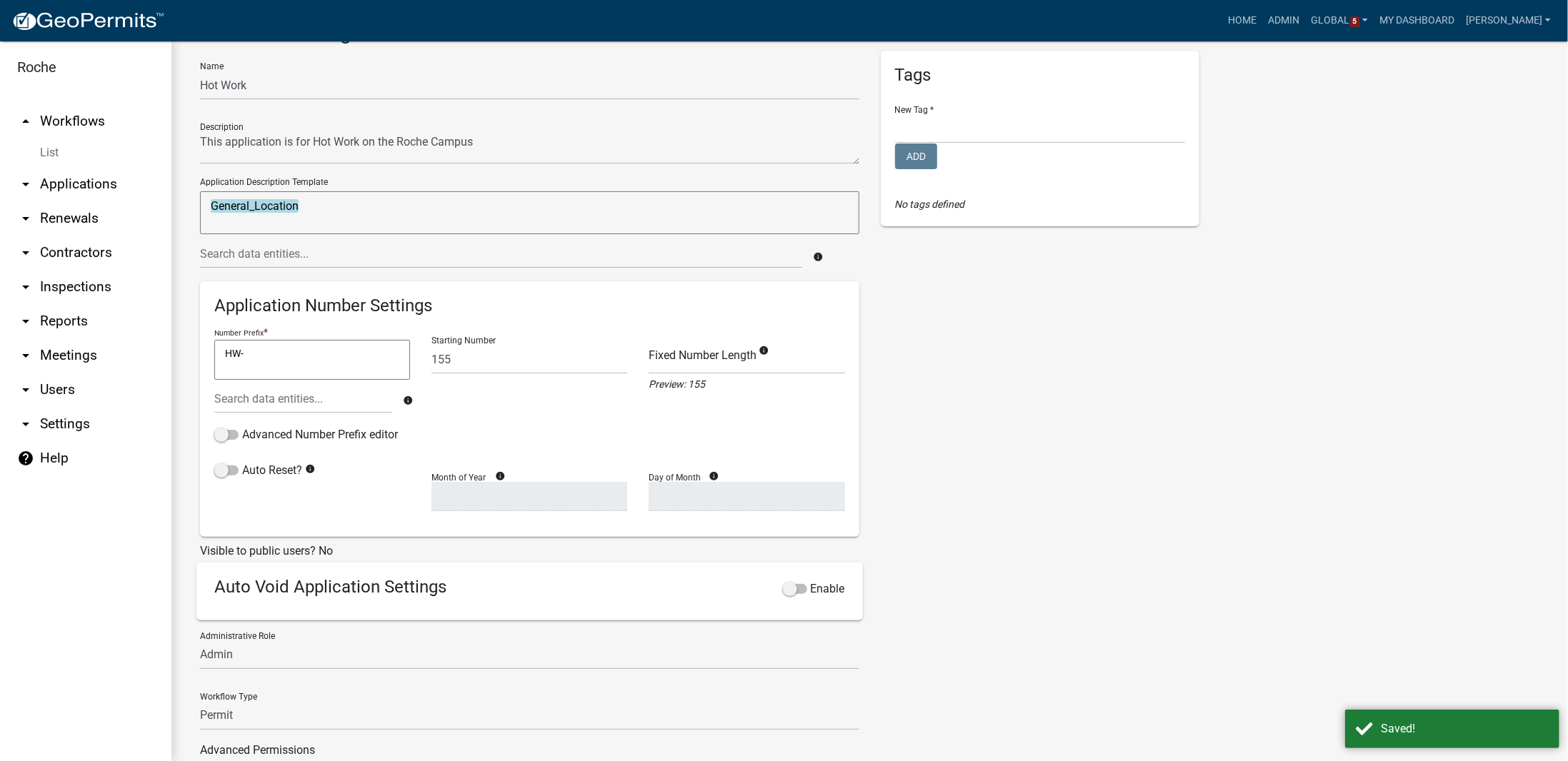
scroll to position [0, 0]
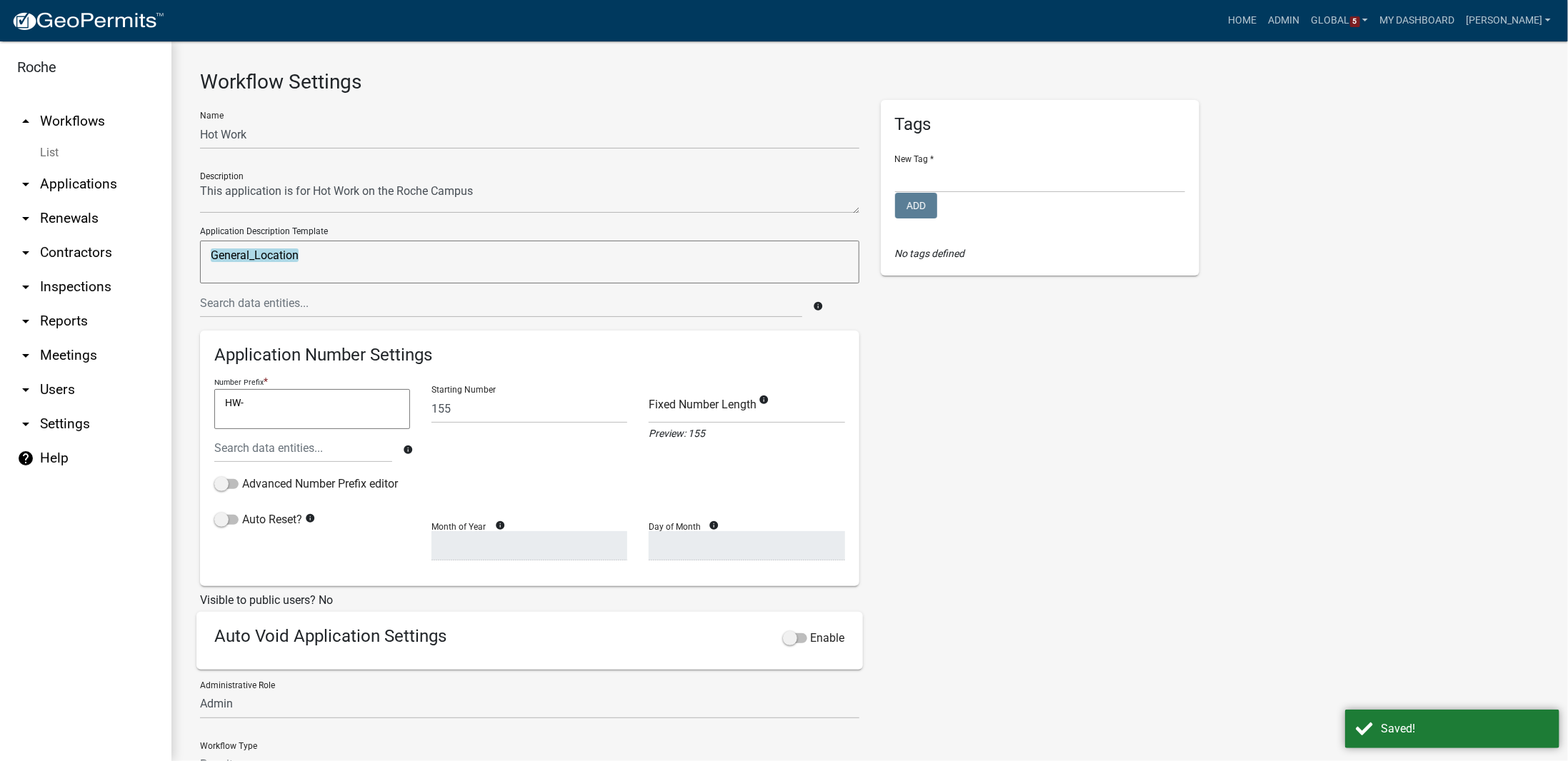
click at [68, 186] on link "arrow_drop_down Applications" at bounding box center [85, 184] width 171 height 34
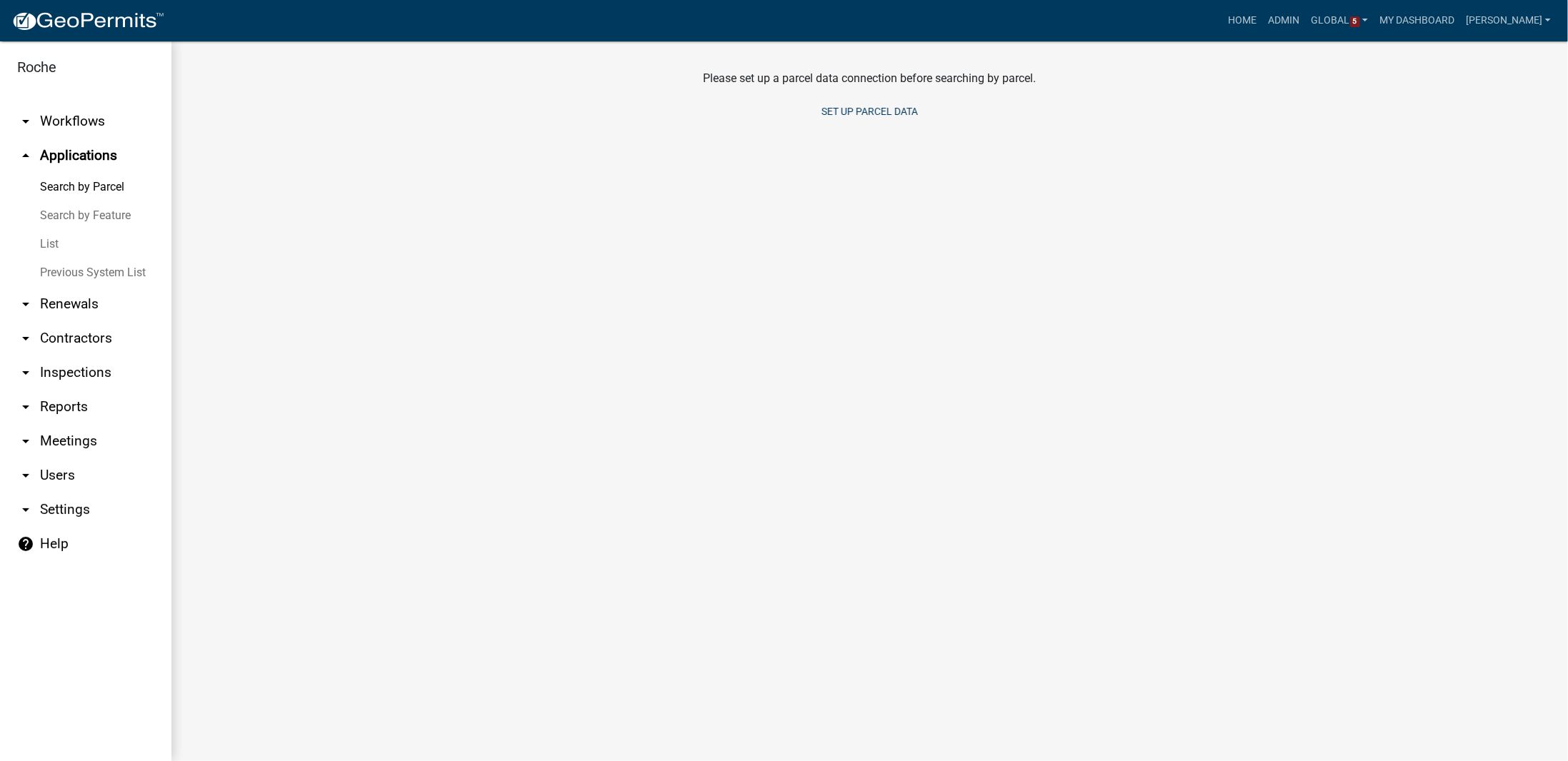
click at [61, 126] on link "arrow_drop_down Workflows" at bounding box center [85, 121] width 171 height 34
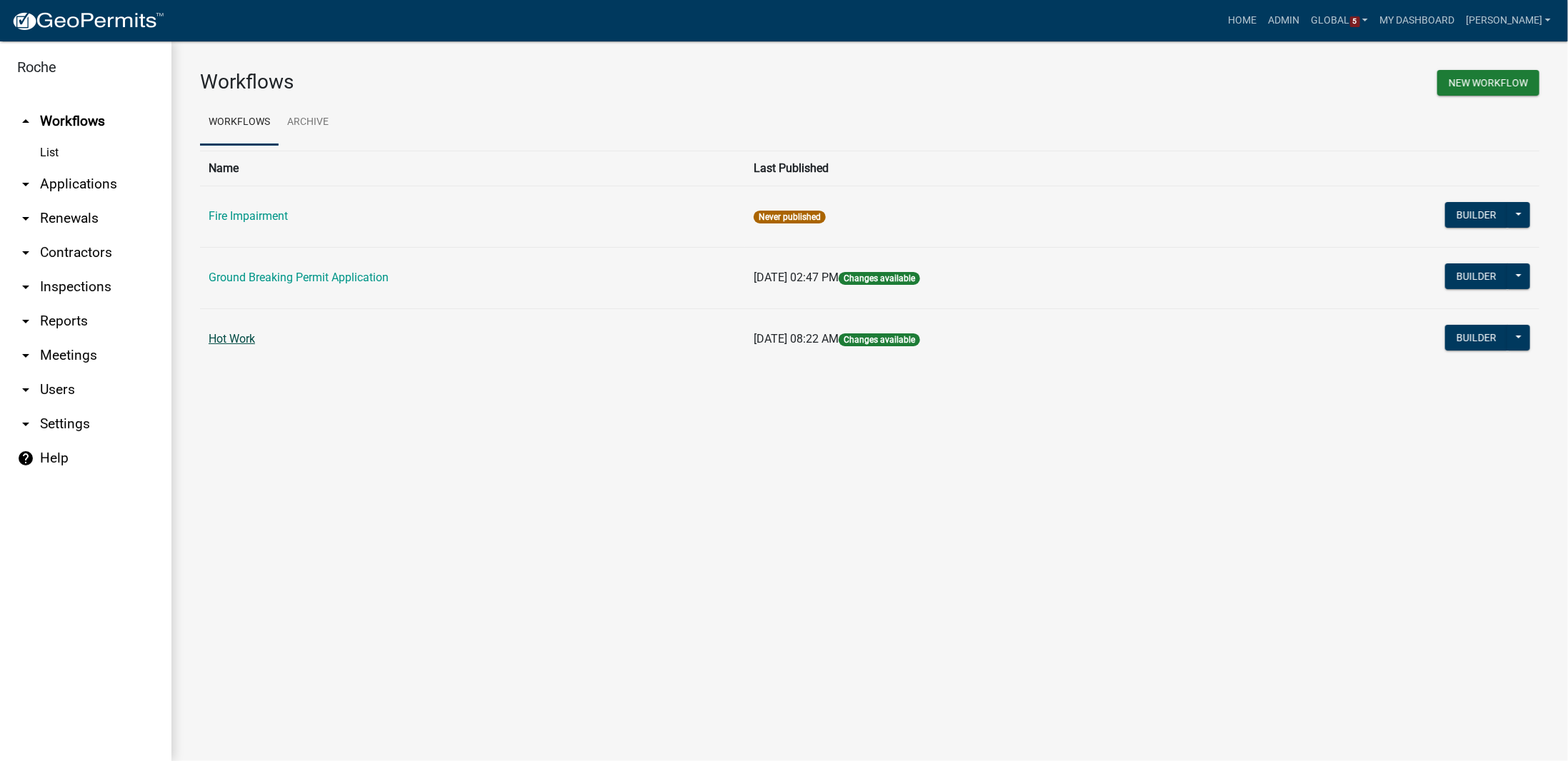
click at [244, 344] on link "Hot Work" at bounding box center [231, 338] width 46 height 14
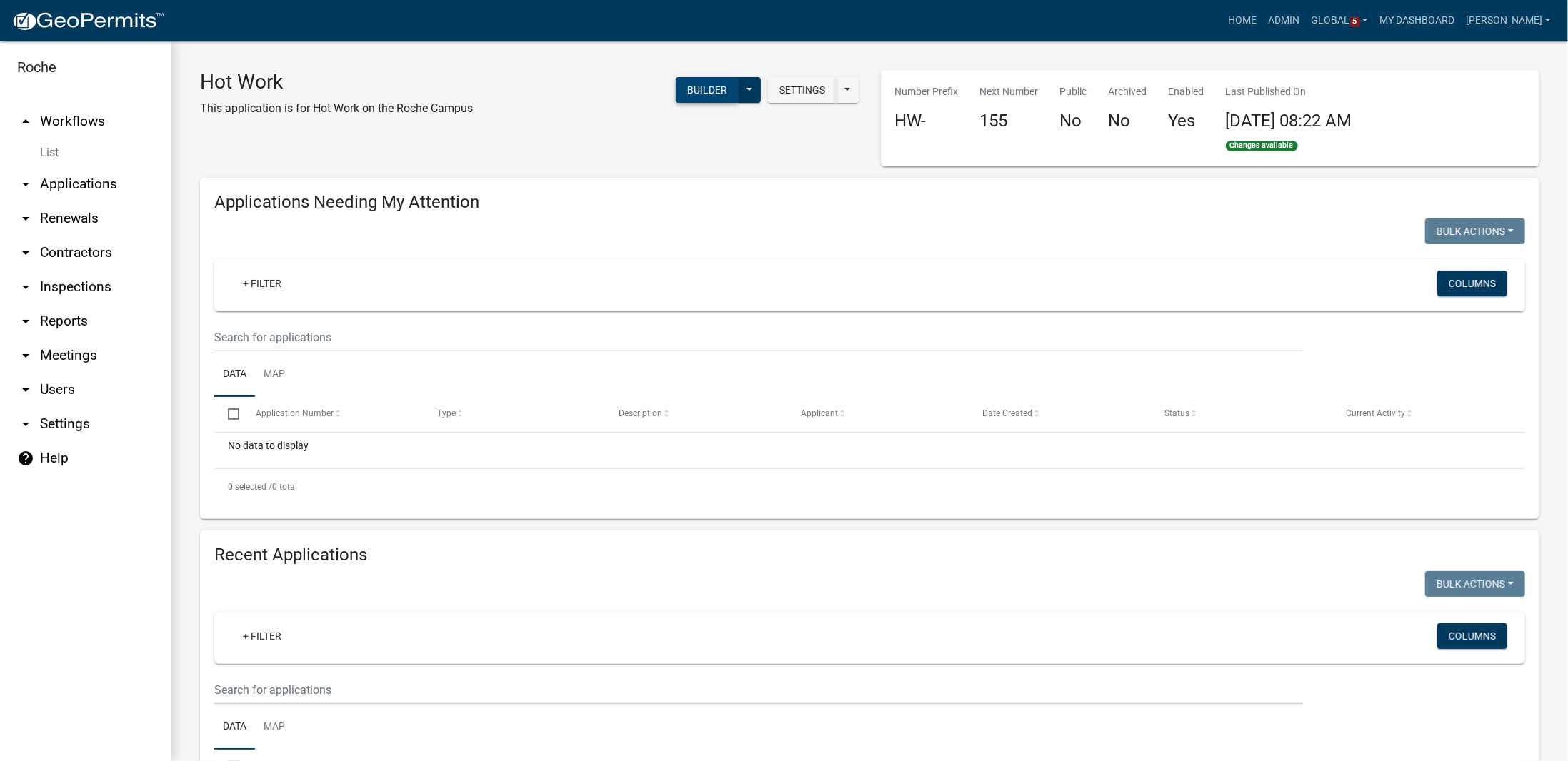
click at [698, 91] on button "Builder" at bounding box center [707, 90] width 63 height 26
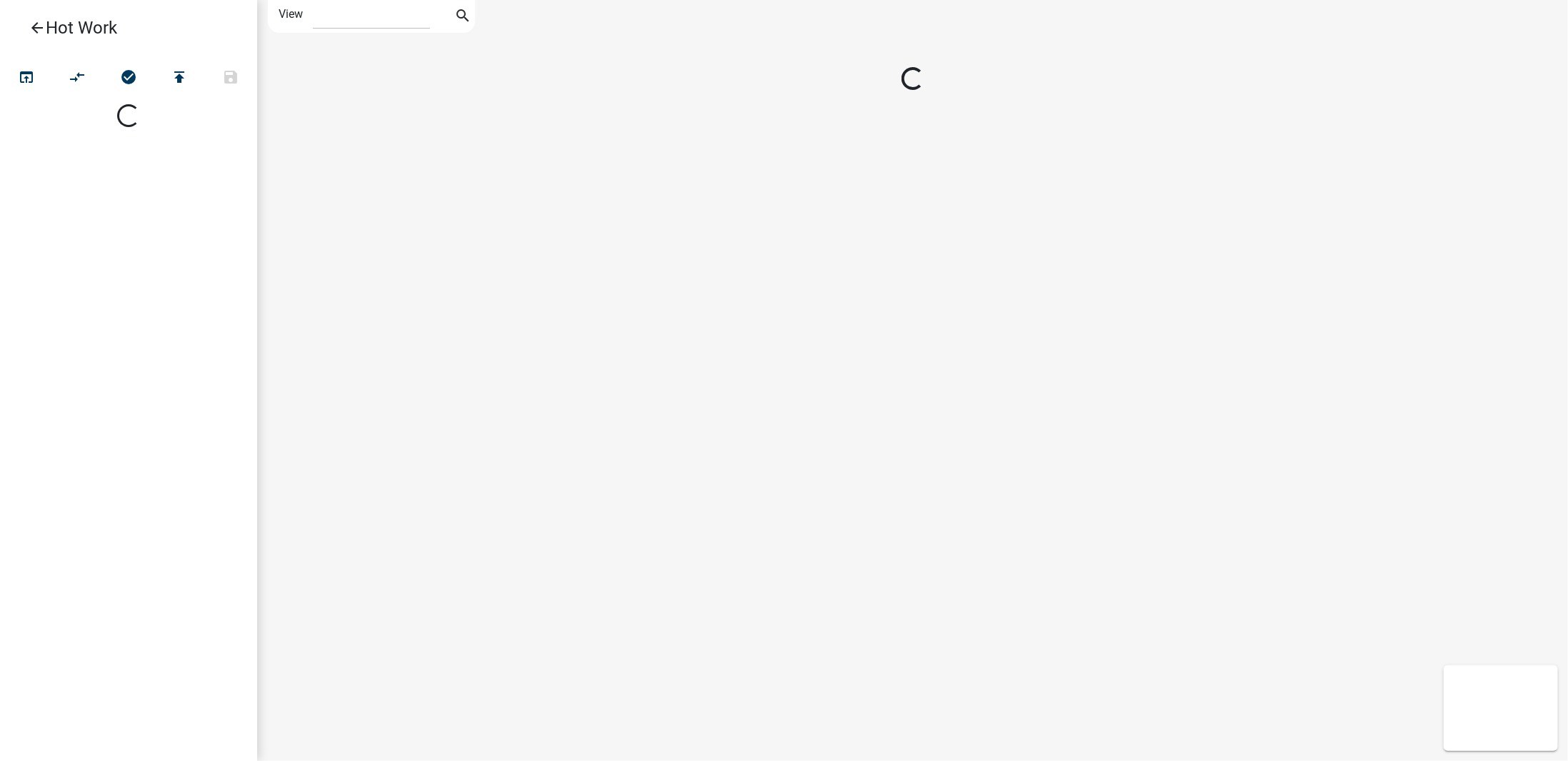
select select "1"
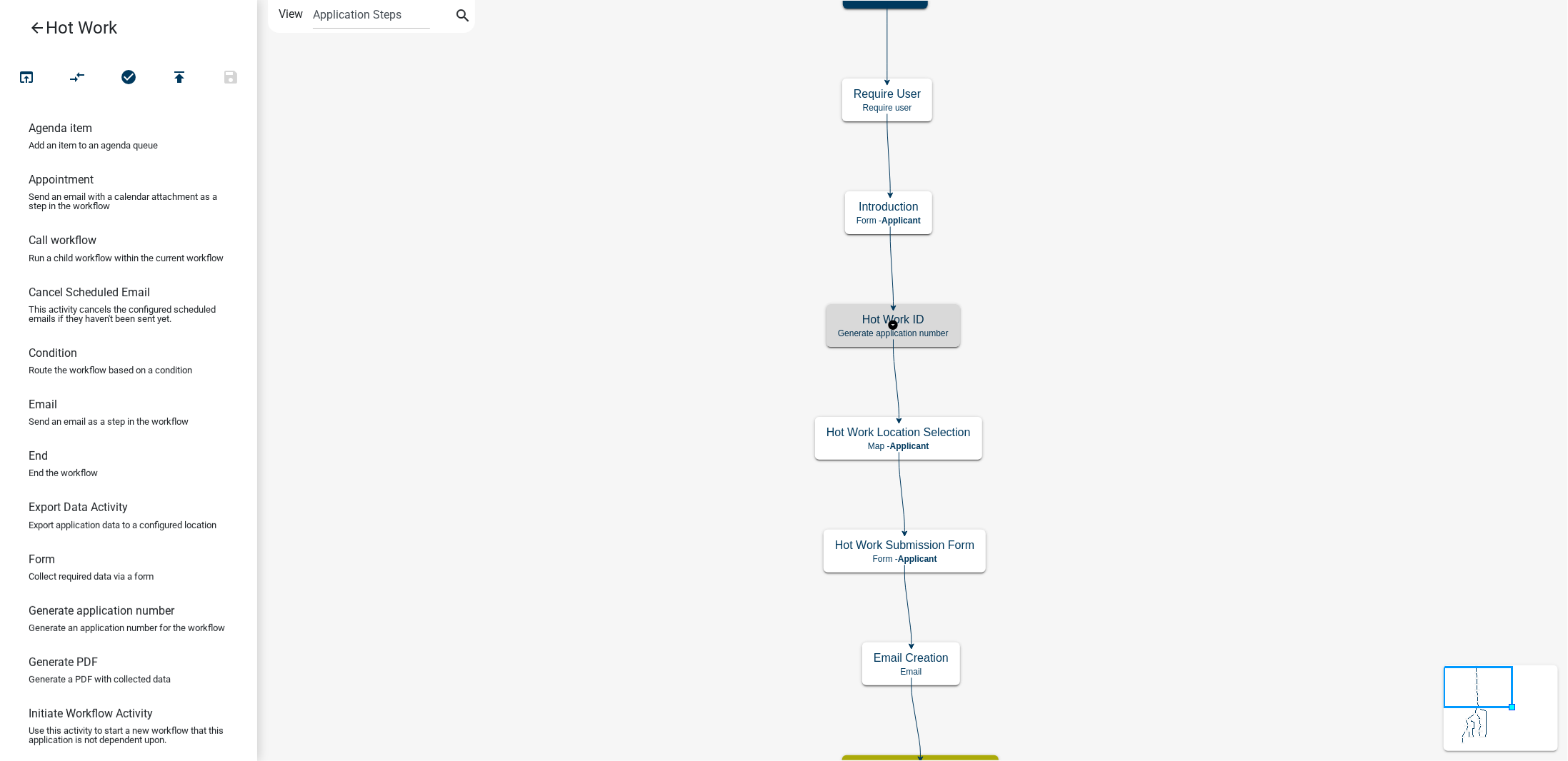
click at [943, 335] on p "Generate application number" at bounding box center [893, 333] width 111 height 10
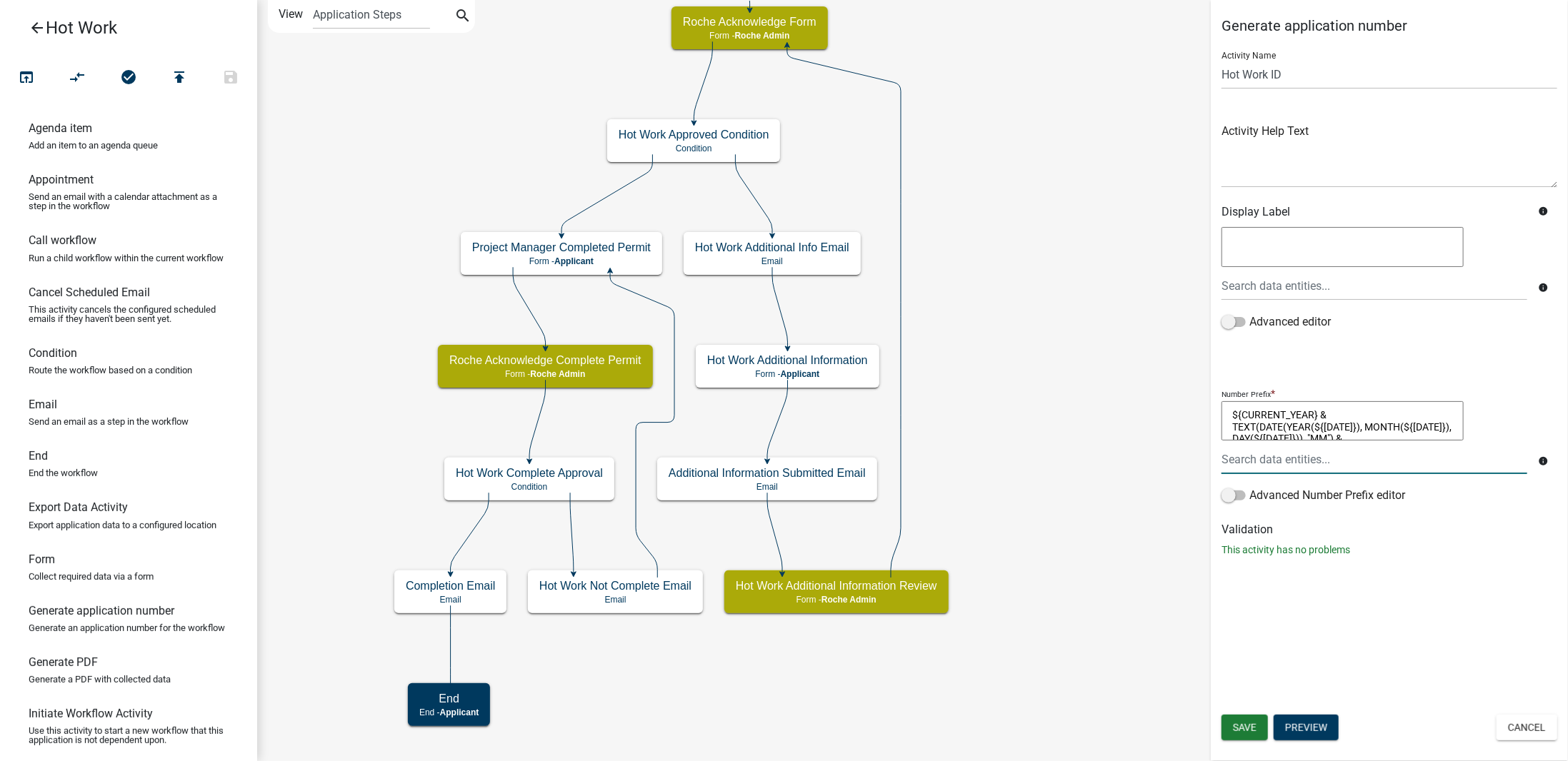
click at [1231, 412] on textarea "${CURRENT_YEAR} & TEXT(DATE(YEAR(${Today}), MONTH(${Today}), DAY(${Today})), "M…" at bounding box center [1342, 421] width 242 height 40
click at [1544, 207] on icon "info" at bounding box center [1543, 212] width 10 height 10
click at [38, 24] on icon "arrow_back" at bounding box center [38, 30] width 17 height 20
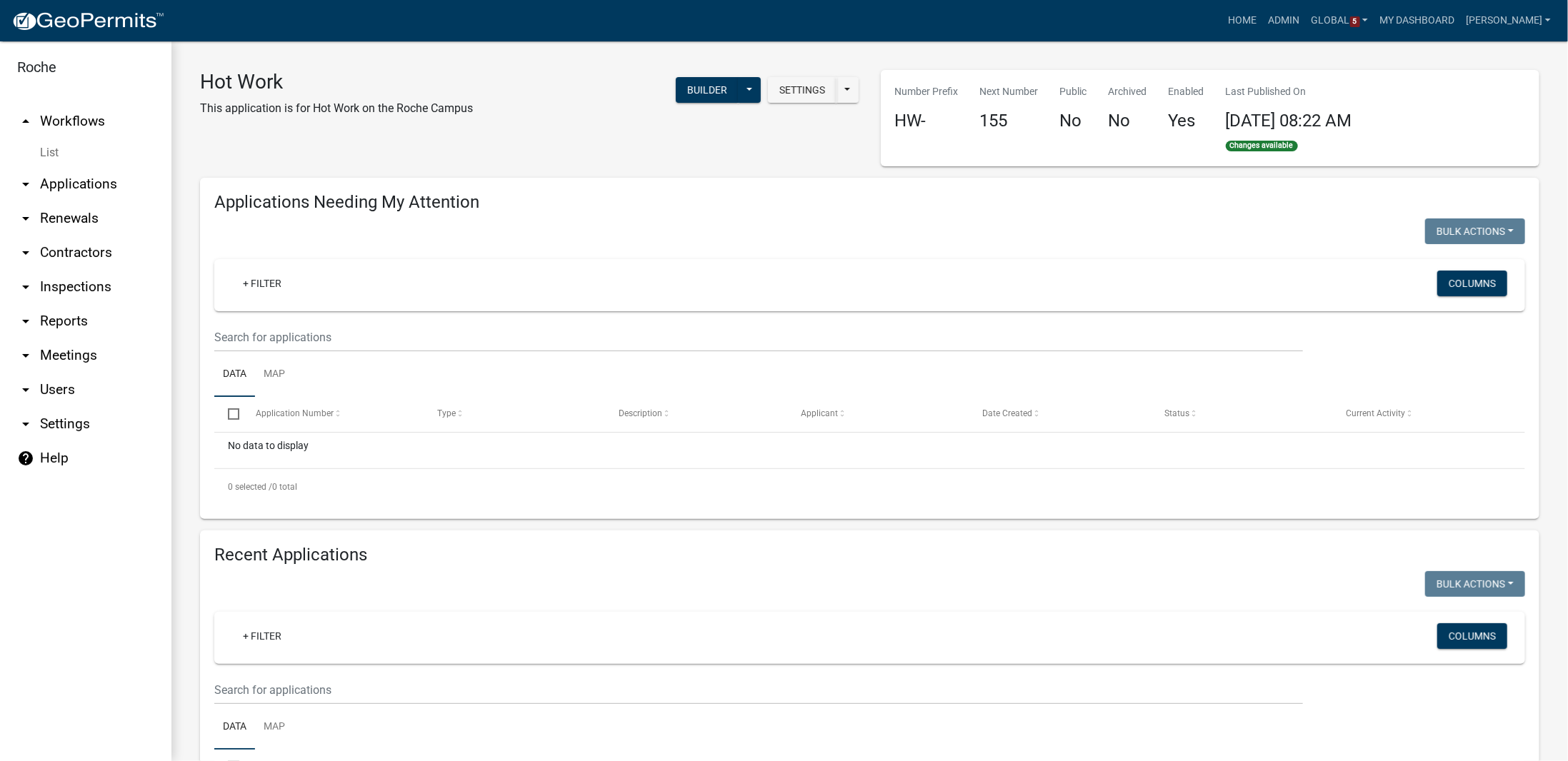
click at [31, 187] on icon "arrow_drop_down" at bounding box center [26, 184] width 17 height 17
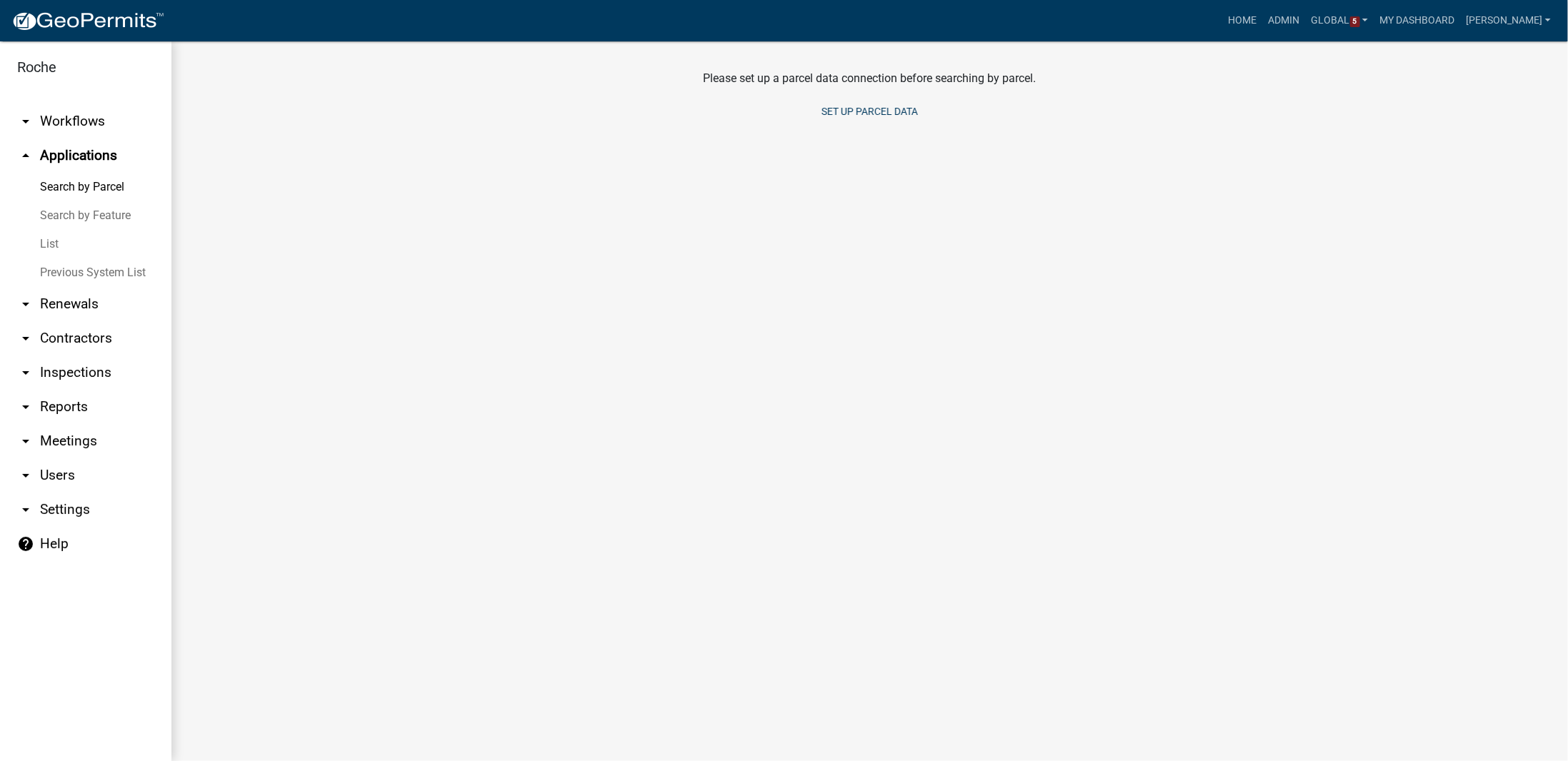
click at [59, 248] on link "List" at bounding box center [85, 244] width 171 height 29
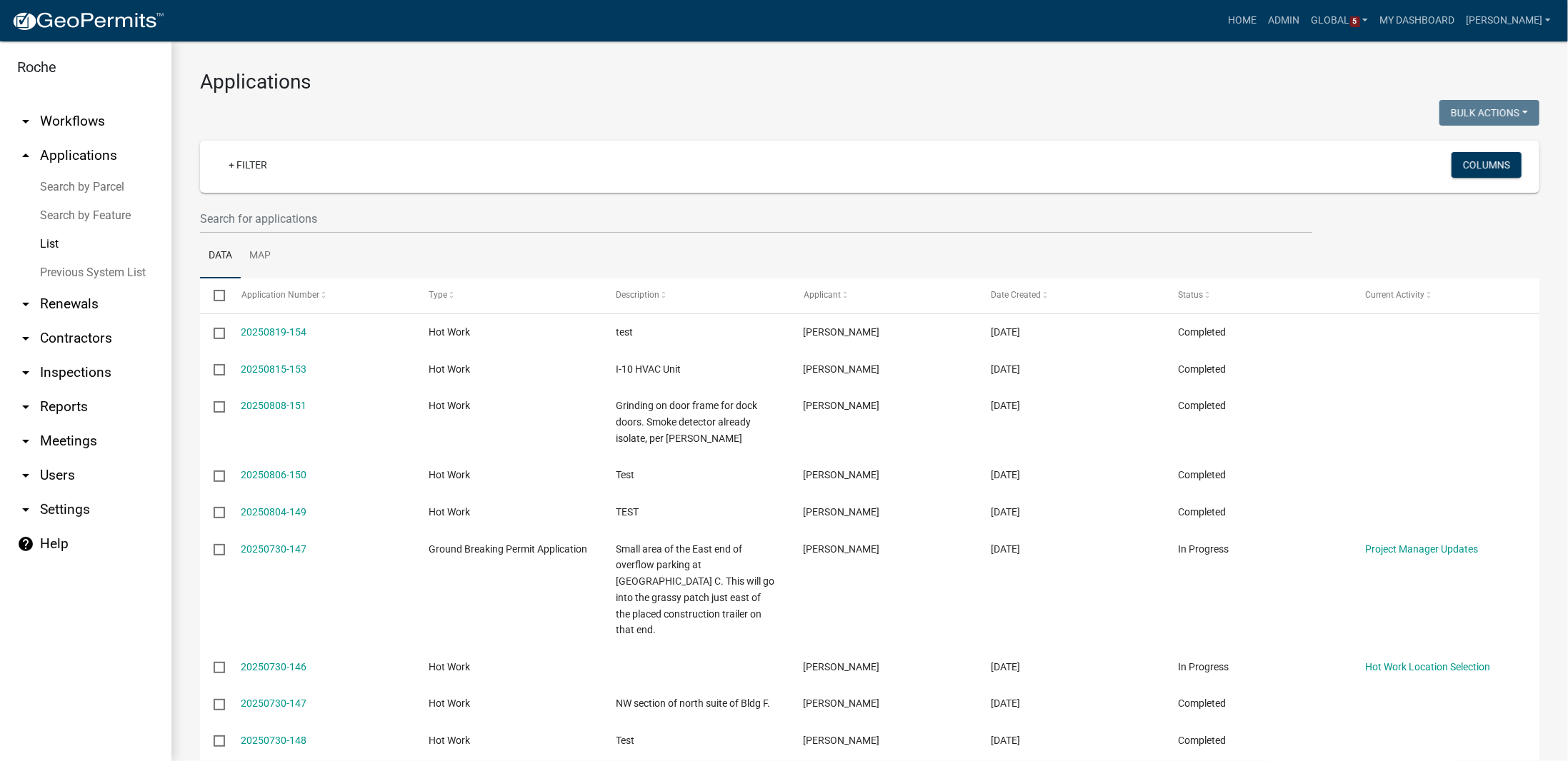
click at [64, 123] on link "arrow_drop_down Workflows" at bounding box center [85, 121] width 171 height 34
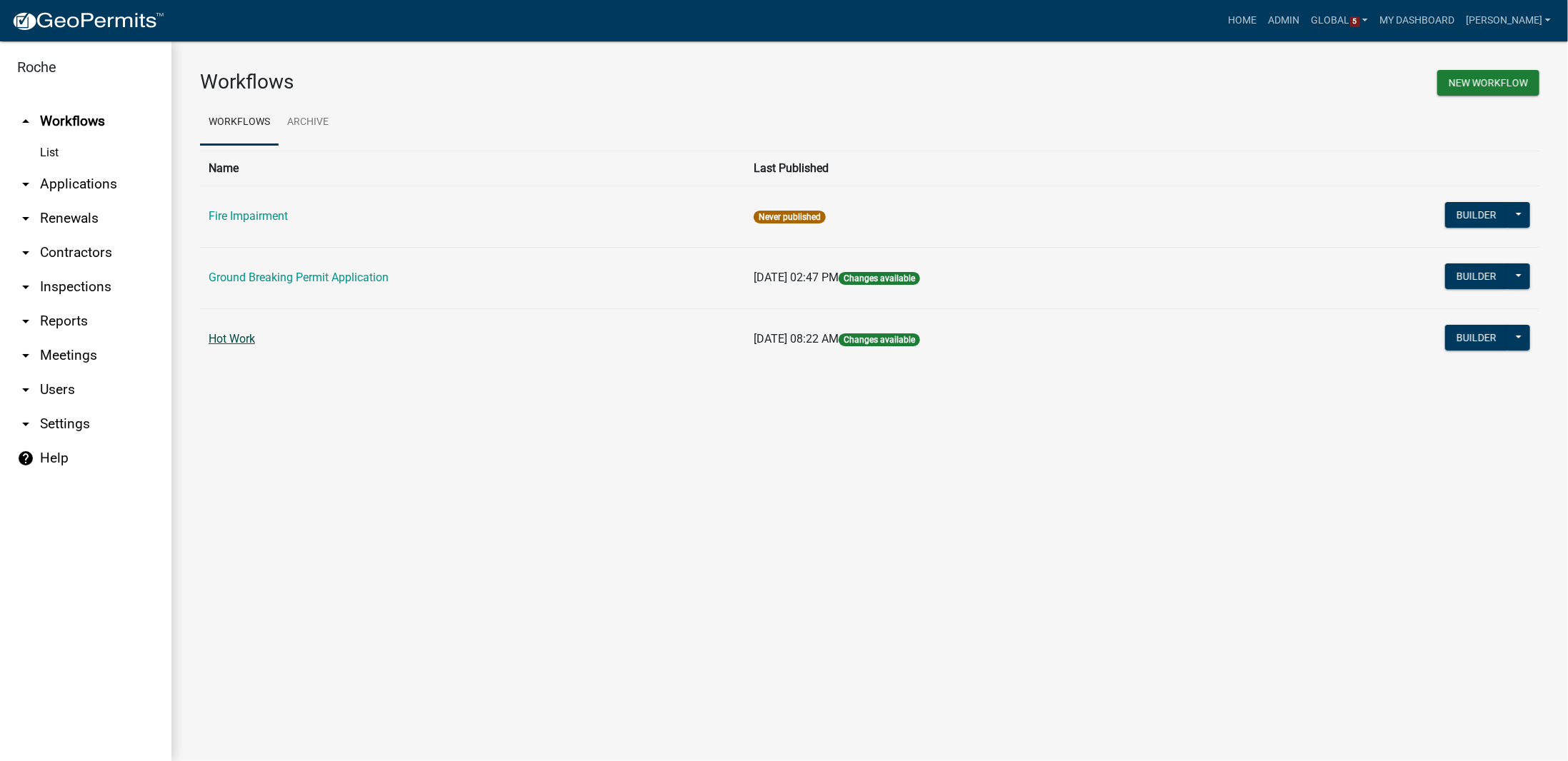
click at [222, 342] on link "Hot Work" at bounding box center [231, 338] width 46 height 14
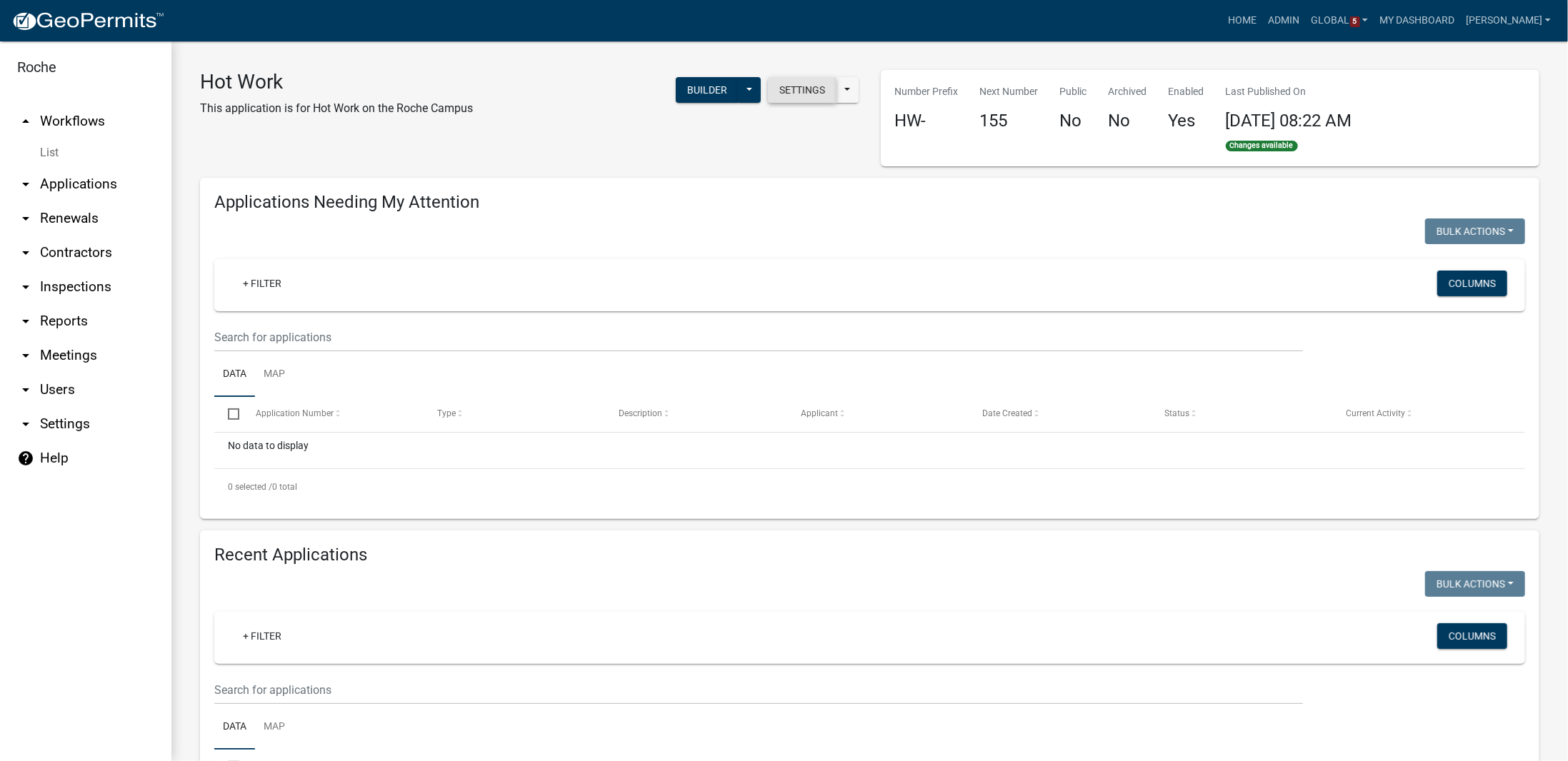
click at [797, 97] on button "Settings" at bounding box center [802, 90] width 69 height 26
click at [698, 85] on button "Builder" at bounding box center [707, 90] width 63 height 26
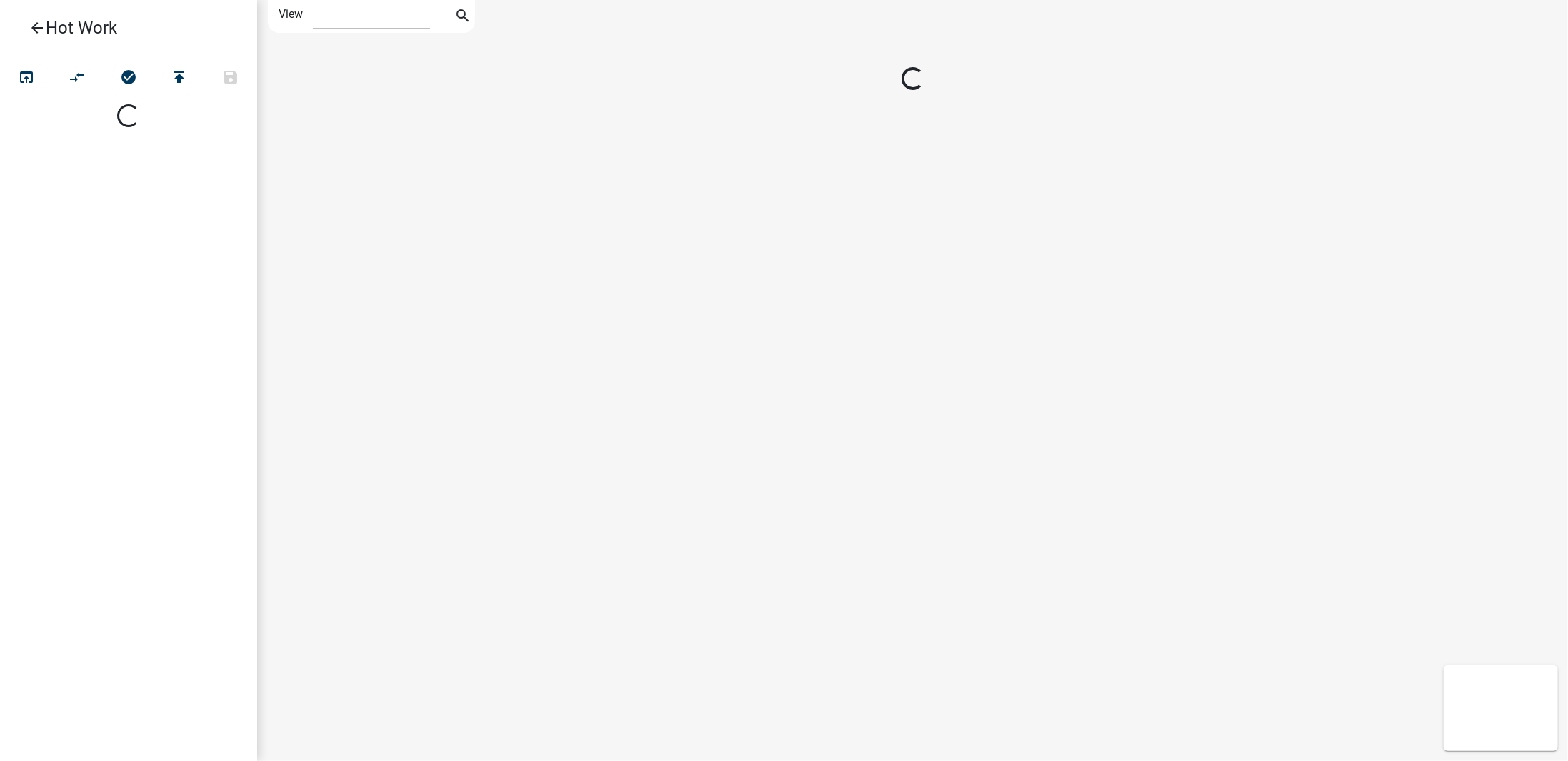
select select "1"
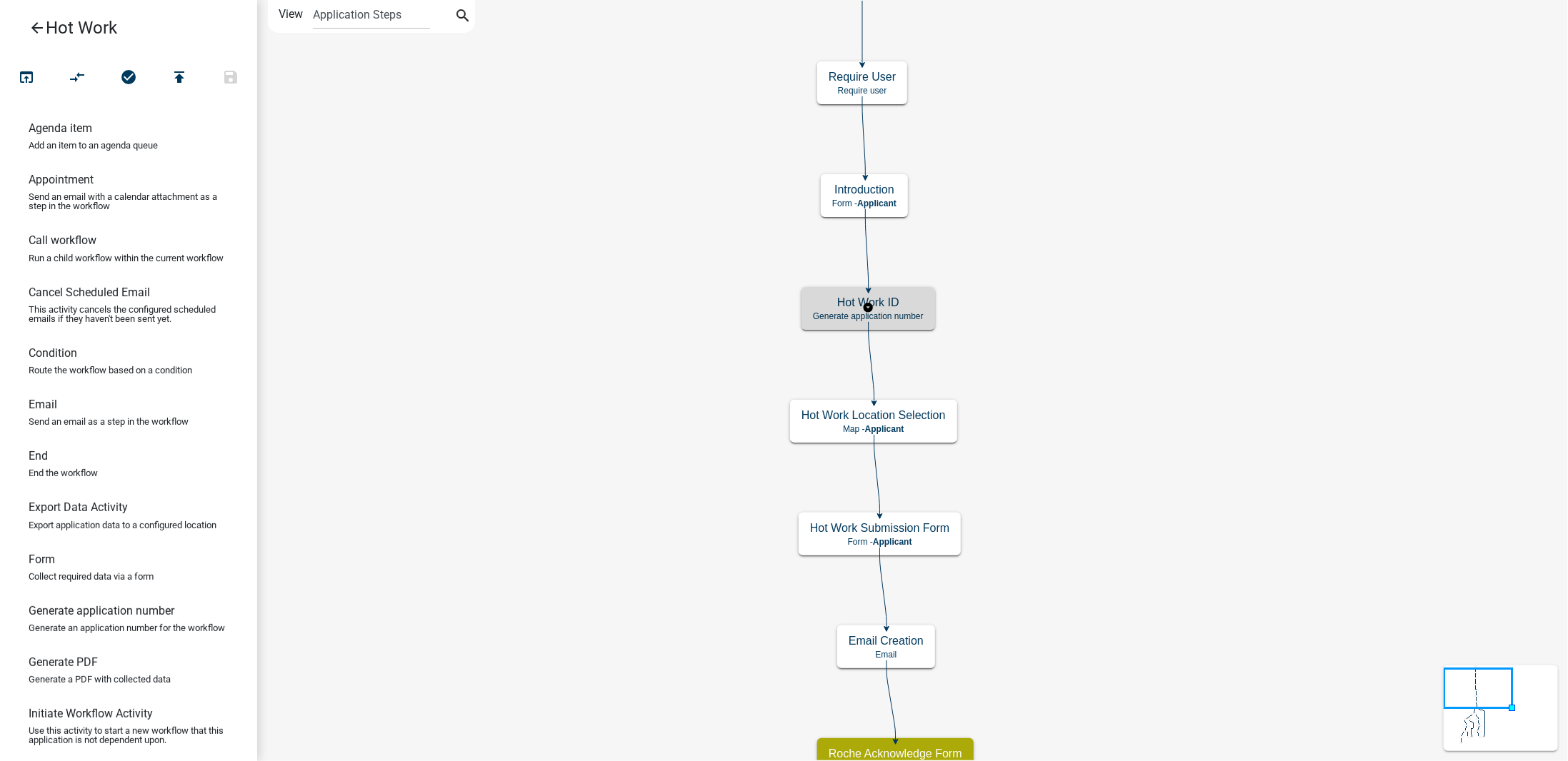
click at [919, 303] on h5 "Hot Work ID" at bounding box center [867, 302] width 111 height 14
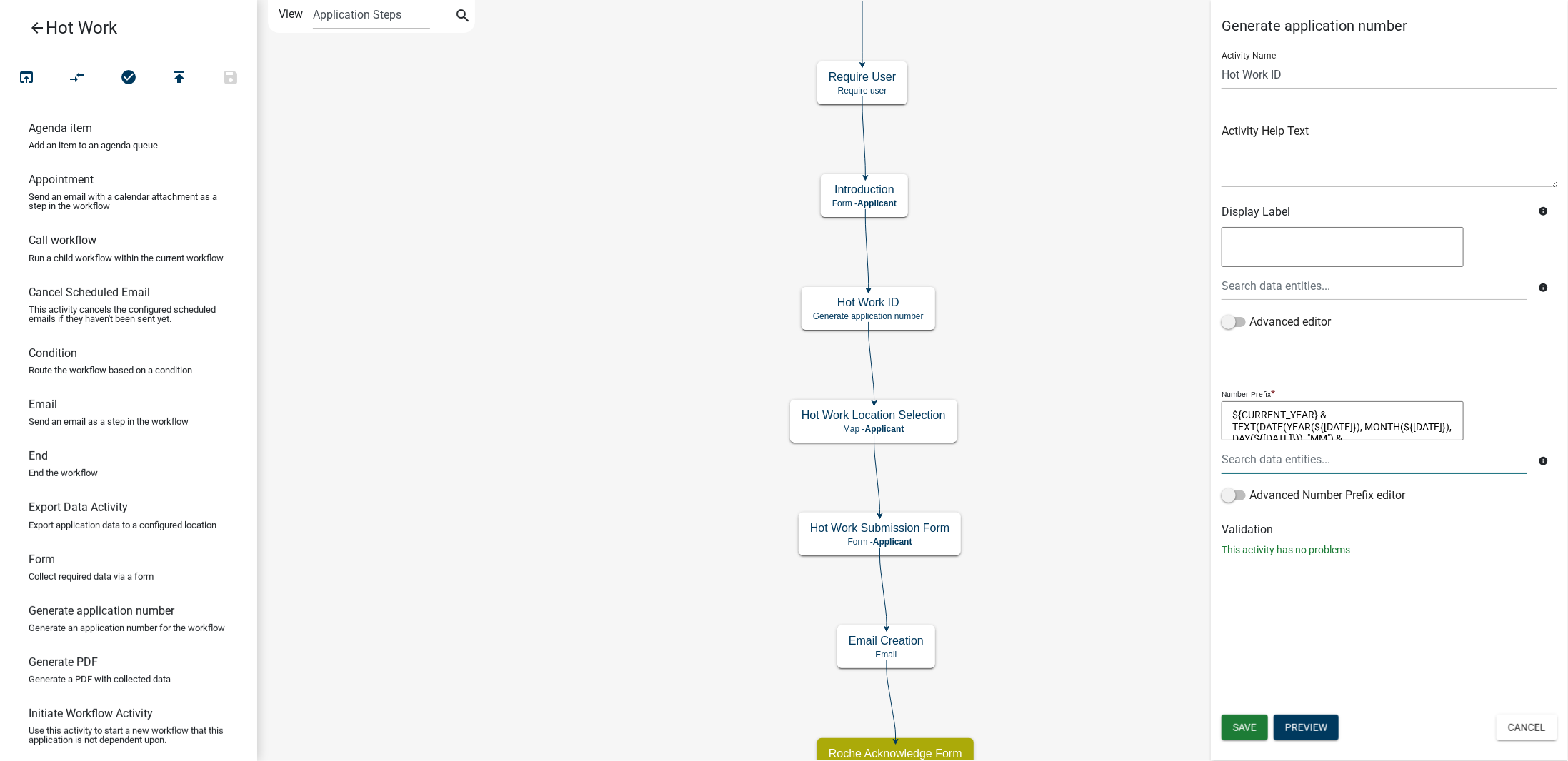
click at [1226, 416] on textarea "${CURRENT_YEAR} & TEXT(DATE(YEAR(${Today}), MONTH(${Today}), DAY(${Today})), "M…" at bounding box center [1342, 421] width 242 height 40
click at [1238, 408] on textarea "$HW-"{CURRENT_YEAR} & TEXT(DATE(YEAR(Today), MONTH(Today), DAY(Today)), "MM") &…" at bounding box center [1342, 421] width 242 height 40
type textarea "HW-"{CURRENT_YEAR} & TEXT(DATE(YEAR(Today), MONTH(Today), DAY(Today)), "MM") & …"
click at [1547, 724] on button "Cancel" at bounding box center [1527, 728] width 61 height 26
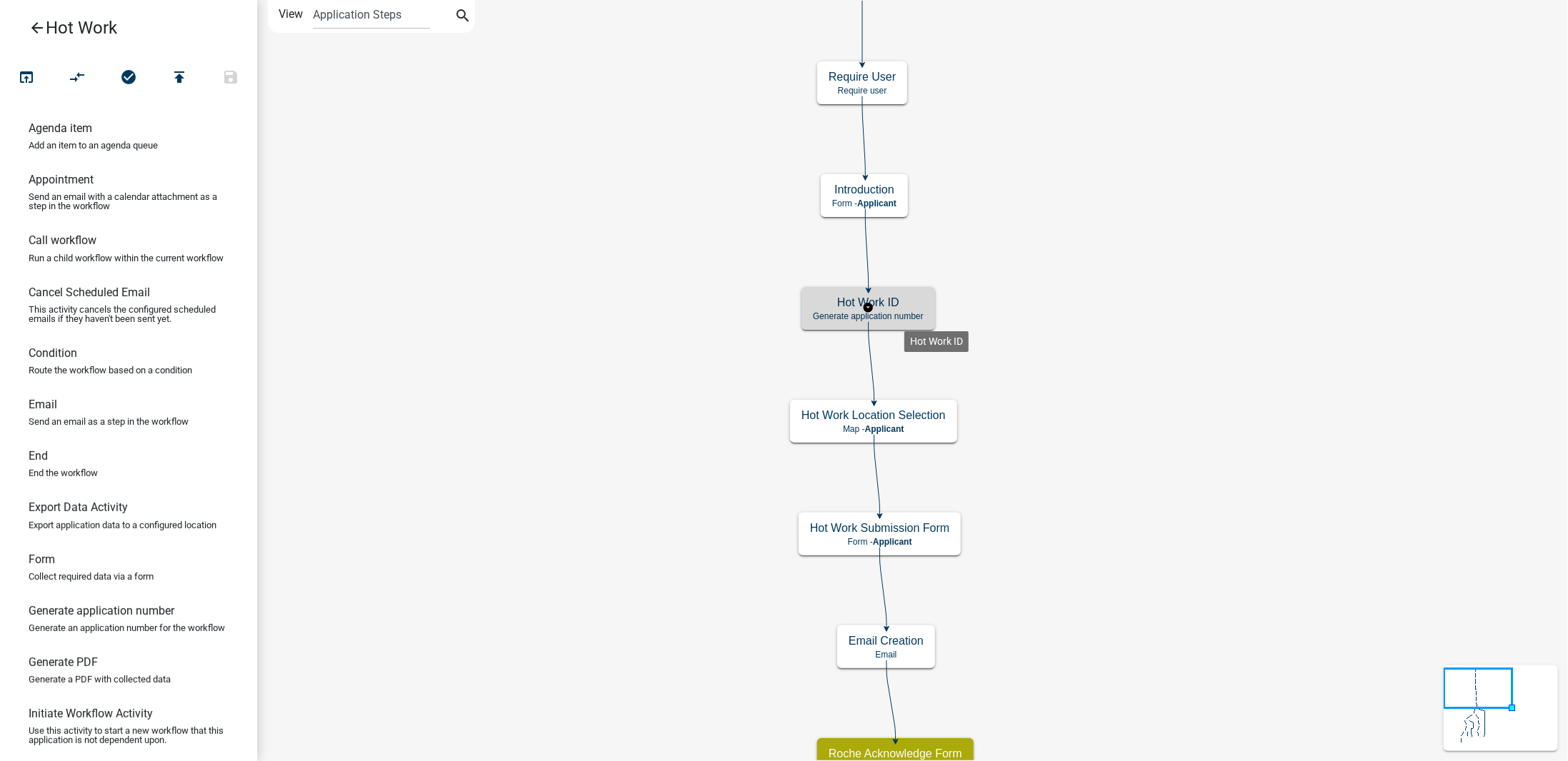
click at [901, 314] on p "Generate application number" at bounding box center [867, 317] width 111 height 10
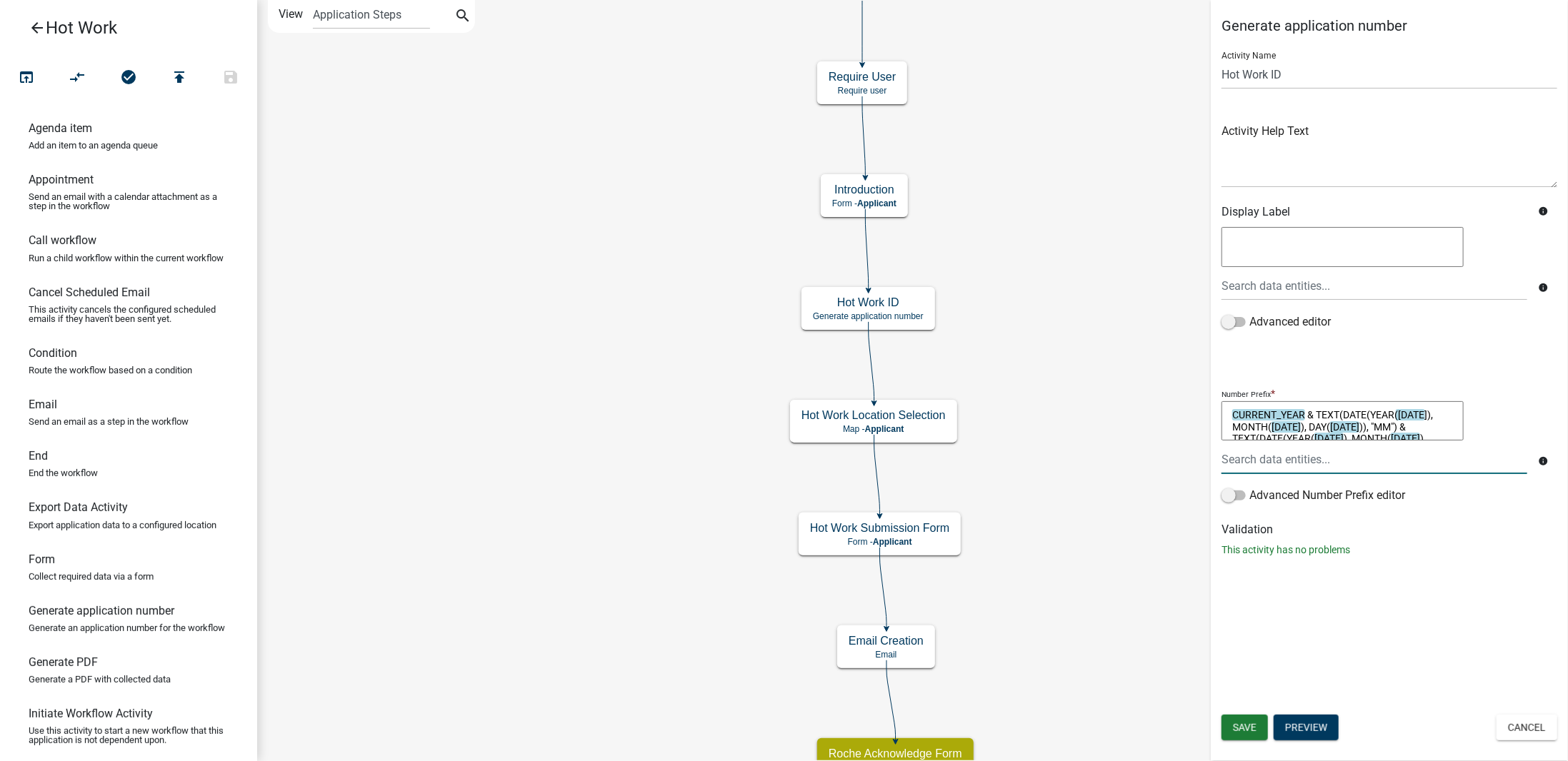
click at [1241, 429] on textarea "CURRENT_YEAR & TEXT(DATE(YEAR(Today), MONTH(Today), DAY(Today)), "MM") & TEXT(D…" at bounding box center [1342, 421] width 242 height 40
click at [1330, 416] on textarea "CURRENT_YEAR & TEXT(DATE(YEAR(Today), MONTH(Today), DAY(Today)), "MM") & TEXT(D…" at bounding box center [1342, 421] width 242 height 40
click at [1536, 728] on button "Cancel" at bounding box center [1527, 728] width 61 height 26
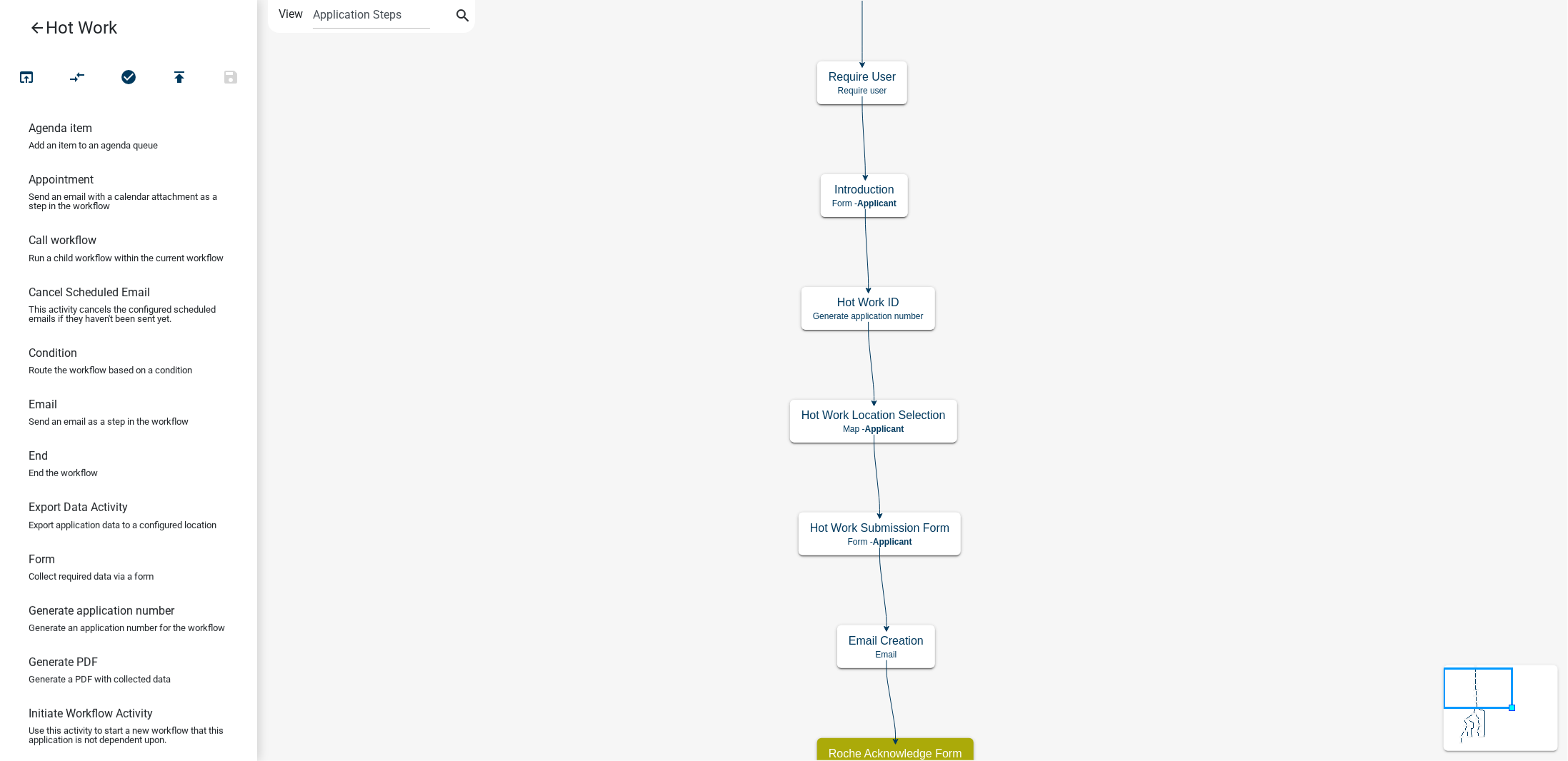
click at [38, 25] on icon "arrow_back" at bounding box center [38, 30] width 17 height 20
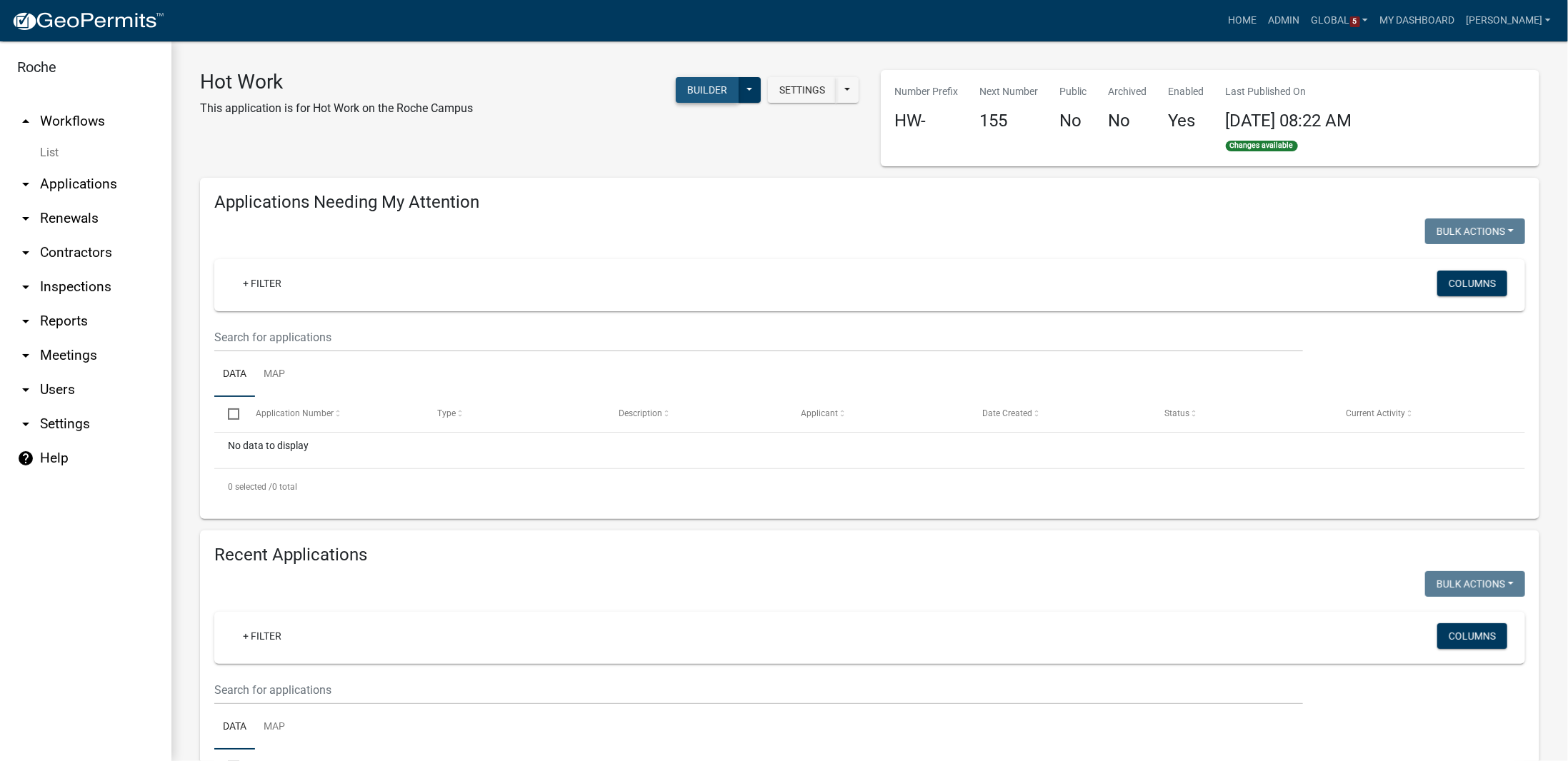
click at [698, 90] on button "Builder" at bounding box center [707, 90] width 63 height 26
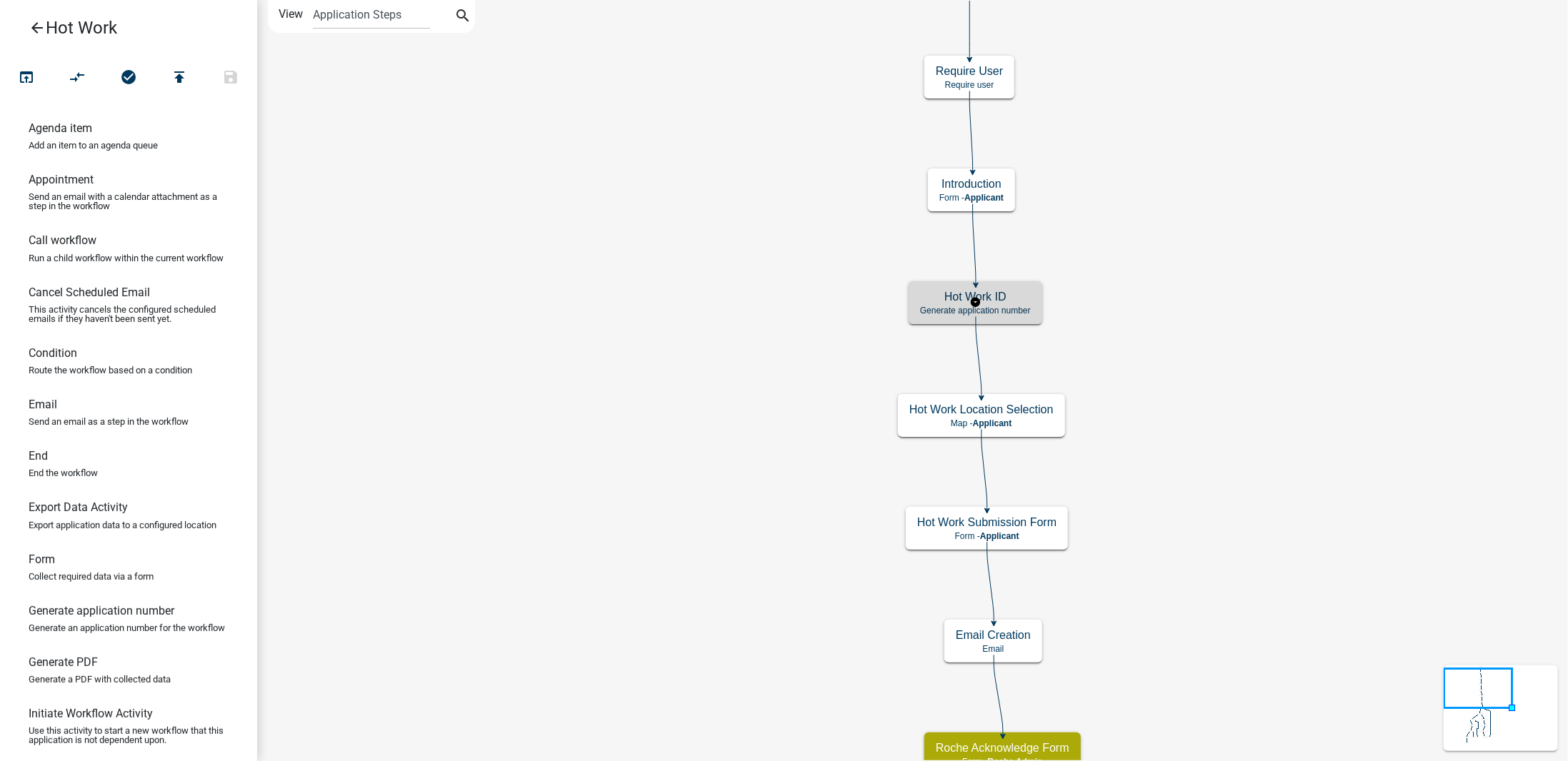
click at [1016, 304] on div "Hot Work ID Generate application number" at bounding box center [975, 302] width 134 height 43
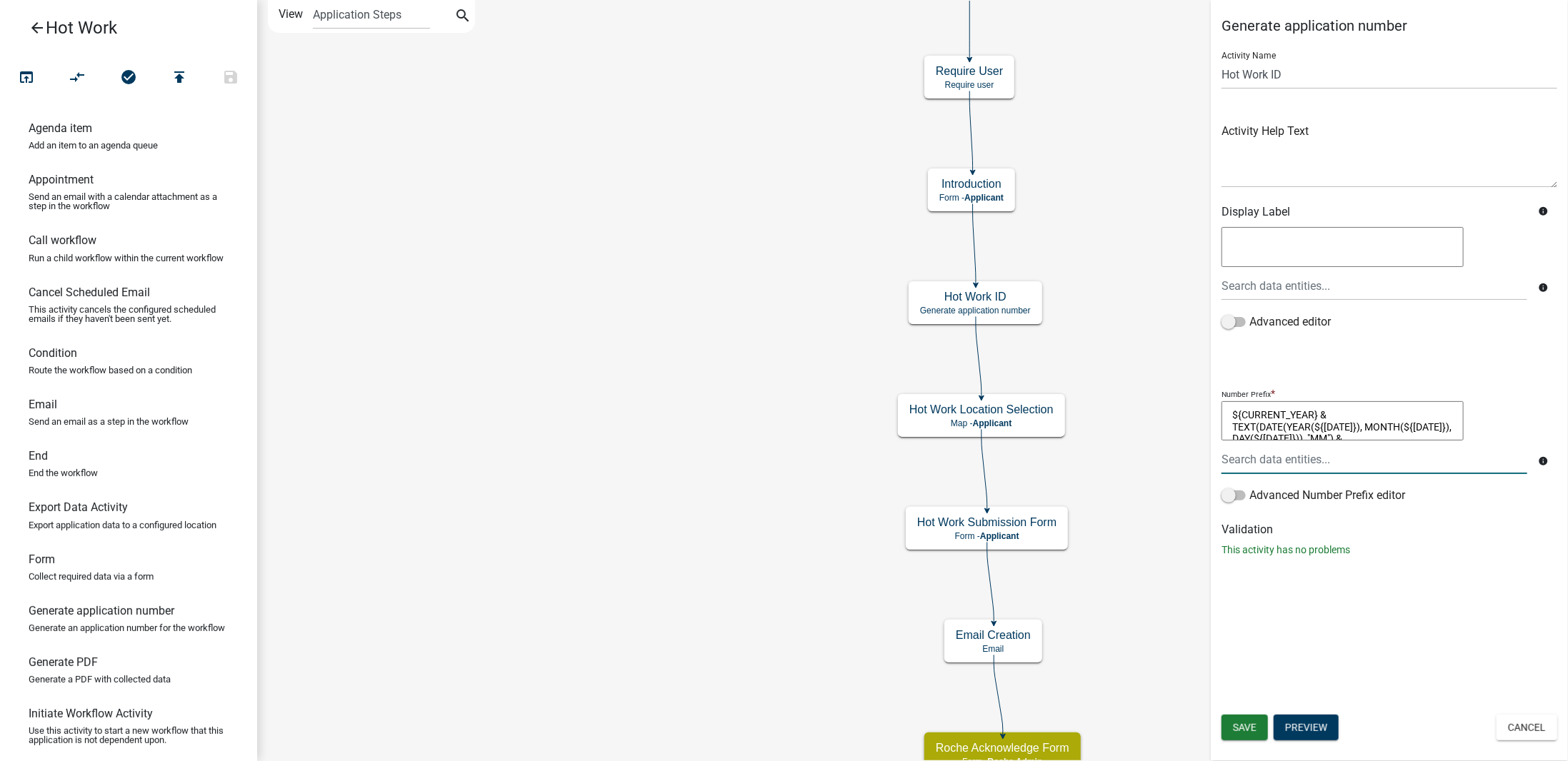
scroll to position [35, 0]
drag, startPoint x: 1230, startPoint y: 413, endPoint x: 1465, endPoint y: 434, distance: 235.9
click at [1465, 434] on div "${CURRENT_YEAR} & TEXT(DATE(YEAR(${Today}), MONTH(${Today}), DAY(${Today})), "M…" at bounding box center [1389, 423] width 335 height 44
click at [1241, 413] on textarea "${CURRENT_YEAR} & TEXT(DATE(YEAR(${Today}), MONTH(${Today}), DAY(${Today})), "M…" at bounding box center [1342, 421] width 242 height 40
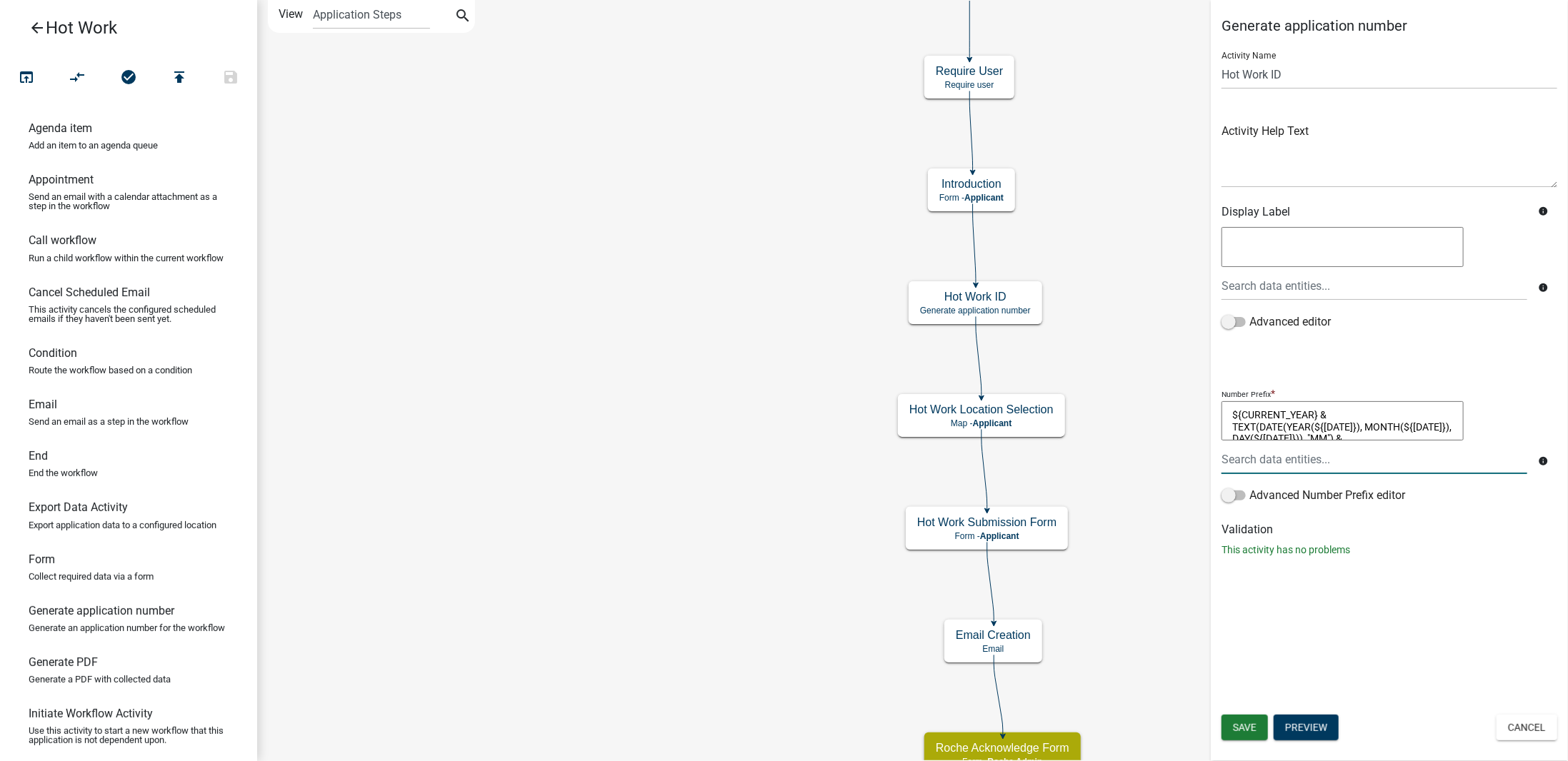
click at [1231, 414] on textarea "${CURRENT_YEAR} & TEXT(DATE(YEAR(${Today}), MONTH(${Today}), DAY(${Today})), "M…" at bounding box center [1342, 421] width 242 height 40
click at [1235, 417] on textarea "$H{CURRENT_YEAR} & TEXT(DATE(YEAR(Today), MONTH(Today), DAY(Today)), "MM") & TE…" at bounding box center [1342, 421] width 242 height 40
type textarea "H{WCURRENT_YEAR} & TEXT(DATE(YEAR(Today), MONTH(Today), DAY(Today)), "MM") & TE…"
click at [1301, 424] on textarea "H{WCURRENT_YEAR} & TEXT(DATE(YEAR(Today), MONTH(Today), DAY(Today)), "MM") & TE…" at bounding box center [1342, 421] width 242 height 40
drag, startPoint x: 1334, startPoint y: 425, endPoint x: 1178, endPoint y: 379, distance: 162.6
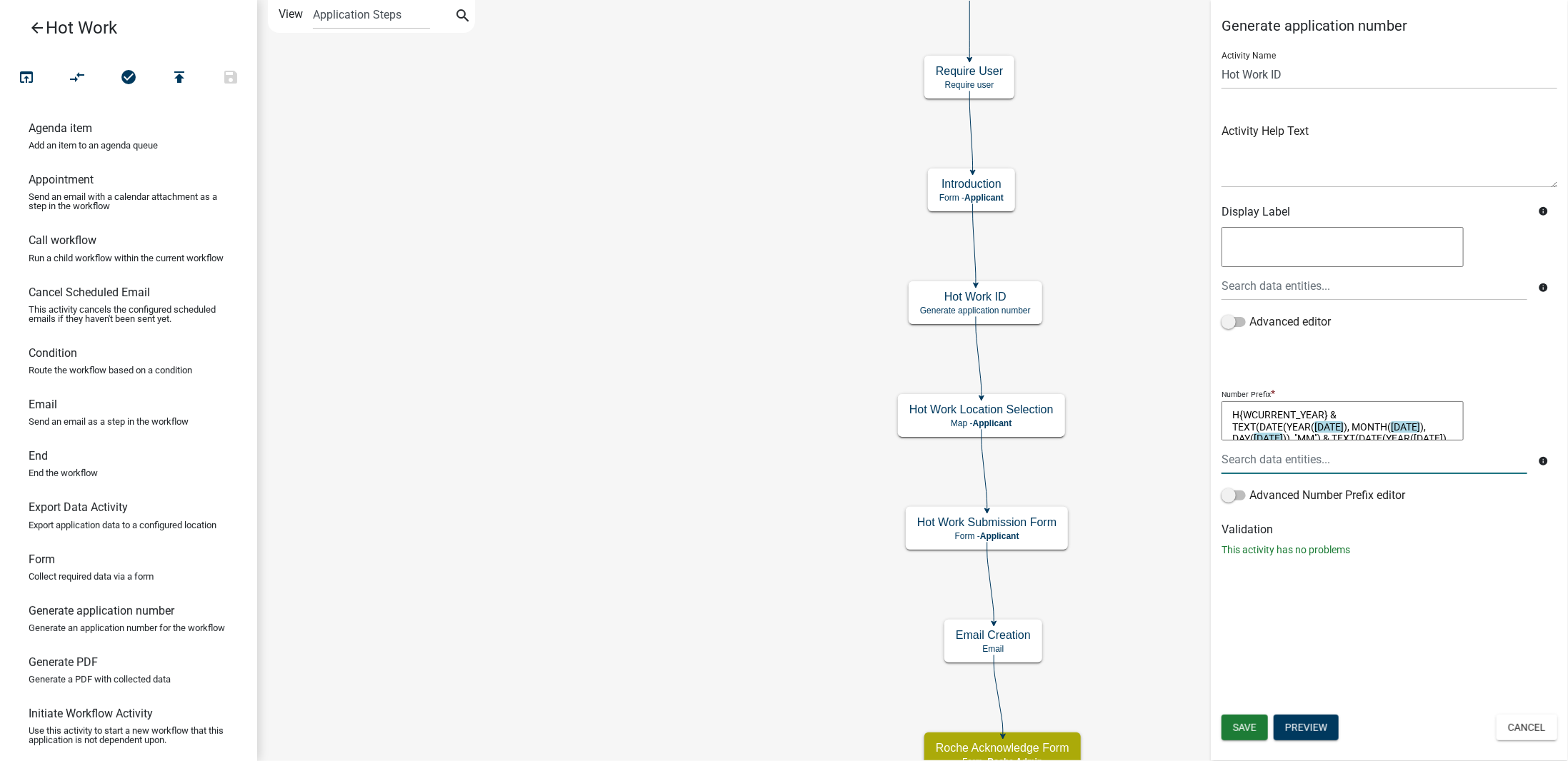
click at [1178, 379] on main "Start Start - Applicant Hot Work Submission Form Form - Applicant Project Manag…" at bounding box center [912, 380] width 1311 height 761
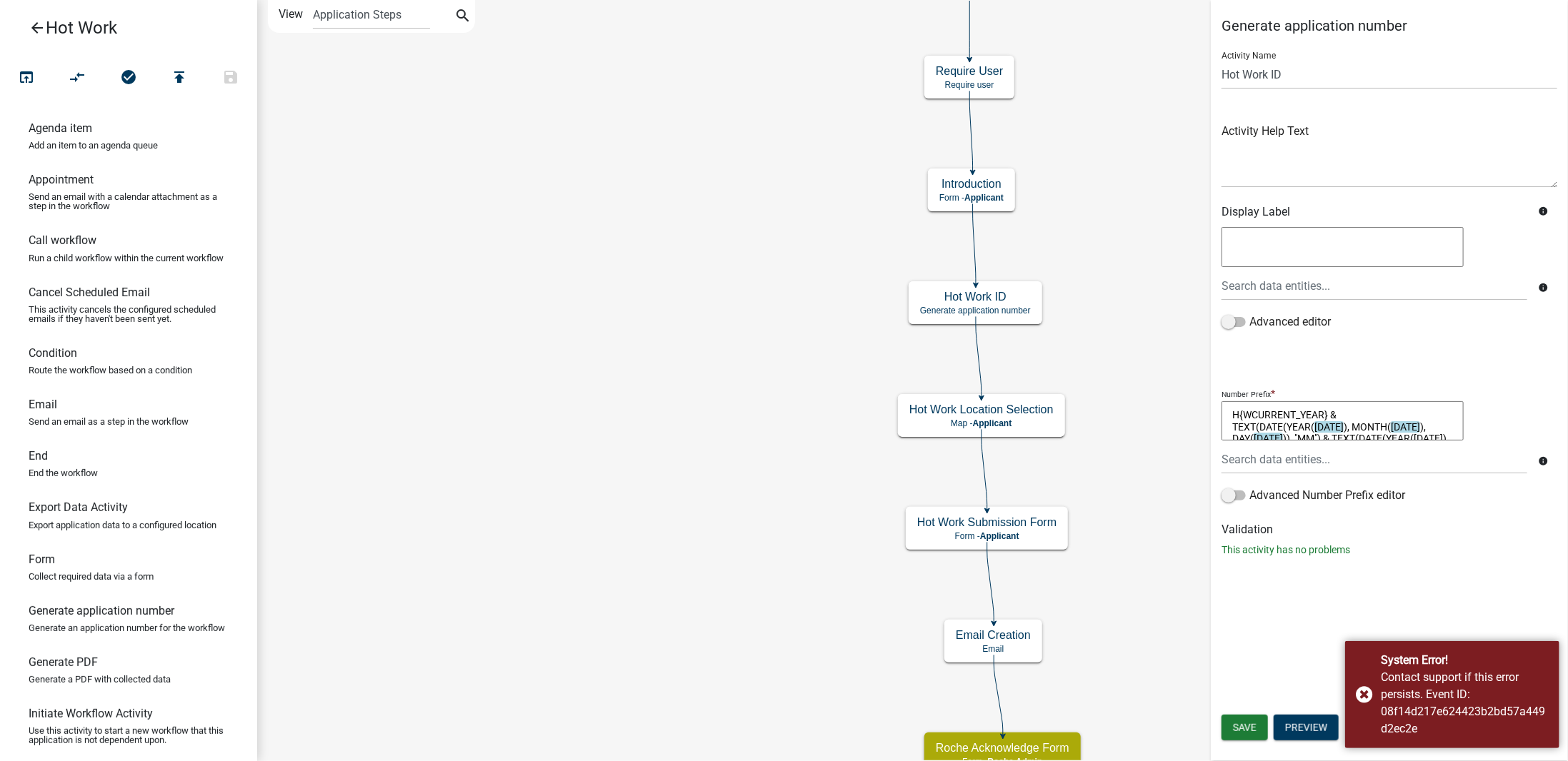
click at [1315, 424] on textarea "H{WCURRENT_YEAR} & TEXT(DATE(YEAR(Today), MONTH(Today), DAY(Today)), "MM") & TE…" at bounding box center [1342, 421] width 242 height 40
click at [1308, 439] on textarea "H{WCURRENT_YEAR} & TEXT(DATE(YEAR(Today), MONTH(Today), DAY(Today)), "MM") & TE…" at bounding box center [1342, 421] width 242 height 40
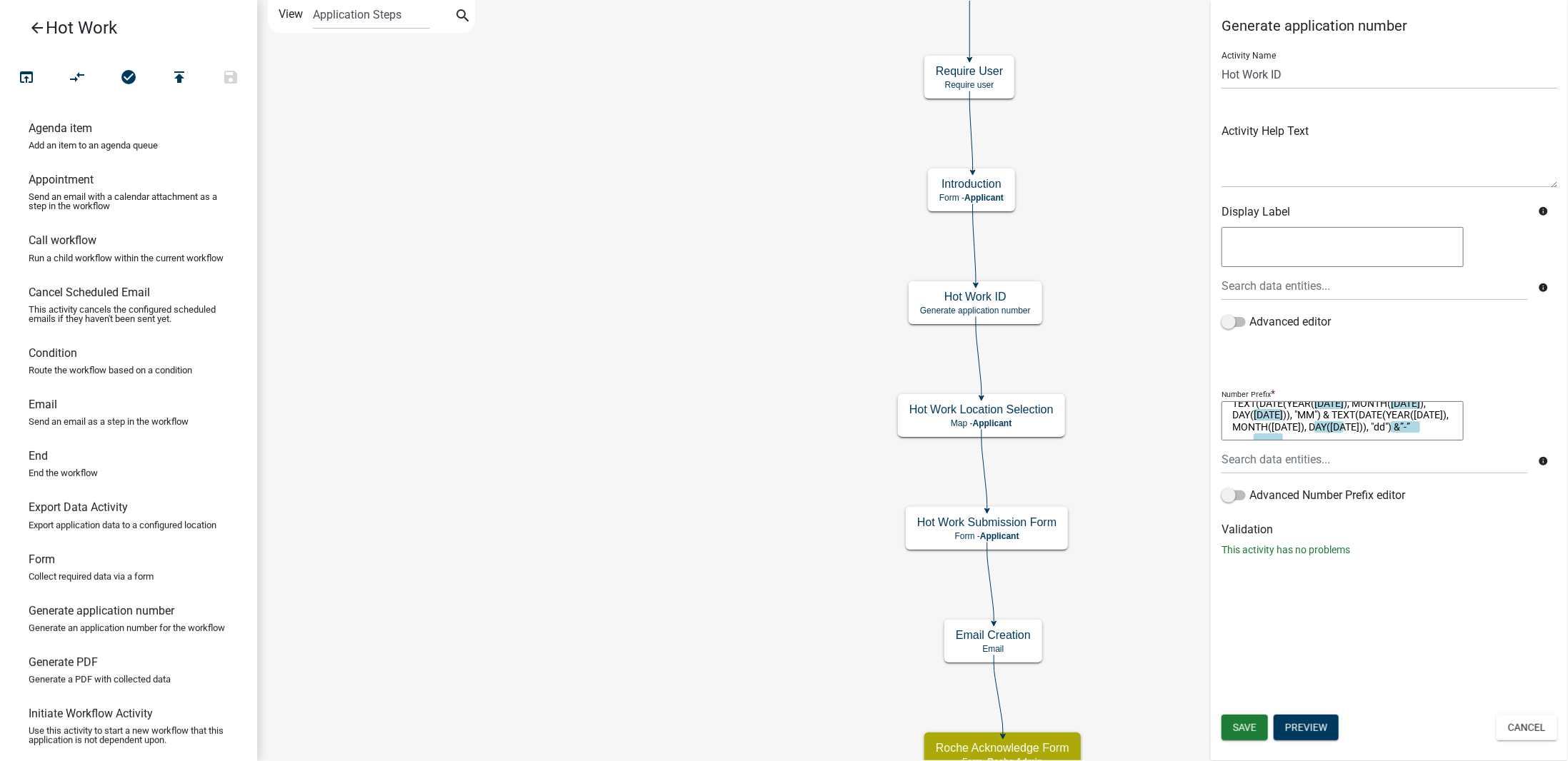
scroll to position [35, 0]
click at [1361, 421] on textarea "H{WCURRENT_YEAR} & TEXT(DATE(YEAR(Today), MONTH(Today), DAY(Today)), "MM") & TE…" at bounding box center [1342, 421] width 242 height 40
drag, startPoint x: 1355, startPoint y: 426, endPoint x: 1215, endPoint y: 402, distance: 142.0
click at [1215, 402] on div "Generate application number Activity Name Hot Work ID Activity Help Text Displa…" at bounding box center [1389, 293] width 357 height 552
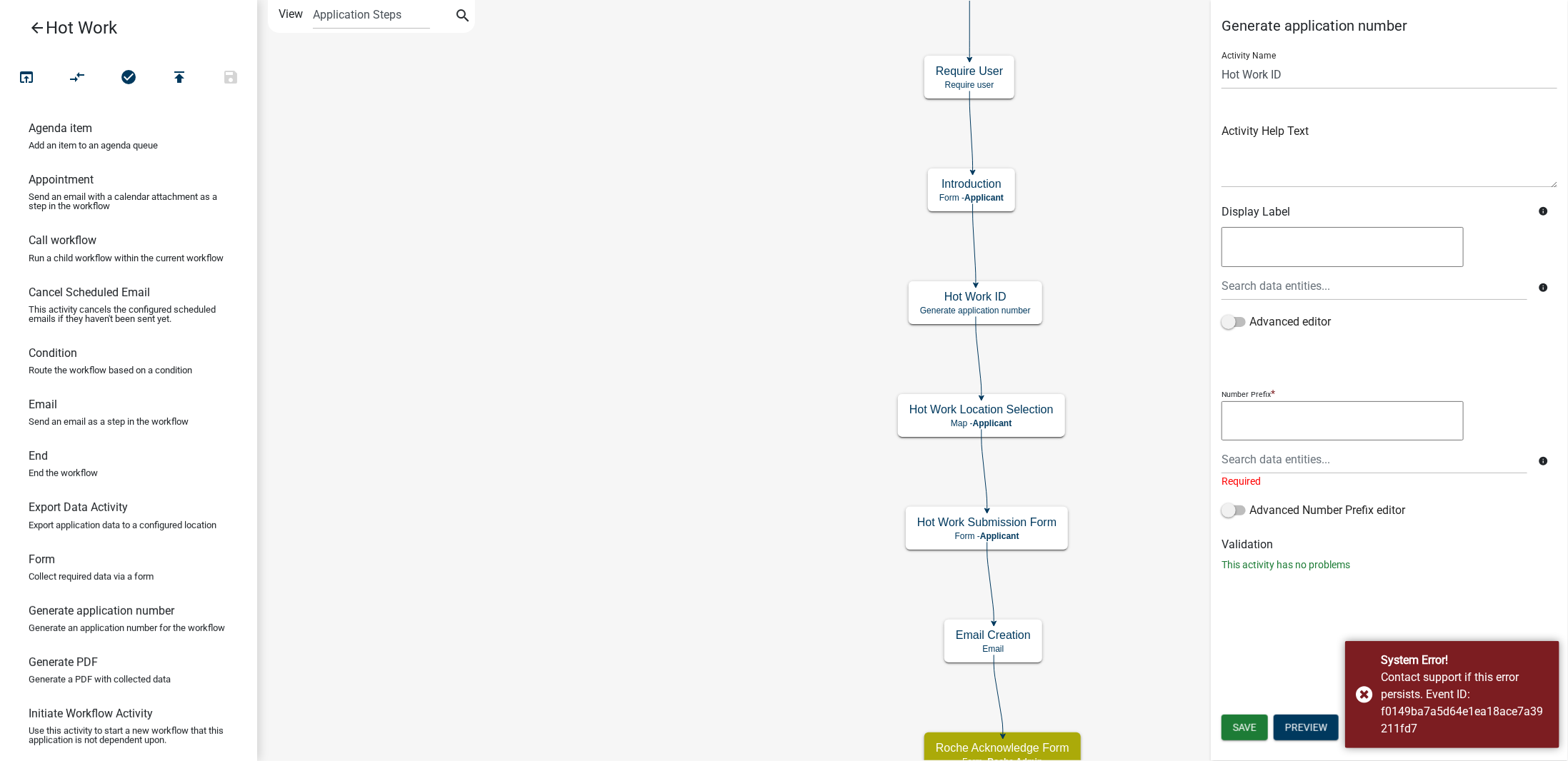
click at [1250, 421] on textarea at bounding box center [1342, 421] width 242 height 40
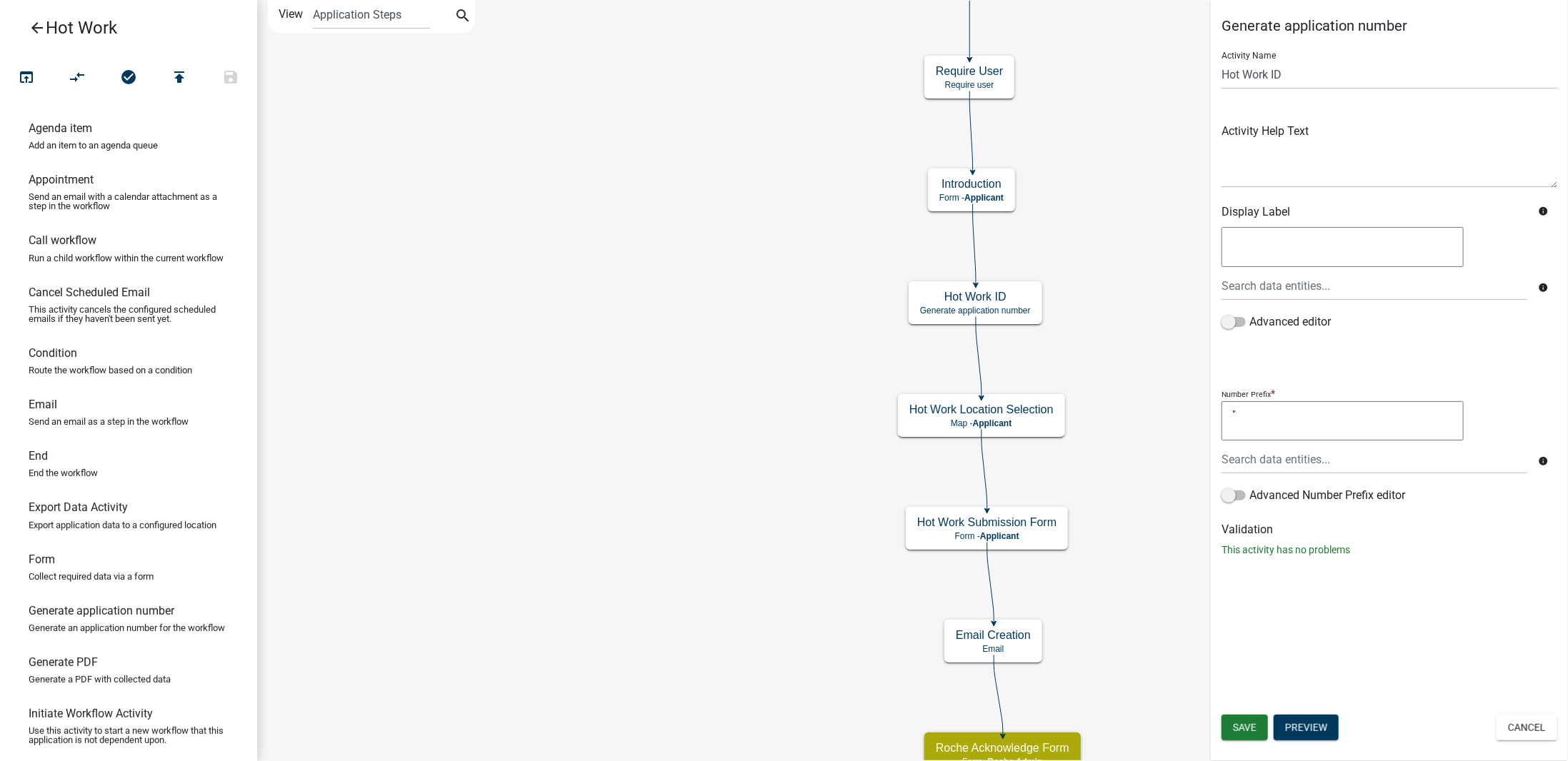
type textarea """
click at [1243, 414] on textarea """ at bounding box center [1342, 421] width 242 height 40
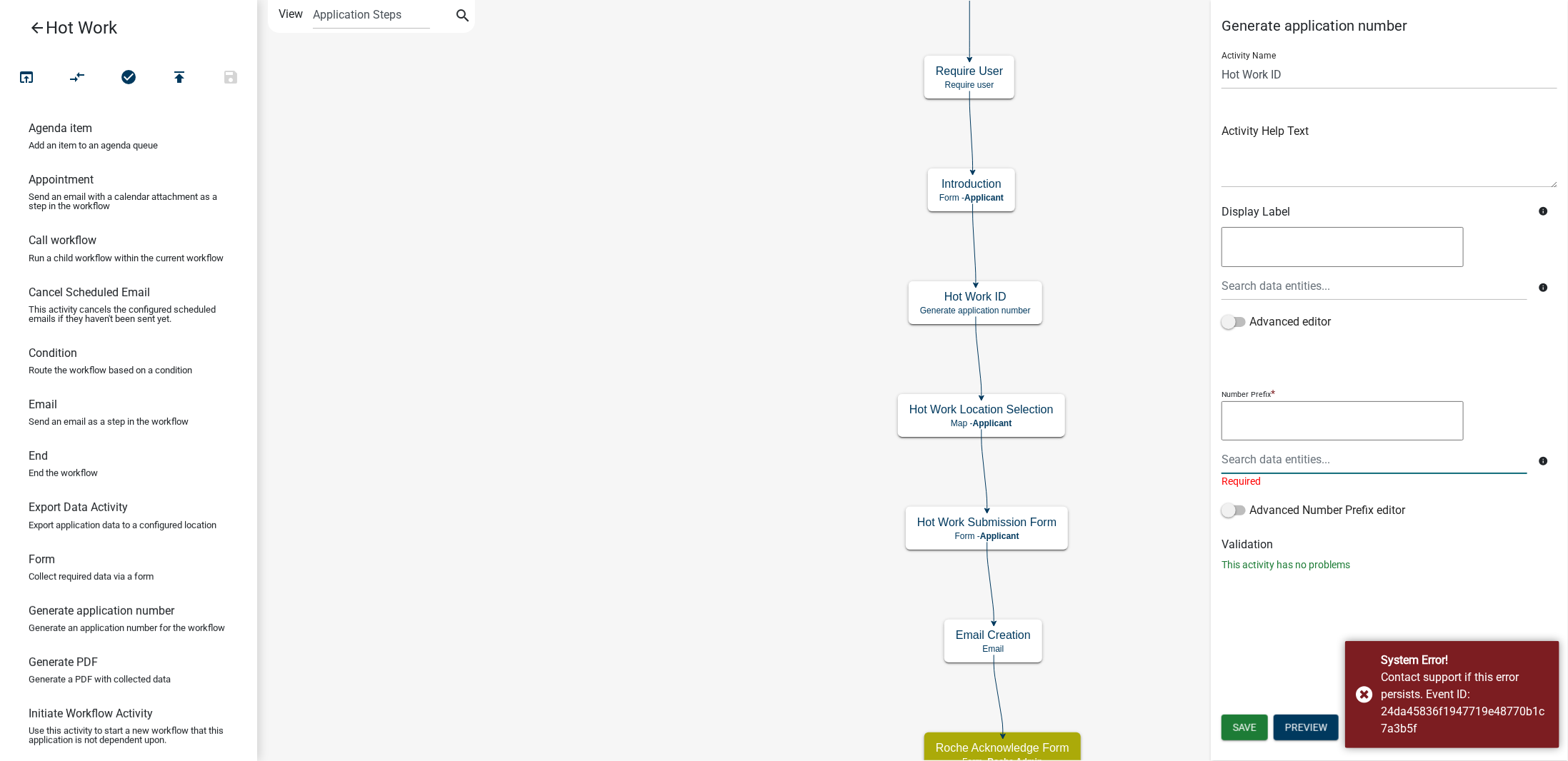
click at [1466, 334] on div "Advanced editor" at bounding box center [1389, 325] width 335 height 23
click at [1452, 390] on div "Number Prefix *" at bounding box center [1389, 416] width 335 height 59
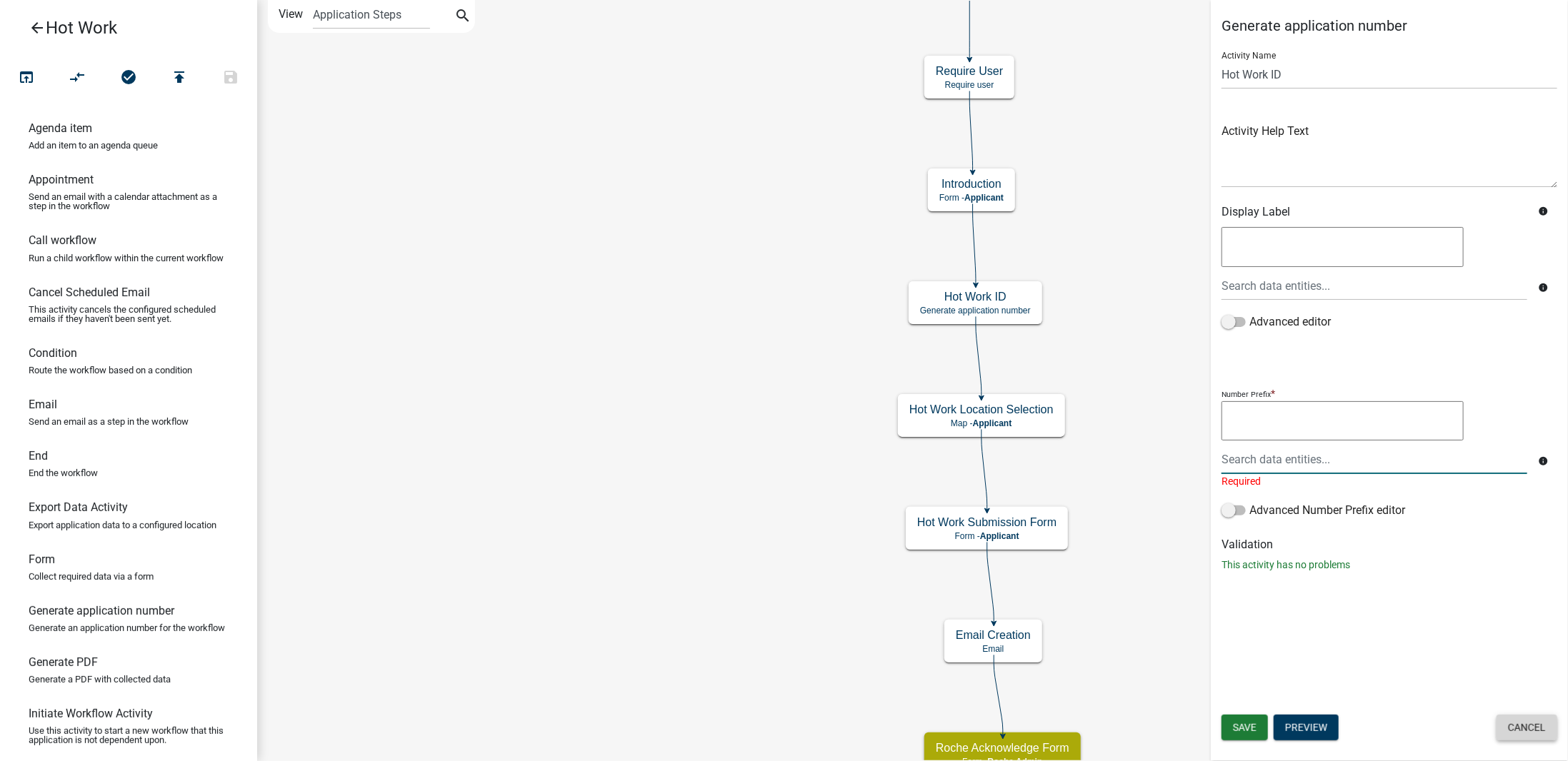
click at [1533, 732] on button "Cancel" at bounding box center [1527, 728] width 61 height 26
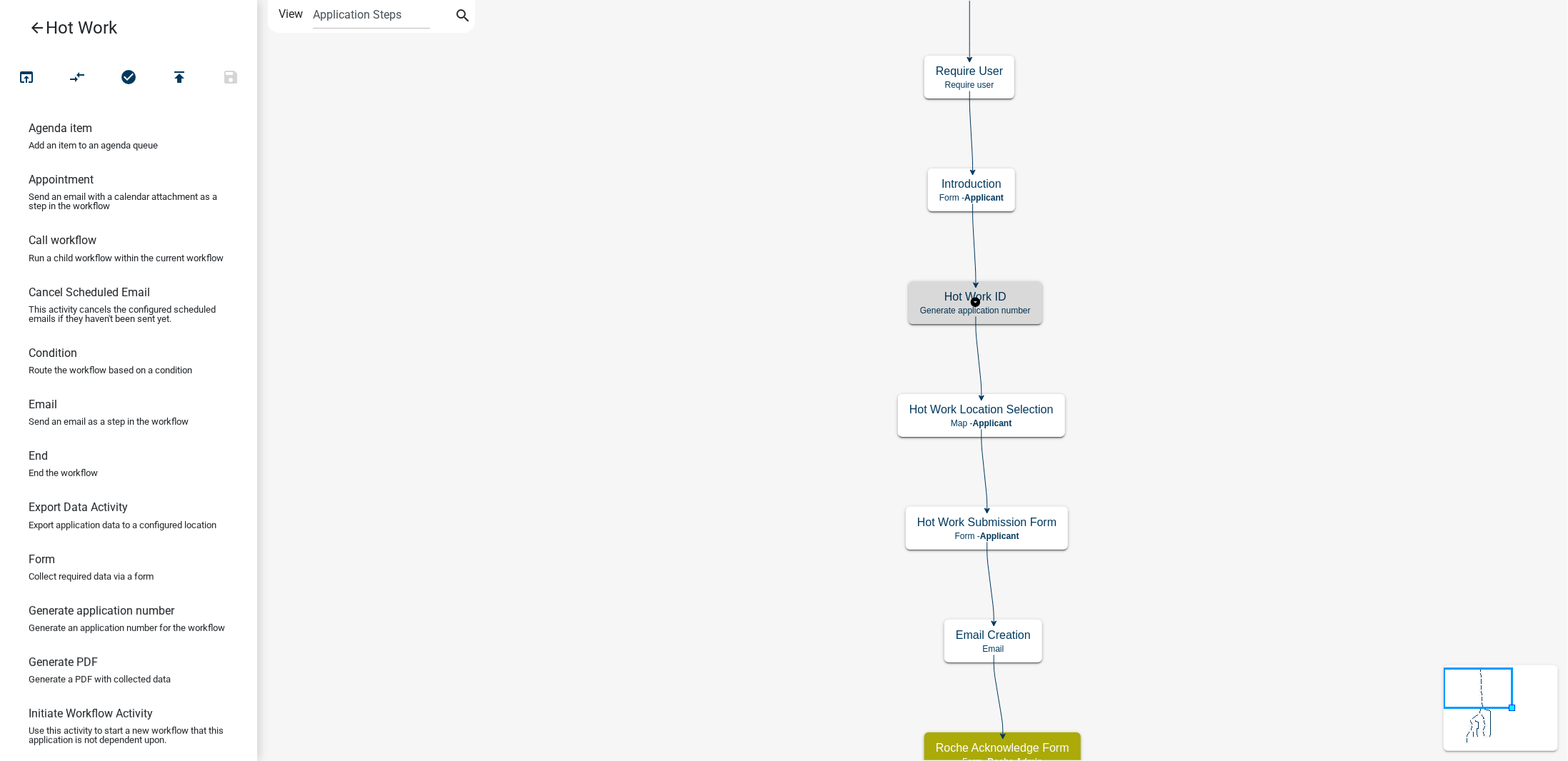
click at [1017, 303] on h5 "Hot Work ID" at bounding box center [974, 296] width 111 height 14
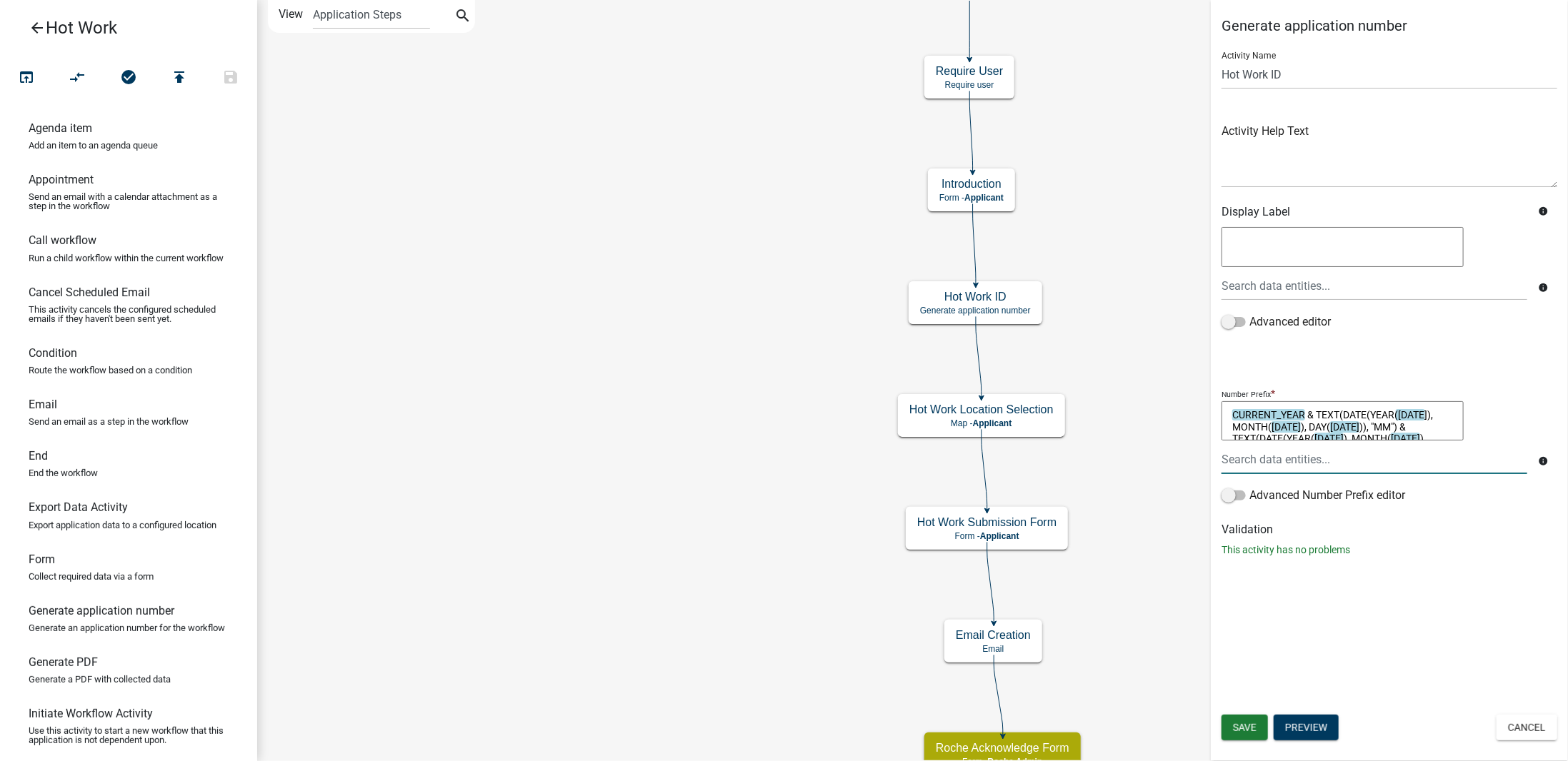
click at [1298, 428] on textarea "CURRENT_YEAR & TEXT(DATE(YEAR(Today), MONTH(Today), DAY(Today)), "MM") & TEXT(D…" at bounding box center [1342, 421] width 242 height 40
click at [1332, 427] on textarea "CURRENT_YEAR & TEXT(DATE(YEAR(Today), MONTH(Today), DAY(Today)), "MM") & TEXT(D…" at bounding box center [1342, 421] width 242 height 40
click at [1243, 418] on textarea "CURRENT_YEAR & TEXT(DATE(YEAR(Today), MONTH(Today), DAY(Today)), "MM") & TEXT(D…" at bounding box center [1342, 421] width 242 height 40
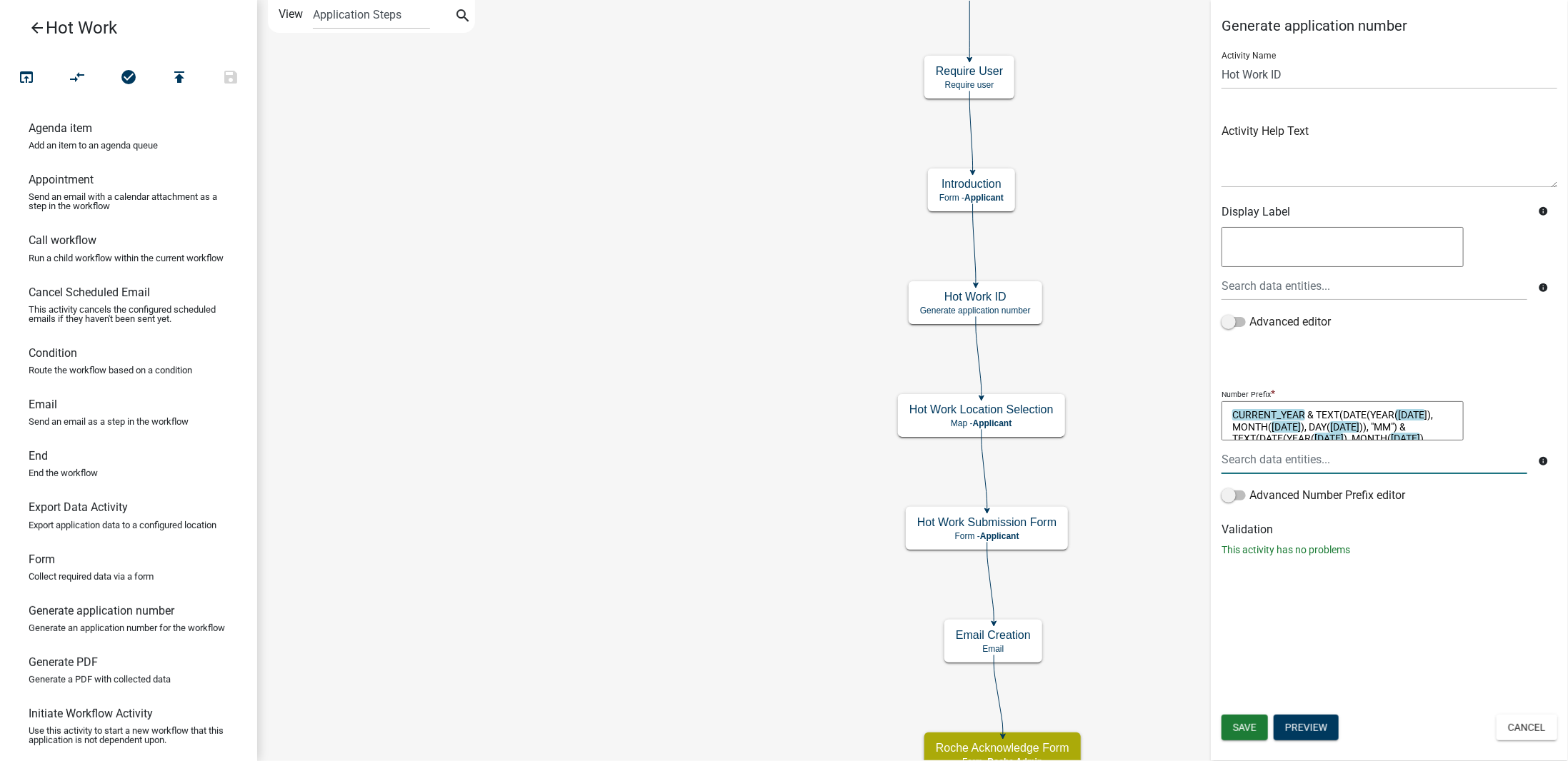
click at [1235, 415] on textarea "CURRENT_YEAR & TEXT(DATE(YEAR(Today), MONTH(Today), DAY(Today)), "MM") & TEXT(D…" at bounding box center [1342, 421] width 242 height 40
paste textarea ""HW-"&"
click at [1351, 410] on textarea ""HW-"&CURRENT_YEAR & TEXT(DATE(YEAR(Today), MONTH(Today), DAY(Today)), "MM") & …" at bounding box center [1342, 421] width 242 height 40
type textarea ""HW-"&CURRENT_YEAR & TEXT(DATE(YEAR(Today), MONTH(Today), DAY(Today)), "MM") & …"
click at [1314, 732] on button "Preview" at bounding box center [1306, 728] width 65 height 26
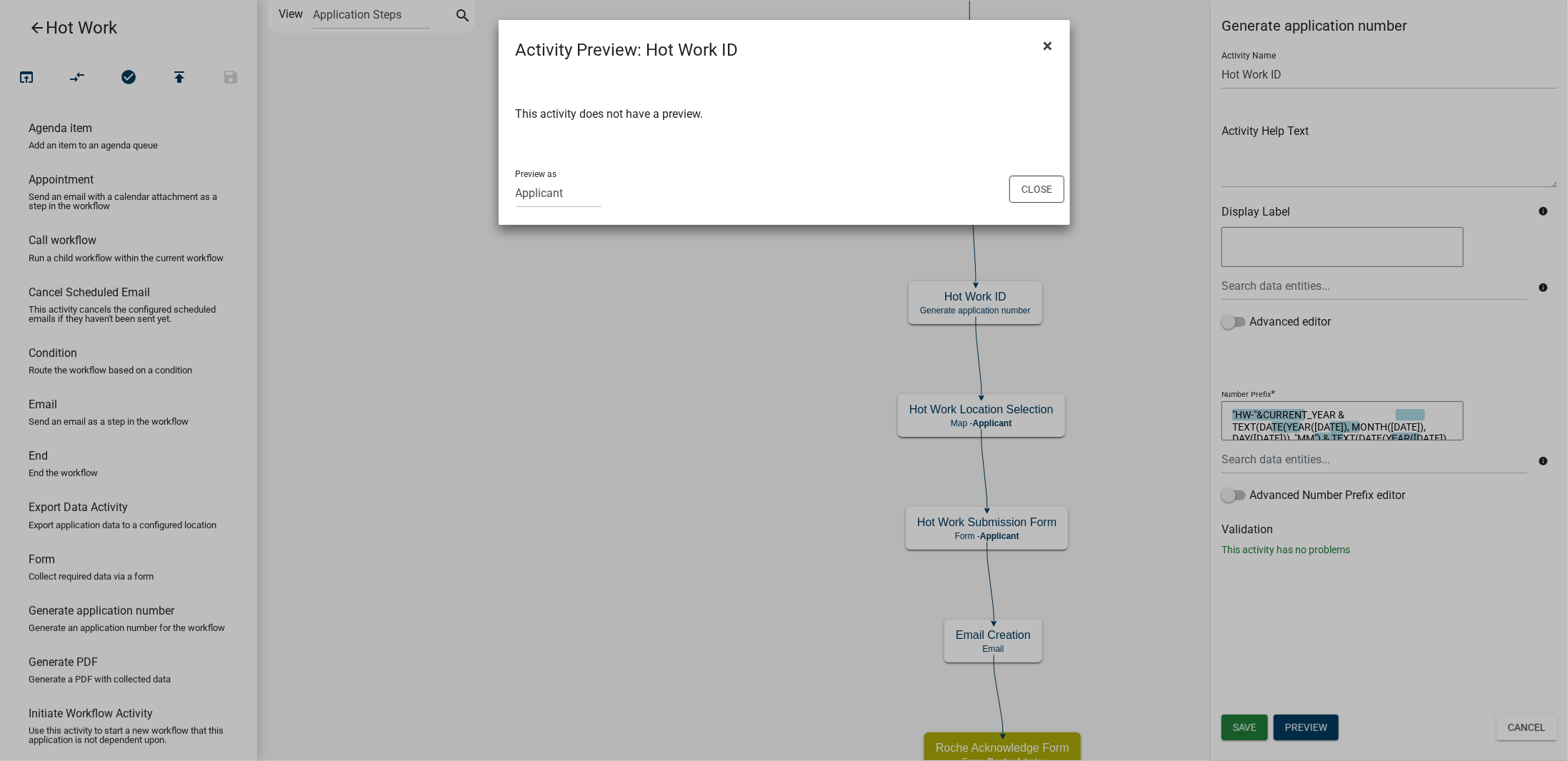
click at [1039, 46] on button "×" at bounding box center [1048, 46] width 32 height 40
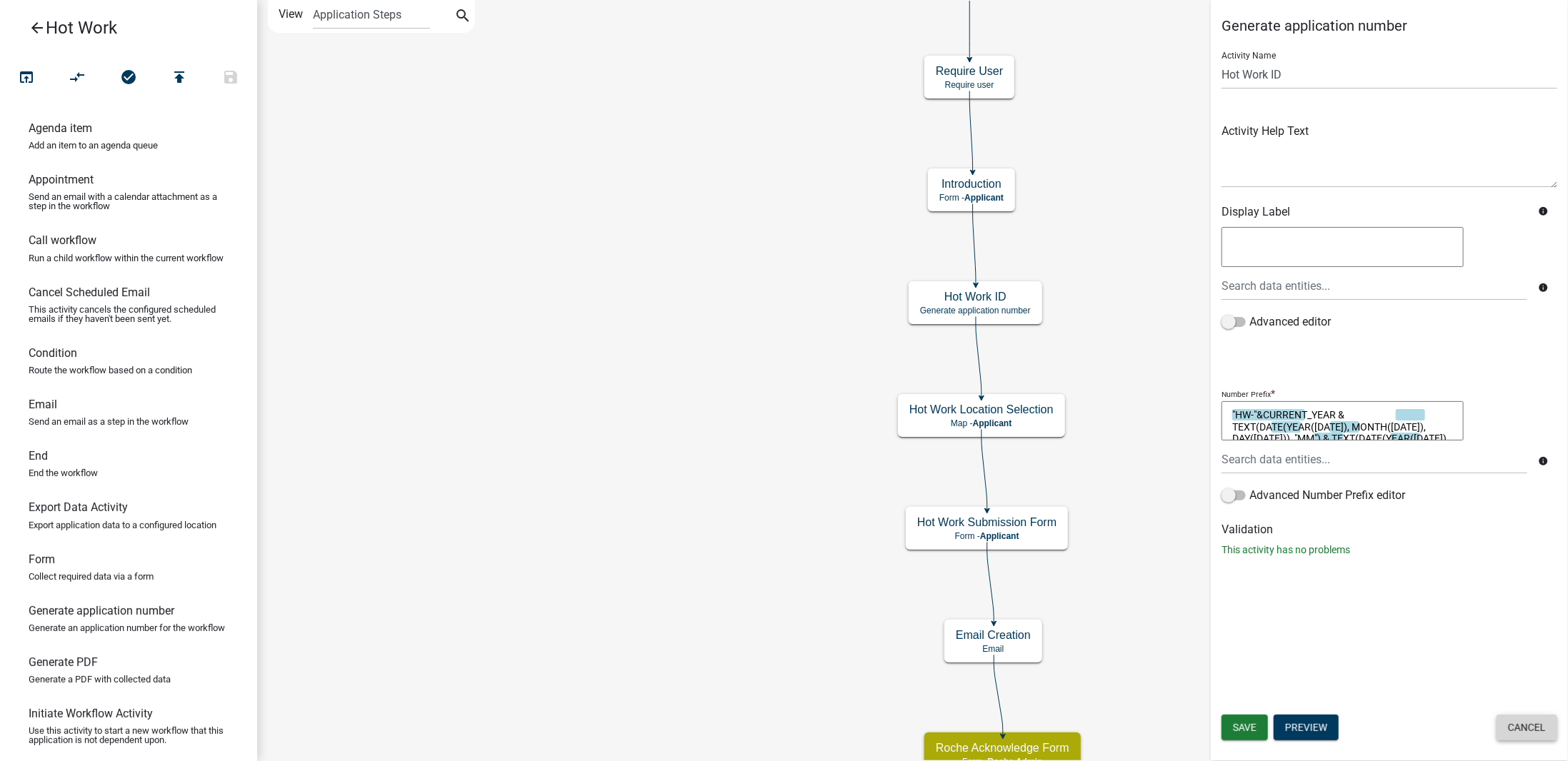
click at [1525, 730] on button "Cancel" at bounding box center [1527, 728] width 61 height 26
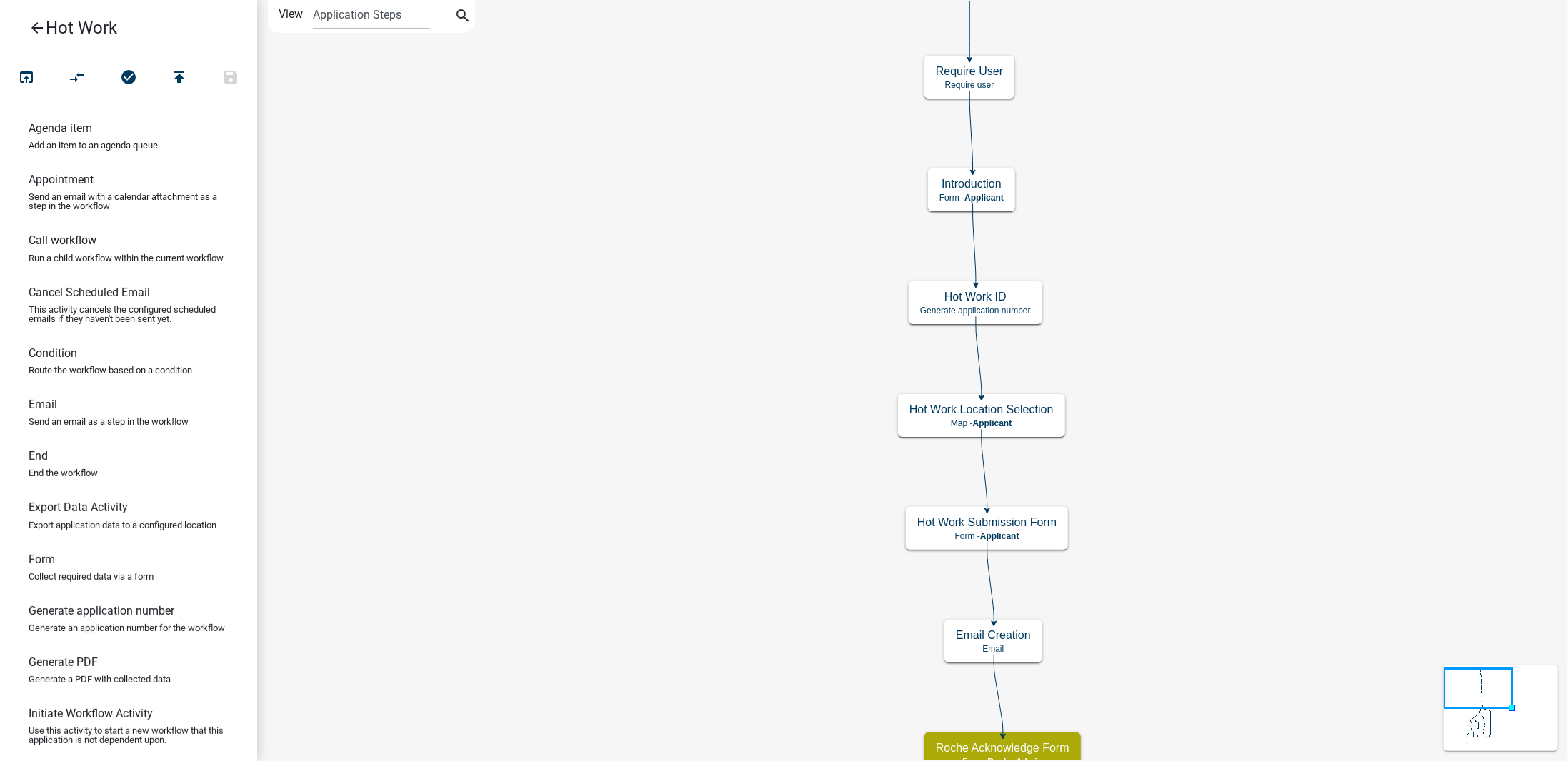
click at [40, 26] on icon "arrow_back" at bounding box center [38, 30] width 17 height 20
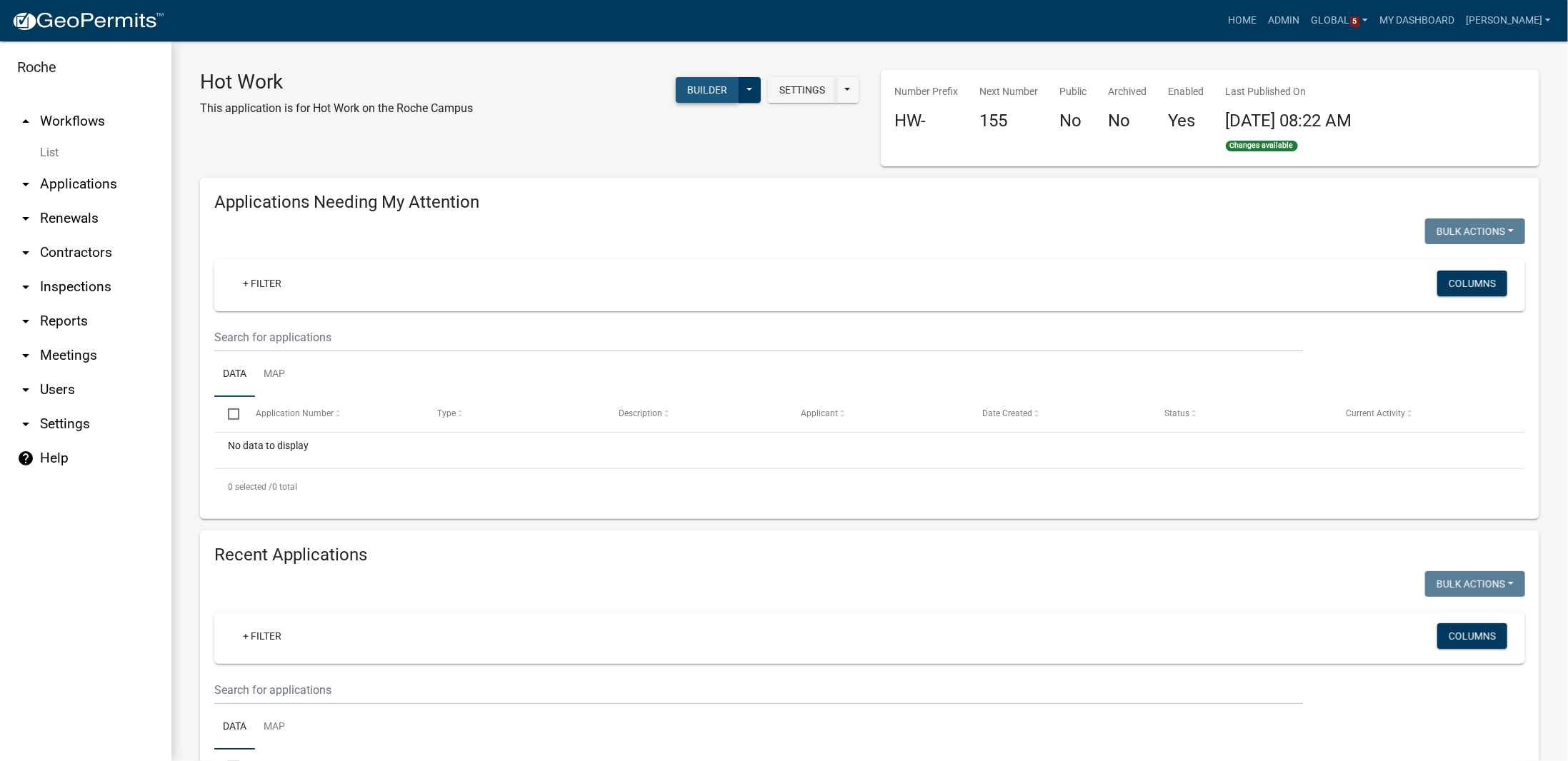
click at [700, 92] on button "Builder" at bounding box center [707, 90] width 63 height 26
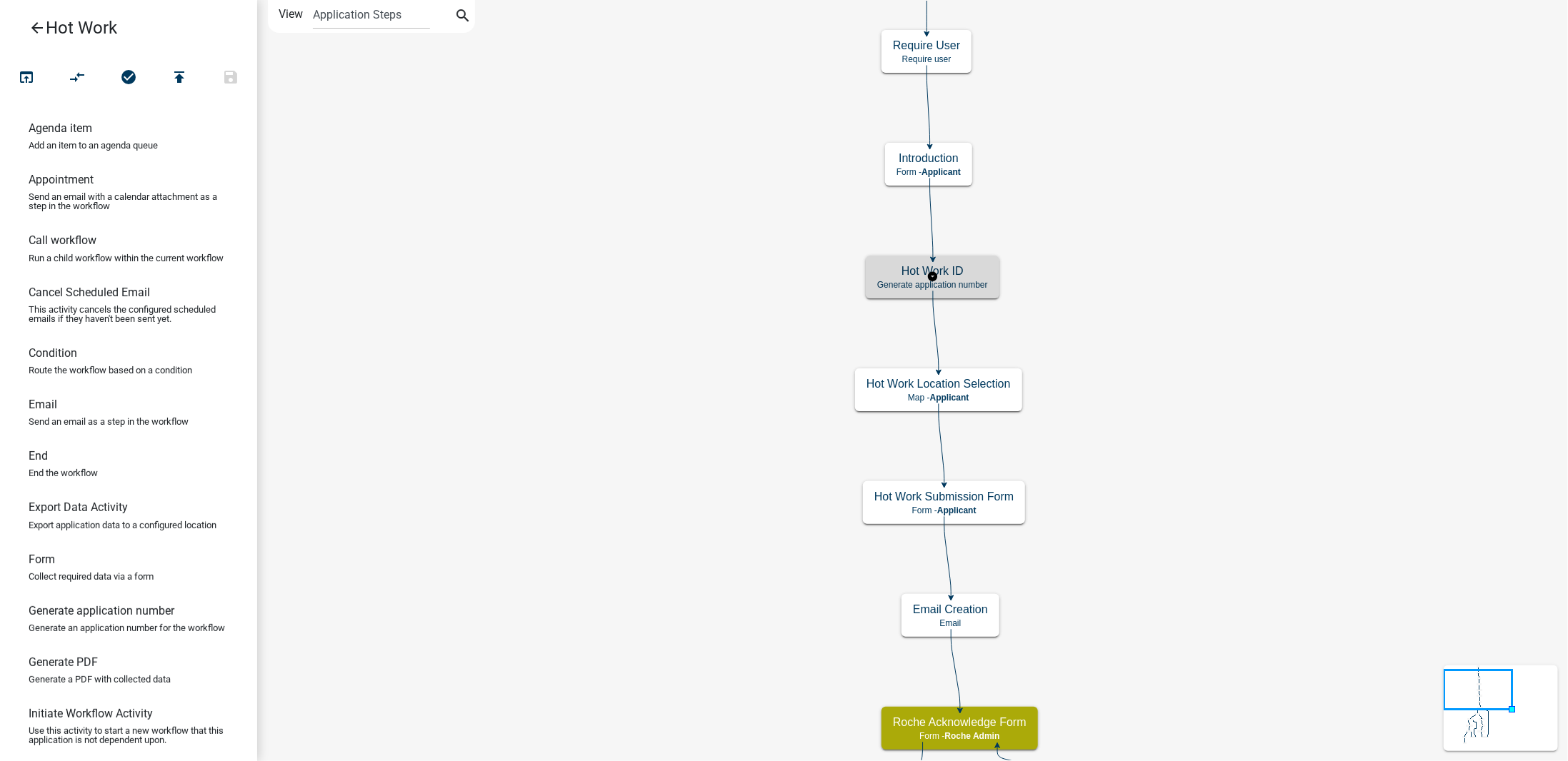
click at [960, 280] on p "Generate application number" at bounding box center [932, 285] width 111 height 10
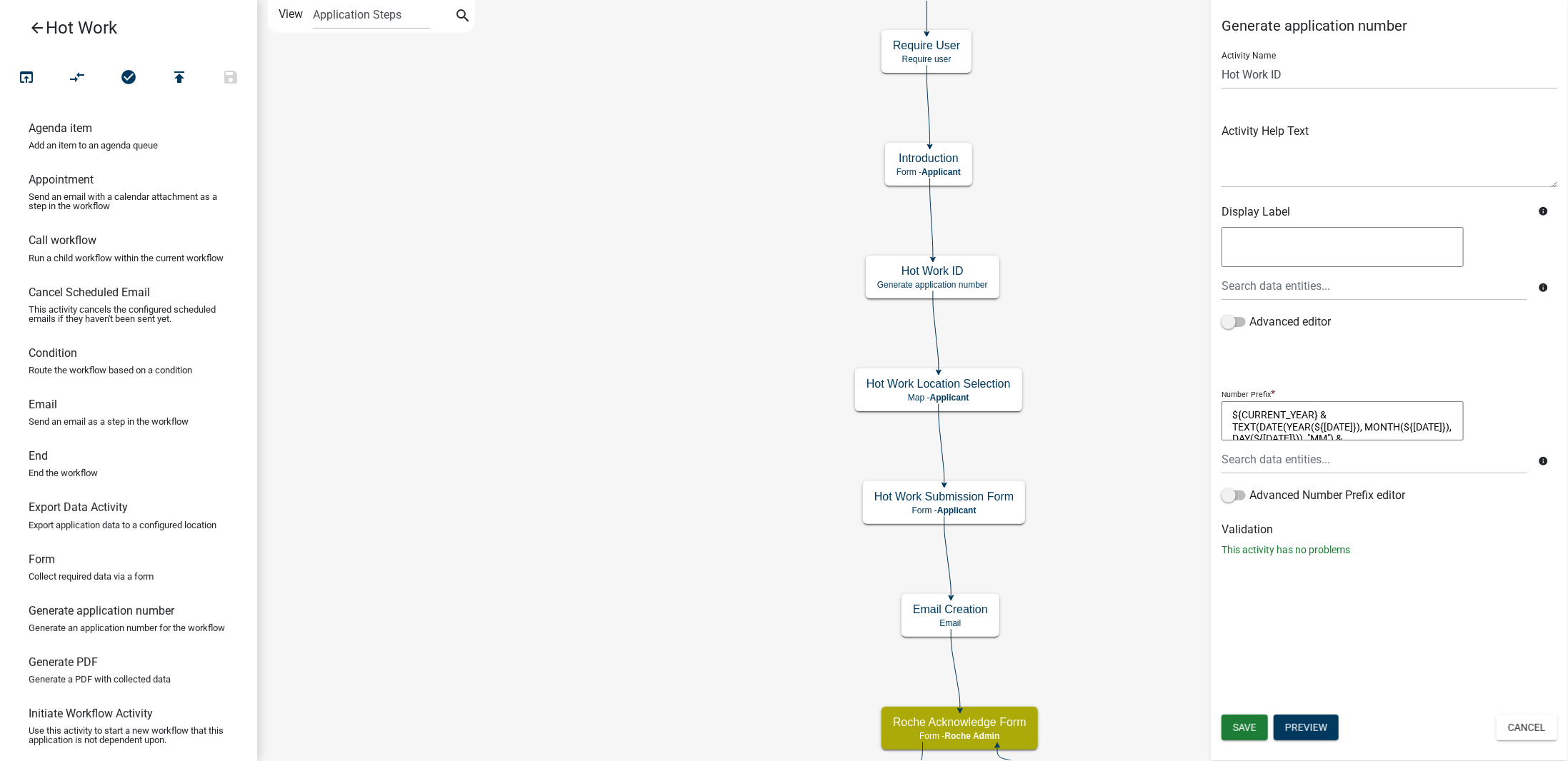
click at [1231, 415] on textarea "${CURRENT_YEAR} & TEXT(DATE(YEAR(${Today}), MONTH(${Today}), DAY(${Today})), "M…" at bounding box center [1342, 421] width 242 height 40
paste textarea ""HW-"&"
type textarea ""HW-"&${CURRENT_YEAR} & TEXT(DATE(YEAR(${Today}), MONTH(${Today}), DAY(${Today}…"
click at [1251, 727] on span "Save" at bounding box center [1244, 728] width 24 height 12
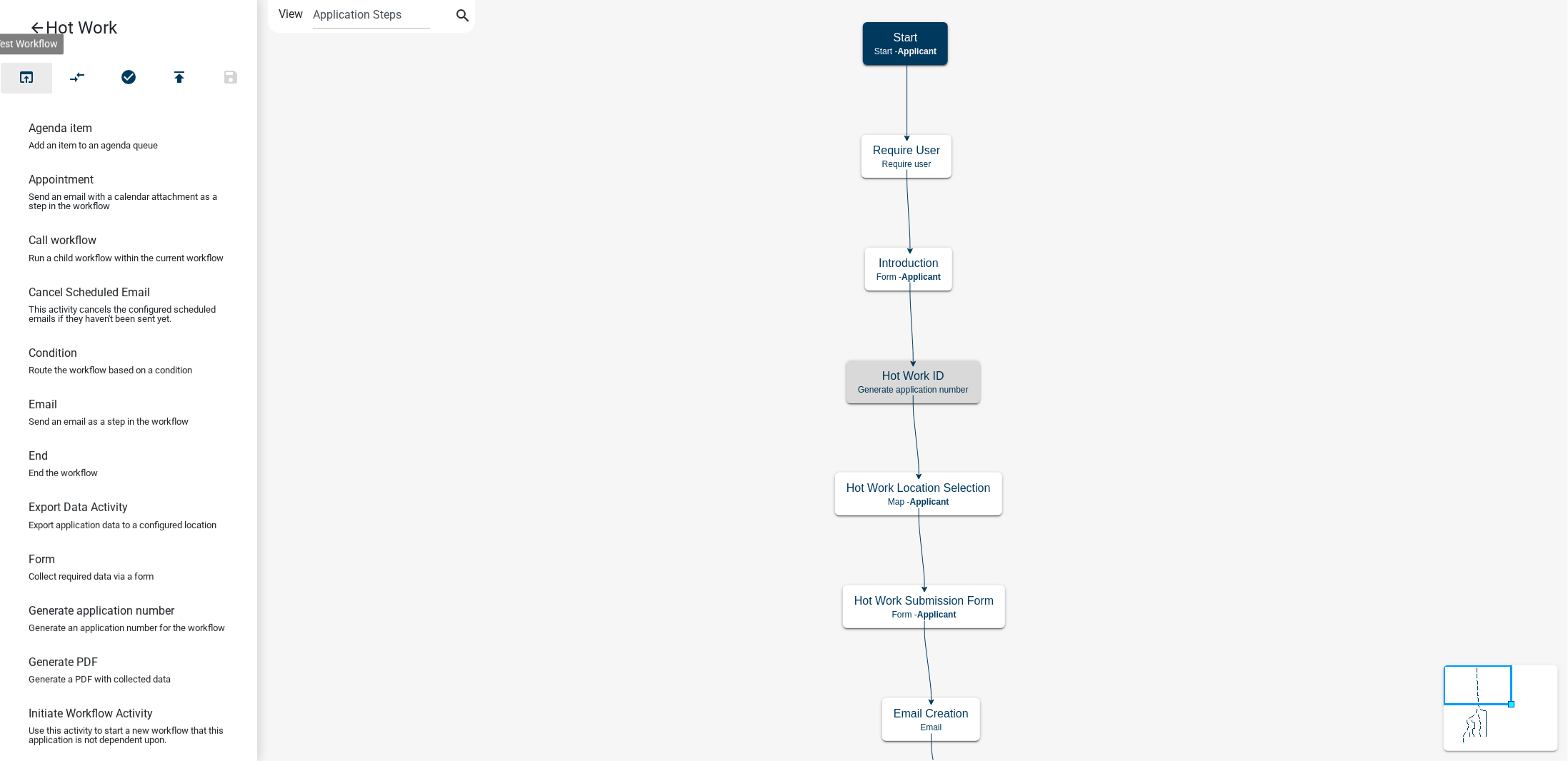
click at [30, 77] on icon "open_in_browser" at bounding box center [27, 79] width 17 height 20
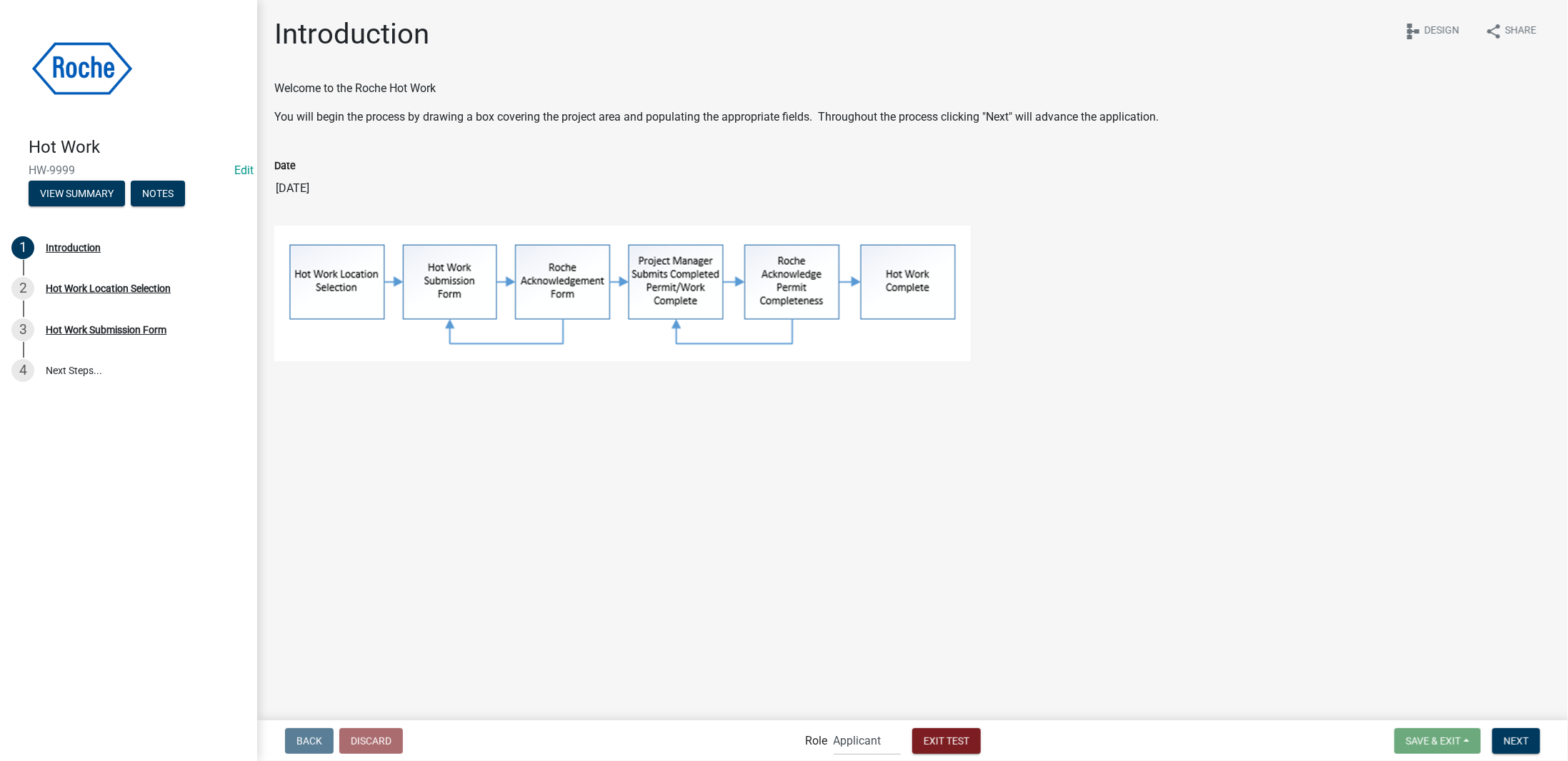
click at [1542, 739] on form "Save & Exit Save Save & Exit Next" at bounding box center [1467, 741] width 157 height 26
click at [1522, 741] on span "Next" at bounding box center [1516, 741] width 25 height 12
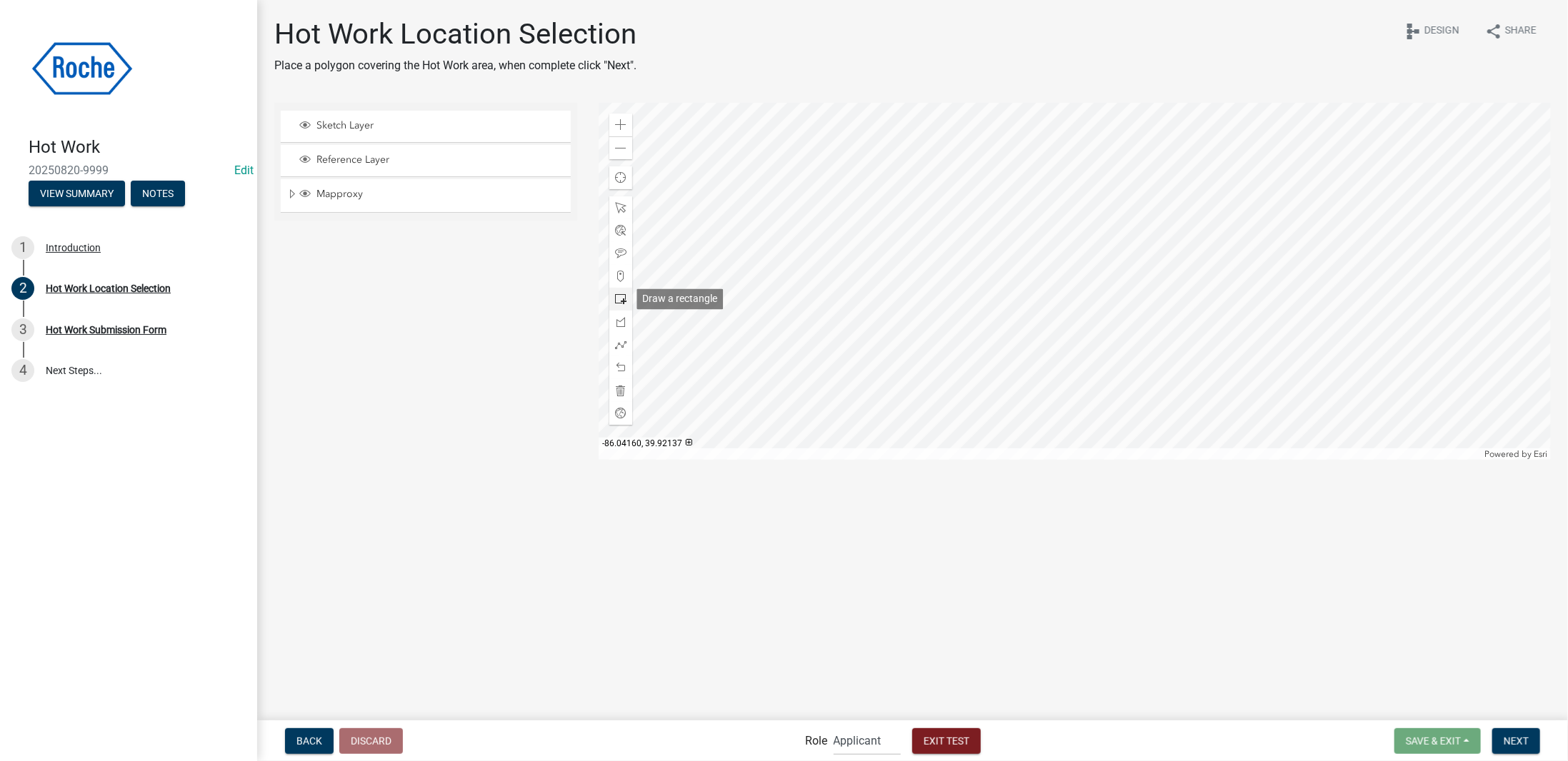
click at [619, 300] on span at bounding box center [621, 299] width 12 height 12
click at [1159, 215] on div at bounding box center [1074, 281] width 952 height 357
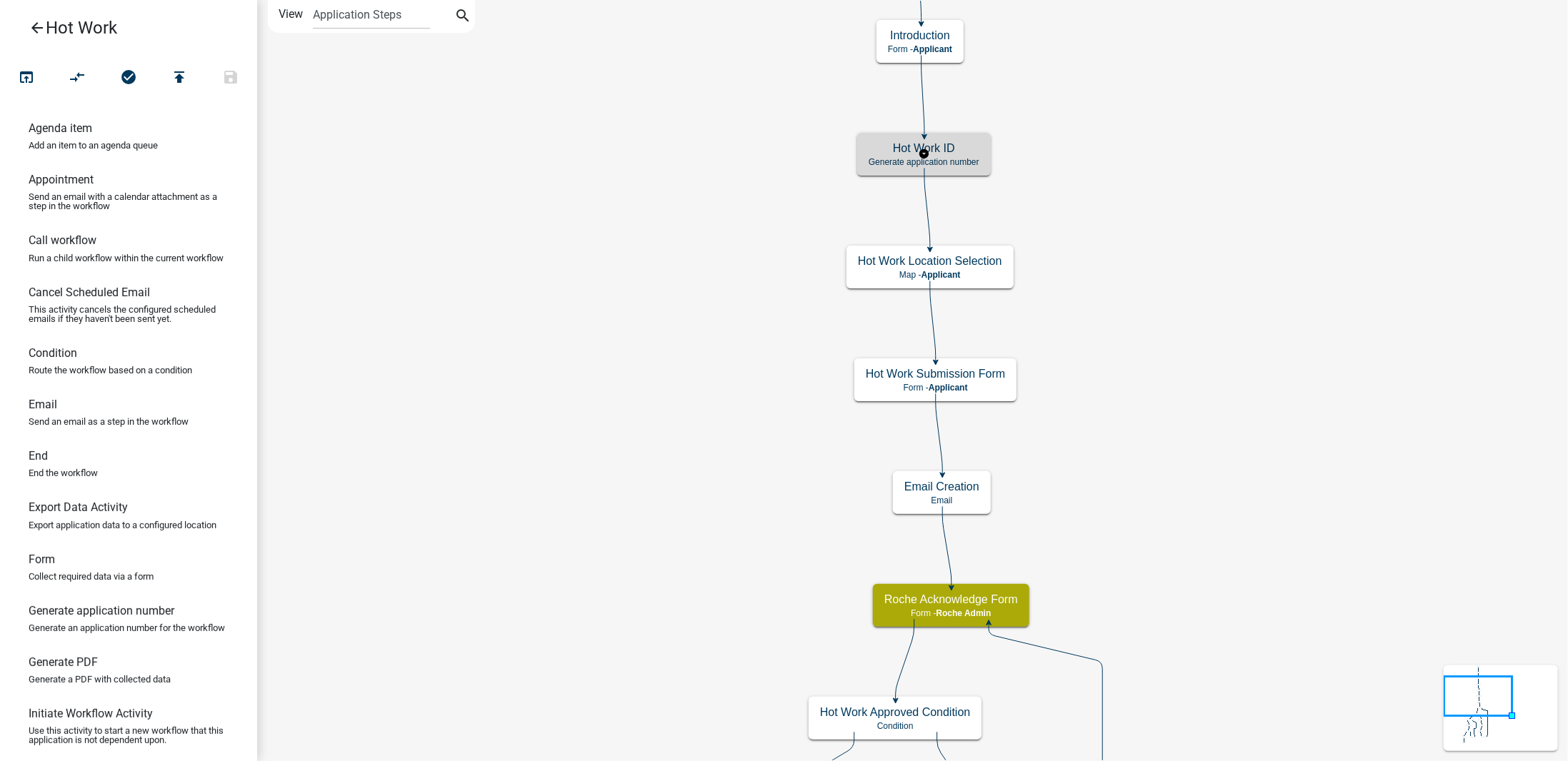
click at [960, 158] on p "Generate application number" at bounding box center [923, 162] width 111 height 10
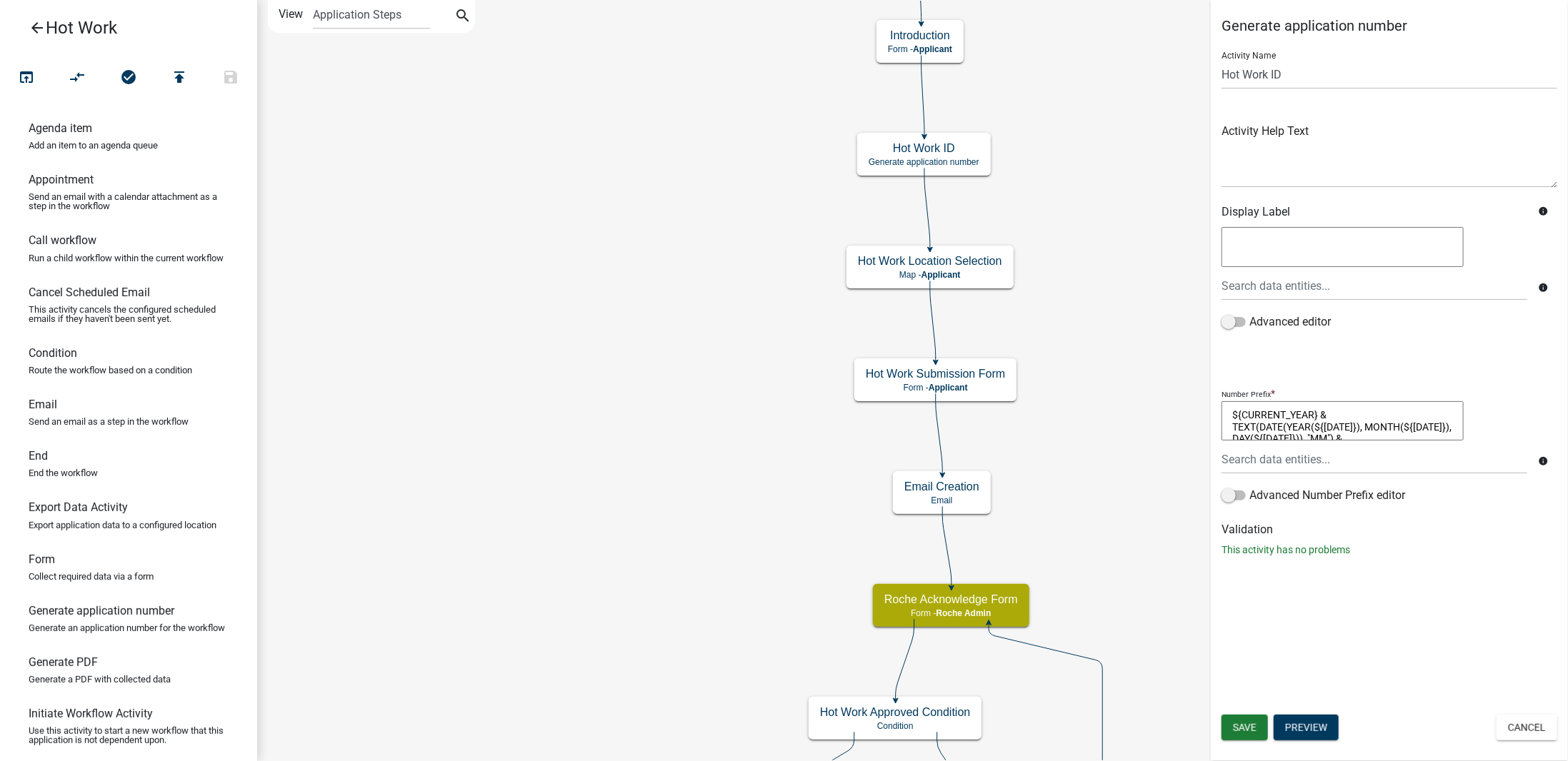
click at [1233, 416] on textarea "${CURRENT_YEAR} & TEXT(DATE(YEAR(${Today}), MONTH(${Today}), DAY(${Today})), "M…" at bounding box center [1342, 421] width 242 height 40
paste textarea ""HW-"&"
type textarea ""HW-"&${CURRENT_YEAR} & TEXT(DATE(YEAR(${Today}), MONTH(${Today}), DAY(${Today}…"
click at [1247, 734] on button "Save" at bounding box center [1244, 728] width 46 height 26
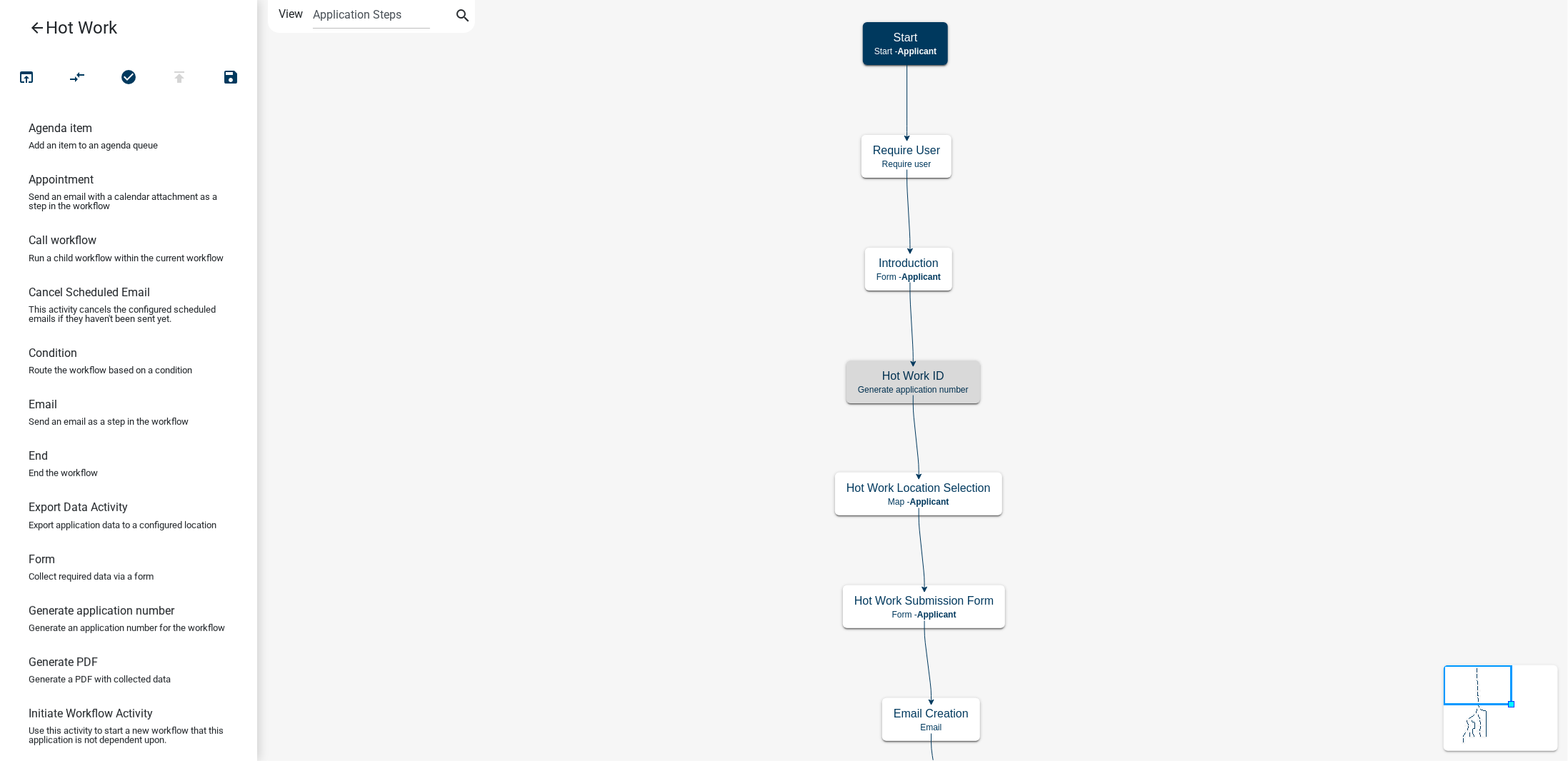
click at [1215, 495] on icon "Start Start - Applicant Hot Work Submission Form Form - Applicant Project Manag…" at bounding box center [912, 765] width 1309 height 1529
click at [966, 400] on div "Hot Work ID Generate application number" at bounding box center [913, 382] width 134 height 43
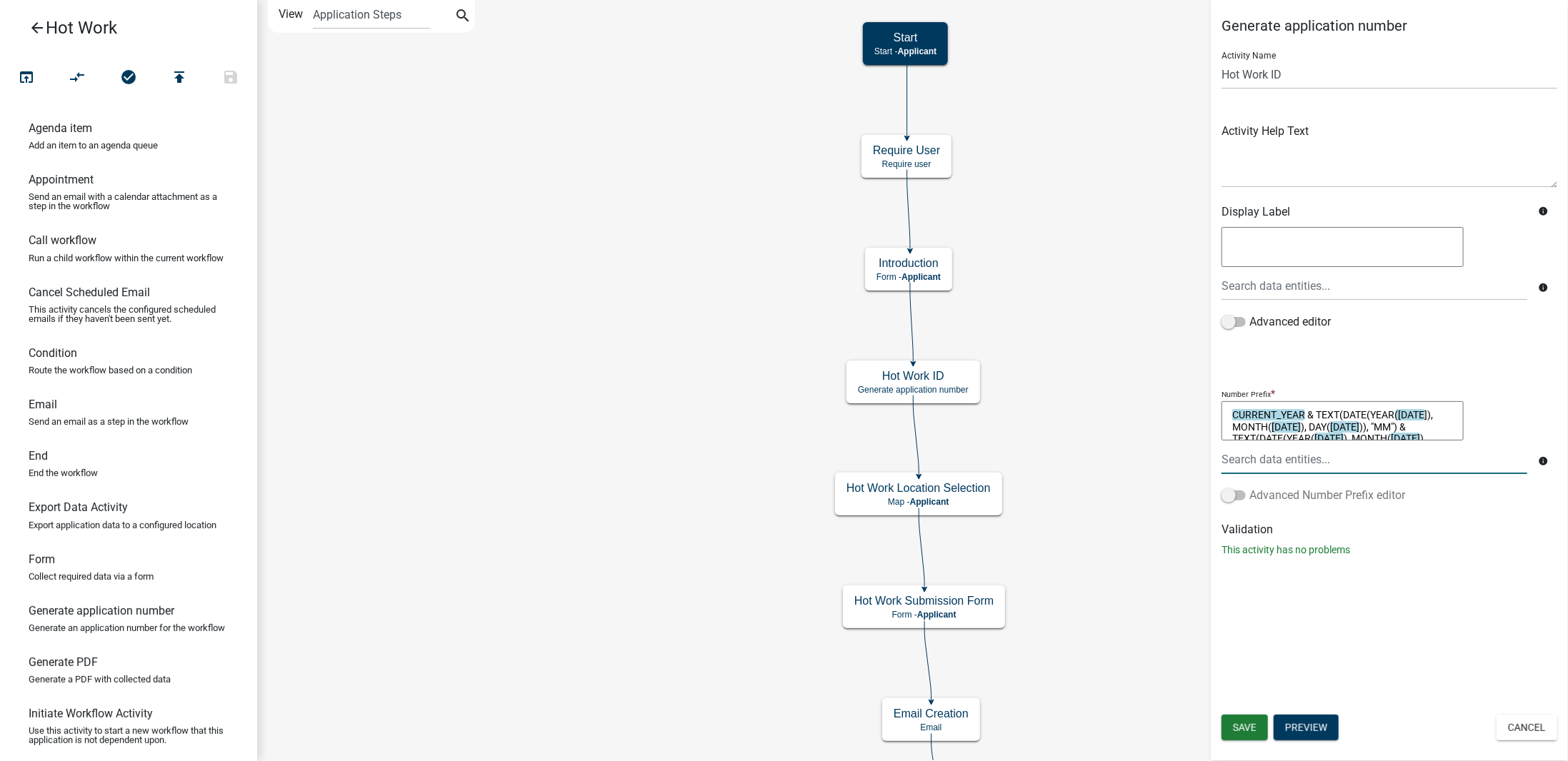
click at [1240, 495] on span at bounding box center [1233, 496] width 25 height 10
click at [1249, 487] on input "Advanced Number Prefix editor" at bounding box center [1249, 487] width 0 height 0
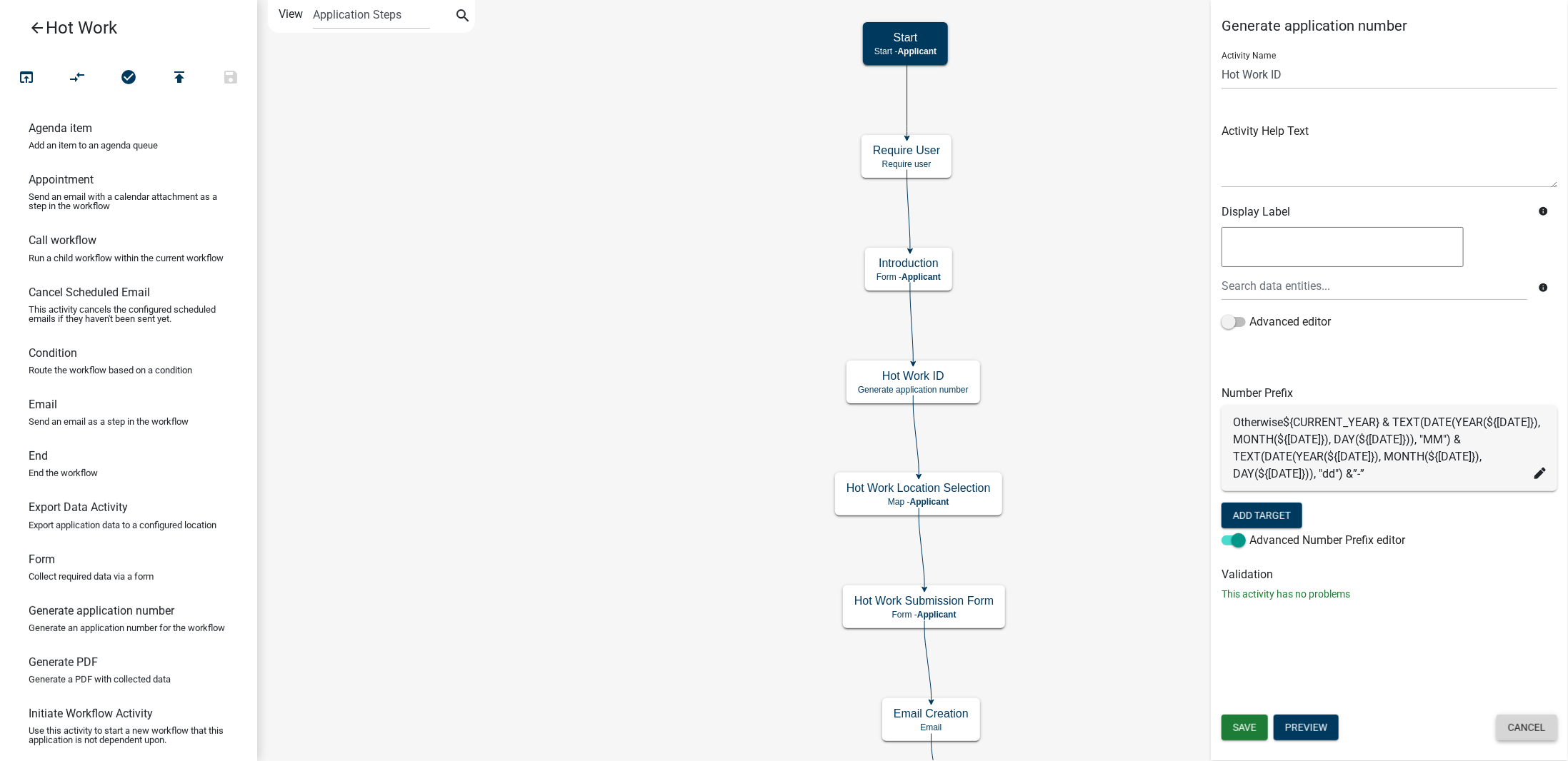
click at [1536, 725] on button "Cancel" at bounding box center [1527, 728] width 61 height 26
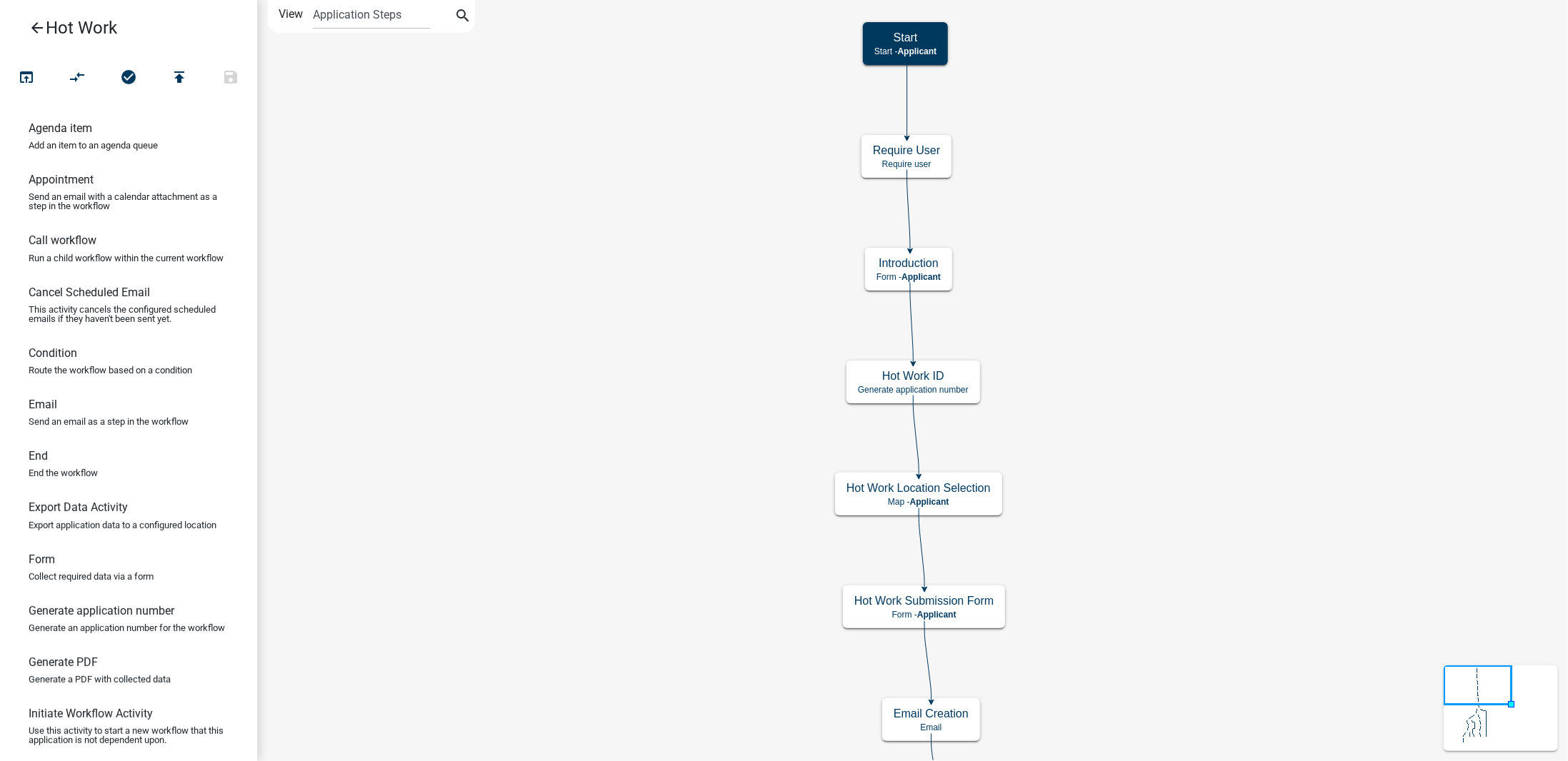
click at [1144, 417] on icon "Start Start - Applicant Hot Work Submission Form Form - Applicant Project Manag…" at bounding box center [912, 765] width 1309 height 1529
click at [959, 385] on p "Generate application number" at bounding box center [915, 388] width 111 height 10
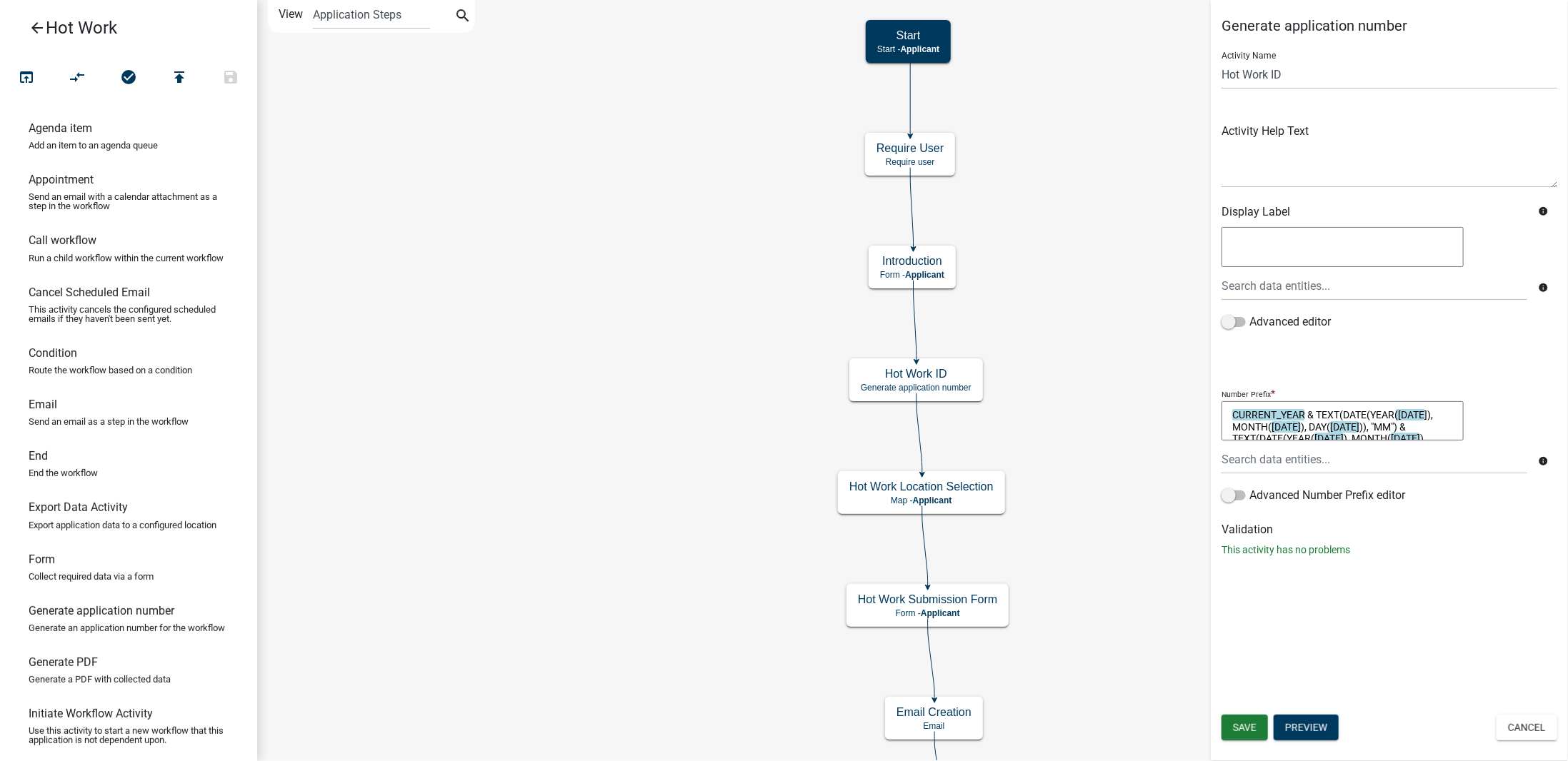
click at [1288, 422] on textarea "CURRENT_YEAR & TEXT(DATE(YEAR(Today), MONTH(Today), DAY(Today)), "MM") & TEXT(D…" at bounding box center [1342, 421] width 242 height 40
drag, startPoint x: 1512, startPoint y: 728, endPoint x: 1475, endPoint y: 718, distance: 38.3
click at [1512, 726] on button "Cancel" at bounding box center [1527, 728] width 61 height 26
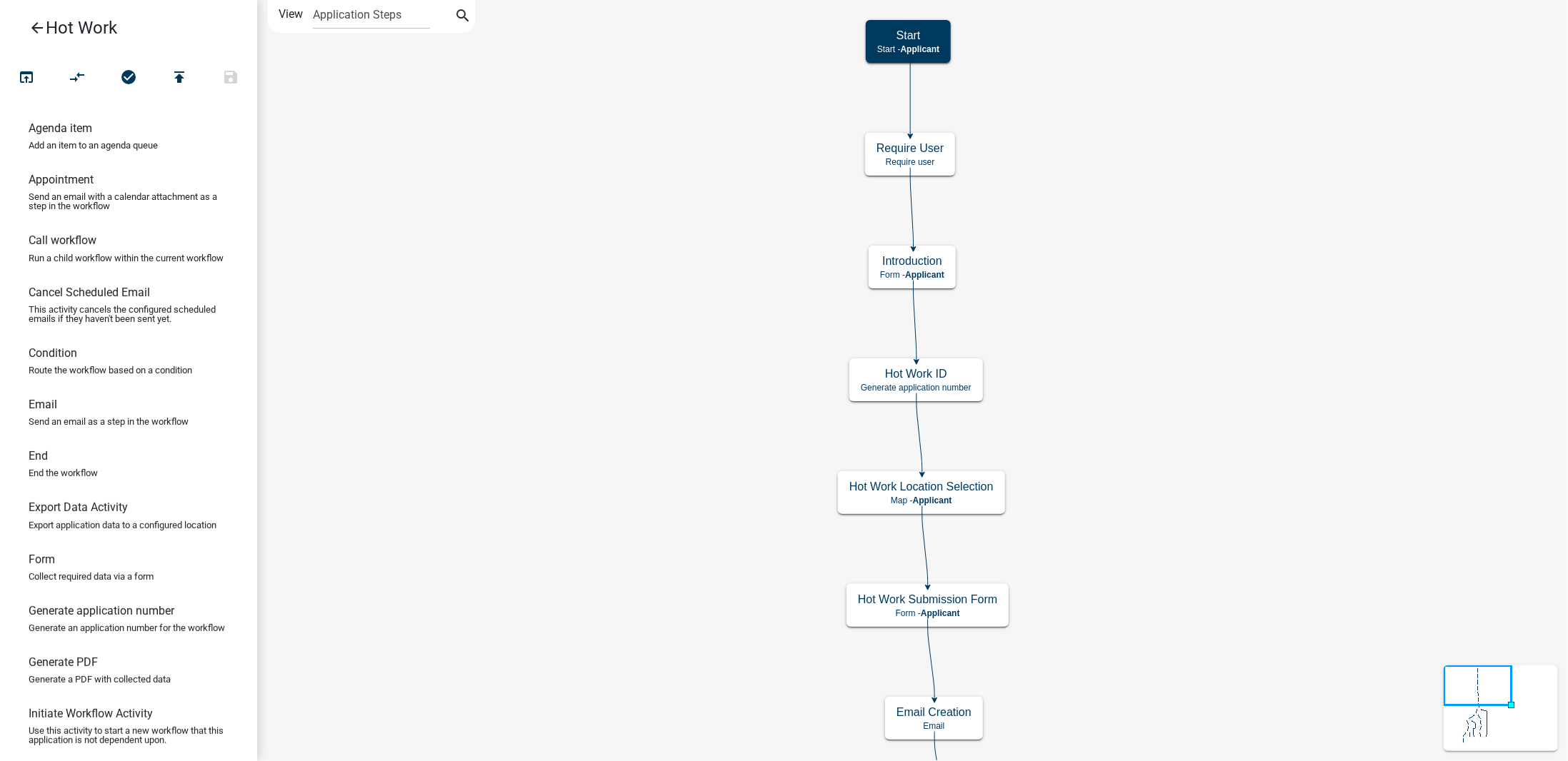
click at [31, 27] on icon "arrow_back" at bounding box center [38, 30] width 17 height 20
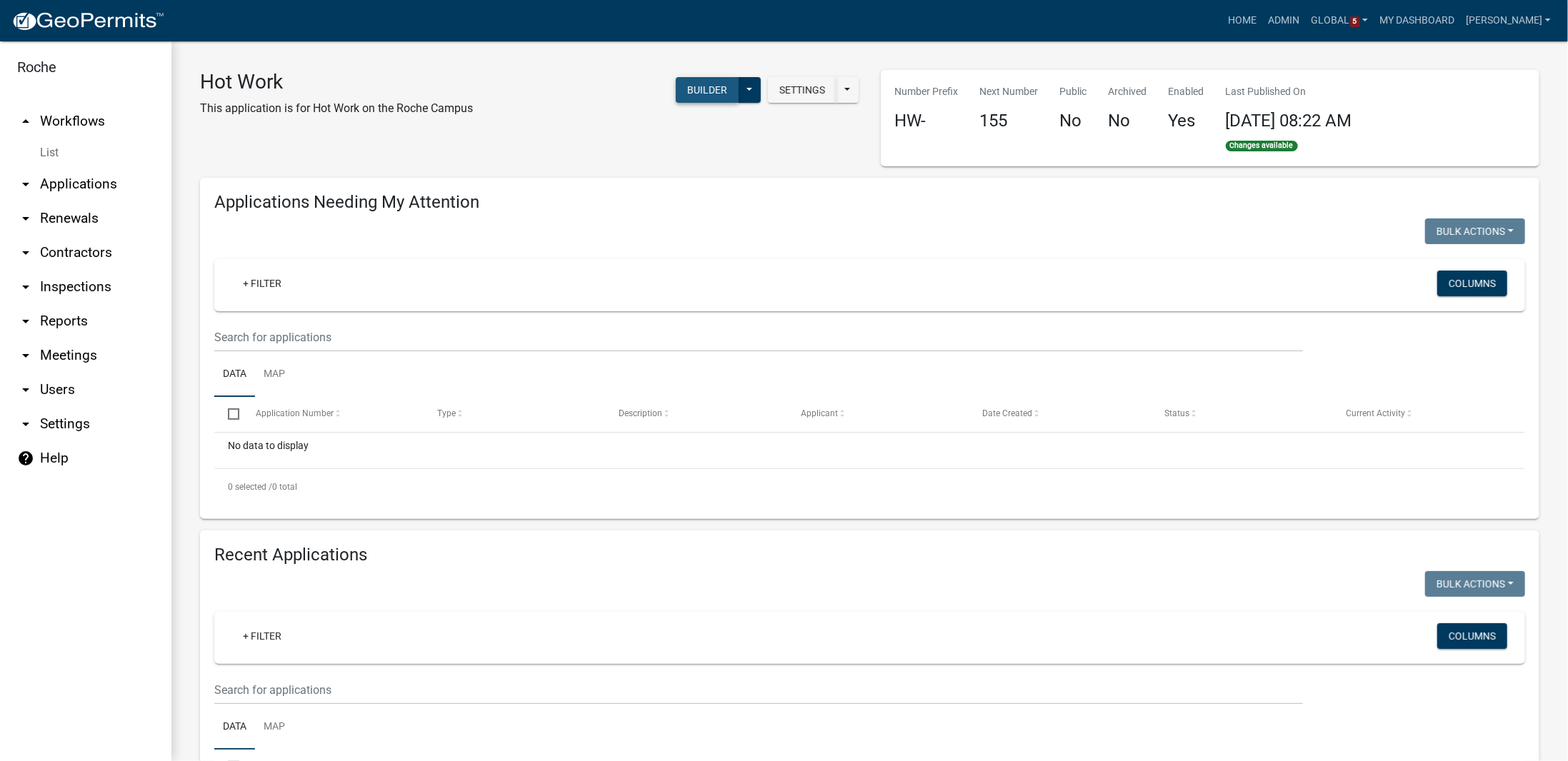
click at [686, 89] on button "Builder" at bounding box center [707, 90] width 63 height 26
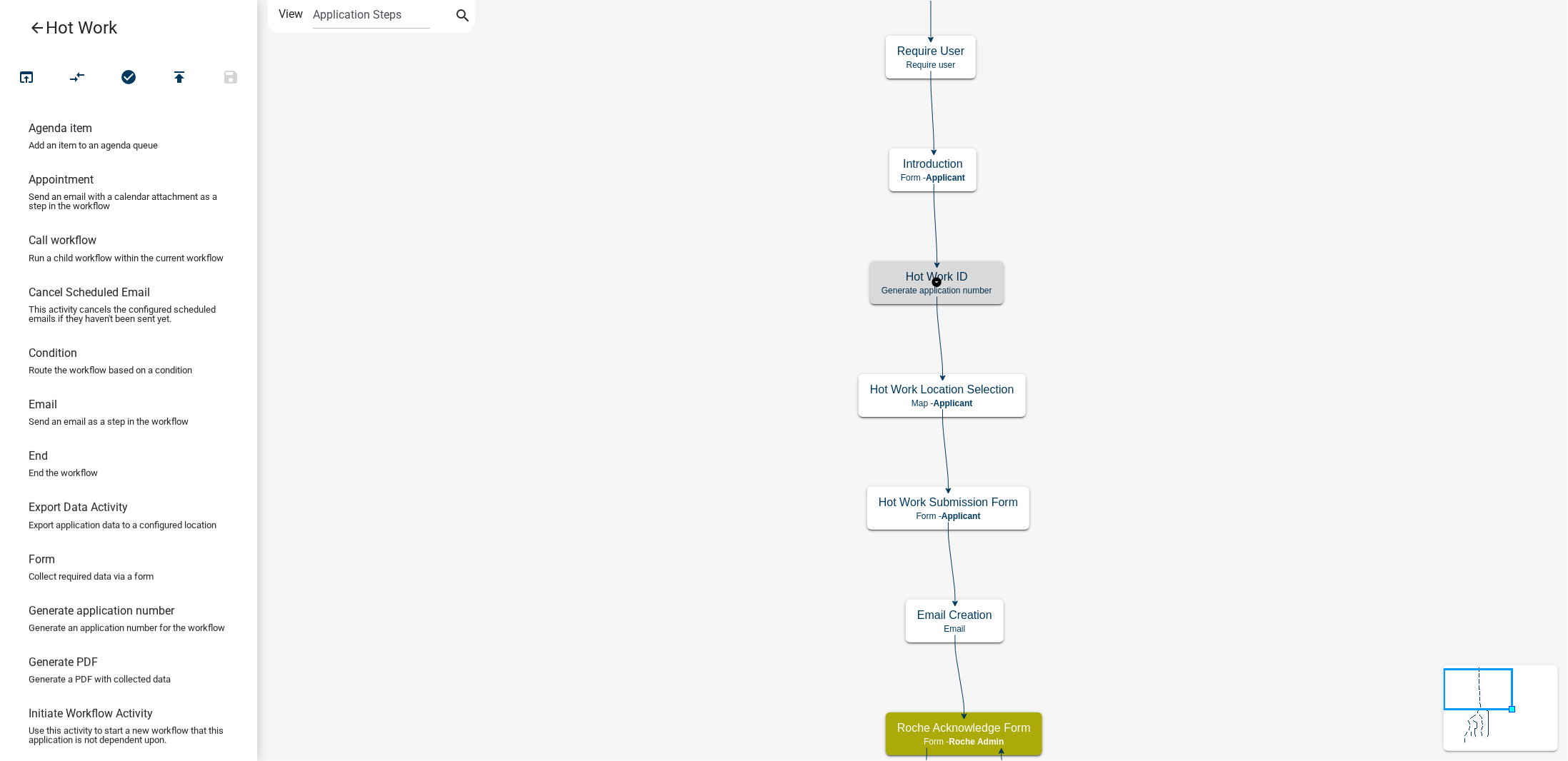
click at [984, 291] on p "Generate application number" at bounding box center [936, 291] width 111 height 10
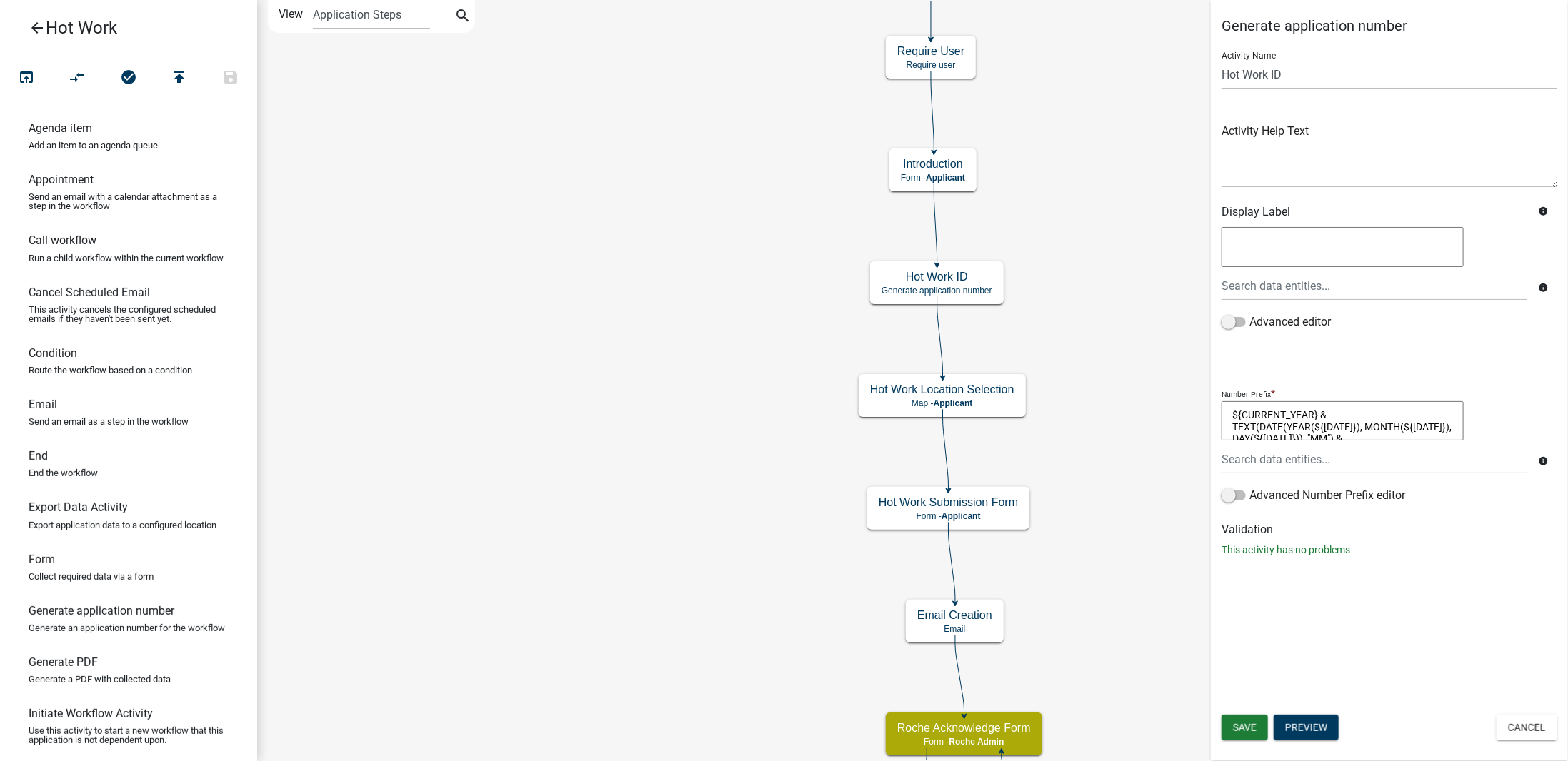
click at [1234, 414] on textarea "${CURRENT_YEAR} & TEXT(DATE(YEAR(${Today}), MONTH(${Today}), DAY(${Today})), "M…" at bounding box center [1342, 421] width 242 height 40
type textarea "$W{CURRENT_YEAR} & TEXT(DATE(YEAR(Today), MONTH(Today), DAY(Today)), "MM") & TE…"
click at [1528, 726] on button "Cancel" at bounding box center [1527, 728] width 61 height 26
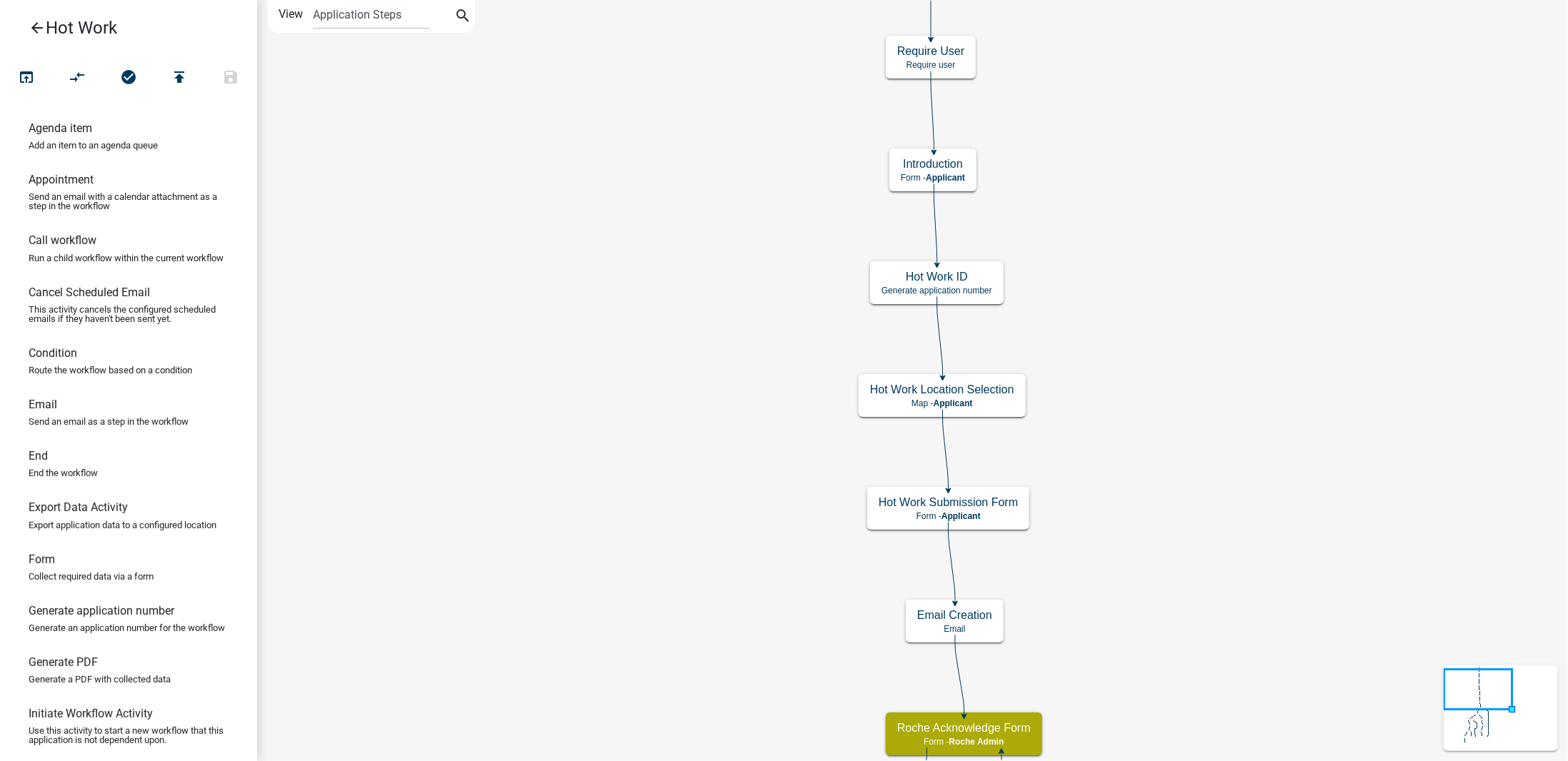
click at [33, 20] on icon "arrow_back" at bounding box center [38, 30] width 17 height 20
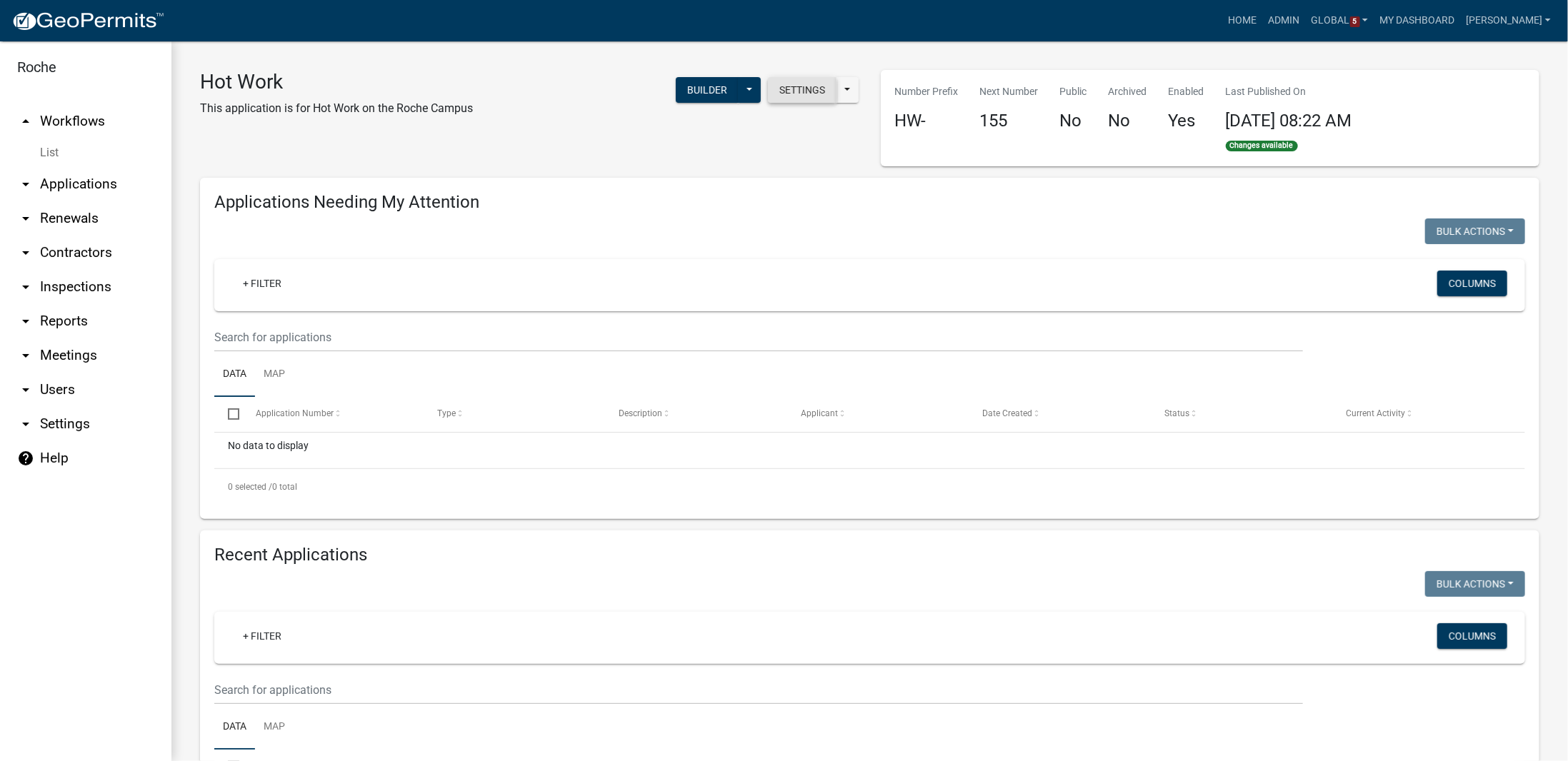
click at [802, 96] on button "Settings" at bounding box center [802, 90] width 69 height 26
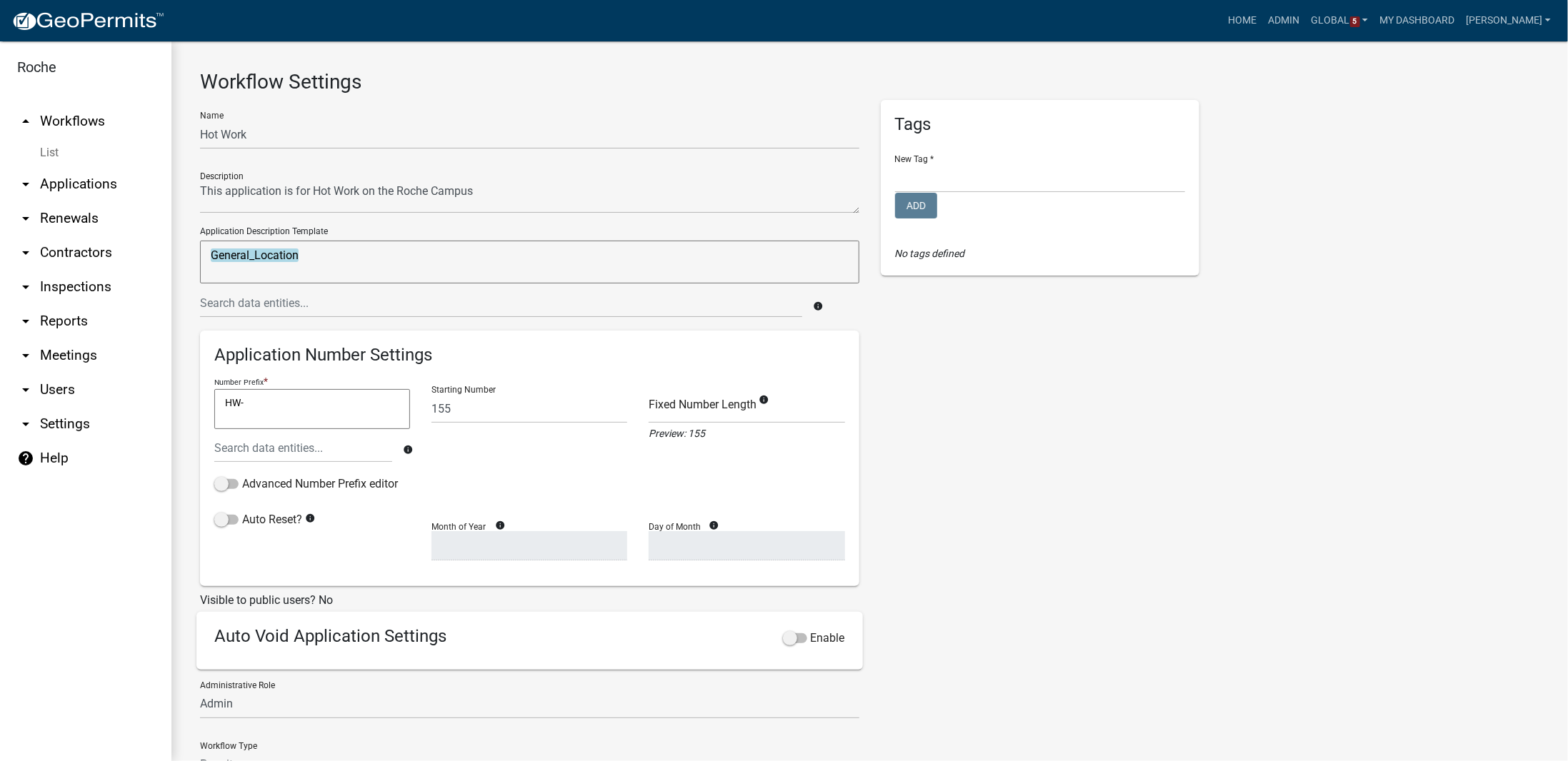
drag, startPoint x: 278, startPoint y: 400, endPoint x: 228, endPoint y: 403, distance: 50.1
click at [228, 403] on textarea "HW-" at bounding box center [312, 408] width 196 height 40
click at [57, 119] on link "arrow_drop_up Workflows" at bounding box center [85, 121] width 171 height 34
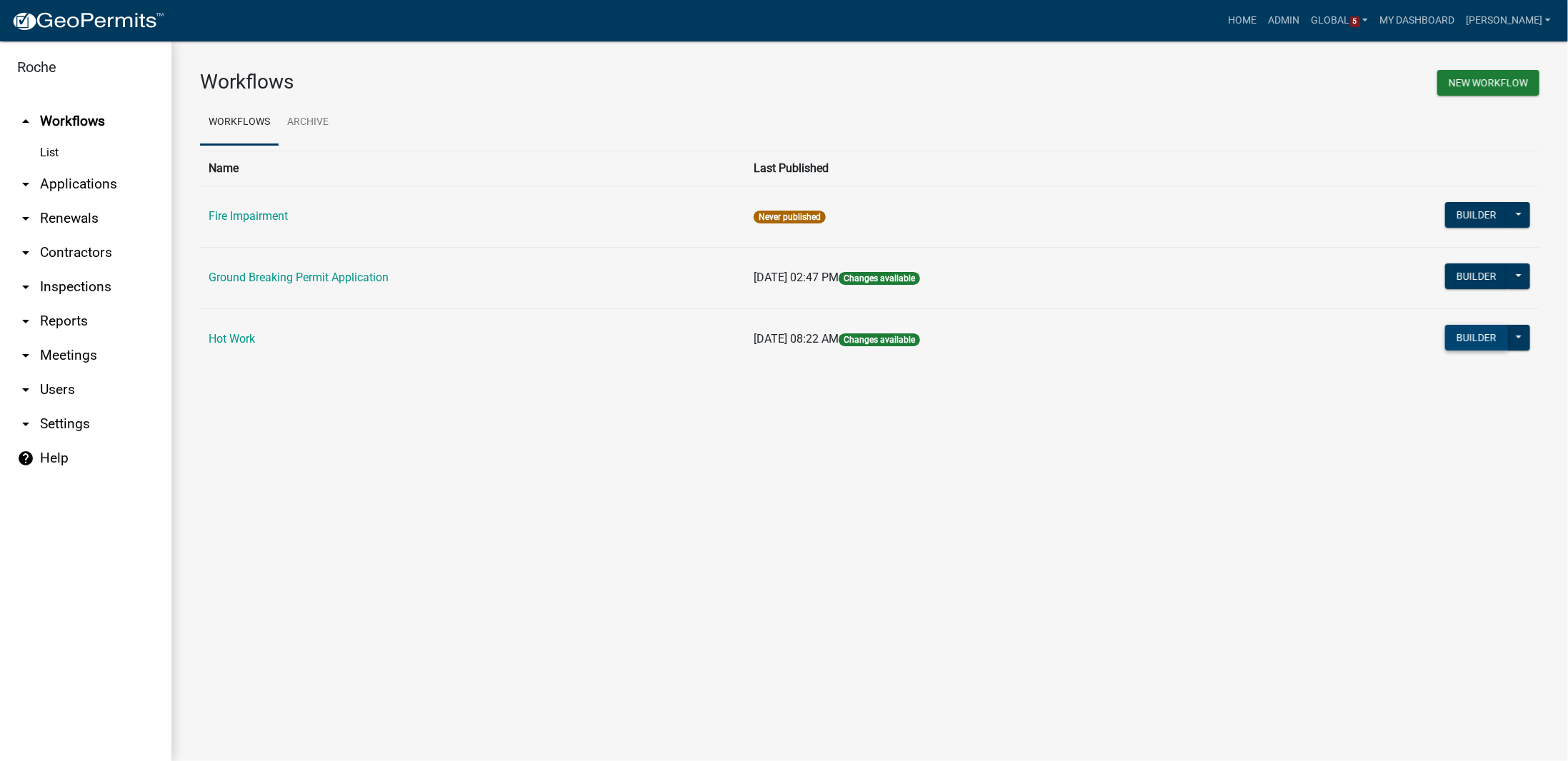
click at [1475, 333] on button "Builder" at bounding box center [1476, 338] width 63 height 26
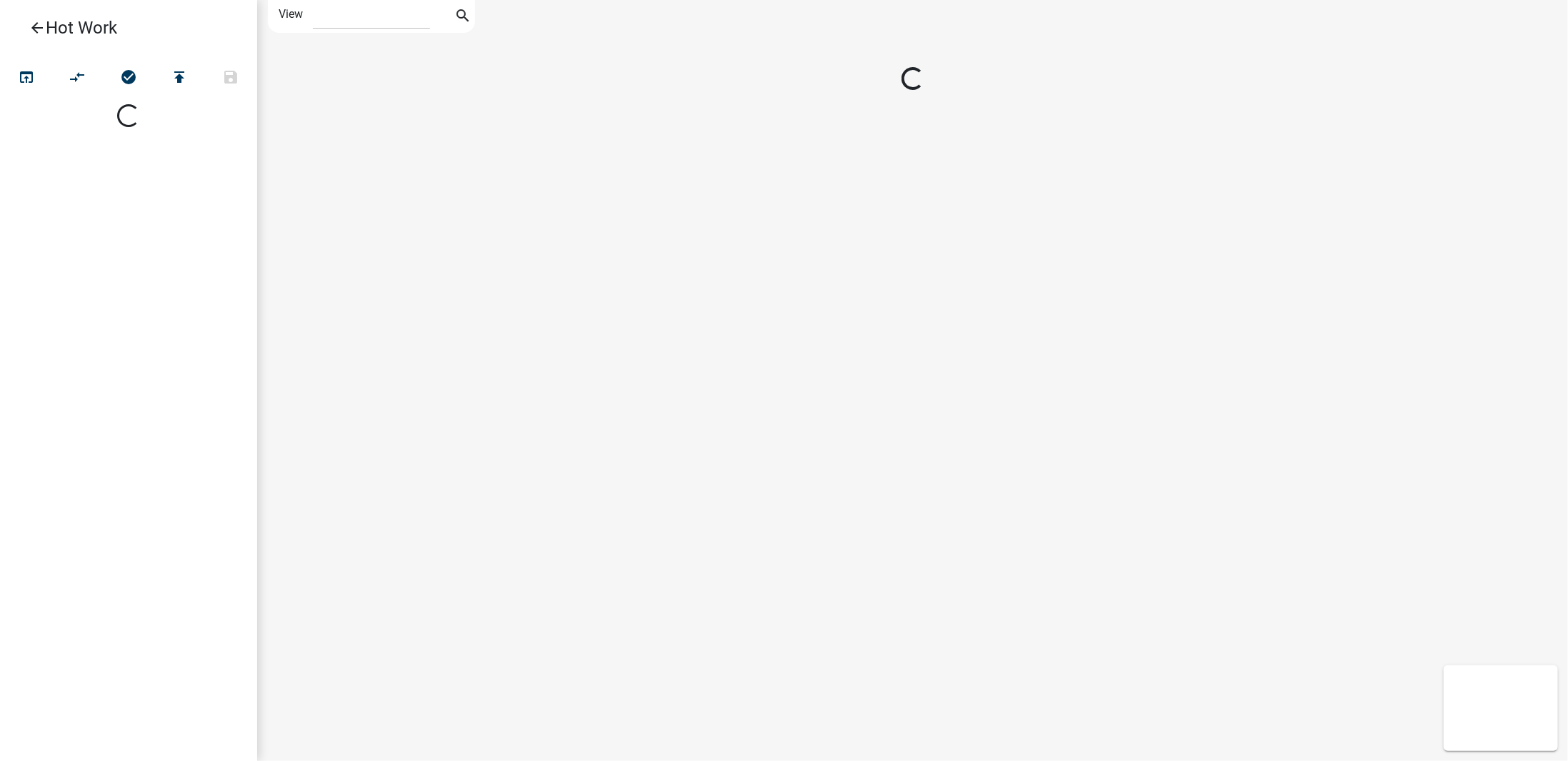
select select "1"
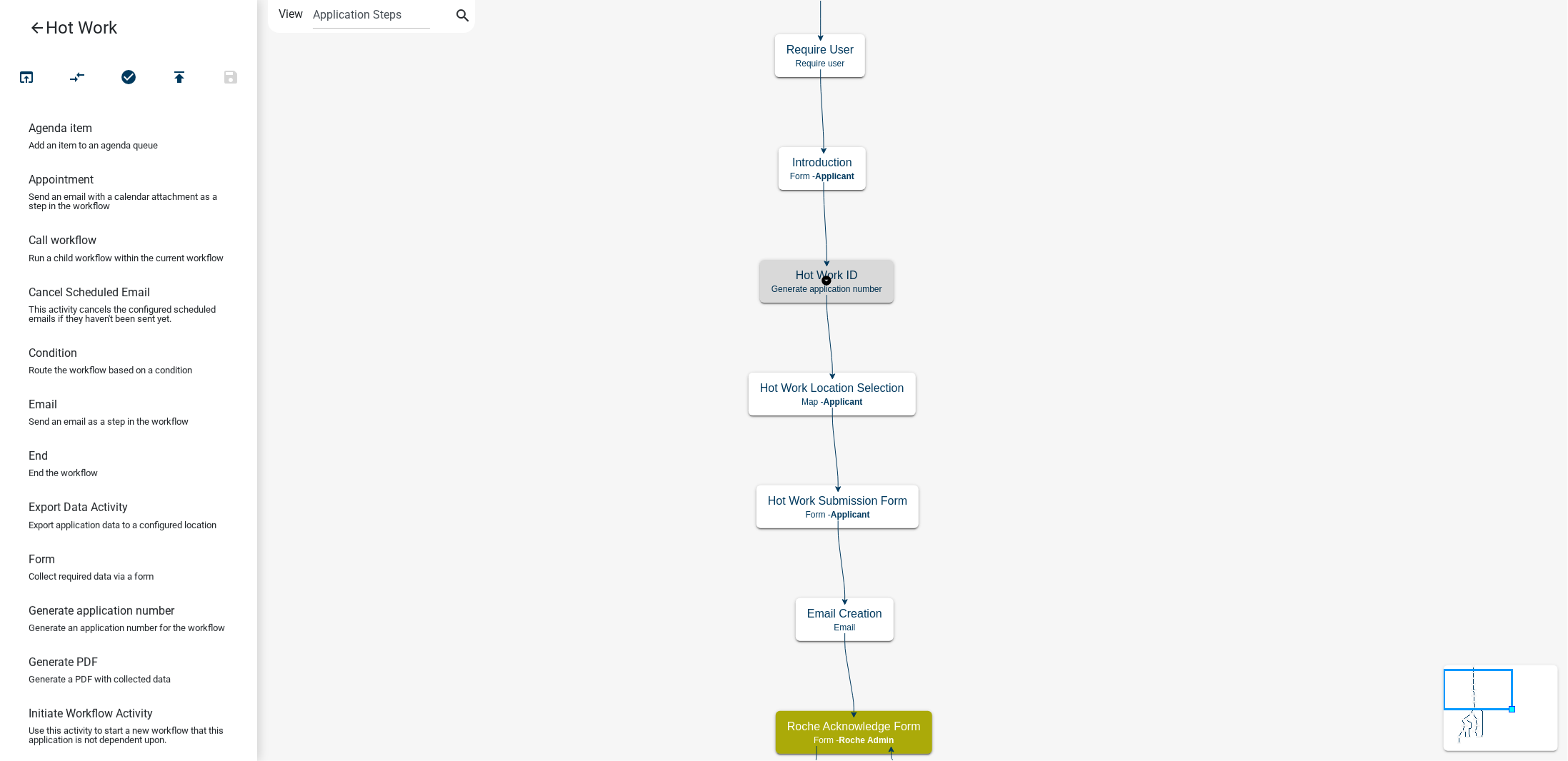
click at [868, 282] on div "Hot Work ID Generate application number" at bounding box center [826, 281] width 134 height 43
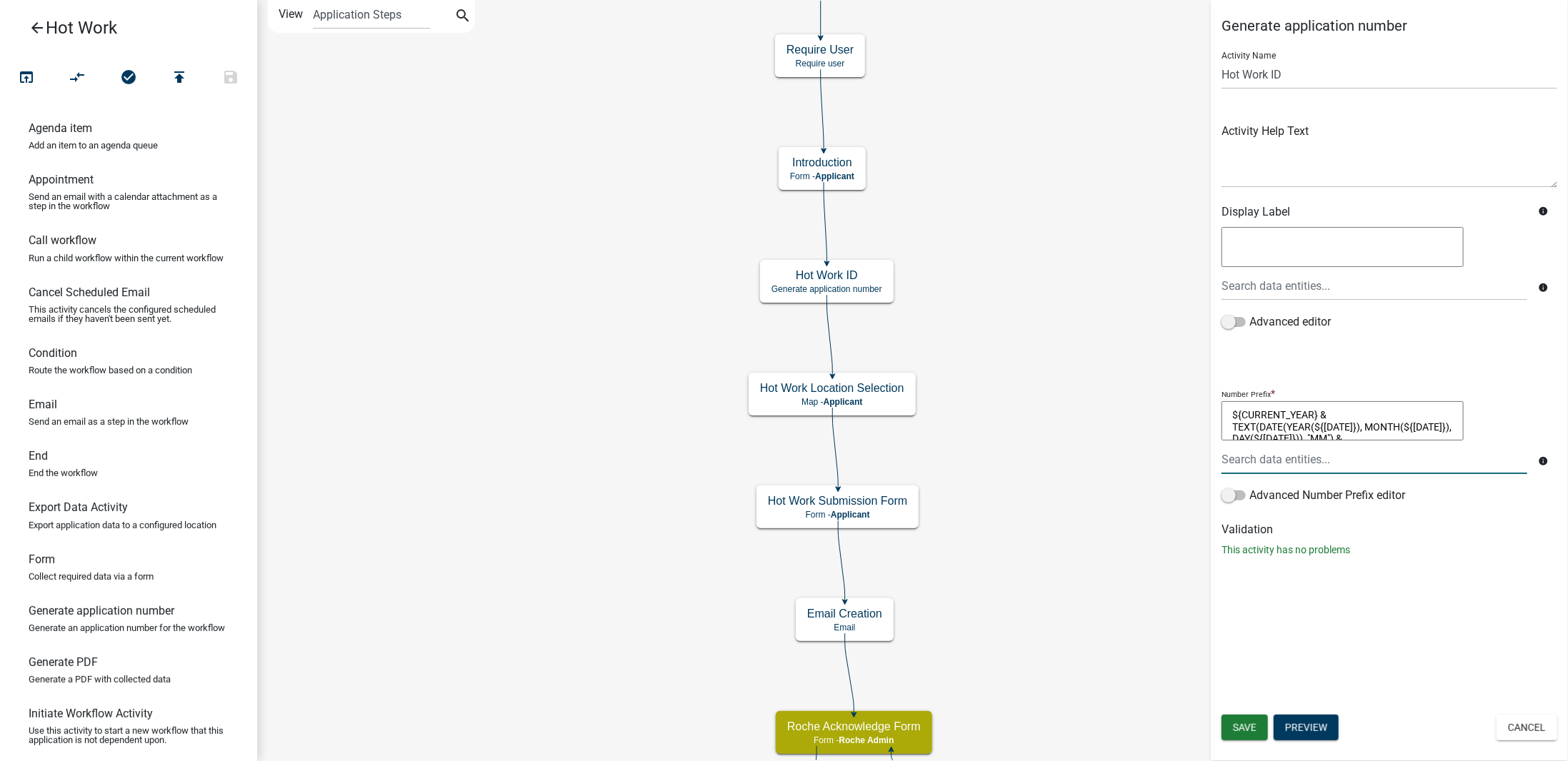
click at [1231, 413] on textarea "${CURRENT_YEAR} & TEXT(DATE(YEAR(${Today}), MONTH(${Today}), DAY(${Today})), "M…" at bounding box center [1342, 421] width 242 height 40
click at [1235, 412] on textarea "$H{CURRENT_YEAR} & TEXT(DATE(YEAR(Today), MONTH(Today), DAY(Today)), "MM") & TE…" at bounding box center [1342, 421] width 242 height 40
type textarea "H{WCURRENT_YEAR} & TEXT(DATE(YEAR(Today), MONTH(Today), DAY(Today)), "MM") & TE…"
click at [1528, 730] on button "Cancel" at bounding box center [1527, 728] width 61 height 26
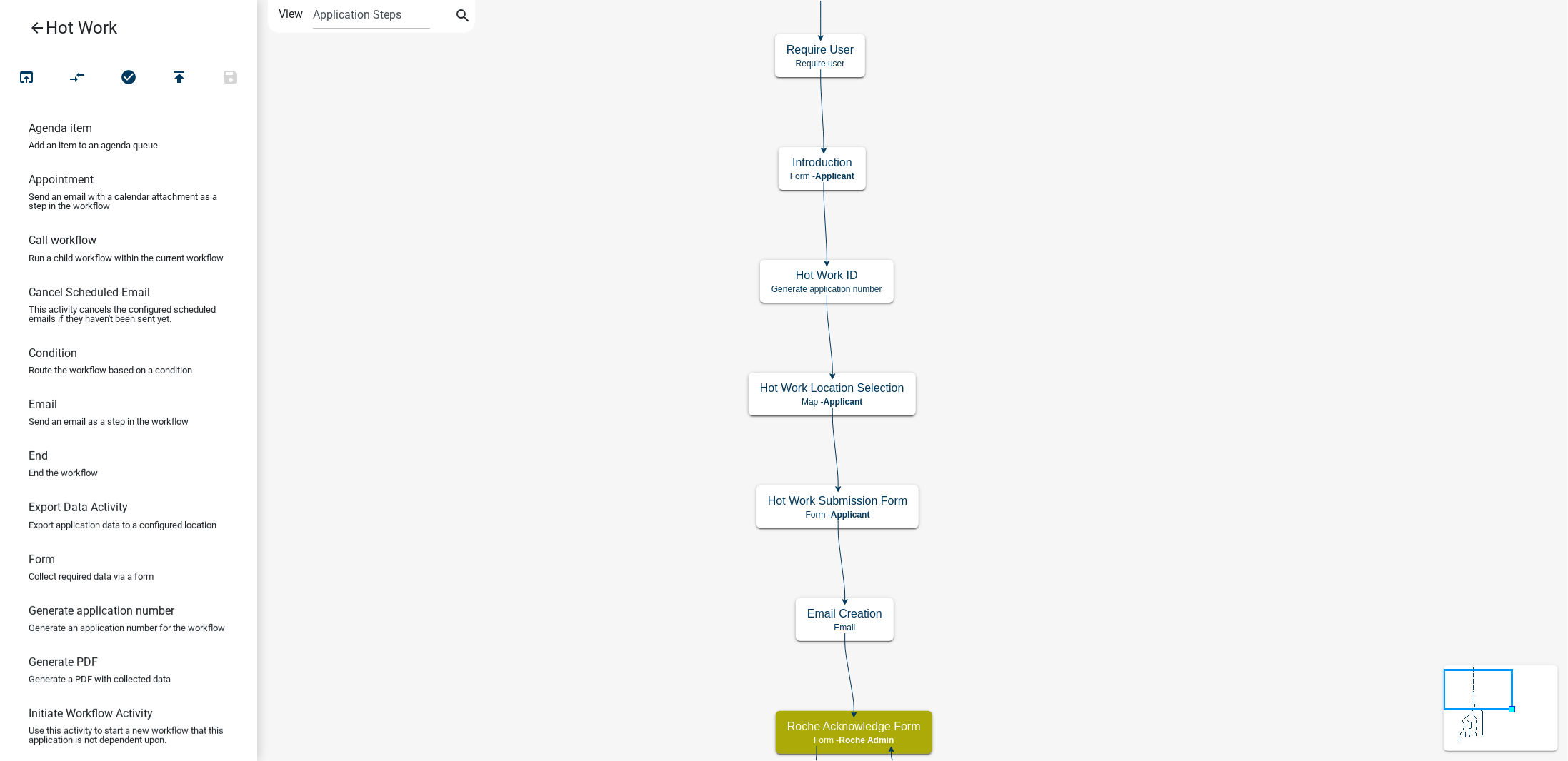
click at [972, 317] on icon "Start Start - Applicant Hot Work Submission Form Form - Applicant Project Manag…" at bounding box center [912, 715] width 1309 height 1429
click at [873, 295] on div "Hot Work ID Generate application number" at bounding box center [826, 281] width 134 height 43
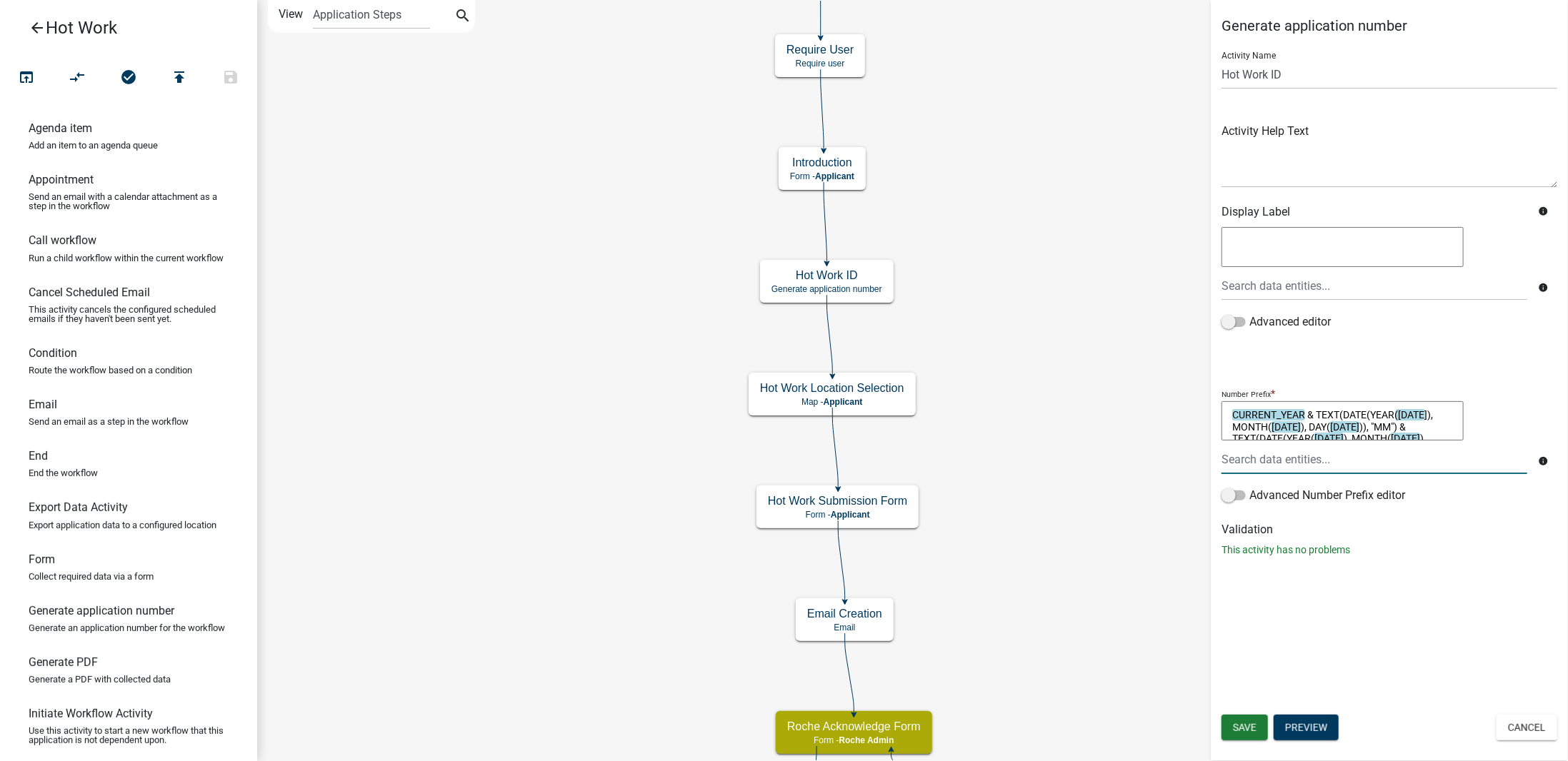
click at [1275, 423] on textarea "CURRENT_YEAR & TEXT(DATE(YEAR(Today), MONTH(Today), DAY(Today)), "MM") & TEXT(D…" at bounding box center [1342, 421] width 242 height 40
click at [1257, 427] on textarea "CURRENT_YEAR & TEXT(DATE(YEAR(Today), MONTH(Today), DAY(Today)), "MM") & TEXT(D…" at bounding box center [1342, 421] width 242 height 40
drag, startPoint x: 1235, startPoint y: 415, endPoint x: 1395, endPoint y: 445, distance: 162.8
click at [1395, 445] on form "Number Prefix * CURRENT_YEAR & TEXT(DATE(YEAR( Today ), MONTH( Today ), DAY( To…" at bounding box center [1389, 430] width 335 height 89
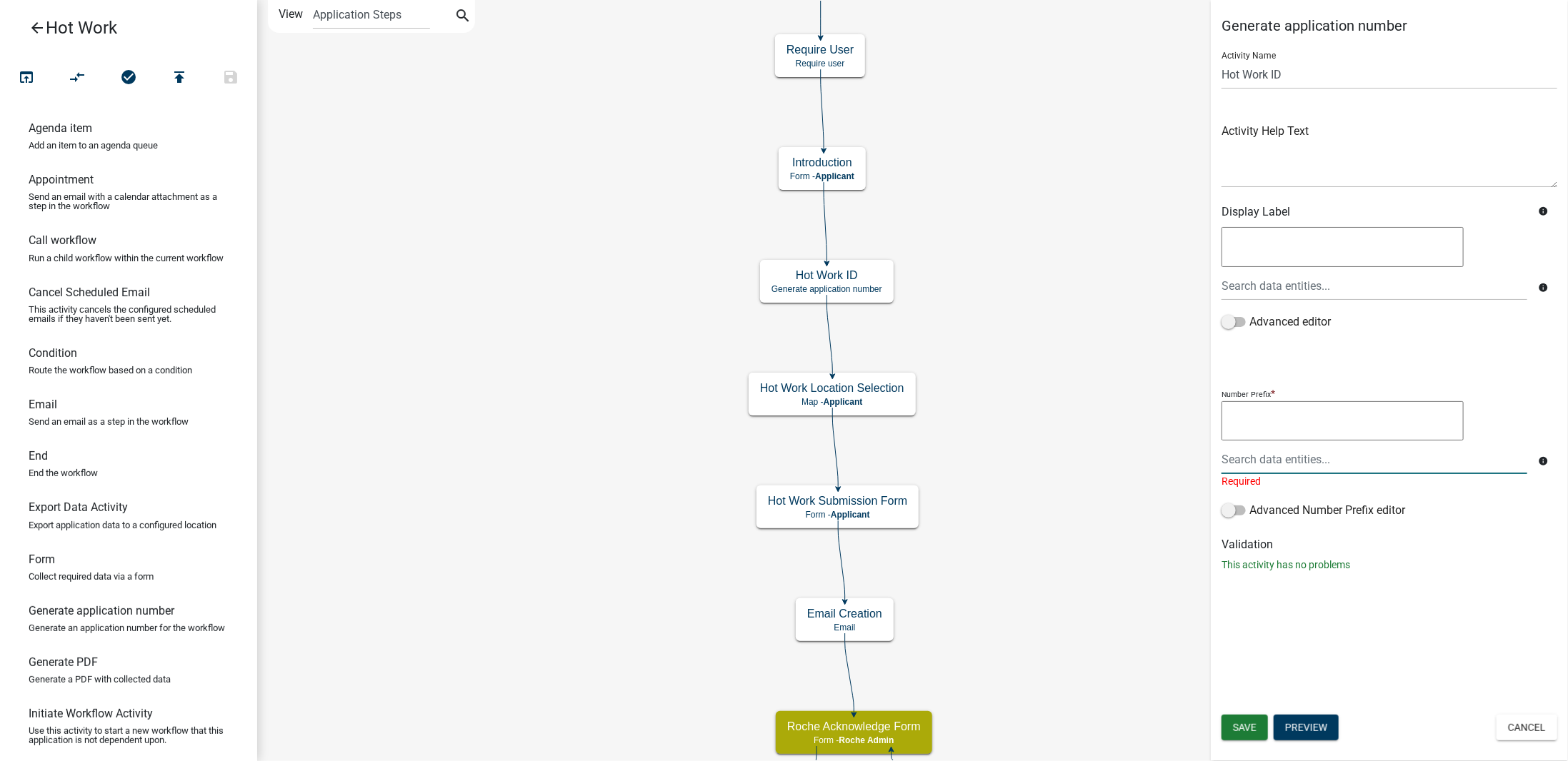
scroll to position [0, 0]
click at [1257, 413] on textarea at bounding box center [1342, 421] width 242 height 40
click at [1435, 430] on textarea at bounding box center [1342, 421] width 242 height 40
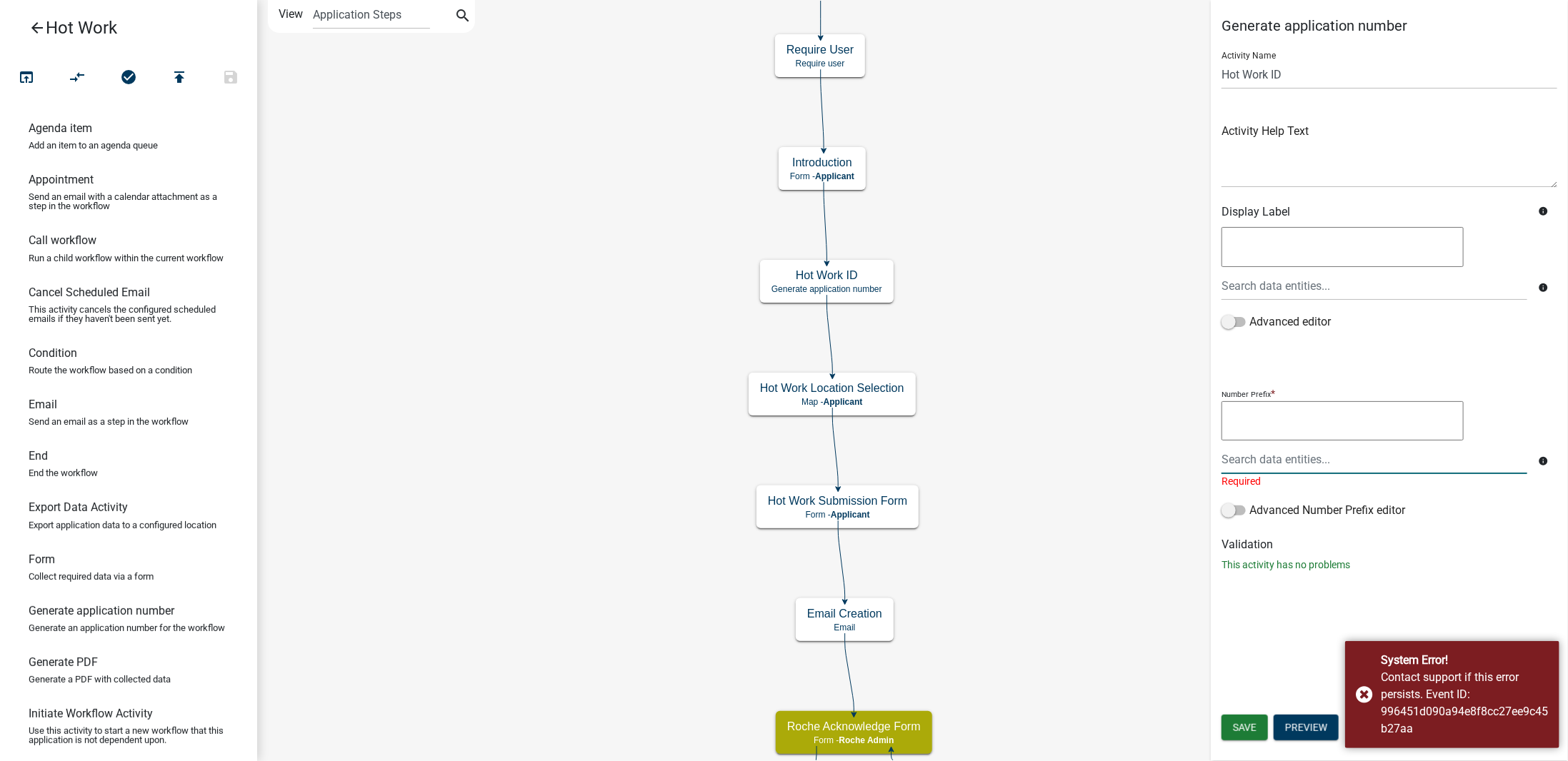
click at [1324, 431] on textarea at bounding box center [1342, 421] width 242 height 40
click at [1275, 636] on div "Generate application number Activity Name Hot Work ID Activity Help Text Displa…" at bounding box center [1389, 380] width 357 height 761
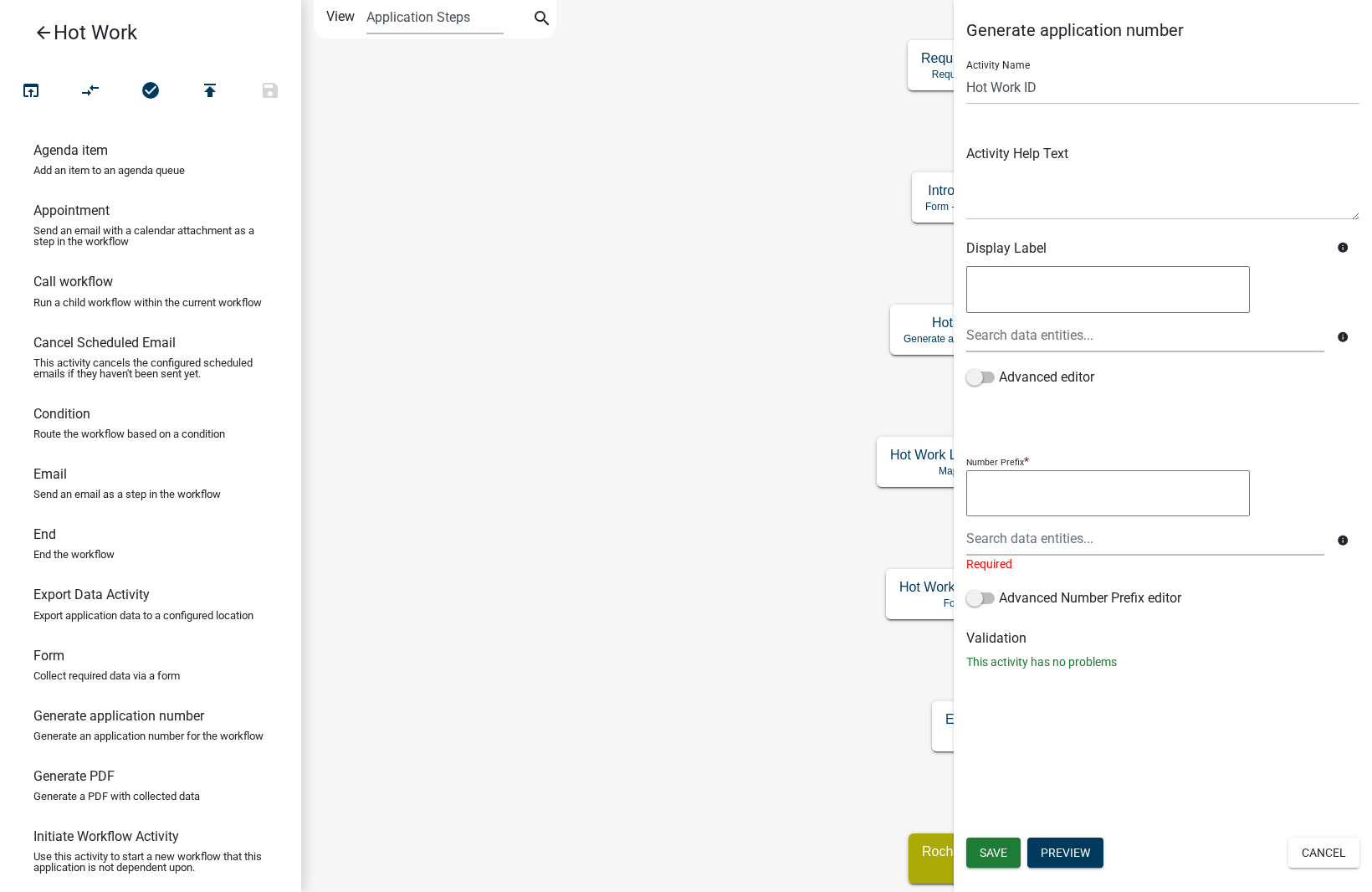
click at [1297, 282] on div at bounding box center [1163, 291] width 393 height 52
click at [994, 482] on textarea at bounding box center [1108, 493] width 284 height 47
paste textarea ""HW-" &"
type textarea ""HW-" &"
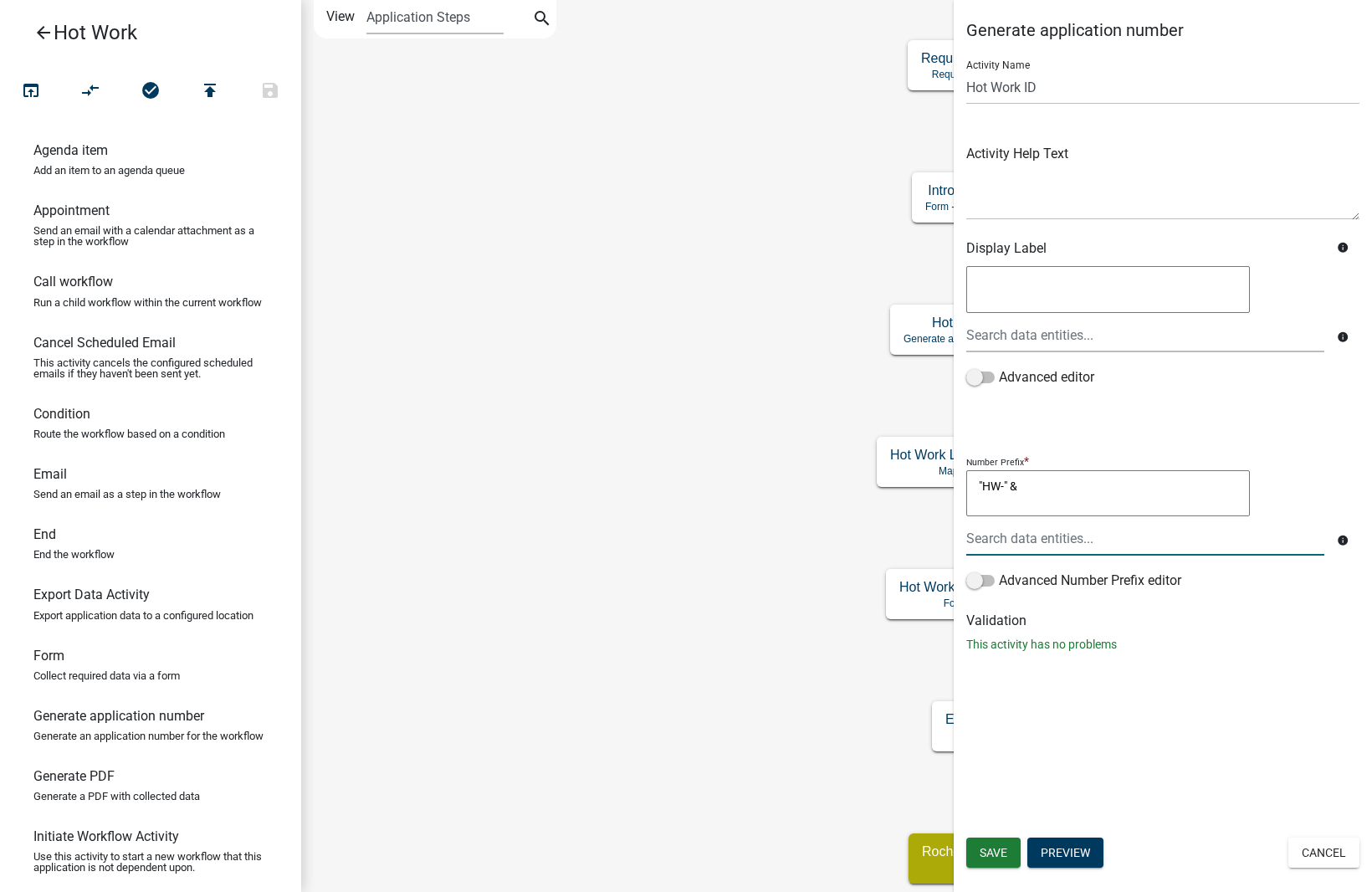
click at [770, 288] on icon "Start Start - Applicant Hot Work Submission Form Form - Applicant Project Manag…" at bounding box center [837, 839] width 1070 height 1676
click at [1050, 491] on textarea ""HW-" &" at bounding box center [1108, 493] width 284 height 47
click at [1342, 540] on icon "info" at bounding box center [1343, 540] width 12 height 12
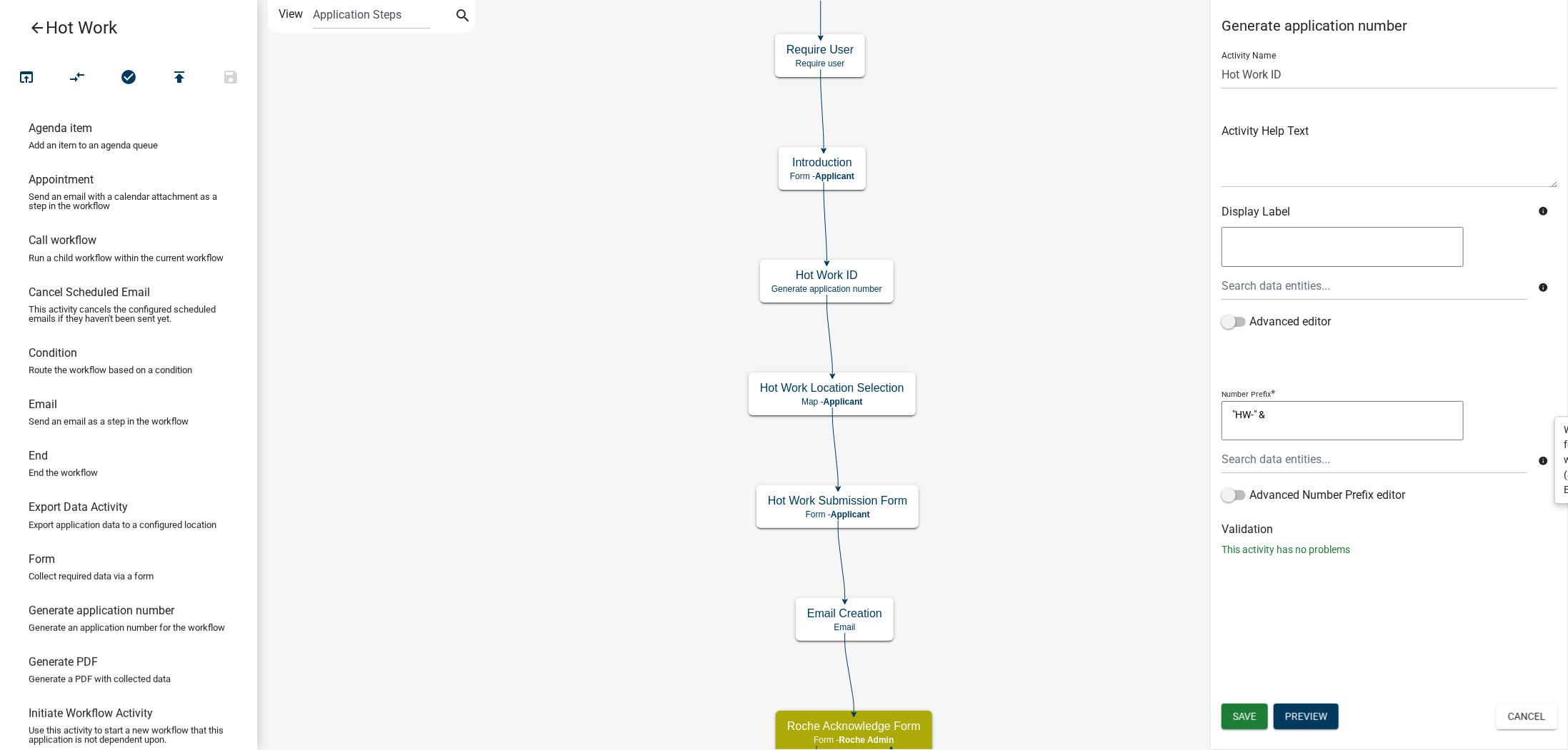
click at [1543, 460] on icon "info" at bounding box center [1543, 461] width 10 height 10
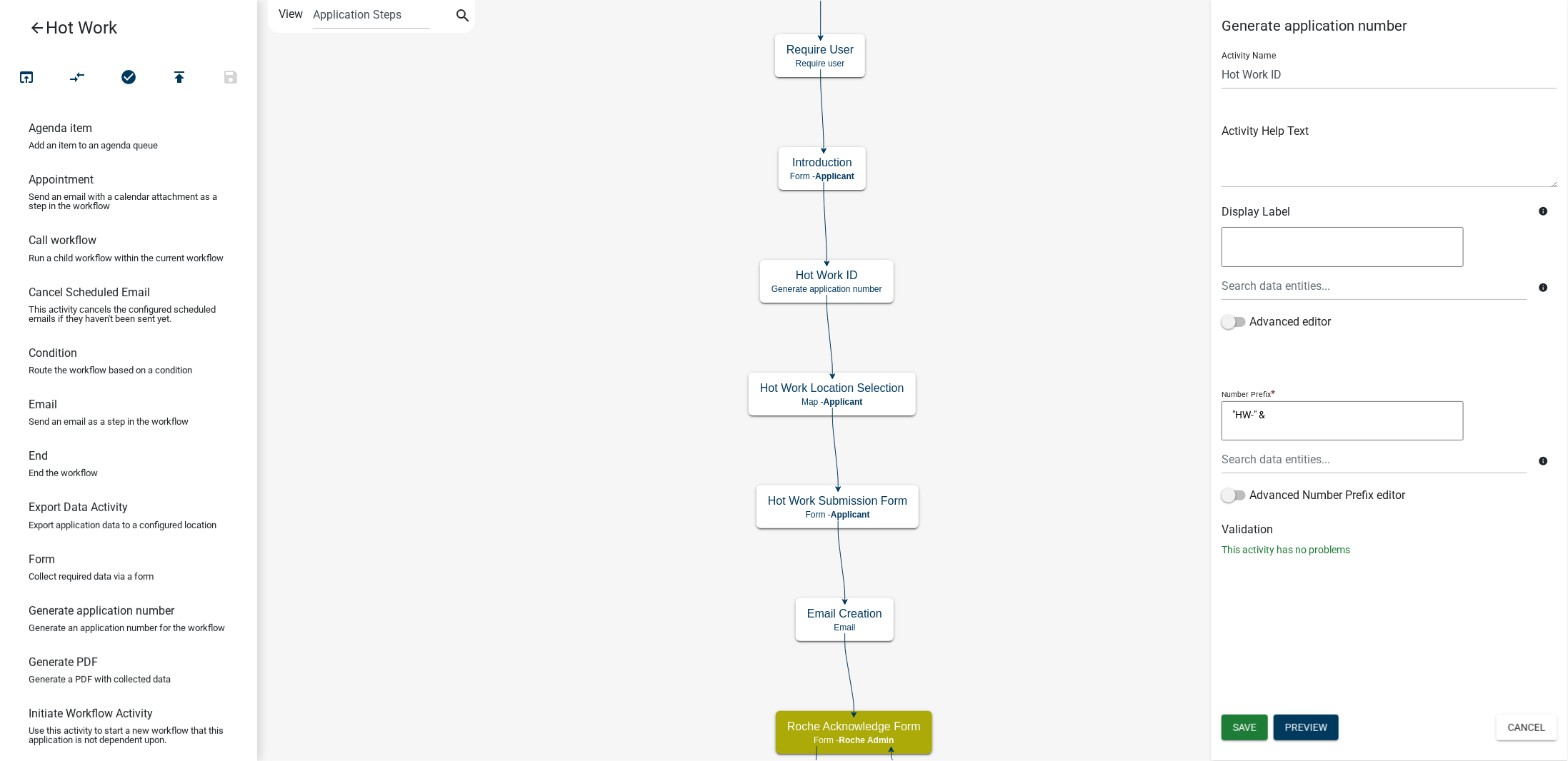
click at [1543, 460] on icon "info" at bounding box center [1543, 461] width 10 height 10
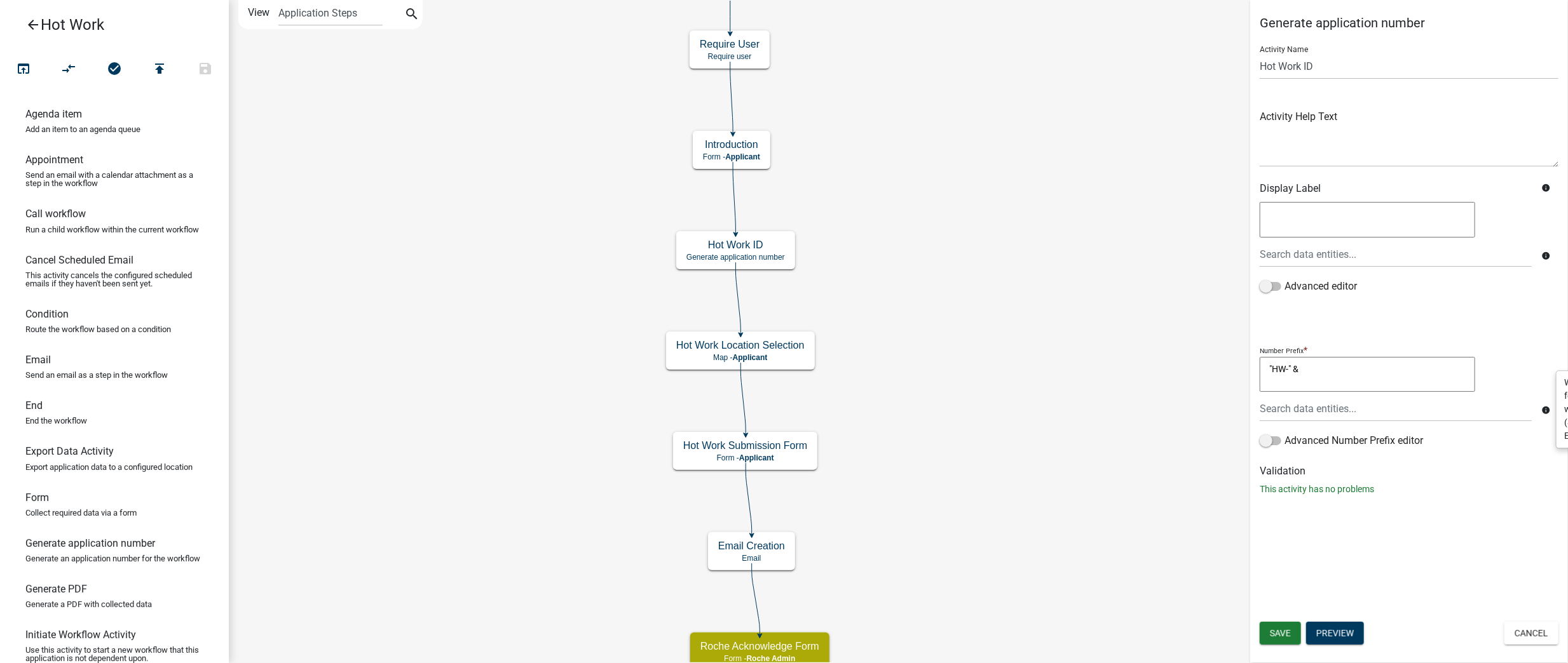
click at [1385, 409] on icon "info" at bounding box center [1546, 410] width 9 height 9
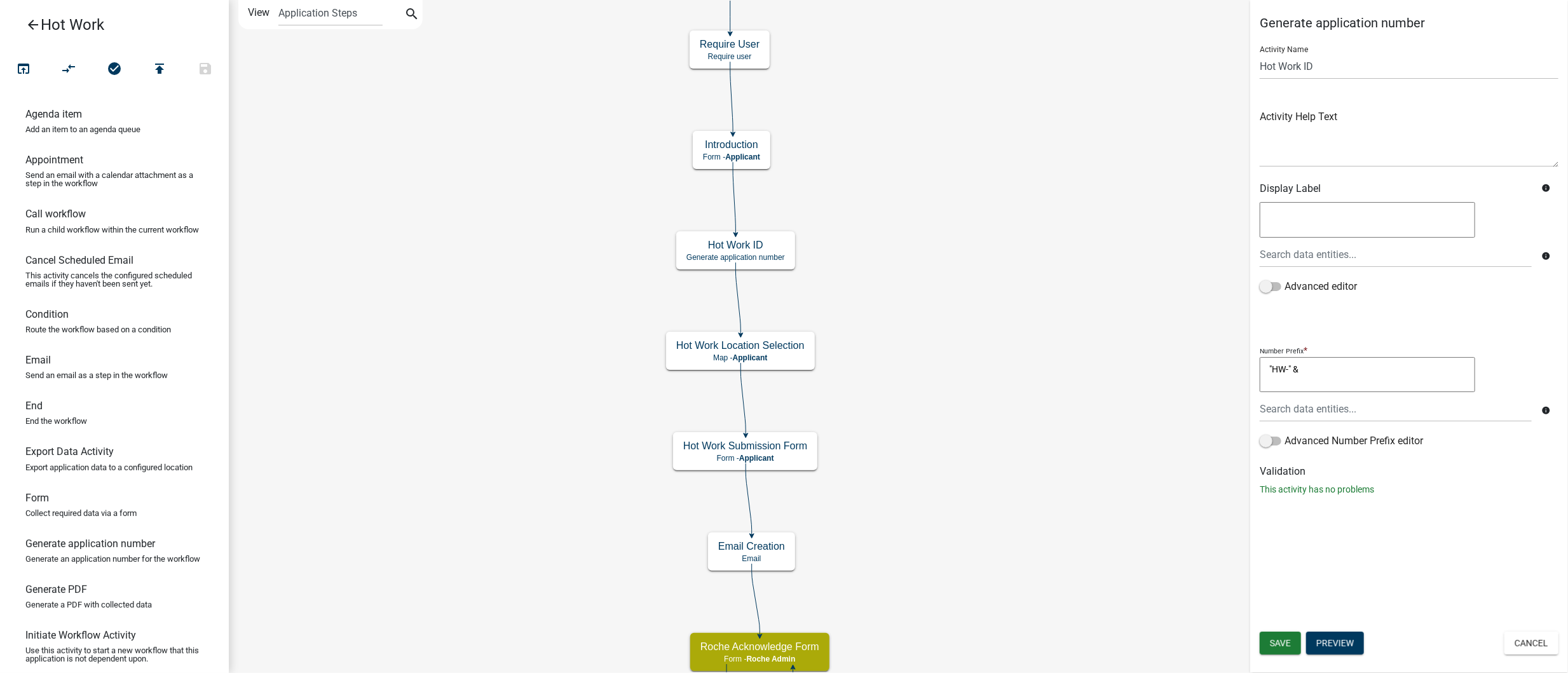
click at [1385, 409] on icon "info" at bounding box center [1546, 410] width 9 height 9
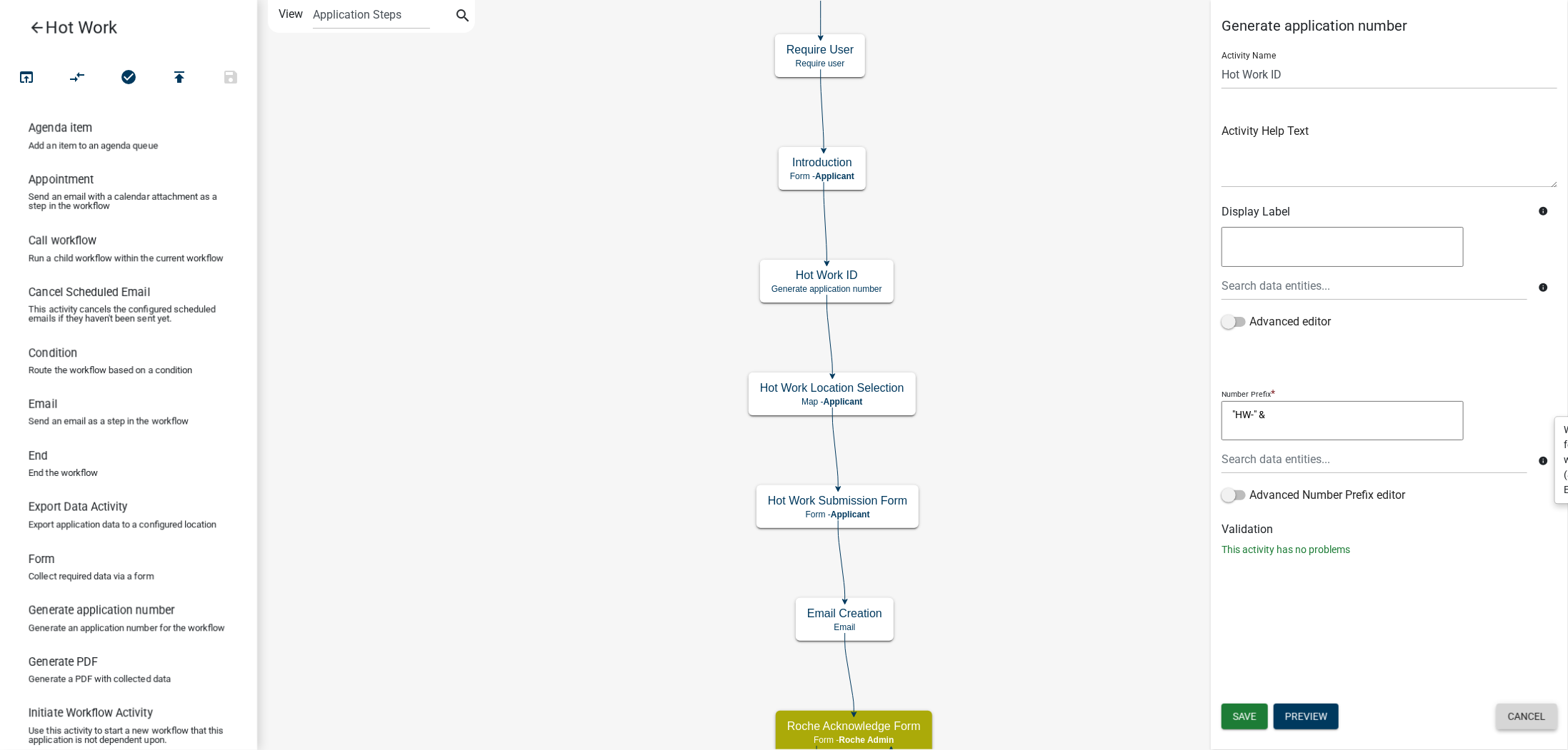
click at [1537, 722] on button "Cancel" at bounding box center [1527, 717] width 61 height 26
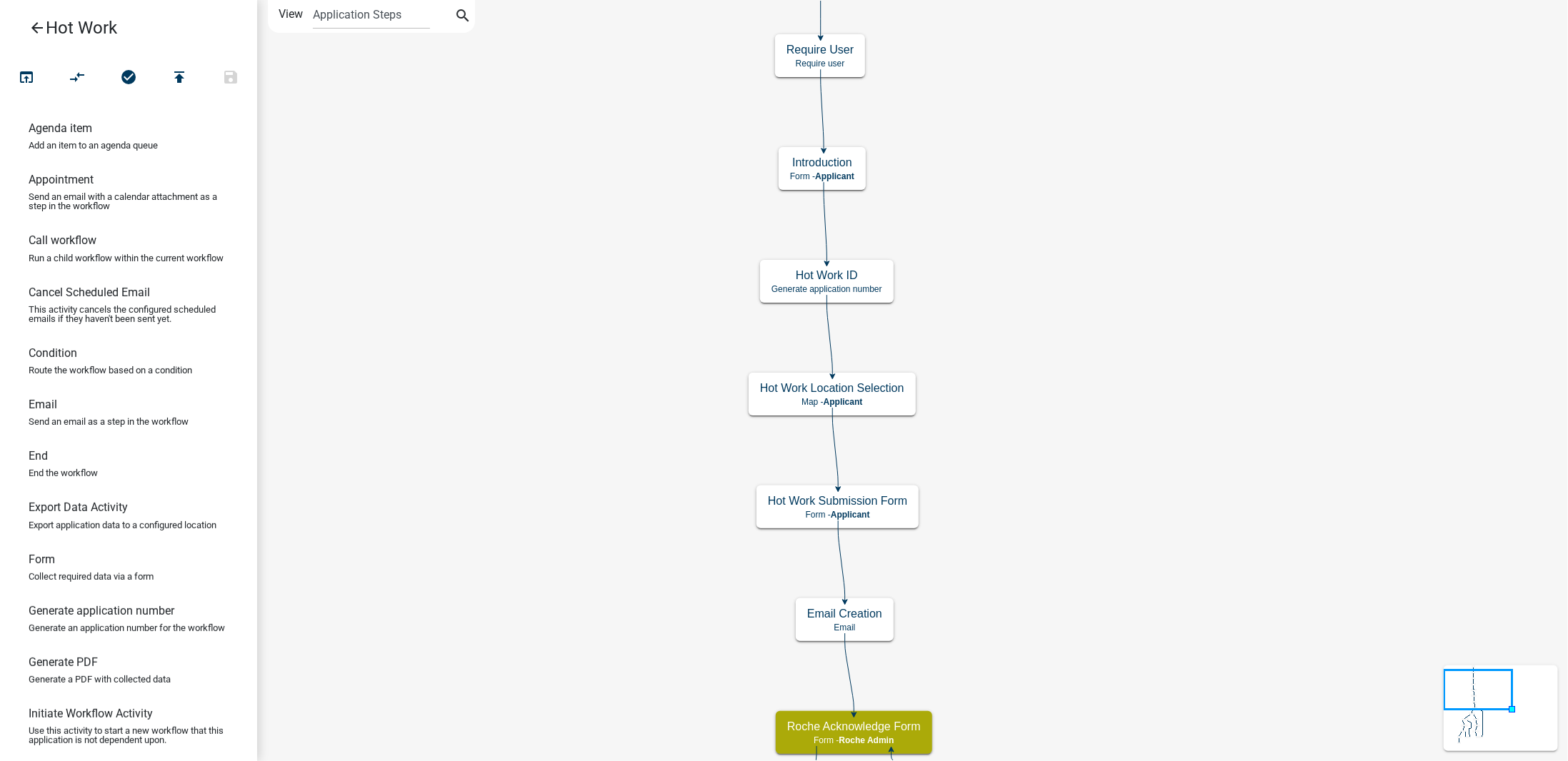
click at [38, 26] on icon "arrow_back" at bounding box center [38, 30] width 17 height 20
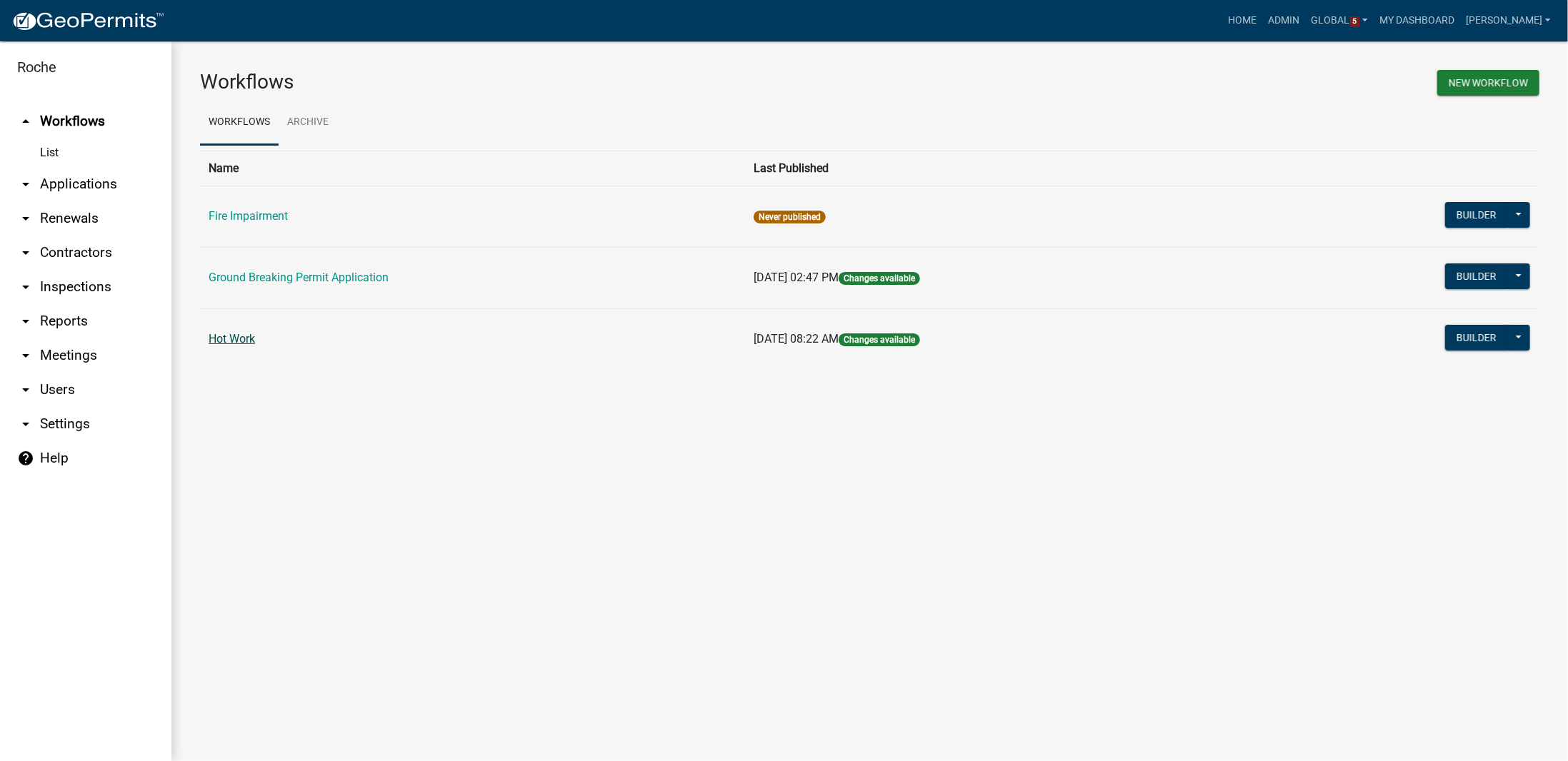
click at [241, 340] on link "Hot Work" at bounding box center [231, 338] width 46 height 14
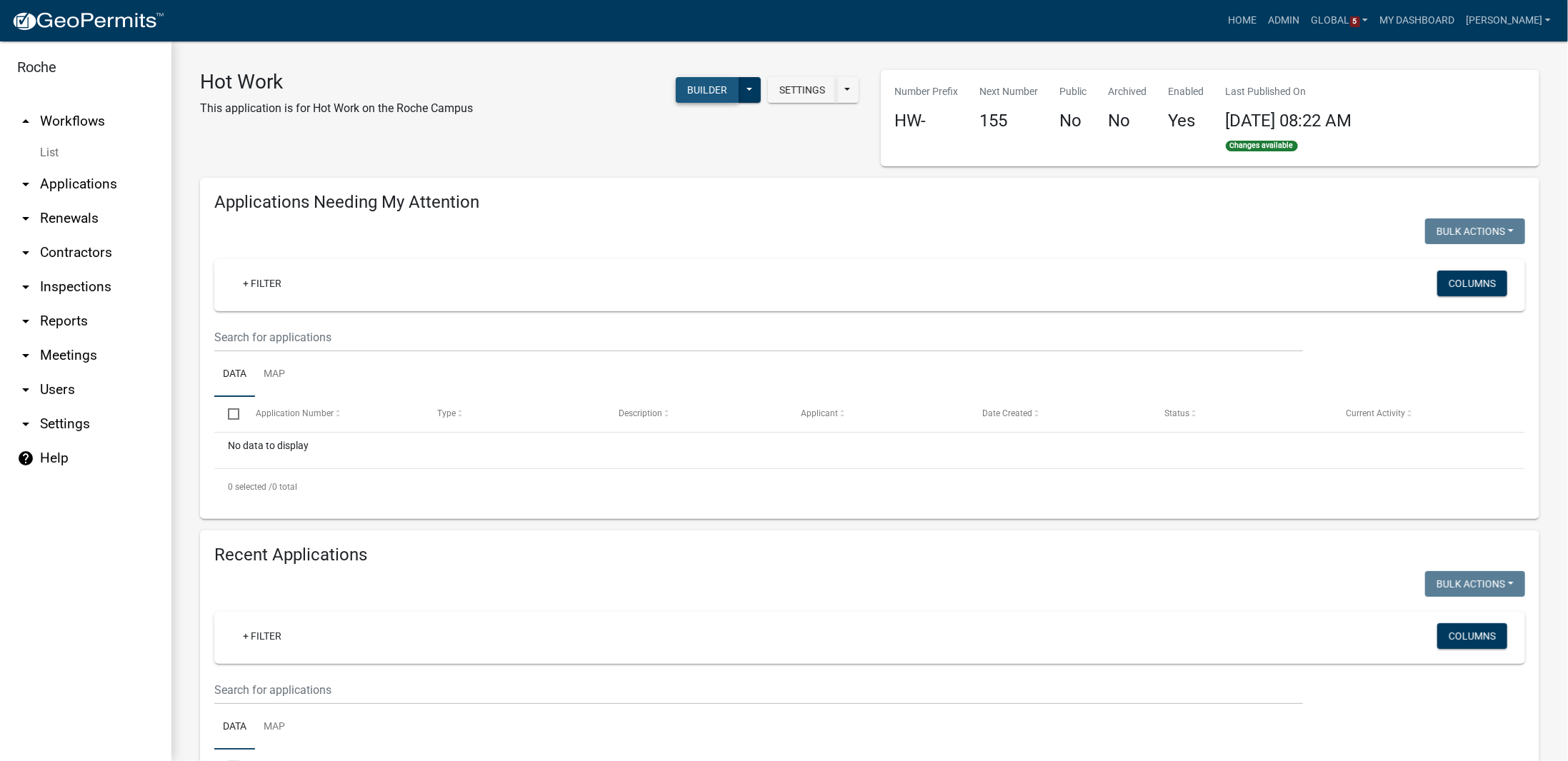
click at [708, 88] on button "Builder" at bounding box center [707, 90] width 63 height 26
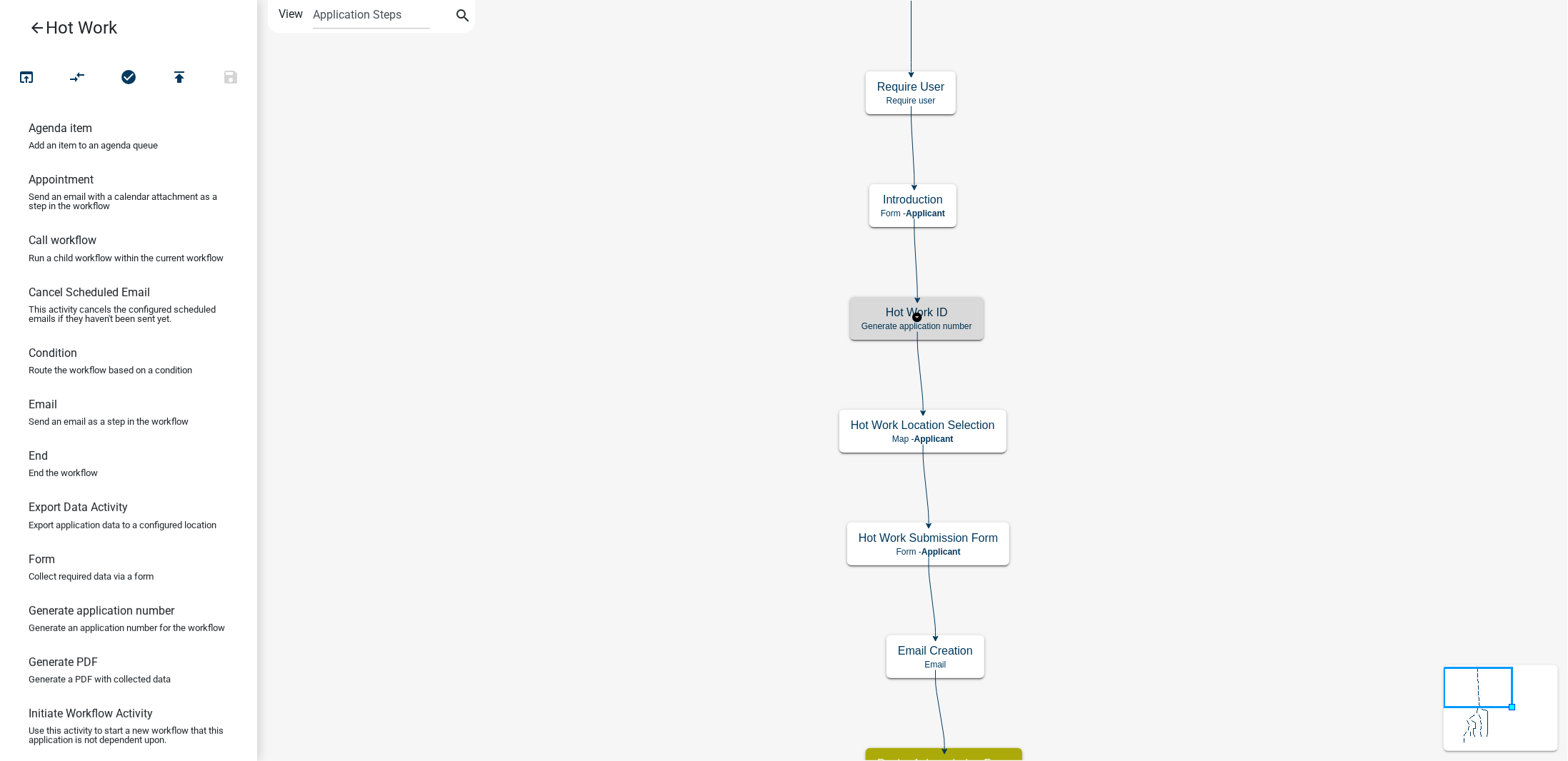
click at [886, 329] on p "Generate application number" at bounding box center [916, 327] width 111 height 10
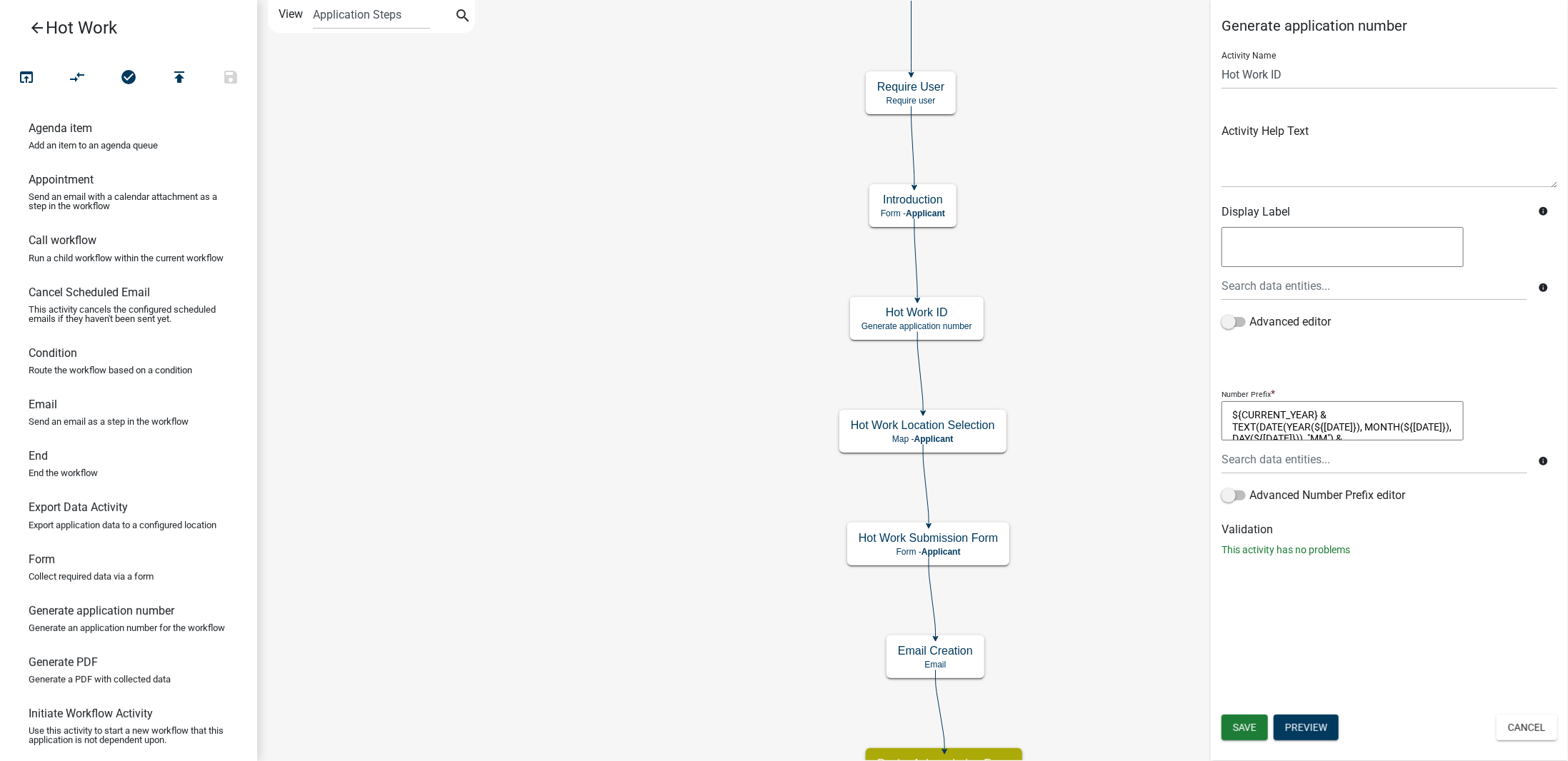
click at [1233, 415] on textarea "${CURRENT_YEAR} & TEXT(DATE(YEAR(${Today}), MONTH(${Today}), DAY(${Today})), "M…" at bounding box center [1342, 421] width 242 height 40
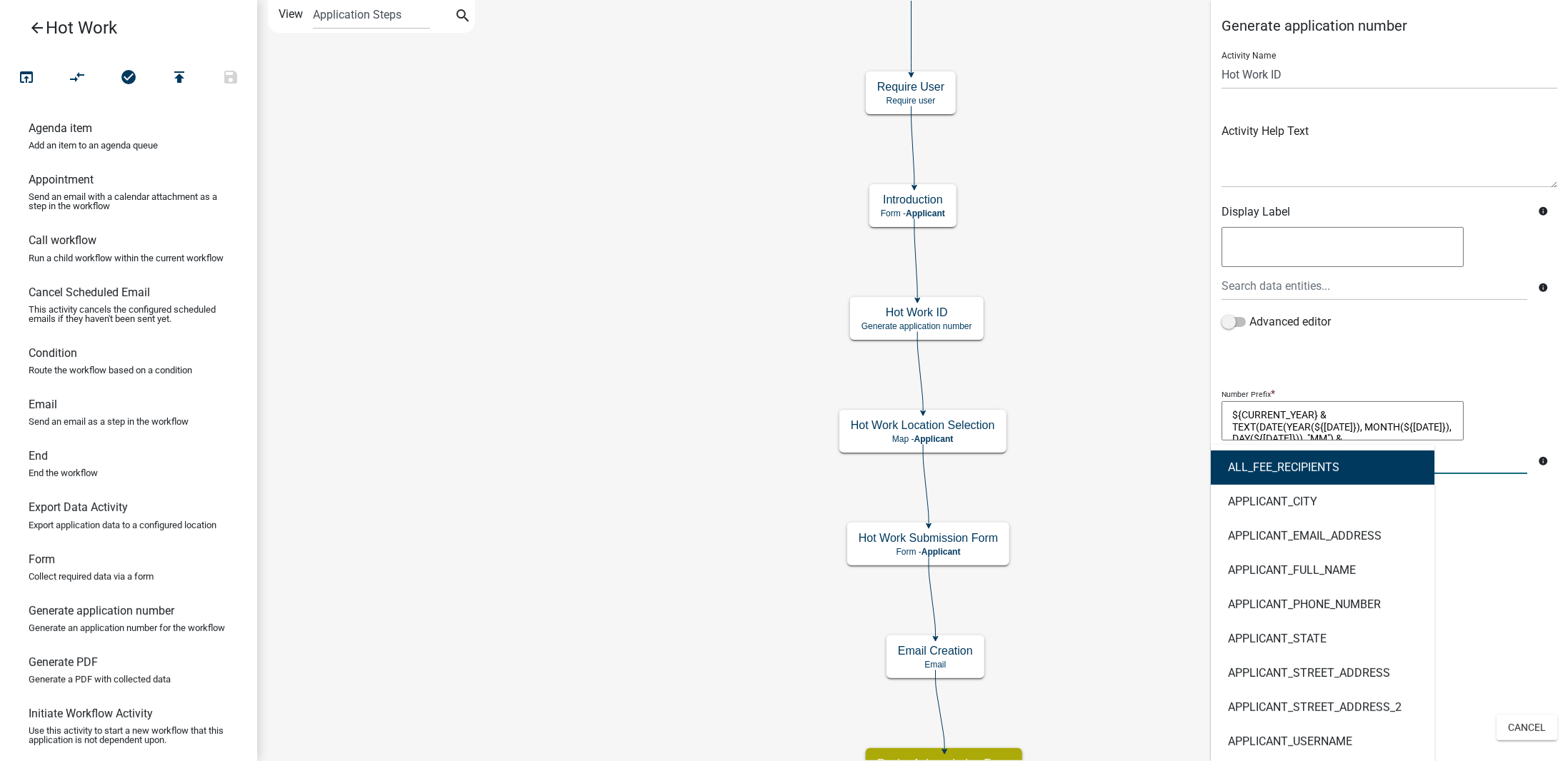
click at [1323, 462] on div "ALL_FEE_RECIPIENTS APPLICANT_CITY APPLICANT_EMAIL_ADDRESS APPLICANT_FULL_NAME A…" at bounding box center [1374, 459] width 327 height 30
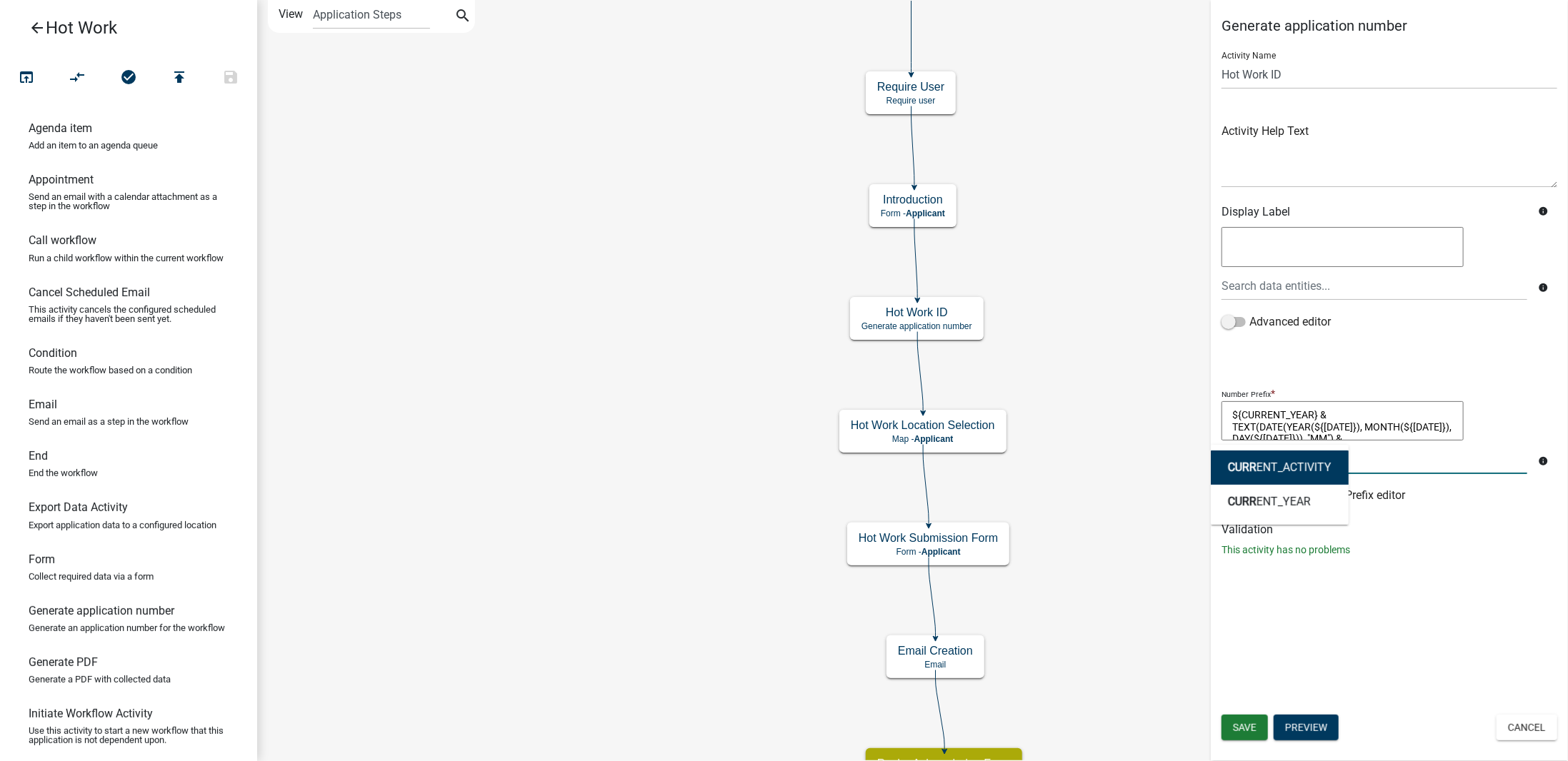
click at [1381, 462] on input "curr" at bounding box center [1374, 459] width 306 height 30
click at [1379, 459] on input "curr" at bounding box center [1374, 459] width 306 height 30
click at [1379, 463] on input "curr" at bounding box center [1374, 459] width 306 height 30
click at [1276, 413] on textarea "${CURRENT_YEAR} & TEXT(DATE(YEAR(${Today}), MONTH(${Today}), DAY(${Today})), "M…" at bounding box center [1342, 421] width 242 height 40
drag, startPoint x: 1254, startPoint y: 461, endPoint x: 1209, endPoint y: 465, distance: 45.2
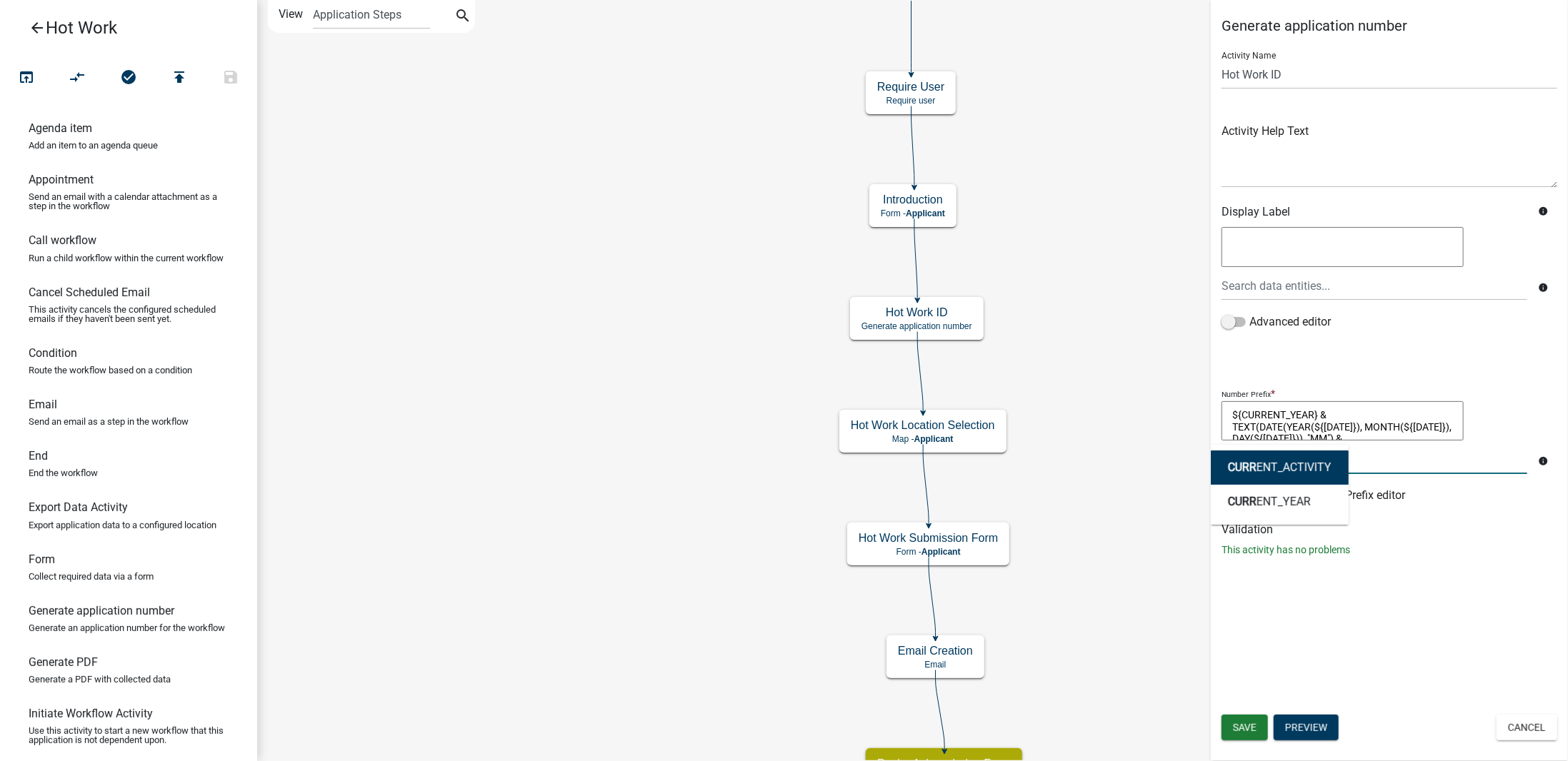
click at [1209, 465] on main "Start Start - Applicant Hot Work Submission Form Form - Applicant Project Manag…" at bounding box center [912, 380] width 1311 height 761
type input "tod"
drag, startPoint x: 1244, startPoint y: 457, endPoint x: 1181, endPoint y: 460, distance: 63.1
click at [1181, 460] on main "Start Start - Applicant Hot Work Submission Form Form - Applicant Project Manag…" at bounding box center [912, 380] width 1311 height 761
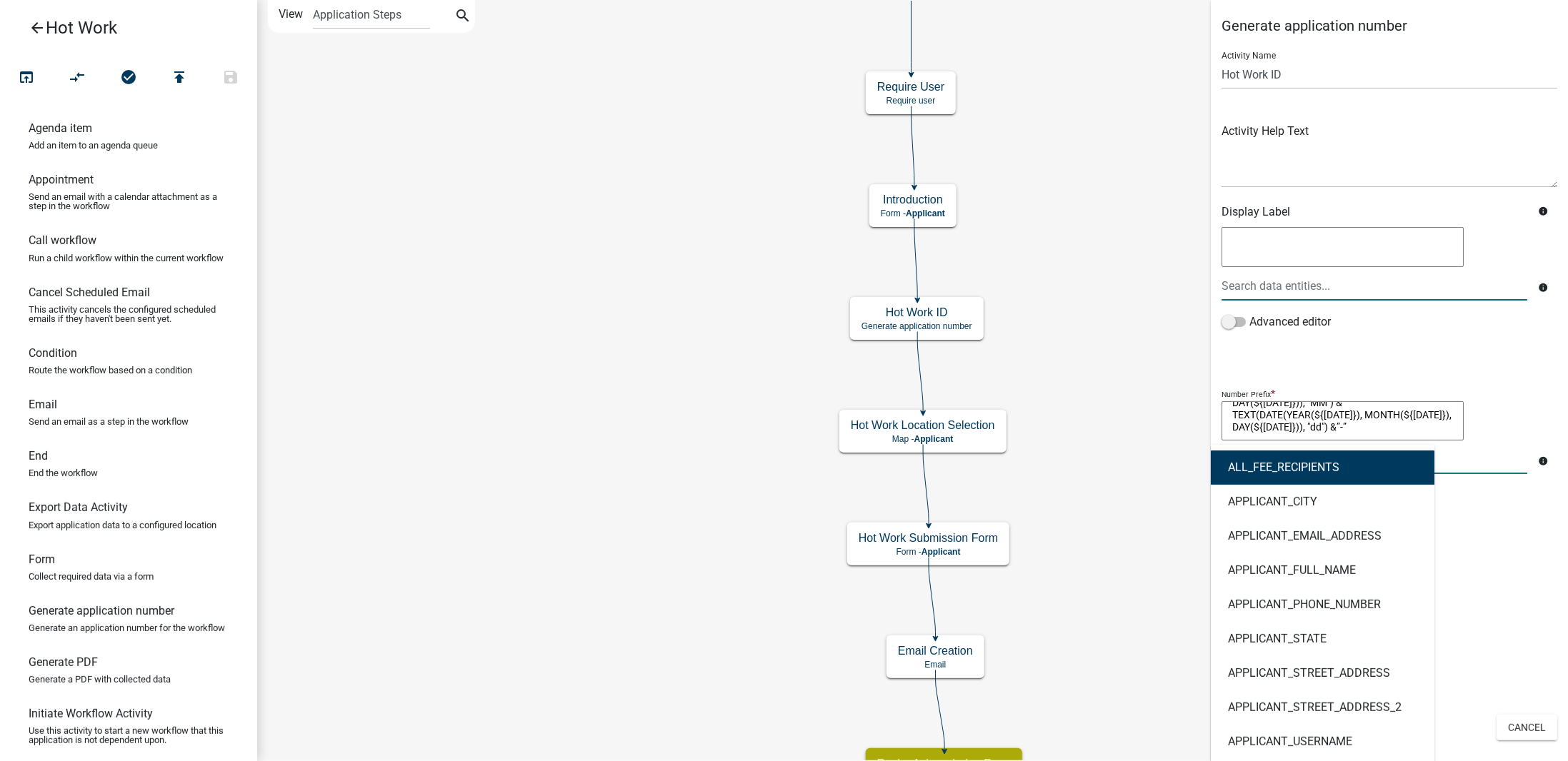
click at [1318, 345] on div "info Advanced editor" at bounding box center [1389, 286] width 357 height 125
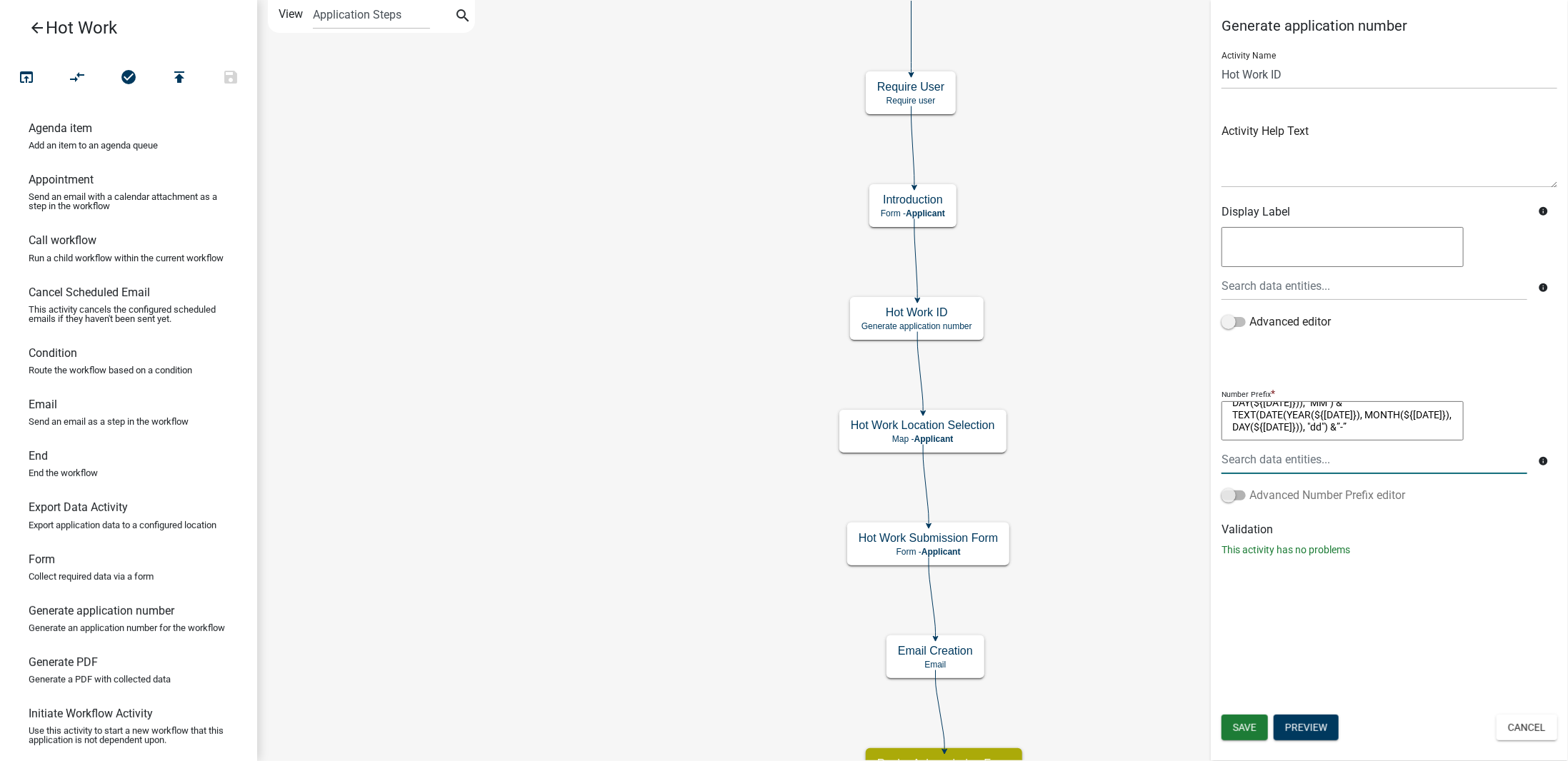
click at [1243, 494] on span at bounding box center [1233, 496] width 25 height 10
click at [1249, 487] on input "Advanced Number Prefix editor" at bounding box center [1249, 487] width 0 height 0
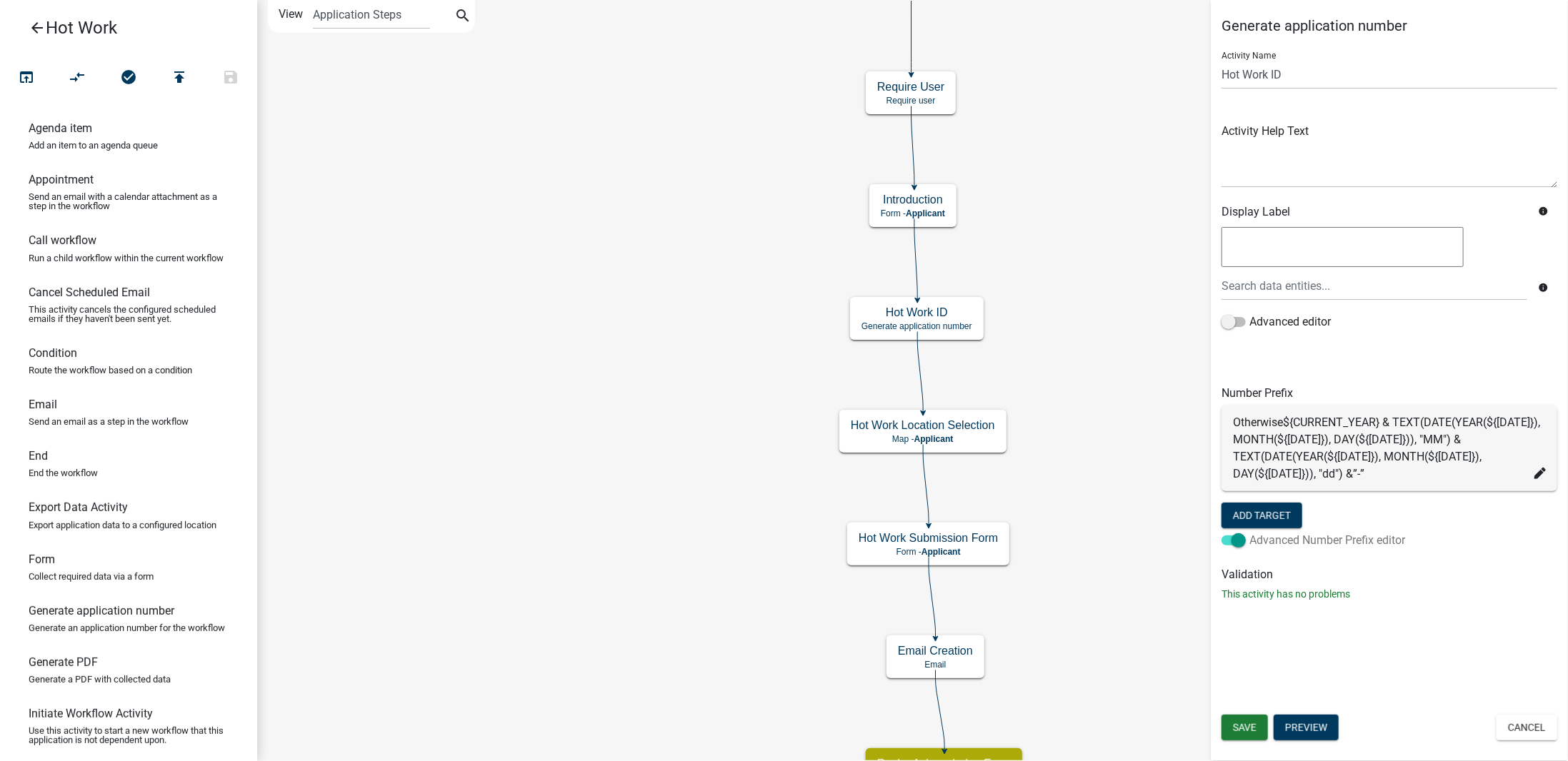
click at [1230, 539] on span at bounding box center [1233, 541] width 25 height 10
click at [1249, 532] on input "Advanced Number Prefix editor" at bounding box center [1249, 532] width 0 height 0
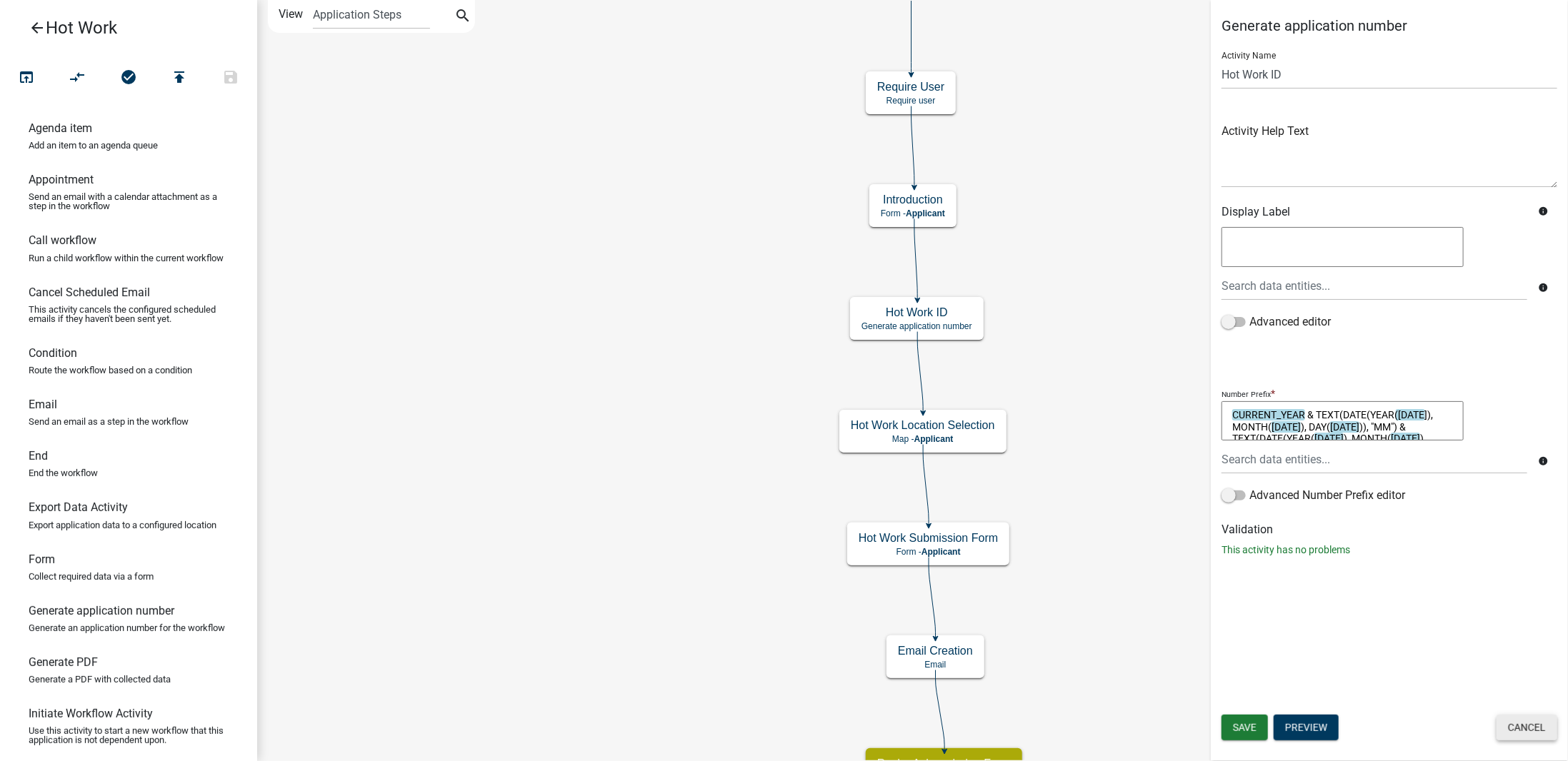
click at [1546, 723] on button "Cancel" at bounding box center [1527, 728] width 61 height 26
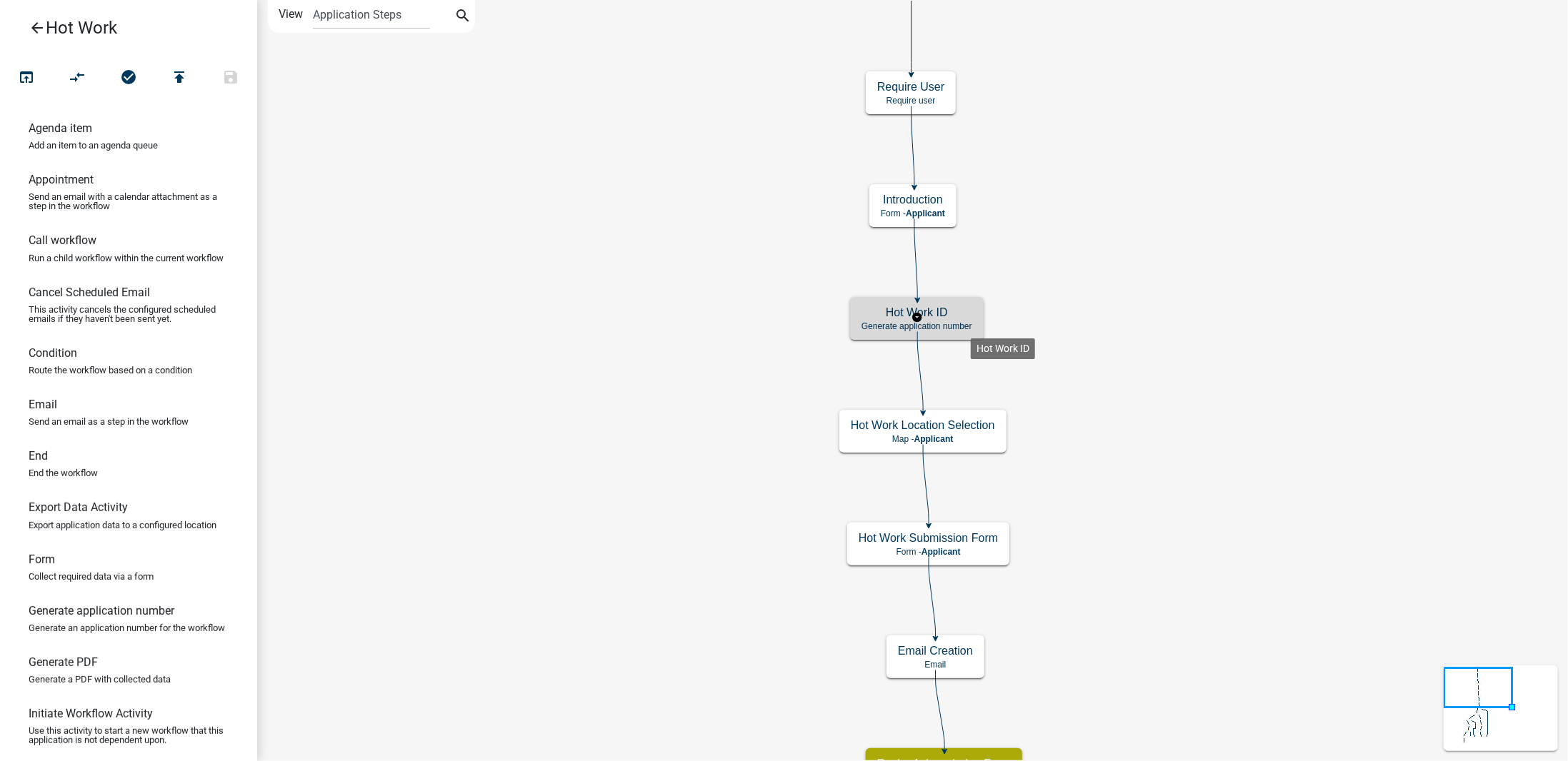
click at [971, 326] on p "Generate application number" at bounding box center [916, 327] width 111 height 10
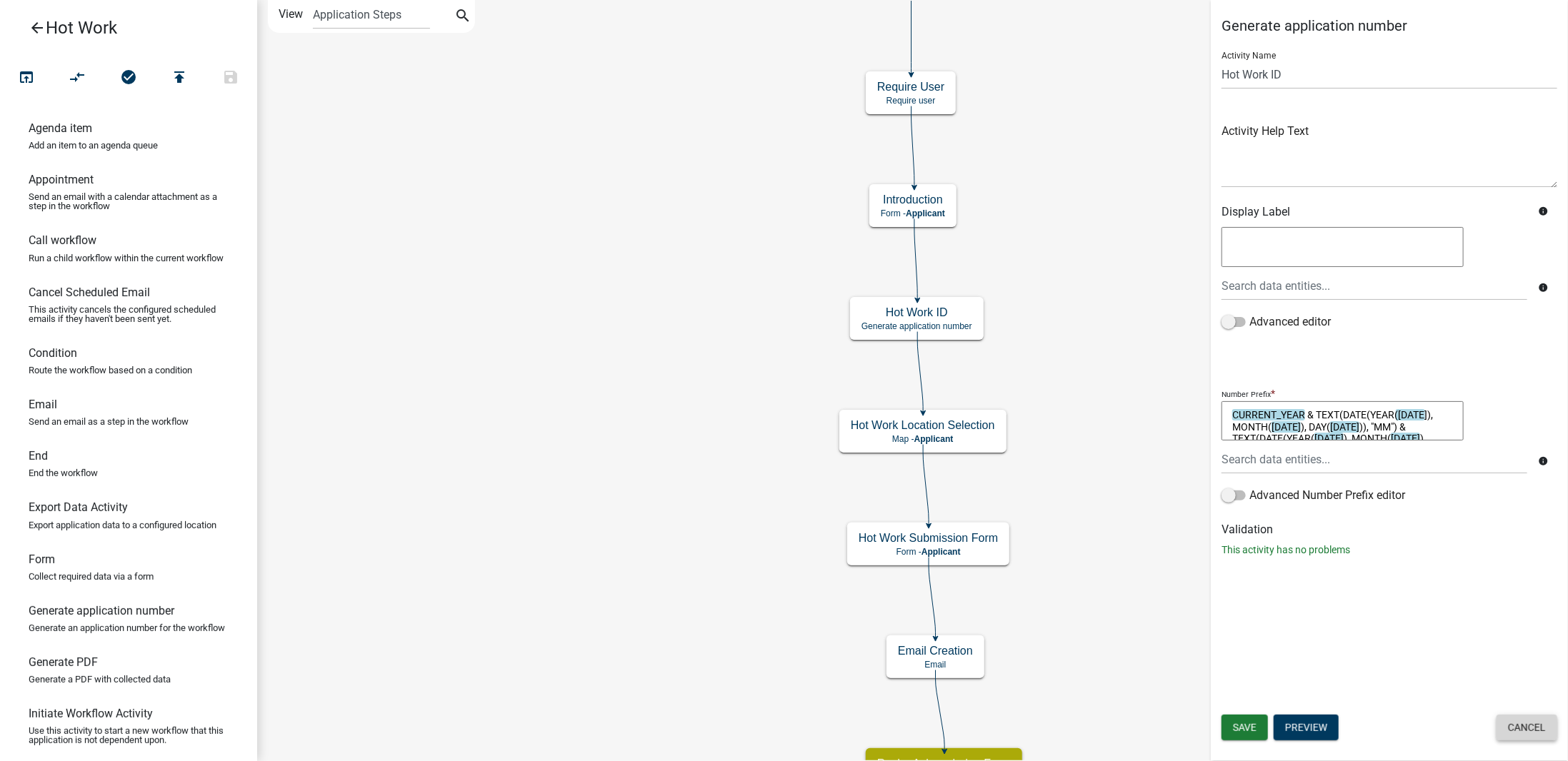
drag, startPoint x: 1541, startPoint y: 730, endPoint x: 1042, endPoint y: 556, distance: 528.5
click at [1541, 728] on button "Cancel" at bounding box center [1527, 728] width 61 height 26
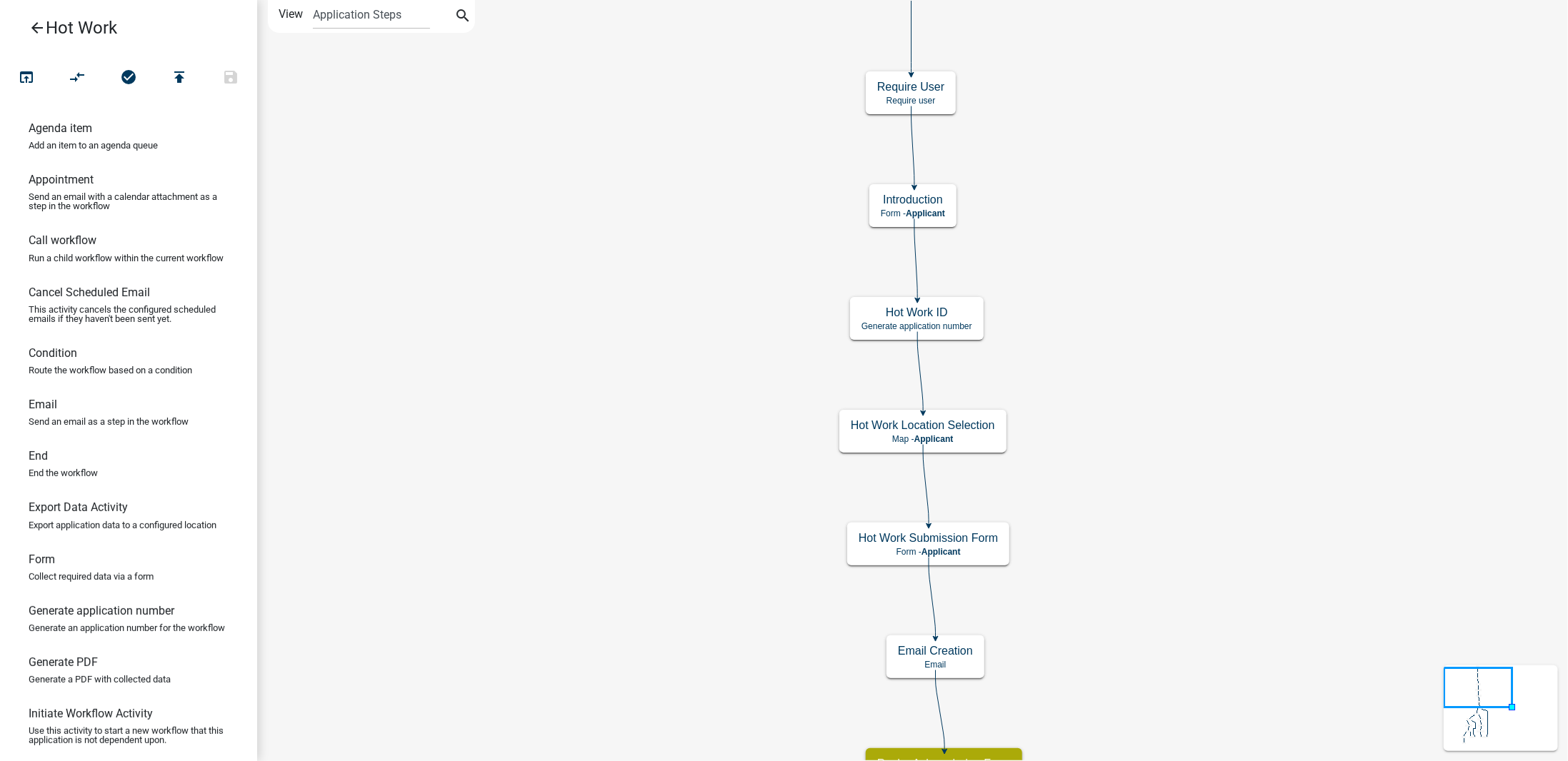
click at [30, 24] on icon "arrow_back" at bounding box center [38, 30] width 17 height 20
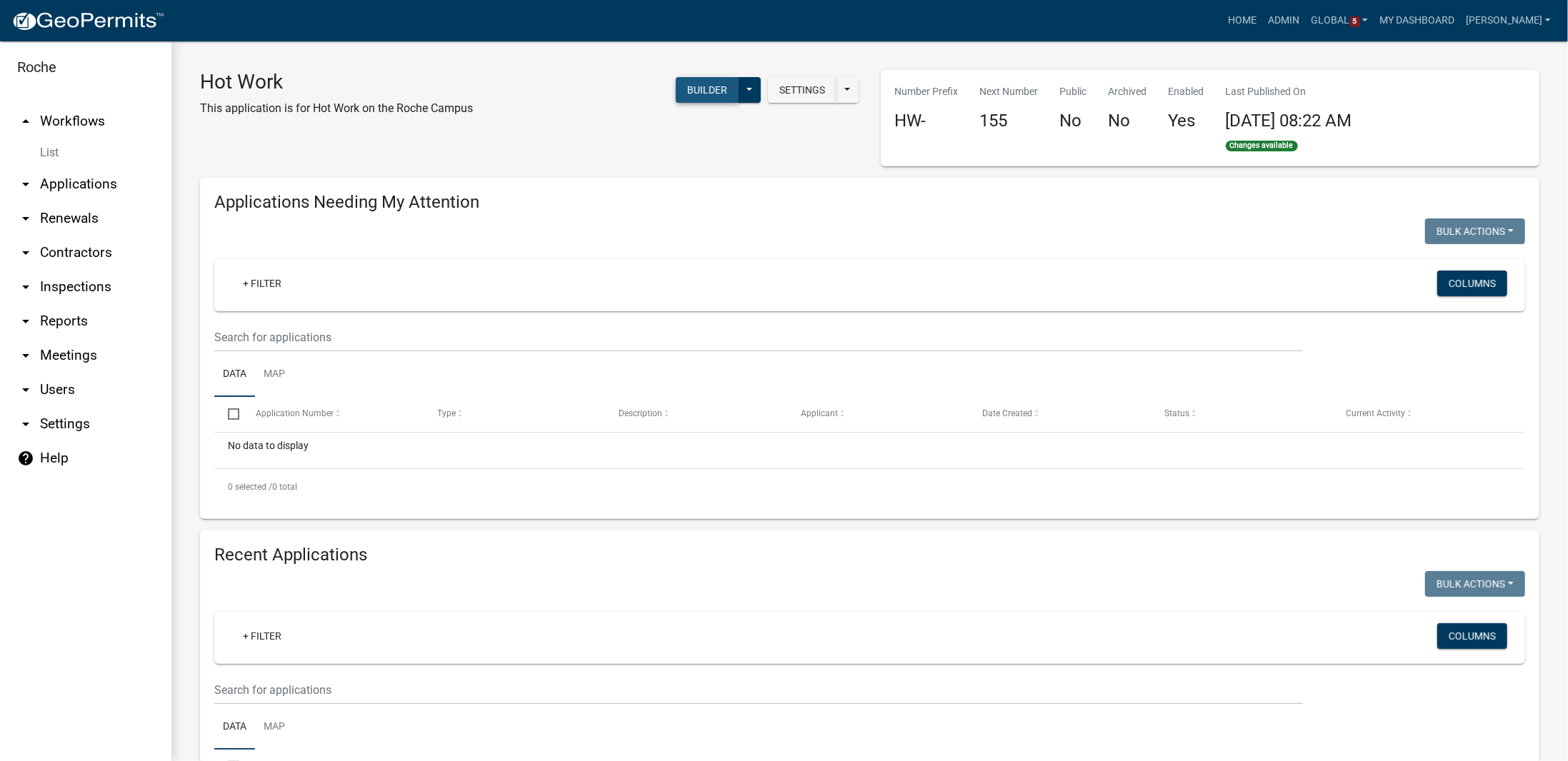
click at [698, 85] on button "Builder" at bounding box center [707, 90] width 63 height 26
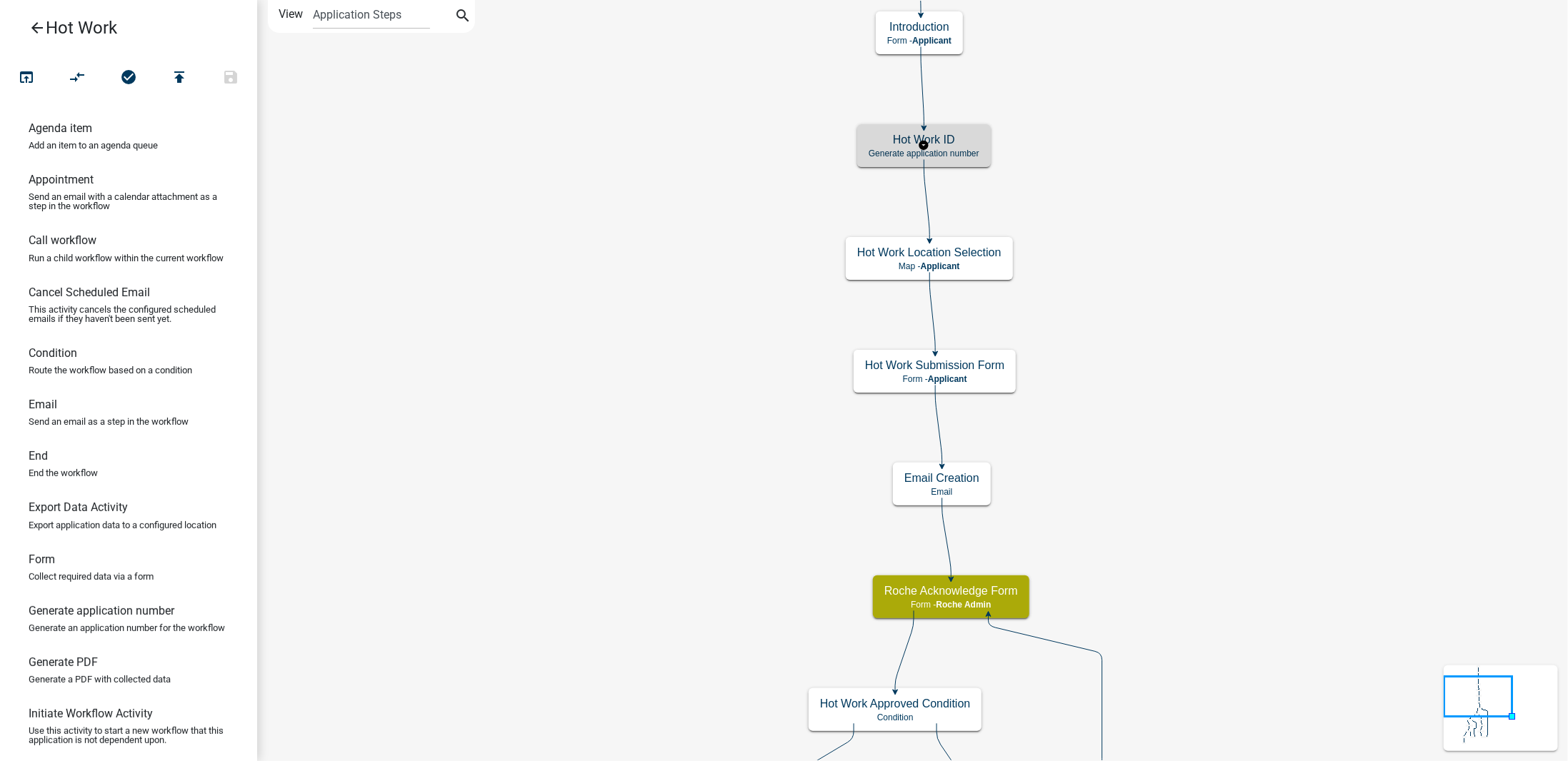
click at [976, 147] on div "Hot Work ID Generate application number" at bounding box center [924, 145] width 134 height 43
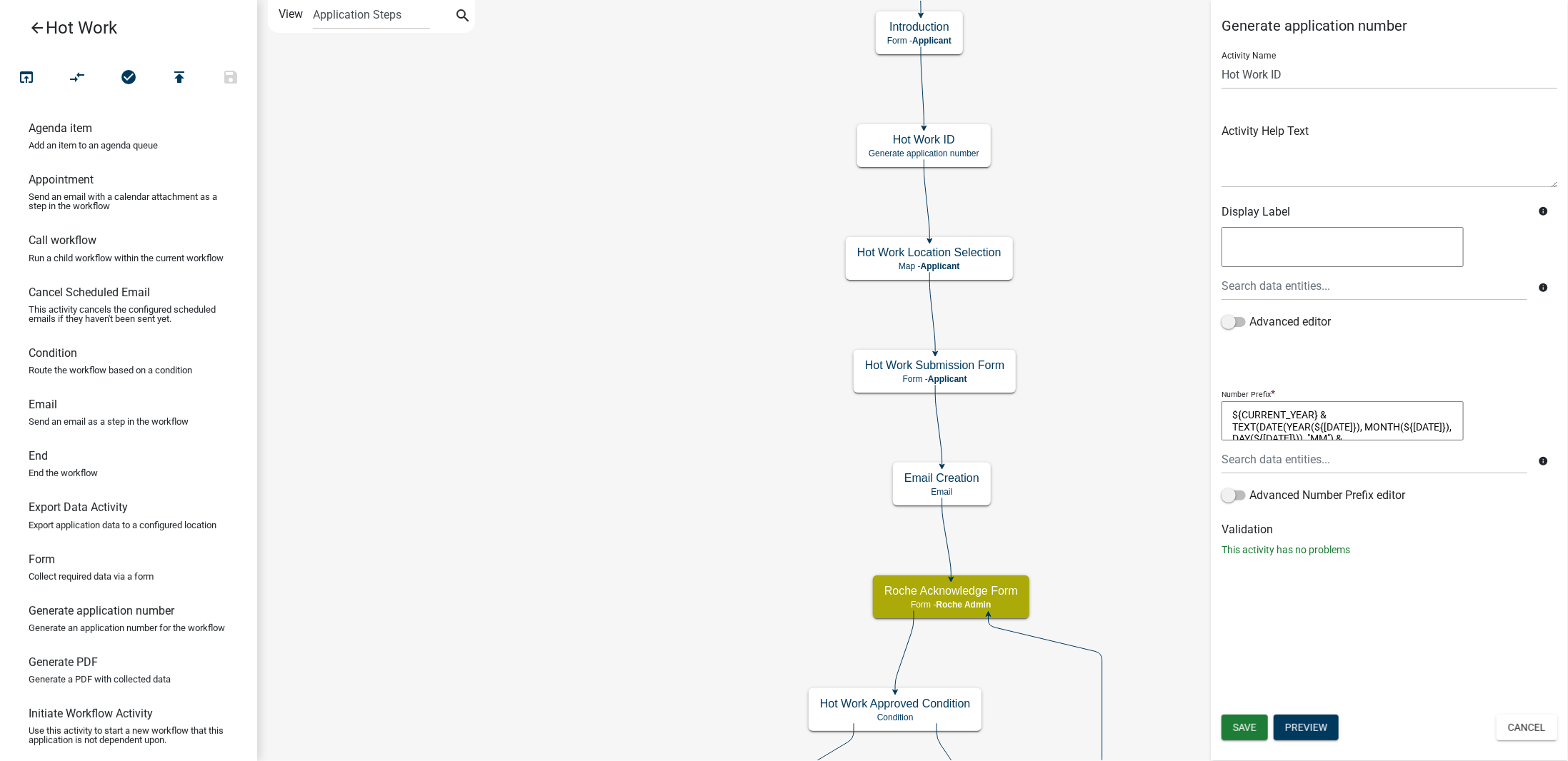
click at [1231, 413] on textarea "${CURRENT_YEAR} & TEXT(DATE(YEAR(${Today}), MONTH(${Today}), DAY(${Today})), "M…" at bounding box center [1342, 421] width 242 height 40
type textarea "$H{CURRENT_YEAR} & TEXT(DATE(YEAR(Today), MONTH(Today), DAY(Today)), "MM") & TE…"
click at [1525, 726] on button "Cancel" at bounding box center [1527, 728] width 61 height 26
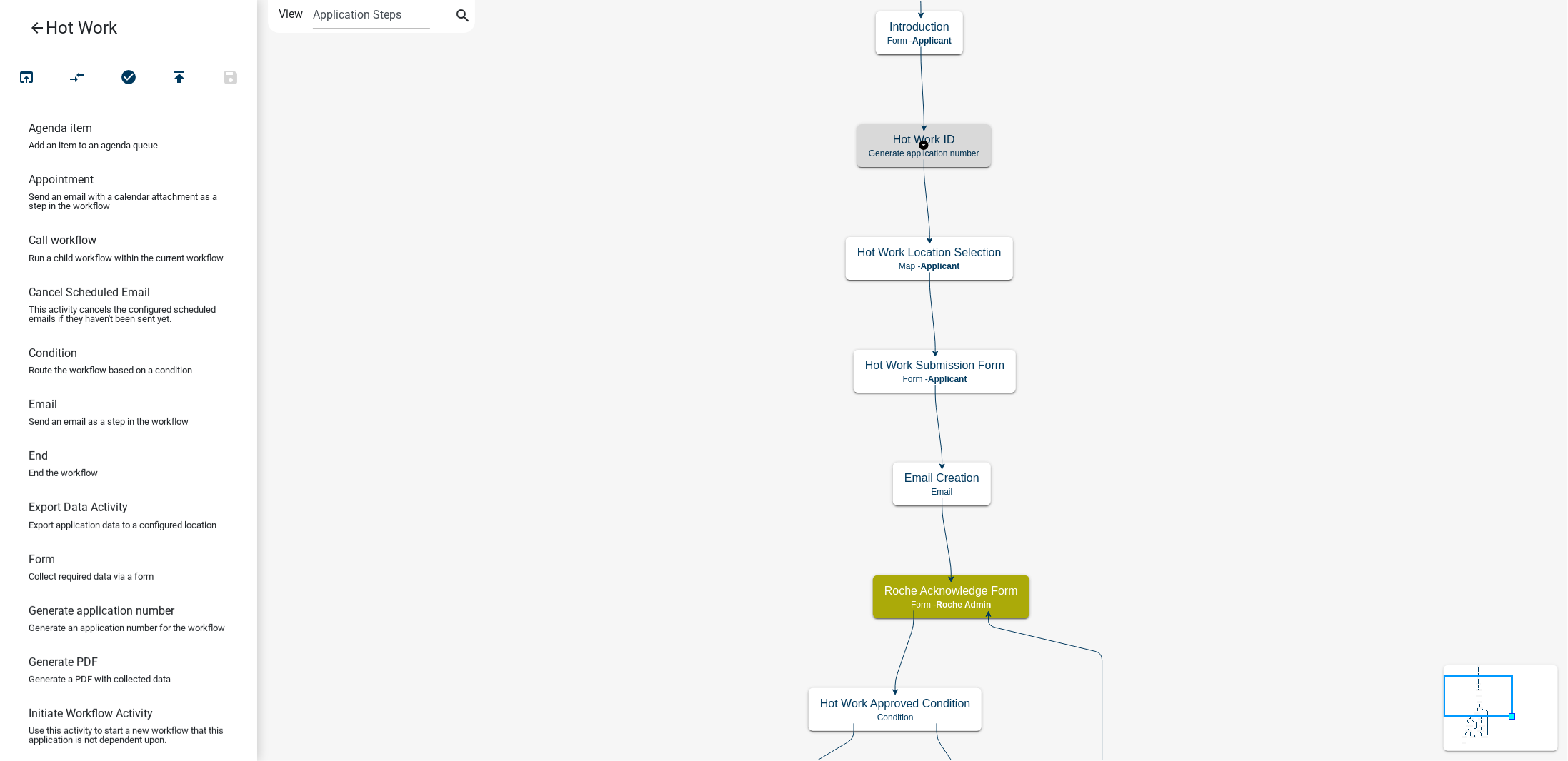
click at [963, 152] on p "Generate application number" at bounding box center [923, 153] width 111 height 10
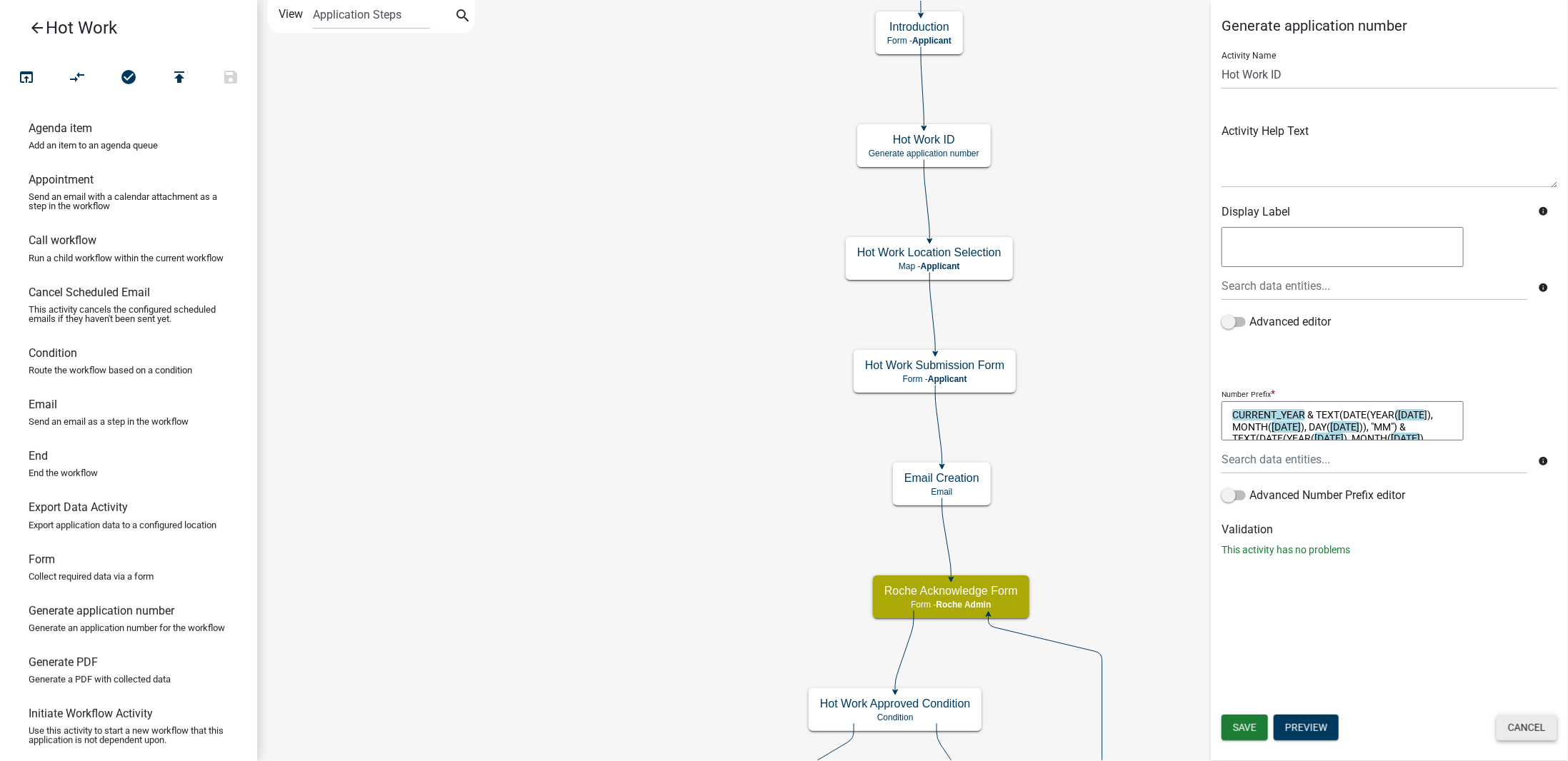
click at [1532, 724] on button "Cancel" at bounding box center [1527, 728] width 61 height 26
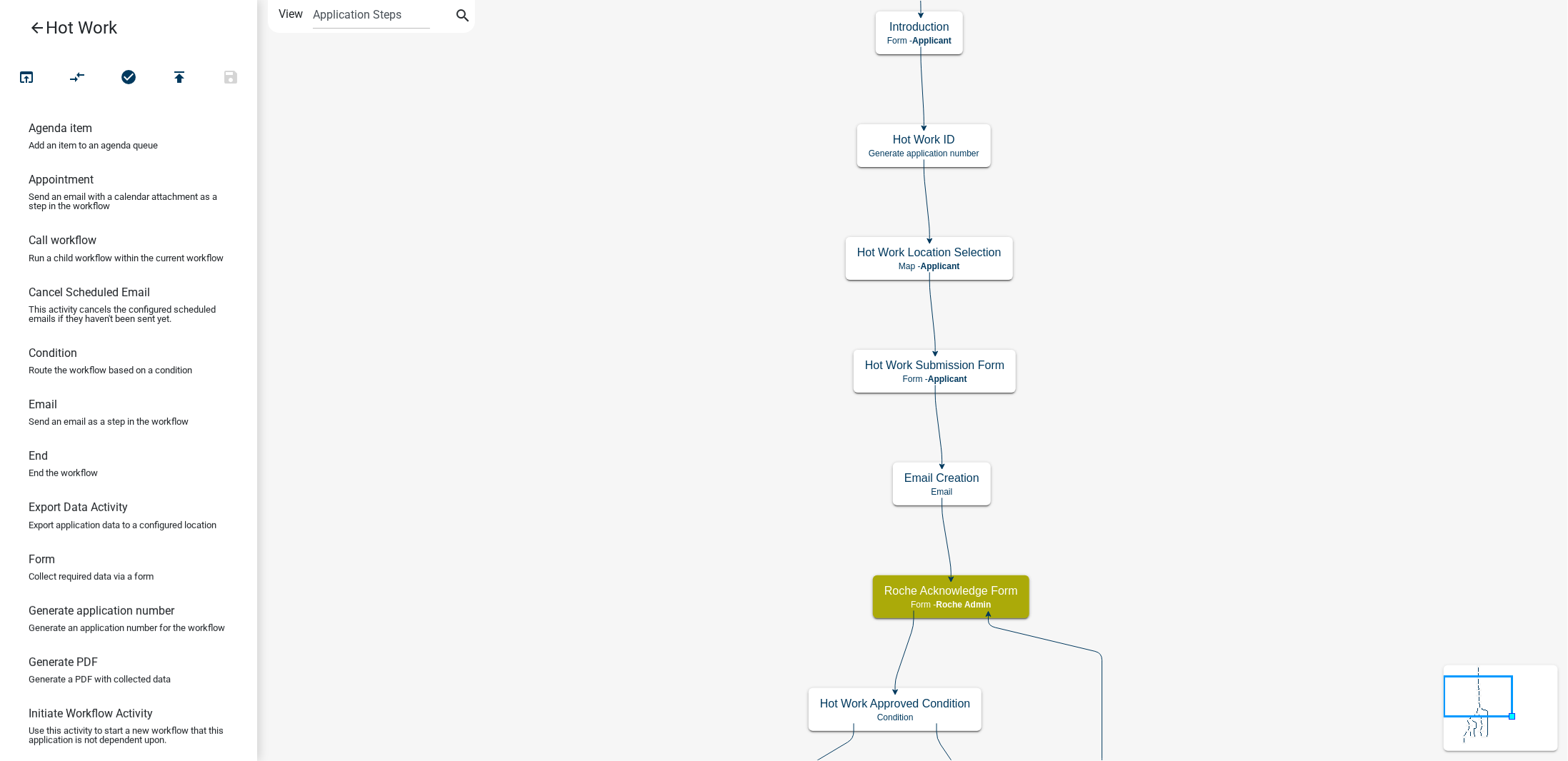
click at [36, 27] on icon "arrow_back" at bounding box center [38, 30] width 17 height 20
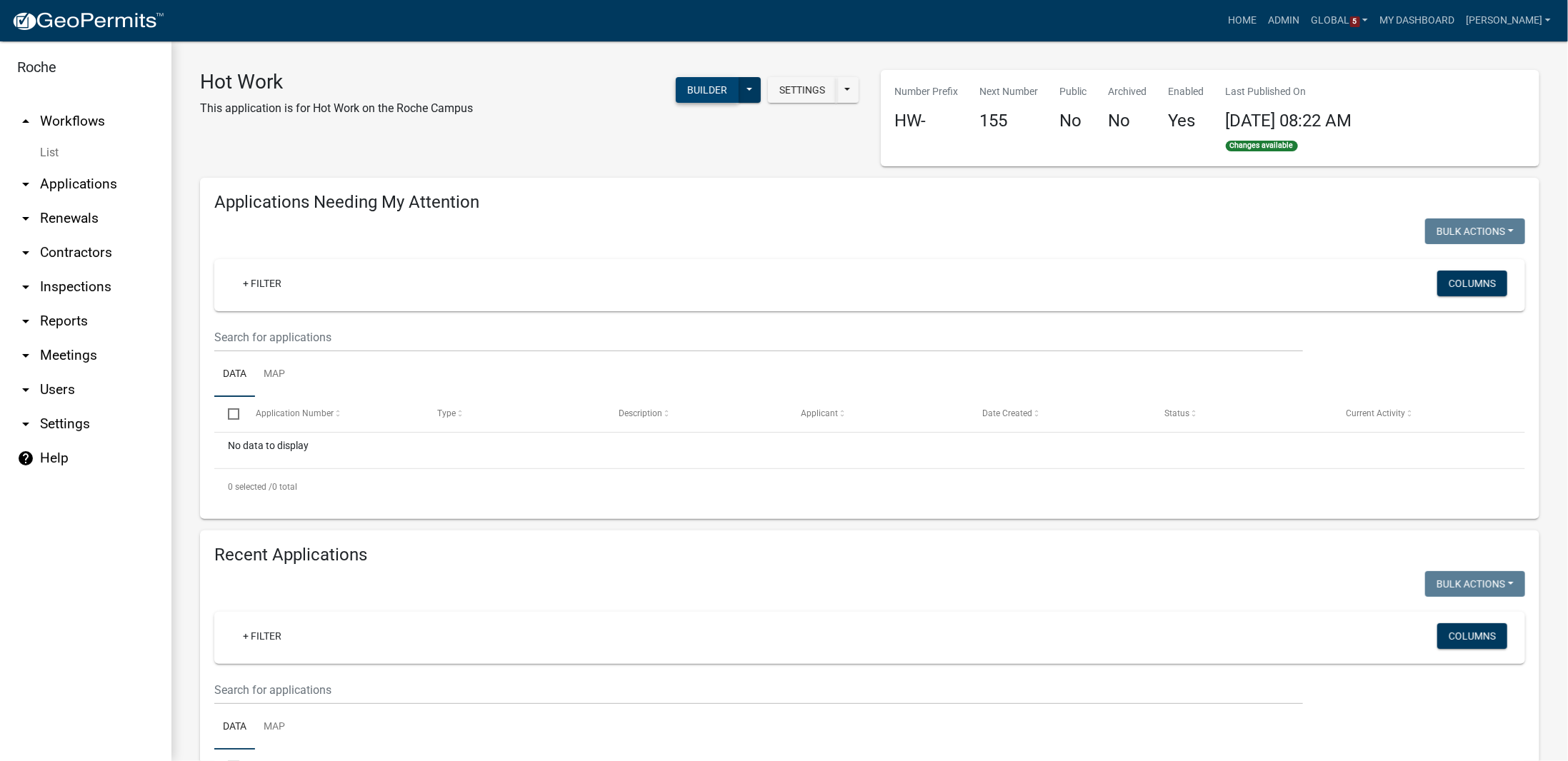
click at [694, 96] on button "Builder" at bounding box center [707, 90] width 63 height 26
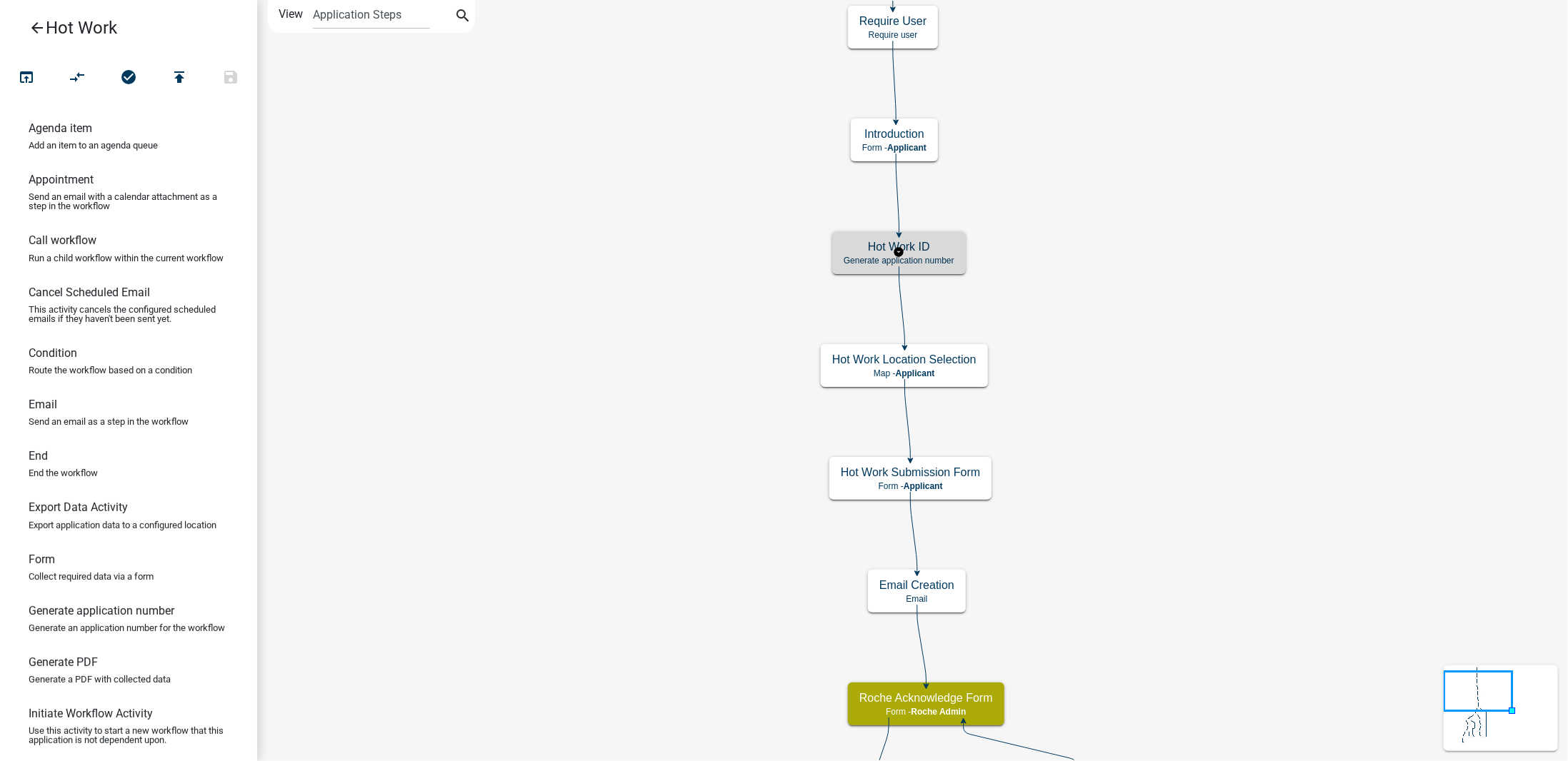
click at [954, 255] on div "Hot Work ID Generate application number" at bounding box center [899, 252] width 134 height 43
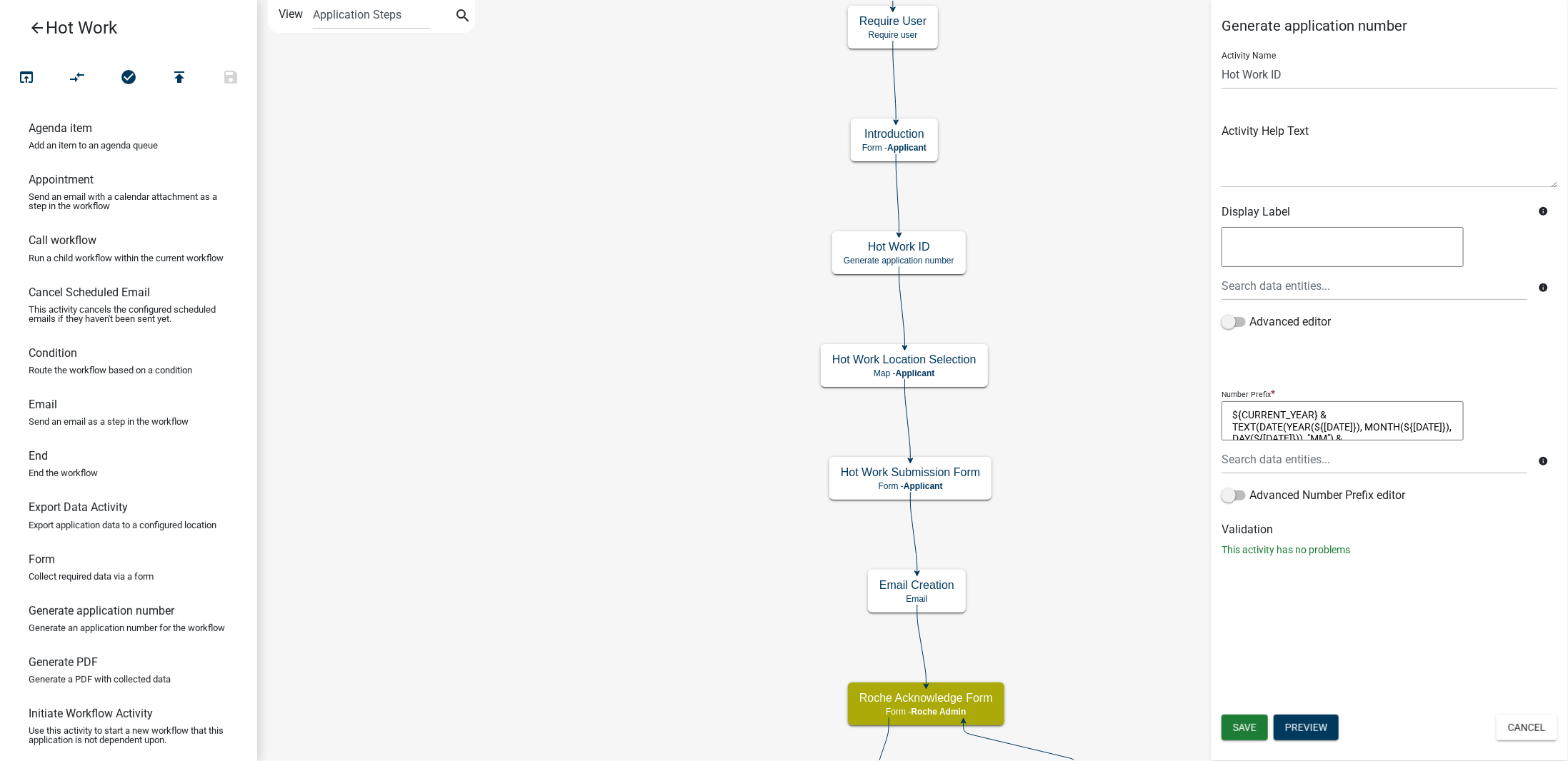
click at [1232, 413] on textarea "${CURRENT_YEAR} & TEXT(DATE(YEAR(${Today}), MONTH(${Today}), DAY(${Today})), "M…" at bounding box center [1342, 421] width 242 height 40
type textarea "{CURRENT_YEAR} & TEXT(DATE(YEAR(Today), MONTH(Today), DAY(Today)), "MM") & TEXT…"
click at [1518, 722] on button "Cancel" at bounding box center [1527, 728] width 61 height 26
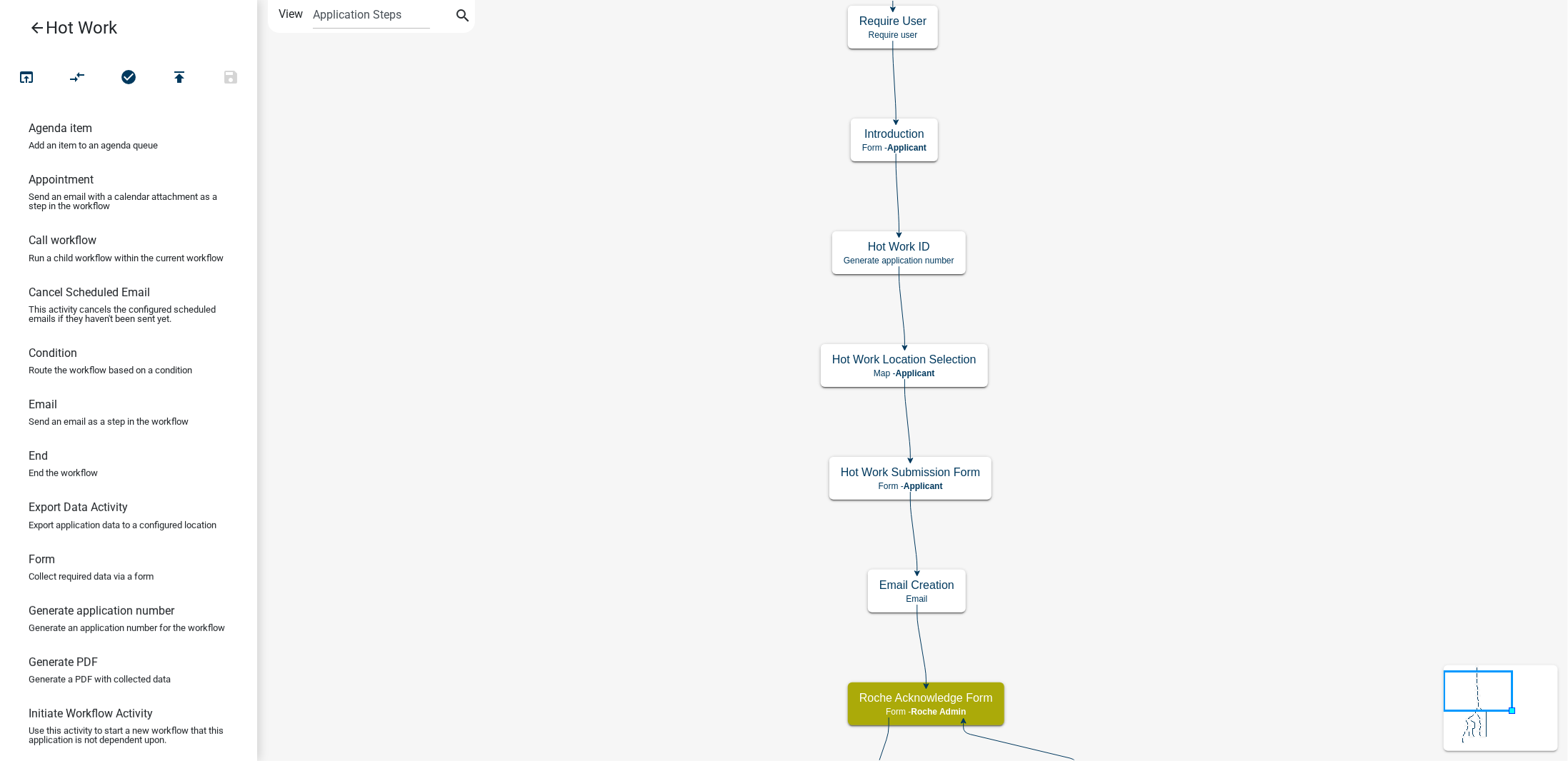
click at [38, 27] on icon "arrow_back" at bounding box center [38, 30] width 17 height 20
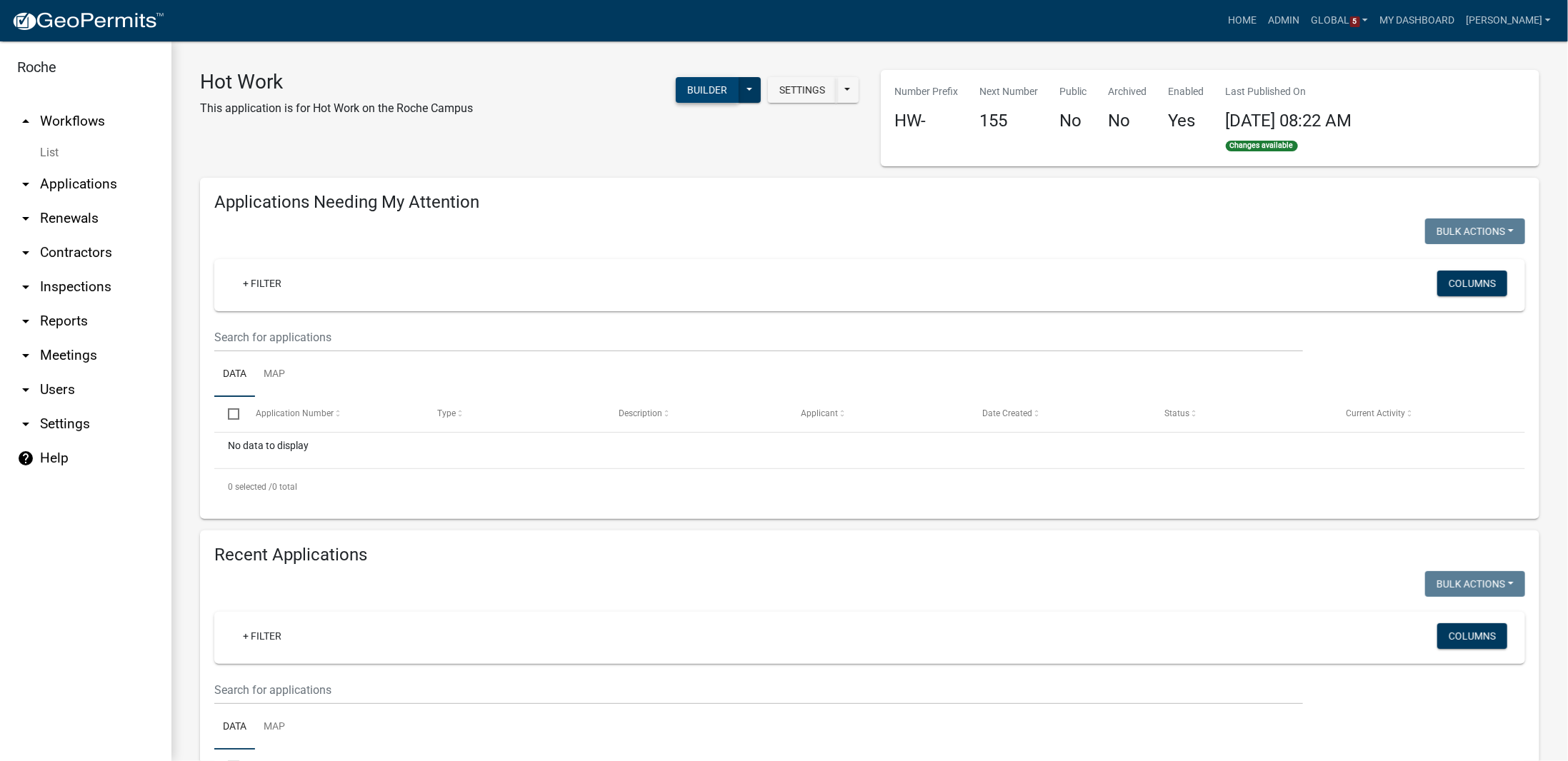
click at [679, 86] on button "Builder" at bounding box center [707, 90] width 63 height 26
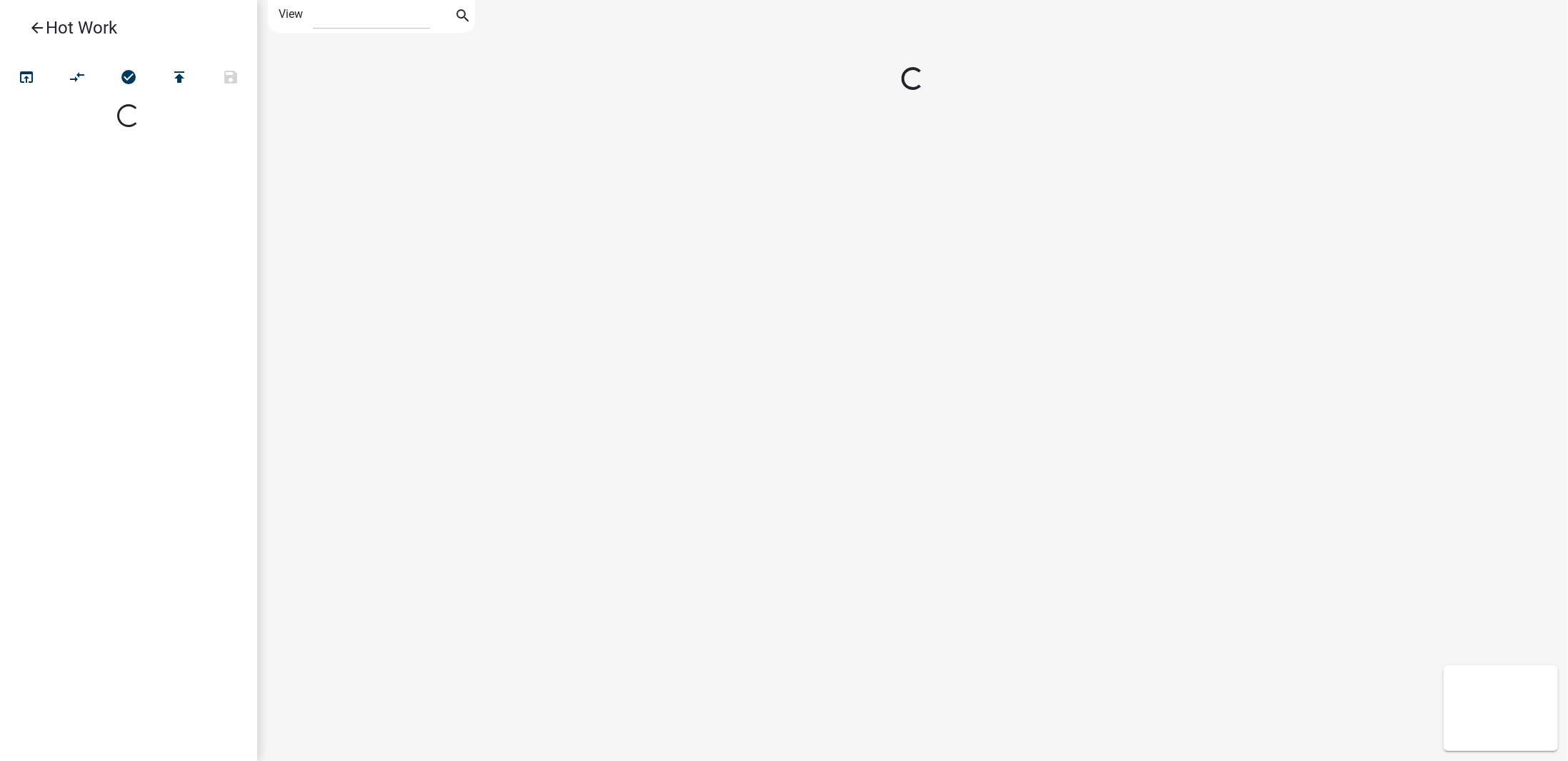
select select "1"
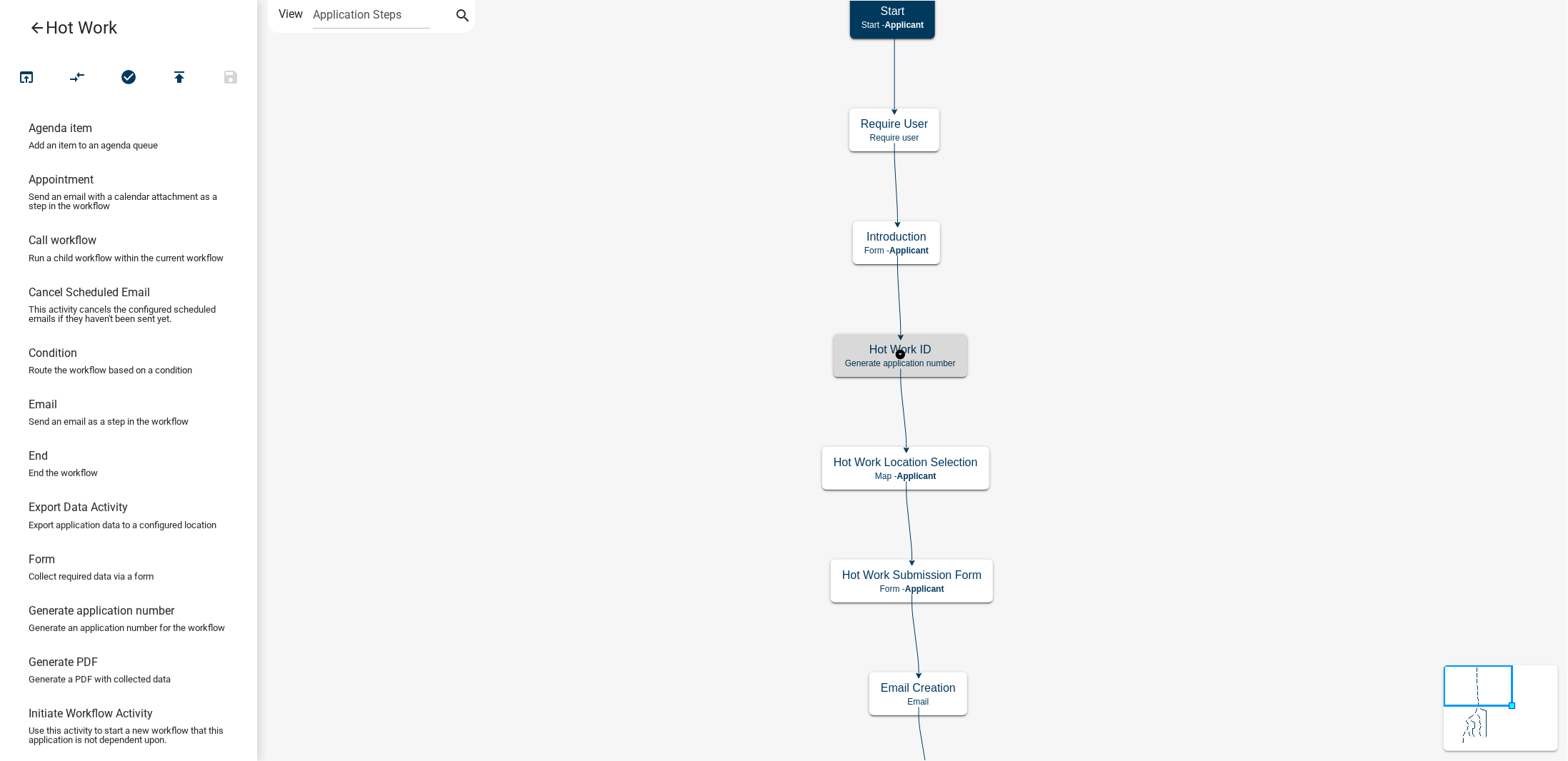
click at [938, 358] on p "Generate application number" at bounding box center [900, 364] width 111 height 10
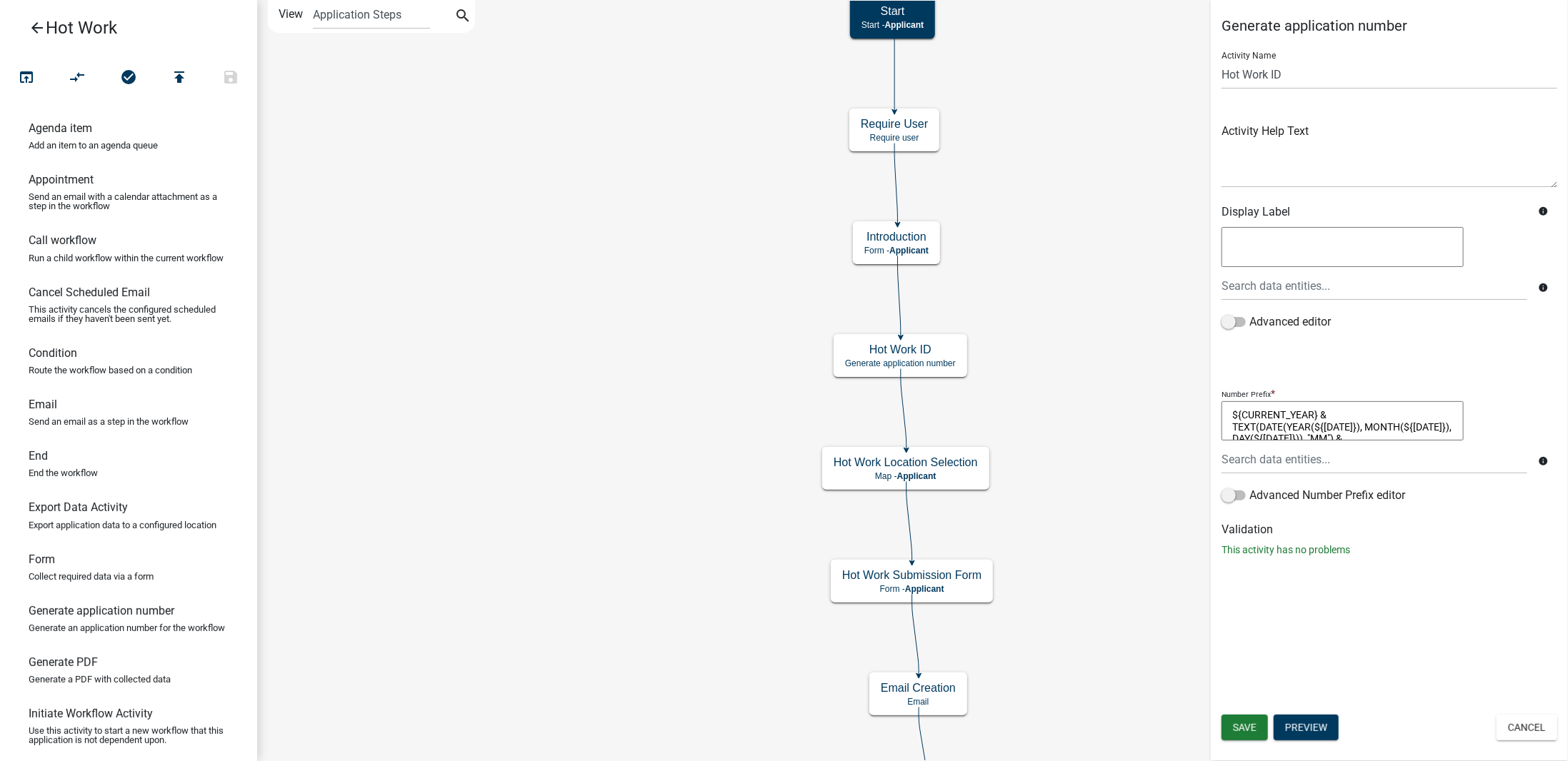
click at [1232, 415] on textarea "${CURRENT_YEAR} & TEXT(DATE(YEAR(${Today}), MONTH(${Today}), DAY(${Today})), "M…" at bounding box center [1342, 421] width 242 height 40
type textarea "$w{CURRENT_YEAR} & TEXT(DATE(YEAR(Today), MONTH(Today), DAY(Today)), "MM") & TE…"
click at [1546, 725] on button "Cancel" at bounding box center [1527, 728] width 61 height 26
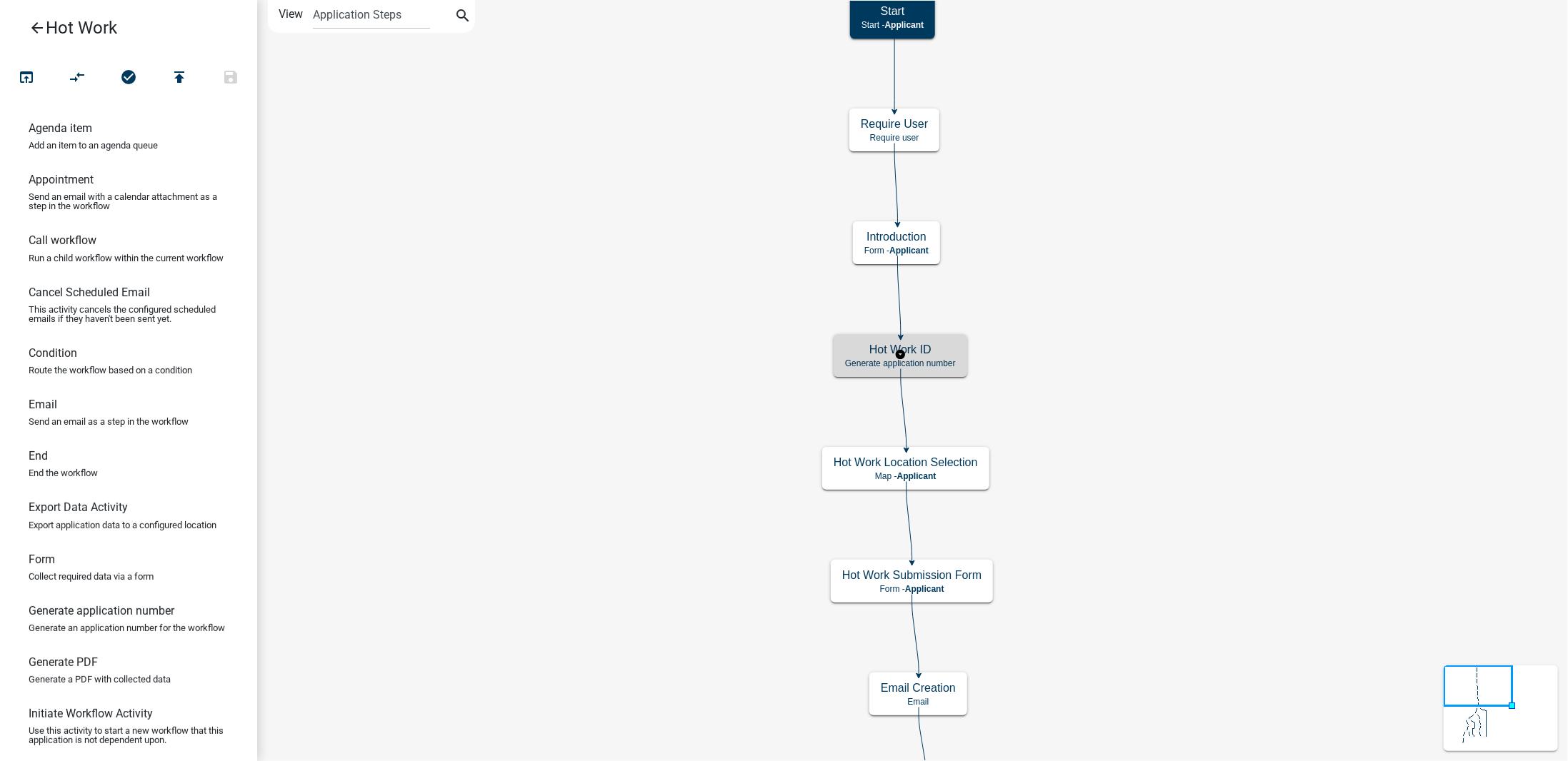
click at [933, 356] on h5 "Hot Work ID" at bounding box center [900, 349] width 111 height 14
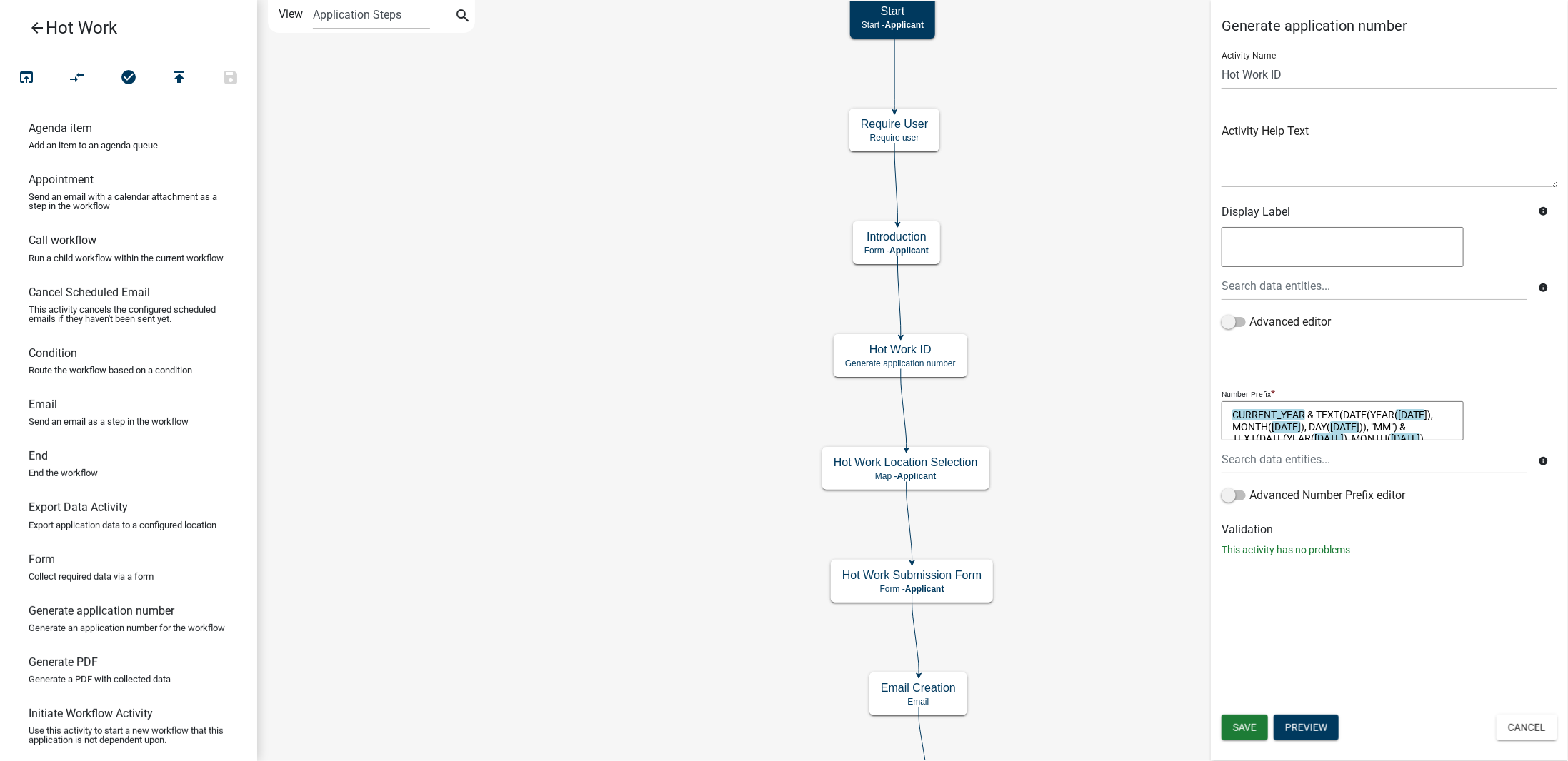
click at [35, 25] on icon "arrow_back" at bounding box center [38, 30] width 17 height 20
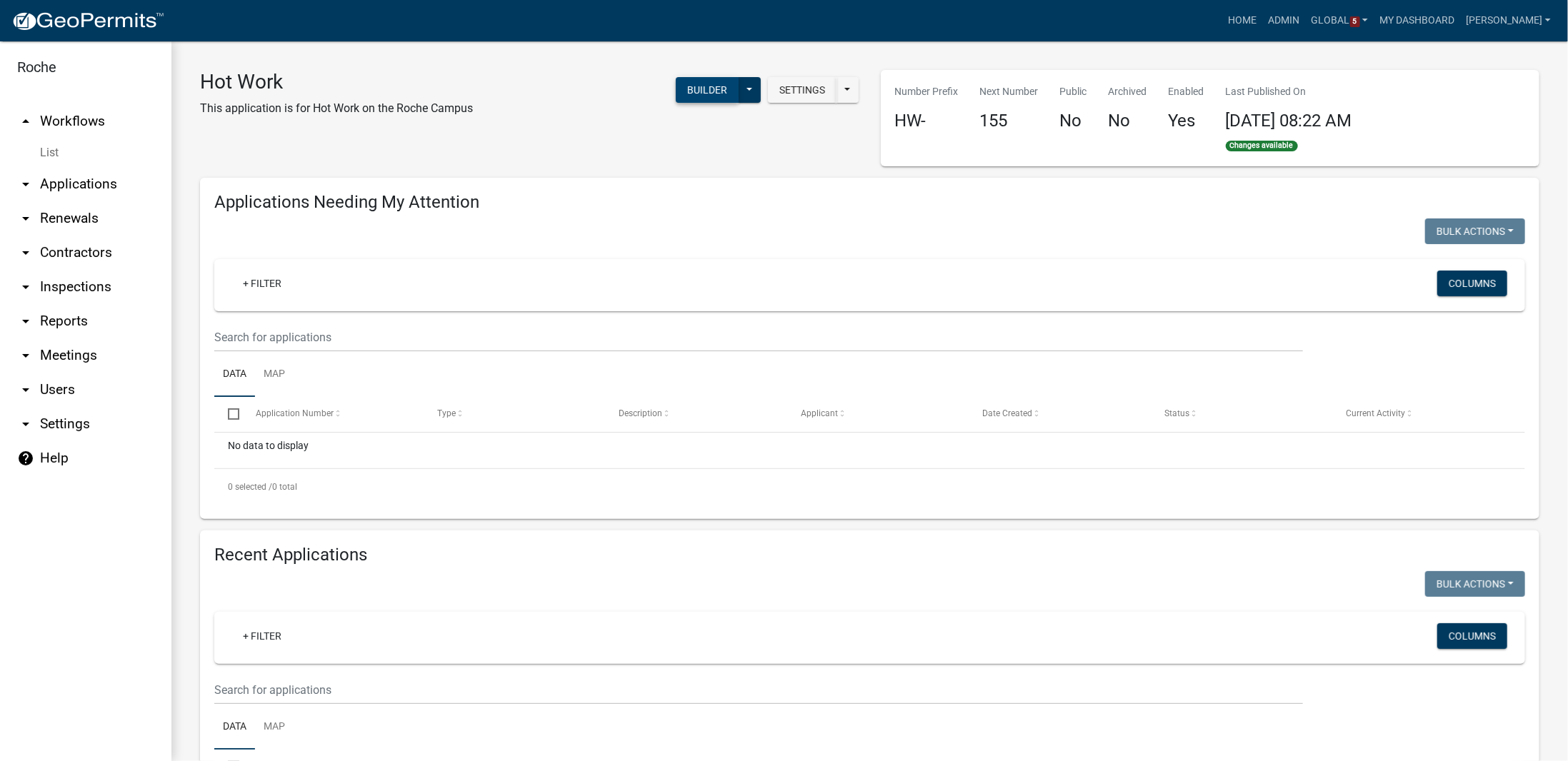
click at [700, 87] on button "Builder" at bounding box center [707, 90] width 63 height 26
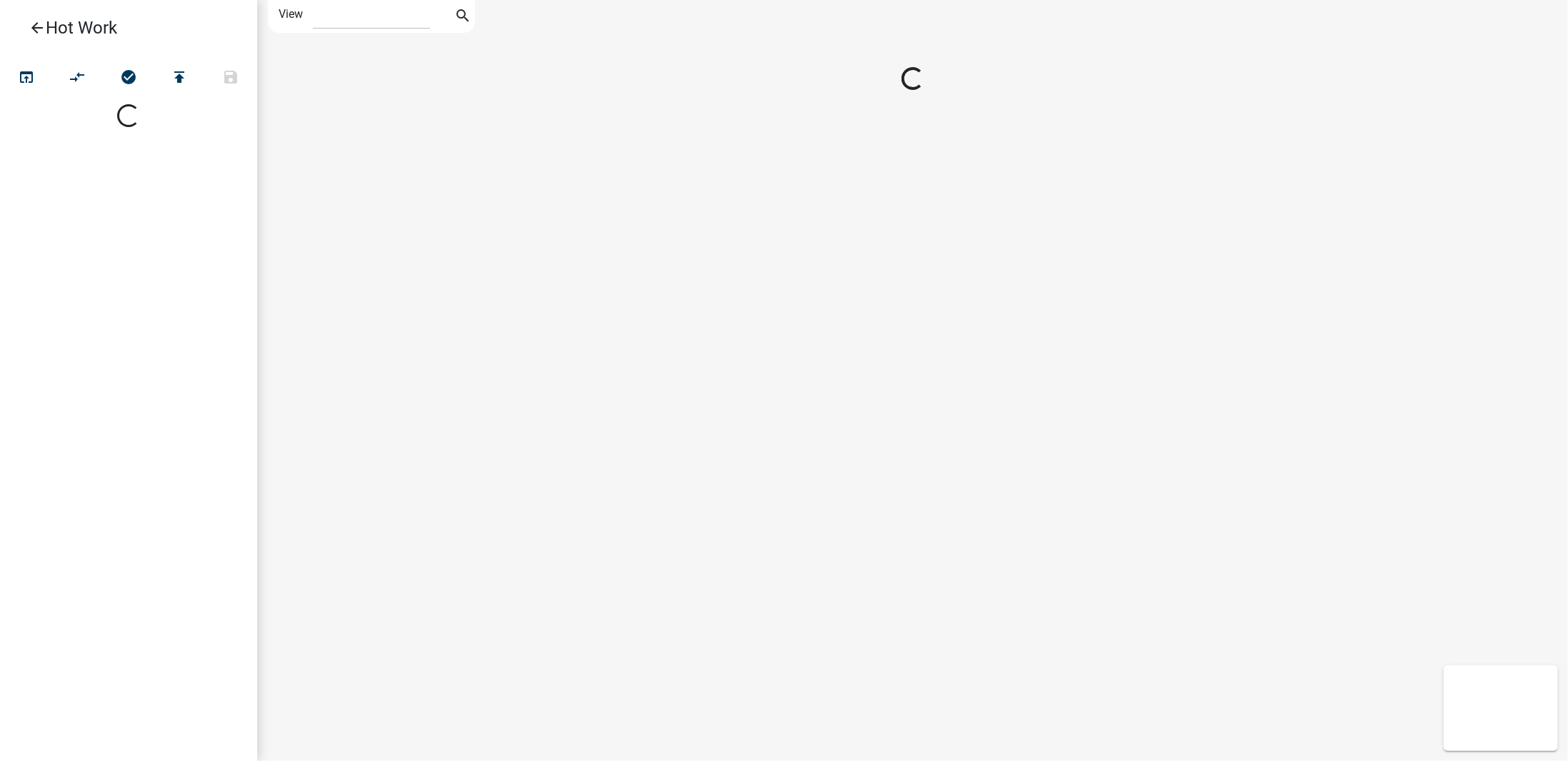
select select "1"
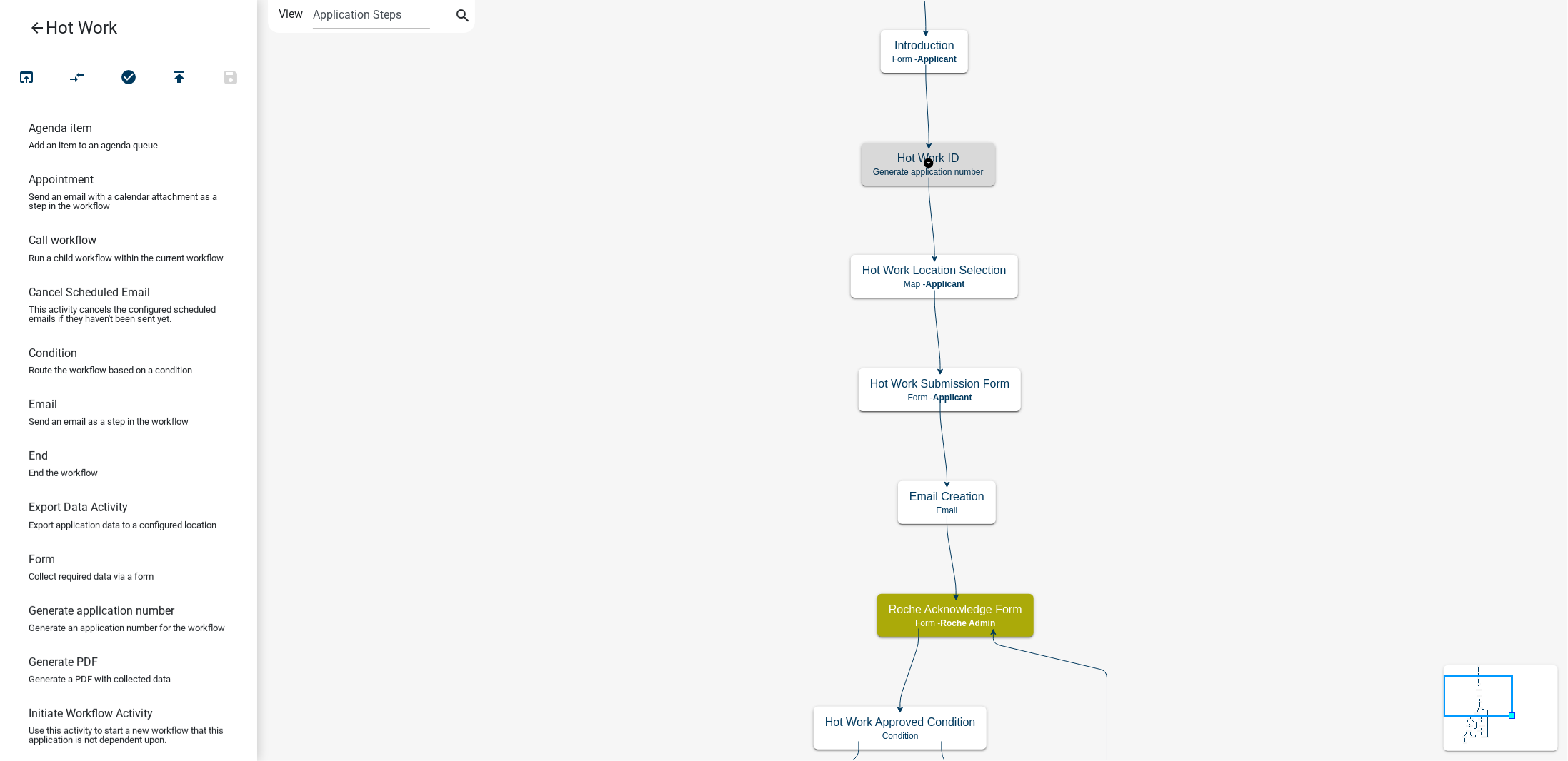
click at [973, 167] on p "Generate application number" at bounding box center [927, 172] width 111 height 10
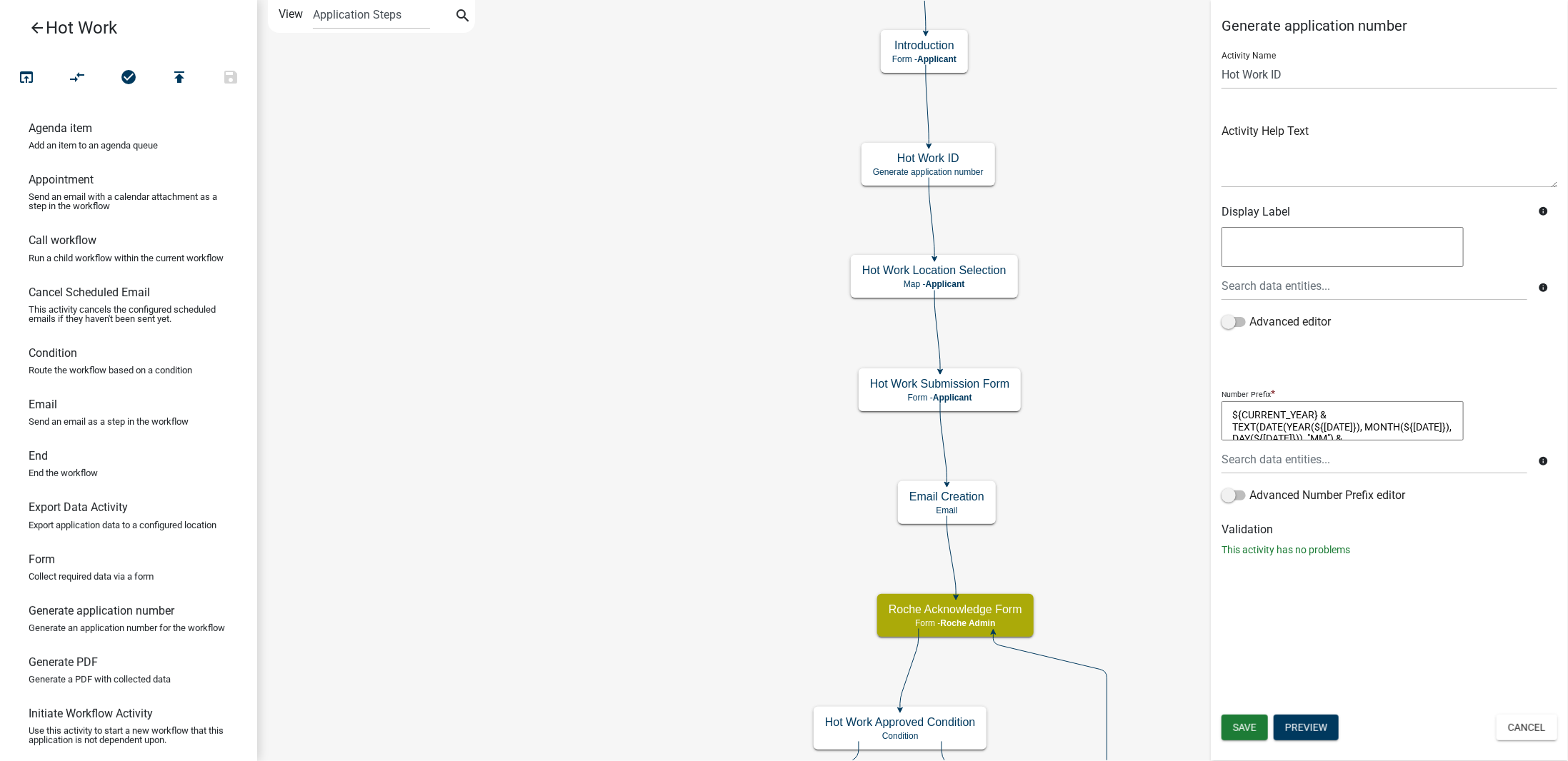
click at [1229, 415] on textarea "${CURRENT_YEAR} & TEXT(DATE(YEAR(${Today}), MONTH(${Today}), DAY(${Today})), "M…" at bounding box center [1342, 421] width 242 height 40
type textarea "& TEXT(DATE(YEAR(Today), MONTH(Today), DAY(Today)), "MM") & TEXT(DATE(YEAR(Toda…"
click at [1537, 726] on button "Cancel" at bounding box center [1527, 728] width 61 height 26
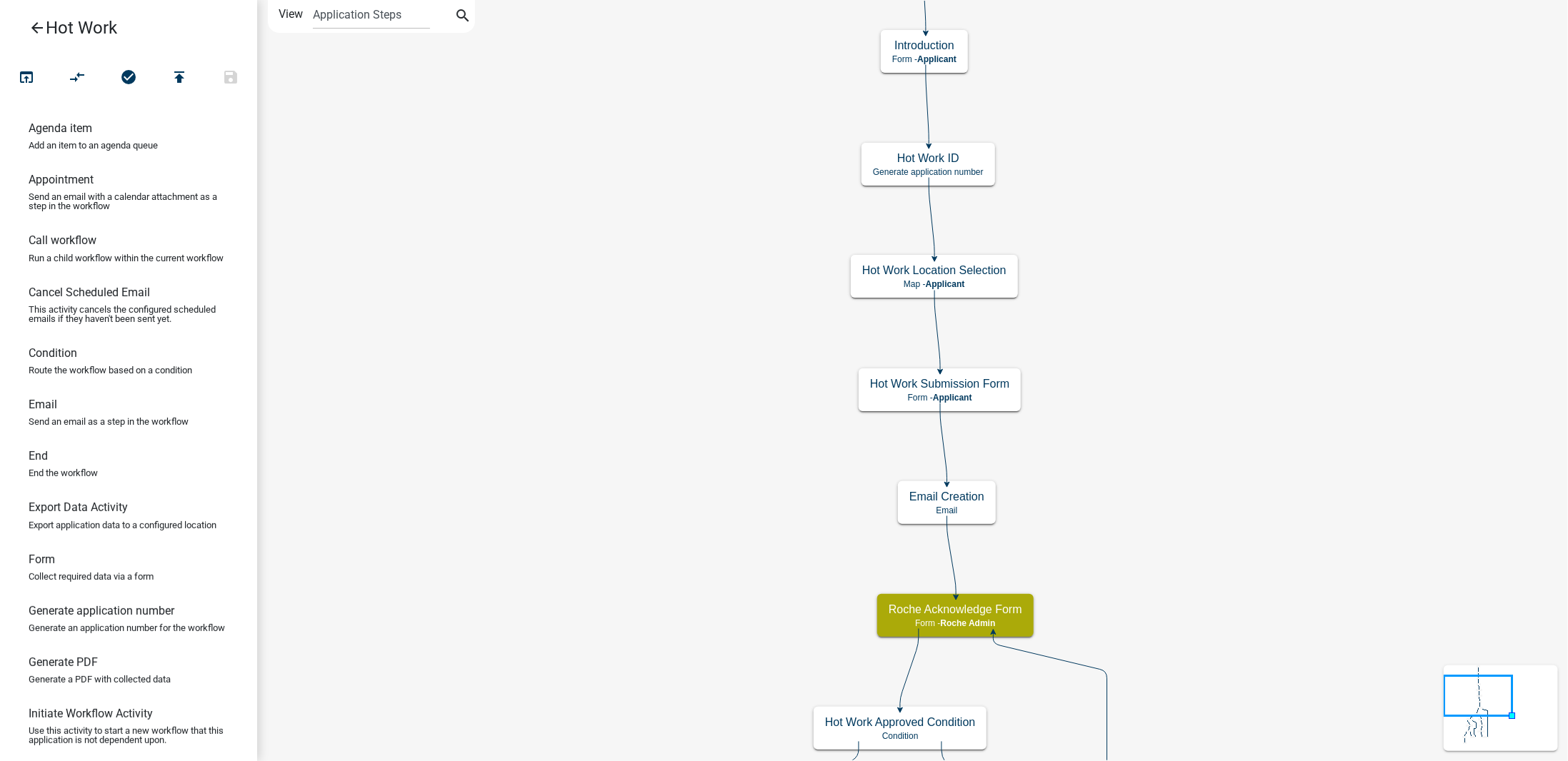
click at [33, 25] on icon "arrow_back" at bounding box center [38, 30] width 17 height 20
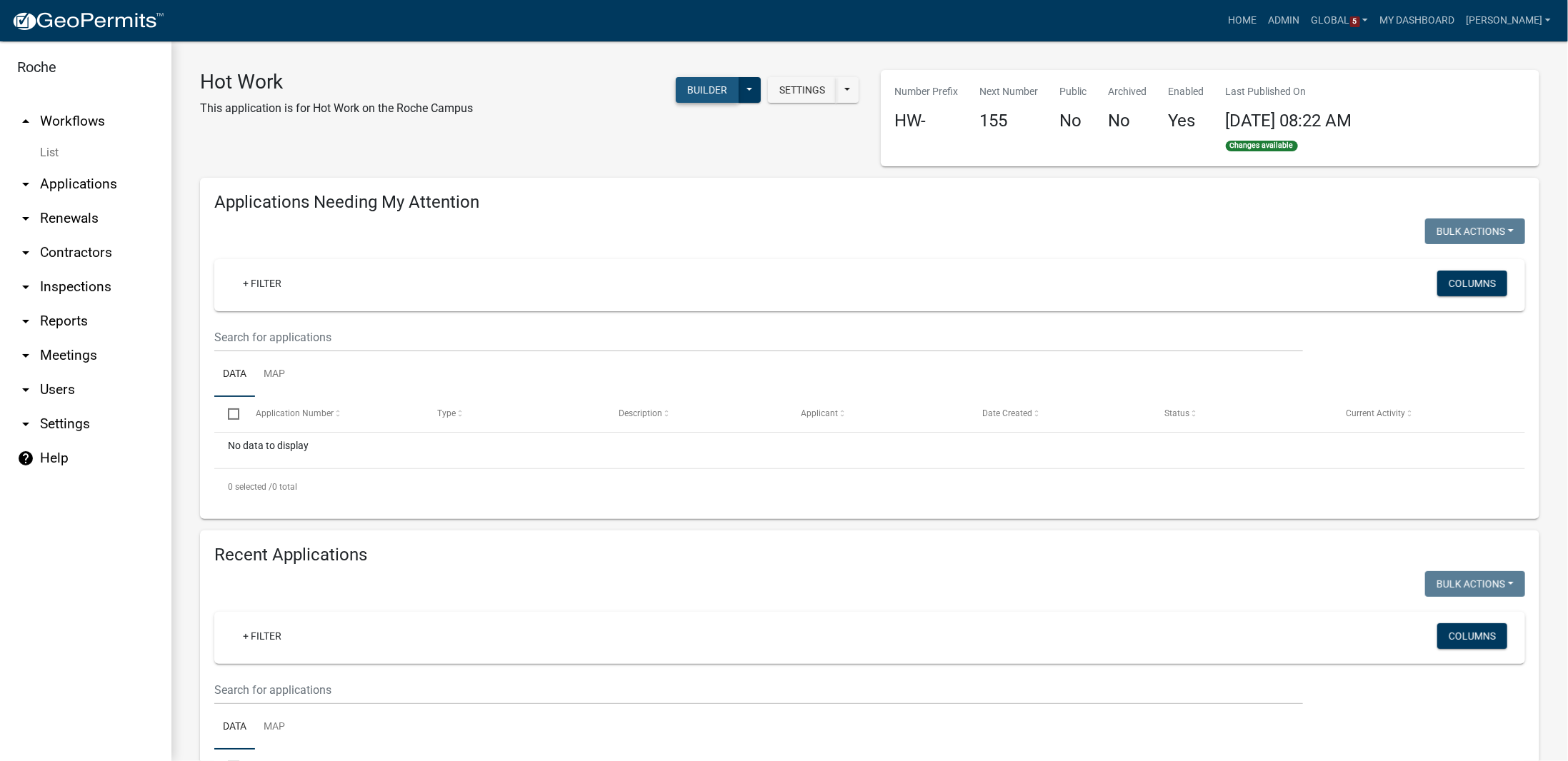
click at [693, 88] on button "Builder" at bounding box center [707, 90] width 63 height 26
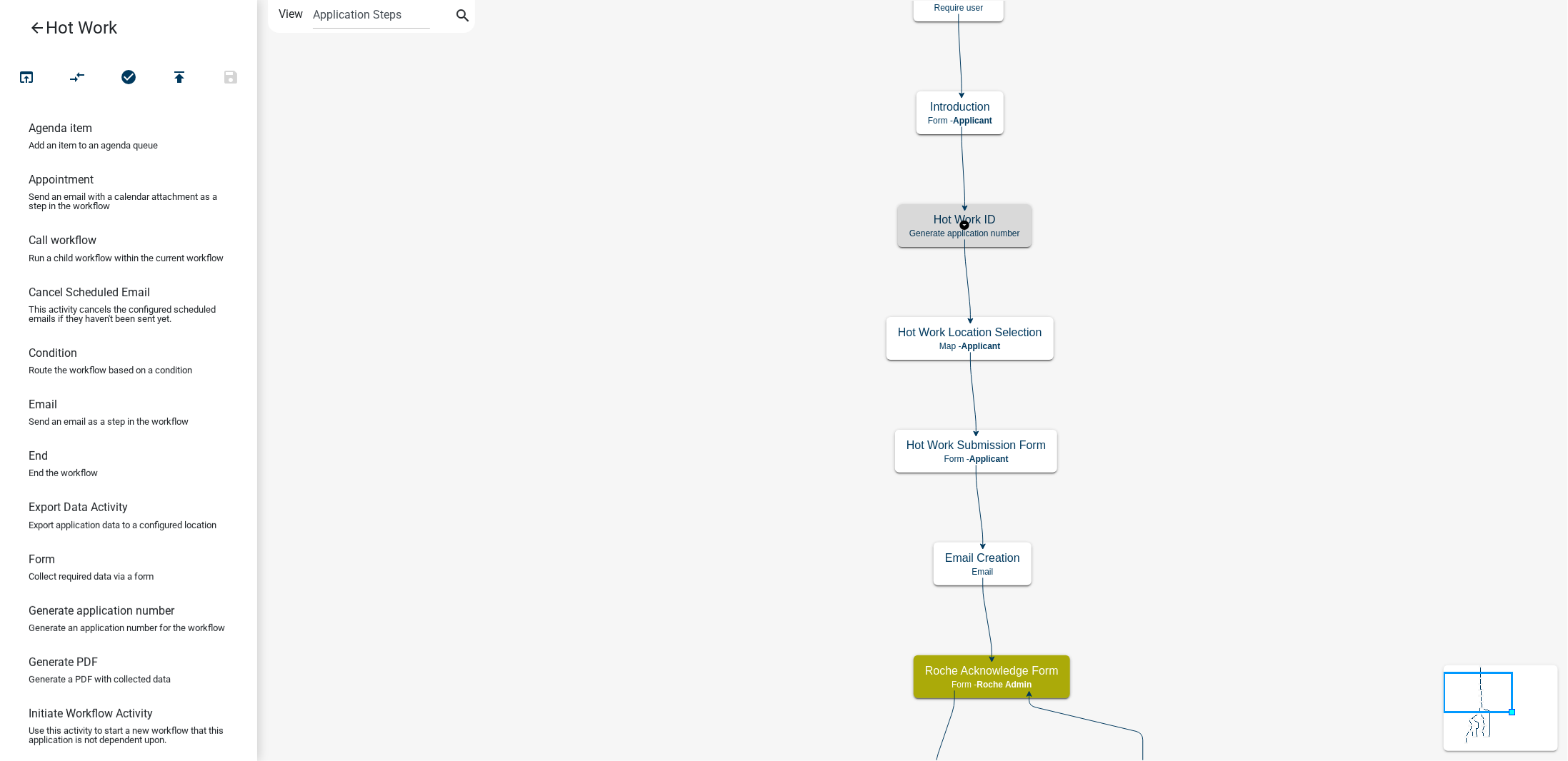
click at [1004, 218] on h5 "Hot Work ID" at bounding box center [964, 219] width 111 height 14
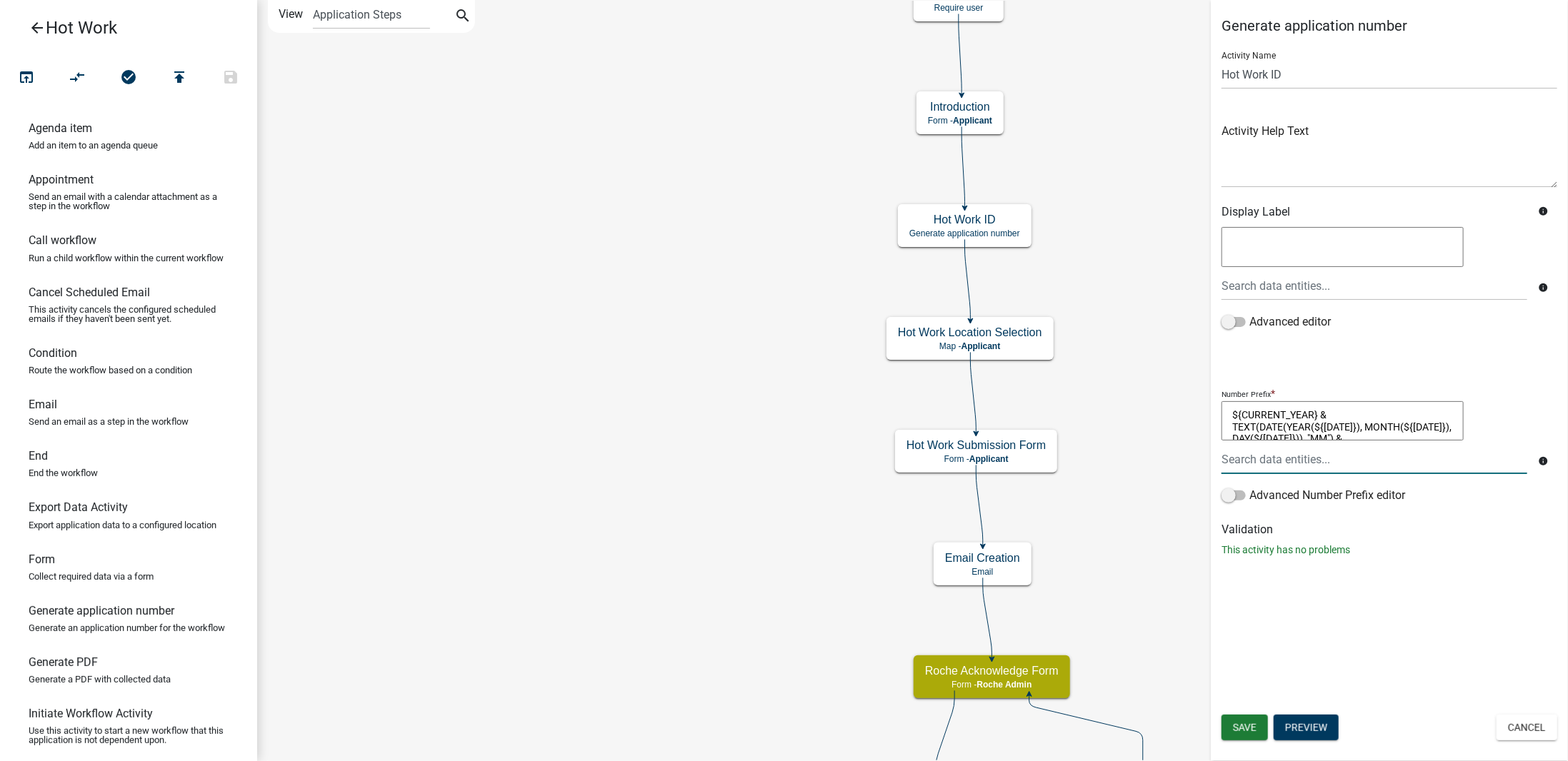
click at [1233, 415] on textarea "${CURRENT_YEAR} & TEXT(DATE(YEAR(${Today}), MONTH(${Today}), DAY(${Today})), "M…" at bounding box center [1342, 421] width 242 height 40
type textarea "$w-{CURRENT_YEAR} & TEXT(DATE(YEAR(Today), MONTH(Today), DAY(Today)), "MM") & T…"
click at [1547, 731] on button "Cancel" at bounding box center [1527, 728] width 61 height 26
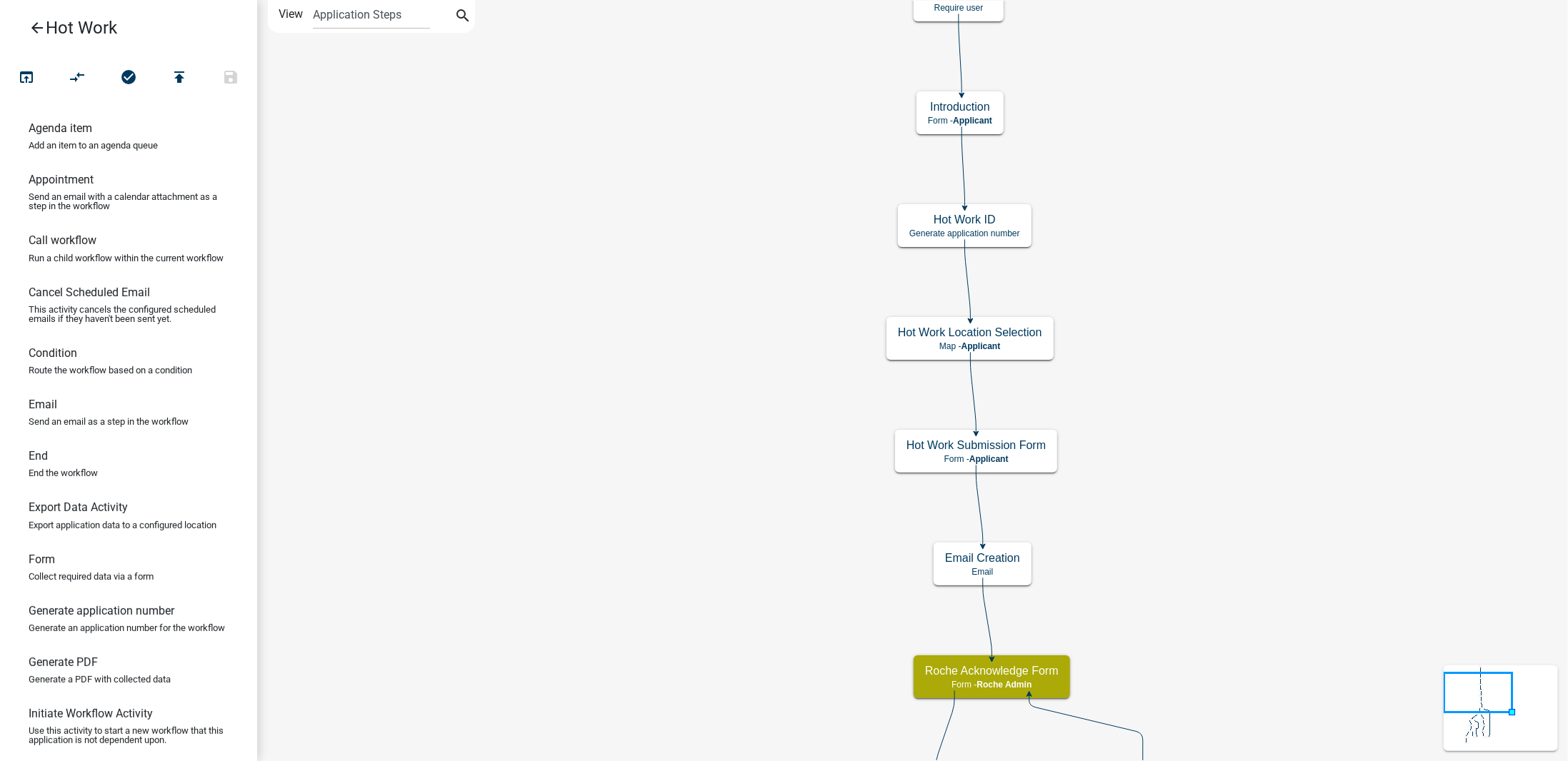
click at [34, 33] on icon "arrow_back" at bounding box center [38, 30] width 17 height 20
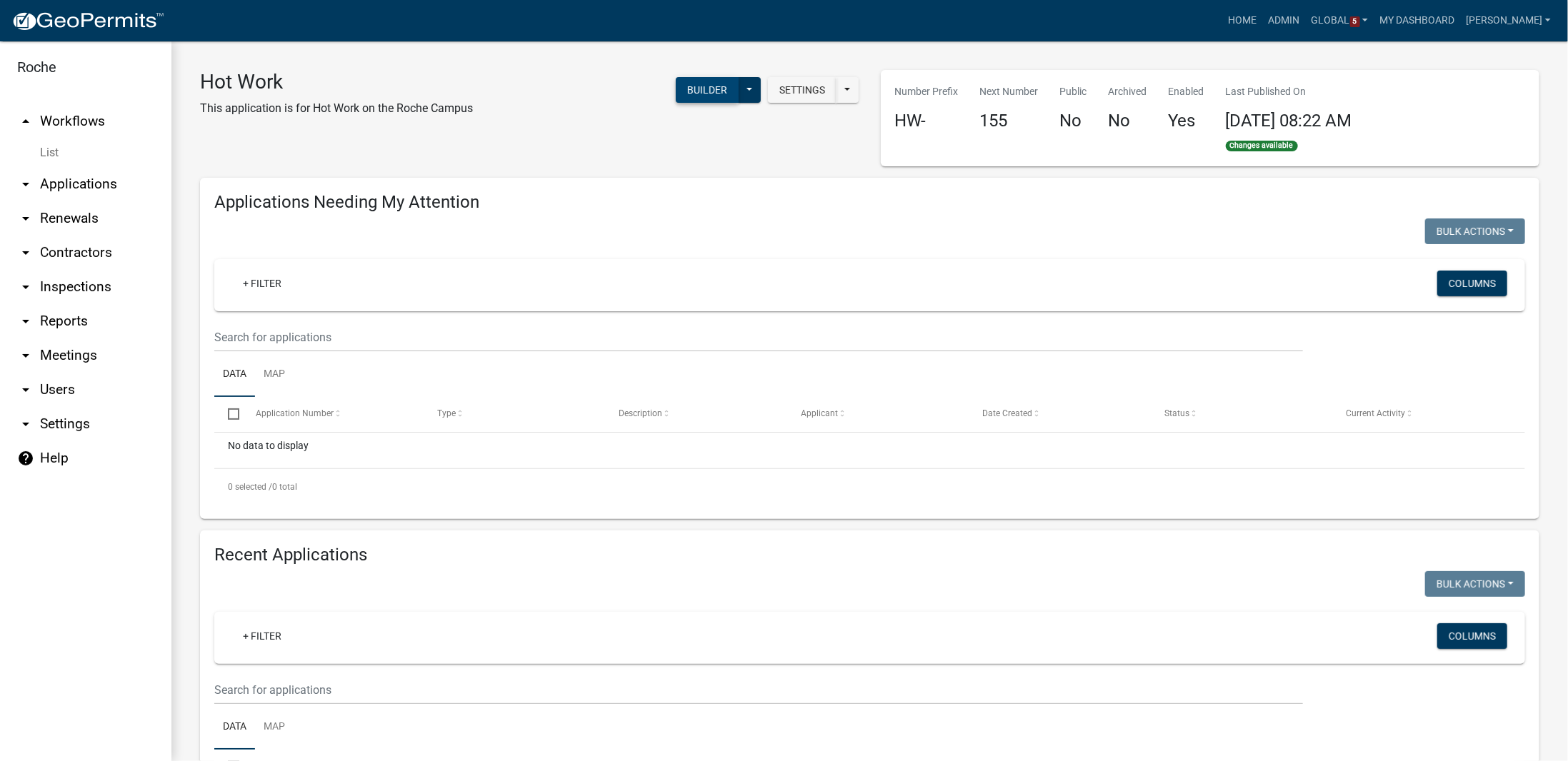
click at [700, 95] on button "Builder" at bounding box center [707, 90] width 63 height 26
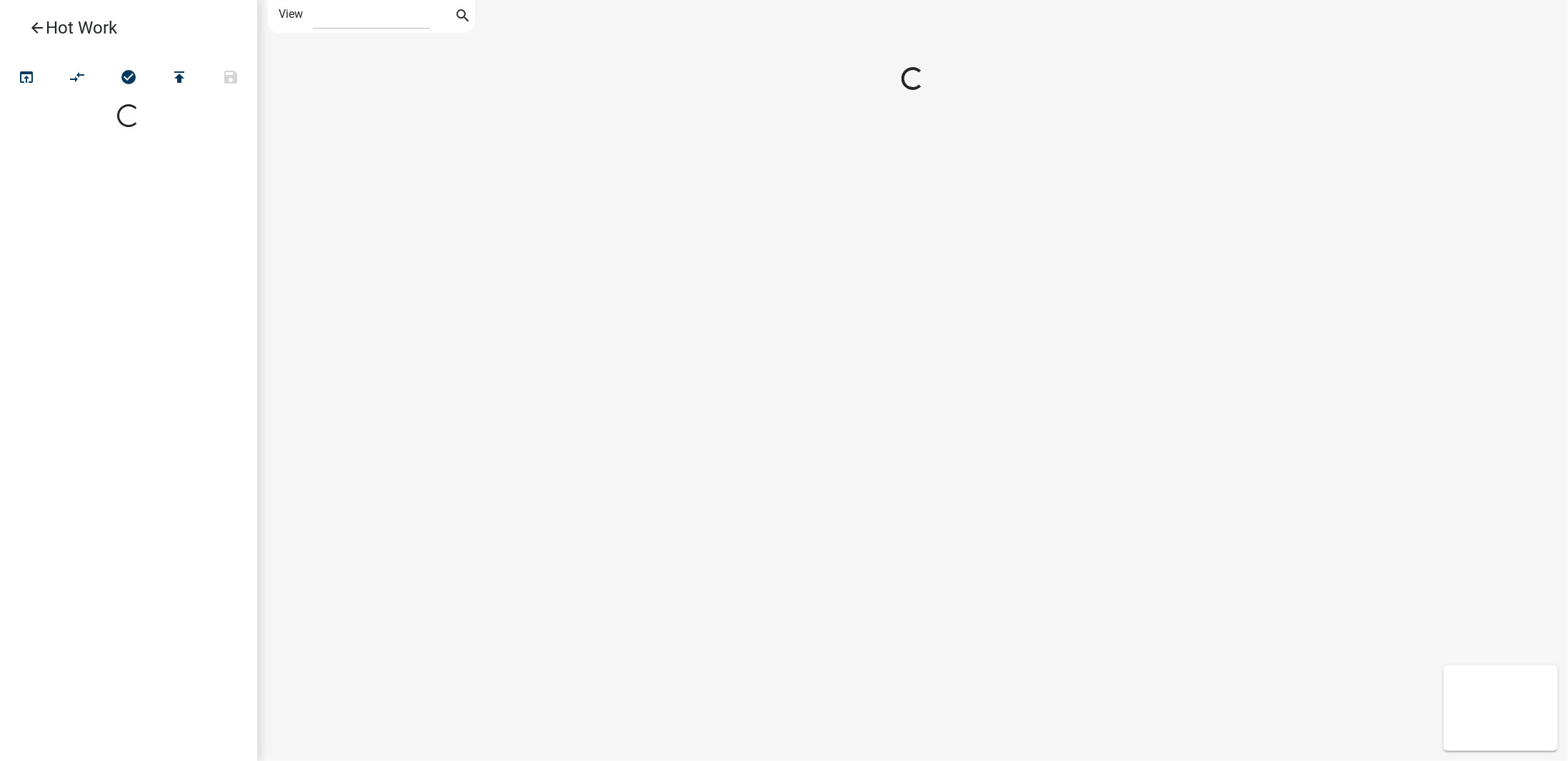
select select "1"
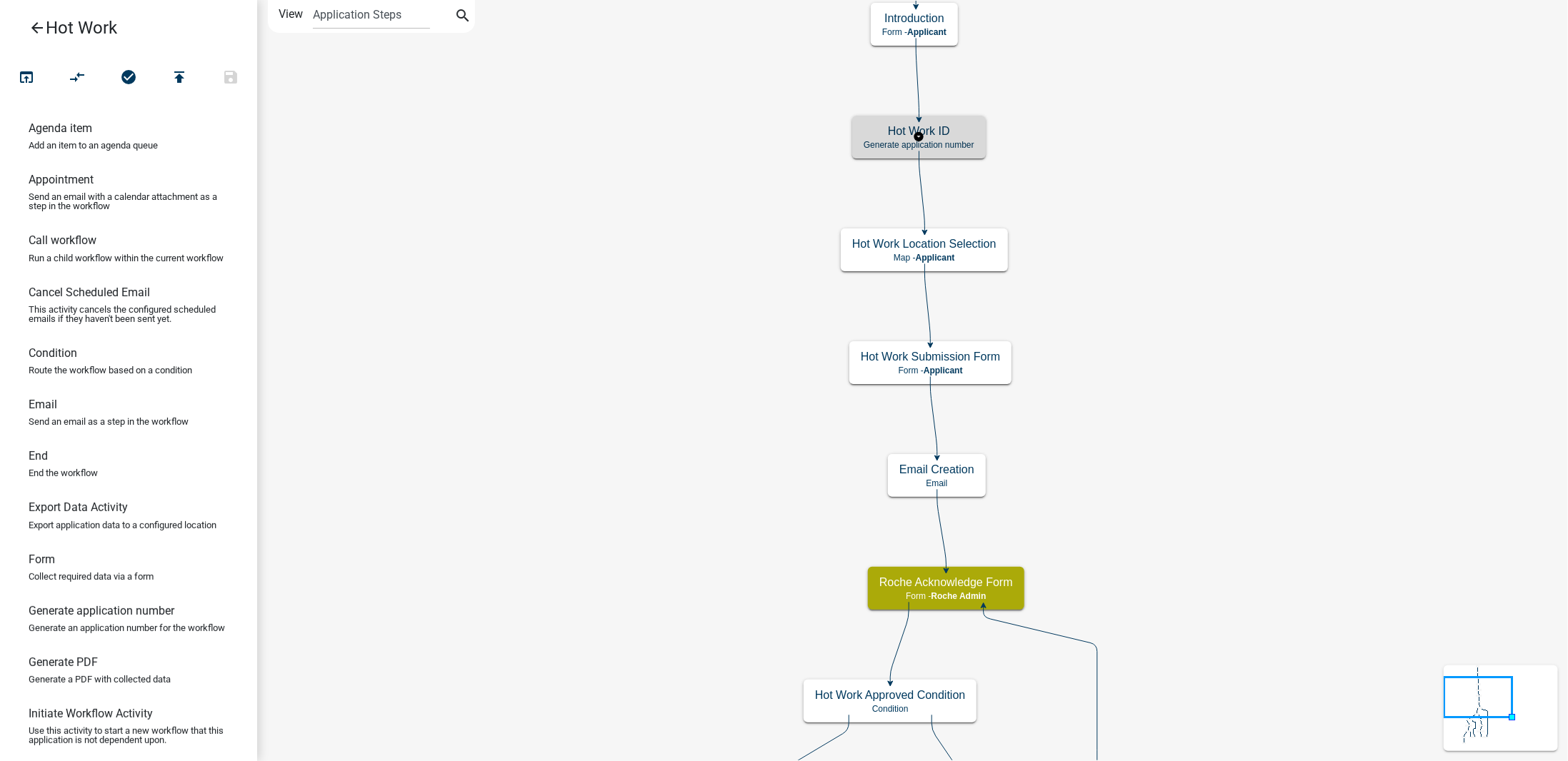
click at [961, 140] on p "Generate application number" at bounding box center [918, 145] width 111 height 10
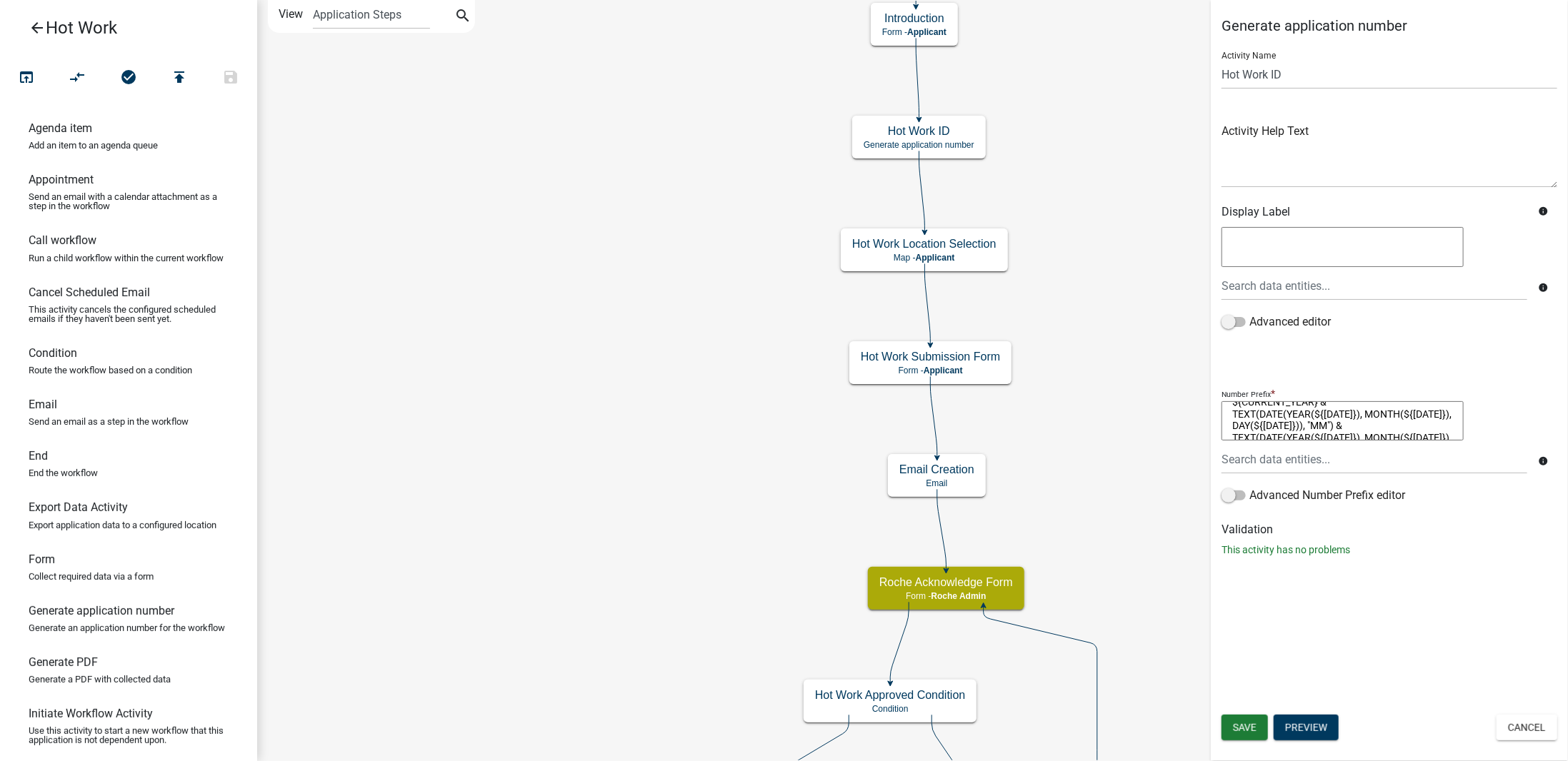
scroll to position [35, 0]
click at [1426, 426] on textarea "${CURRENT_YEAR} & TEXT(DATE(YEAR(${Today}), MONTH(${Today}), DAY(${Today})), "M…" at bounding box center [1342, 421] width 242 height 40
type textarea "CURRENT_YEAR & TEXT(DATE(YEAR(Today), MONTH(Today), DAY(Today)), "MM") & TEXT(D…"
click at [1523, 720] on button "Cancel" at bounding box center [1527, 728] width 61 height 26
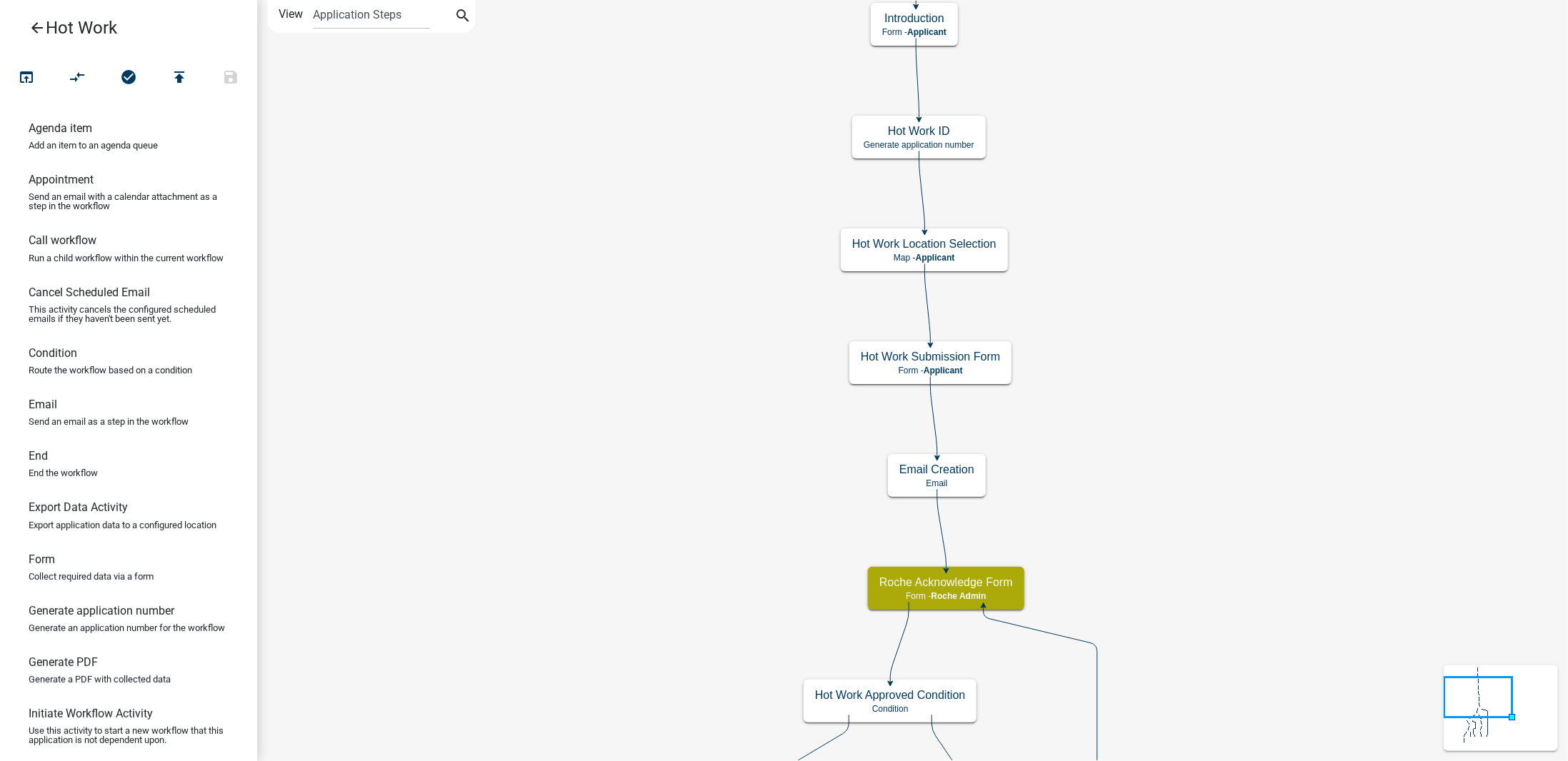
click at [30, 26] on icon "arrow_back" at bounding box center [38, 30] width 17 height 20
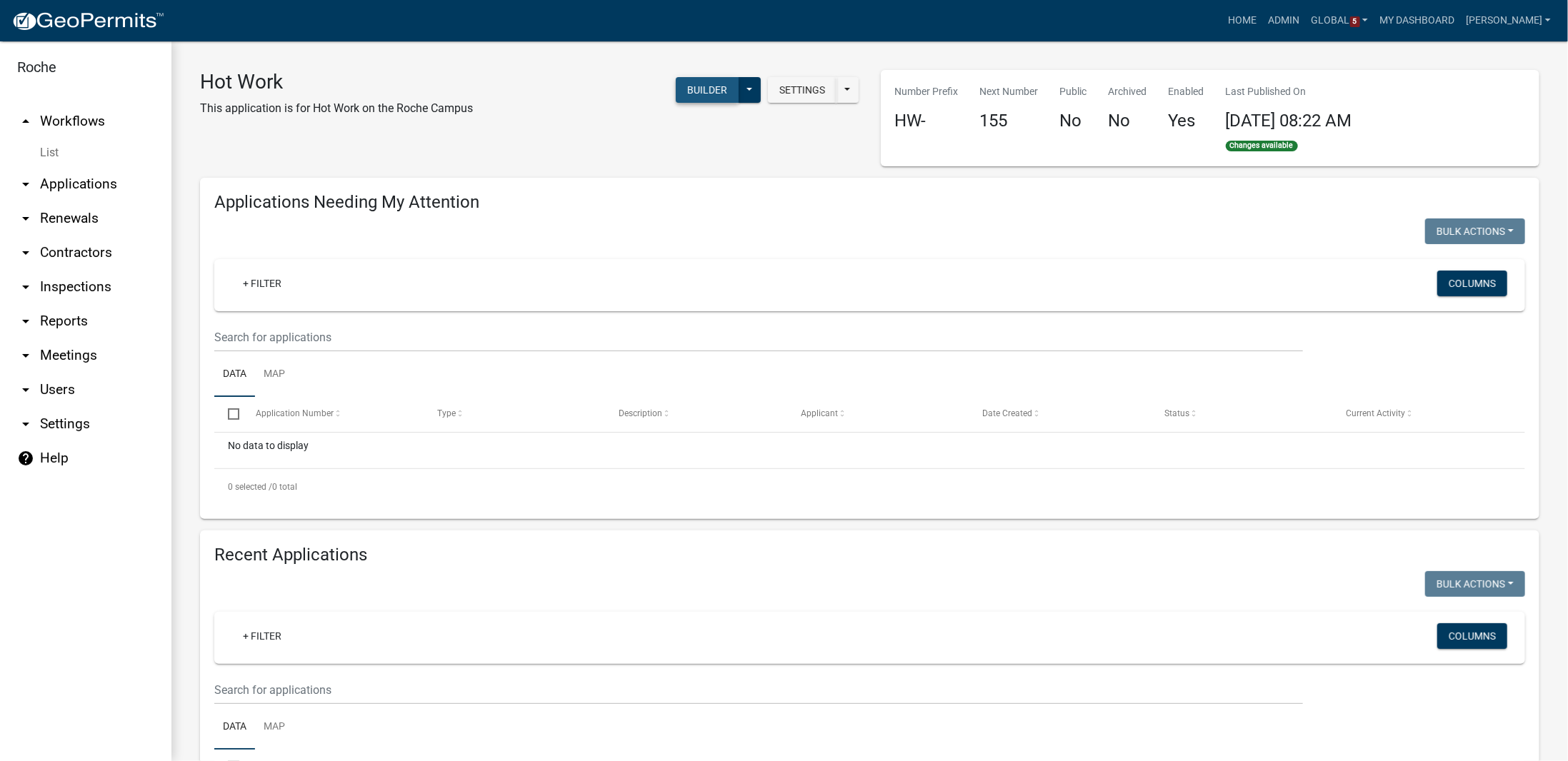
click at [701, 96] on button "Builder" at bounding box center [707, 90] width 63 height 26
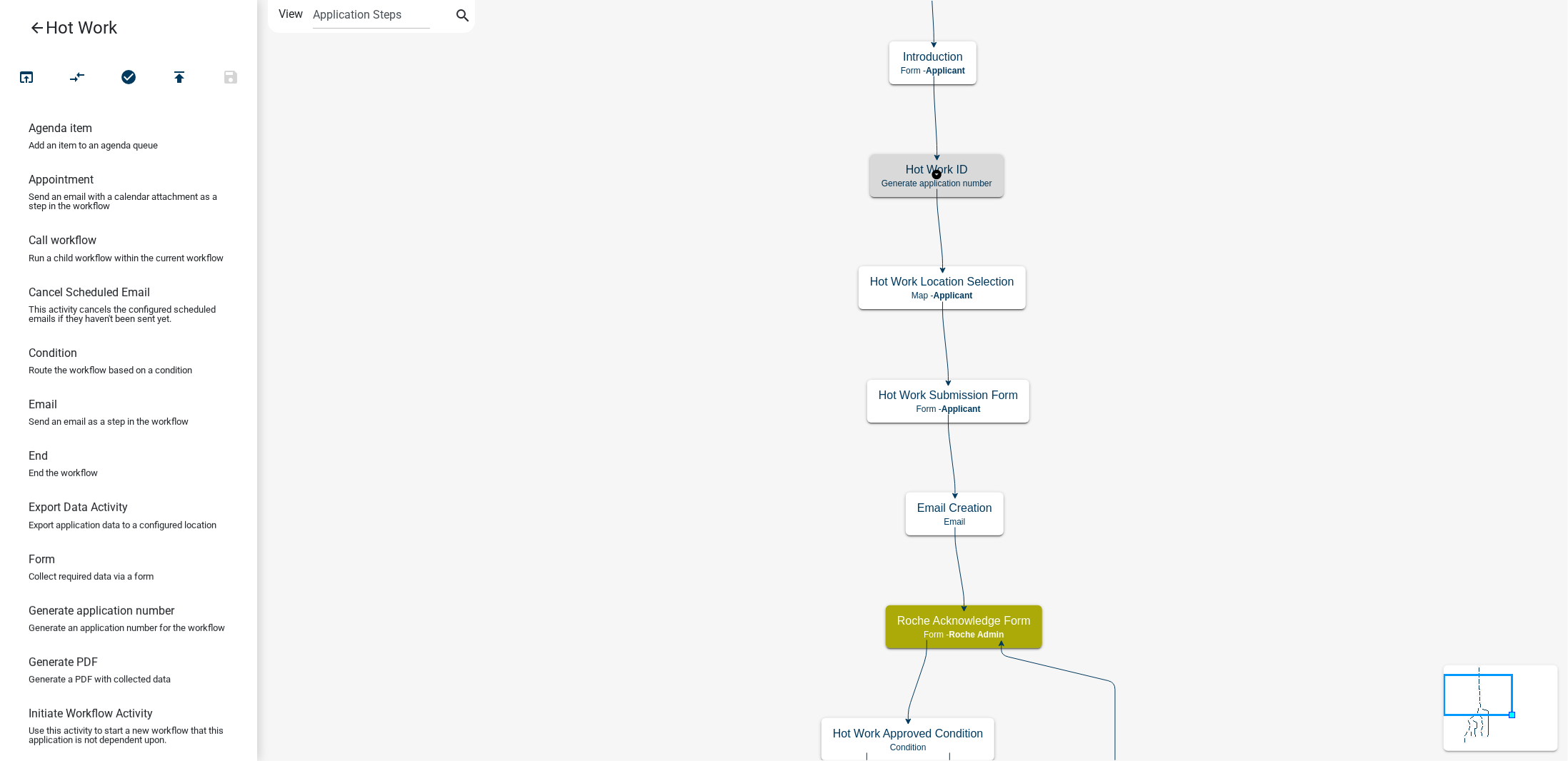
click at [965, 176] on div "Hot Work ID Generate application number" at bounding box center [936, 175] width 134 height 43
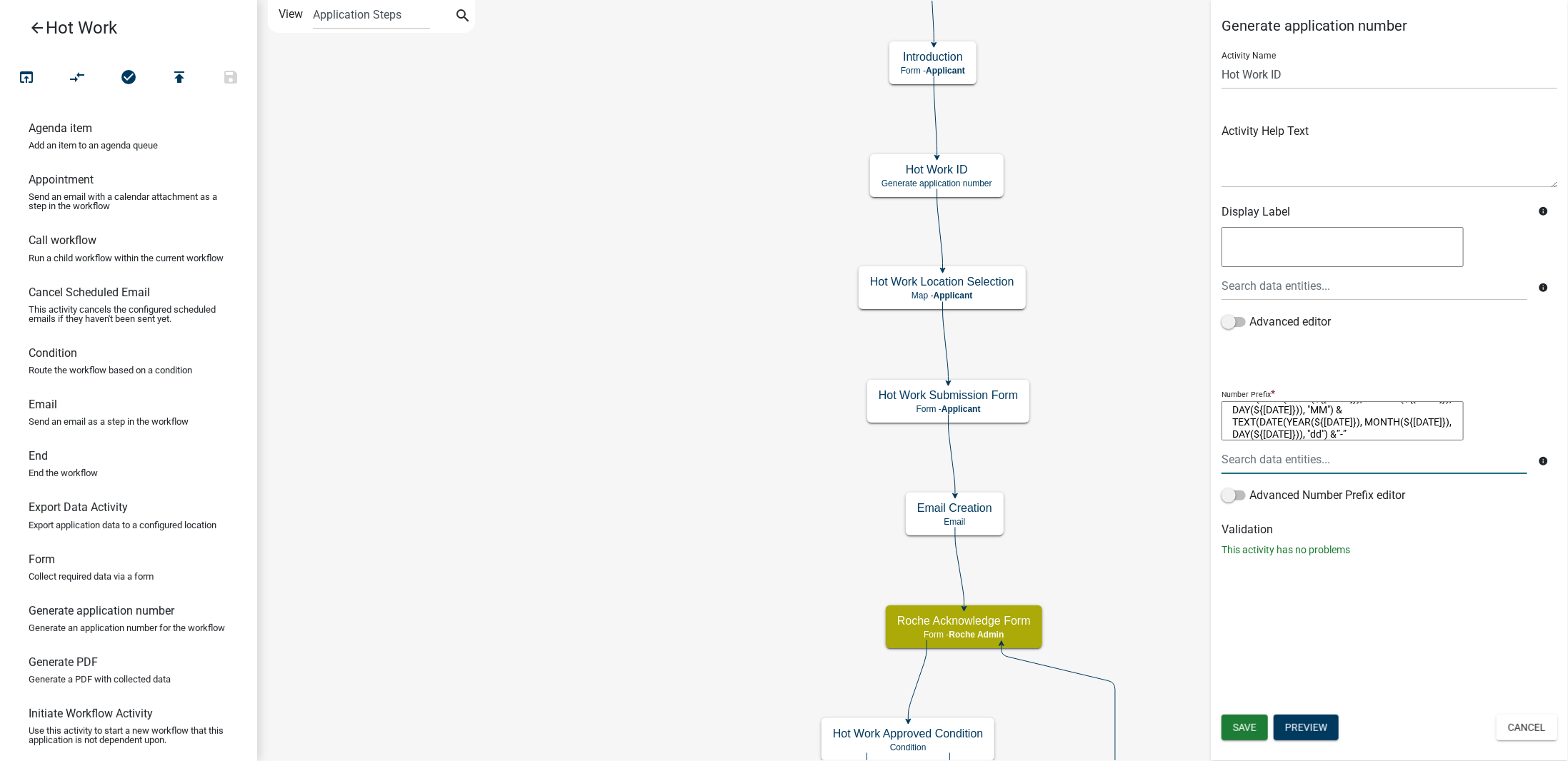
scroll to position [35, 0]
click at [1428, 427] on textarea "${CURRENT_YEAR} & TEXT(DATE(YEAR(${Today}), MONTH(${Today}), DAY(${Today})), "M…" at bounding box center [1342, 421] width 242 height 40
drag, startPoint x: 1234, startPoint y: 412, endPoint x: 1319, endPoint y: 412, distance: 85.0
click at [1319, 412] on textarea "${CURRENT_YEAR} & TEXT(DATE(YEAR(${Today}), MONTH(${Today}), DAY(${Today})), "M…" at bounding box center [1342, 421] width 242 height 40
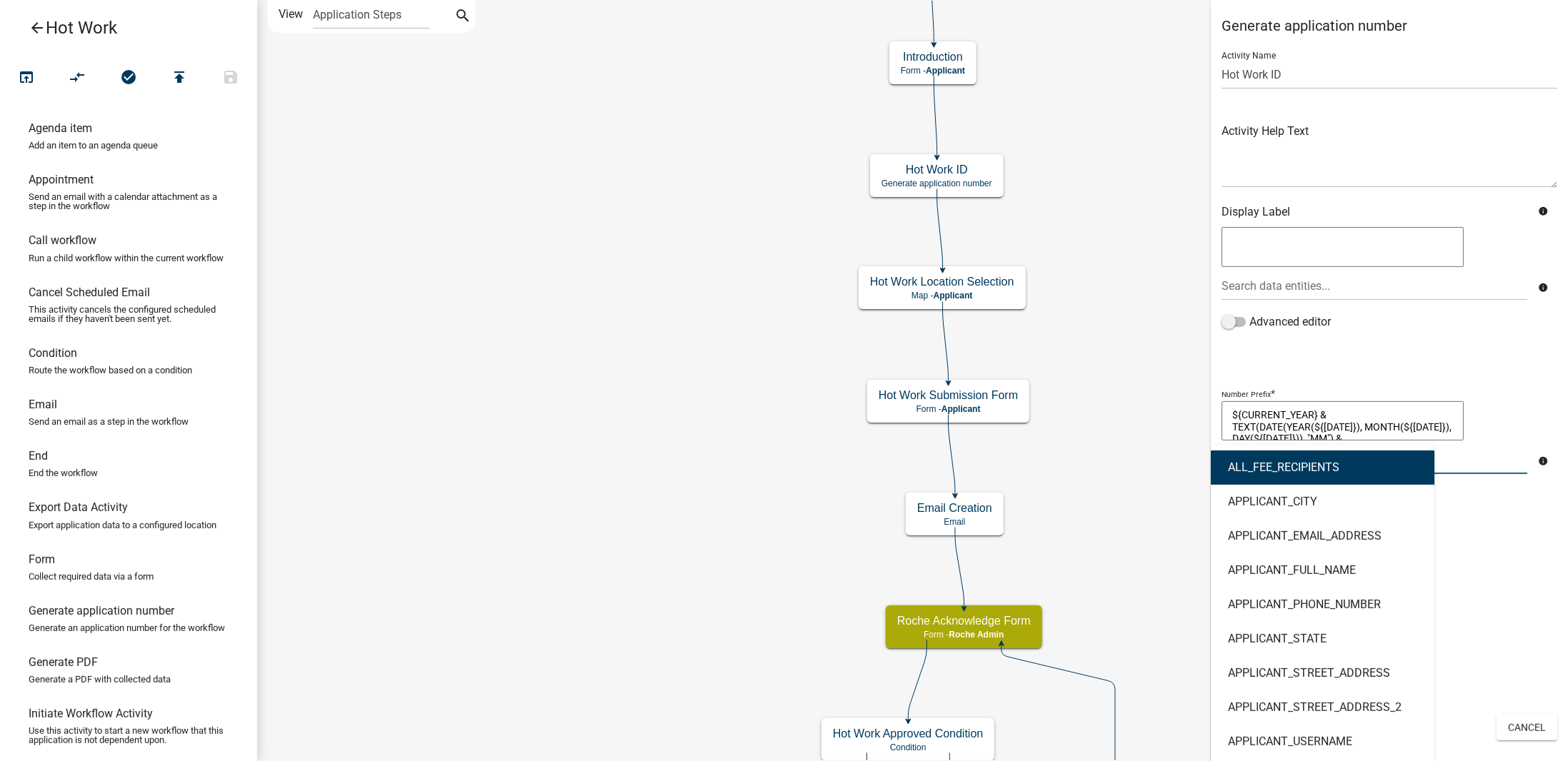
click at [1282, 459] on div "ALL_FEE_RECIPIENTS APPLICANT_CITY APPLICANT_EMAIL_ADDRESS APPLICANT_FULL_NAME A…" at bounding box center [1374, 459] width 327 height 30
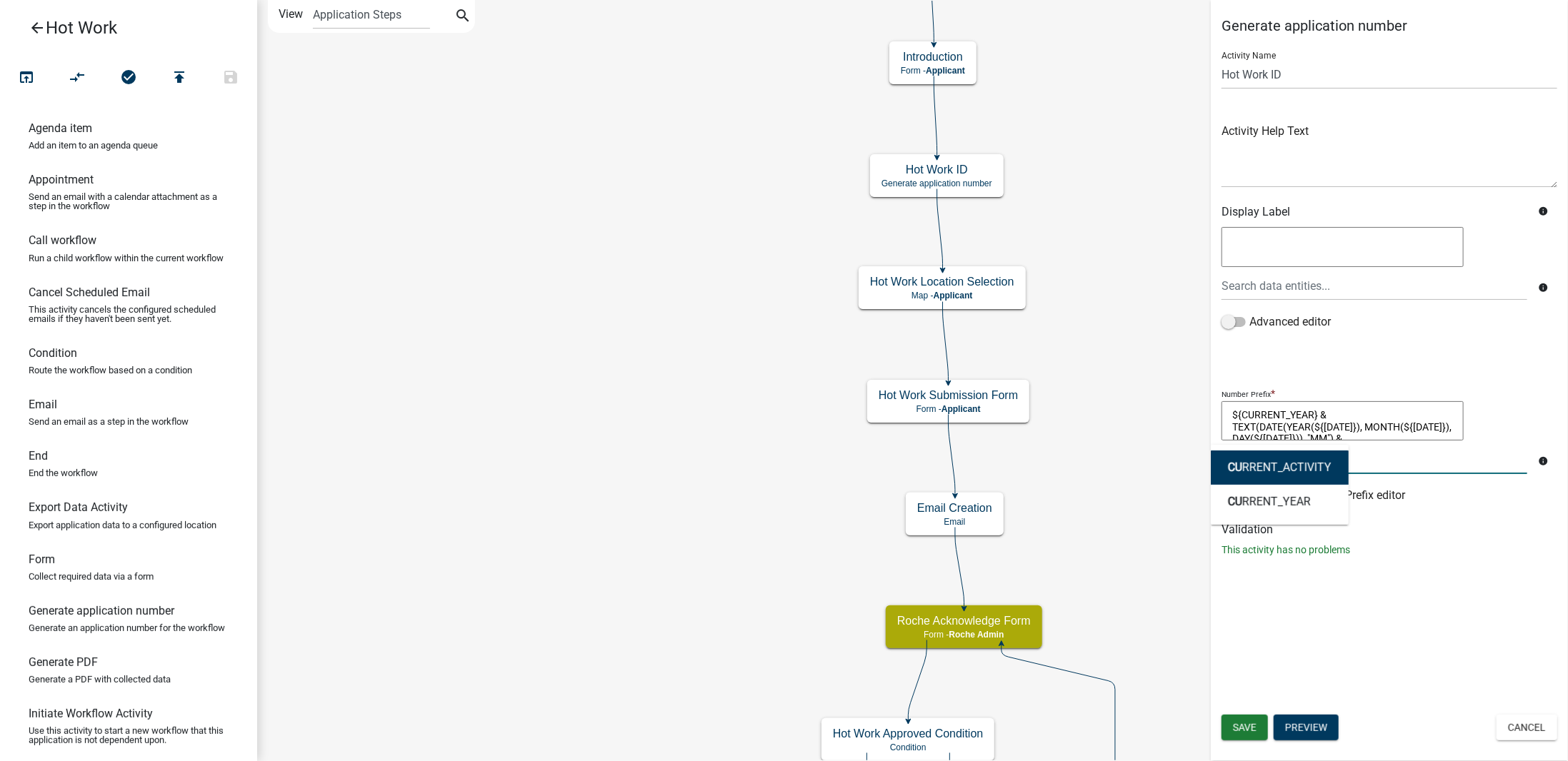
type input "curr"
click at [1272, 503] on ngb-highlight "CURR ENT_YEAR" at bounding box center [1269, 502] width 83 height 12
type textarea "CURRENT_YEAR& TEXT(DATE(YEAR(Today), MONTH(Today), DAY(Today)), "MM") & TEXT(DA…"
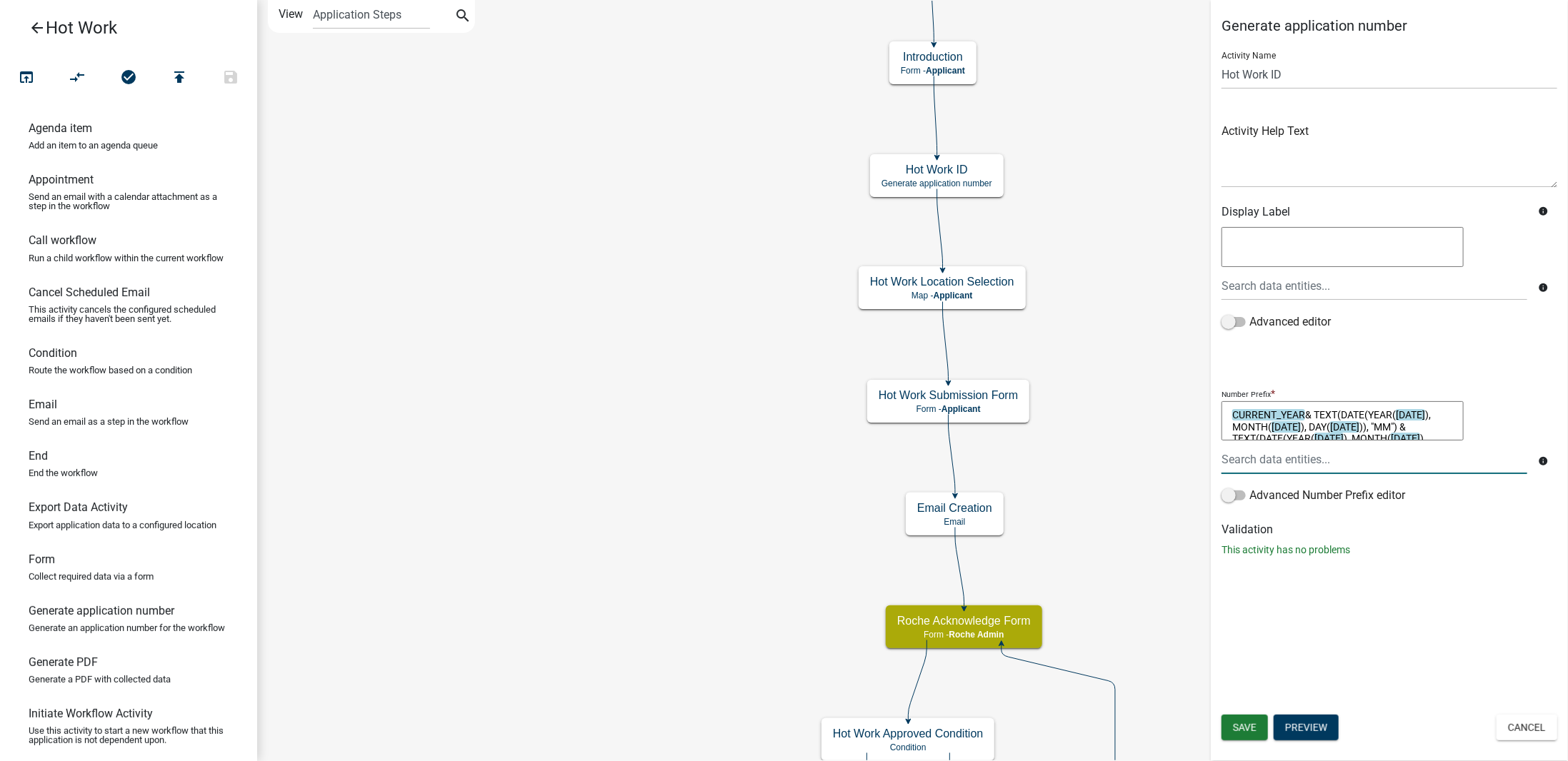
click at [1348, 416] on textarea "CURRENT_YEAR& TEXT(DATE(YEAR(Today), MONTH(Today), DAY(Today)), "MM") & TEXT(DA…" at bounding box center [1342, 421] width 242 height 40
click at [1319, 416] on textarea "CURRENT_YEAR& TEXT(DATE(YEAR(Today), MONTH(Today), DAY(Today)), "MM") & TEXT(DA…" at bounding box center [1342, 421] width 242 height 40
drag, startPoint x: 1398, startPoint y: 413, endPoint x: 1415, endPoint y: 416, distance: 17.3
click at [1415, 416] on textarea "CURRENT_YEAR& TEXT(DATE(YEAR(Today), MONTH(Today), DAY(Today)), "MM") & TEXT(DA…" at bounding box center [1342, 421] width 242 height 40
drag, startPoint x: 1397, startPoint y: 415, endPoint x: 1426, endPoint y: 418, distance: 29.2
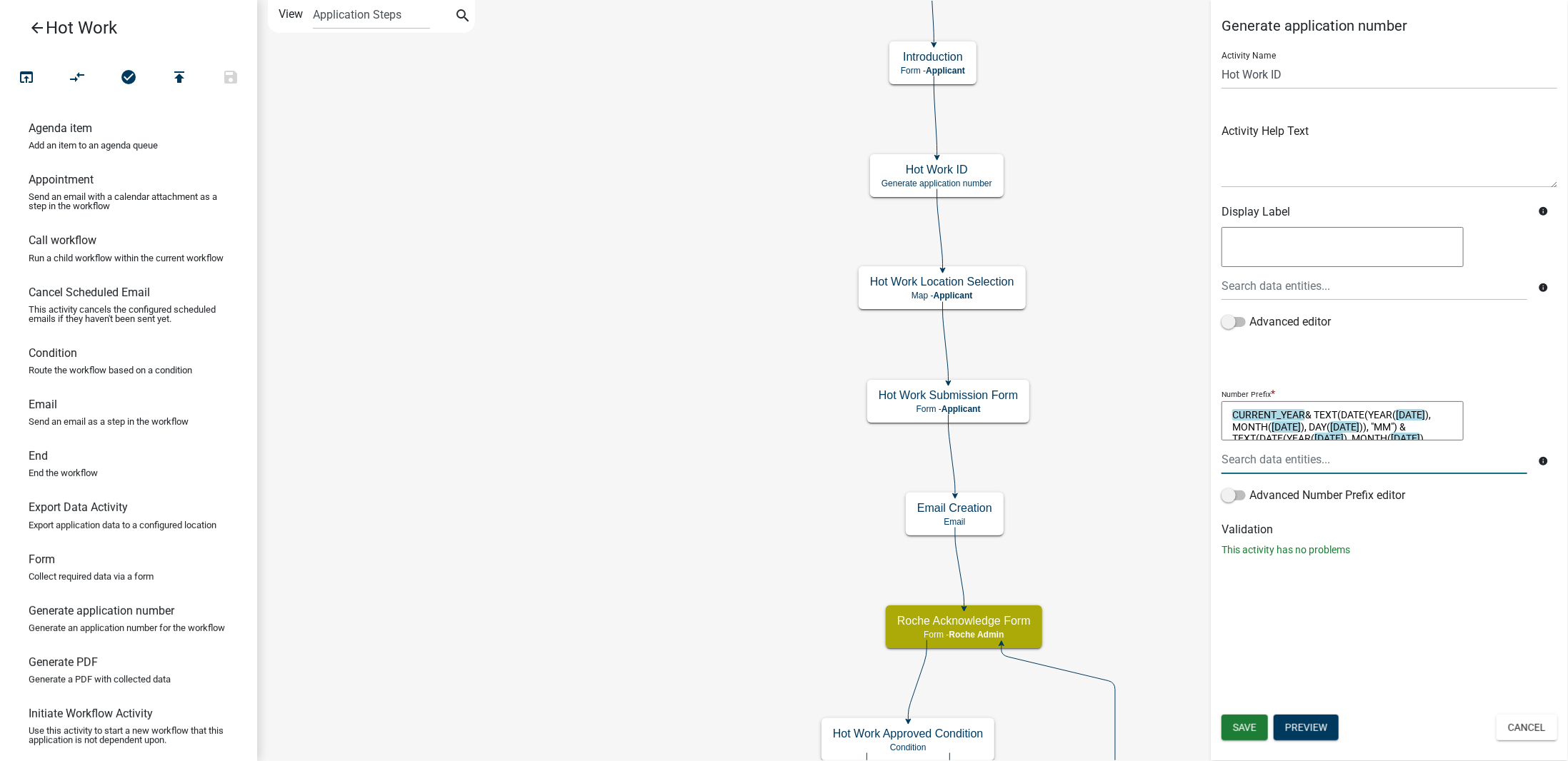
click at [1426, 418] on textarea "CURRENT_YEAR& TEXT(DATE(YEAR(Today), MONTH(Today), DAY(Today)), "MM") & TEXT(DA…" at bounding box center [1342, 421] width 242 height 40
click at [1298, 463] on div at bounding box center [1374, 459] width 327 height 30
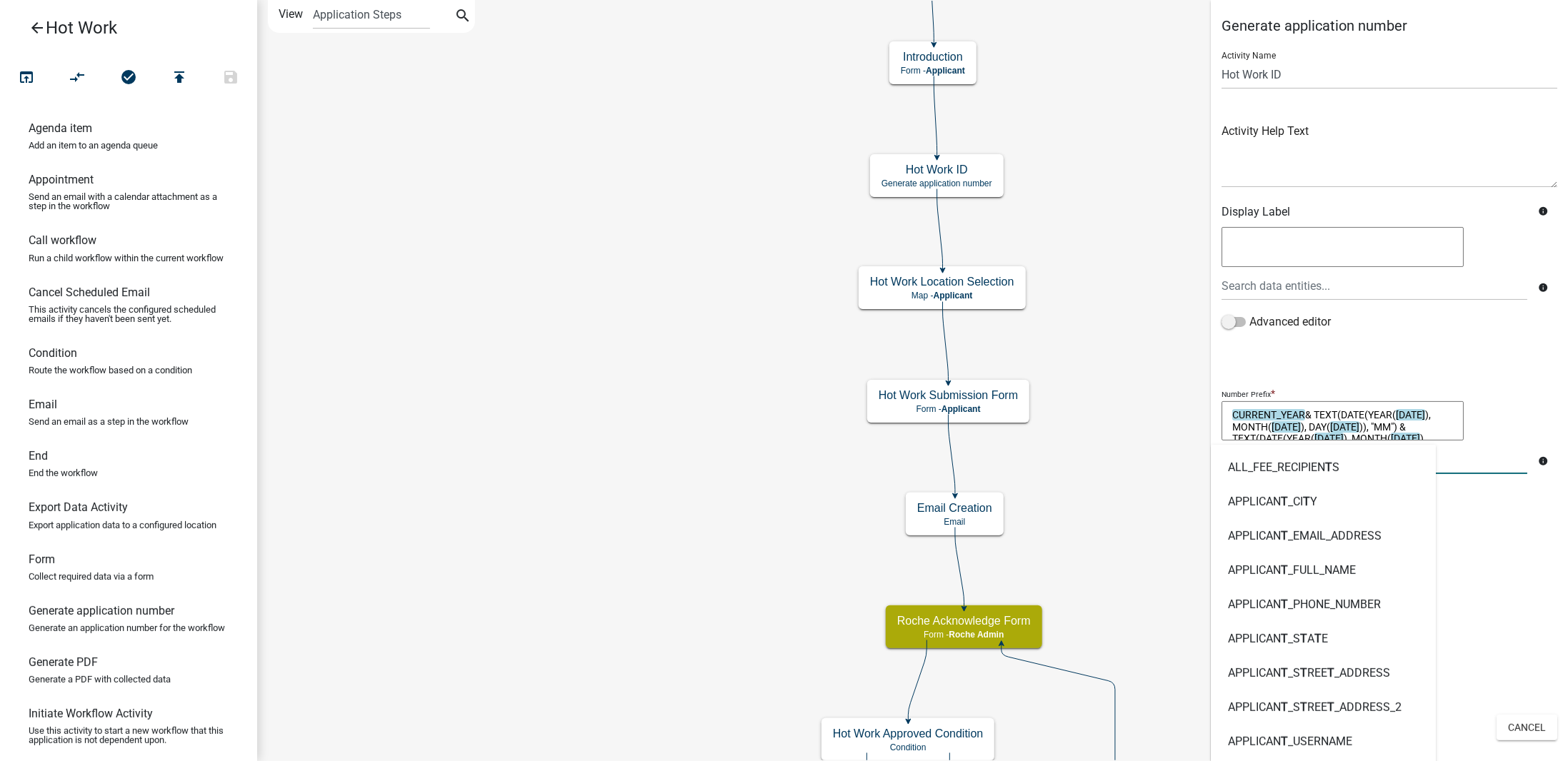
type input "t"
click at [1319, 420] on textarea "CURRENT_YEAR& TEXT(DATE(YEAR(Today), MONTH(Today), DAY(Today)), "MM") & TEXT(DA…" at bounding box center [1342, 421] width 242 height 40
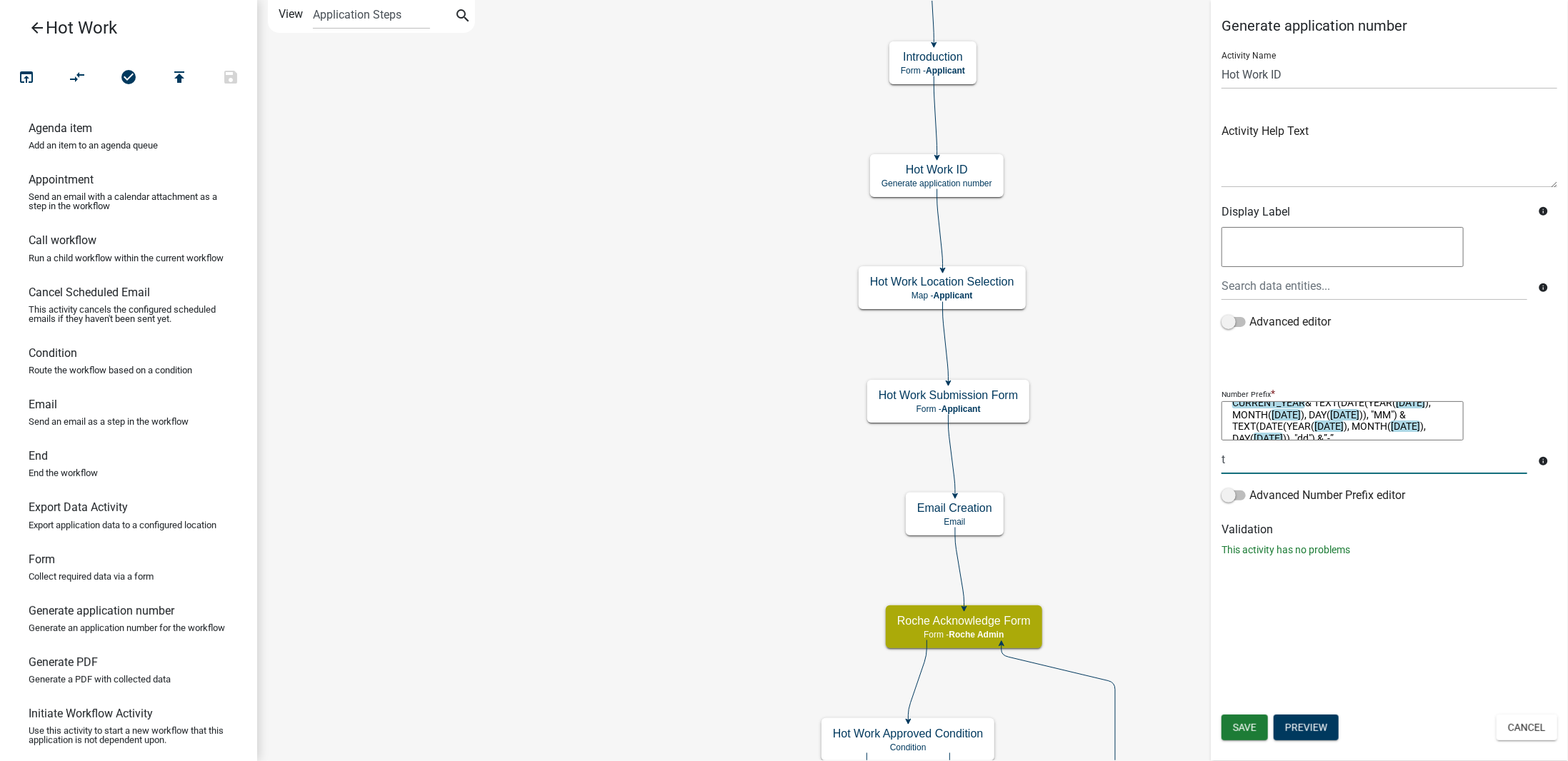
scroll to position [24, 0]
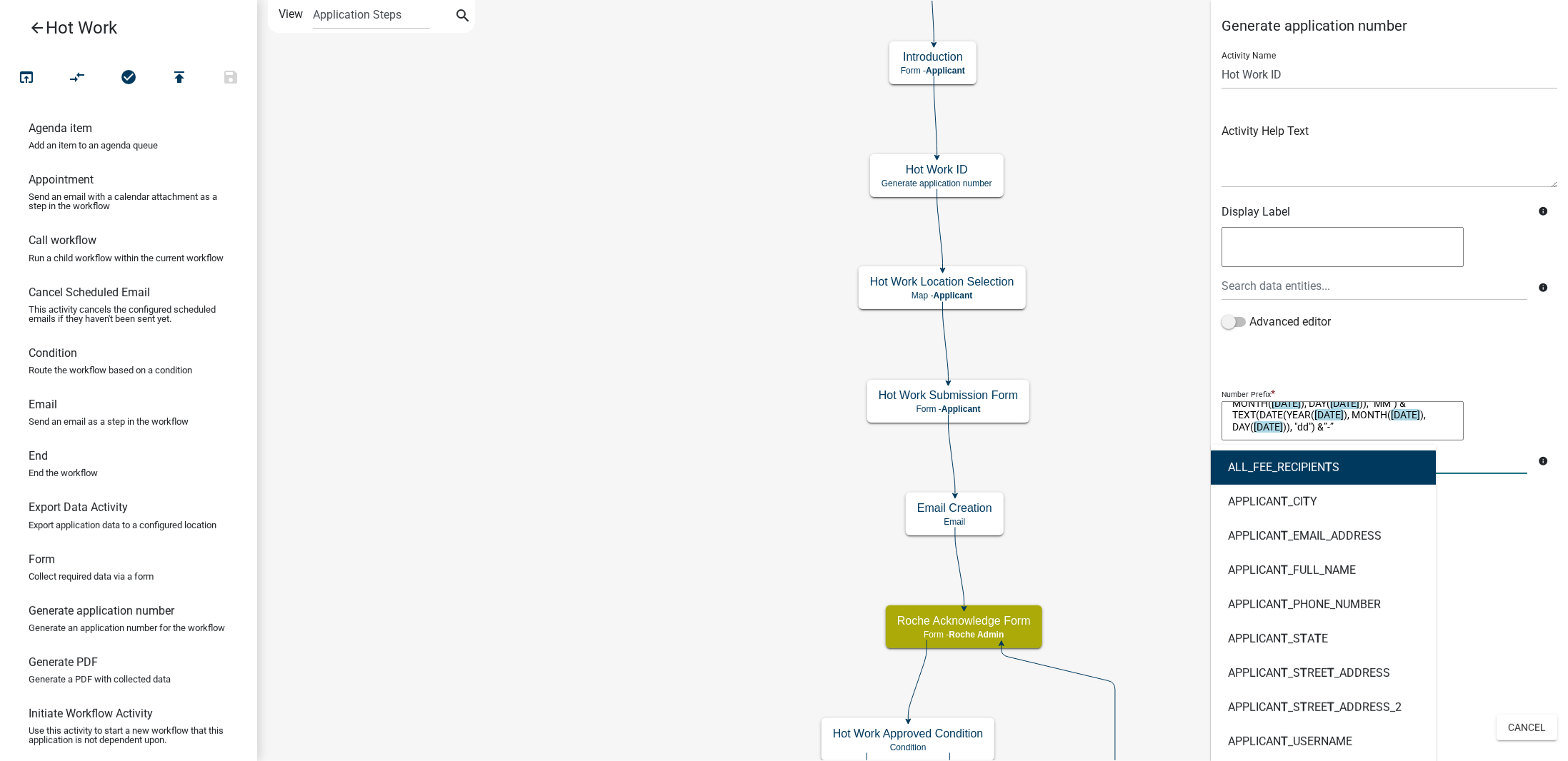
click at [1243, 463] on div "t ALL_FEE_RECIPIEN T S APPLICAN T _CI T Y APPLICAN T _EMAIL_ADDRESS APPLICAN T …" at bounding box center [1374, 459] width 327 height 30
click at [1465, 459] on input "t" at bounding box center [1374, 459] width 306 height 30
click at [1466, 460] on input "t" at bounding box center [1374, 459] width 306 height 30
click at [1434, 421] on textarea "CURRENT_YEAR& TEXT(DATE(YEAR(Today), MONTH(Today), DAY(Today)), "MM") & TEXT(DA…" at bounding box center [1342, 421] width 242 height 40
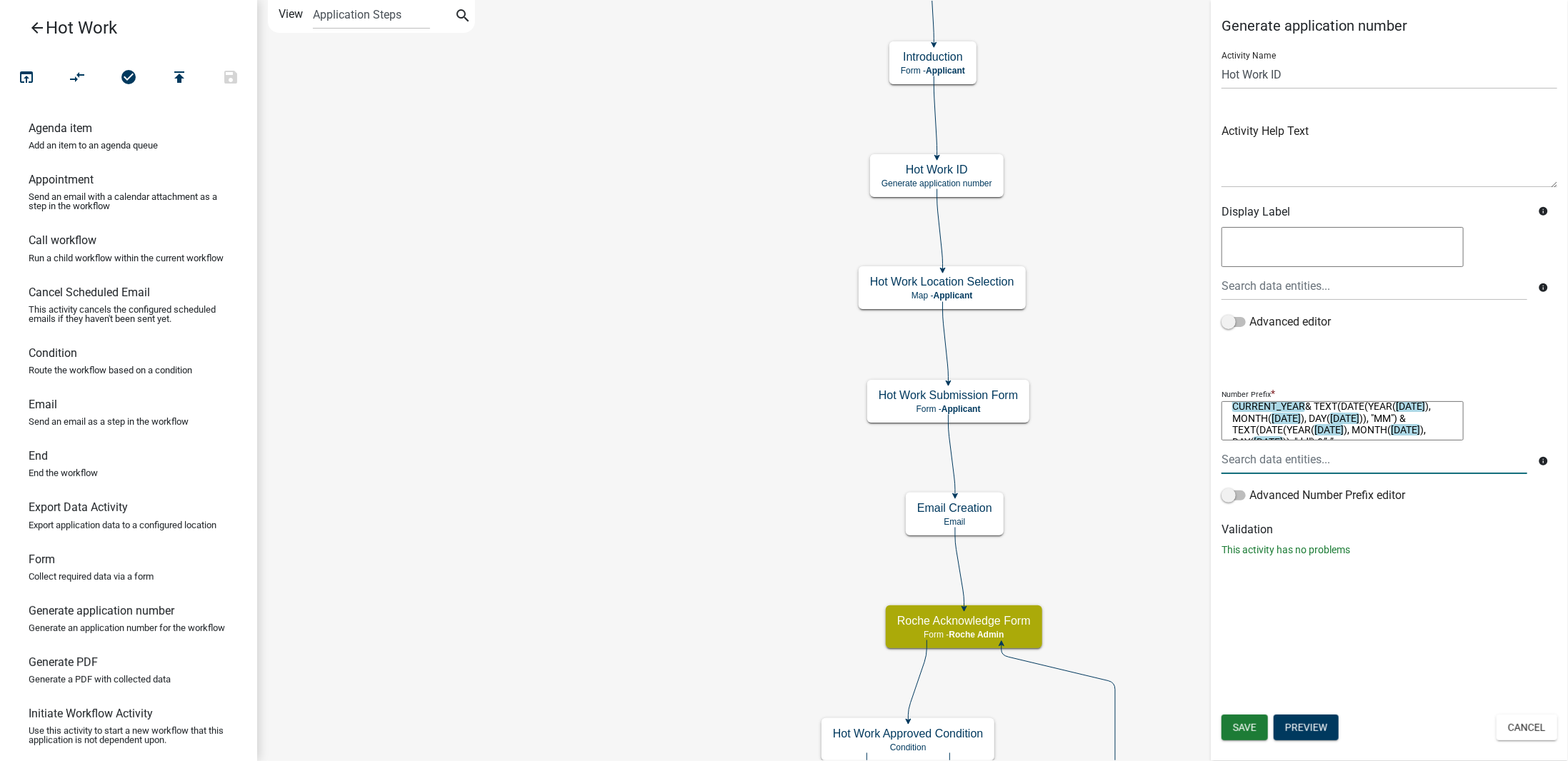
scroll to position [0, 0]
click at [1327, 726] on button "Preview" at bounding box center [1306, 728] width 65 height 26
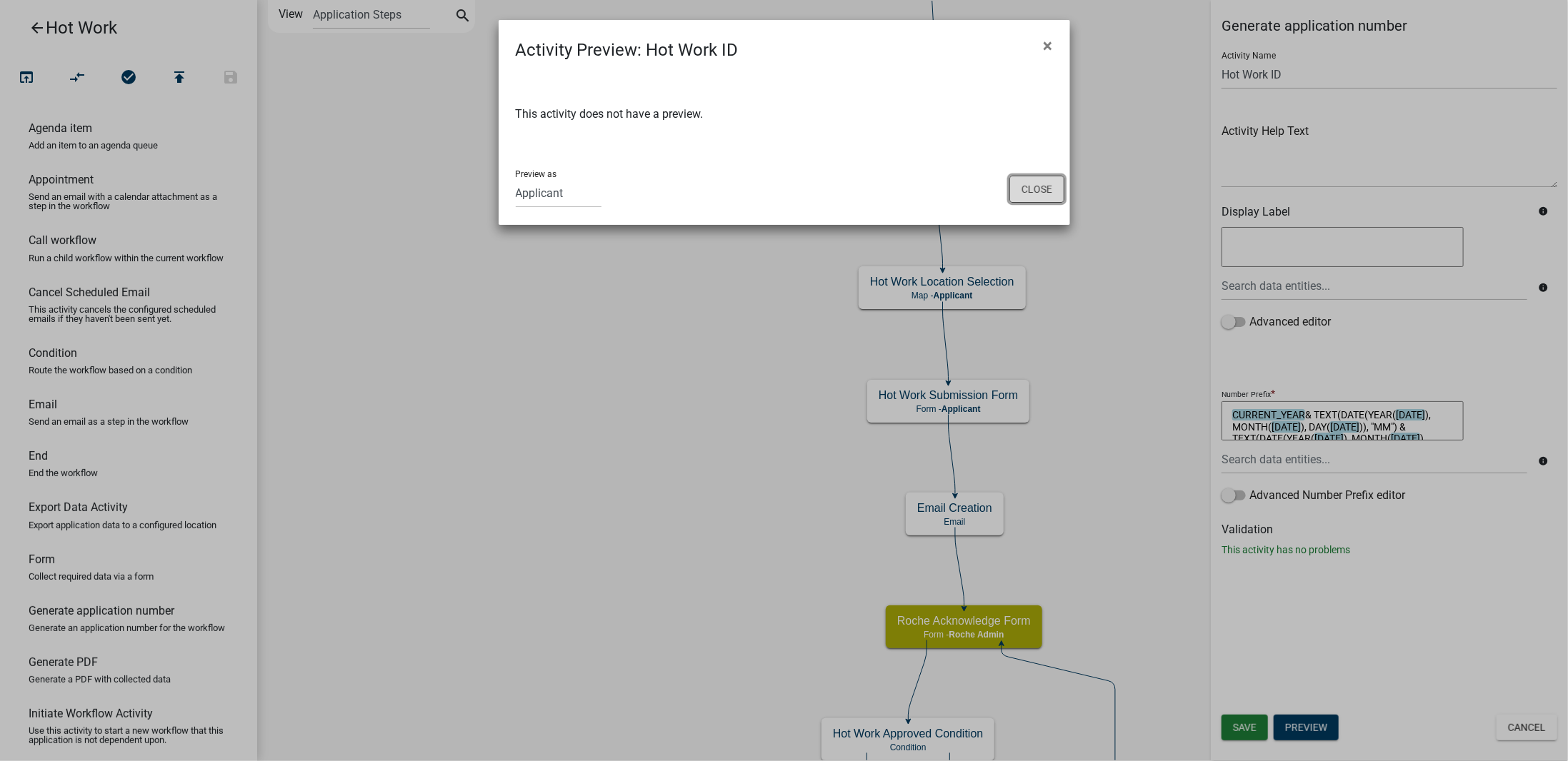
click at [1049, 190] on button "Close" at bounding box center [1037, 189] width 55 height 27
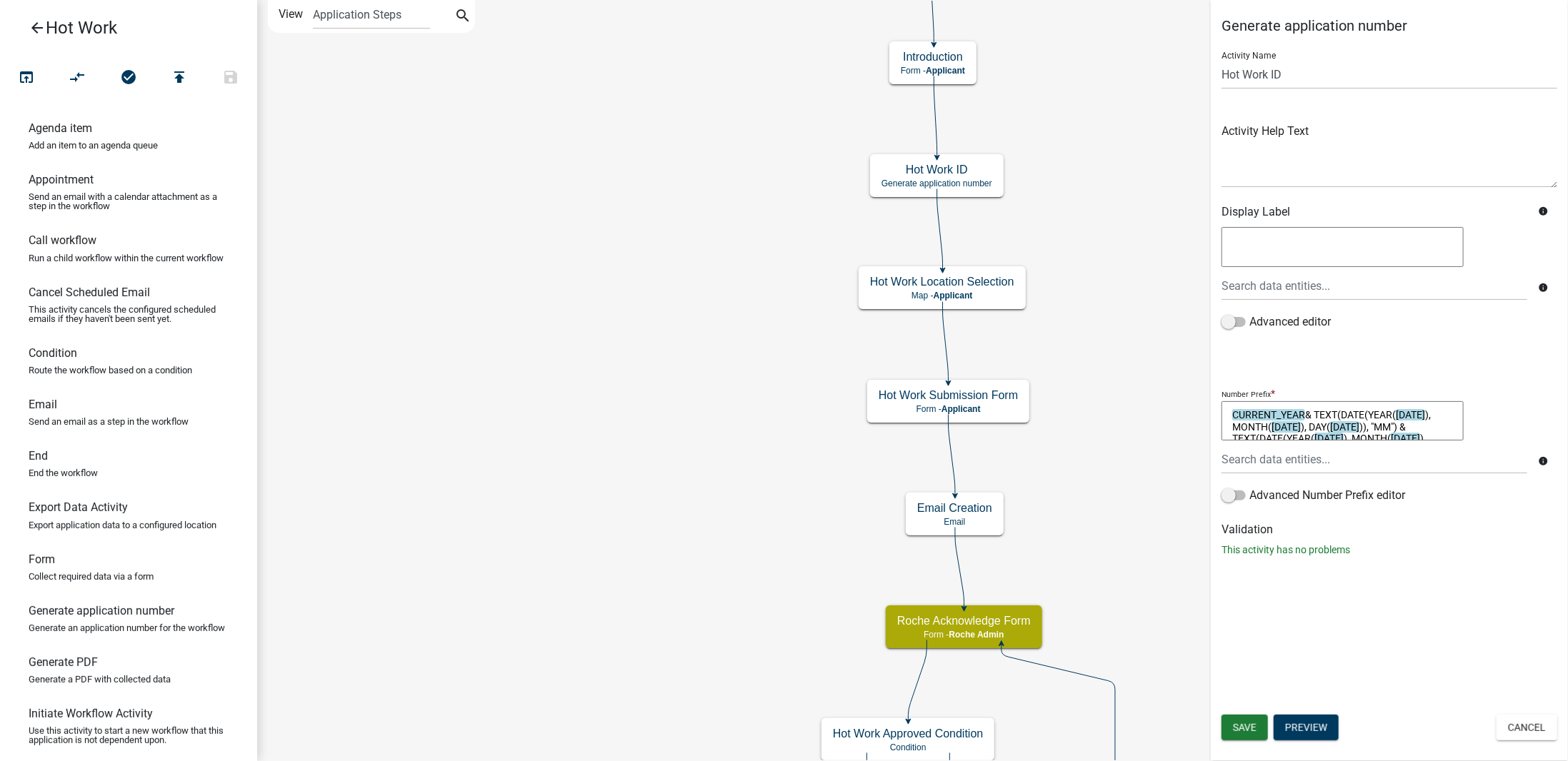
click at [1230, 416] on textarea "CURRENT_YEAR& TEXT(DATE(YEAR(Today), MONTH(Today), DAY(Today)), "MM") & TEXT(DA…" at bounding box center [1342, 421] width 242 height 40
click at [1241, 722] on span "Save" at bounding box center [1244, 728] width 24 height 12
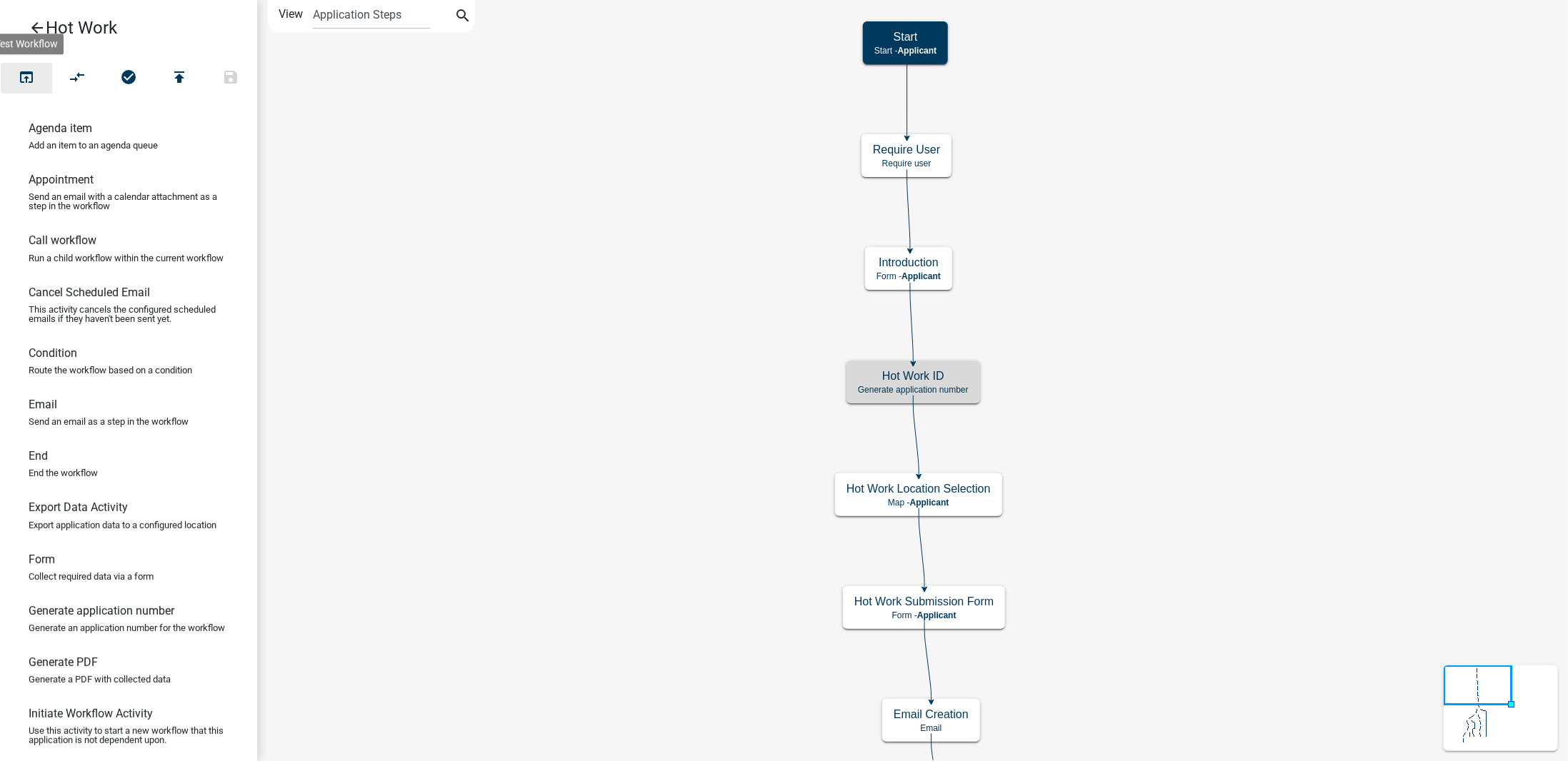
click at [27, 72] on icon "open_in_browser" at bounding box center [27, 79] width 17 height 20
click at [866, 155] on div "Require User Require user" at bounding box center [906, 155] width 90 height 43
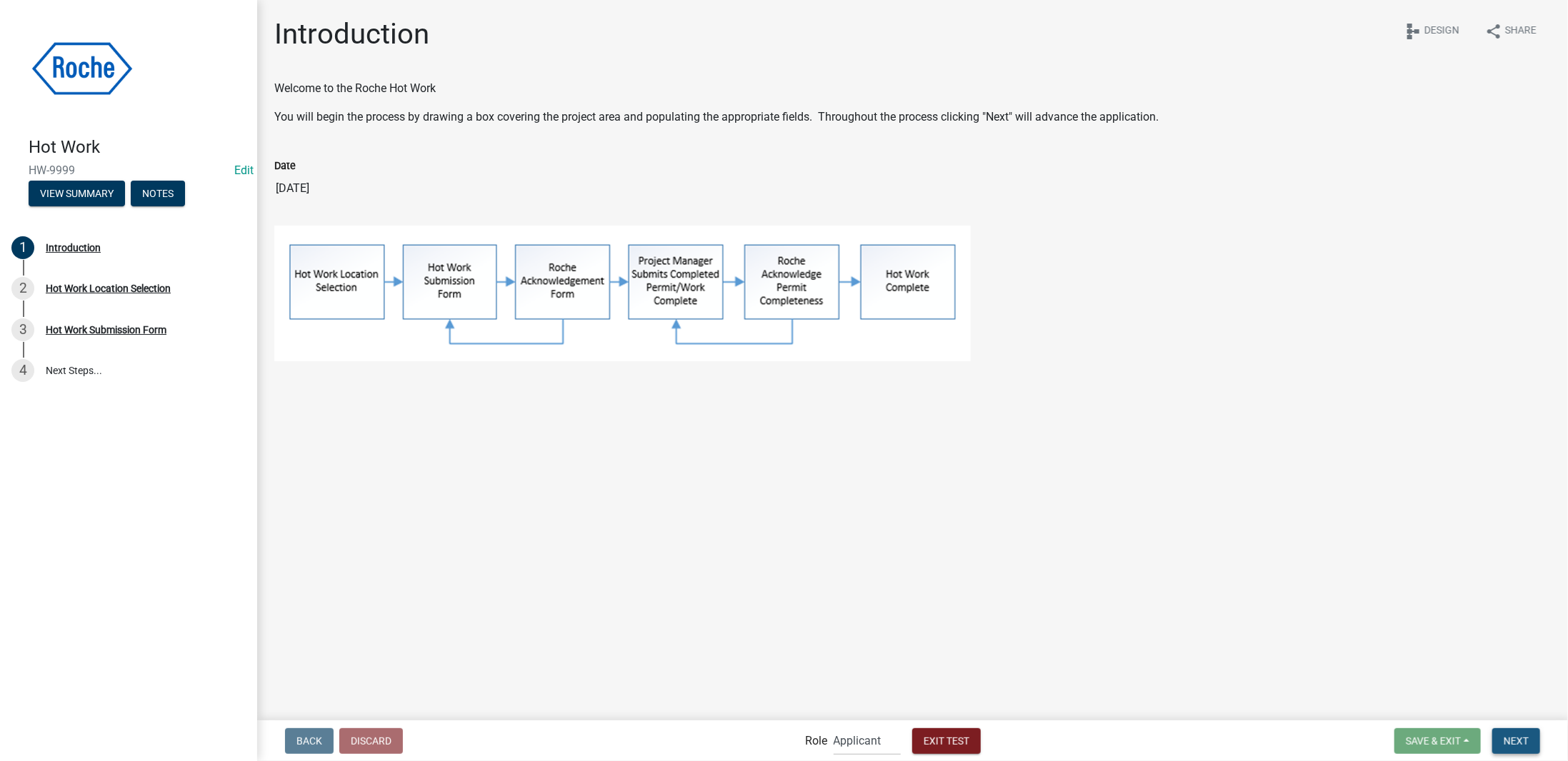
click at [1512, 741] on span "Next" at bounding box center [1516, 741] width 25 height 12
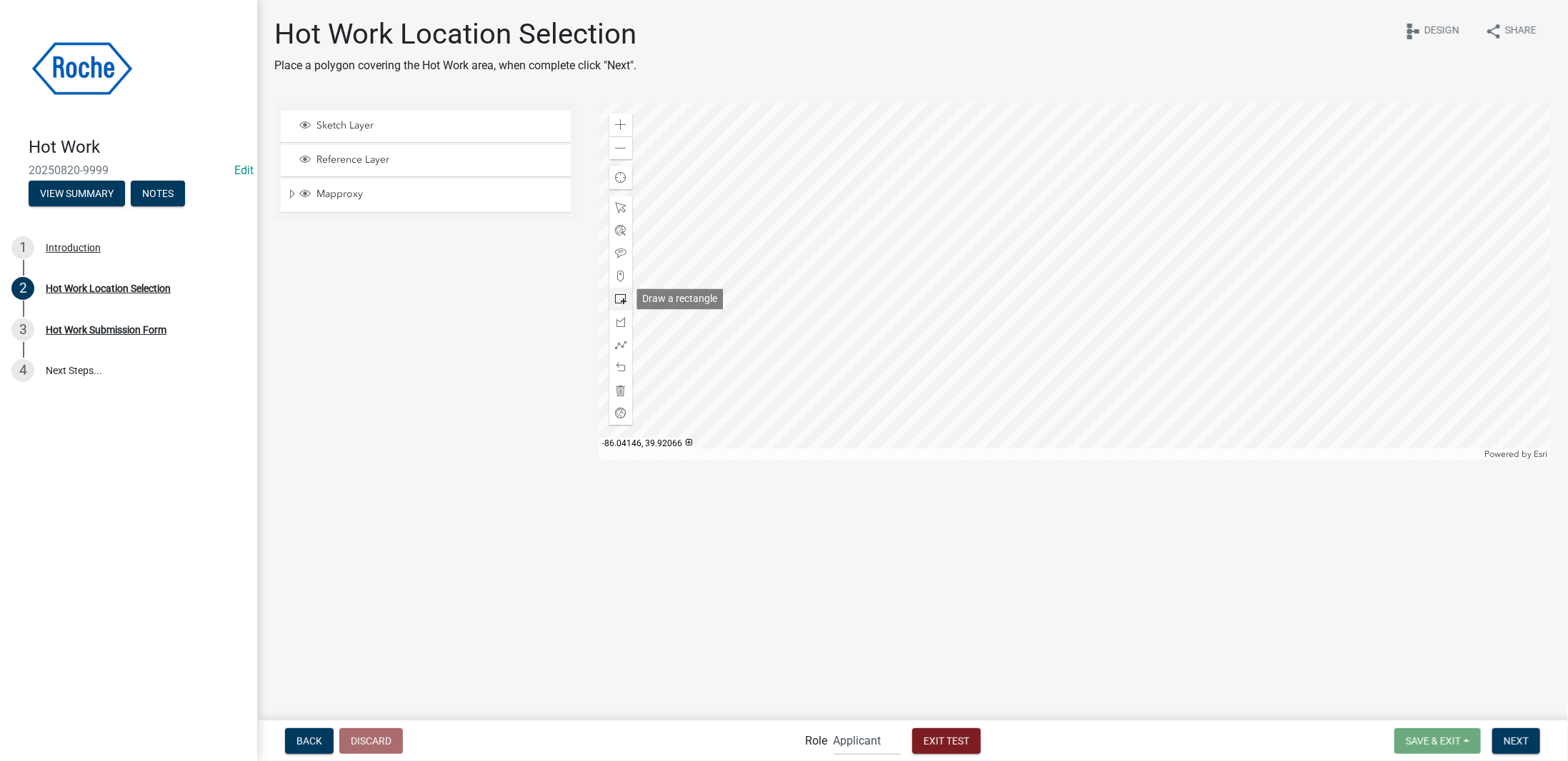
click at [621, 298] on span at bounding box center [621, 299] width 12 height 12
click at [1164, 216] on div at bounding box center [1074, 281] width 952 height 357
click at [1515, 741] on span "Next" at bounding box center [1516, 741] width 25 height 12
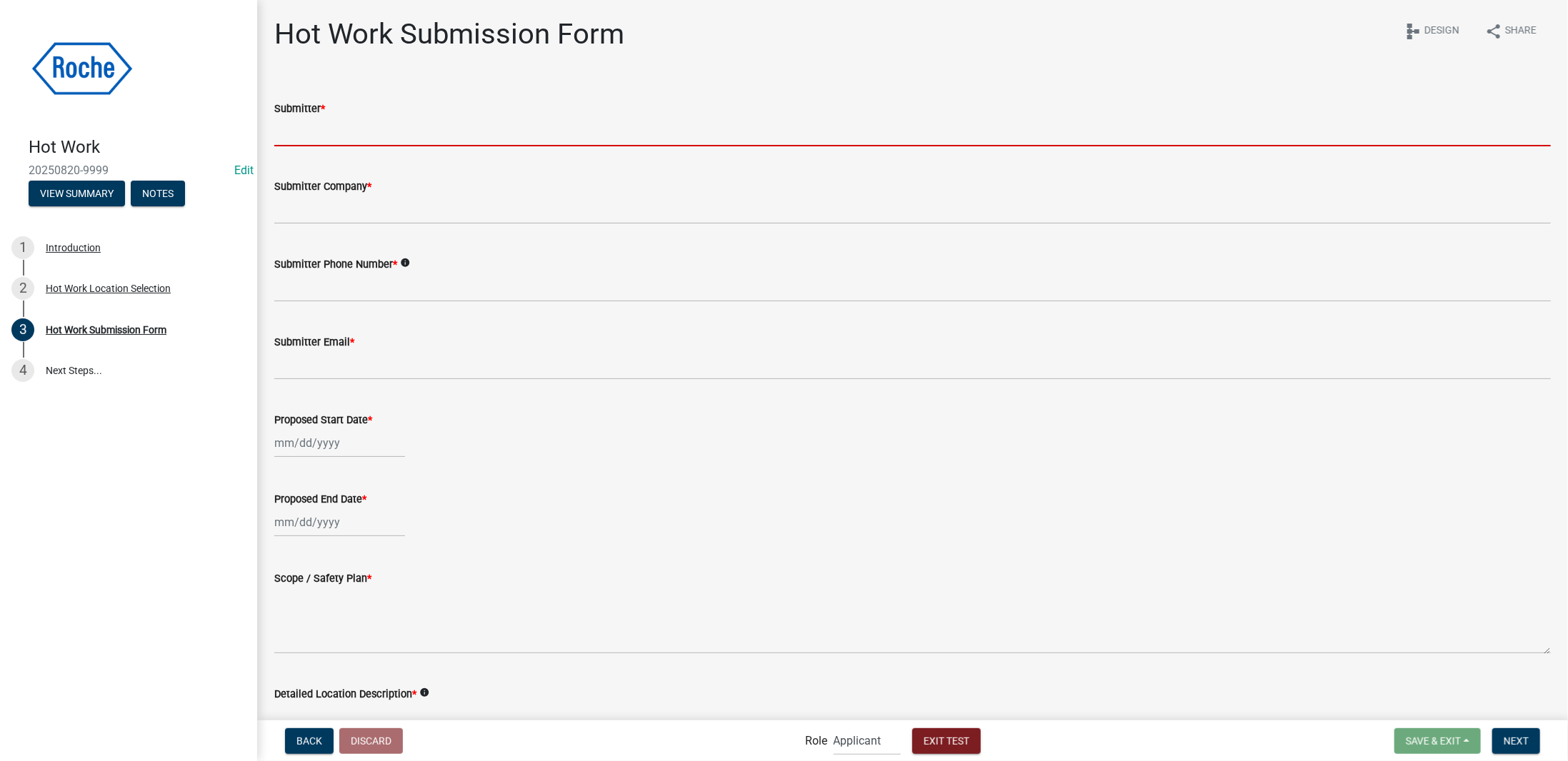
click at [372, 123] on input "Submitter *" at bounding box center [912, 132] width 1276 height 30
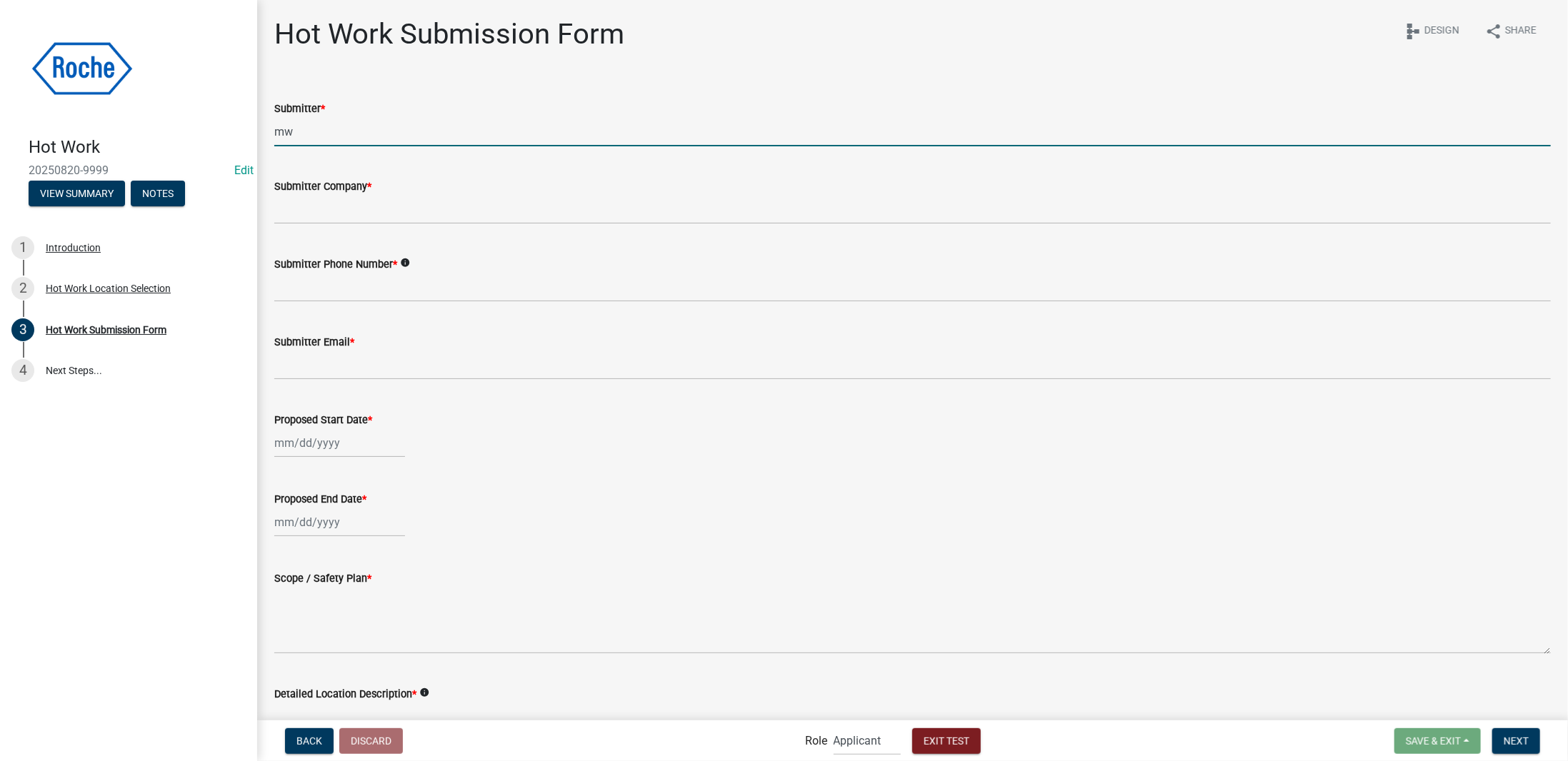
type input "mw"
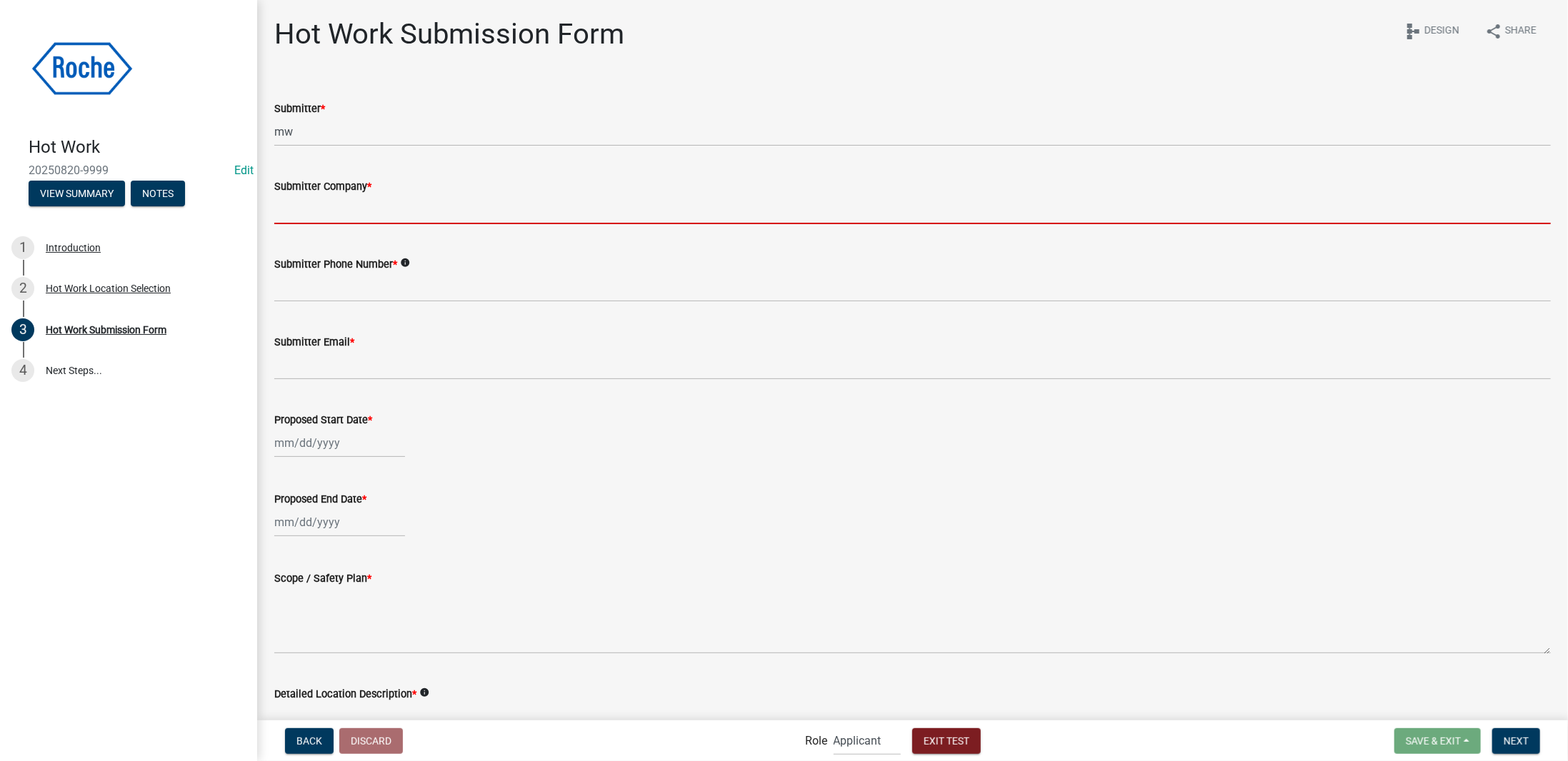
click at [381, 210] on input "Submitter Company *" at bounding box center [912, 210] width 1276 height 30
type input "here"
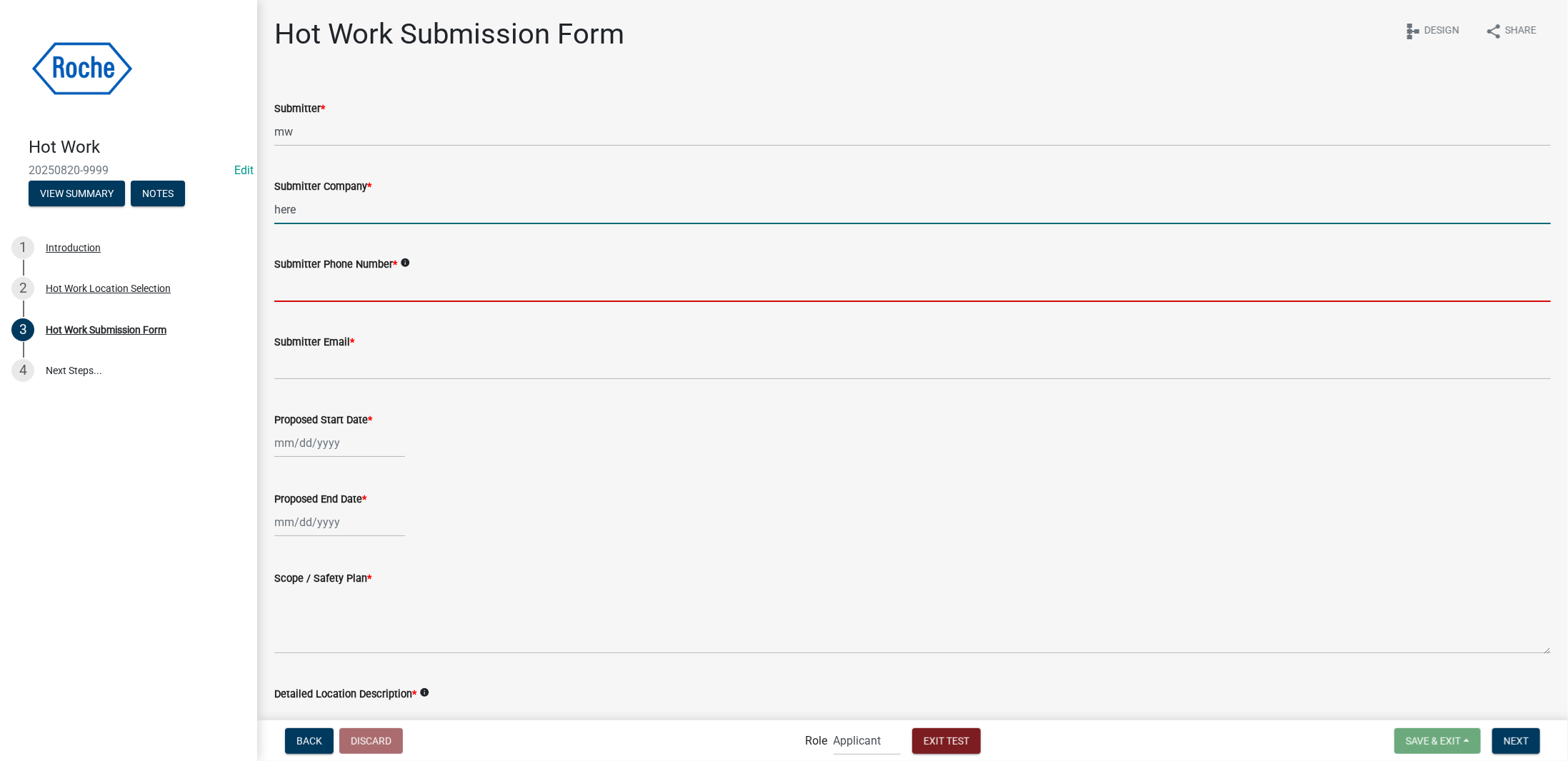
click at [326, 282] on input "Submitter Phone Number *" at bounding box center [912, 287] width 1276 height 30
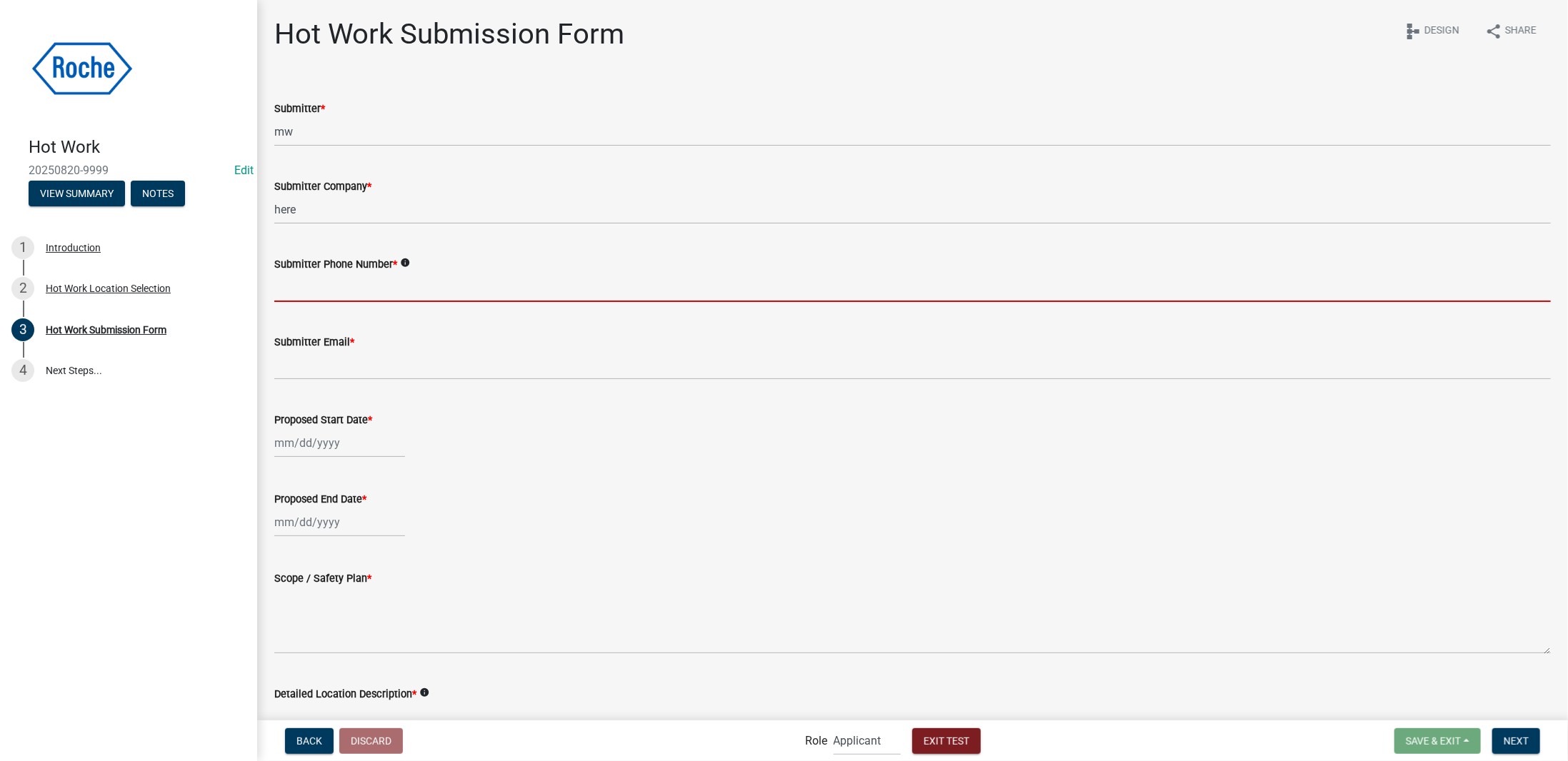
type input "5555555555"
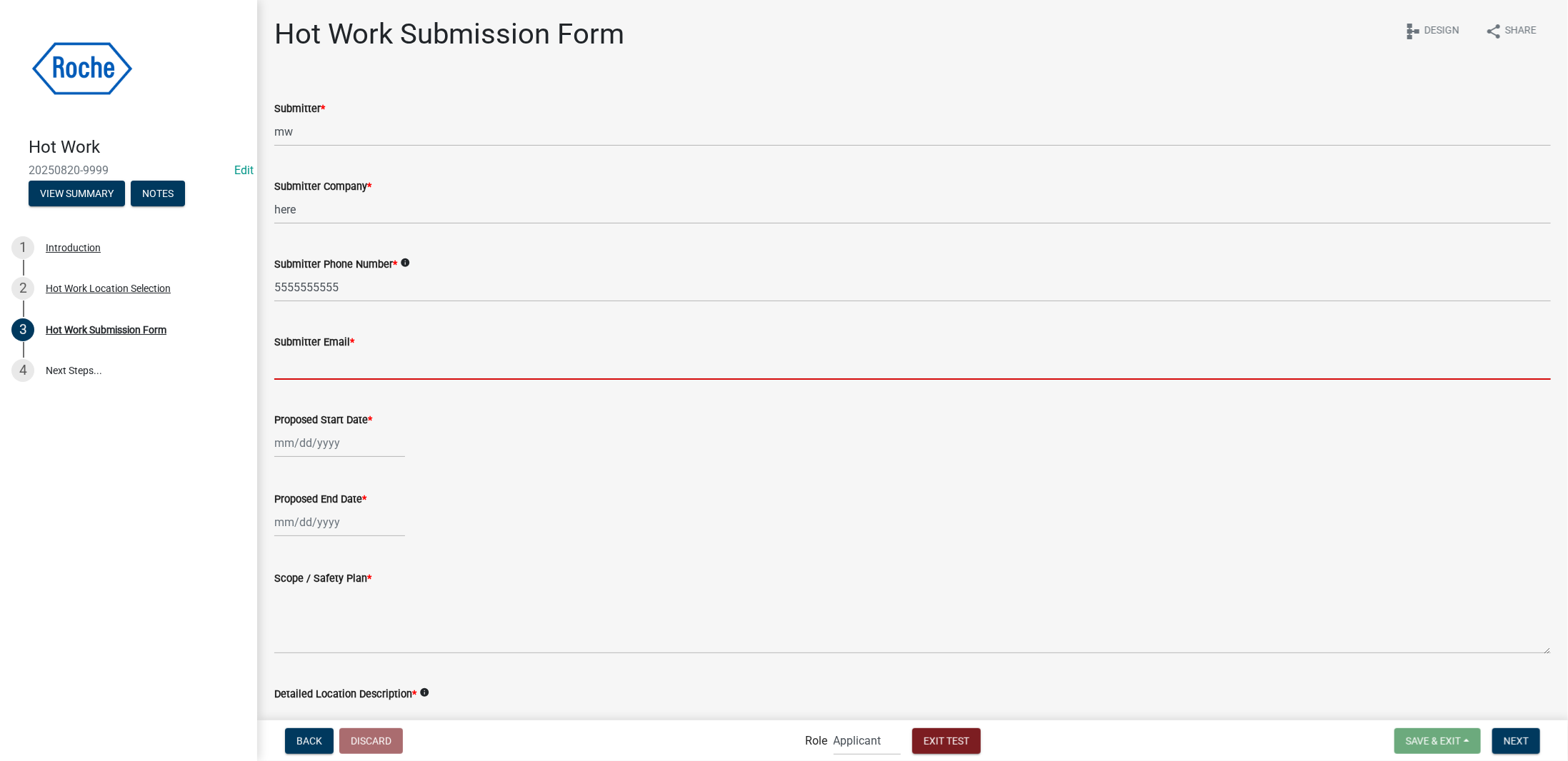
drag, startPoint x: 307, startPoint y: 365, endPoint x: 322, endPoint y: 381, distance: 21.9
click at [307, 365] on input "Submitter Email *" at bounding box center [912, 365] width 1276 height 30
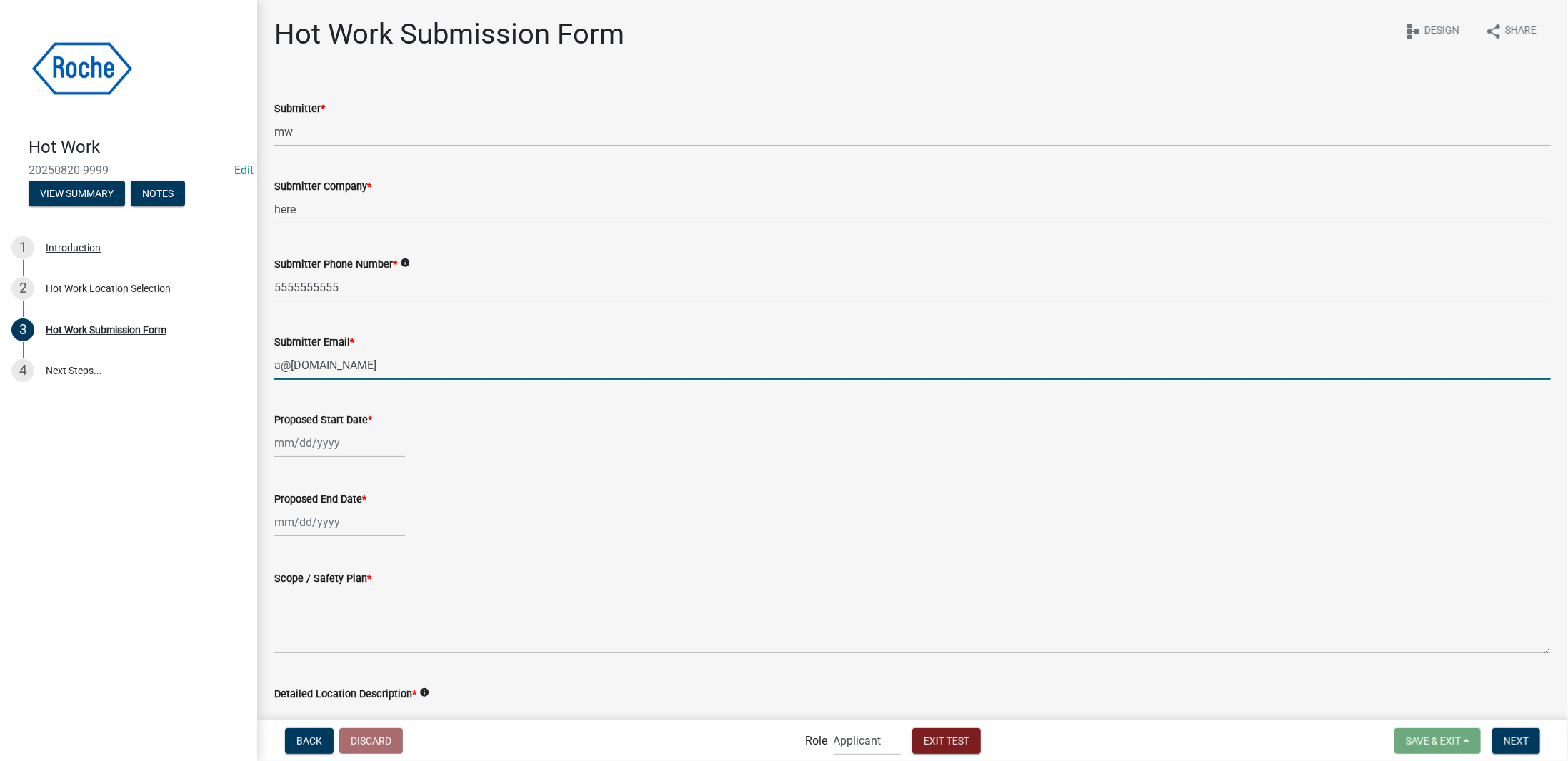
type input "a@b.com"
click at [329, 444] on div at bounding box center [339, 443] width 131 height 30
select select "8"
select select "2025"
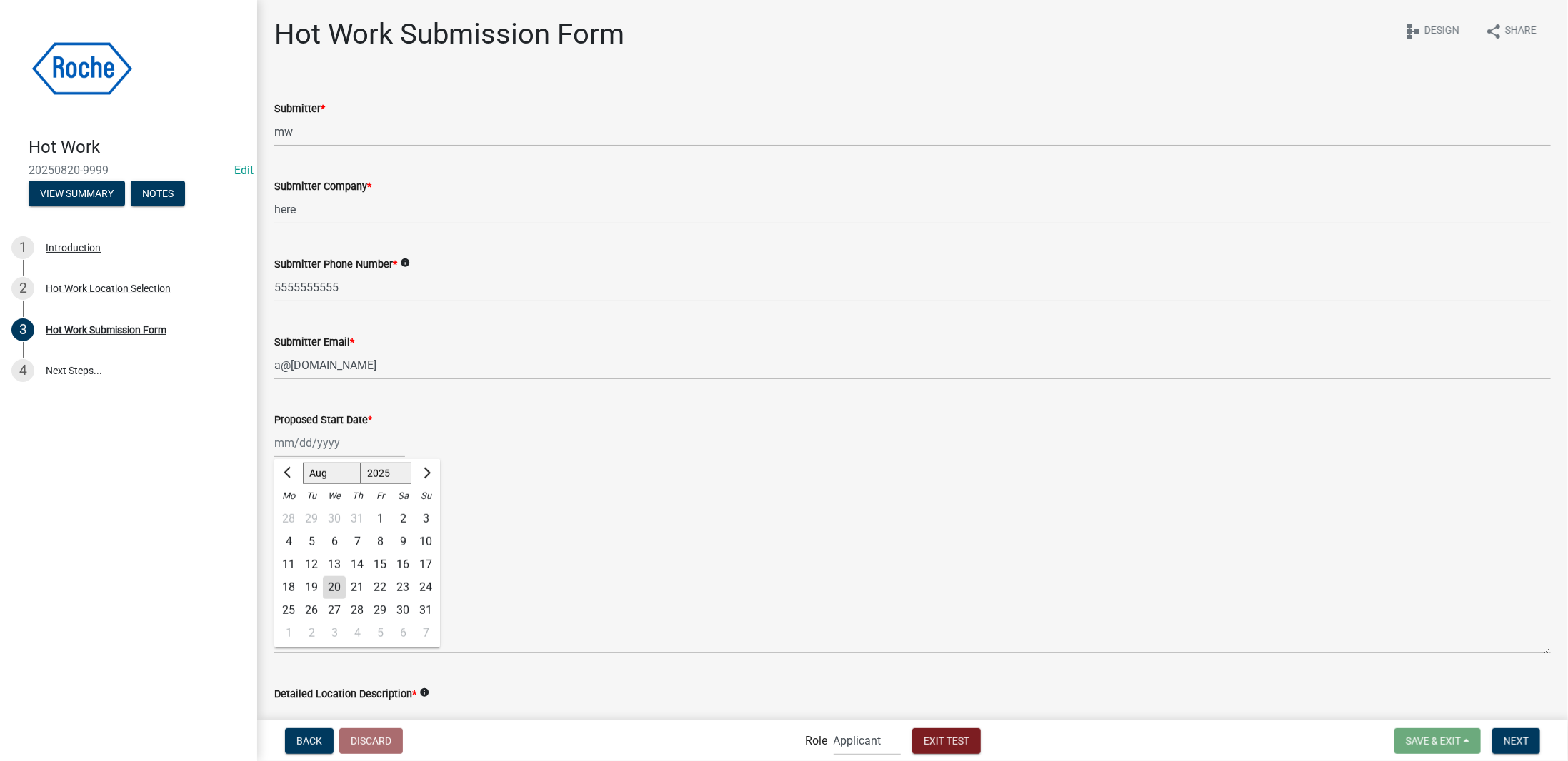
click at [340, 585] on div "20" at bounding box center [335, 588] width 23 height 23
type input "08/20/2025"
click at [338, 527] on div at bounding box center [339, 522] width 131 height 30
select select "8"
select select "2025"
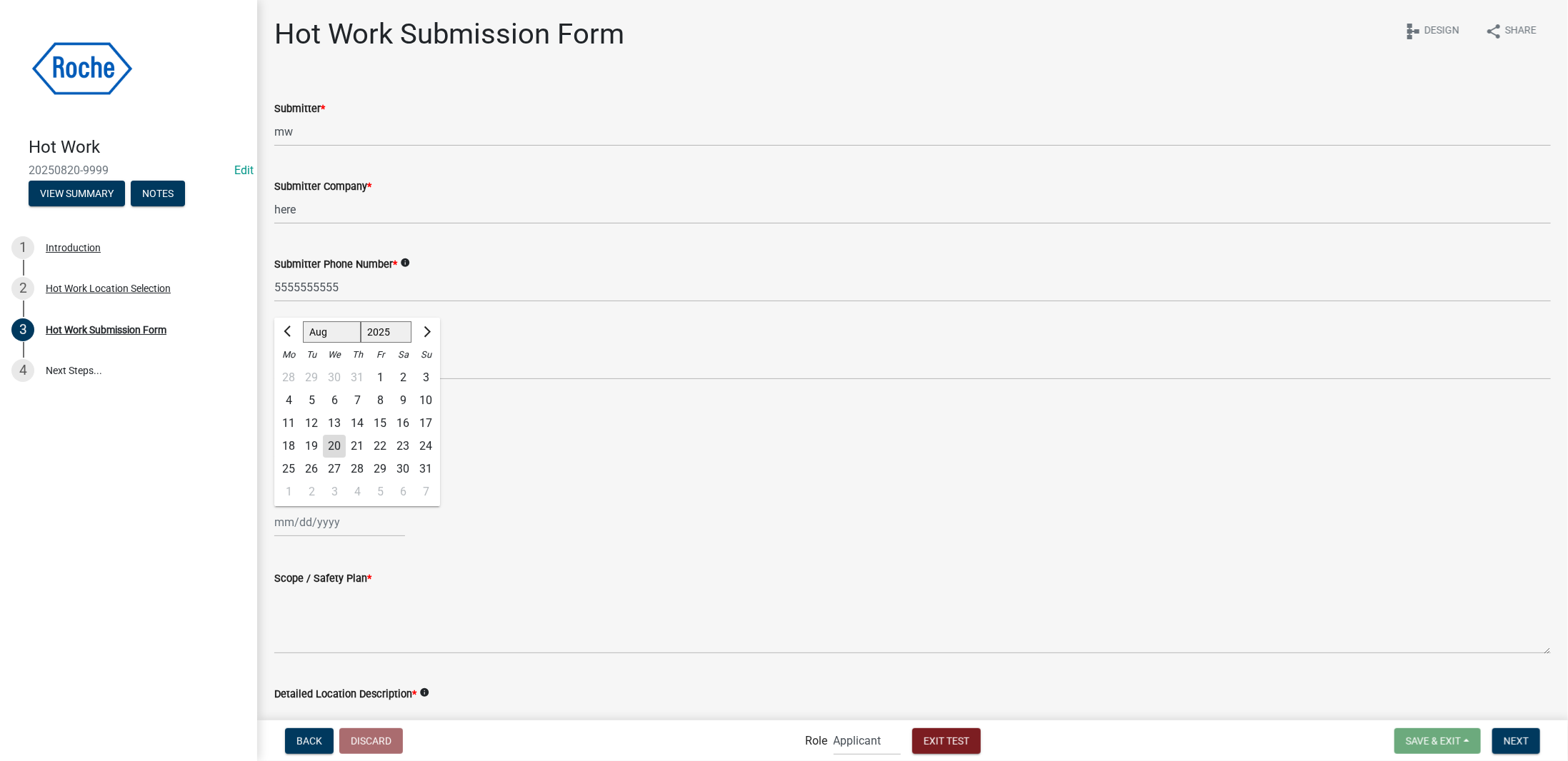
click at [355, 450] on div "21" at bounding box center [357, 447] width 23 height 23
type input "08/21/2025"
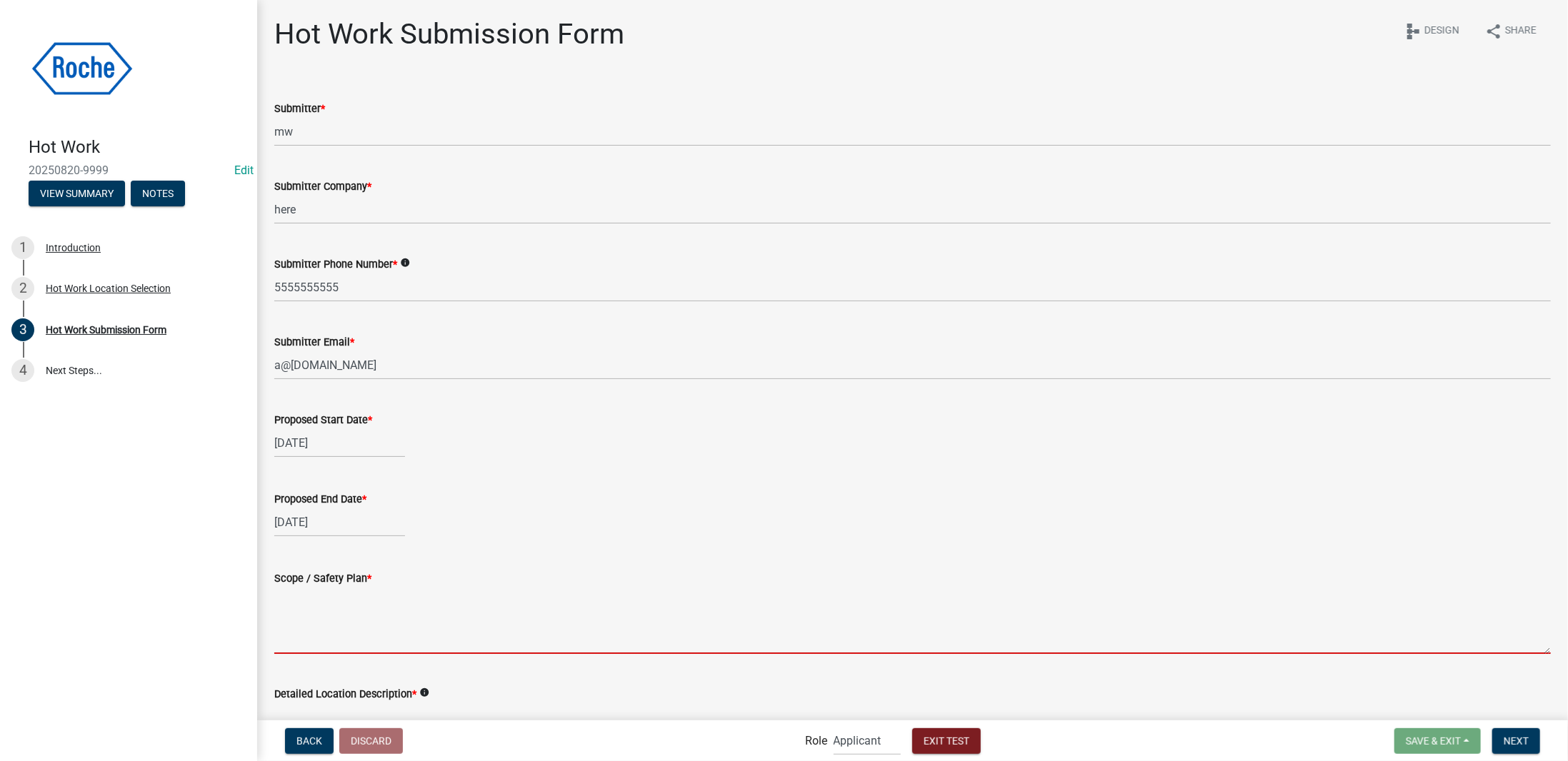
click at [343, 611] on textarea "Scope / Safety Plan *" at bounding box center [912, 620] width 1276 height 67
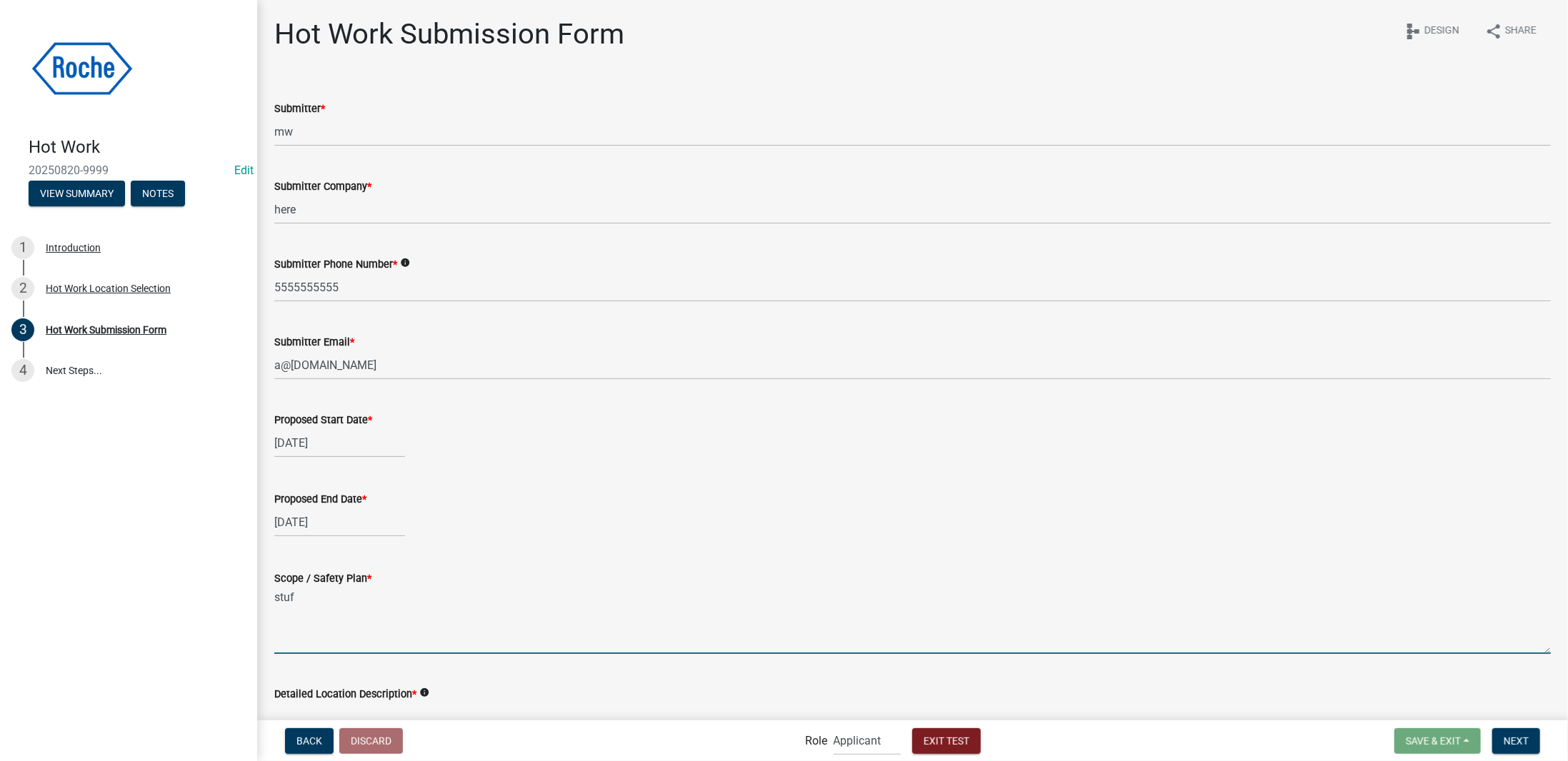
type textarea "stuff"
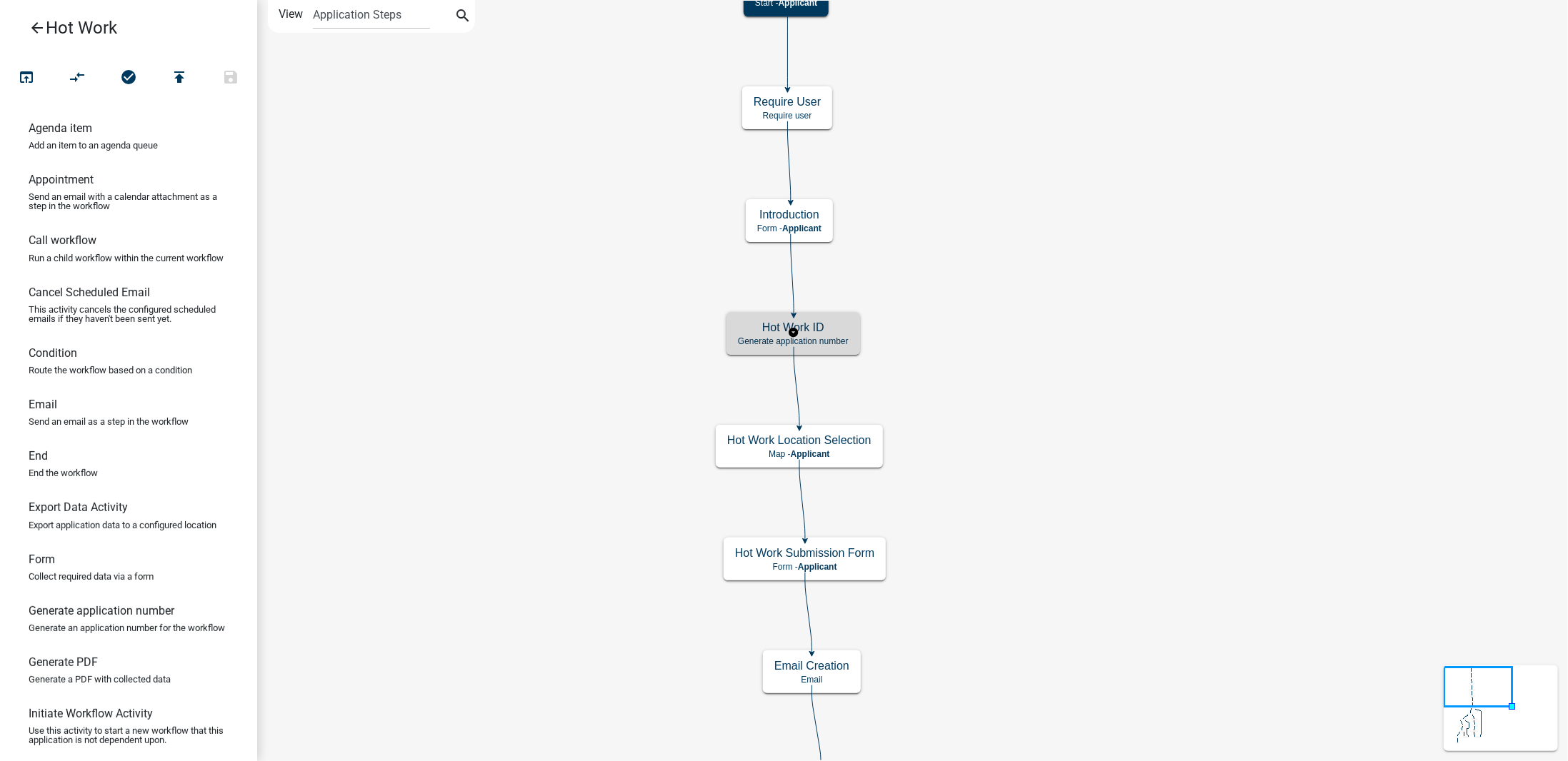
click at [852, 337] on div "Hot Work ID Generate application number" at bounding box center [793, 333] width 134 height 43
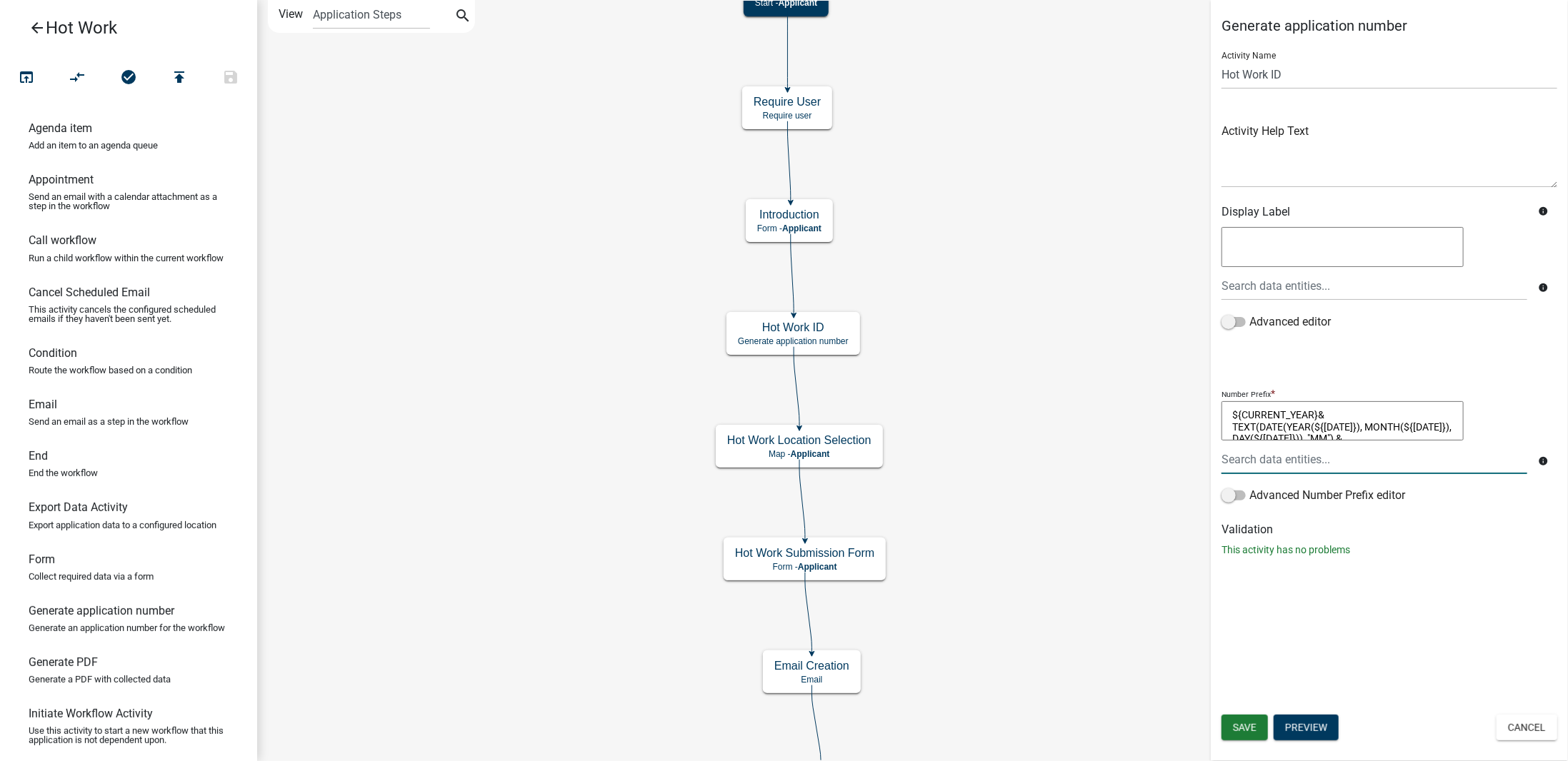
drag, startPoint x: 1241, startPoint y: 416, endPoint x: 1315, endPoint y: 416, distance: 74.0
click at [1315, 416] on textarea "${CURRENT_YEAR}& TEXT(DATE(YEAR(${Today}), MONTH(${Today}), DAY(${Today})), "MM…" at bounding box center [1342, 421] width 242 height 40
type textarea "${c}& TEXT(DATE(YEAR(Today), MONTH(Today), DAY(Today)), "MM") & TEXT(DATE(YEAR(…"
click at [1536, 724] on button "Cancel" at bounding box center [1527, 728] width 61 height 26
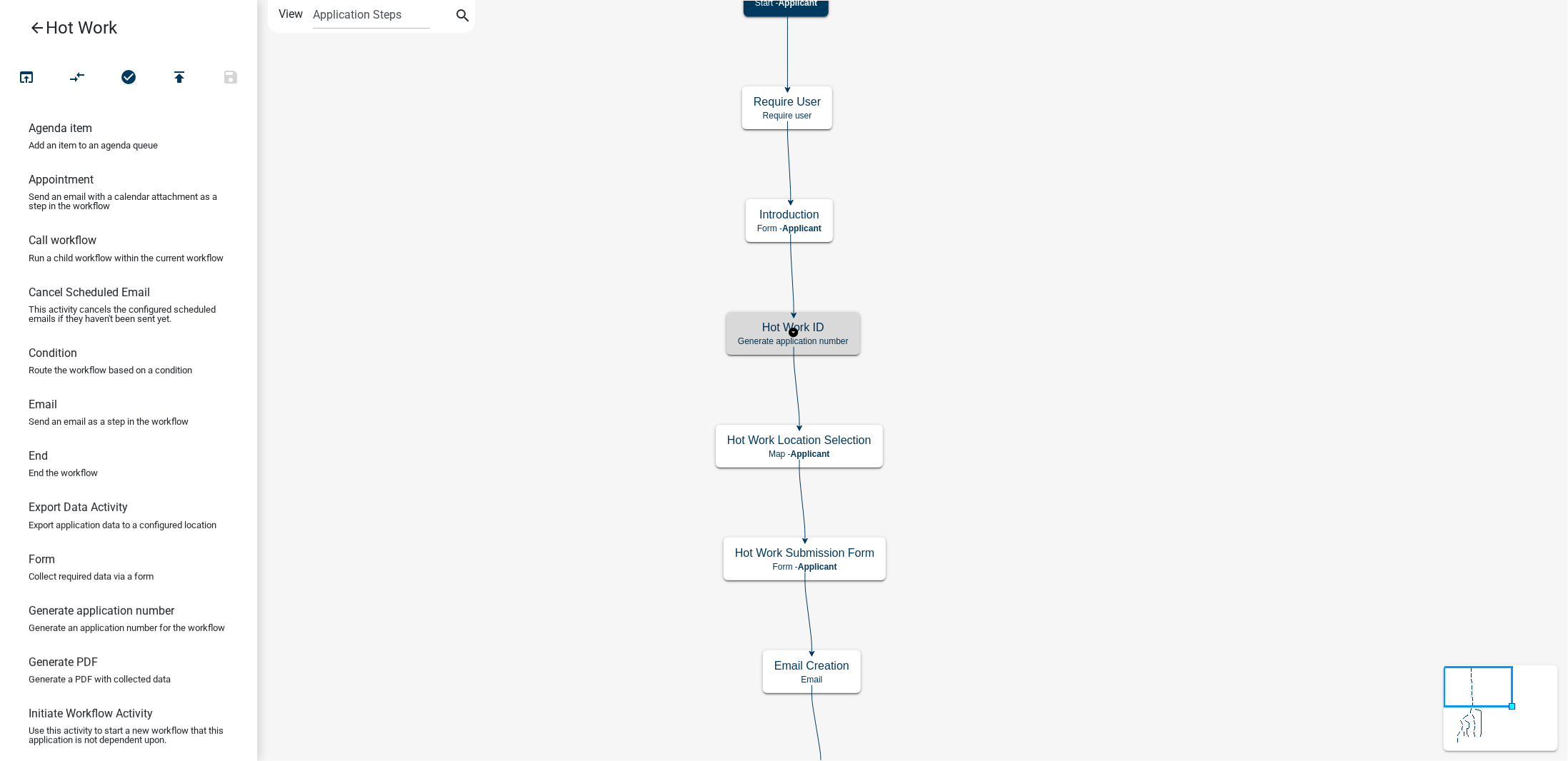
click at [810, 339] on p "Generate application number" at bounding box center [793, 341] width 111 height 10
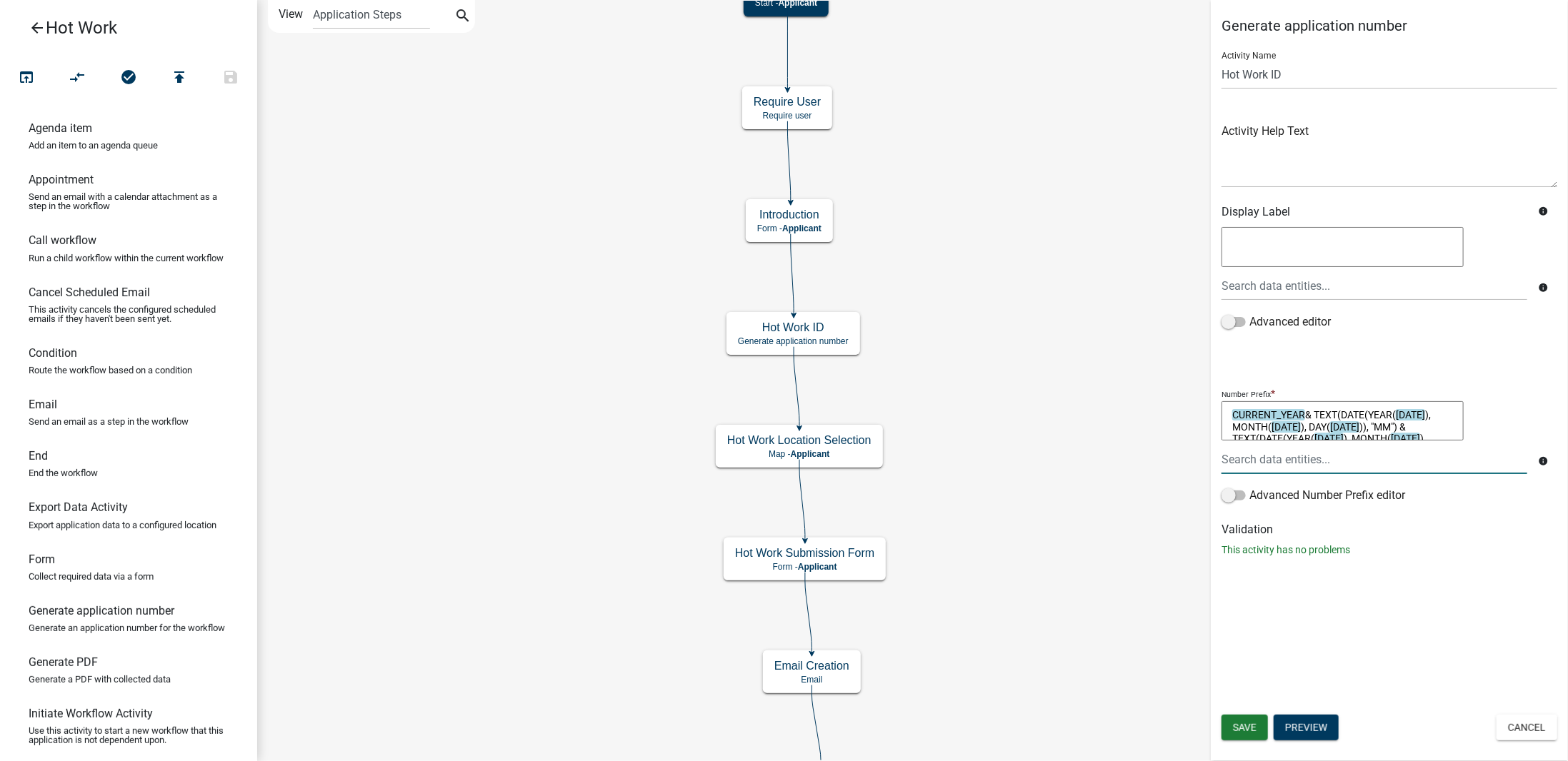
click at [1231, 414] on textarea "CURRENT_YEAR& TEXT(DATE(YEAR(Today), MONTH(Today), DAY(Today)), "MM") & TEXT(DA…" at bounding box center [1342, 421] width 242 height 40
click at [1235, 414] on textarea "H& TEXT(DATE(YEAR(Today), MONTH(Today), DAY(Today)), "MM") & TEXT(DATE(YEAR(Tod…" at bounding box center [1342, 421] width 242 height 40
type textarea "H& TEXT(DATE(YEAR(Today), MONTH(Today), DAY(Today)), "MM") & TEXT(DATE(YEAR(Tod…"
click at [1368, 421] on textarea "H& TEXT(DATE(YEAR(Today), MONTH(Today), DAY(Today)), "MM") & TEXT(DATE(YEAR(Tod…" at bounding box center [1342, 421] width 242 height 40
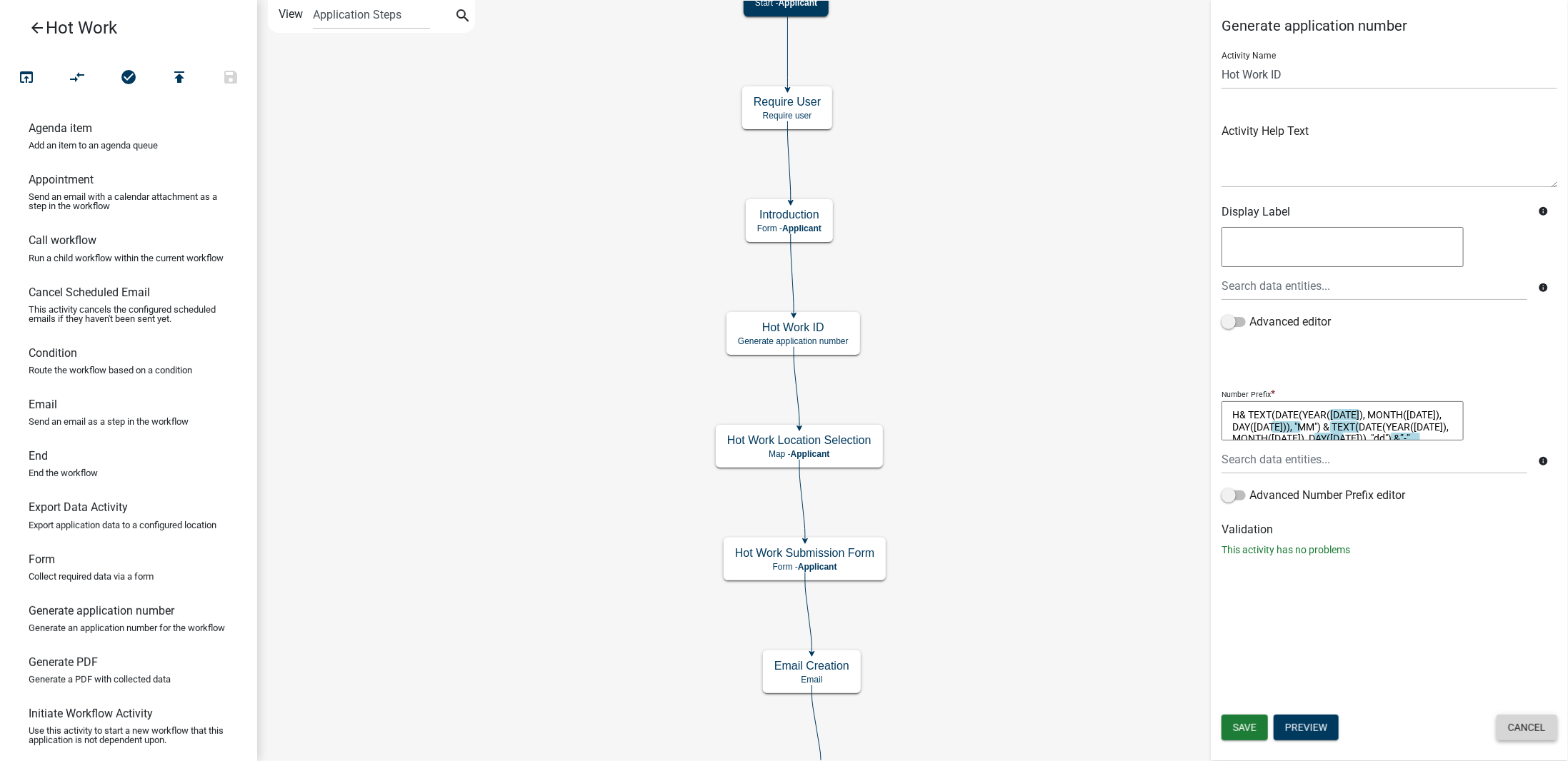
click at [1529, 721] on button "Cancel" at bounding box center [1527, 728] width 61 height 26
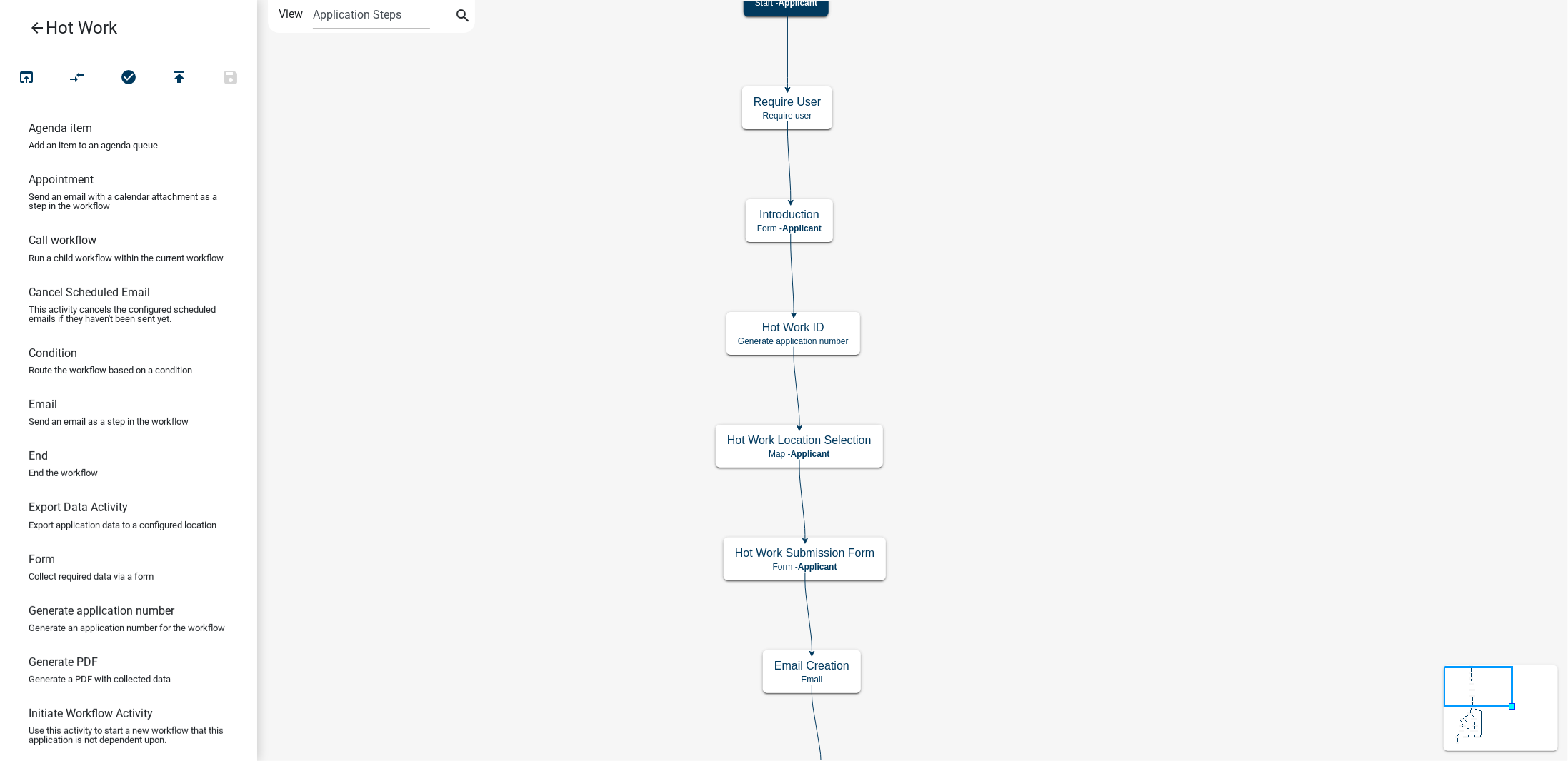
click at [34, 25] on icon "arrow_back" at bounding box center [38, 30] width 17 height 20
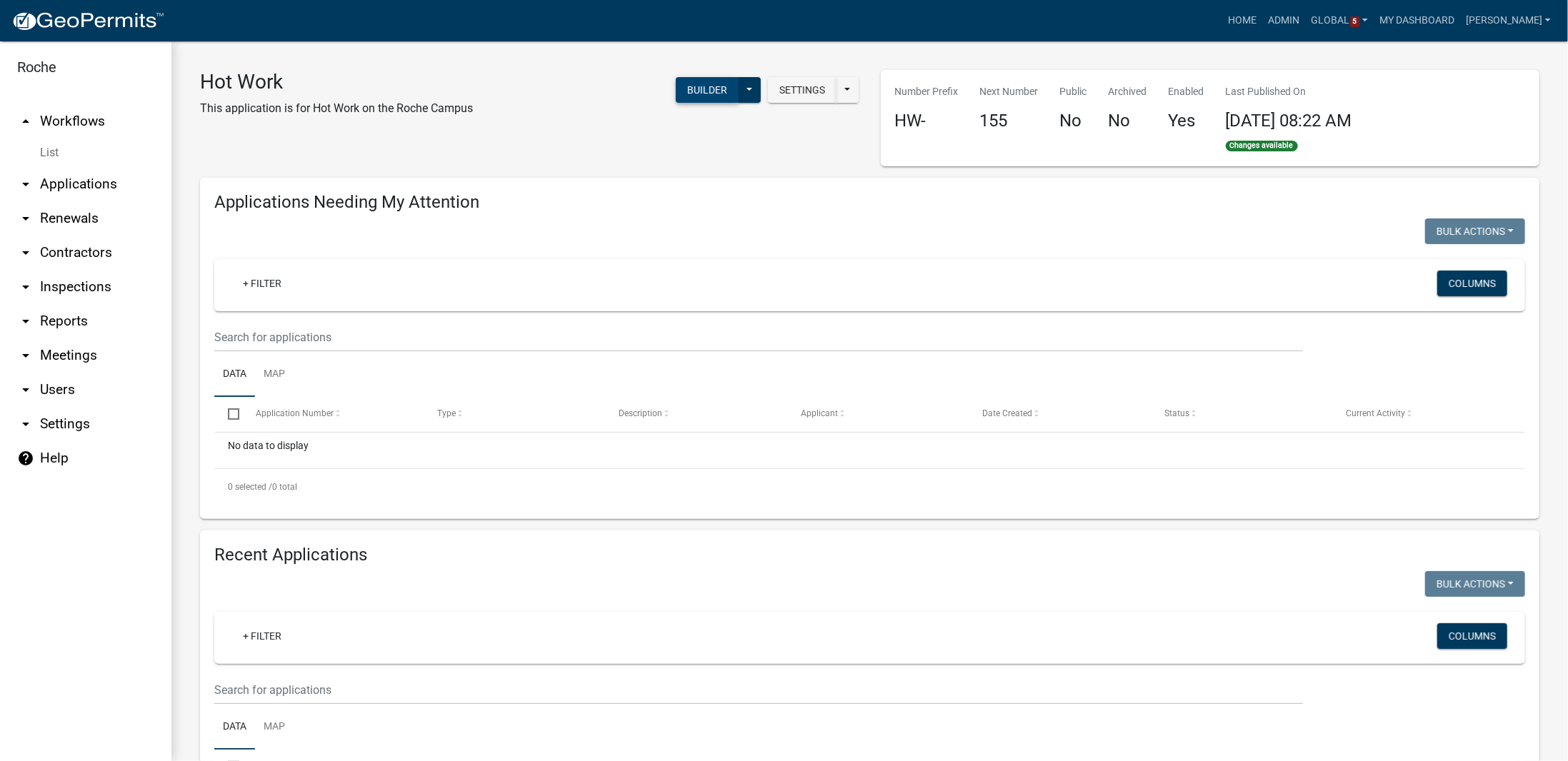
click at [688, 88] on button "Builder" at bounding box center [707, 90] width 63 height 26
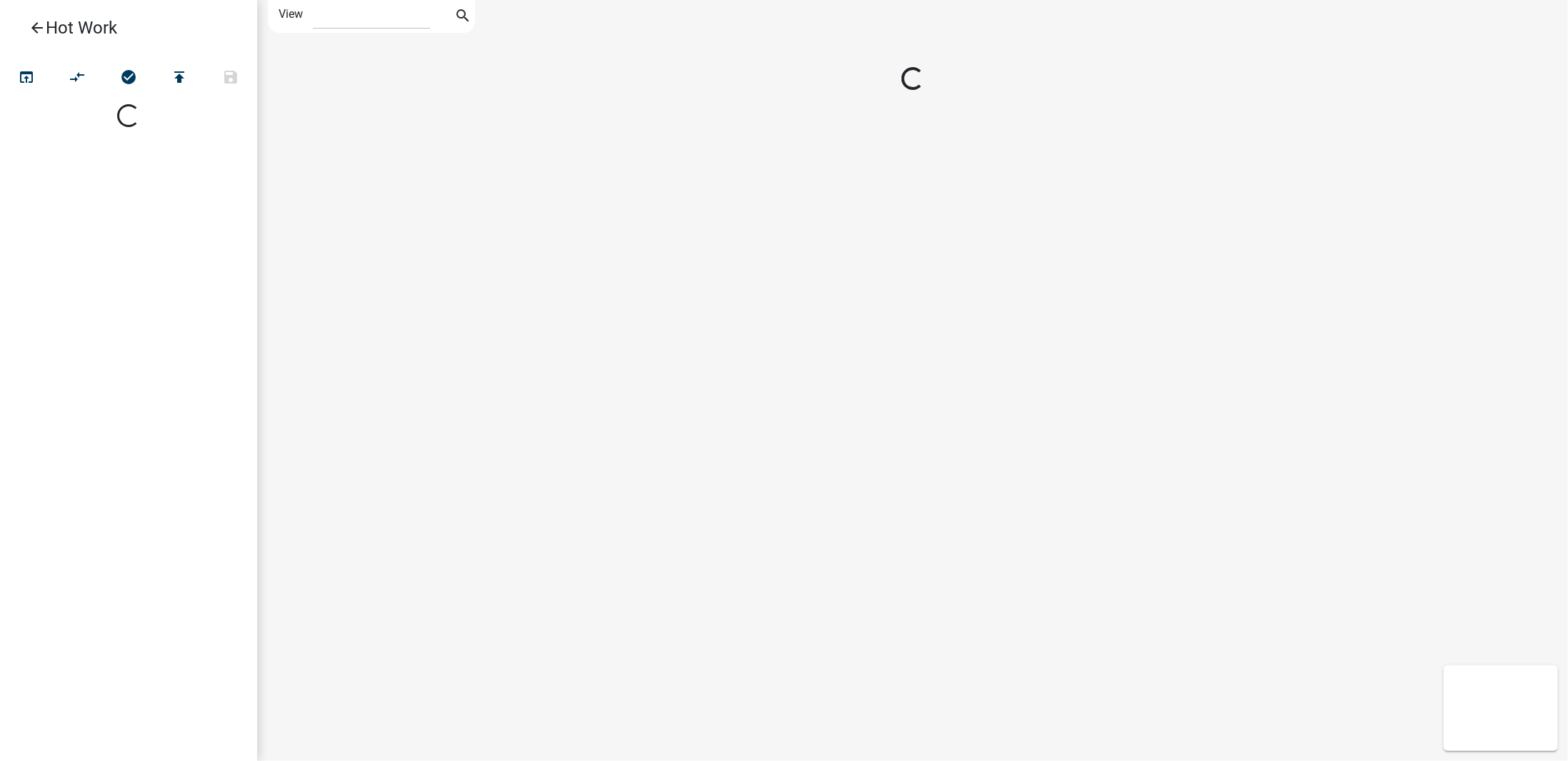
select select "1"
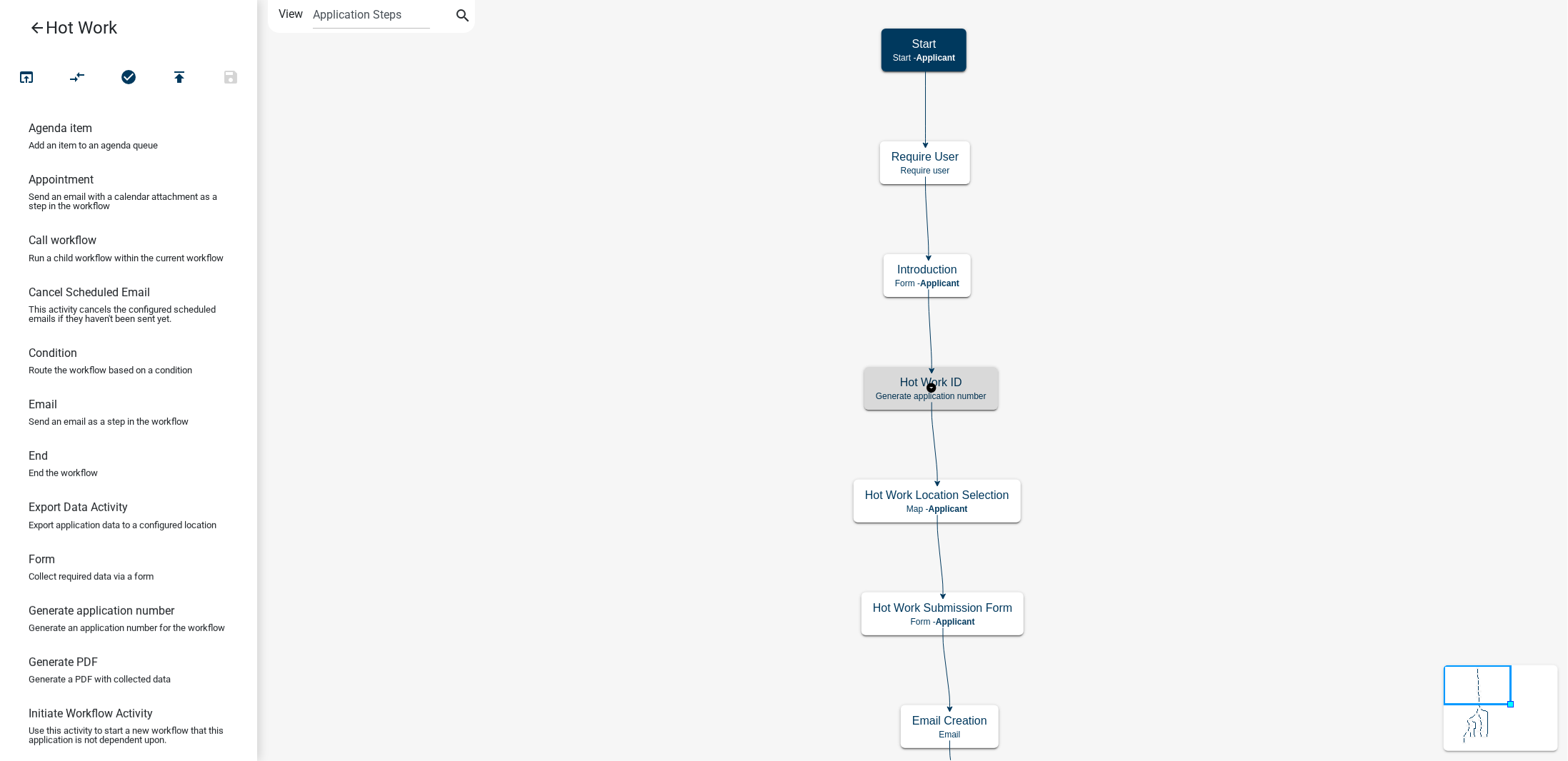
click at [975, 389] on div "Hot Work ID Generate application number" at bounding box center [930, 388] width 134 height 43
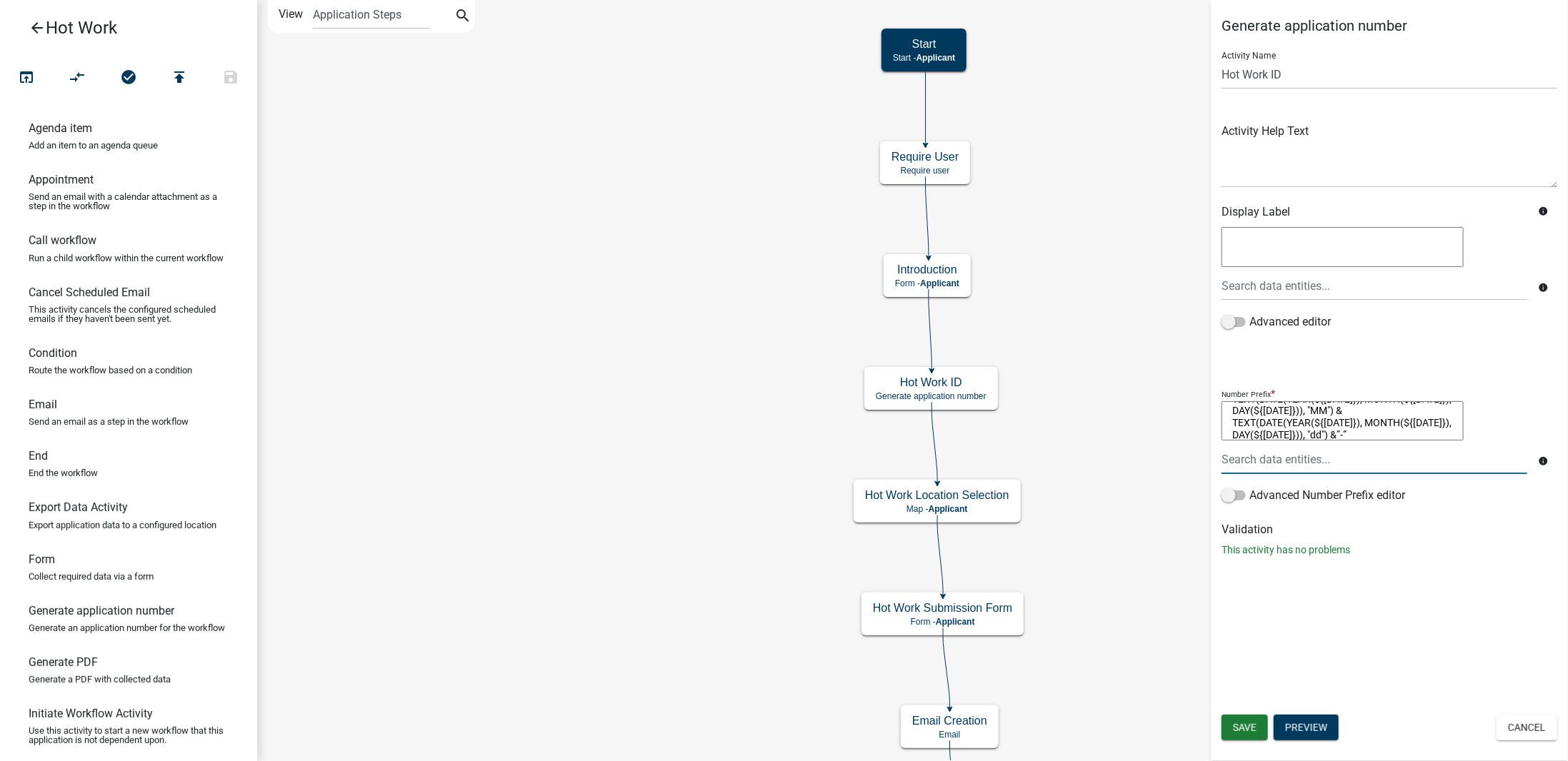
scroll to position [35, 0]
drag, startPoint x: 1234, startPoint y: 414, endPoint x: 1444, endPoint y: 440, distance: 211.6
click at [1444, 440] on ng-mentions "${CURRENT_YEAR}& TEXT(DATE(YEAR(${Today}), MONTH(${Today}), DAY(${Today})), "MM…" at bounding box center [1342, 423] width 242 height 44
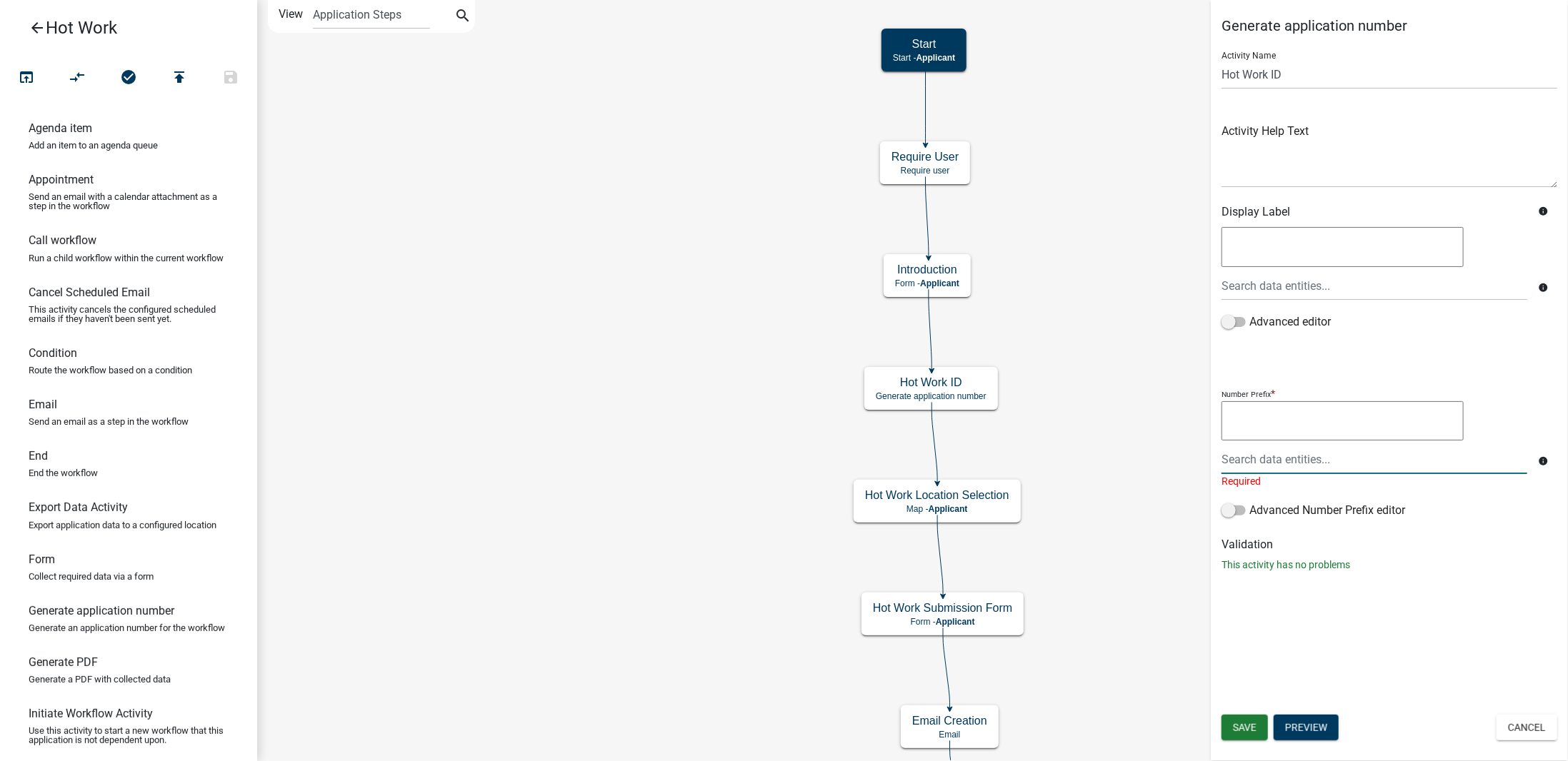
scroll to position [0, 0]
type textarea """
click at [1244, 726] on span "Save" at bounding box center [1244, 728] width 24 height 12
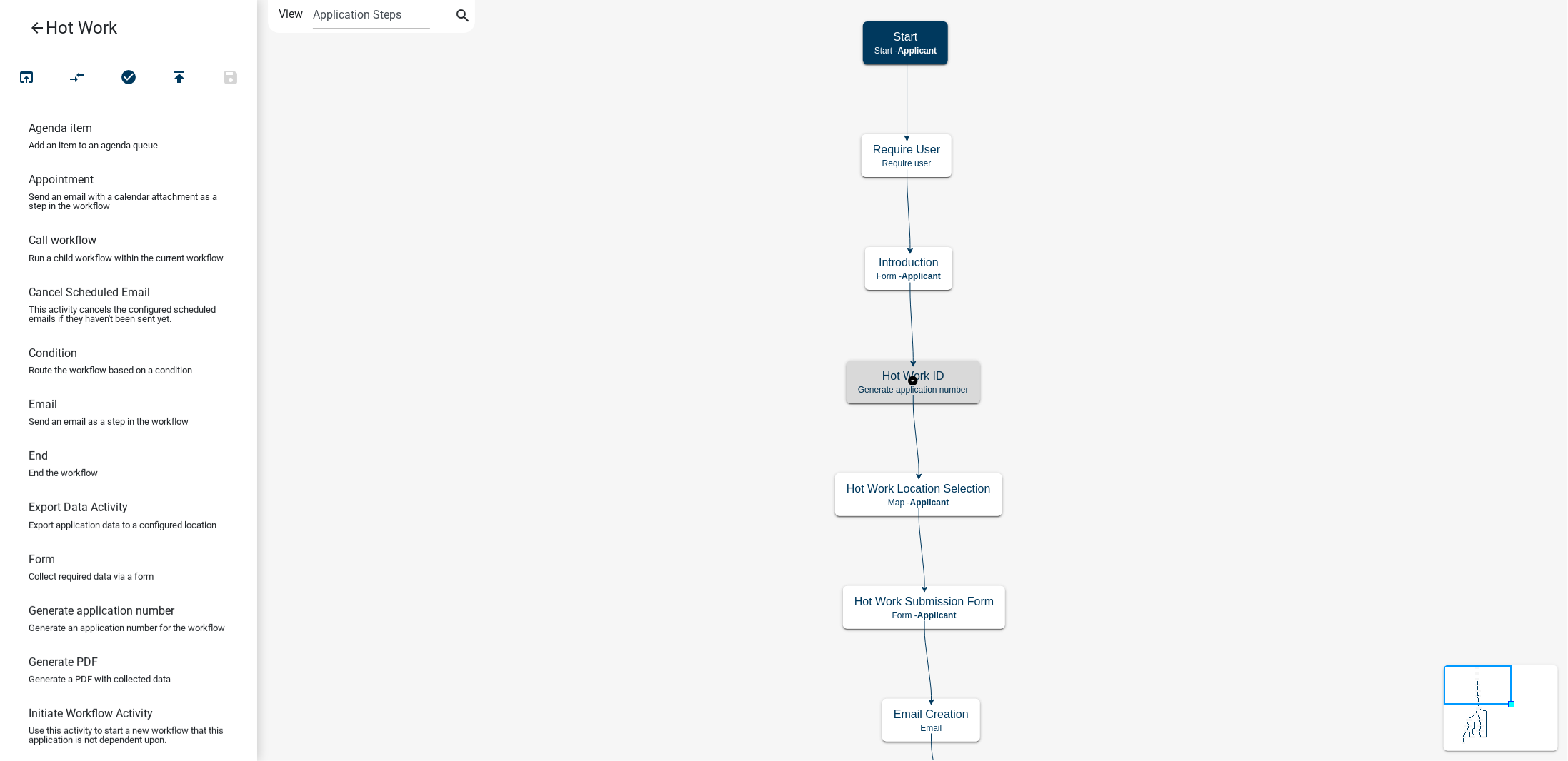
click at [904, 383] on div "Hot Work ID Generate application number" at bounding box center [913, 382] width 134 height 43
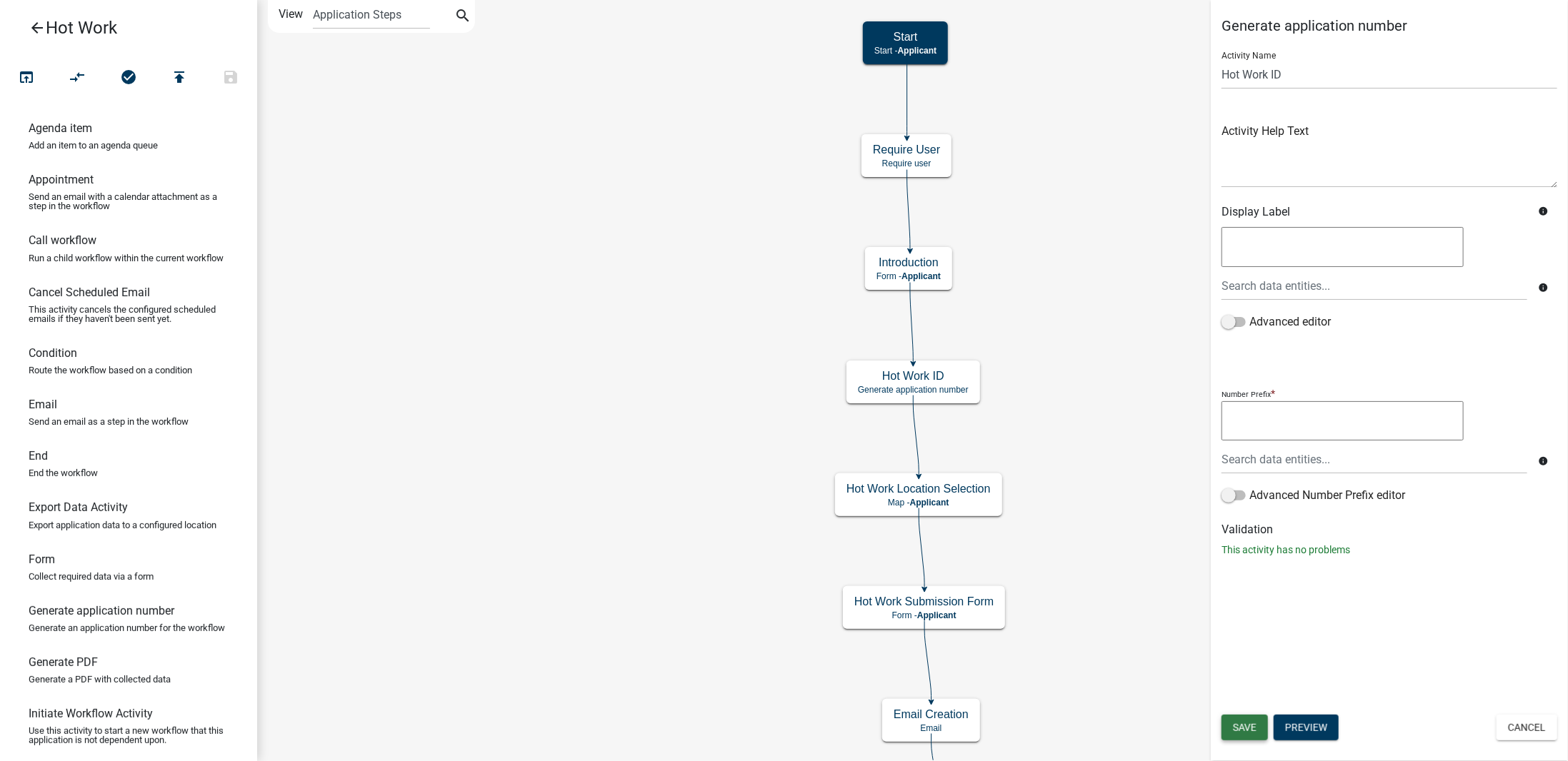
click at [1246, 734] on button "Save" at bounding box center [1244, 728] width 46 height 26
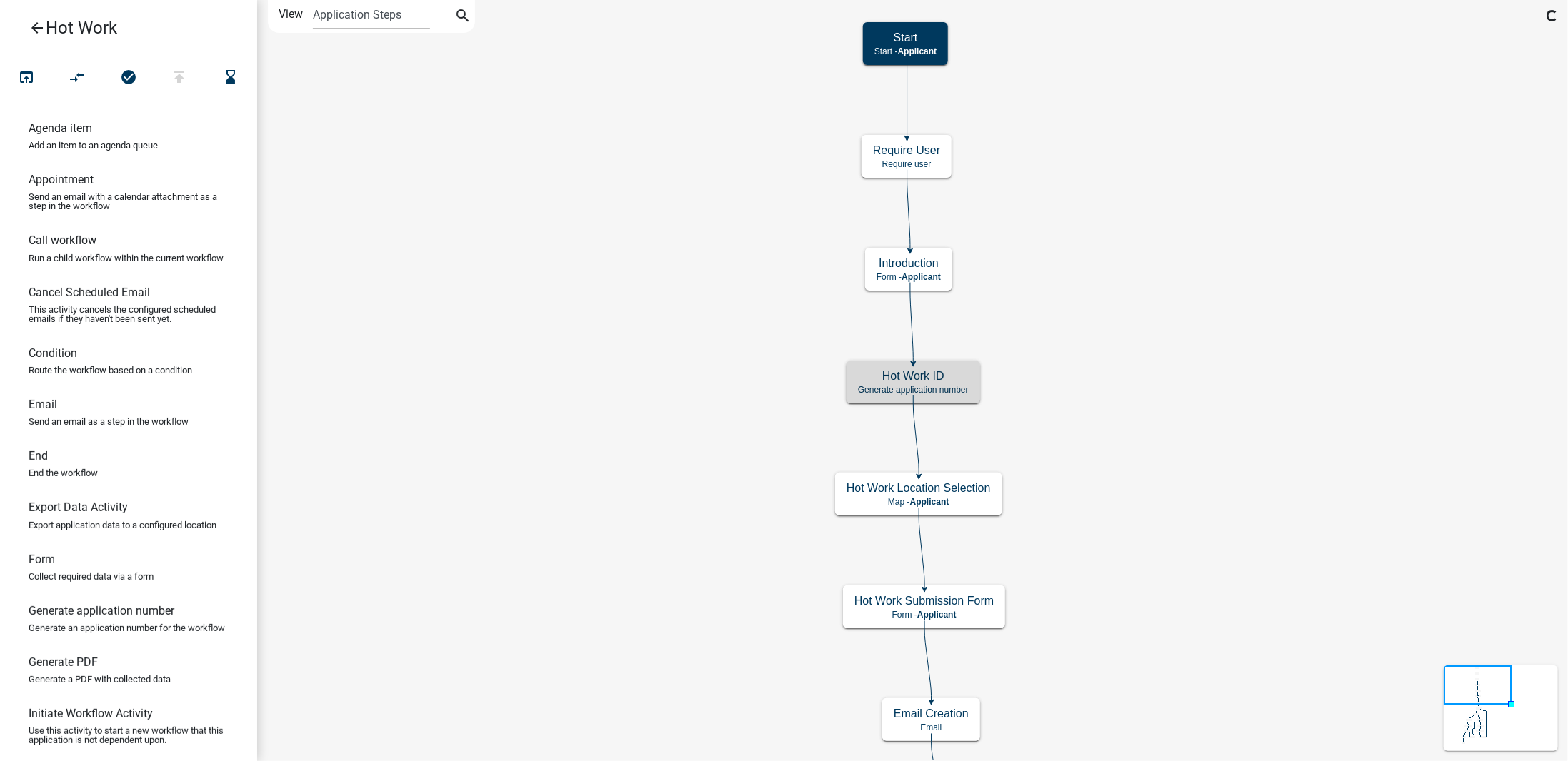
click at [38, 27] on icon "arrow_back" at bounding box center [38, 30] width 17 height 20
click at [39, 27] on icon "arrow_back" at bounding box center [38, 30] width 17 height 20
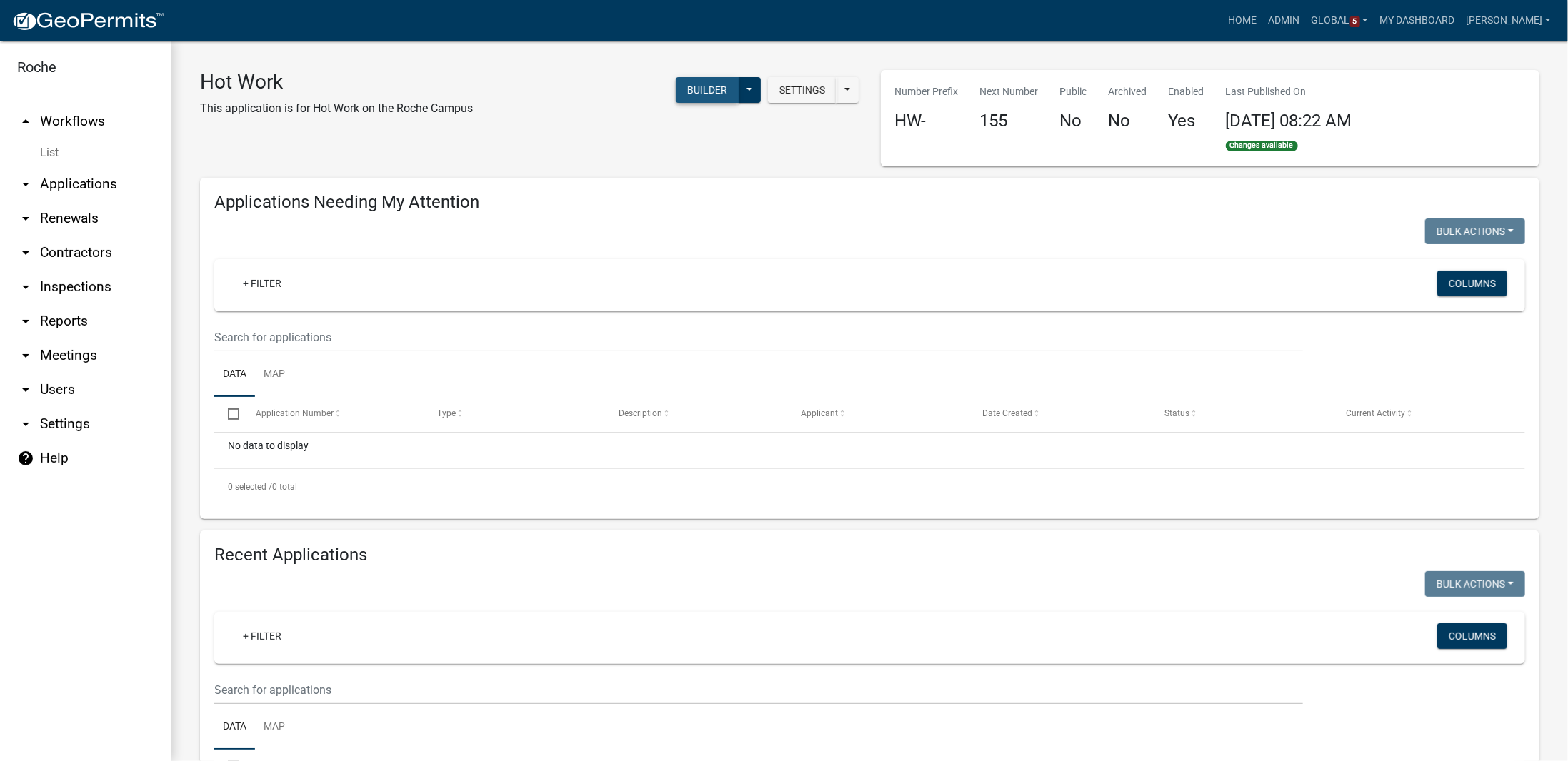
click at [701, 90] on button "Builder" at bounding box center [707, 90] width 63 height 26
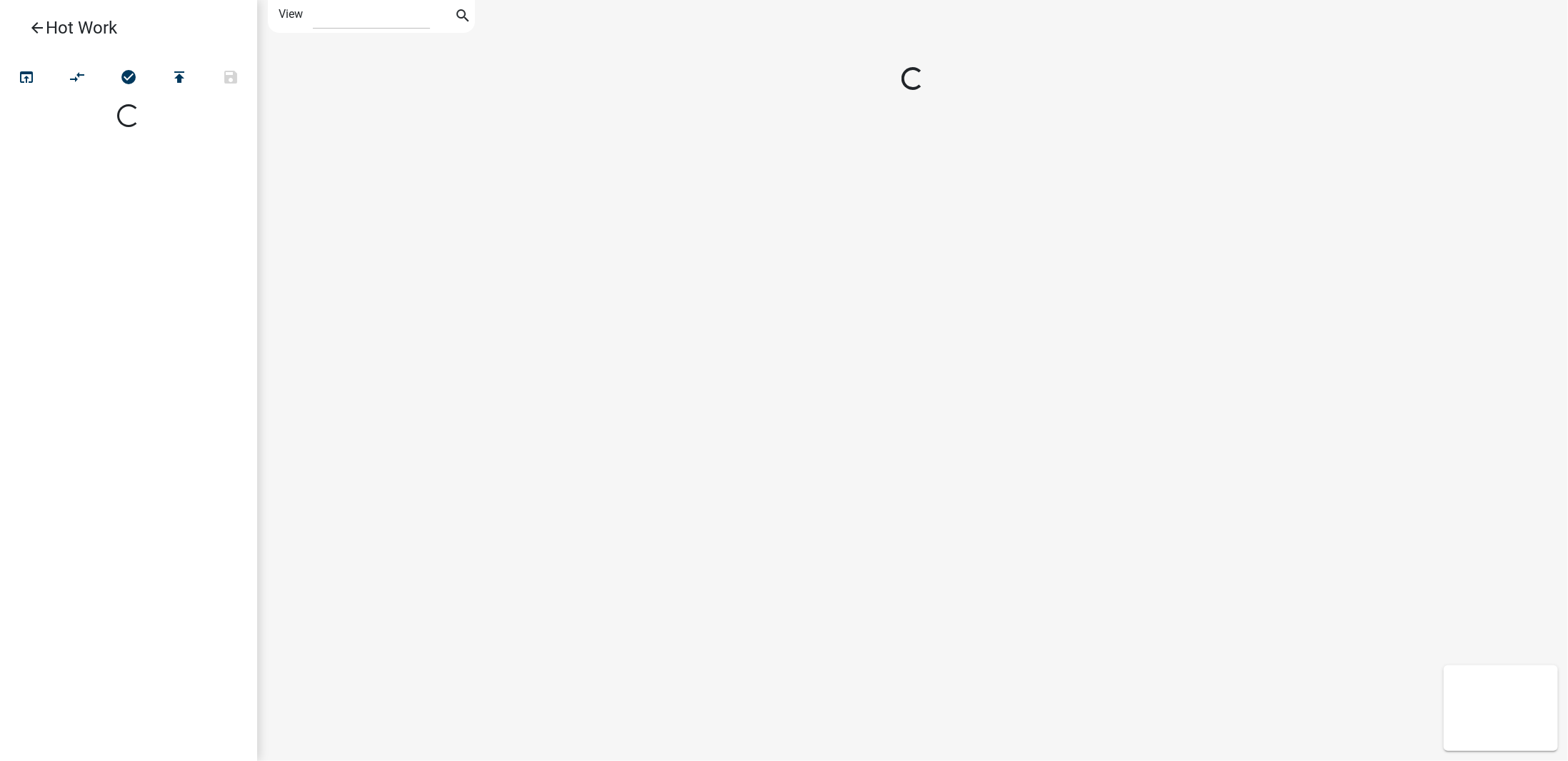
select select "1"
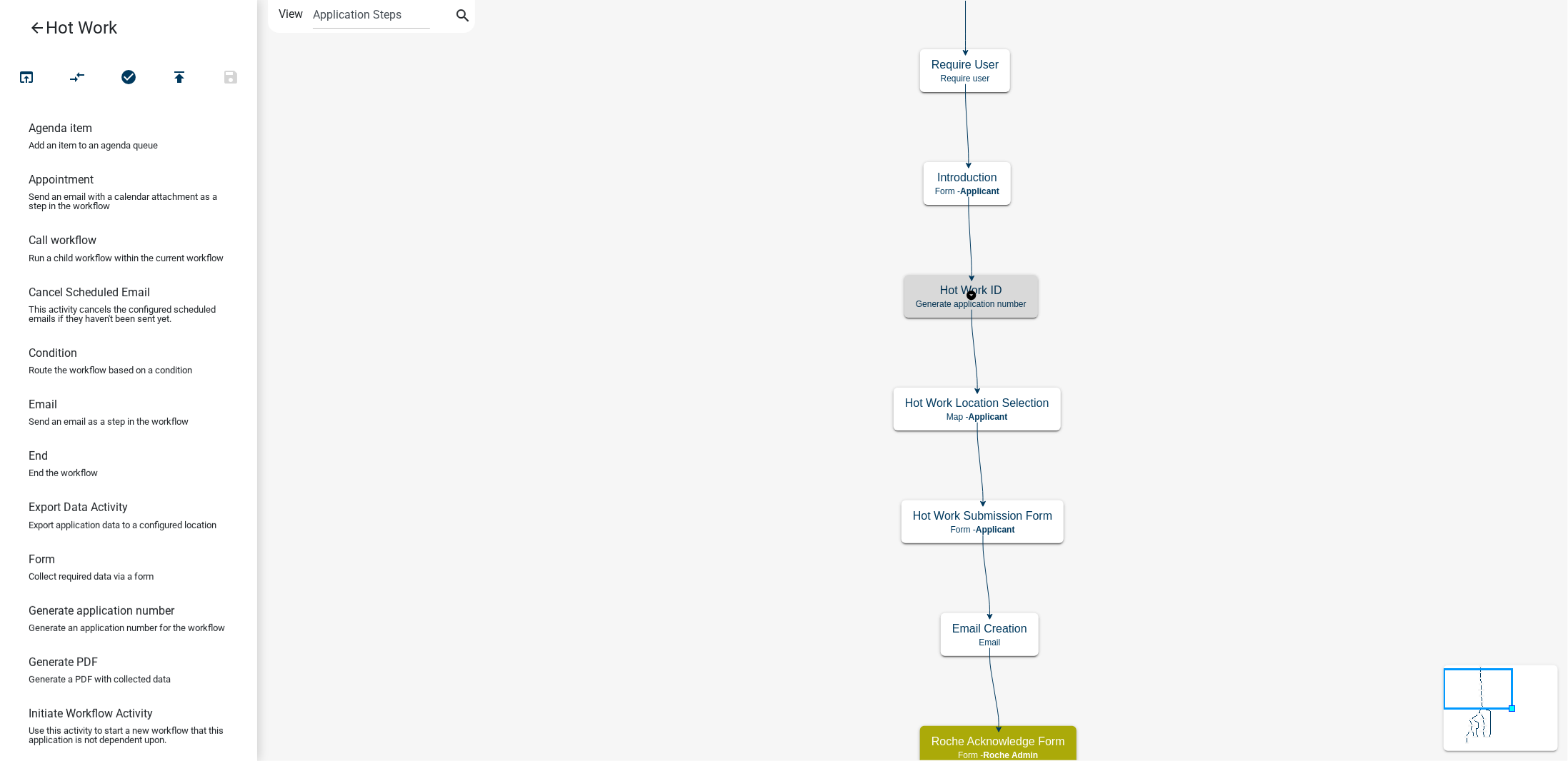
click at [1011, 293] on h5 "Hot Work ID" at bounding box center [971, 290] width 111 height 14
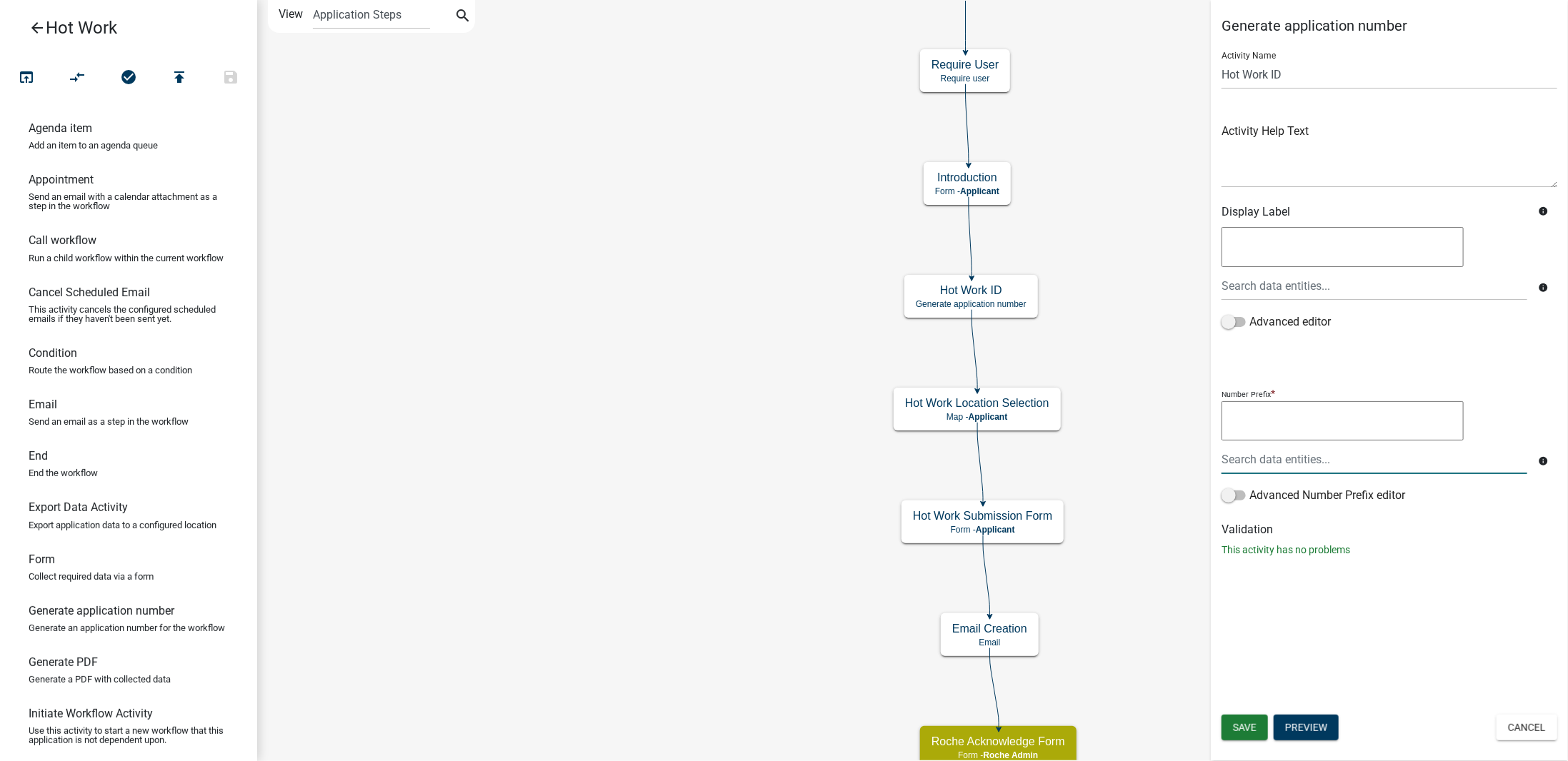
click at [1261, 425] on textarea at bounding box center [1342, 421] width 242 height 40
type textarea ""HW-" &"
click at [1287, 412] on textarea ""HW-" &" at bounding box center [1342, 421] width 242 height 40
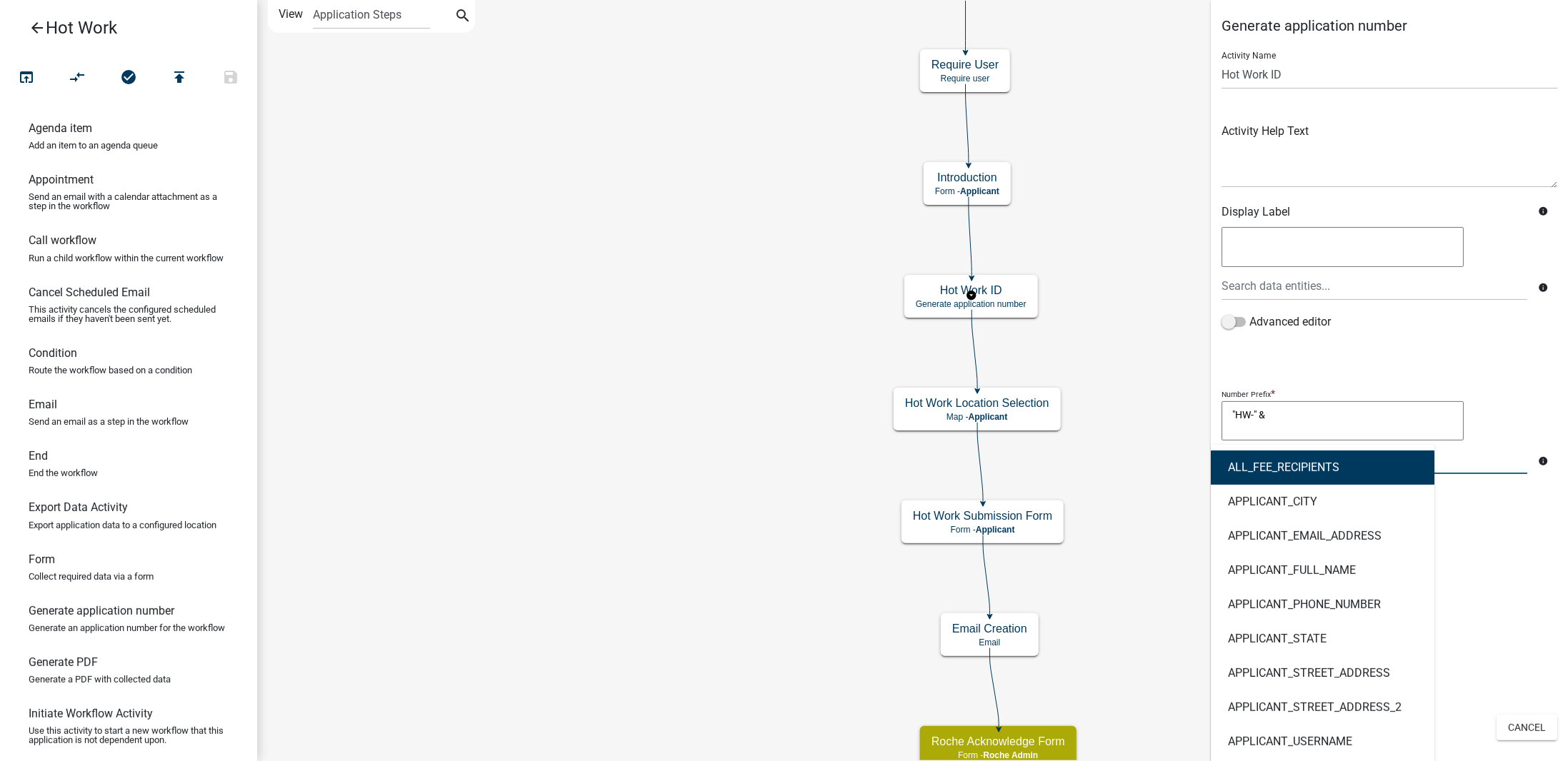
click at [1295, 466] on div "ALL_FEE_RECIPIENTS APPLICANT_CITY APPLICANT_EMAIL_ADDRESS APPLICANT_FULL_NAME A…" at bounding box center [1374, 459] width 327 height 30
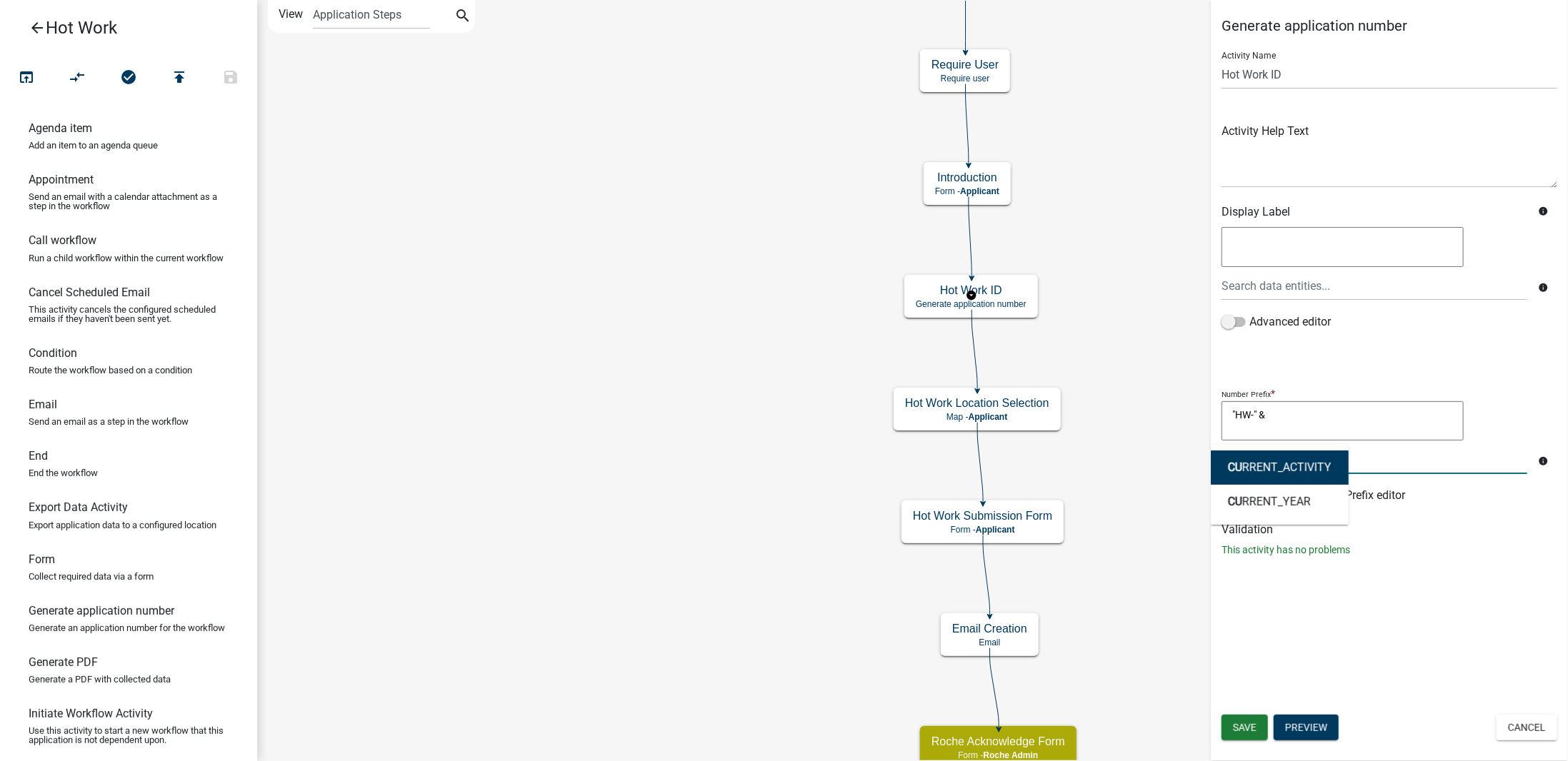
type input "curr"
click at [1297, 497] on ngb-highlight "CURR ENT_YEAR" at bounding box center [1269, 502] width 83 height 12
type textarea ""HW-" & CURRENT_YEAR"
click at [1350, 414] on textarea ""HW-" & CURRENT_YEAR" at bounding box center [1342, 421] width 242 height 40
type textarea ""HW-" & CURRENT_YEAR & TEXT(DATE(YEAR("
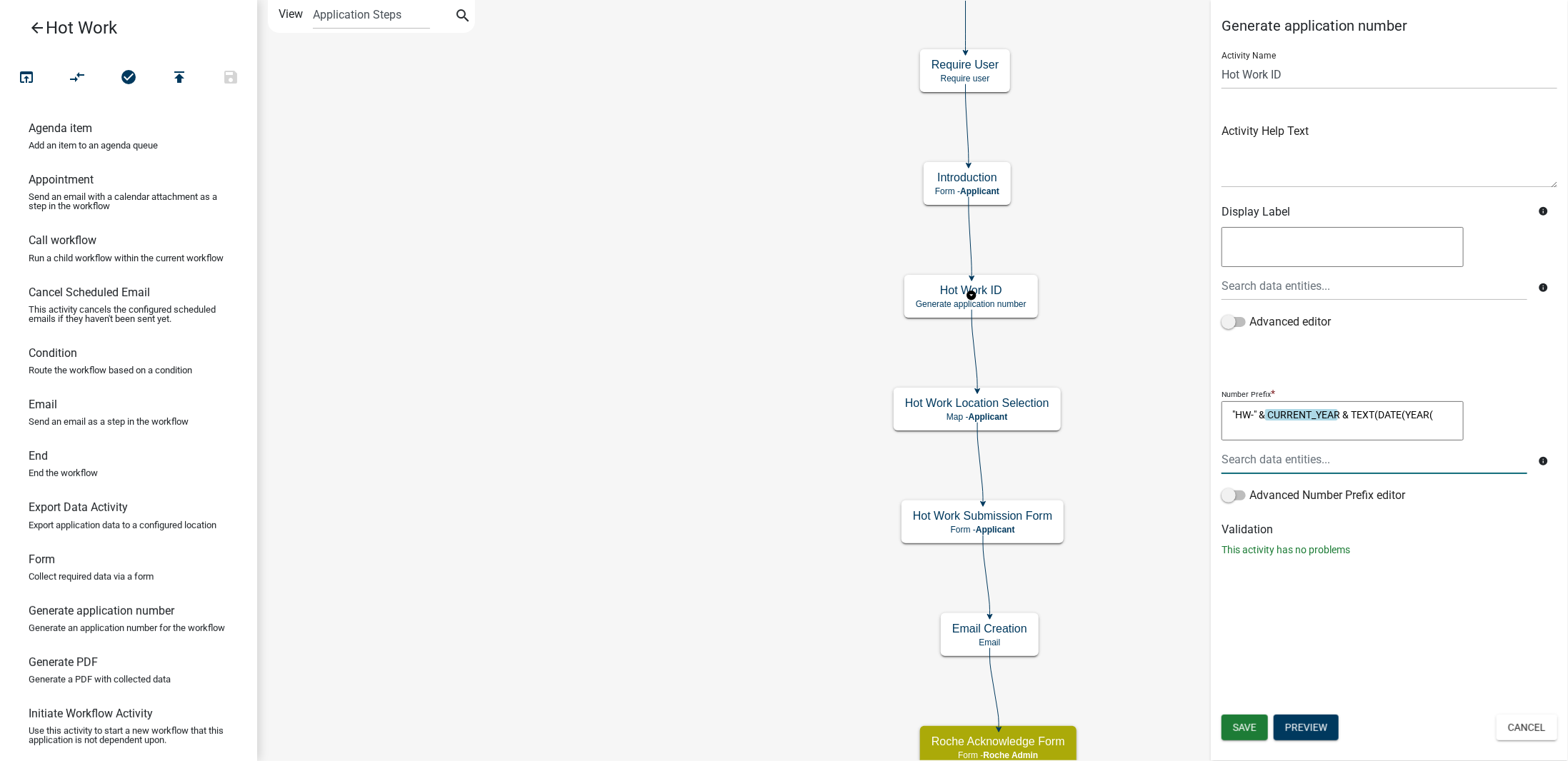
click at [1309, 460] on div at bounding box center [1374, 459] width 327 height 30
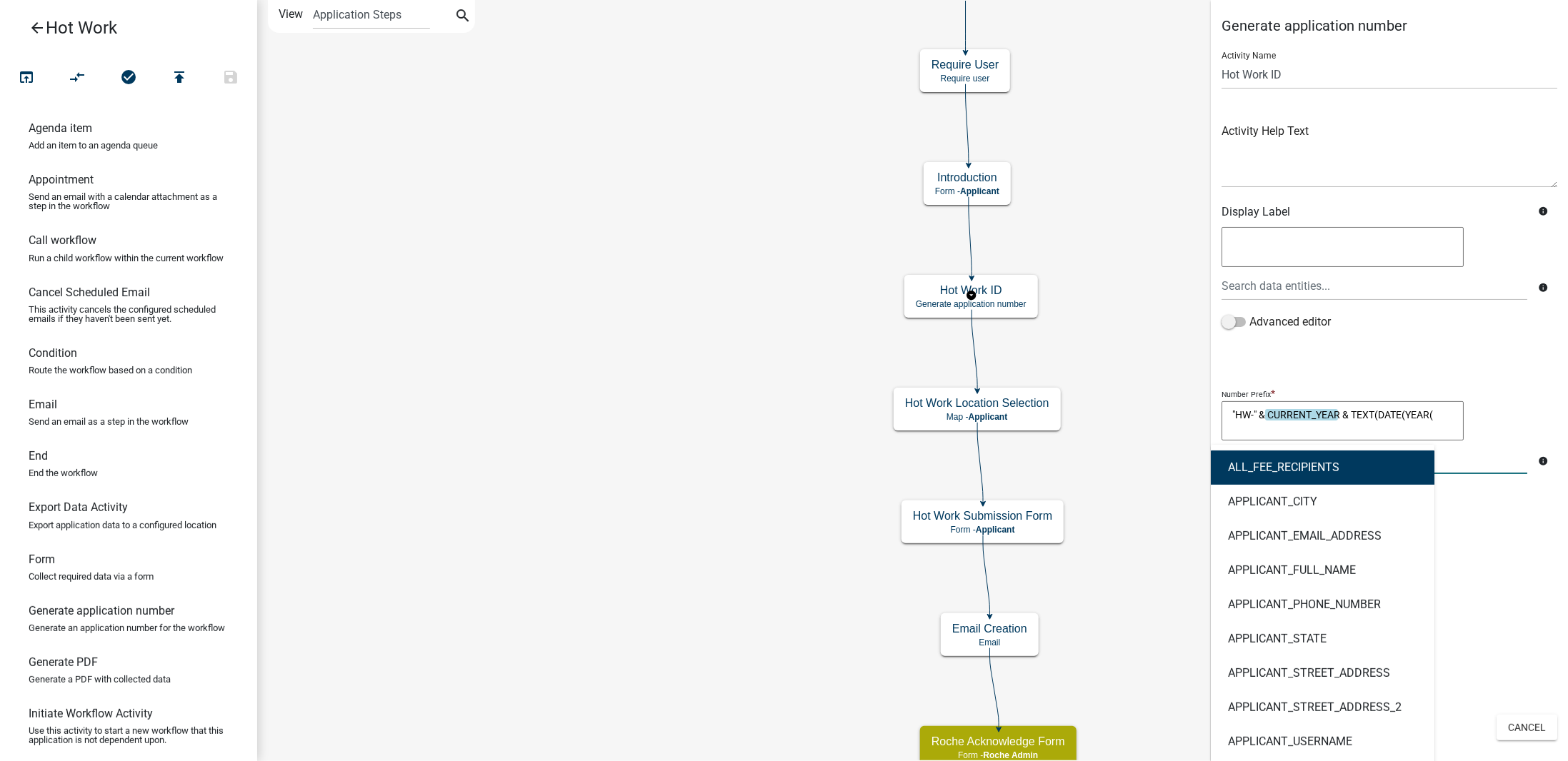
type input "tod"
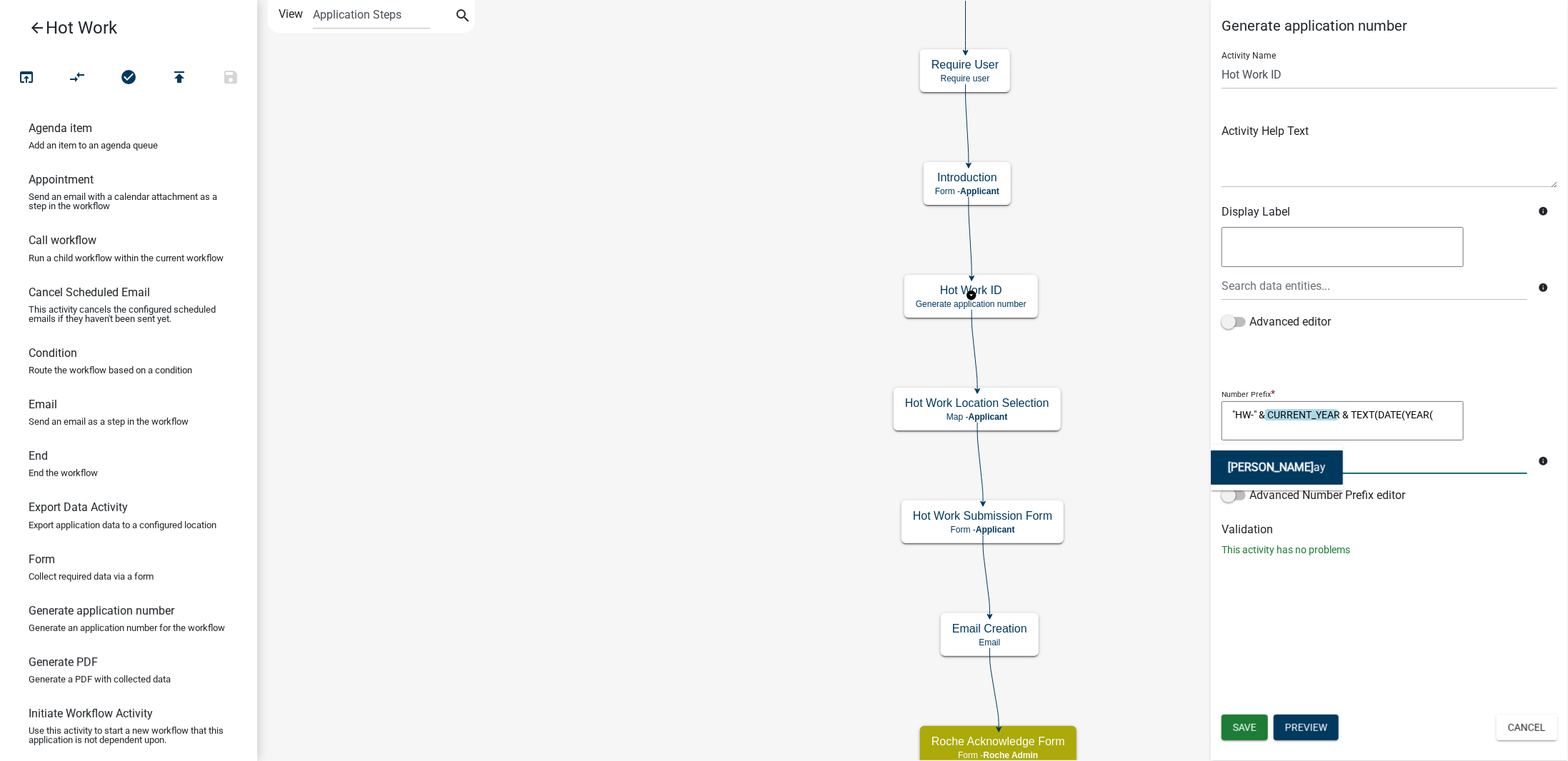
click at [1298, 463] on button "Tod ay" at bounding box center [1277, 467] width 132 height 34
type textarea ""HW-" & CURRENT_YEAR & TEXT(DATE(YEAR(Today"
click at [1352, 426] on textarea ""HW-" & CURRENT_YEAR & TEXT(DATE(YEAR(Today" at bounding box center [1342, 421] width 242 height 40
type textarea ""HW-" & CURRENT_YEAR & TEXT(DATE(YEAR(Today), MONTH("
click at [1340, 460] on div at bounding box center [1374, 459] width 327 height 30
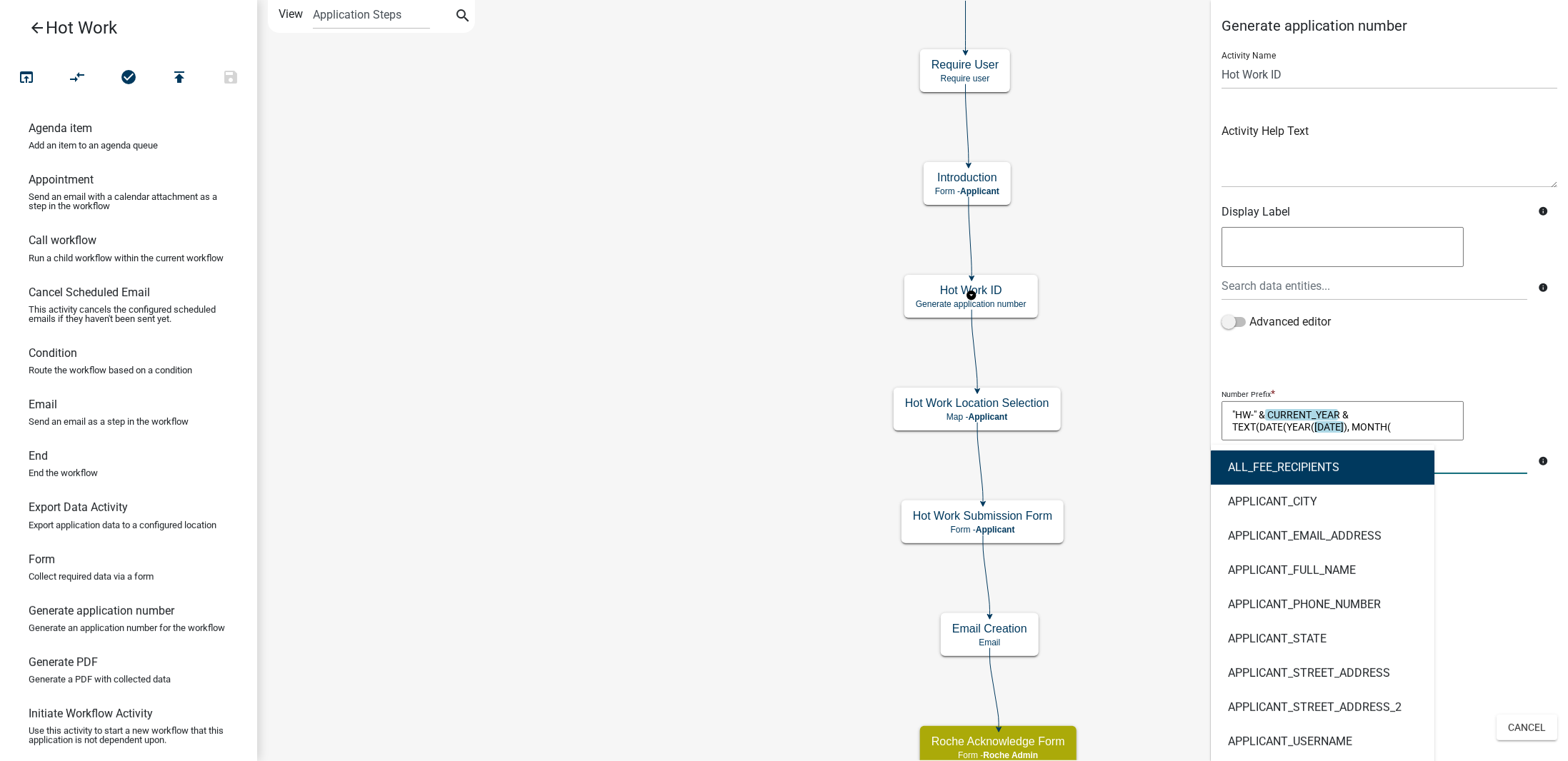
type input "tod"
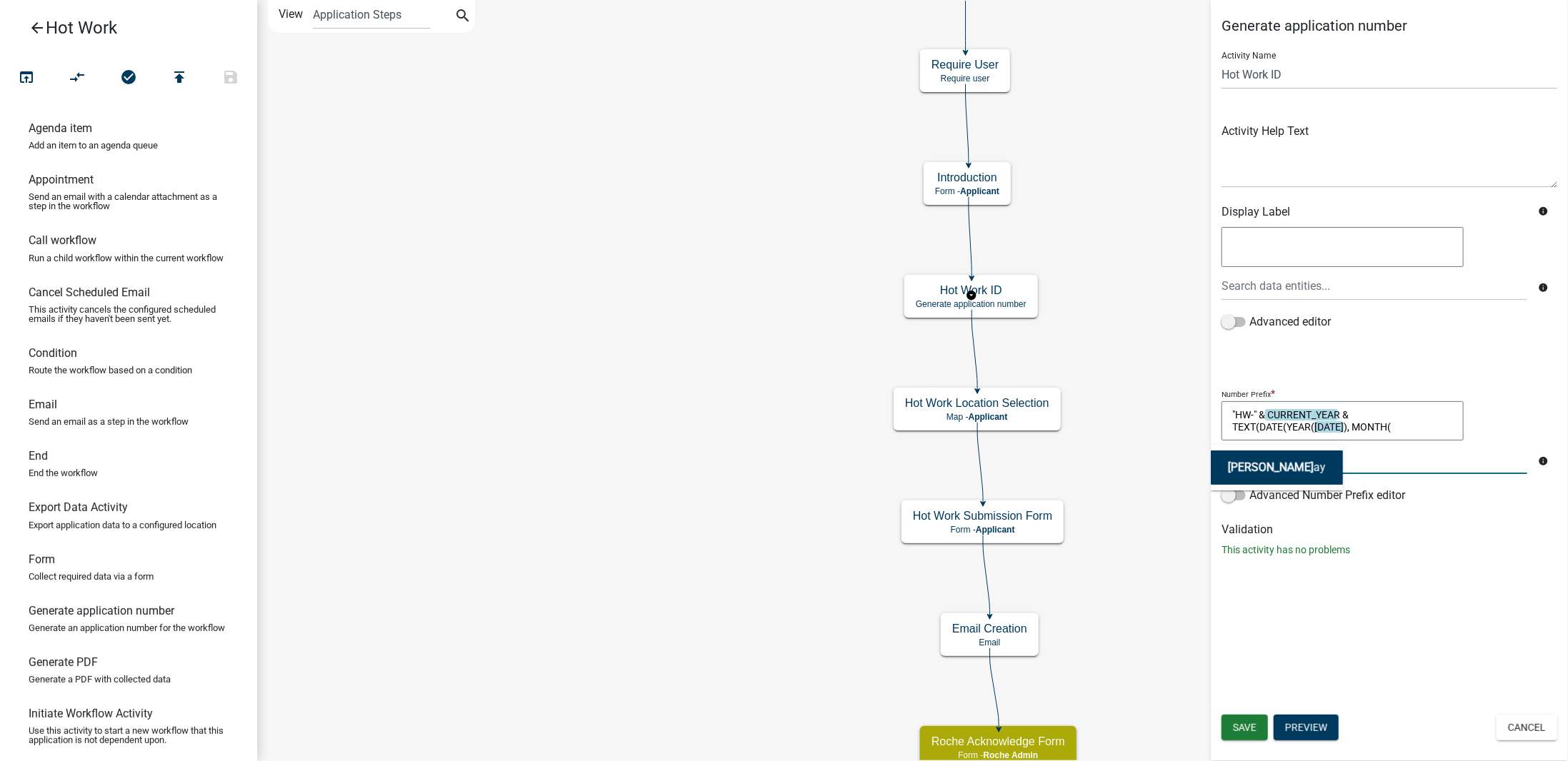
click at [1276, 472] on button "Tod ay" at bounding box center [1277, 467] width 132 height 34
type textarea ""HW-" & CURRENT_YEAR & TEXT(DATE(YEAR(Today), MONTH(Today"
click at [1436, 429] on textarea ""HW-" & CURRENT_YEAR & TEXT(DATE(YEAR(Today), MONTH(Today" at bounding box center [1342, 421] width 242 height 40
type textarea ""HW-" & CURRENT_YEAR & TEXT(DATE(YEAR(Today), MONTH(Today), DAY("
click at [1269, 431] on textarea ""HW-" & CURRENT_YEAR & TEXT(DATE(YEAR(Today), MONTH(Today), DAY(" at bounding box center [1342, 421] width 242 height 40
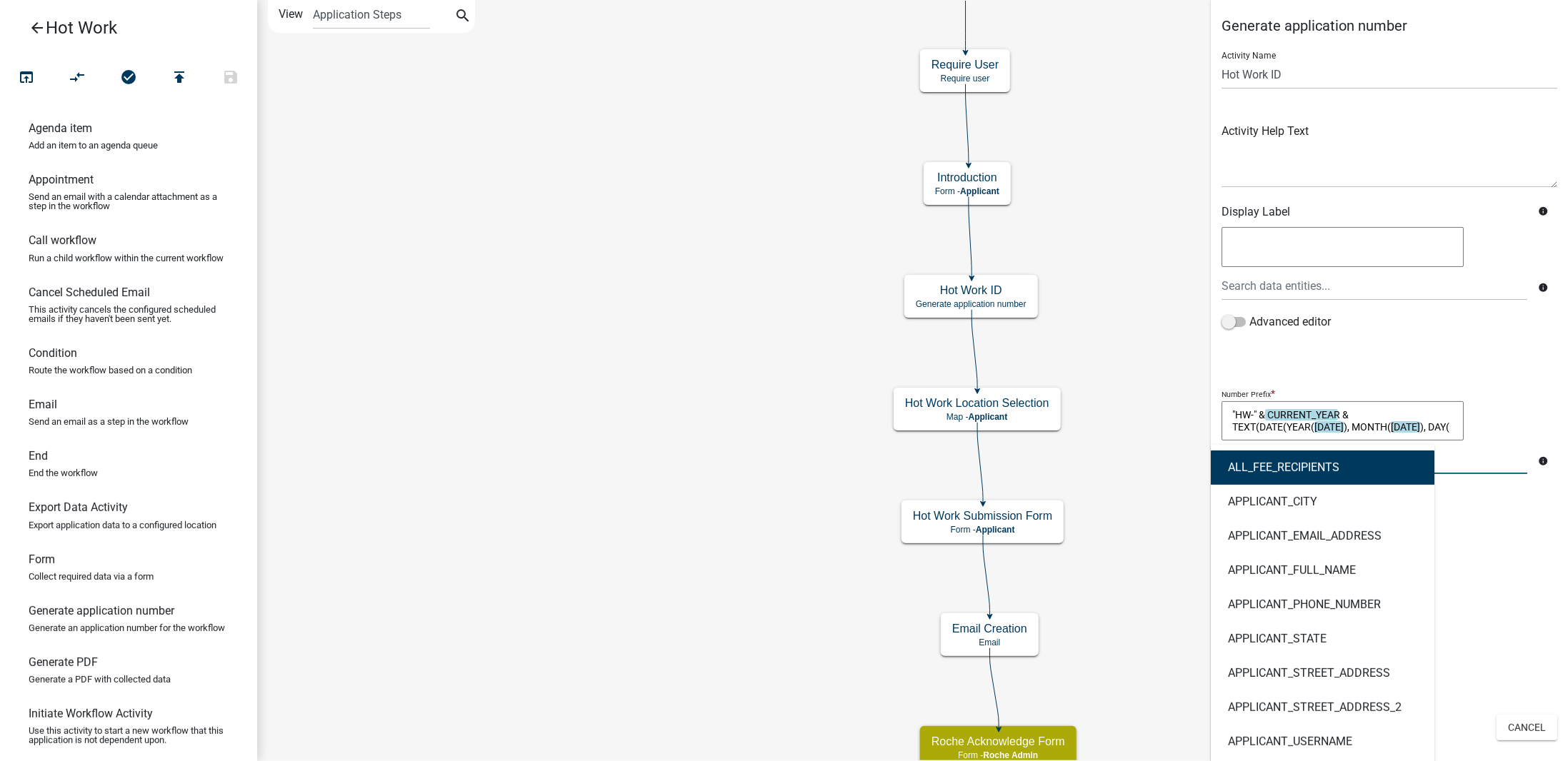
click at [1270, 462] on div "ALL_FEE_RECIPIENTS APPLICANT_CITY APPLICANT_EMAIL_ADDRESS APPLICANT_FULL_NAME A…" at bounding box center [1374, 459] width 327 height 30
type input "toda"
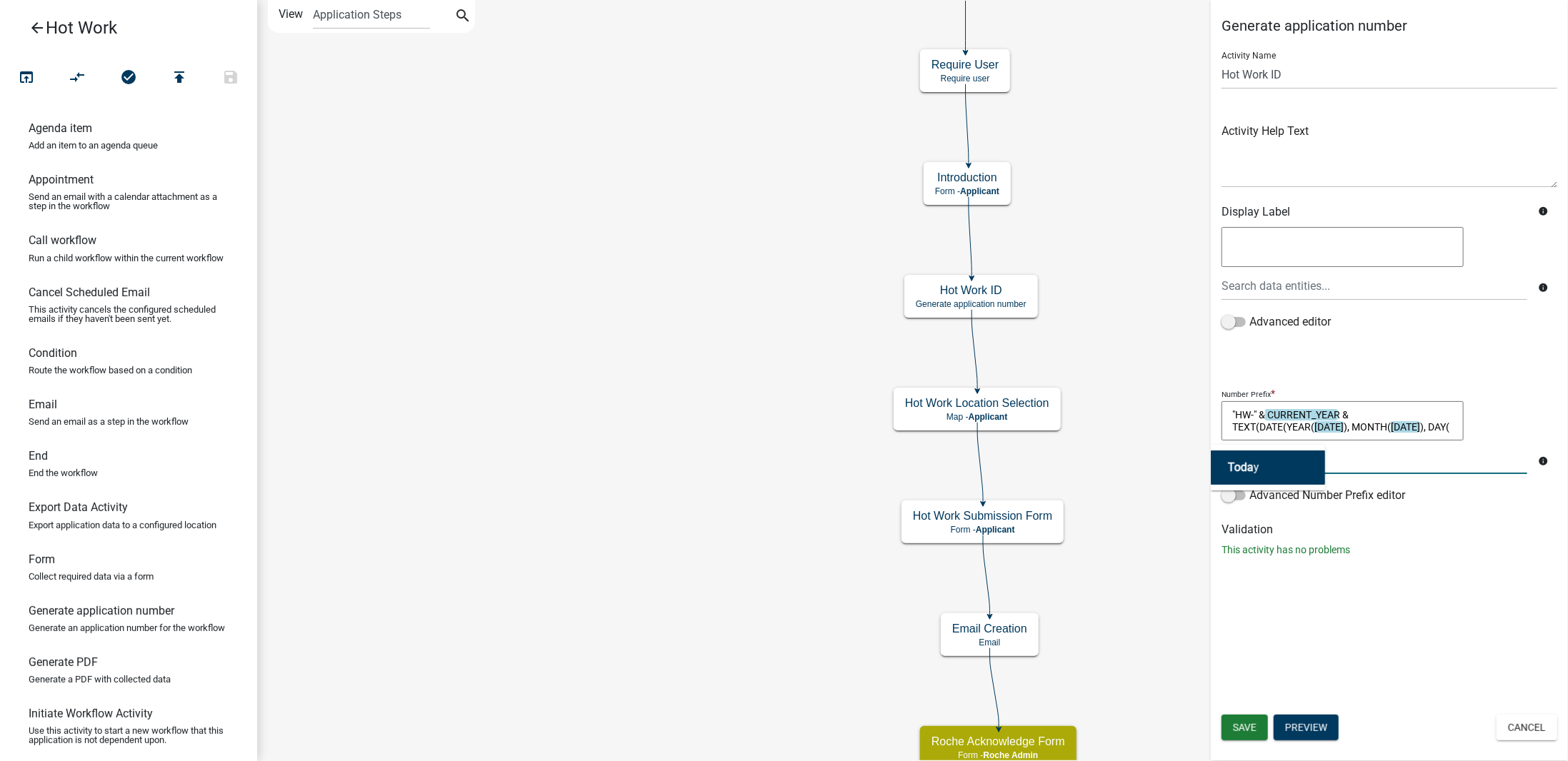
click at [1270, 462] on button "Toda y" at bounding box center [1268, 467] width 114 height 34
type textarea ""HW-" & CURRENT_YEAR & TEXT(DATE(YEAR(Today), MONTH(Today), DAY(Today"
click at [1285, 437] on textarea ""HW-" & CURRENT_YEAR & TEXT(DATE(YEAR(Today), MONTH(Today), DAY(Today" at bounding box center [1342, 421] width 242 height 40
click at [1309, 437] on textarea ""HW-" & CURRENT_YEAR & TEXT(DATE(YEAR(Today), MONTH(Today), DAY(Today))." at bounding box center [1342, 421] width 242 height 40
type textarea ""HW-" & CURRENT_YEAR & TEXT(DATE(YEAR(Today), MONTH(Today), DAY(Today)), "MM") …"
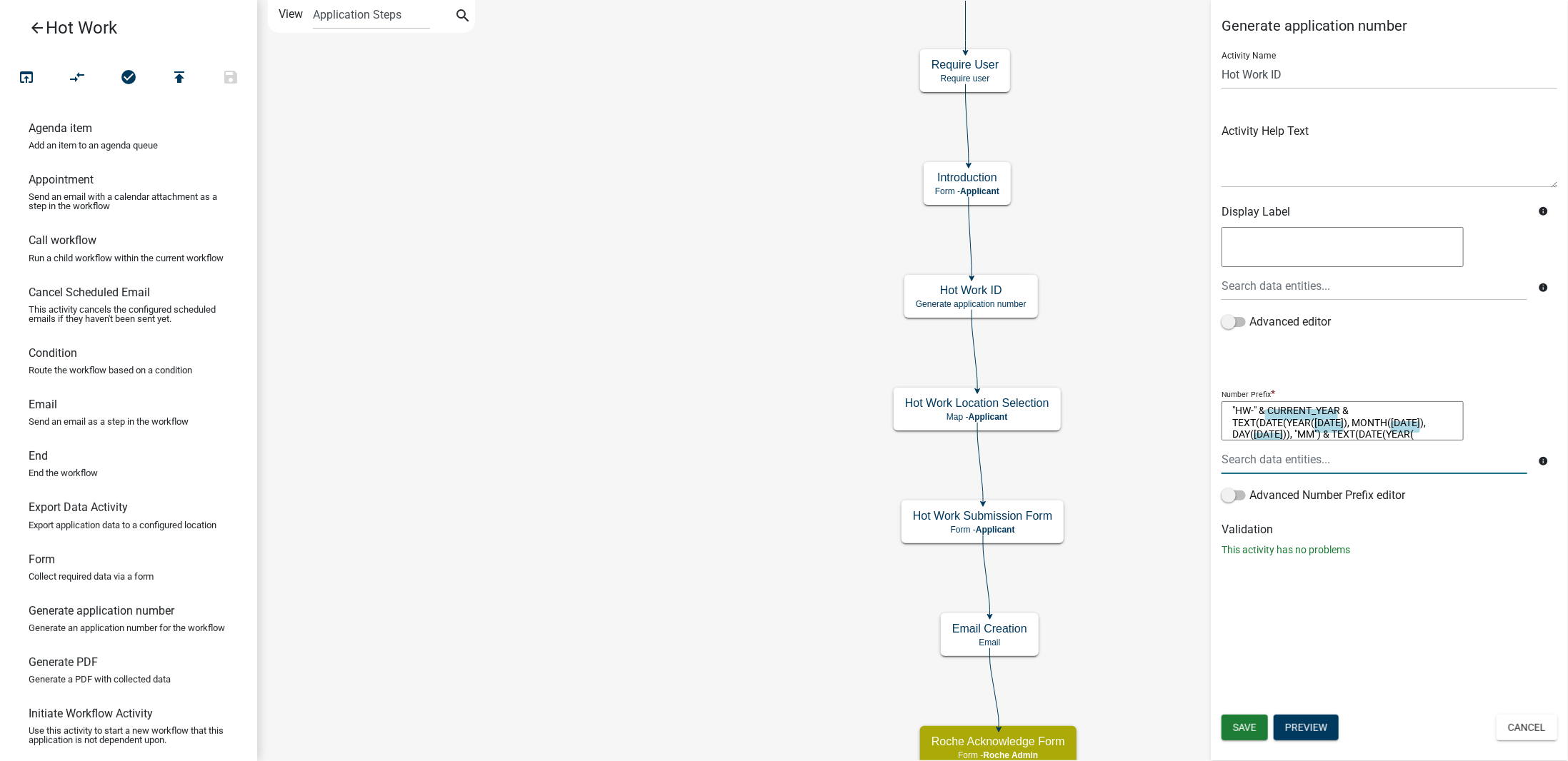
click at [1311, 455] on div at bounding box center [1374, 459] width 327 height 30
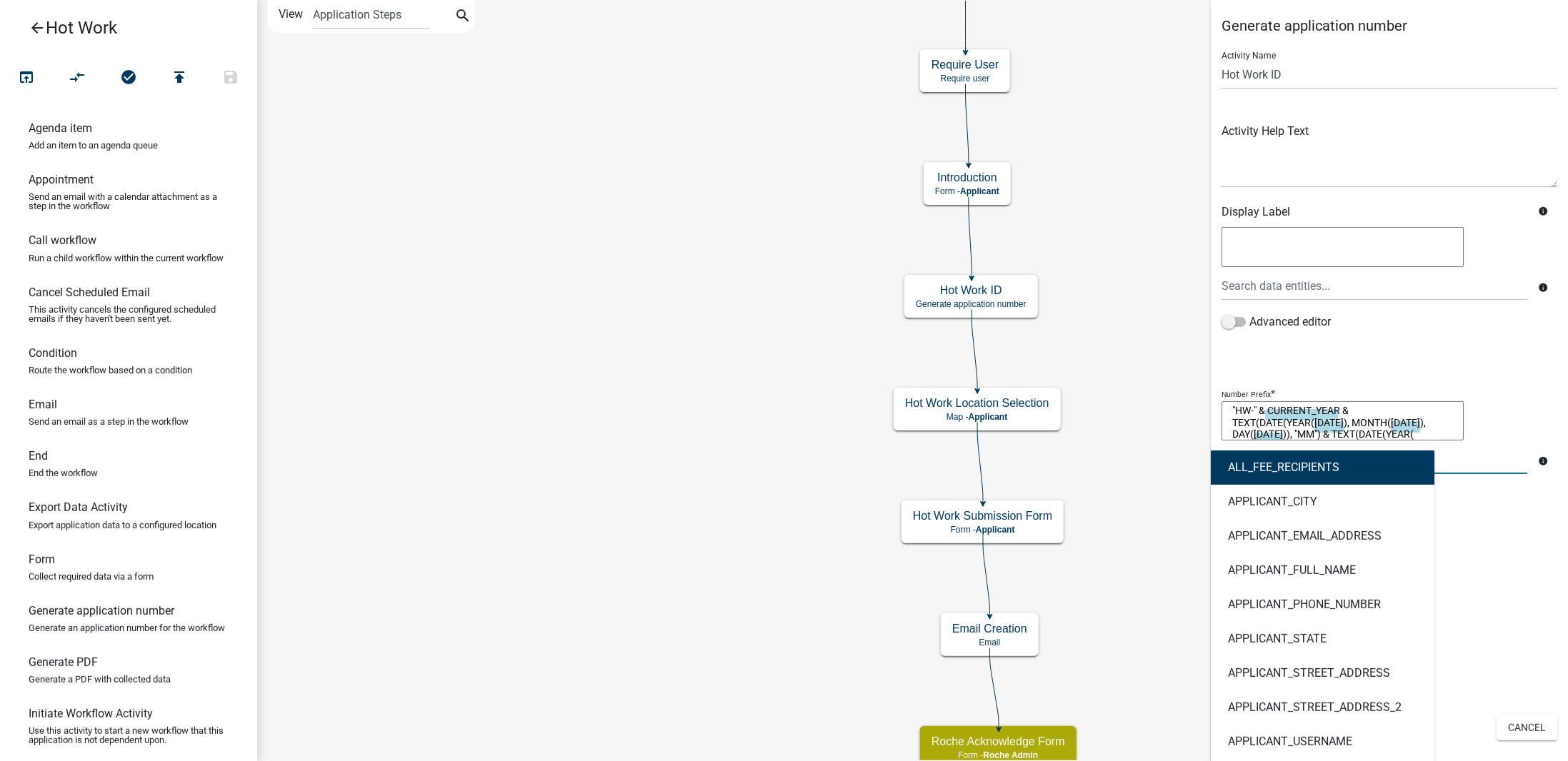
type input "tod"
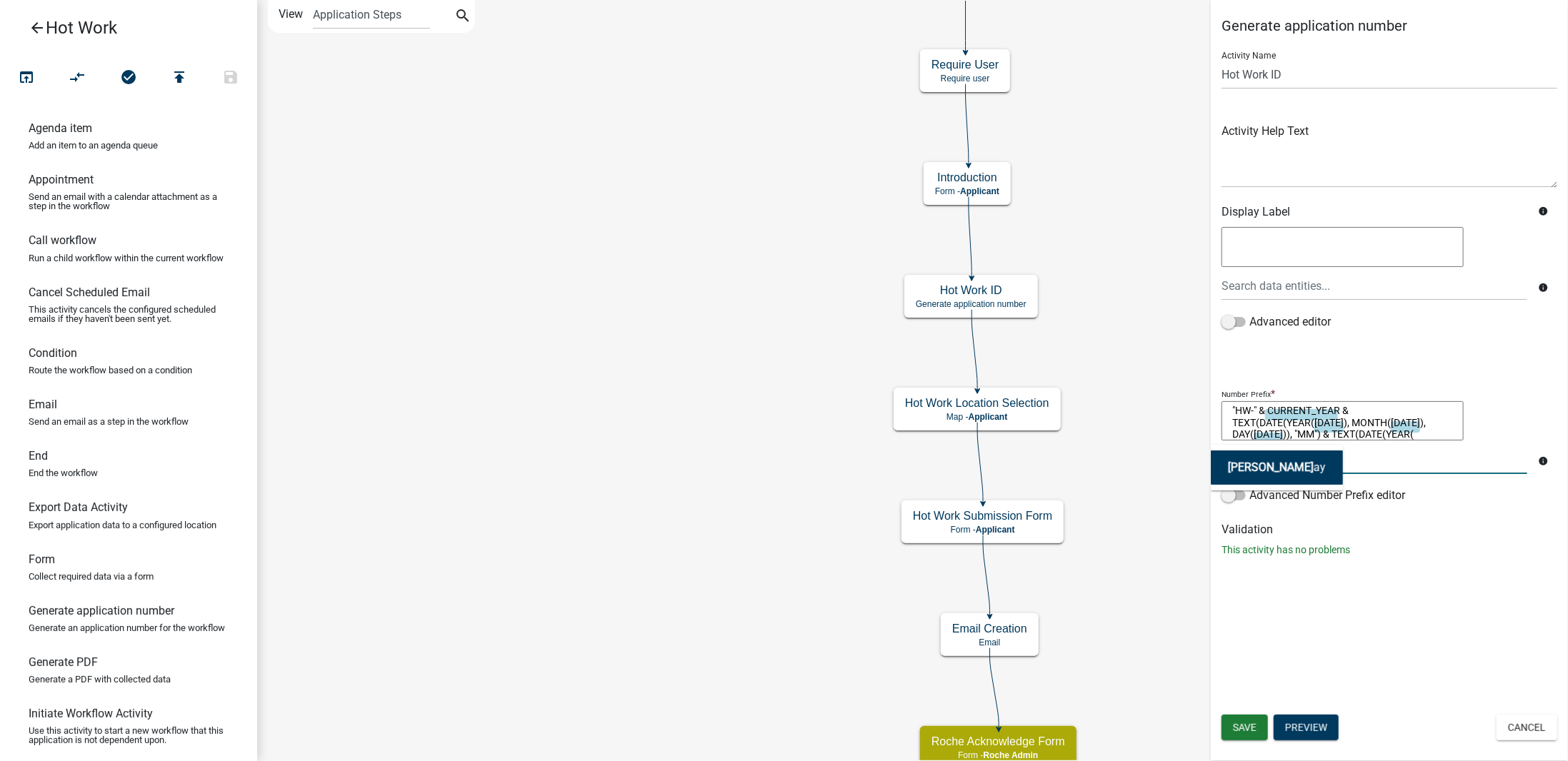
click at [1291, 472] on button "Tod ay" at bounding box center [1277, 467] width 132 height 34
type textarea ""HW-" & CURRENT_YEAR & TEXT(DATE(YEAR(Today), MONTH(Today), DAY(Today)), "MM") …"
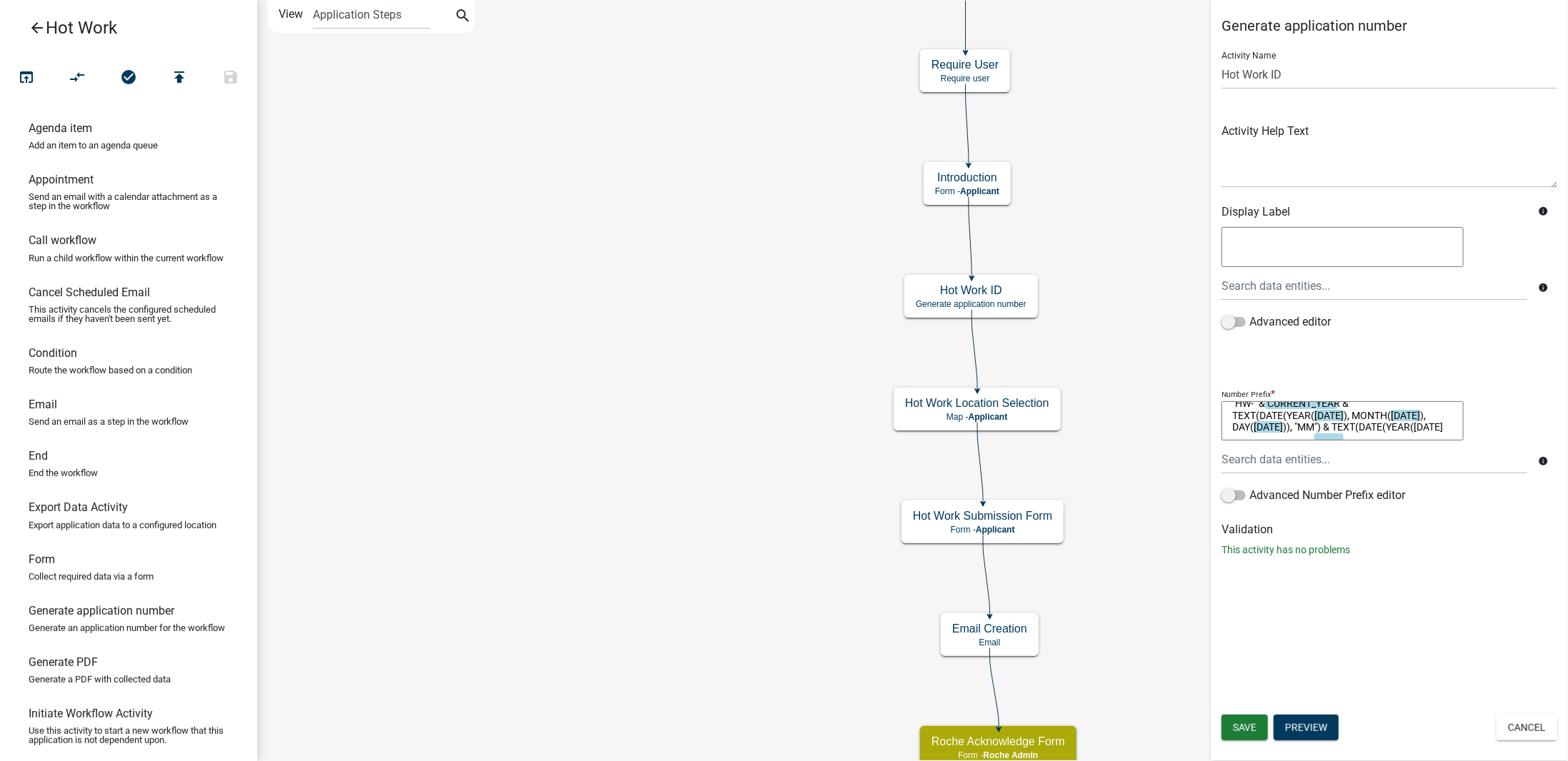
scroll to position [24, 0]
click at [1361, 427] on textarea ""HW-" & CURRENT_YEAR & TEXT(DATE(YEAR(Today), MONTH(Today), DAY(Today)), "MM") …" at bounding box center [1342, 421] width 242 height 40
type textarea ""HW-" & CURRENT_YEAR & TEXT(DATE(YEAR(Today), MONTH(Today), DAY(Today)), "MM") …"
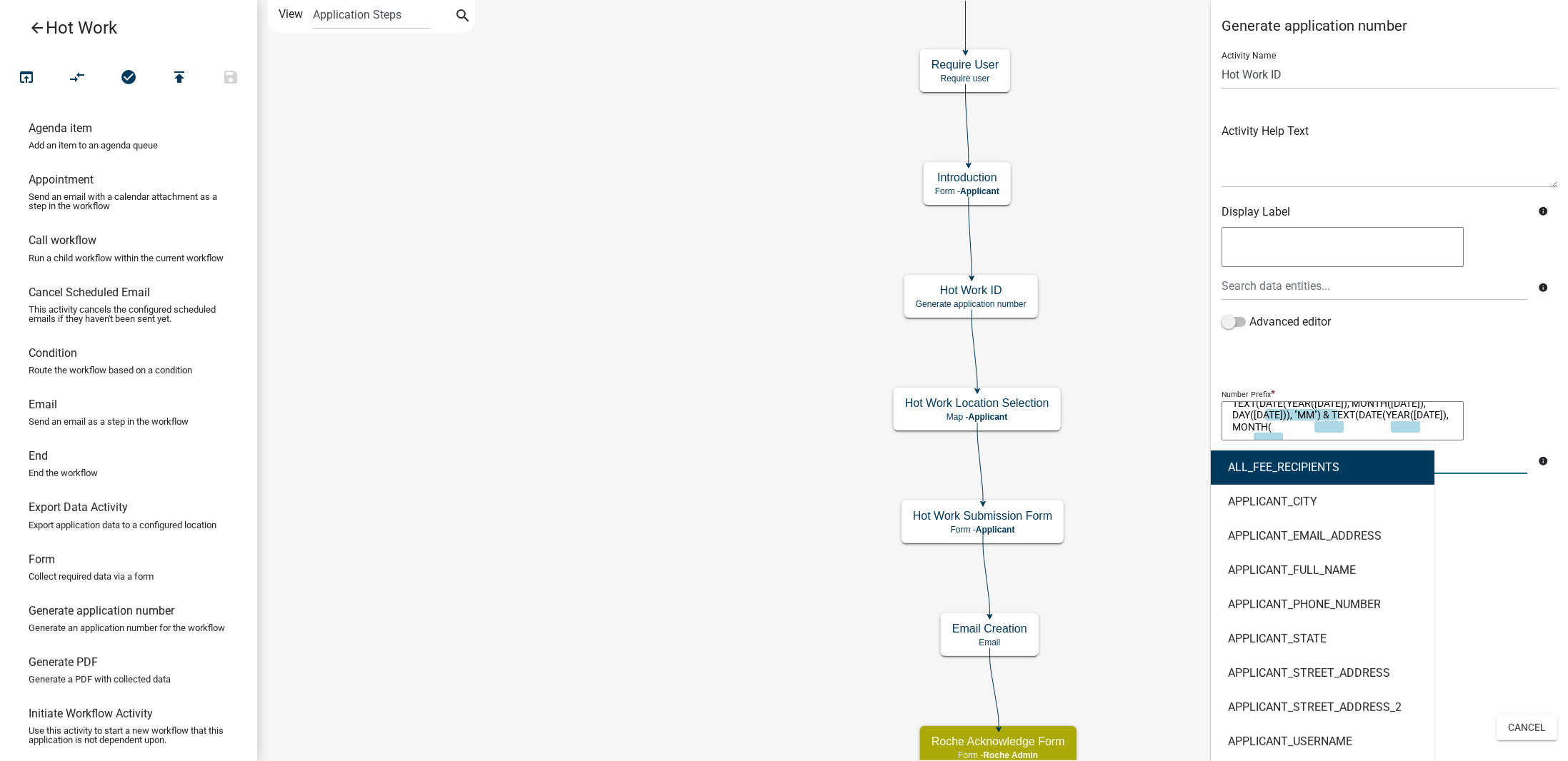
click at [1280, 453] on div "ALL_FEE_RECIPIENTS APPLICANT_CITY APPLICANT_EMAIL_ADDRESS APPLICANT_FULL_NAME A…" at bounding box center [1374, 459] width 327 height 30
type input "tod"
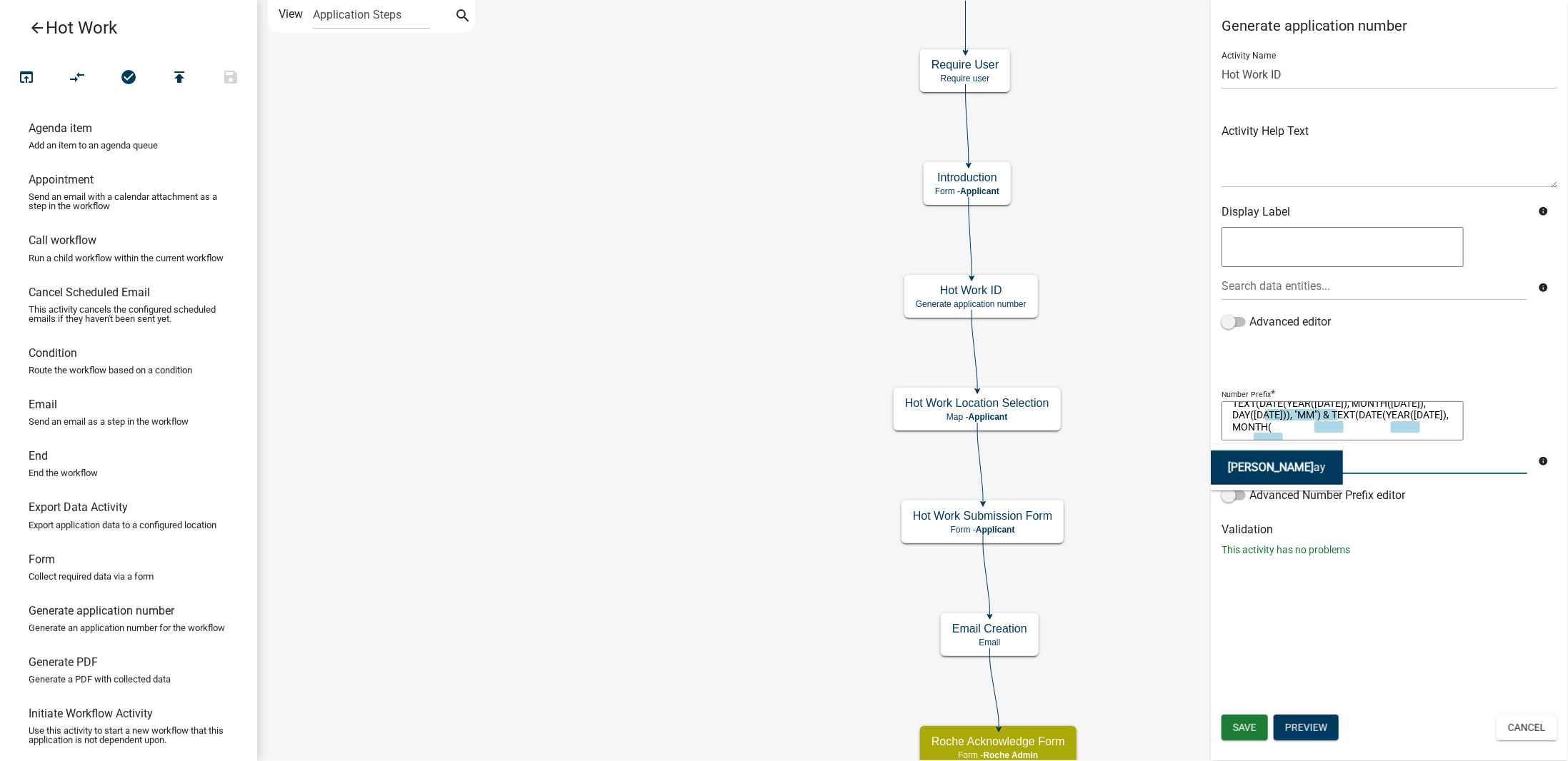
click at [1280, 472] on button "Tod ay" at bounding box center [1277, 467] width 132 height 34
type textarea ""HW-" & CURRENT_YEAR & TEXT(DATE(YEAR(Today), MONTH(Today), DAY(Today)), "MM") …"
click at [1421, 426] on textarea ""HW-" & CURRENT_YEAR & TEXT(DATE(YEAR(Today), MONTH(Today), DAY(Today)), "MM") …" at bounding box center [1342, 421] width 242 height 40
type textarea ""HW-" & CURRENT_YEAR & TEXT(DATE(YEAR(Today), MONTH(Today), DAY(Today)), "MM") …"
click at [1246, 460] on div at bounding box center [1374, 459] width 327 height 30
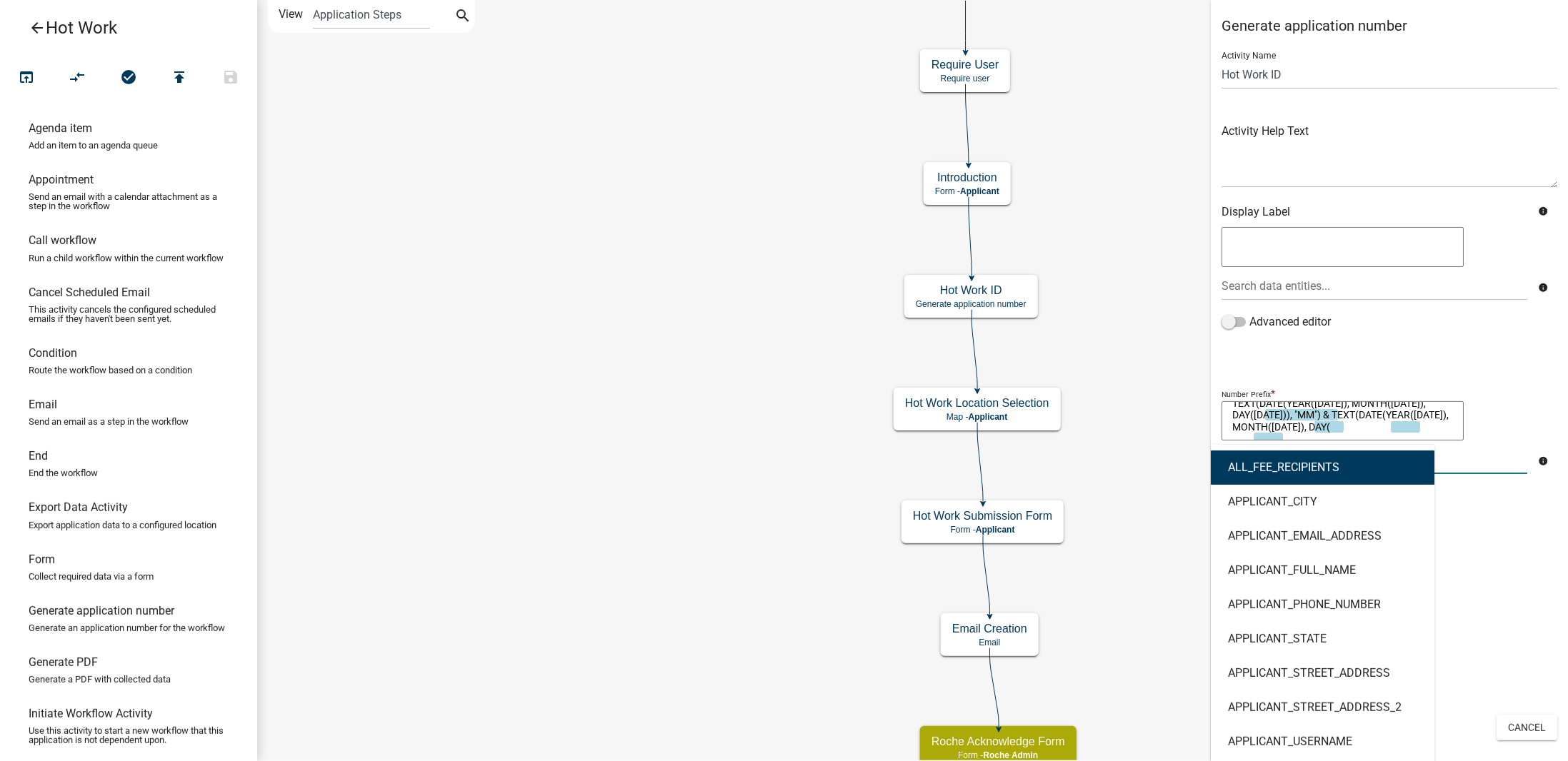
type input "tod"
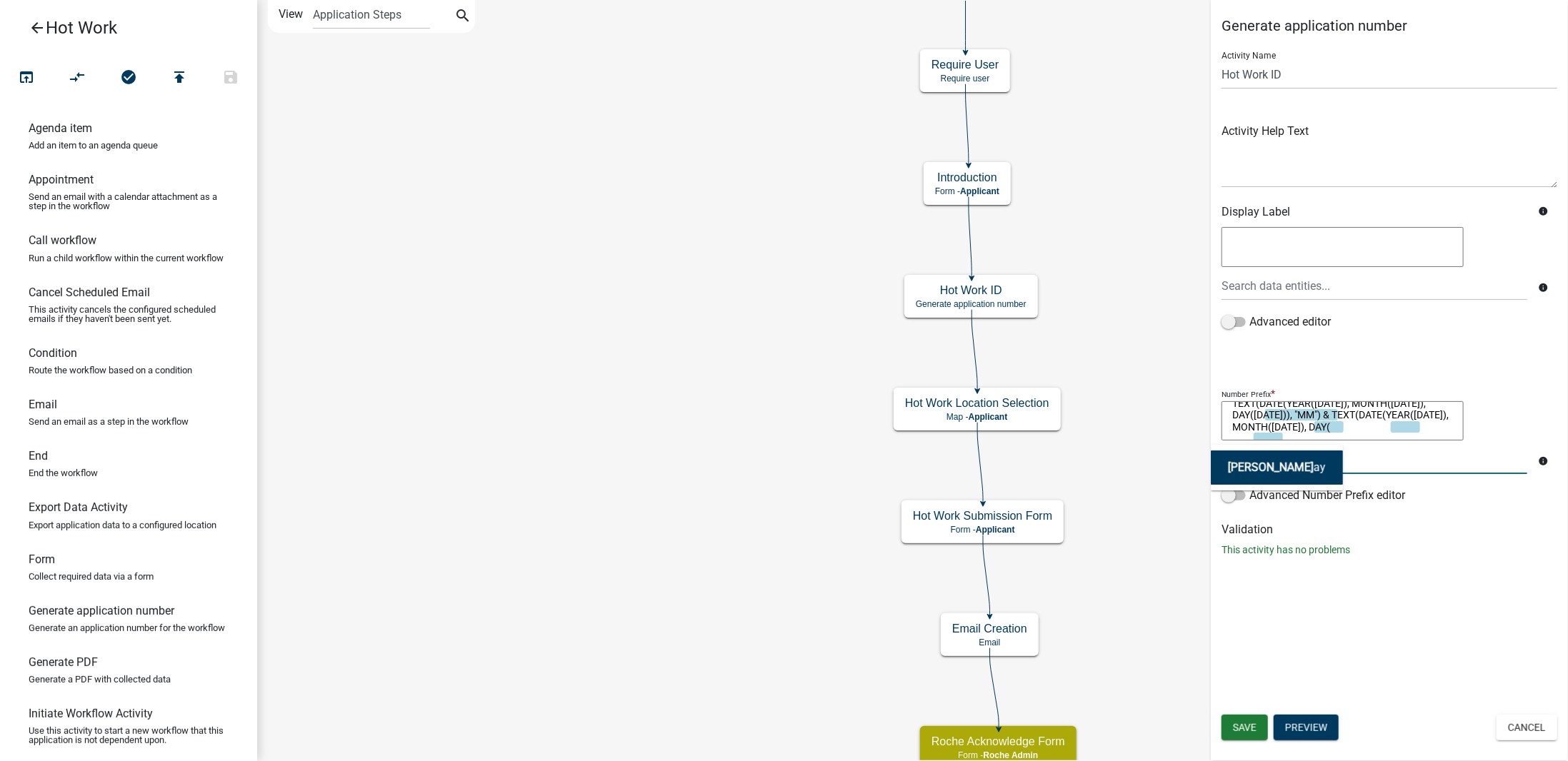
click at [1248, 468] on ngb-highlight "Tod ay" at bounding box center [1276, 468] width 98 height 12
type textarea ""HW-" & CURRENT_YEAR & TEXT(DATE(YEAR(Today), MONTH(Today), DAY(Today)), "MM") …"
click at [1291, 437] on textarea ""HW-" & CURRENT_YEAR & TEXT(DATE(YEAR(Today), MONTH(Today), DAY(Today)), "MM") …" at bounding box center [1342, 421] width 242 height 40
type textarea ""HW-" & CURRENT_YEAR & TEXT(DATE(YEAR(Today), MONTH(Today), DAY(Today)), "MM") …"
click at [1256, 729] on span "Save" at bounding box center [1244, 728] width 24 height 12
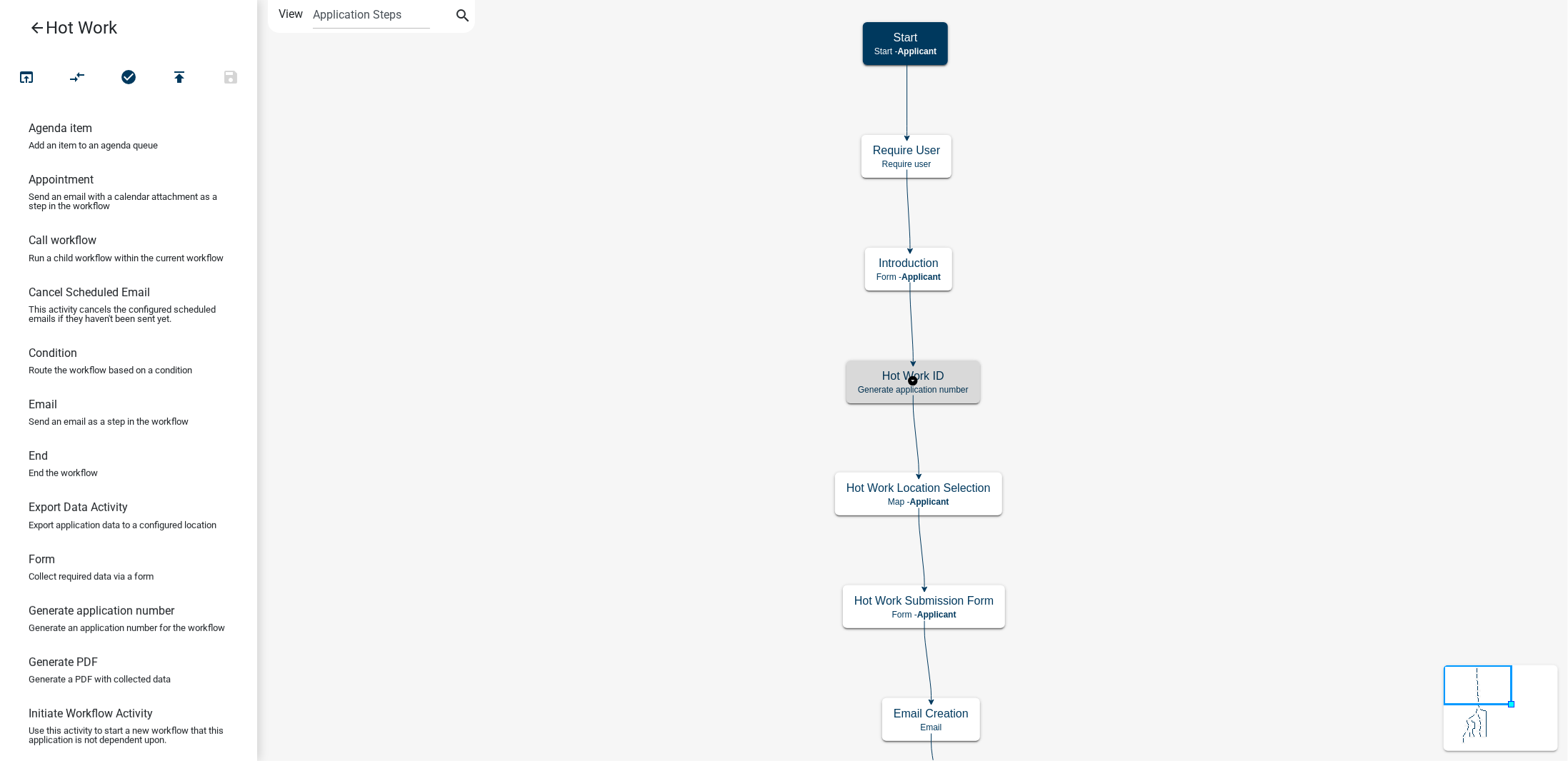
click at [877, 385] on p "Generate application number" at bounding box center [913, 390] width 111 height 10
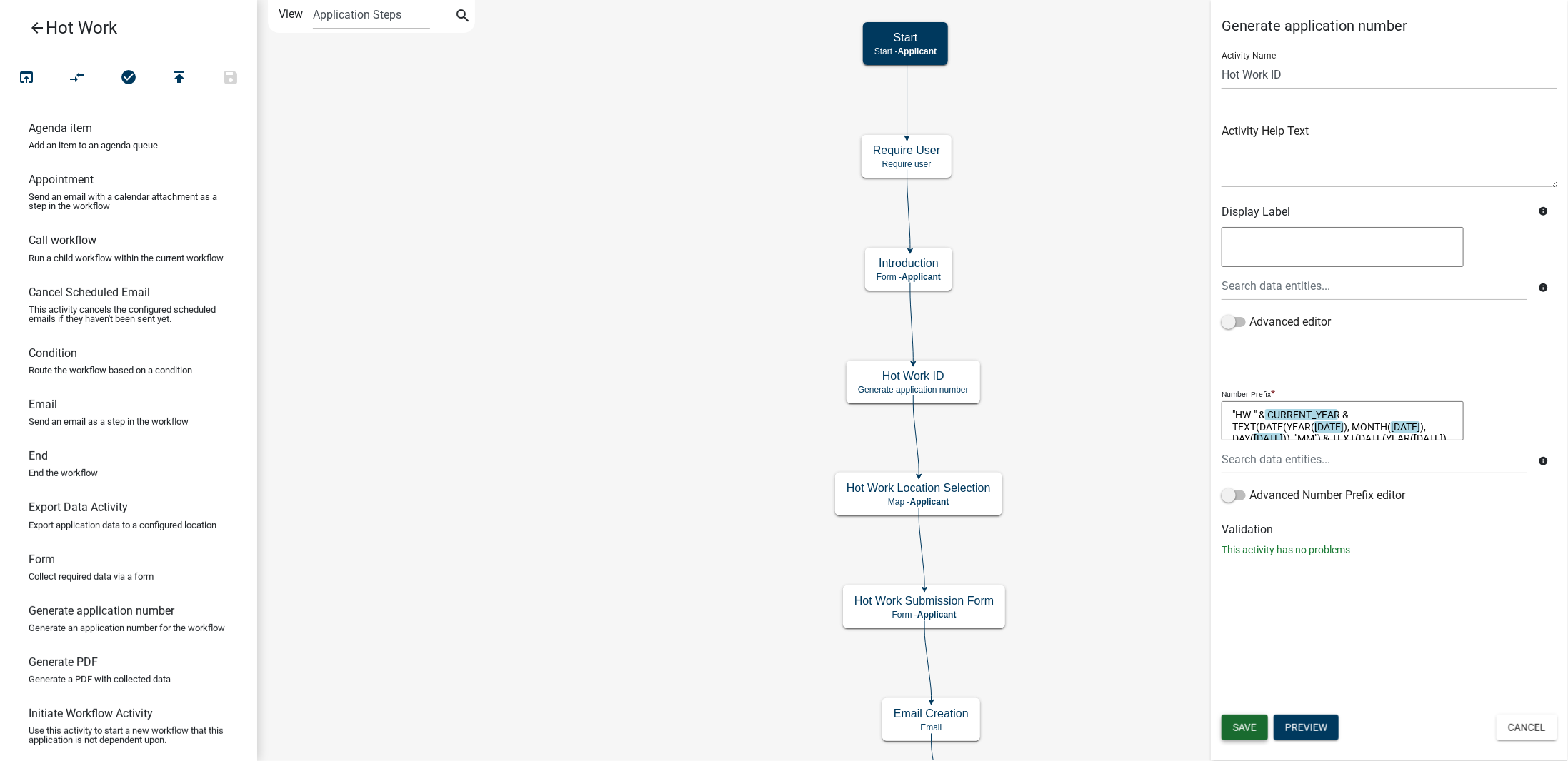
click at [1238, 730] on span "Save" at bounding box center [1244, 728] width 24 height 12
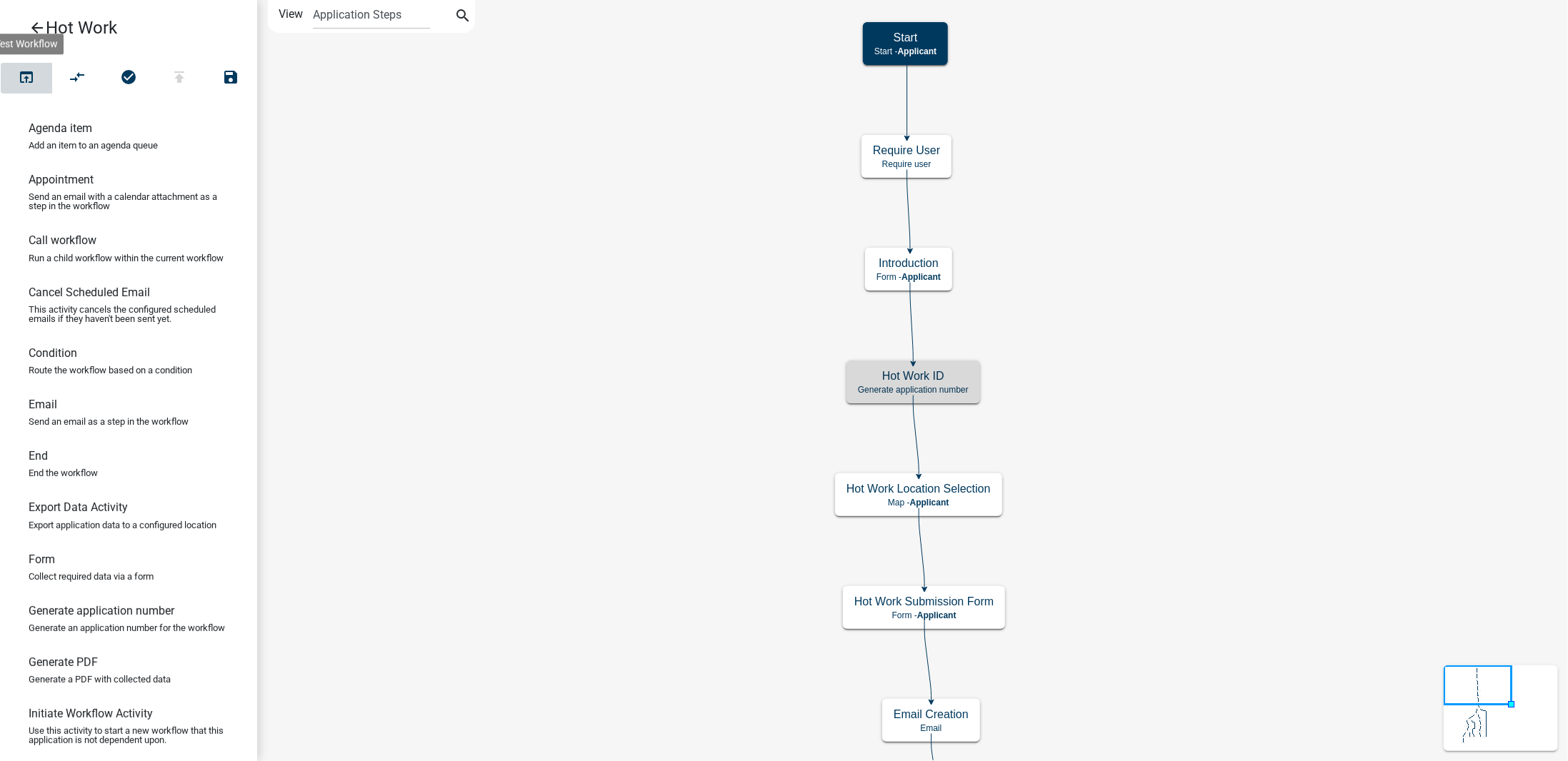
click at [27, 75] on icon "open_in_browser" at bounding box center [27, 79] width 17 height 20
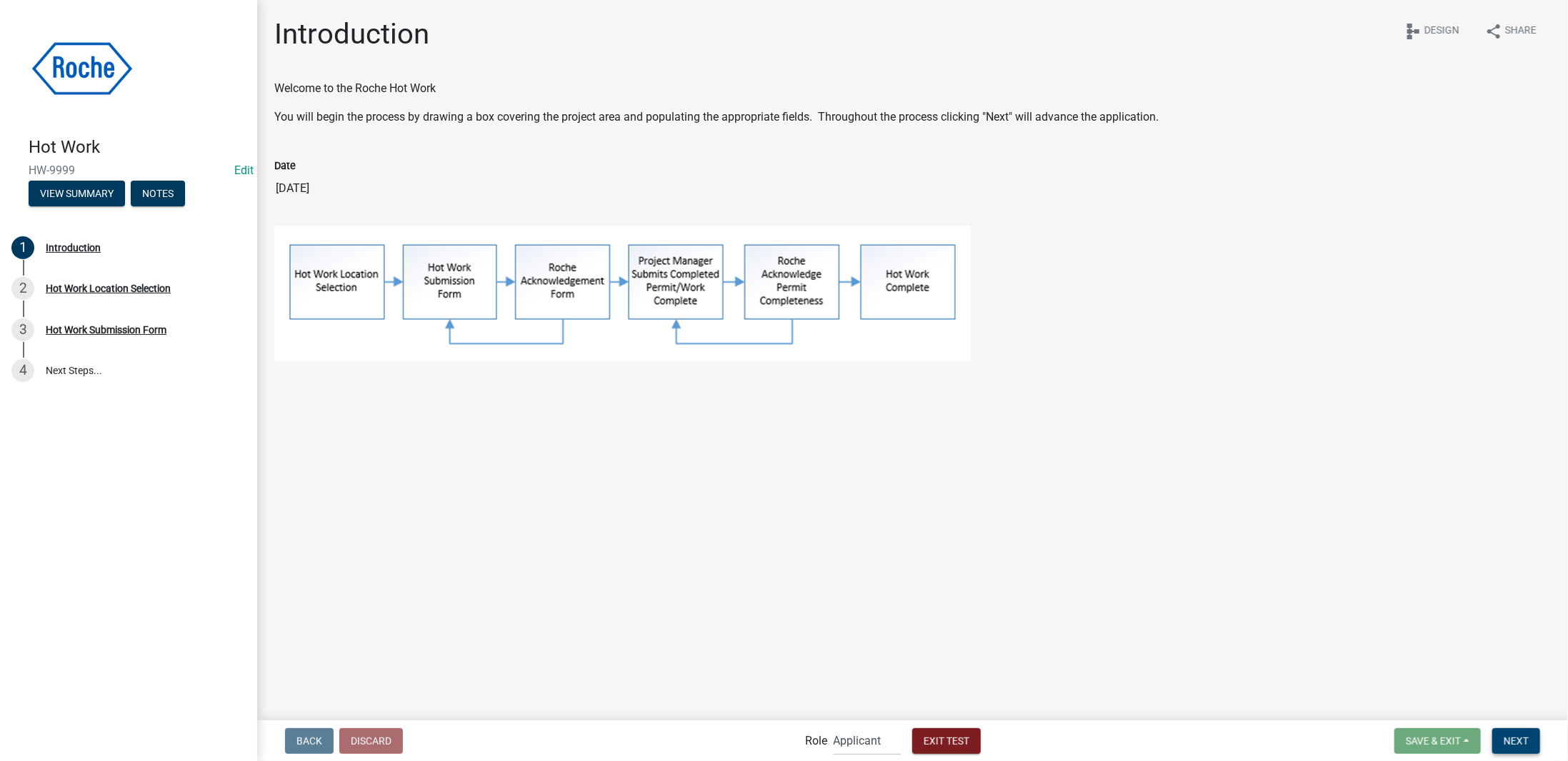
click at [1525, 741] on span "Next" at bounding box center [1516, 741] width 25 height 12
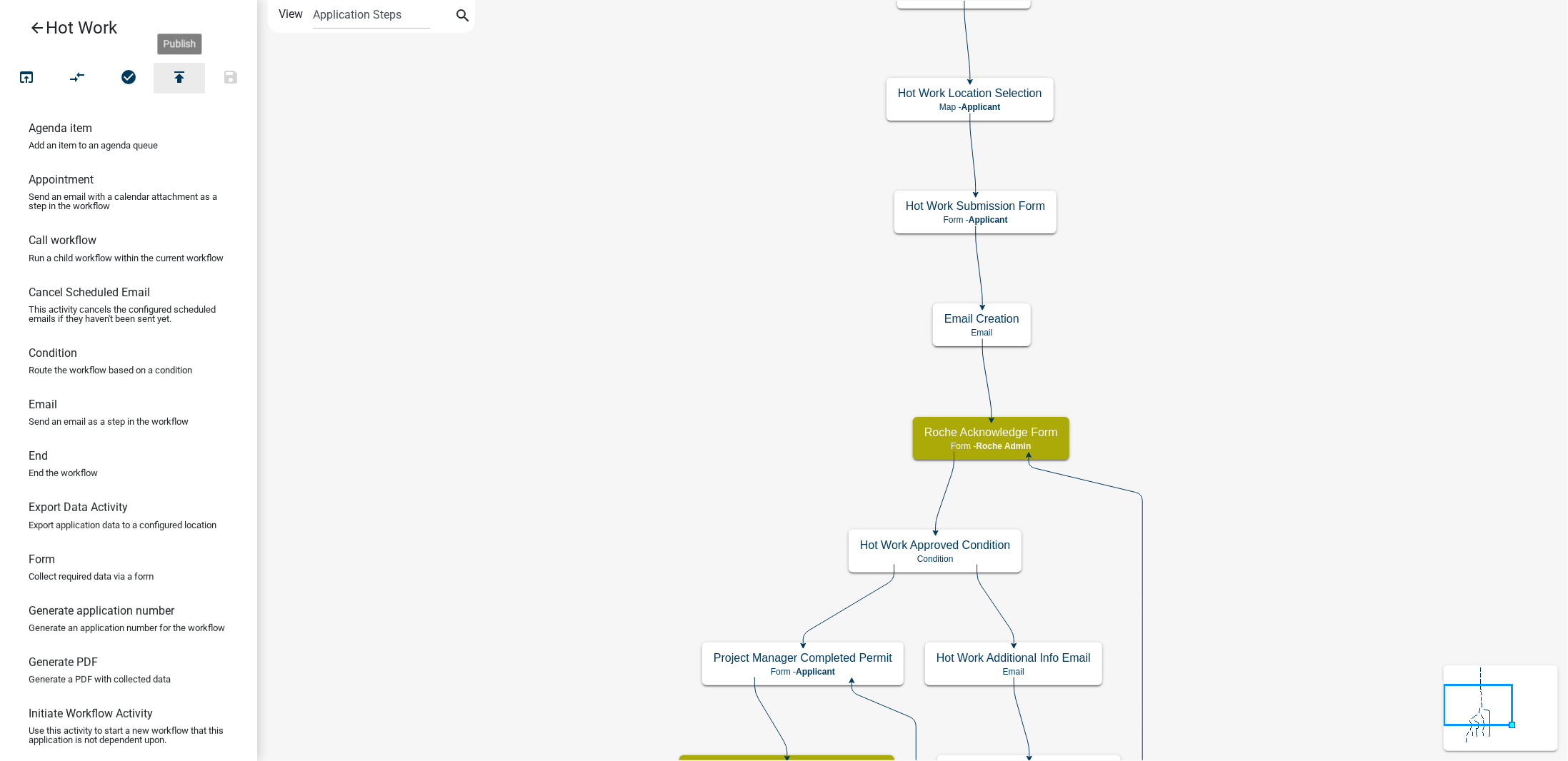
click at [181, 81] on icon "publish" at bounding box center [179, 79] width 17 height 20
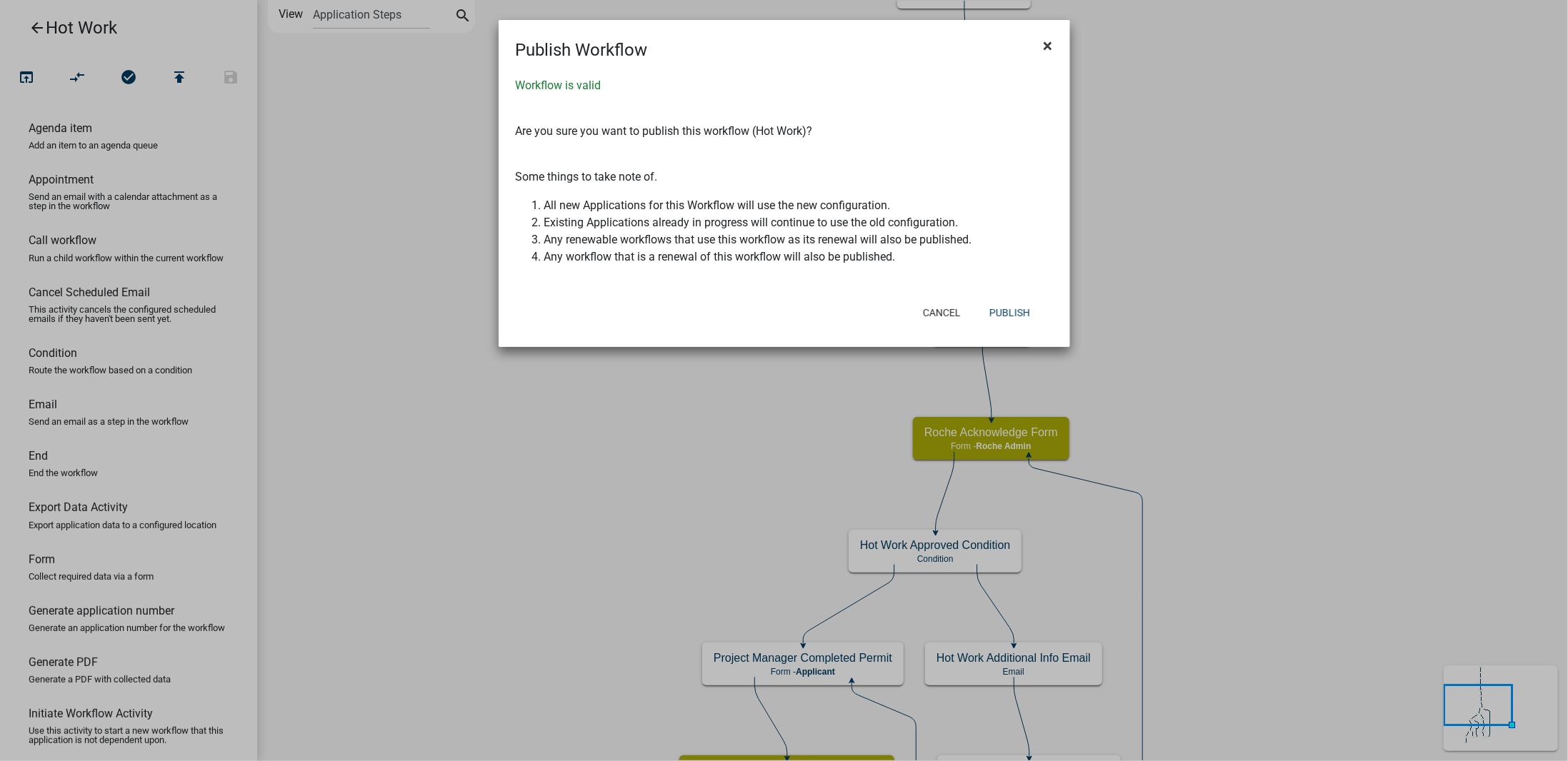
click at [1047, 51] on span "×" at bounding box center [1048, 46] width 9 height 20
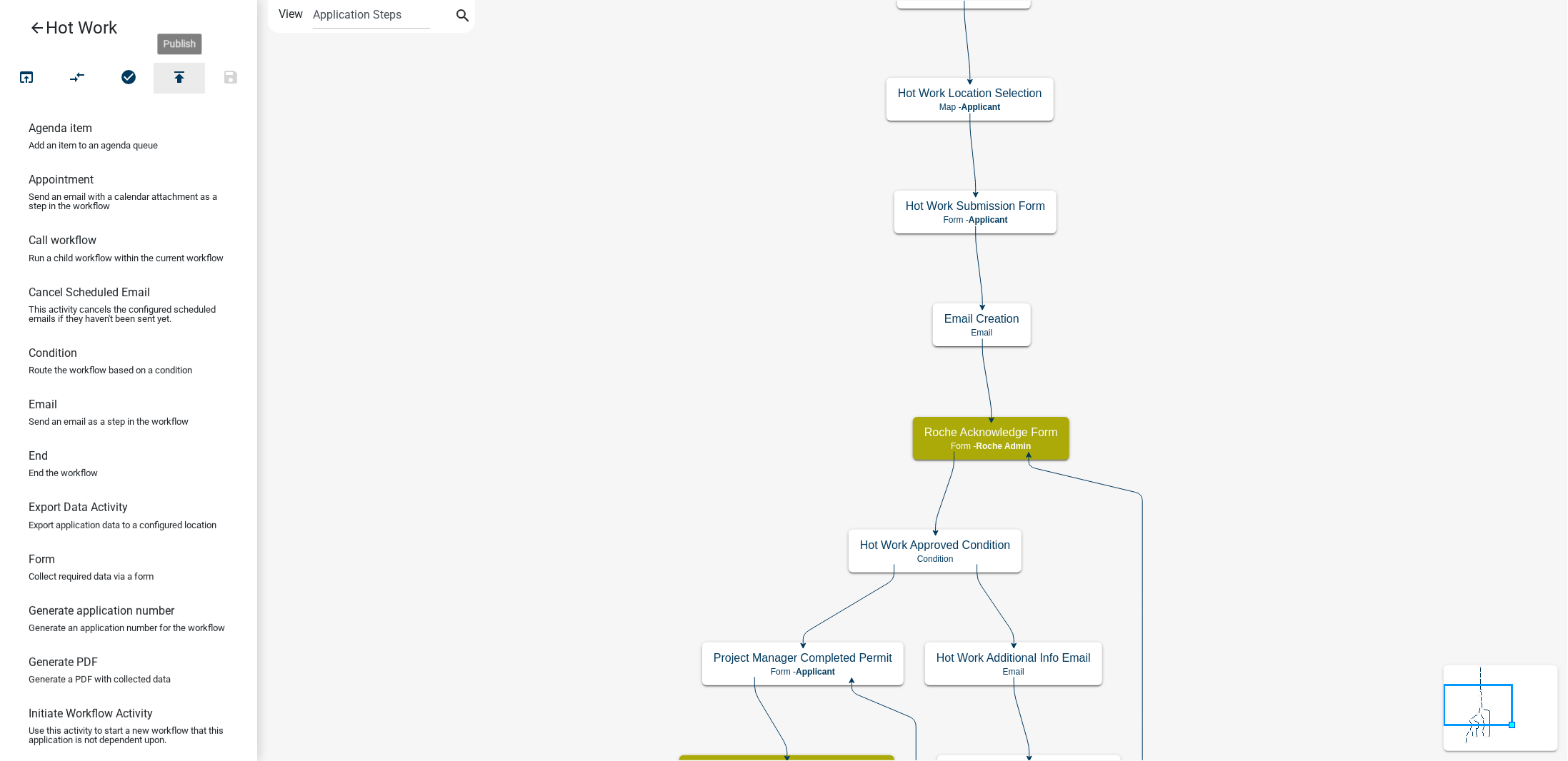
click at [169, 79] on button "publish" at bounding box center [179, 78] width 51 height 30
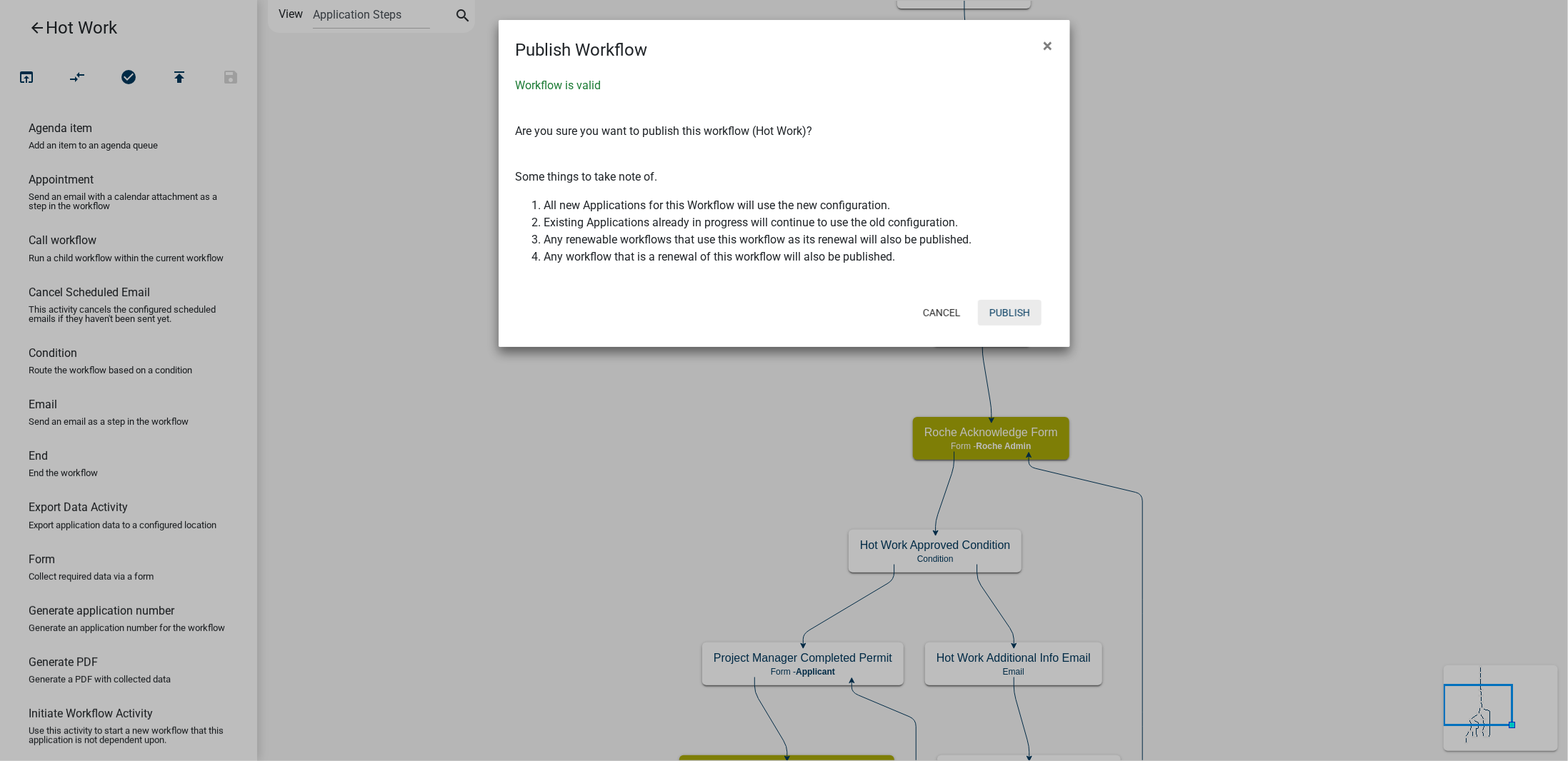
click at [1021, 314] on button "Publish" at bounding box center [1010, 313] width 64 height 26
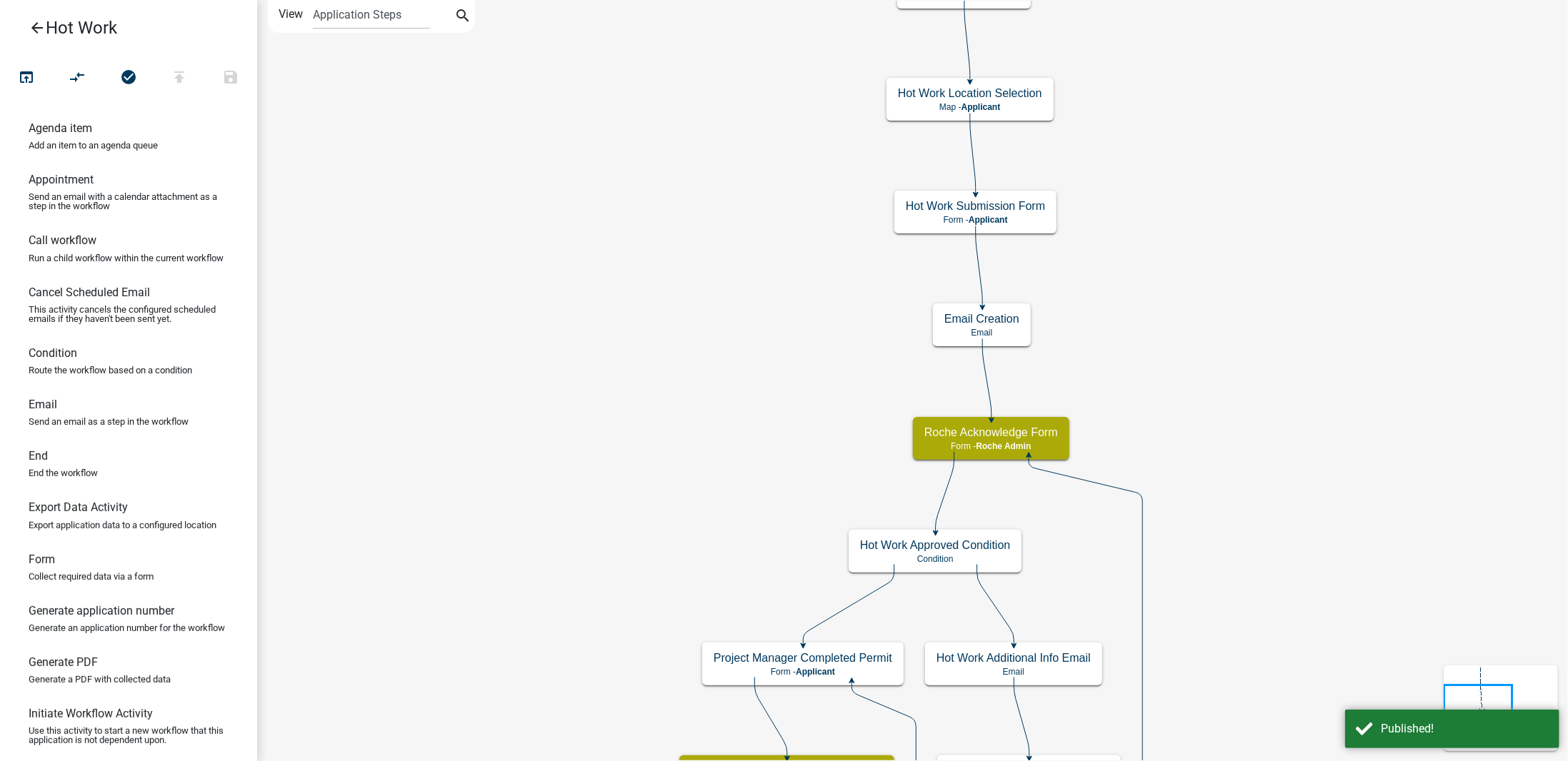
click at [42, 30] on icon "arrow_back" at bounding box center [38, 30] width 17 height 20
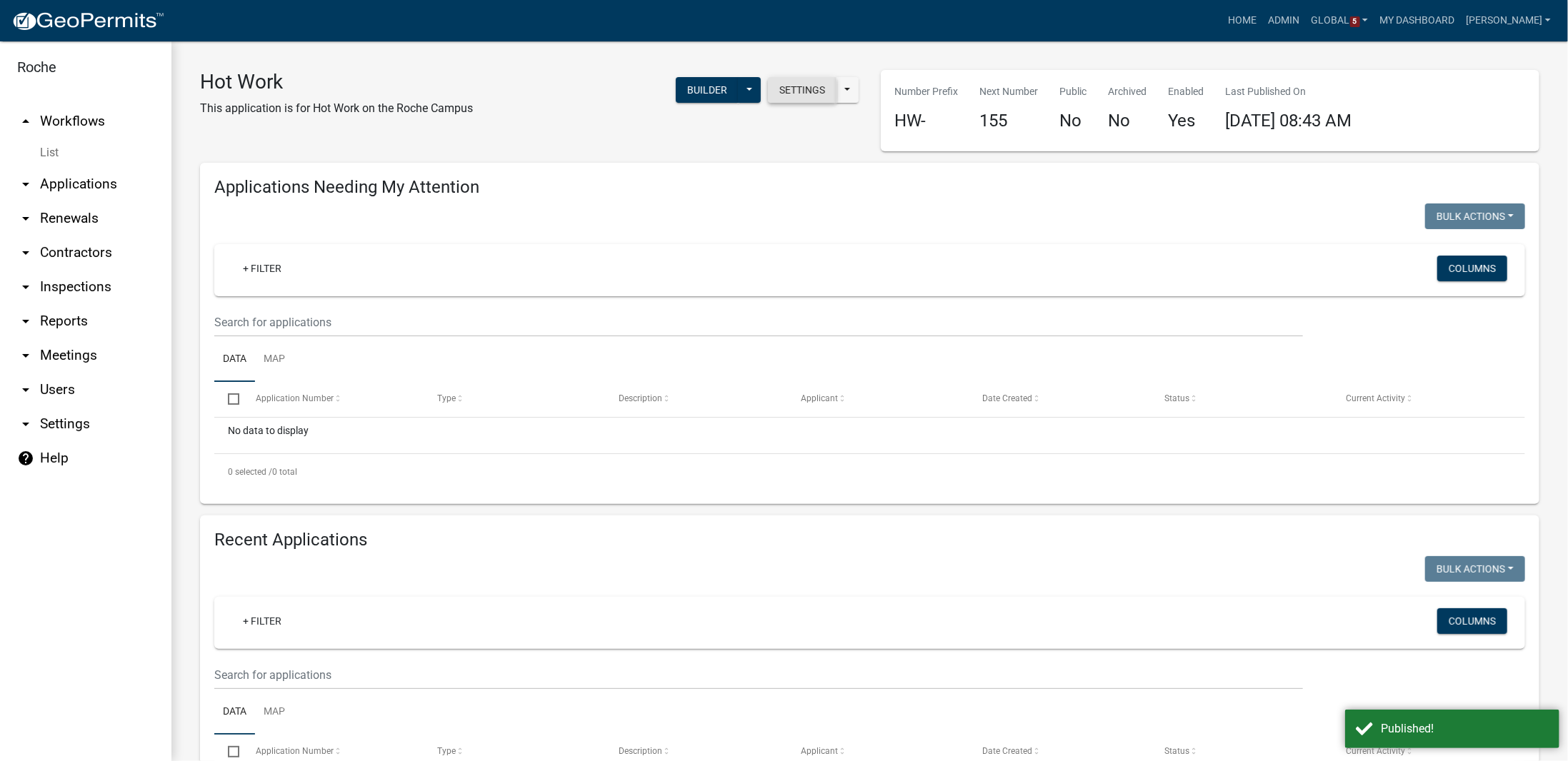
click at [779, 83] on button "Settings" at bounding box center [802, 90] width 69 height 26
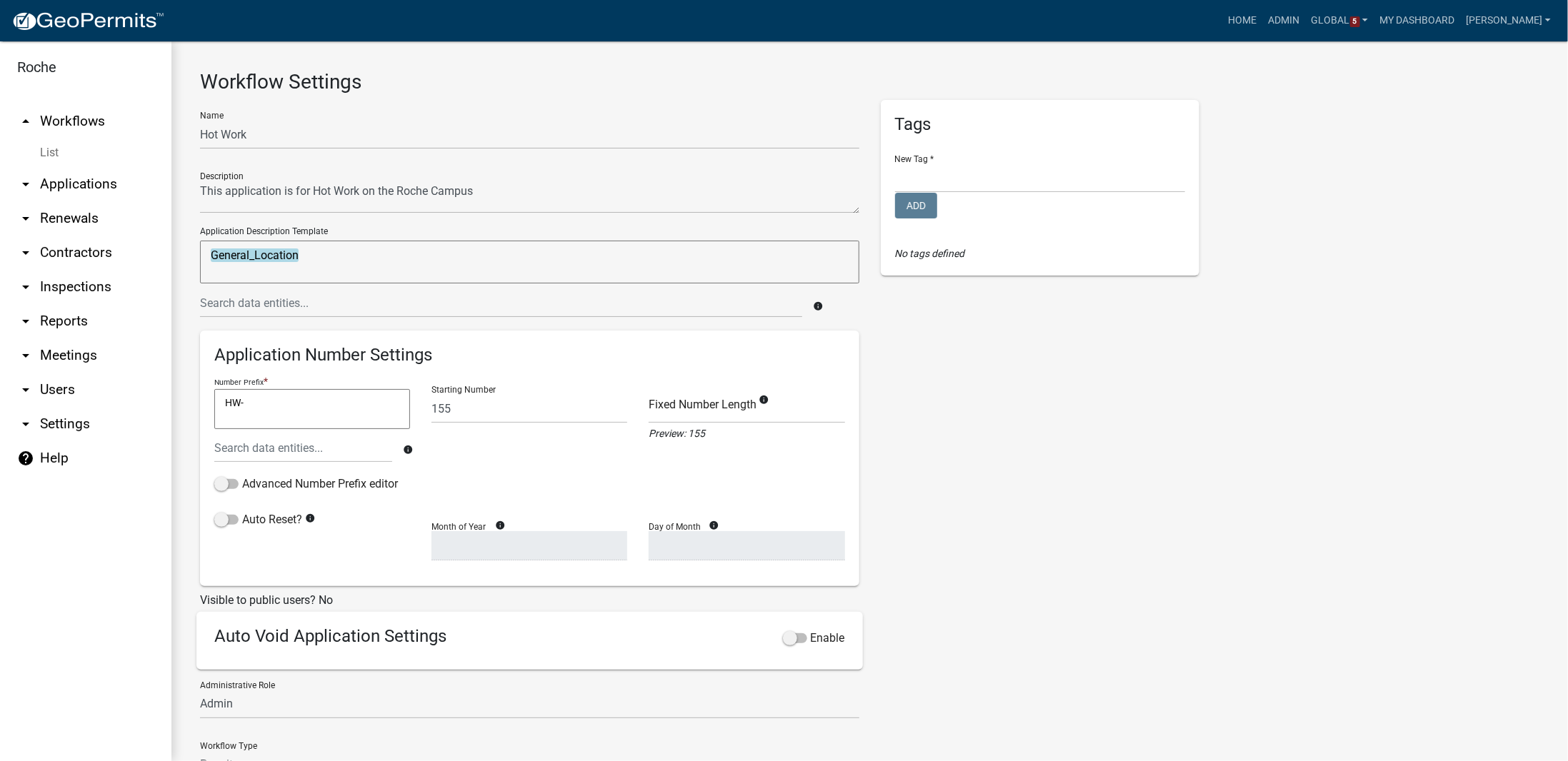
click at [270, 410] on textarea "HW-" at bounding box center [312, 408] width 196 height 40
type textarea "H"
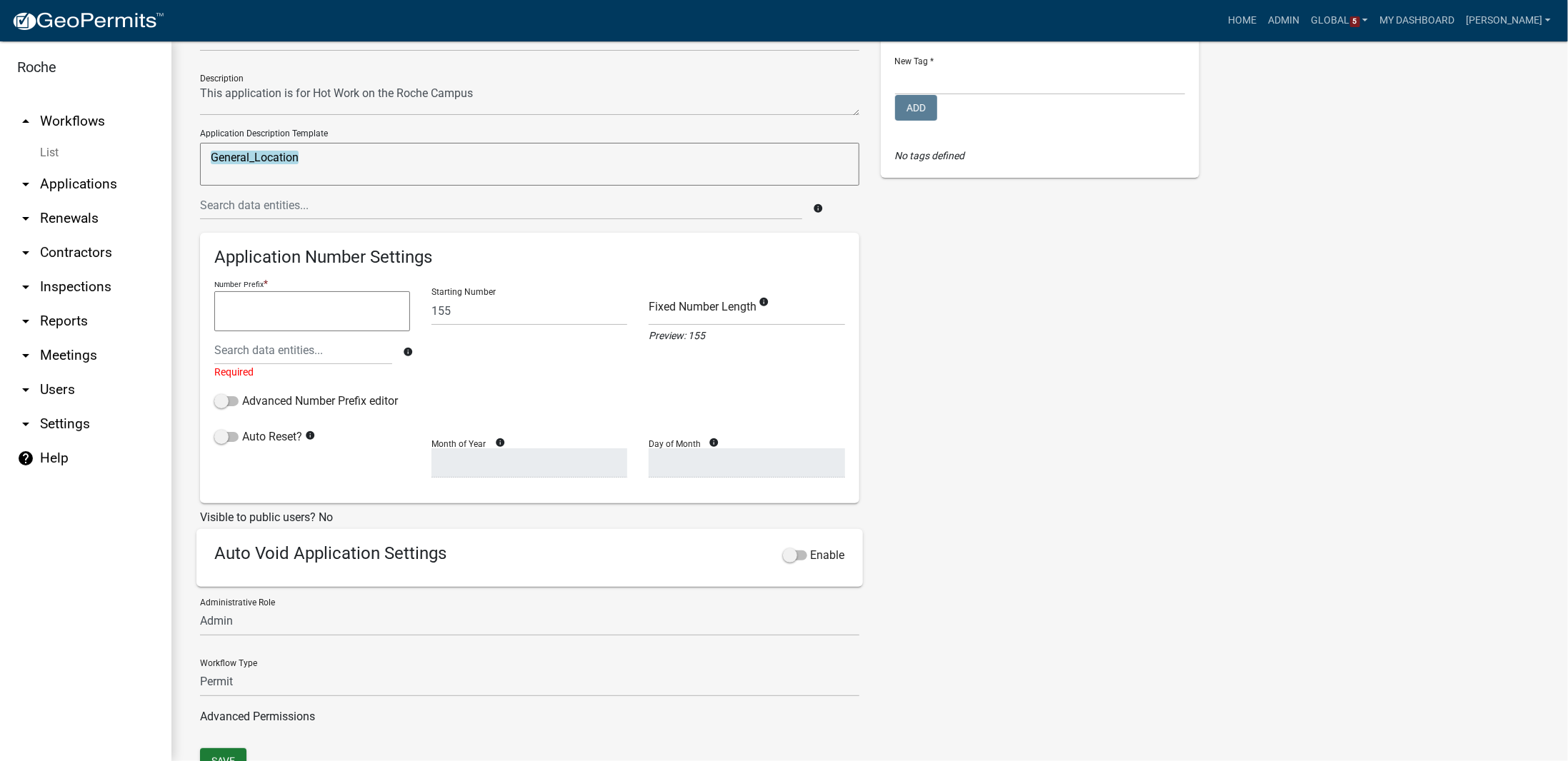
scroll to position [152, 0]
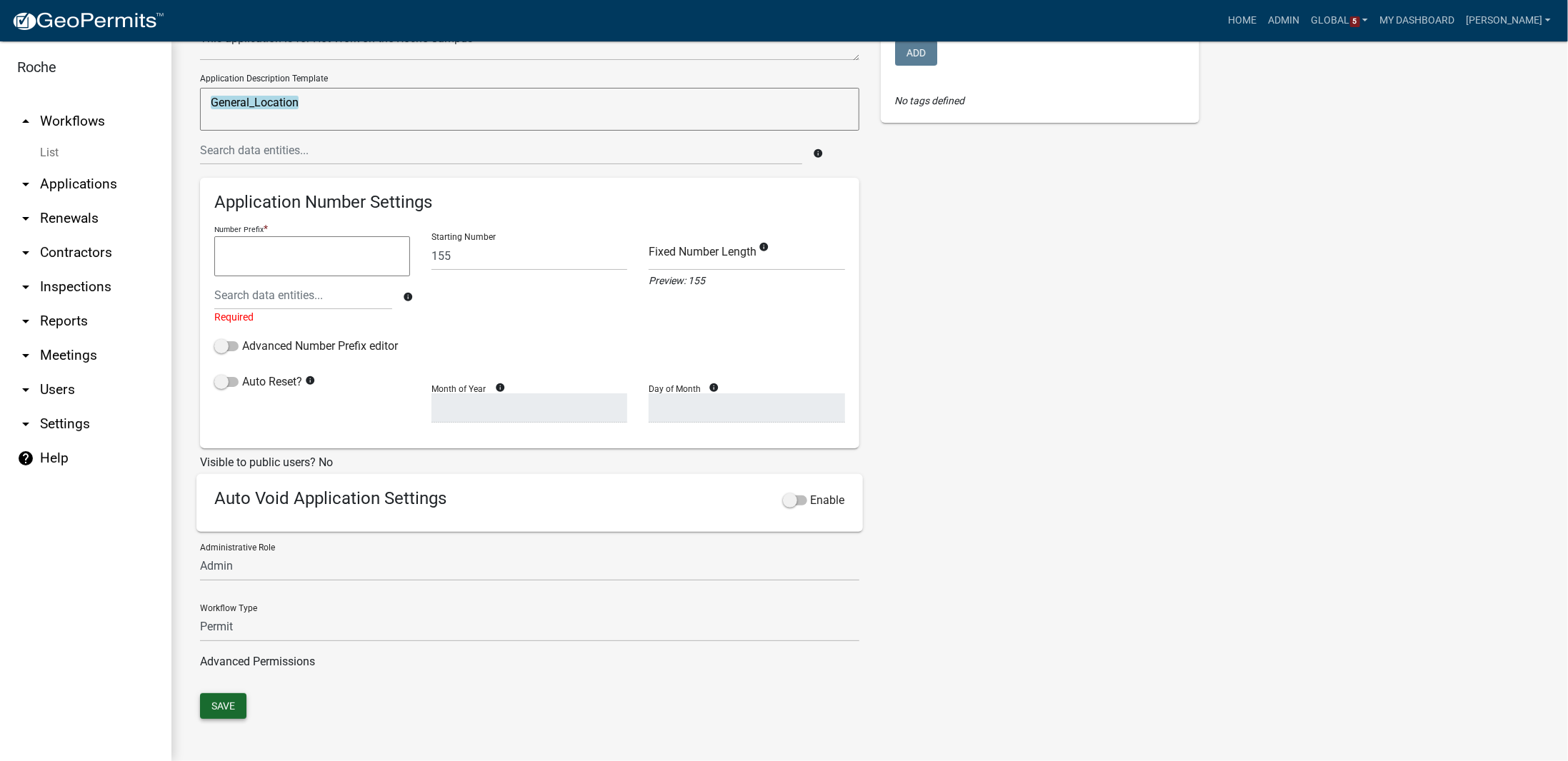
click at [220, 700] on button "Save" at bounding box center [223, 706] width 46 height 26
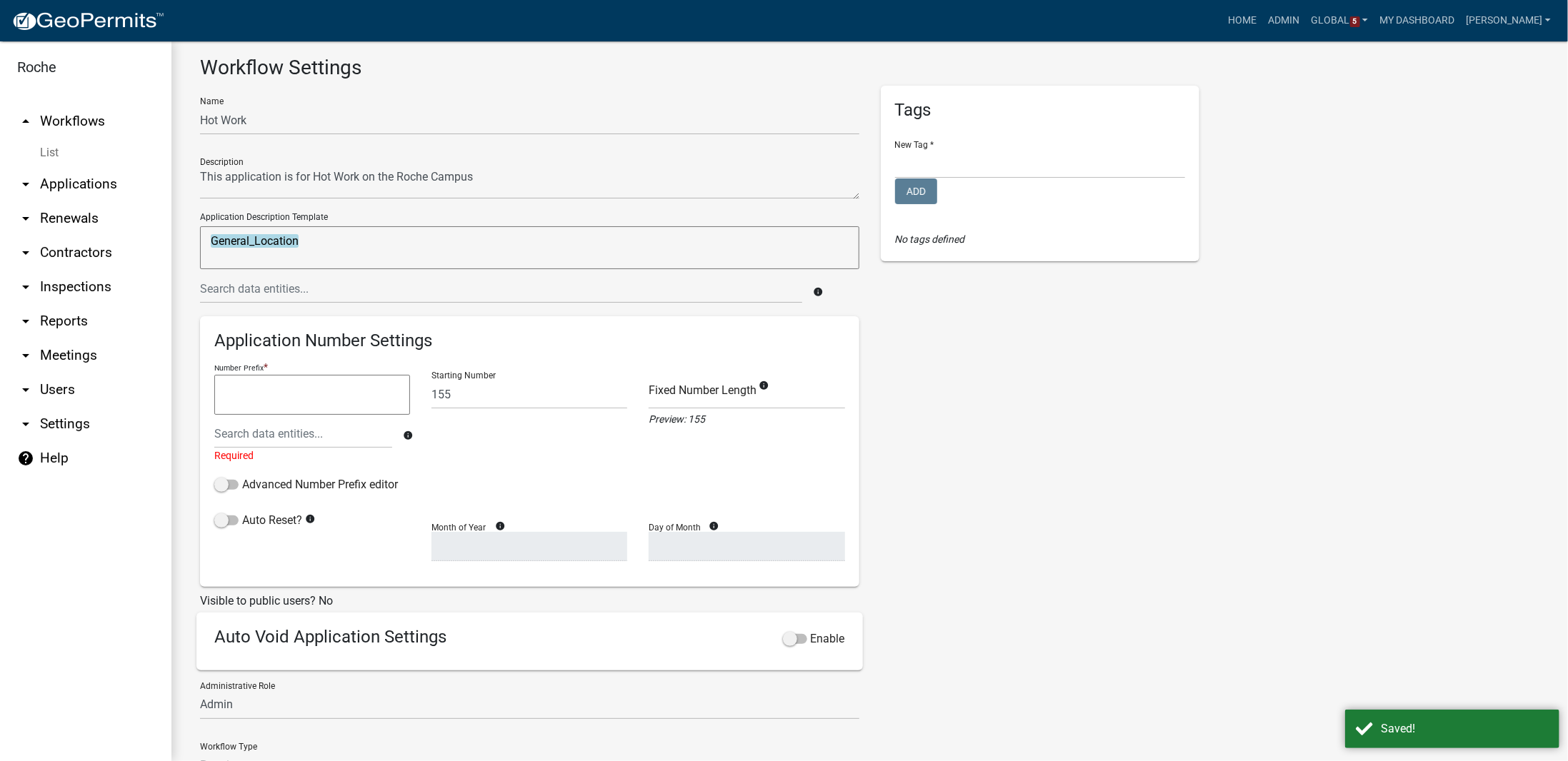
scroll to position [0, 0]
